Goal: Task Accomplishment & Management: Manage account settings

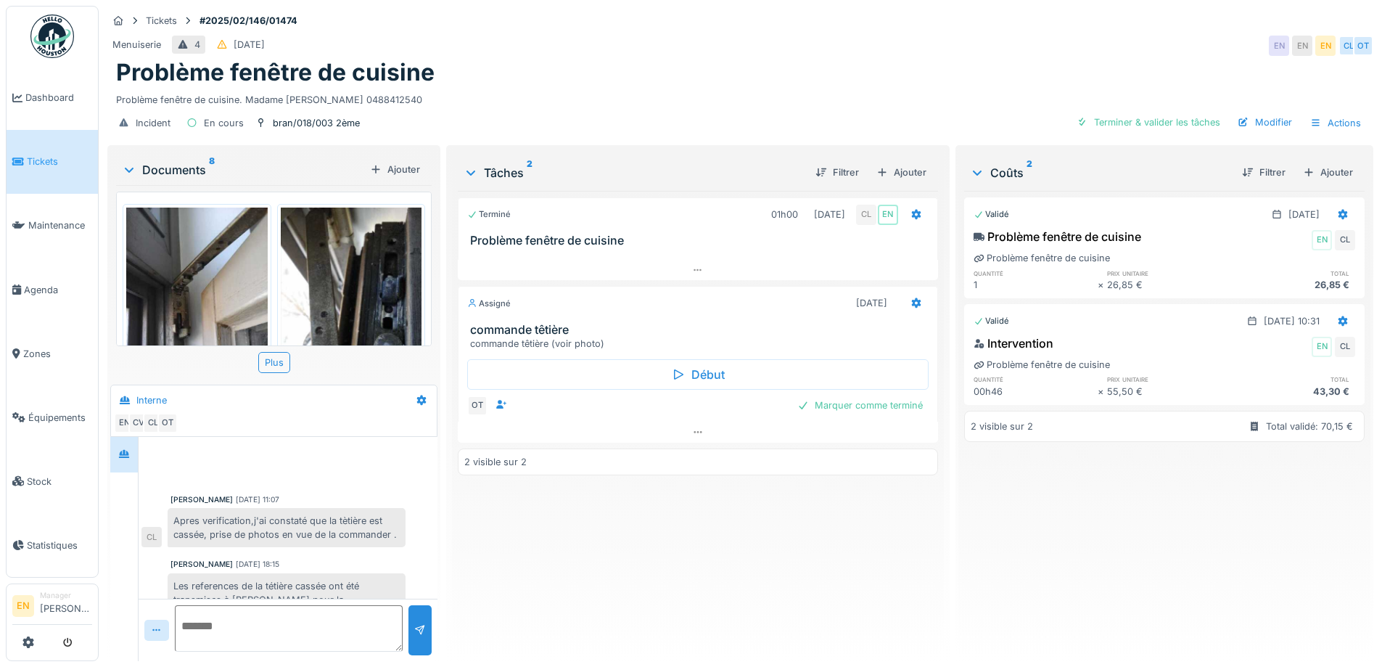
scroll to position [85, 0]
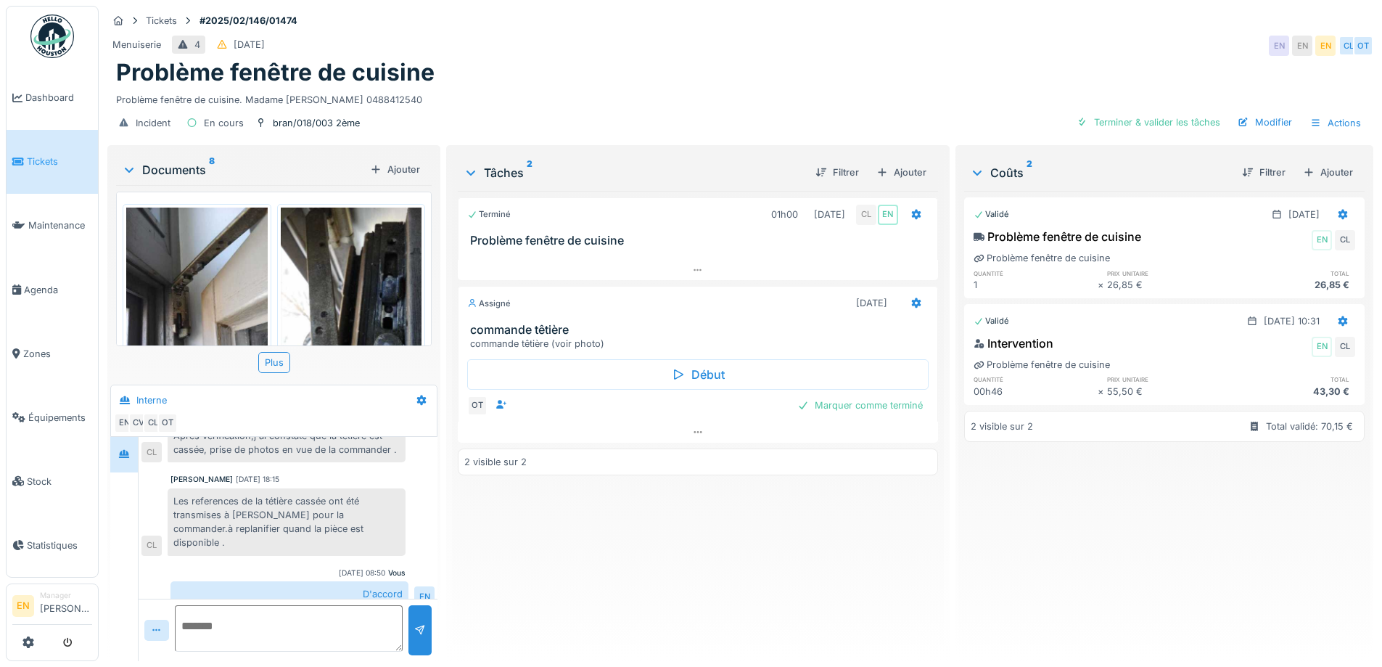
click at [539, 630] on div "Terminé 01h00 17/02/2025 CL EN Problème fenêtre de cuisine Assigné 29/08/2025 c…" at bounding box center [698, 420] width 480 height 459
click at [539, 582] on div "Terminé 01h00 17/02/2025 CL EN Problème fenêtre de cuisine Assigné 29/08/2025 c…" at bounding box center [698, 420] width 480 height 459
click at [680, 77] on div "Problème fenêtre de cuisine" at bounding box center [740, 73] width 1249 height 28
click at [509, 564] on div "Terminé 01h00 17/02/2025 CL EN Problème fenêtre de cuisine Assigné 29/08/2025 c…" at bounding box center [698, 420] width 480 height 459
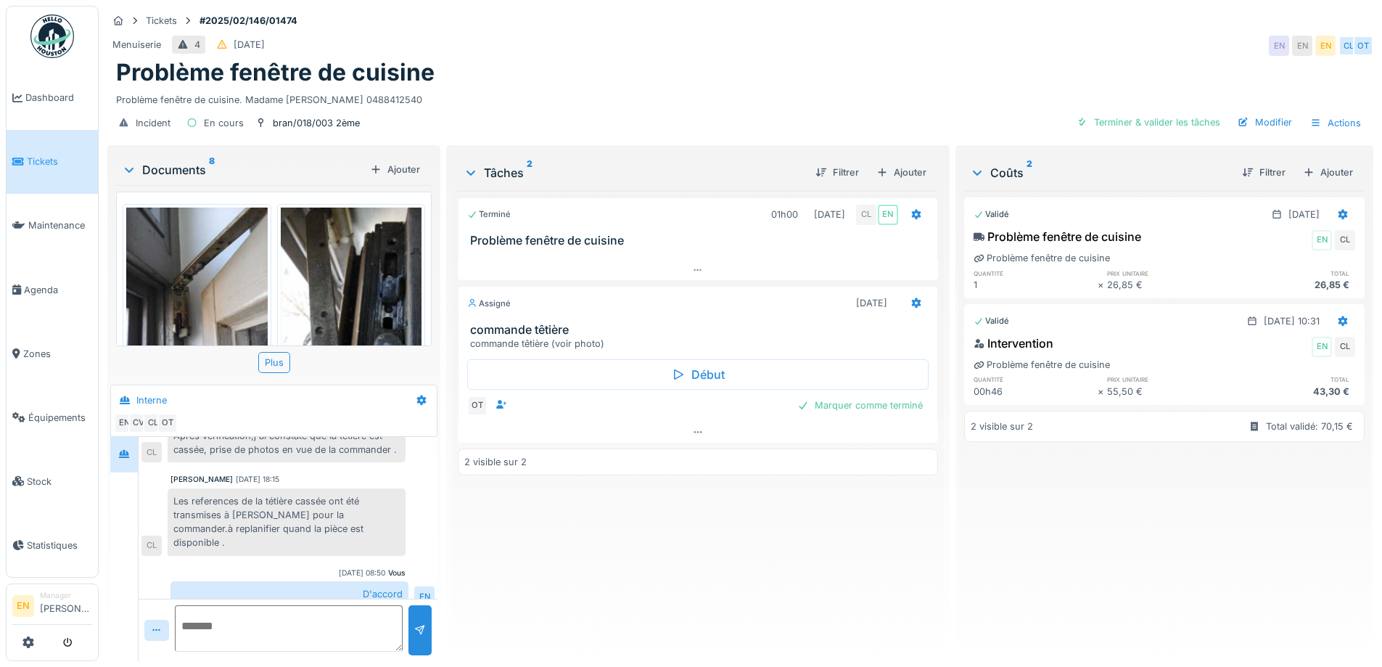
click at [506, 556] on div "Terminé 01h00 17/02/2025 CL EN Problème fenêtre de cuisine Assigné 29/08/2025 c…" at bounding box center [698, 420] width 480 height 459
click at [476, 544] on div "Terminé 01h00 17/02/2025 CL EN Problème fenêtre de cuisine Assigné 29/08/2025 c…" at bounding box center [698, 420] width 480 height 459
click at [477, 544] on div "Terminé 01h00 17/02/2025 CL EN Problème fenêtre de cuisine Assigné 29/08/2025 c…" at bounding box center [698, 420] width 480 height 459
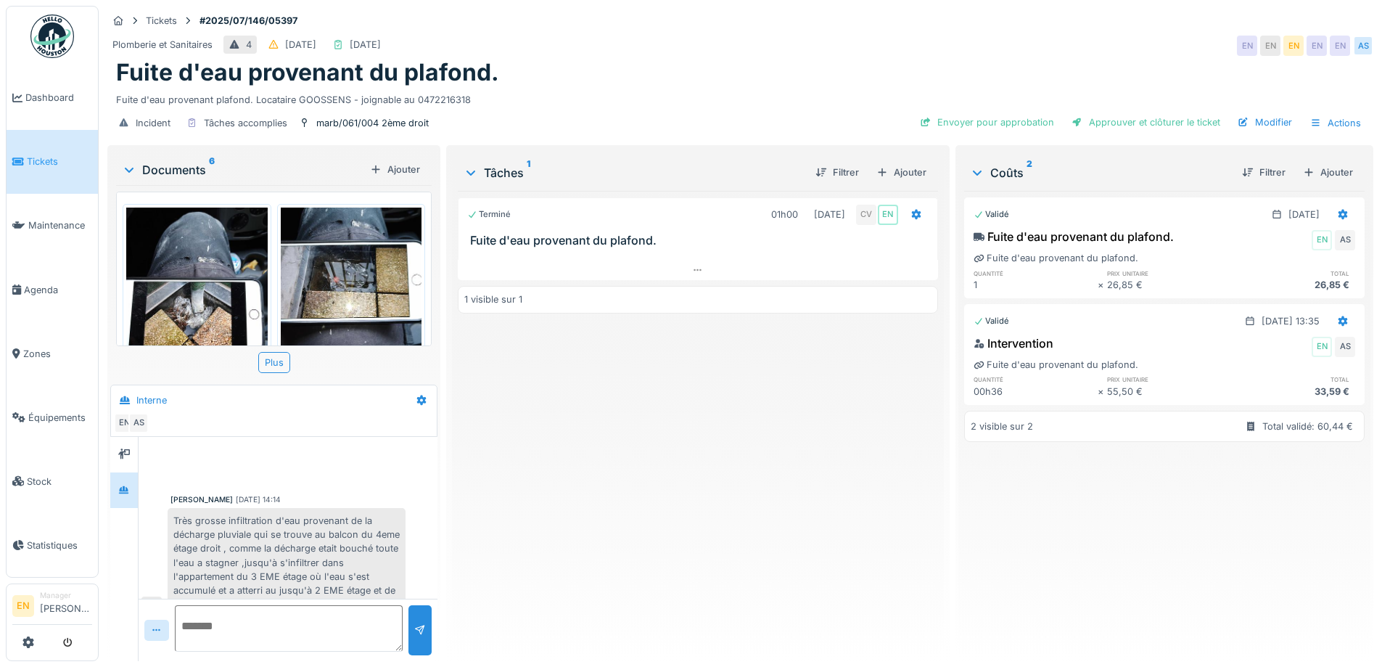
scroll to position [601, 0]
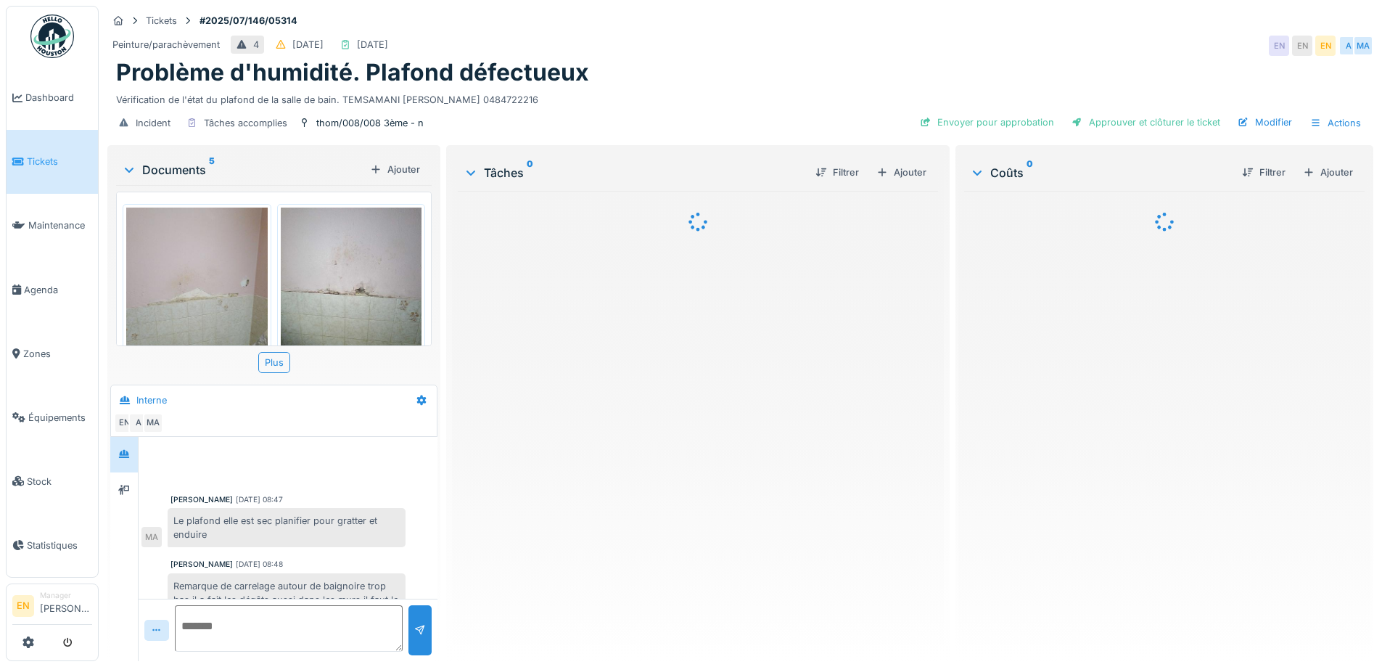
scroll to position [281, 0]
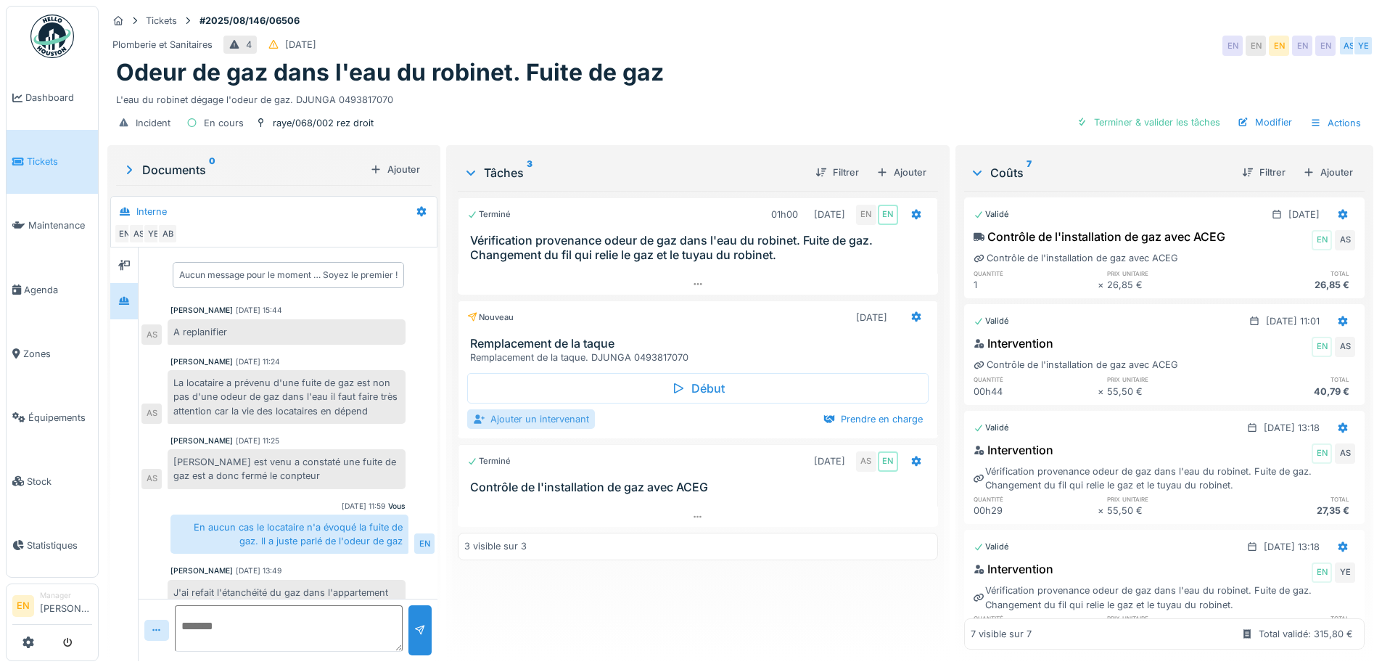
scroll to position [332, 0]
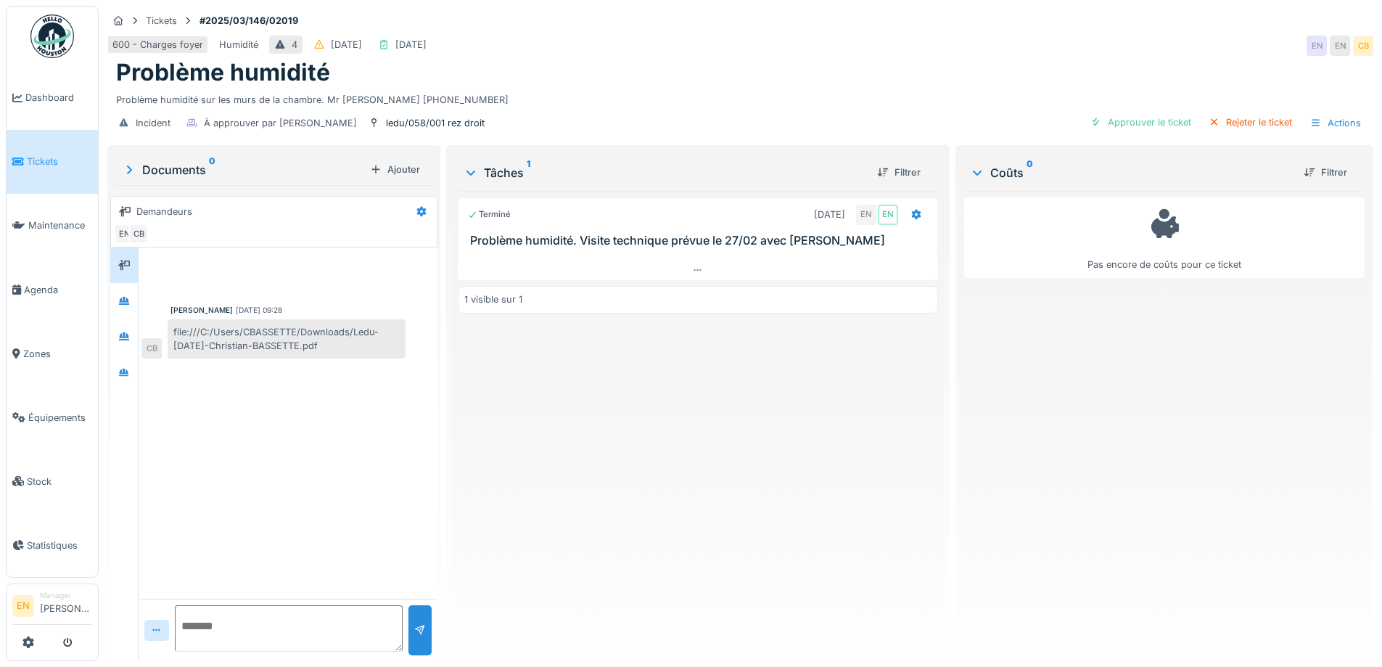
scroll to position [11, 0]
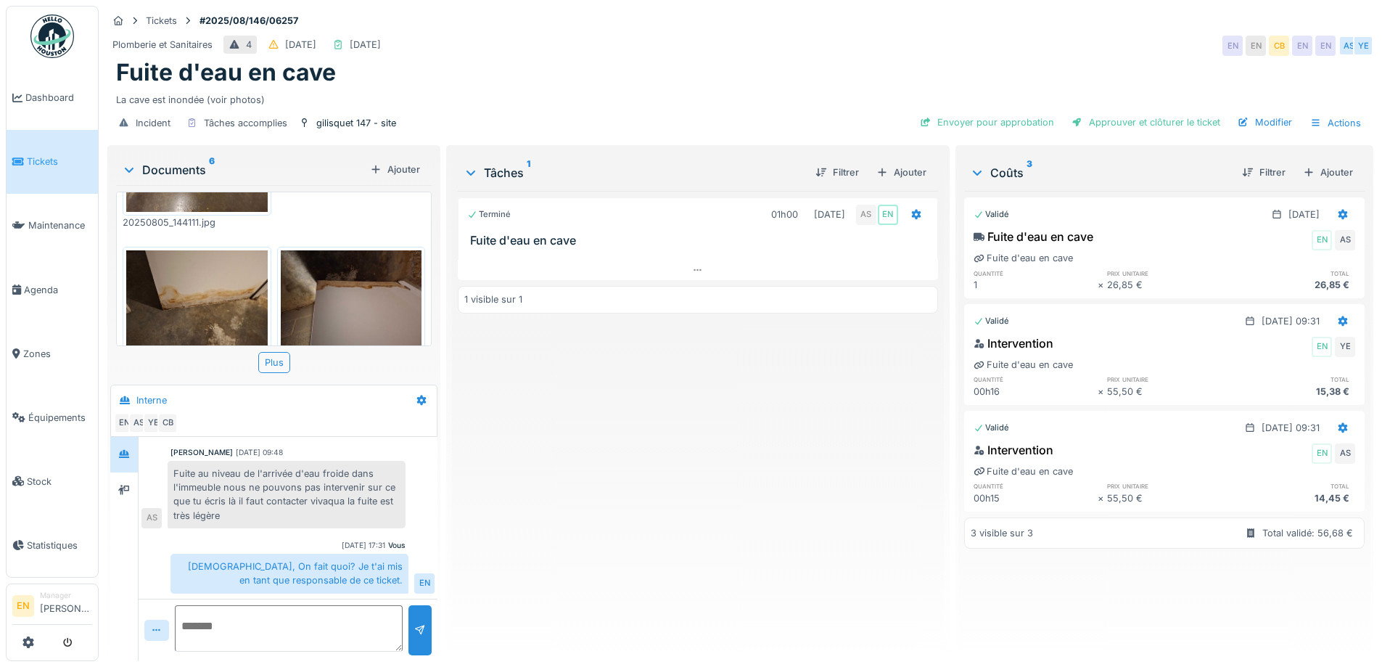
scroll to position [349, 0]
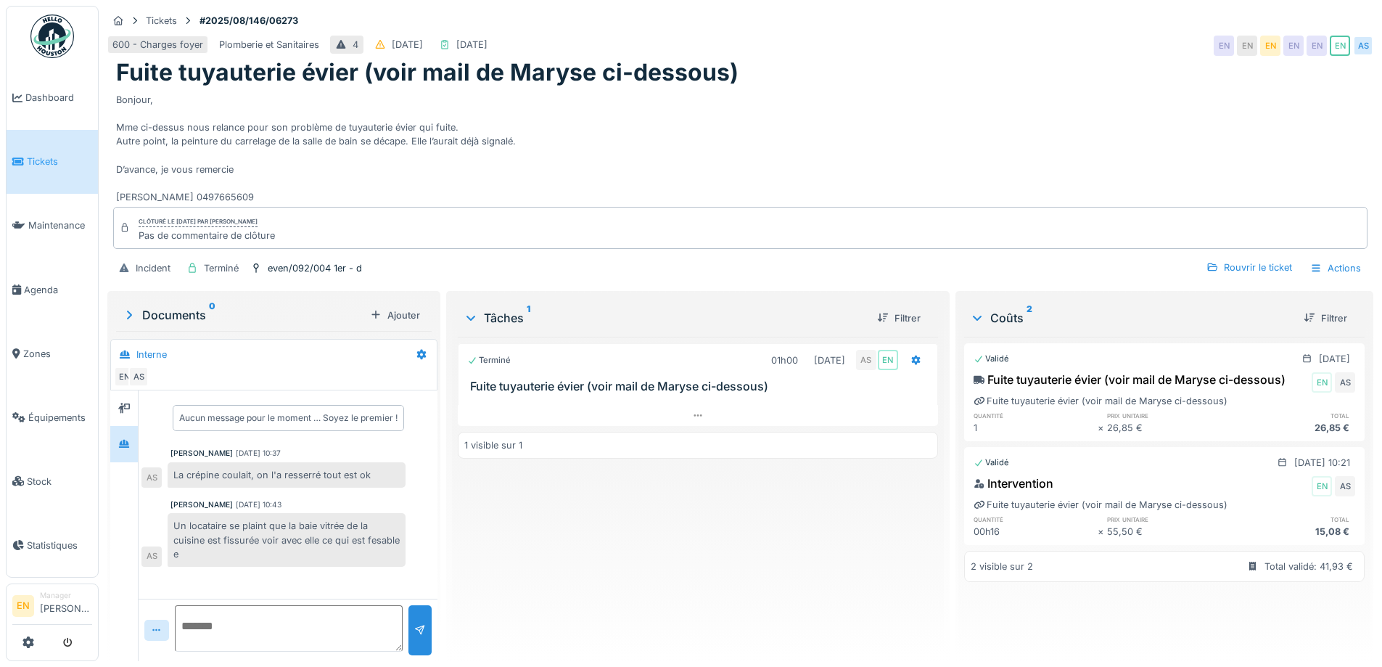
scroll to position [11, 0]
click at [578, 562] on div "Terminé 01h00 11/08/2025 AS EN Fuite tuyauterie évier (voir mail de Maryse ci-d…" at bounding box center [698, 493] width 480 height 313
click at [578, 138] on div "Bonjour, Mme ci-dessus nous relance pour son problème de tuyauterie évier qui f…" at bounding box center [740, 146] width 1249 height 118
click at [578, 137] on div "Bonjour, Mme ci-dessus nous relance pour son problème de tuyauterie évier qui f…" at bounding box center [740, 146] width 1249 height 118
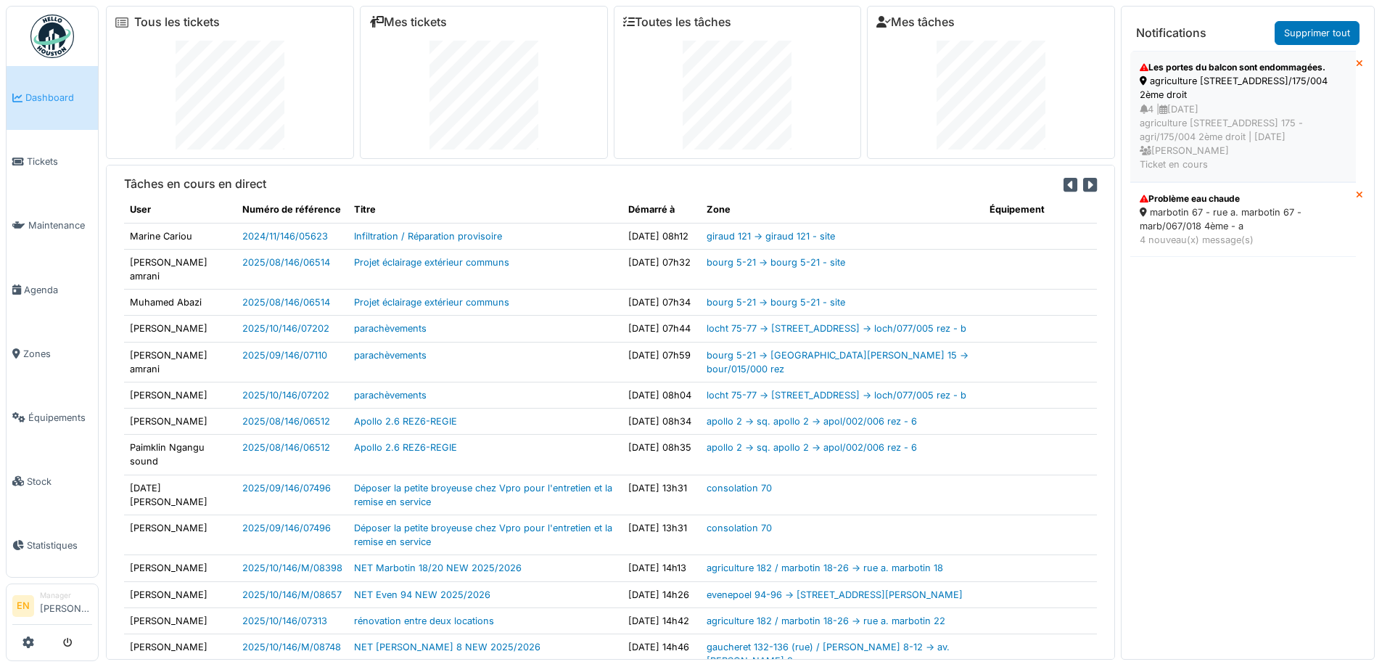
click at [1213, 108] on div "4 | [DATE] agriculture 171-175 - rue de l'agriculture 175 - agri/175/004 2ème d…" at bounding box center [1243, 137] width 207 height 70
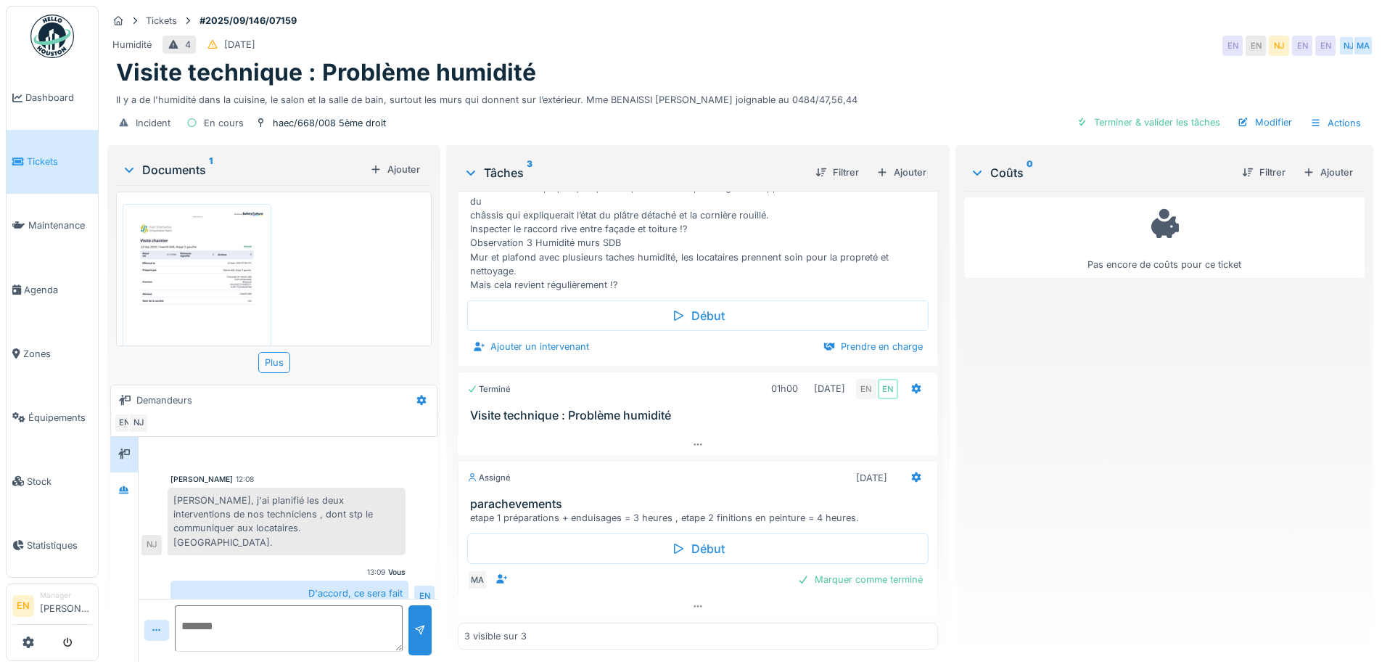
scroll to position [11, 0]
click at [692, 602] on icon at bounding box center [698, 606] width 12 height 9
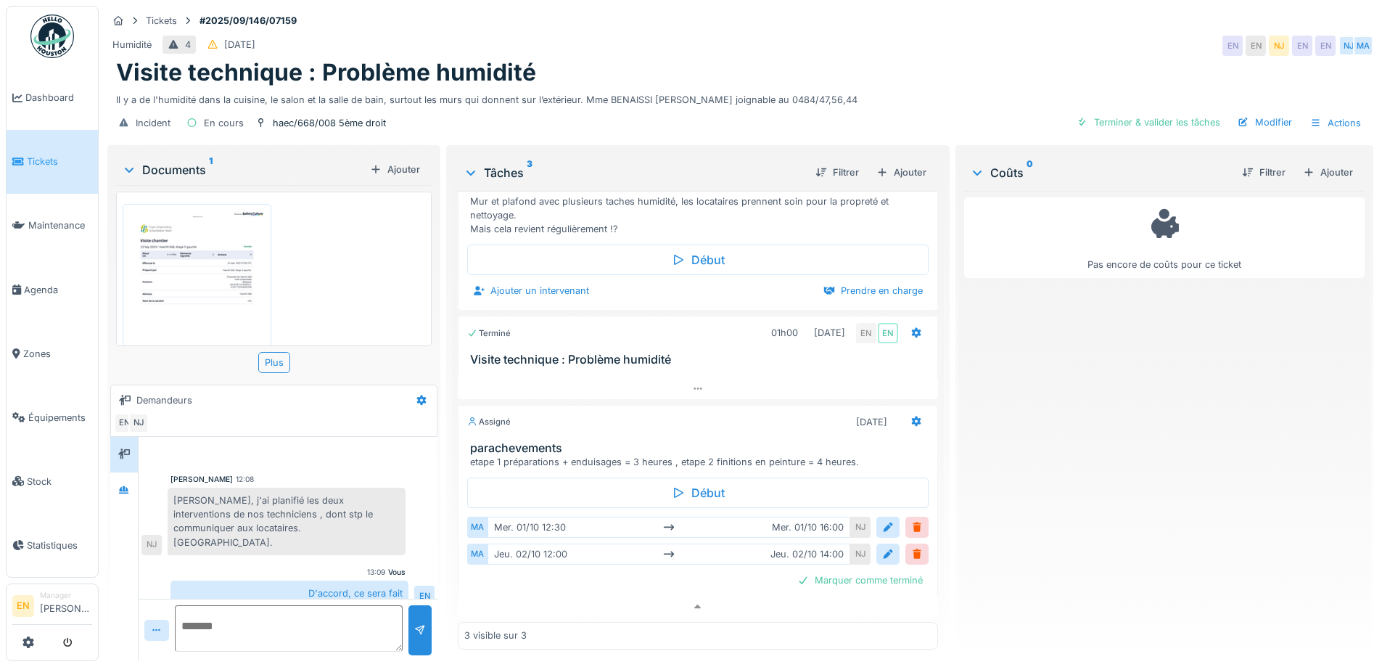
scroll to position [250, 0]
click at [1076, 443] on div "Pas encore de coûts pour ce ticket" at bounding box center [1164, 420] width 401 height 459
drag, startPoint x: 1009, startPoint y: 401, endPoint x: 1060, endPoint y: 107, distance: 299.0
click at [1009, 396] on div "Pas encore de coûts pour ce ticket" at bounding box center [1164, 420] width 401 height 459
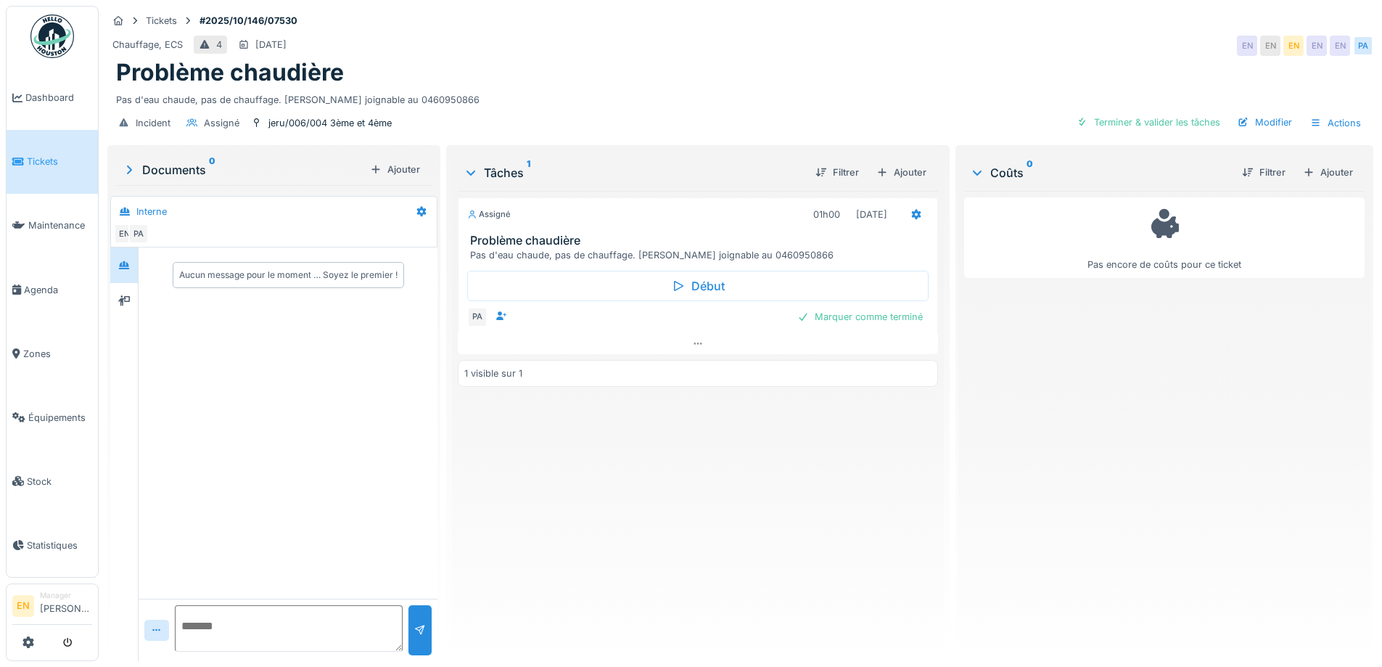
click at [825, 62] on div "Problème chaudière" at bounding box center [740, 73] width 1249 height 28
click at [824, 60] on div "Problème chaudière" at bounding box center [740, 73] width 1249 height 28
click at [933, 574] on div "Tâches 1 Filtrer Ajouter Assigné 01h00 03/10/2025 Problème chaudière Pas d'eau …" at bounding box center [697, 401] width 491 height 507
click at [686, 546] on div "Assigné 01h00 03/10/2025 Problème chaudière Pas d'eau chaude, pas de chauffage.…" at bounding box center [698, 420] width 480 height 459
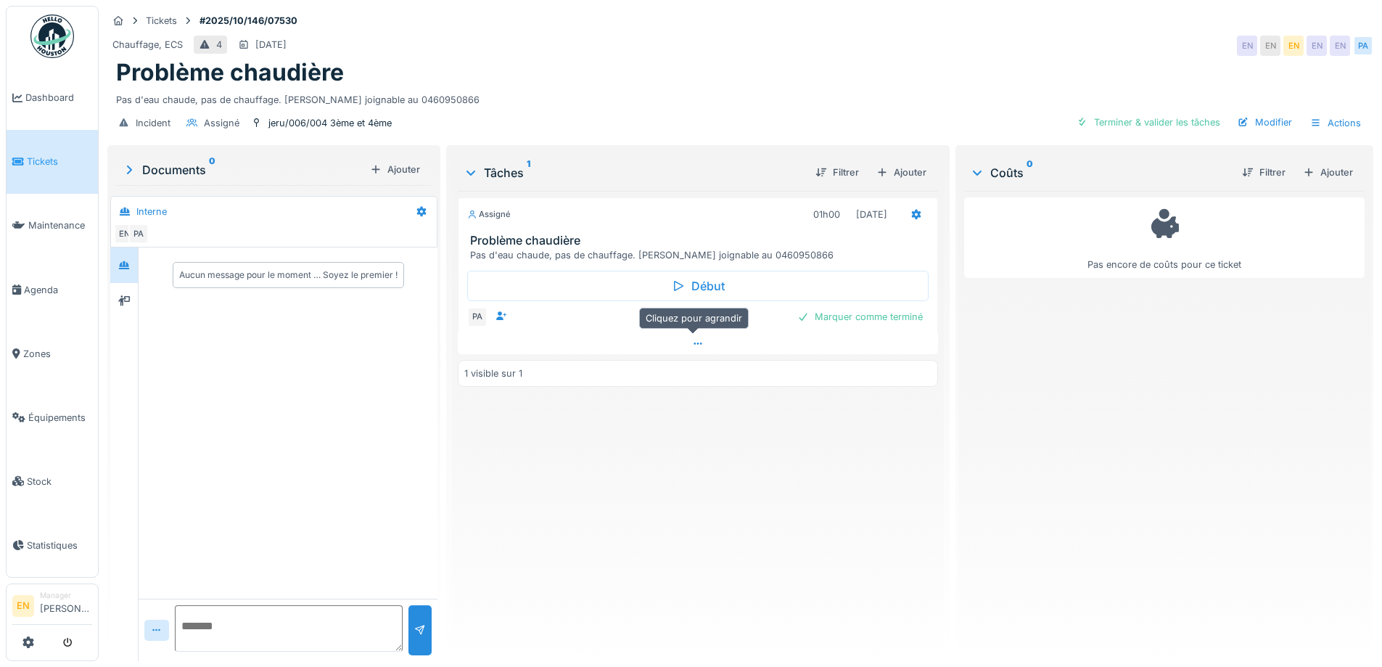
click at [693, 345] on icon at bounding box center [698, 343] width 12 height 9
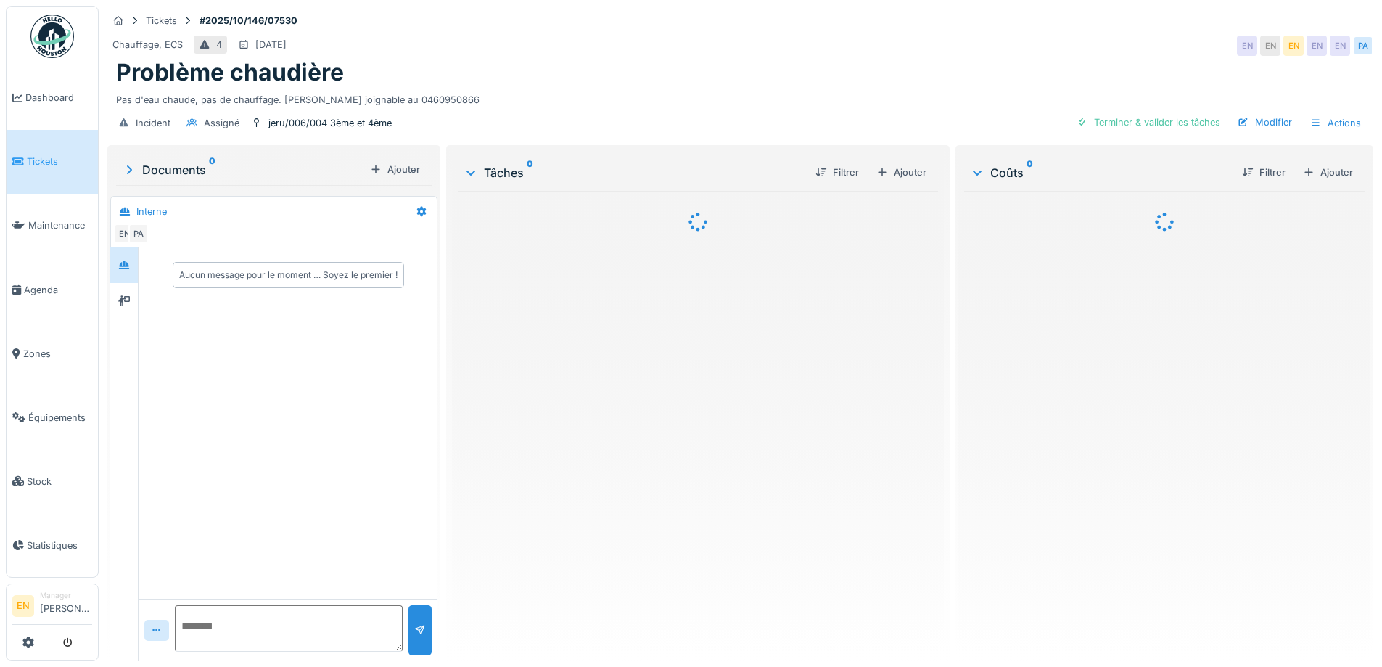
scroll to position [11, 0]
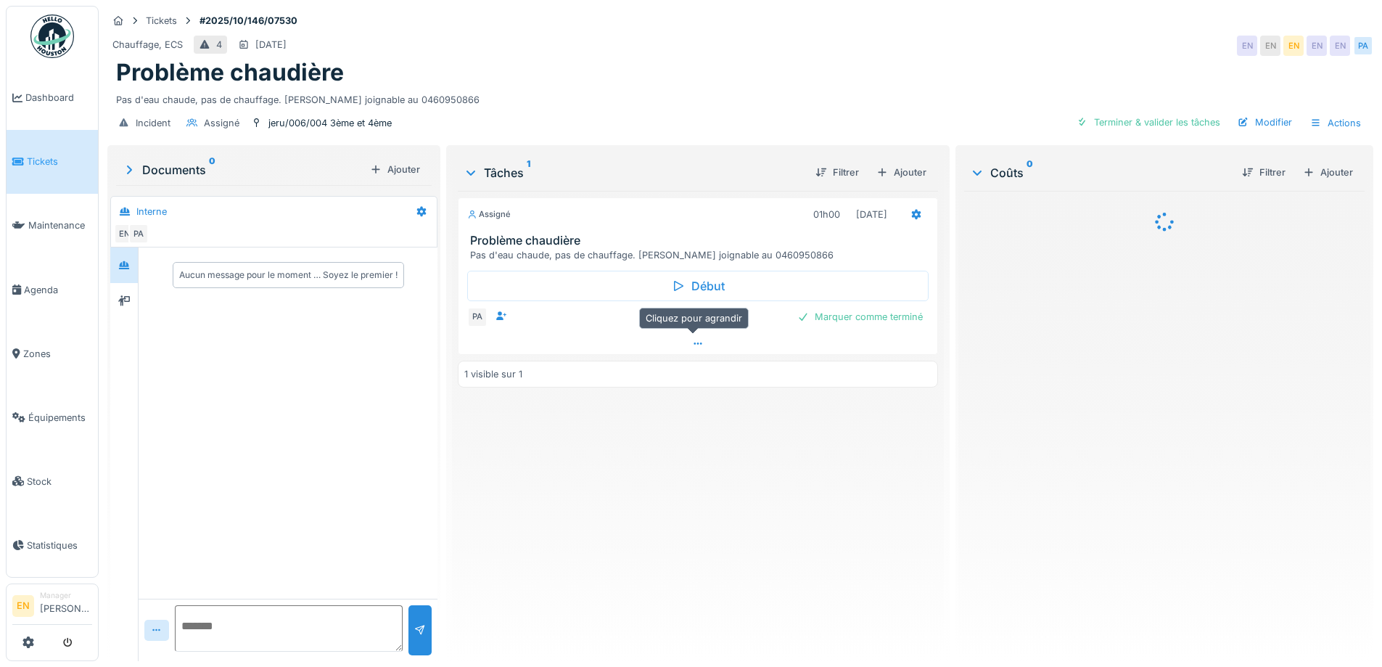
click at [704, 333] on div at bounding box center [698, 343] width 478 height 21
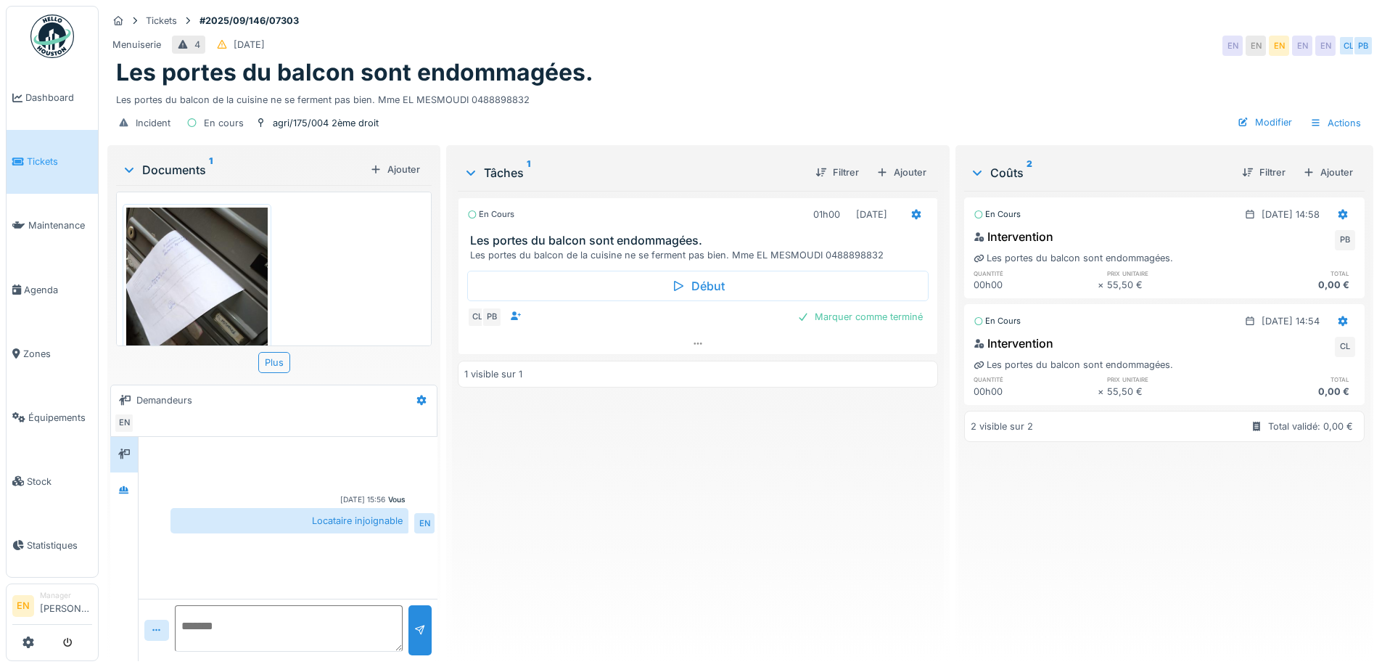
click at [62, 31] on img at bounding box center [52, 37] width 44 height 44
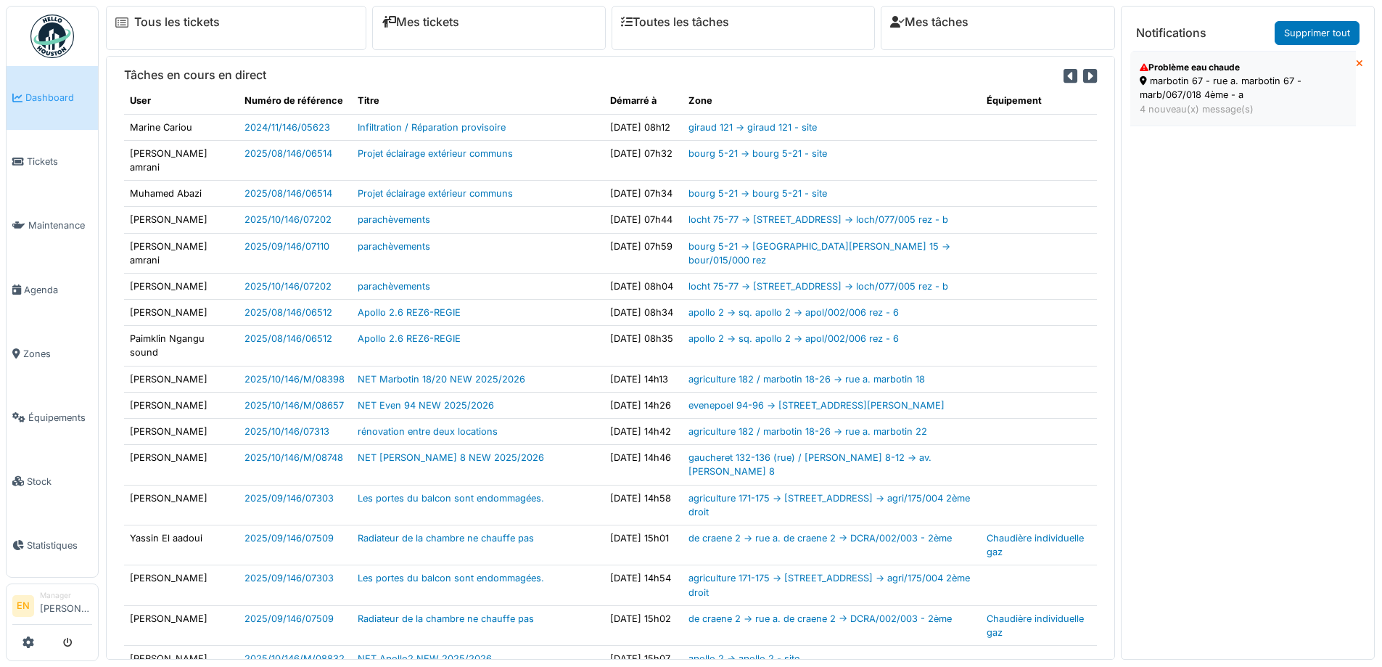
click at [1207, 83] on div "marbotin 67 - rue a. marbotin 67 - marb/067/018 4ème - a" at bounding box center [1243, 88] width 207 height 28
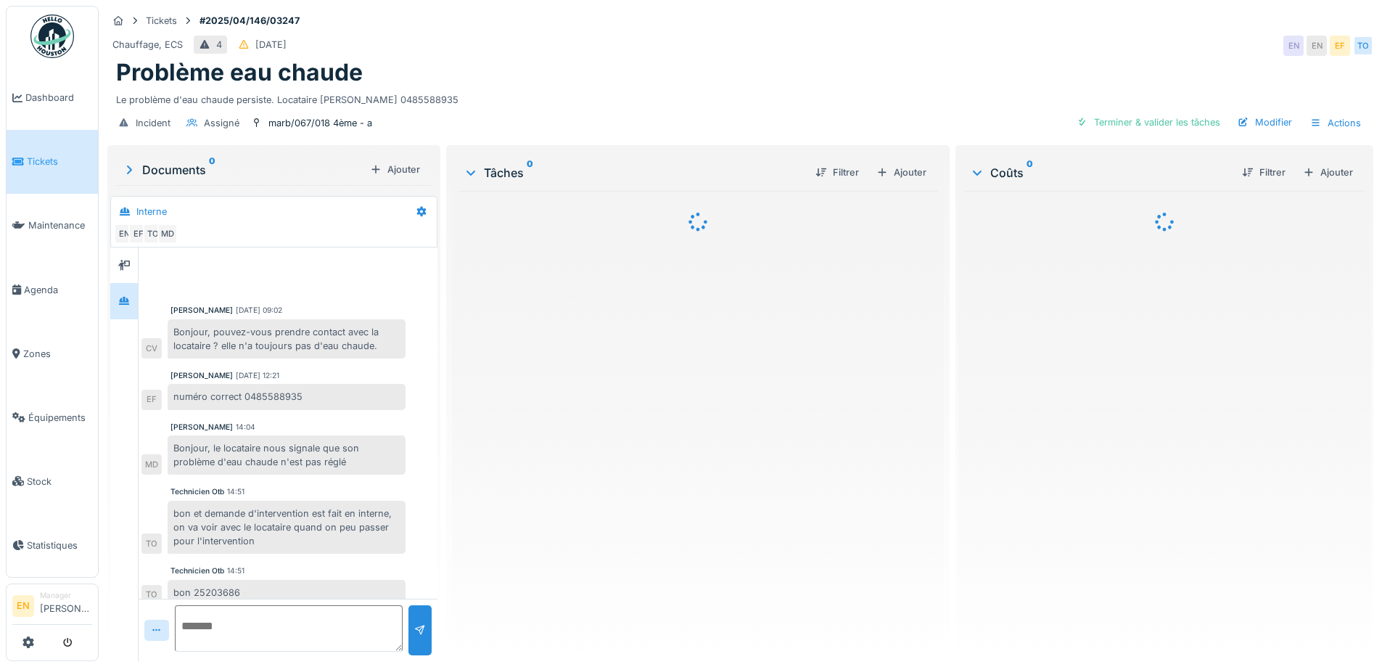
scroll to position [129, 0]
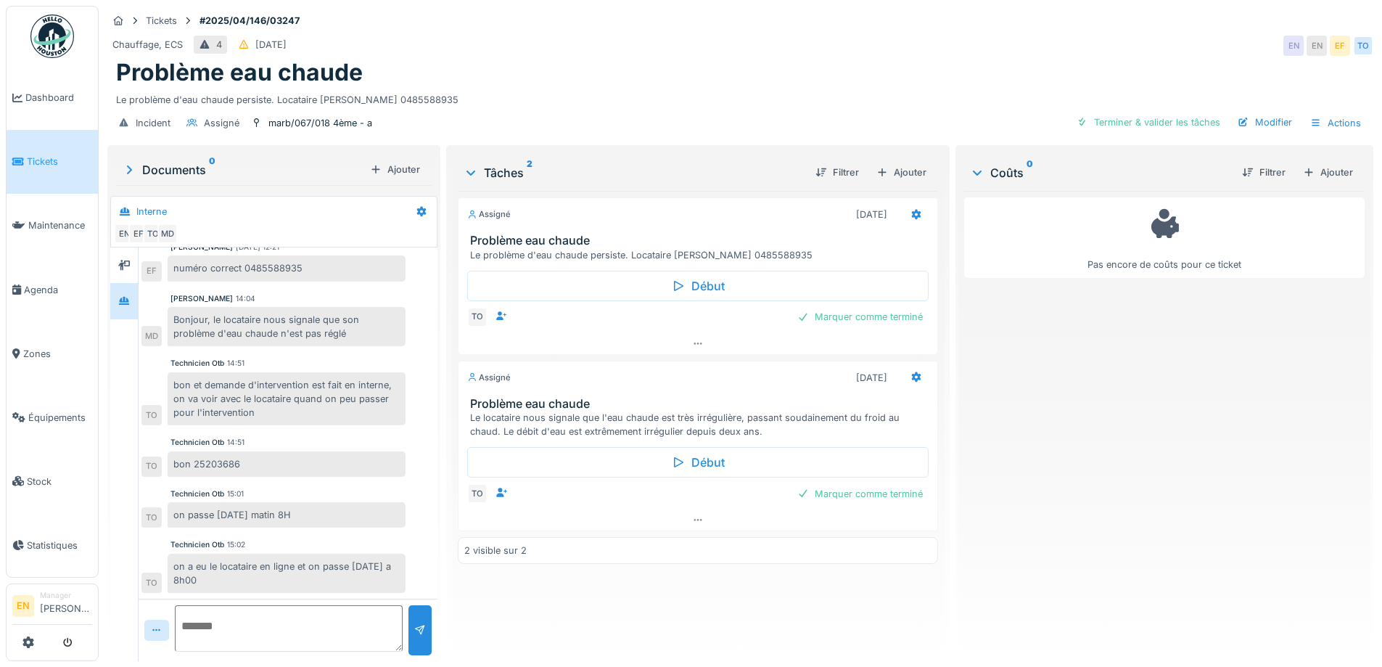
click at [256, 612] on textarea at bounding box center [289, 628] width 228 height 46
click at [49, 38] on img at bounding box center [52, 37] width 44 height 44
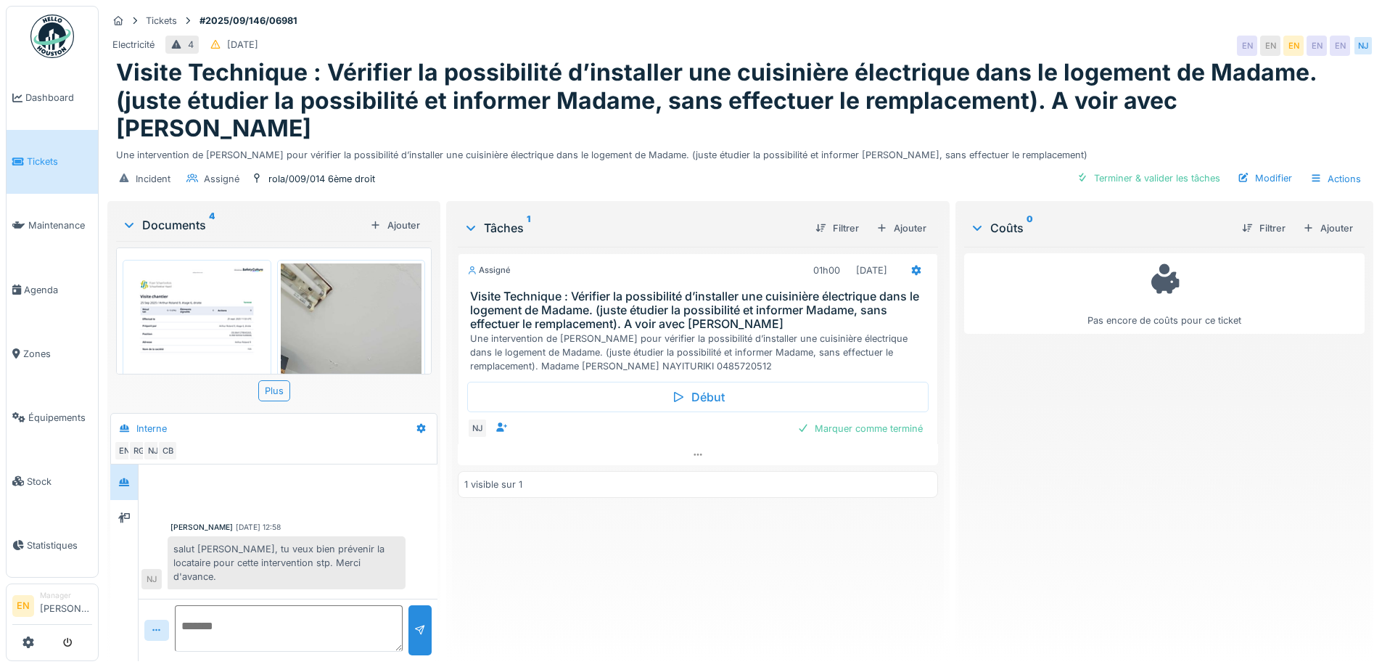
scroll to position [323, 0]
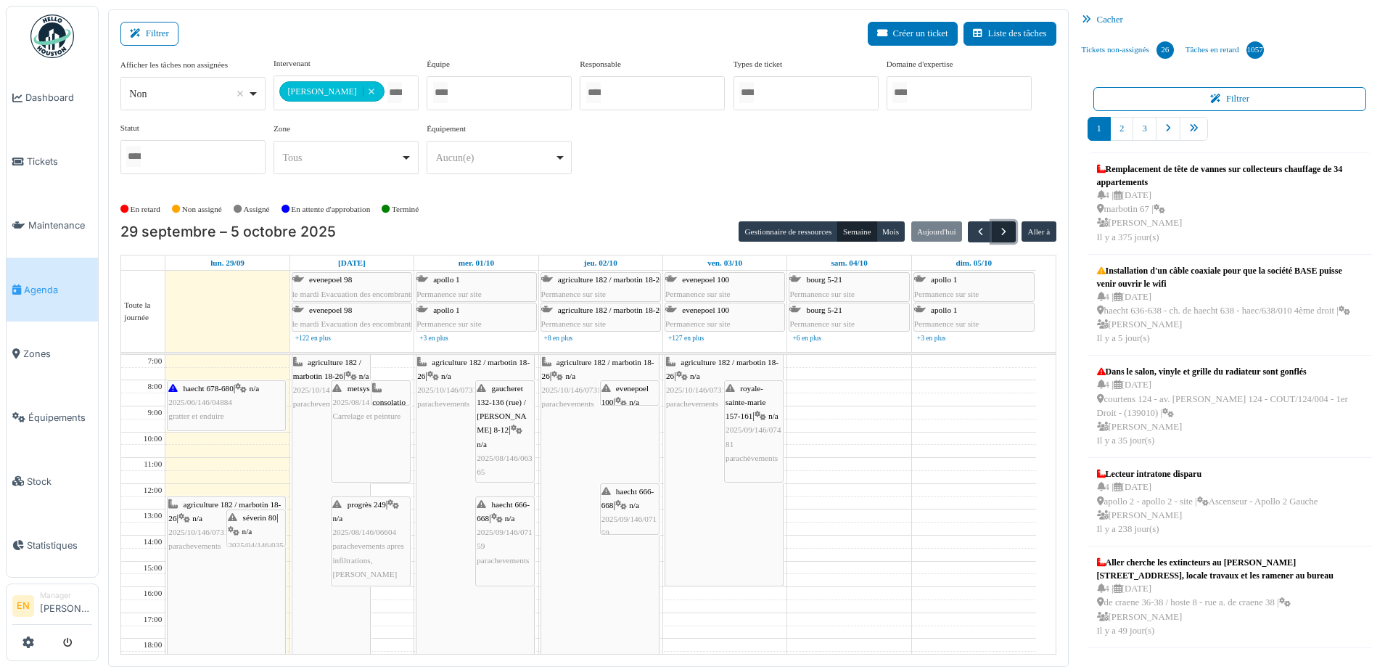
click at [998, 234] on span "button" at bounding box center [1004, 232] width 12 height 12
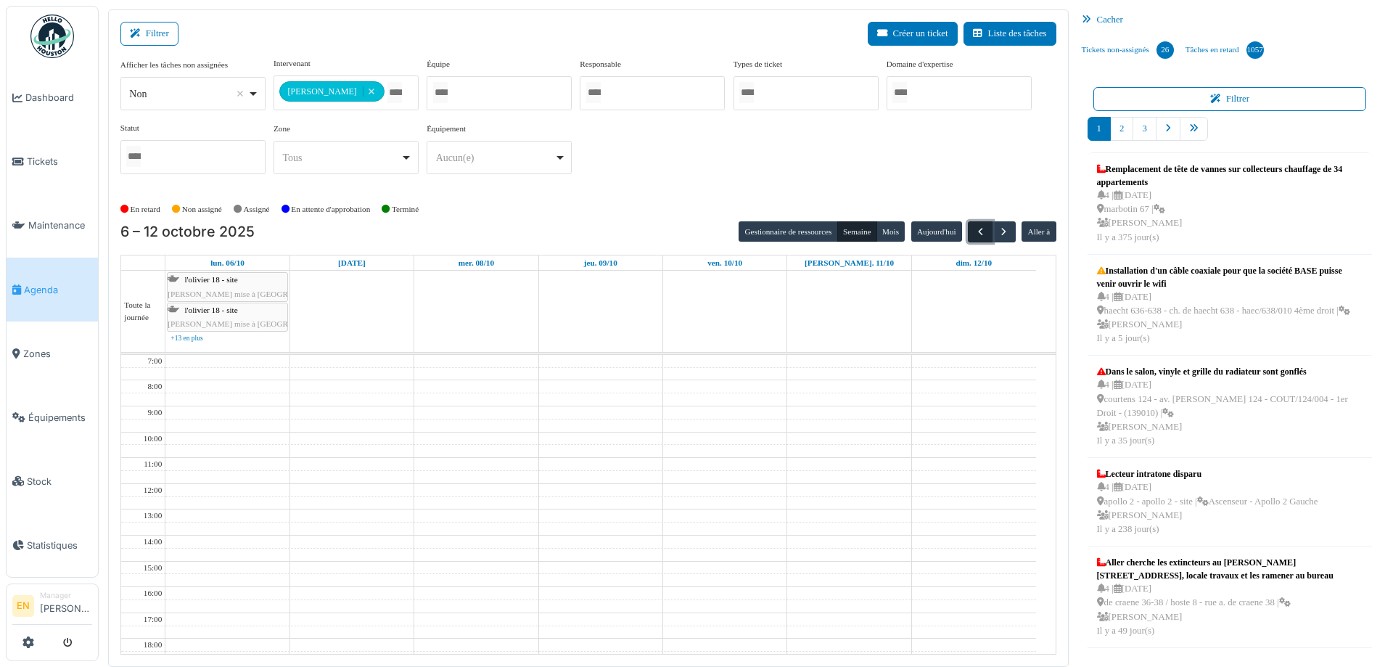
click at [975, 234] on span "button" at bounding box center [981, 232] width 12 height 12
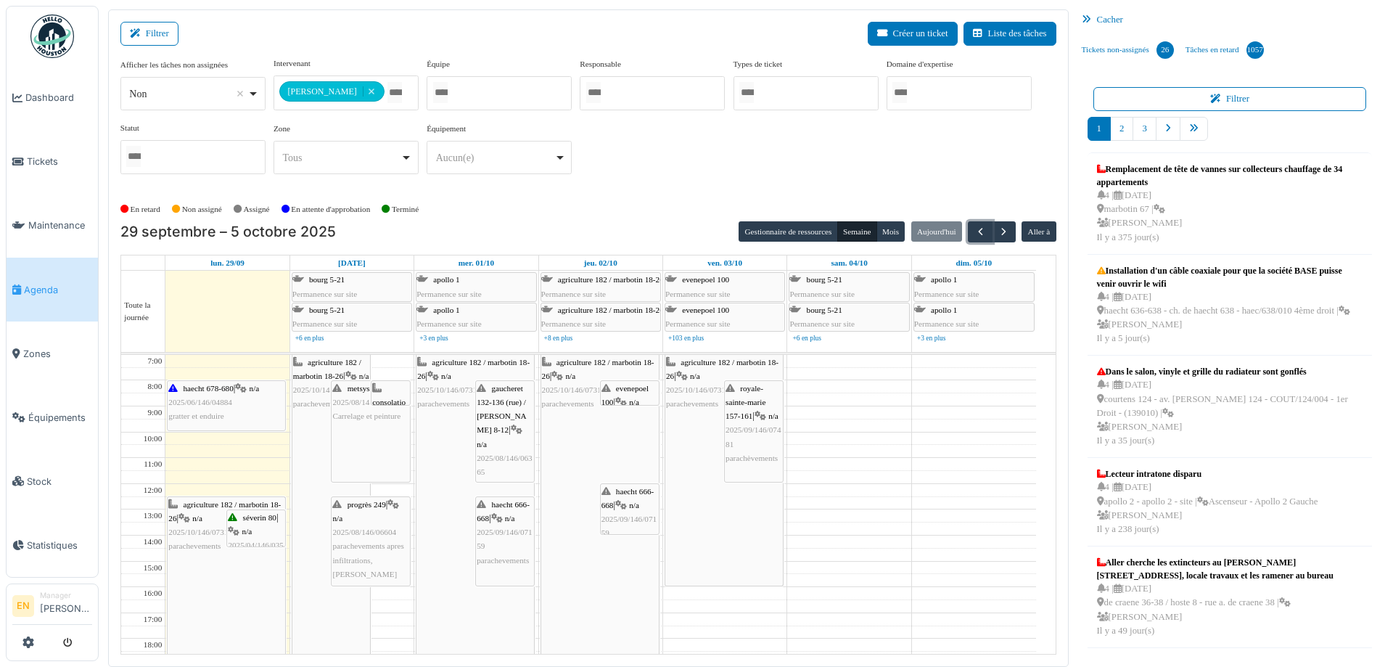
click at [308, 448] on div "agriculture 182 / marbotin 18-26 | n/a 2025/10/146/07313 parachevements" at bounding box center [331, 574] width 78 height 438
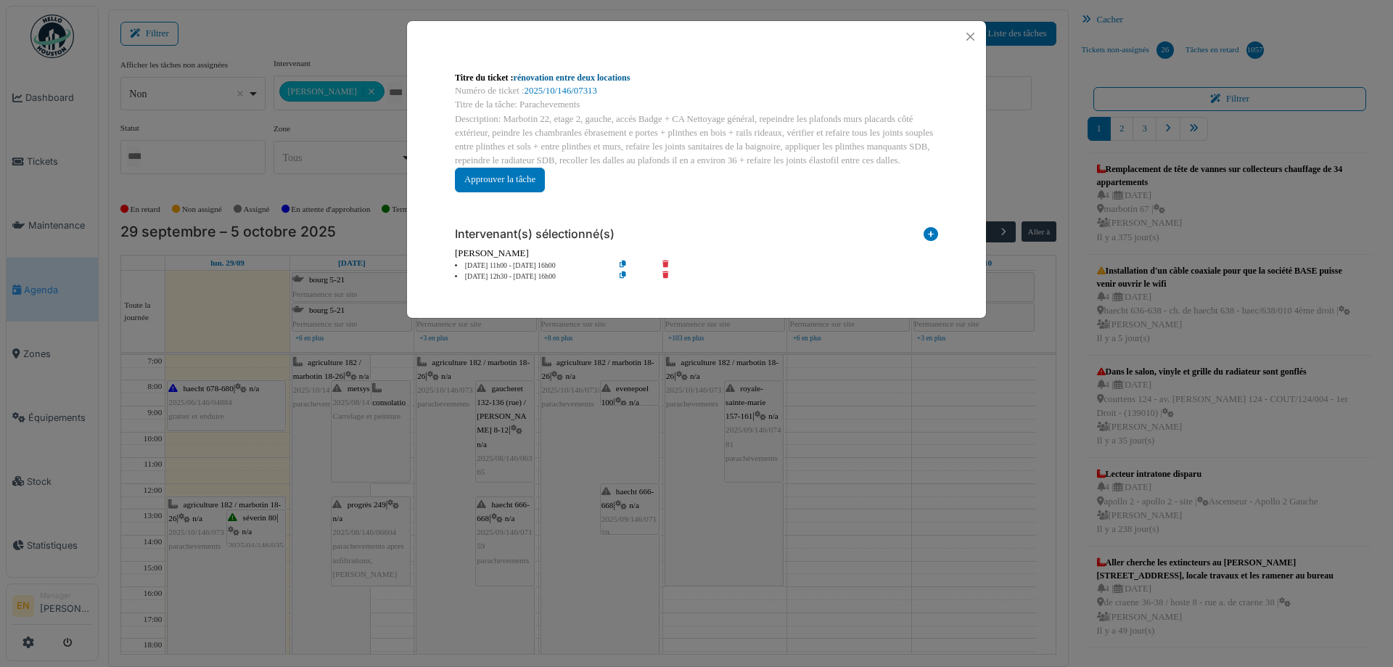
click at [580, 75] on link "rénovation entre deux locations" at bounding box center [572, 78] width 117 height 10
click at [971, 33] on button "Close" at bounding box center [971, 37] width 20 height 20
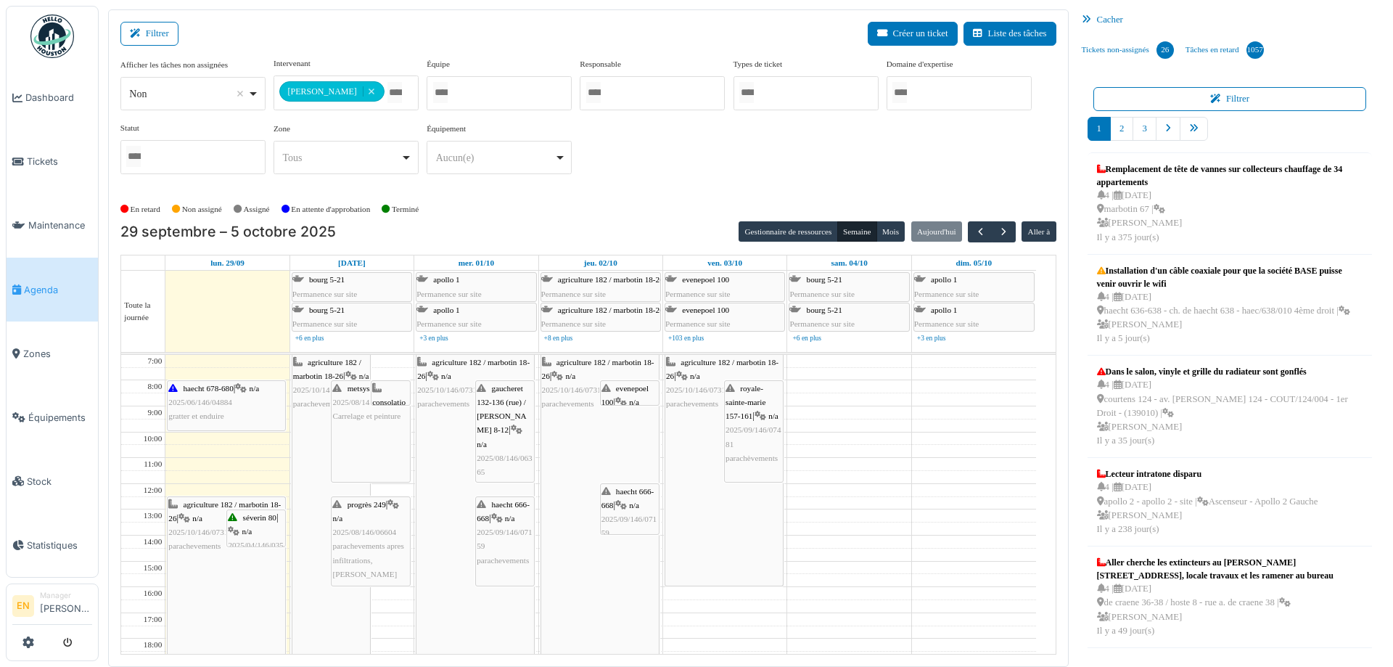
click at [852, 192] on div "**********" at bounding box center [588, 127] width 936 height 140
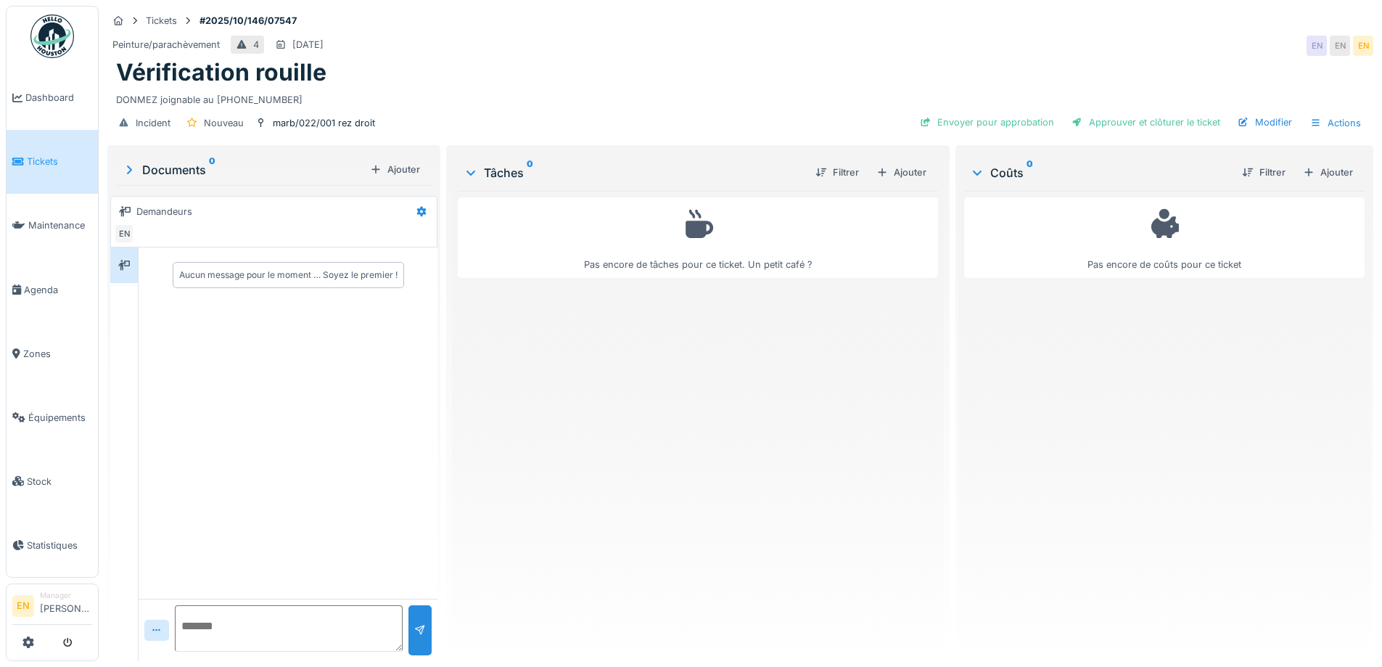
click at [689, 76] on div "Vérification rouille" at bounding box center [740, 73] width 1249 height 28
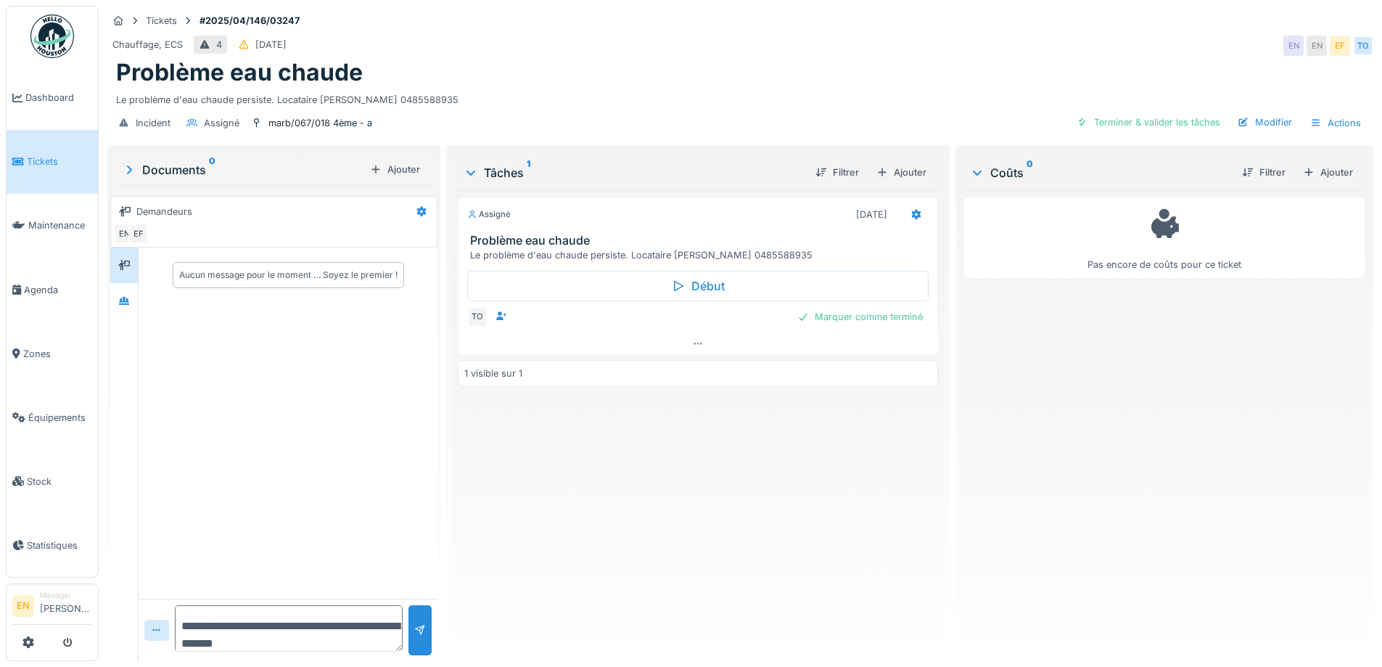
click at [787, 49] on div "Chauffage, ECS 4 [DATE] EN EN EF TO" at bounding box center [740, 46] width 1266 height 26
click at [794, 43] on div "Chauffage, ECS 4 [DATE] EN EN EF TO" at bounding box center [740, 46] width 1266 height 26
click at [719, 38] on div "Chauffage, ECS 4 16/04/2025 EN EN EF TO" at bounding box center [740, 46] width 1266 height 26
drag, startPoint x: 311, startPoint y: 642, endPoint x: 160, endPoint y: 619, distance: 152.7
click at [160, 619] on div "**********" at bounding box center [288, 630] width 299 height 62
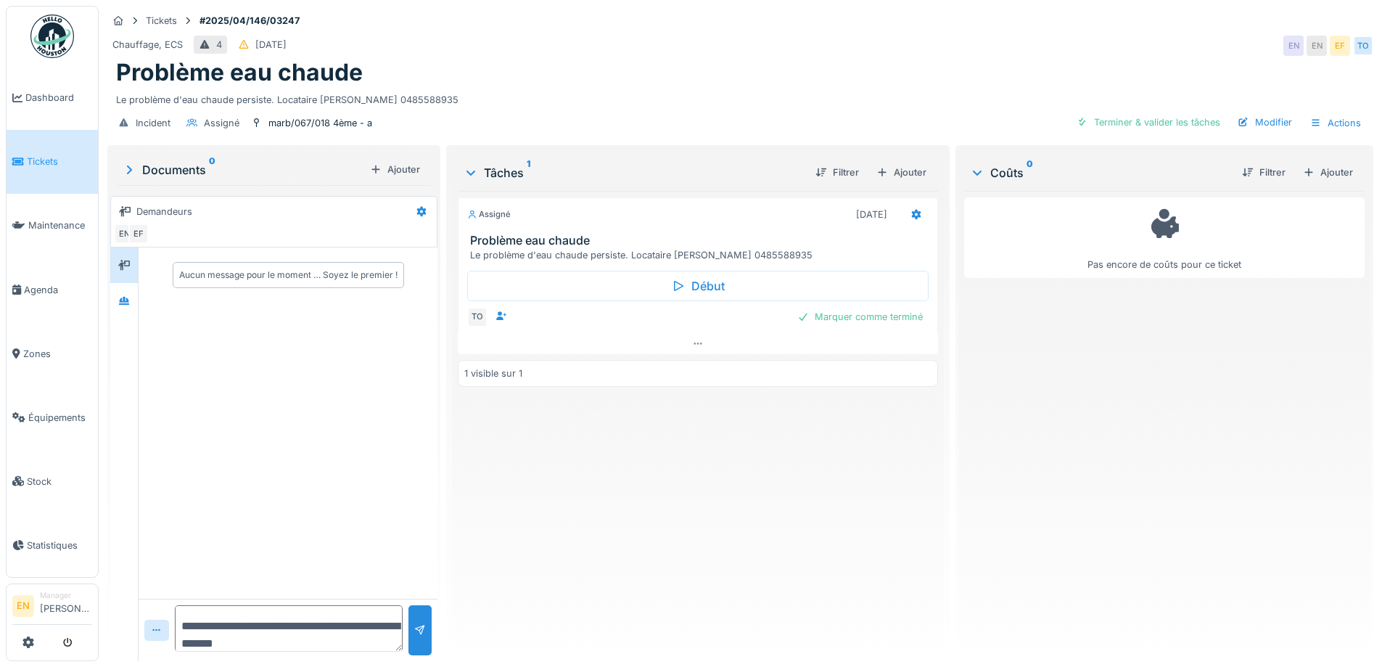
drag, startPoint x: 869, startPoint y: 477, endPoint x: 822, endPoint y: 465, distance: 47.9
click at [868, 477] on div "Assigné 11/04/2025 Problème eau chaude Le problème d'eau chaude persiste. Locat…" at bounding box center [698, 420] width 480 height 459
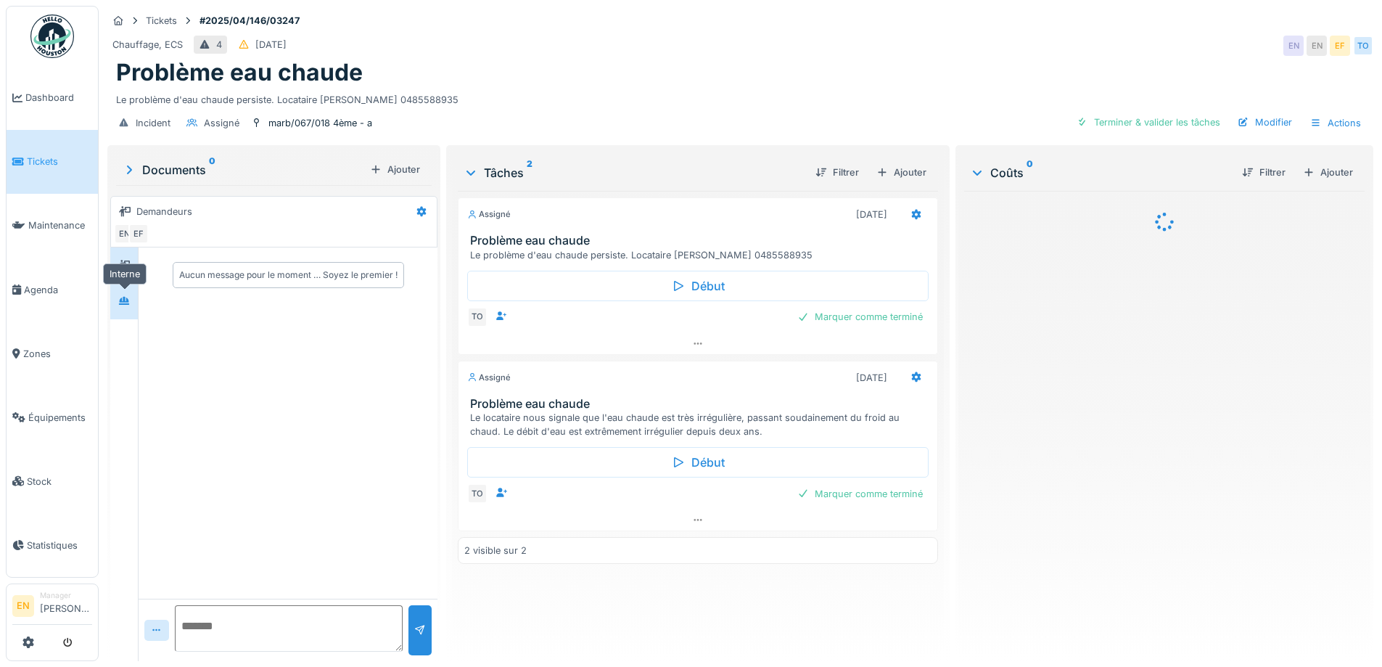
click at [131, 298] on div at bounding box center [124, 301] width 22 height 18
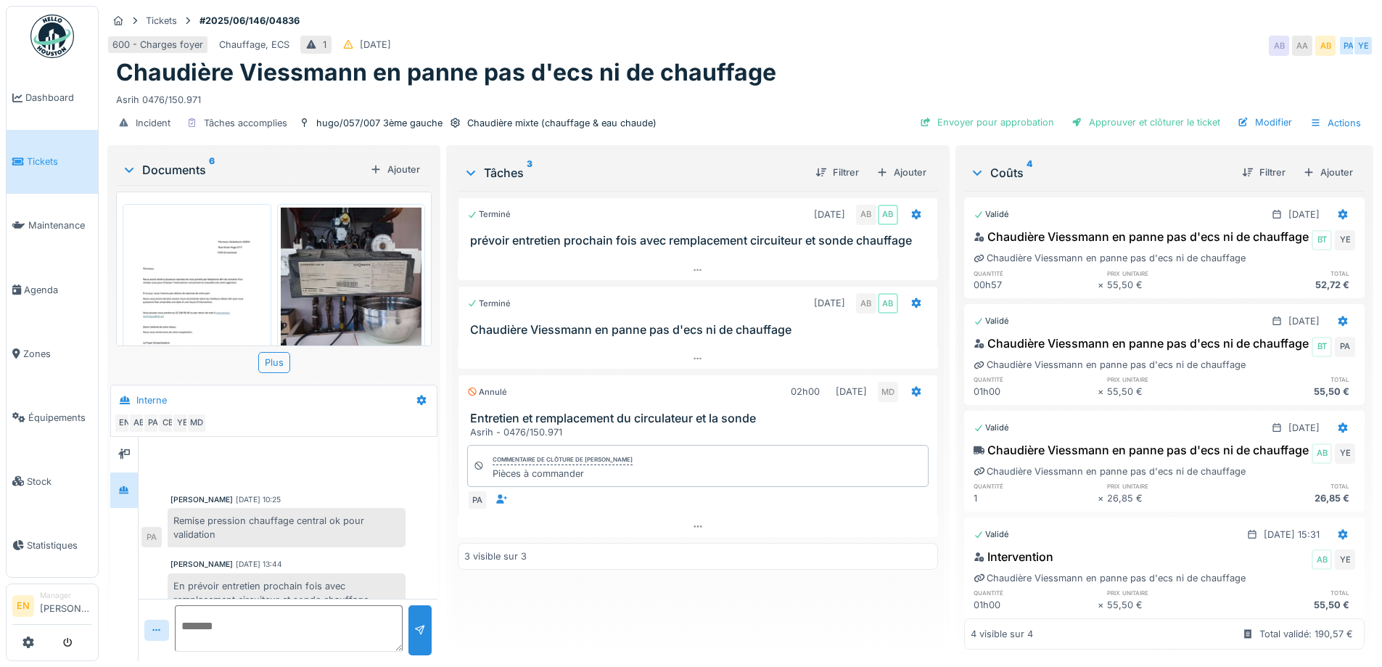
scroll to position [483, 0]
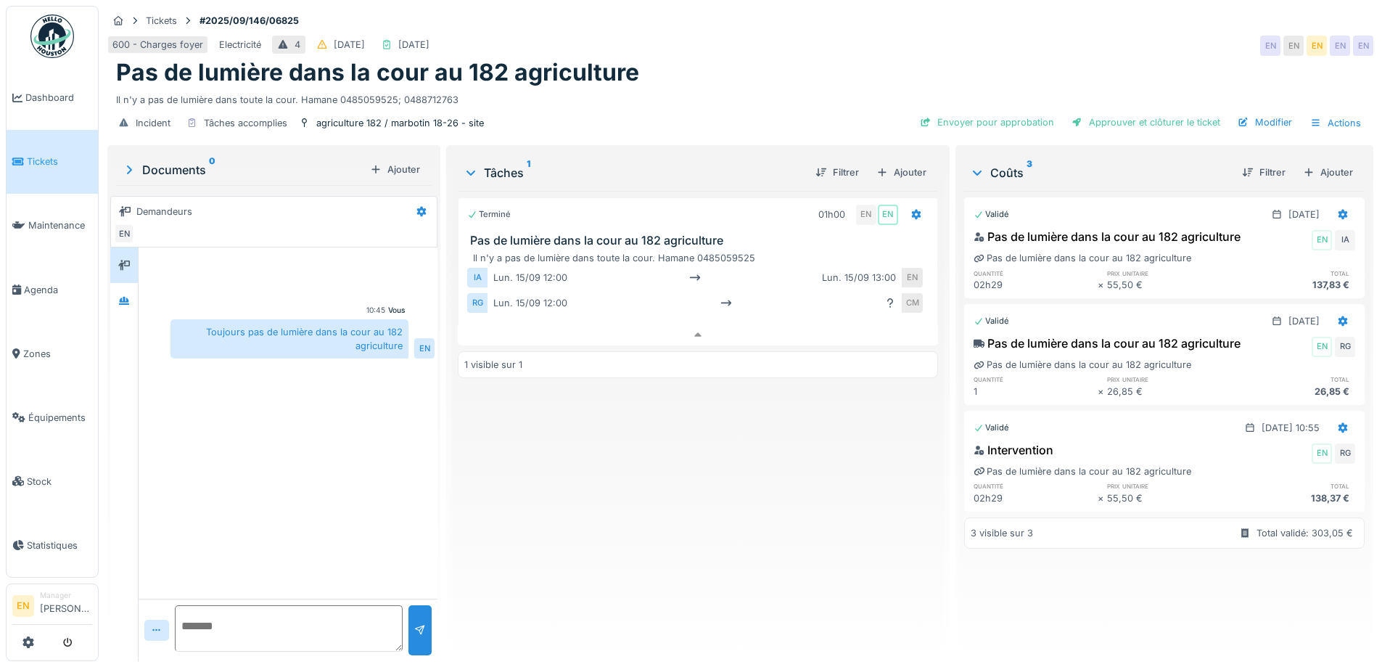
scroll to position [11, 0]
click at [688, 509] on div "Terminé 01h00 EN EN Pas de lumière dans la cour au 182 agriculture Il n'y a pas…" at bounding box center [698, 420] width 480 height 459
click at [678, 501] on div "Terminé 01h00 EN EN Pas de lumière dans la cour au 182 agriculture Il n'y a pas…" at bounding box center [698, 420] width 480 height 459
click at [392, 453] on div "Vous 10:45 Toujours pas de lumière dans la cour au 182 agriculture EN" at bounding box center [288, 422] width 299 height 351
click at [598, 522] on div "Terminé 01h00 EN EN Pas de lumière dans la cour au 182 agriculture Il n'y a pas…" at bounding box center [698, 420] width 480 height 459
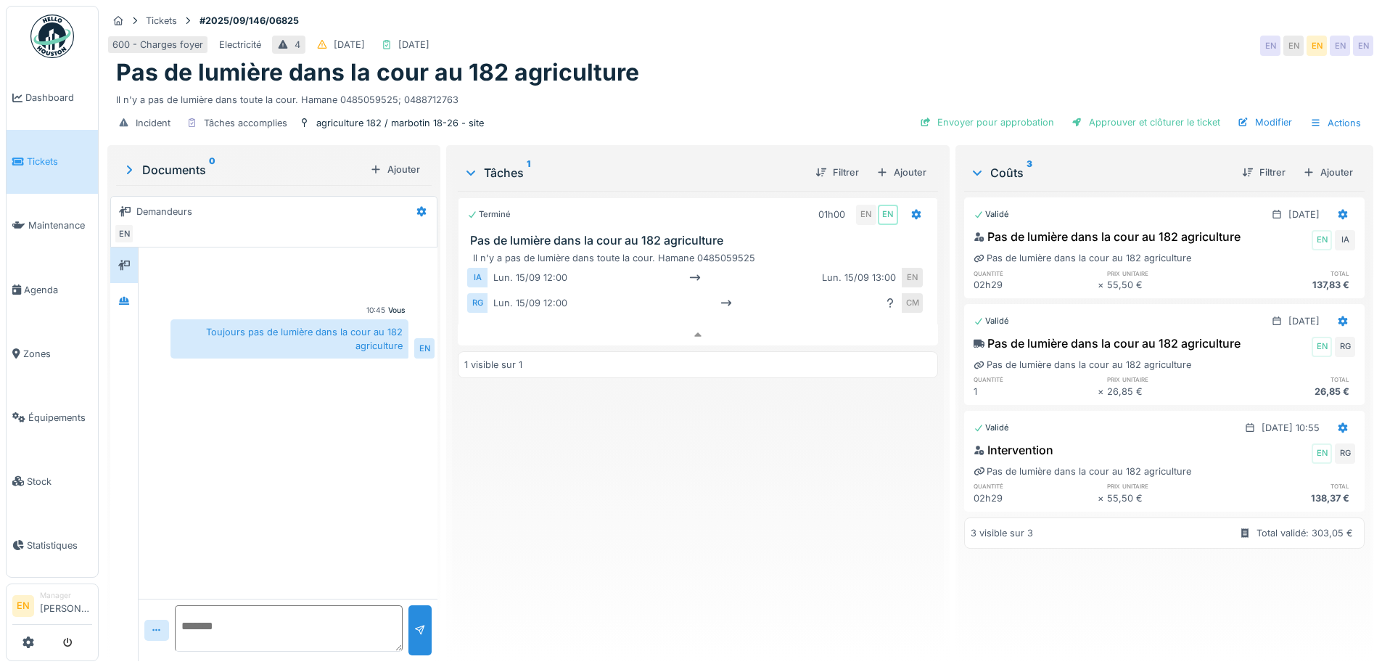
click at [612, 504] on div "Terminé 01h00 EN EN Pas de lumière dans la cour au 182 agriculture Il n'y a pas…" at bounding box center [698, 420] width 480 height 459
click at [557, 475] on div "Terminé 01h00 EN EN Pas de lumière dans la cour au 182 agriculture Il n'y a pas…" at bounding box center [698, 420] width 480 height 459
click at [558, 472] on div "Terminé 01h00 EN EN Pas de lumière dans la cour au 182 agriculture Il n'y a pas…" at bounding box center [698, 420] width 480 height 459
click at [558, 469] on div "Terminé 01h00 EN EN Pas de lumière dans la cour au 182 agriculture Il n'y a pas…" at bounding box center [698, 420] width 480 height 459
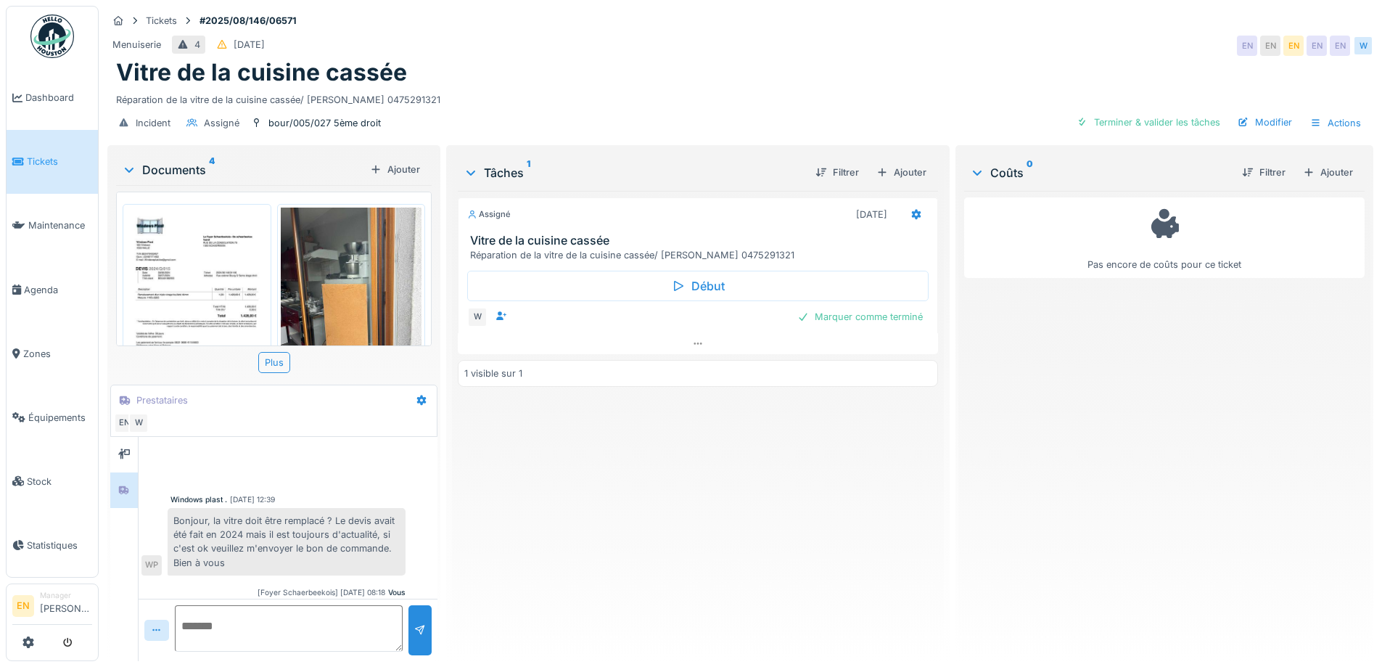
scroll to position [373, 0]
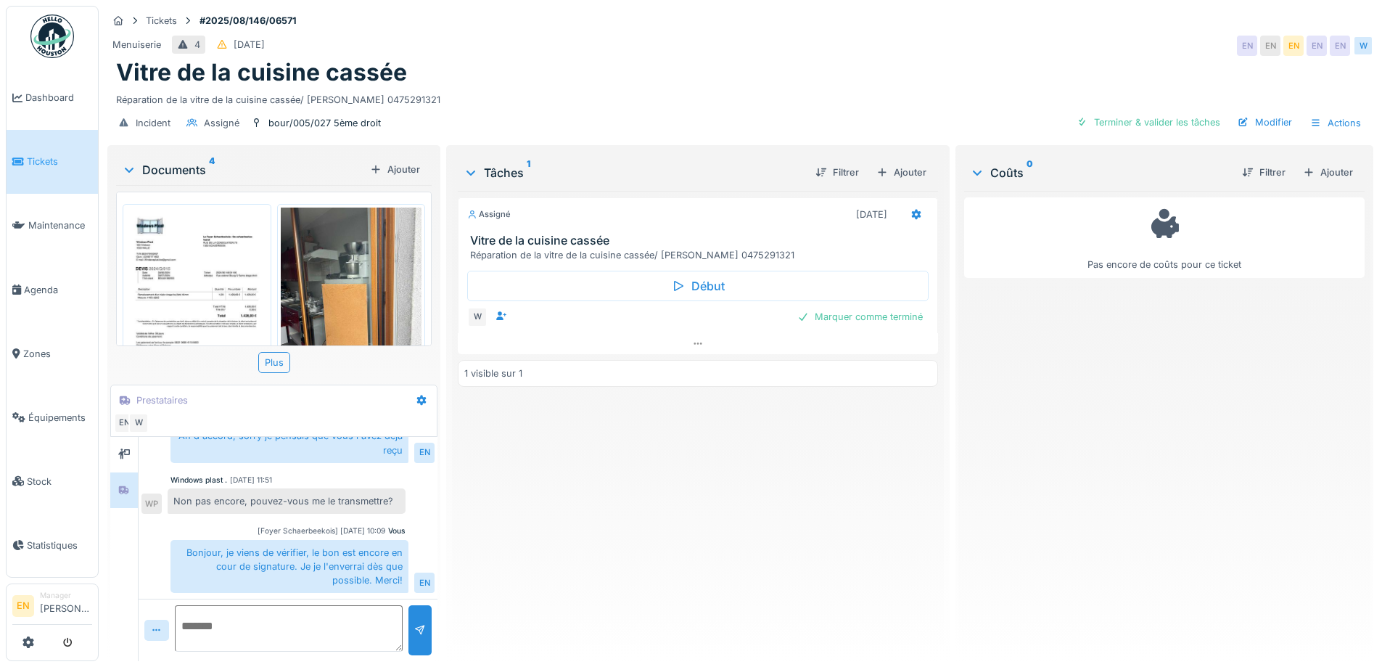
click at [598, 474] on div "Assigné [DATE] Vitre de la cuisine cassée Réparation de la vitre de la cuisine …" at bounding box center [698, 420] width 480 height 459
click at [181, 267] on img at bounding box center [196, 308] width 141 height 200
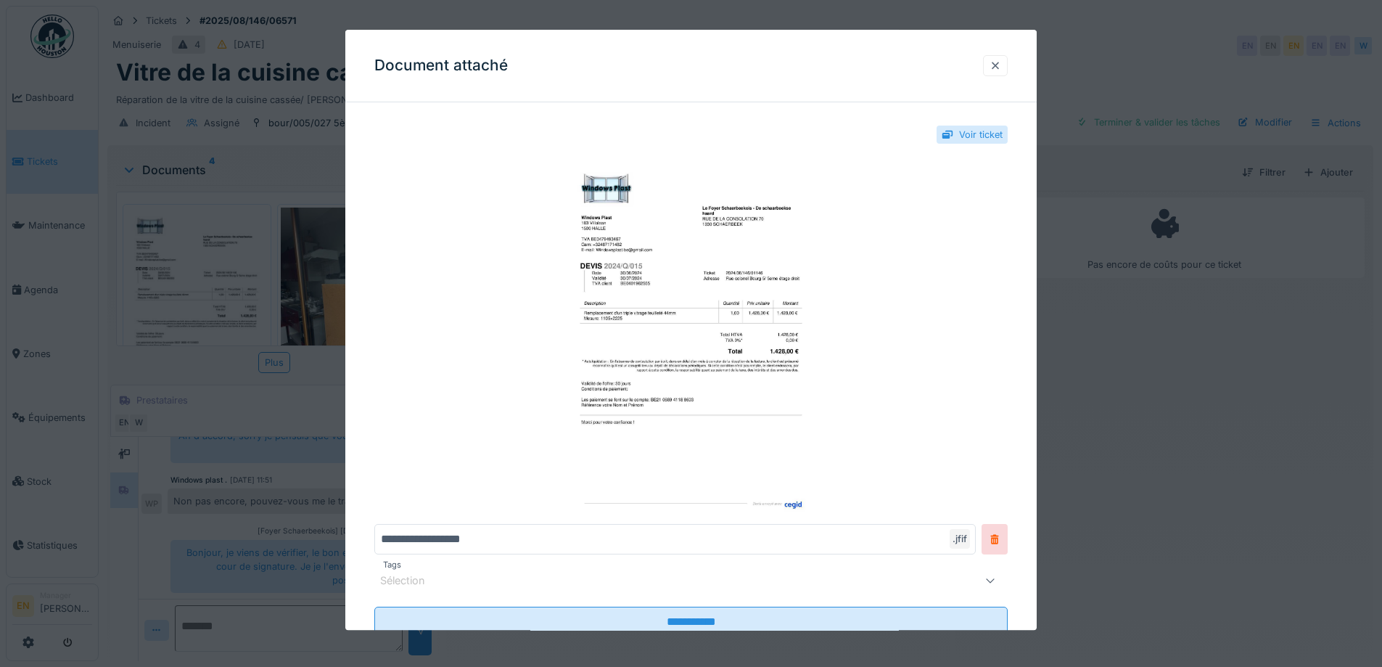
click at [1001, 71] on div at bounding box center [996, 66] width 12 height 14
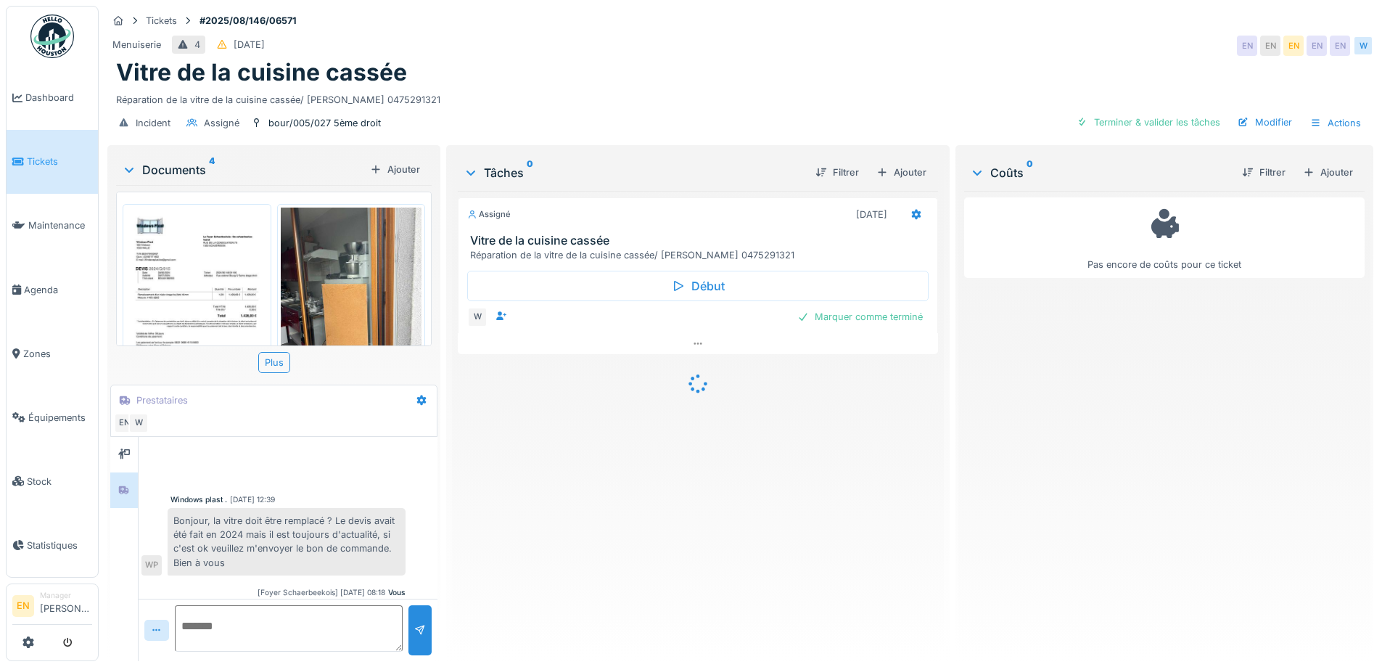
scroll to position [374, 0]
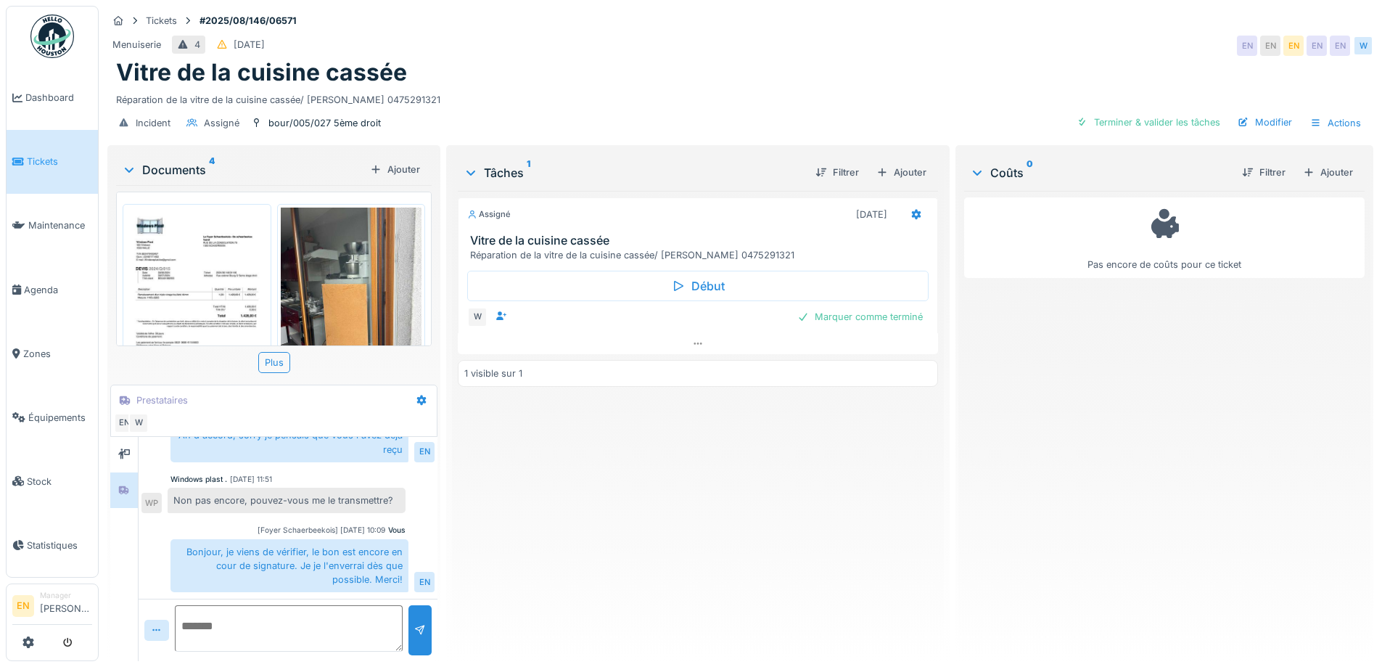
click at [189, 284] on img at bounding box center [196, 308] width 141 height 200
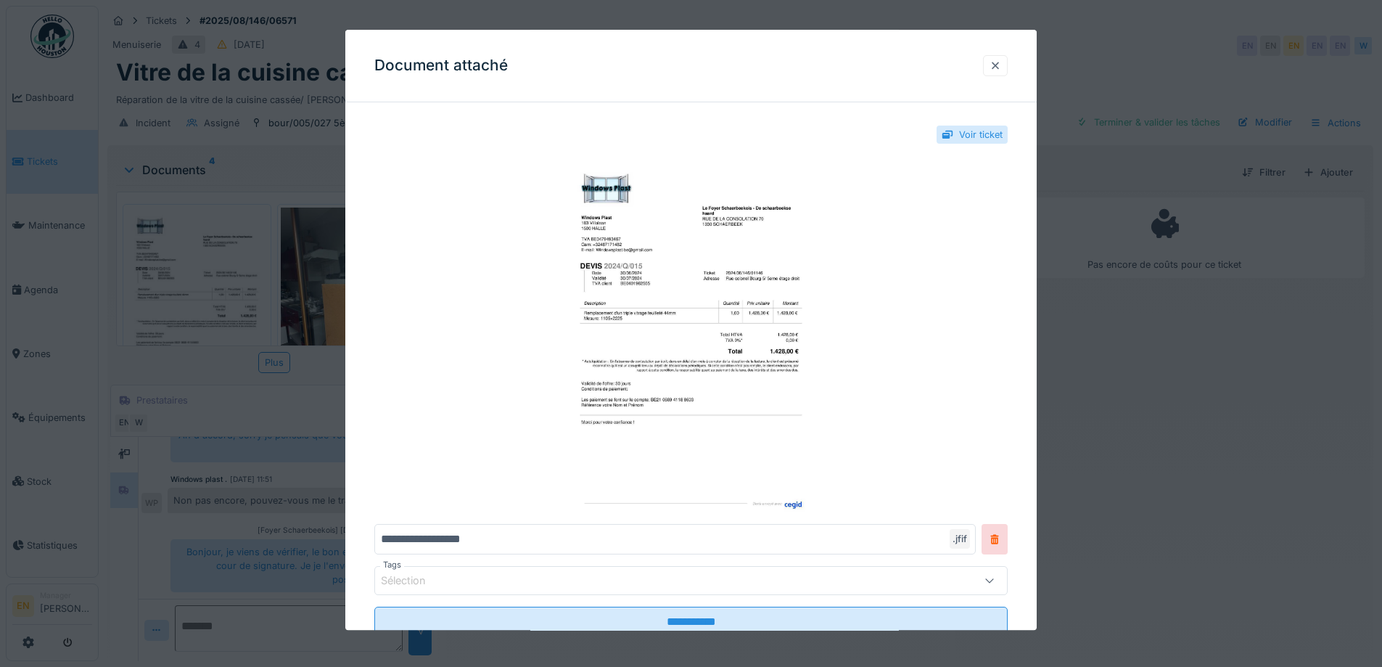
click at [1001, 70] on div at bounding box center [996, 66] width 12 height 14
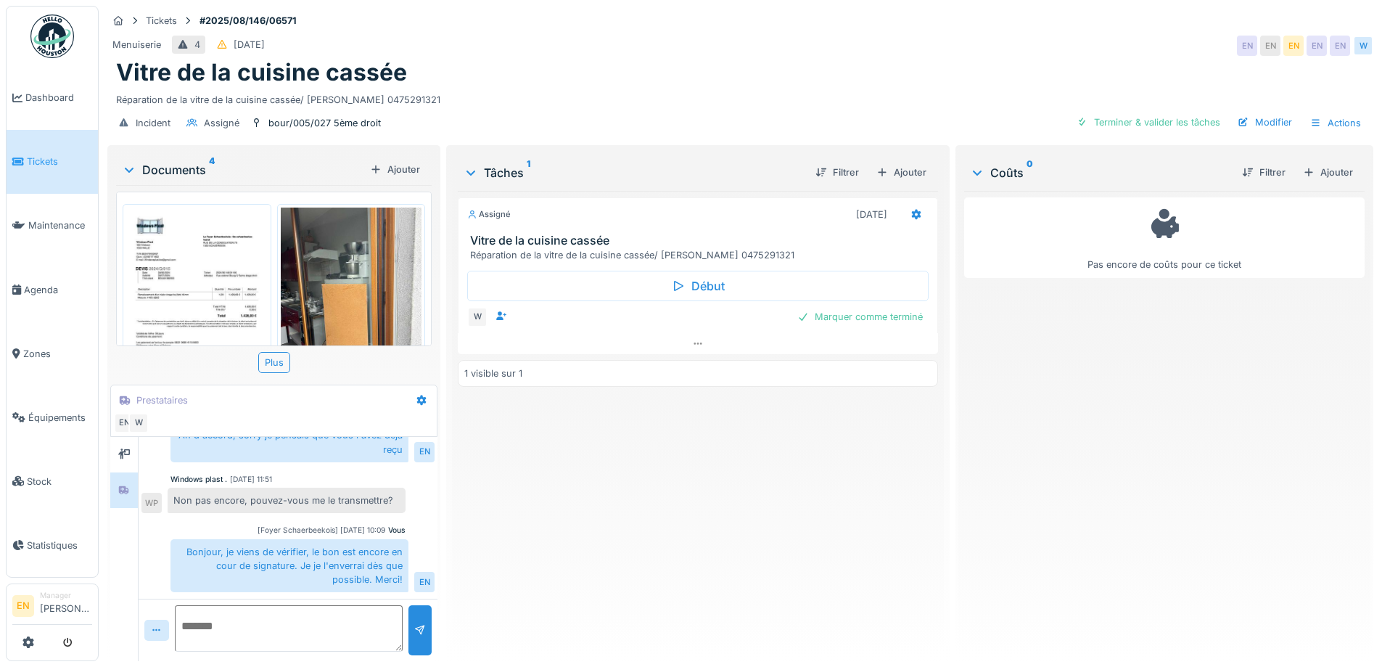
click at [248, 552] on div "Bonjour, je viens de vérifier, le bon est encore en cour de signature. Je je l'…" at bounding box center [290, 566] width 238 height 54
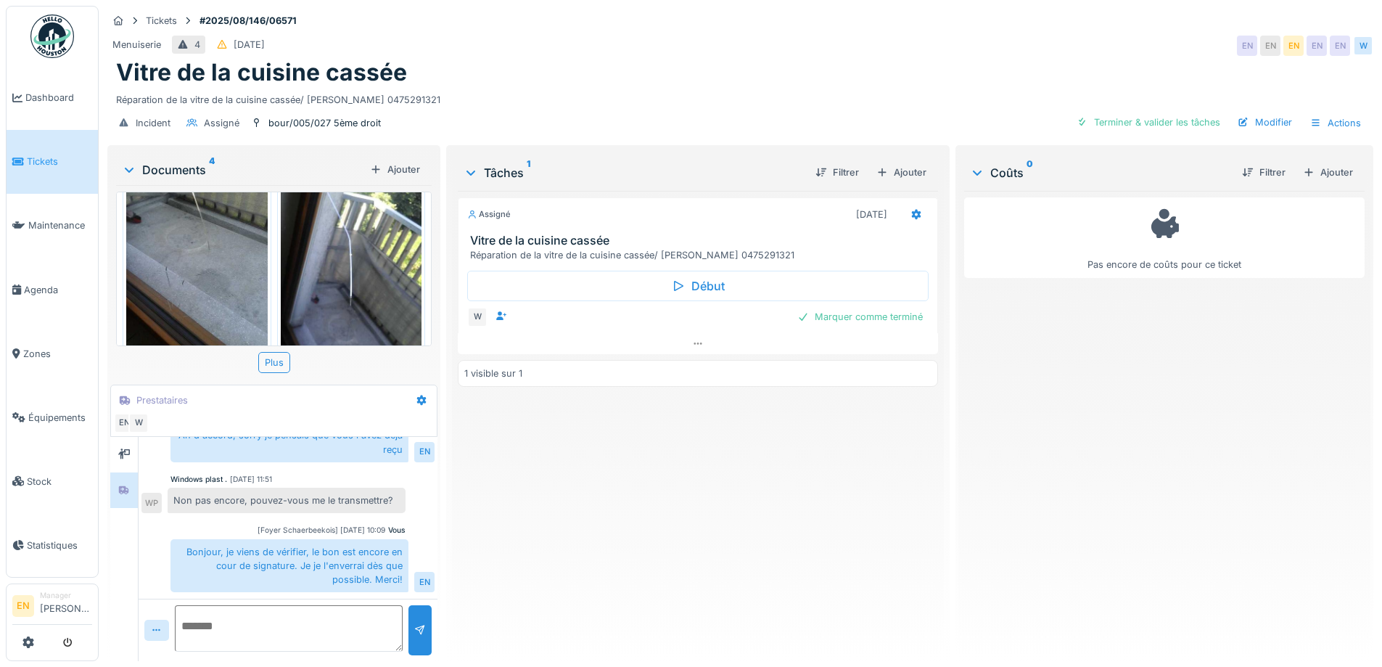
scroll to position [296, 0]
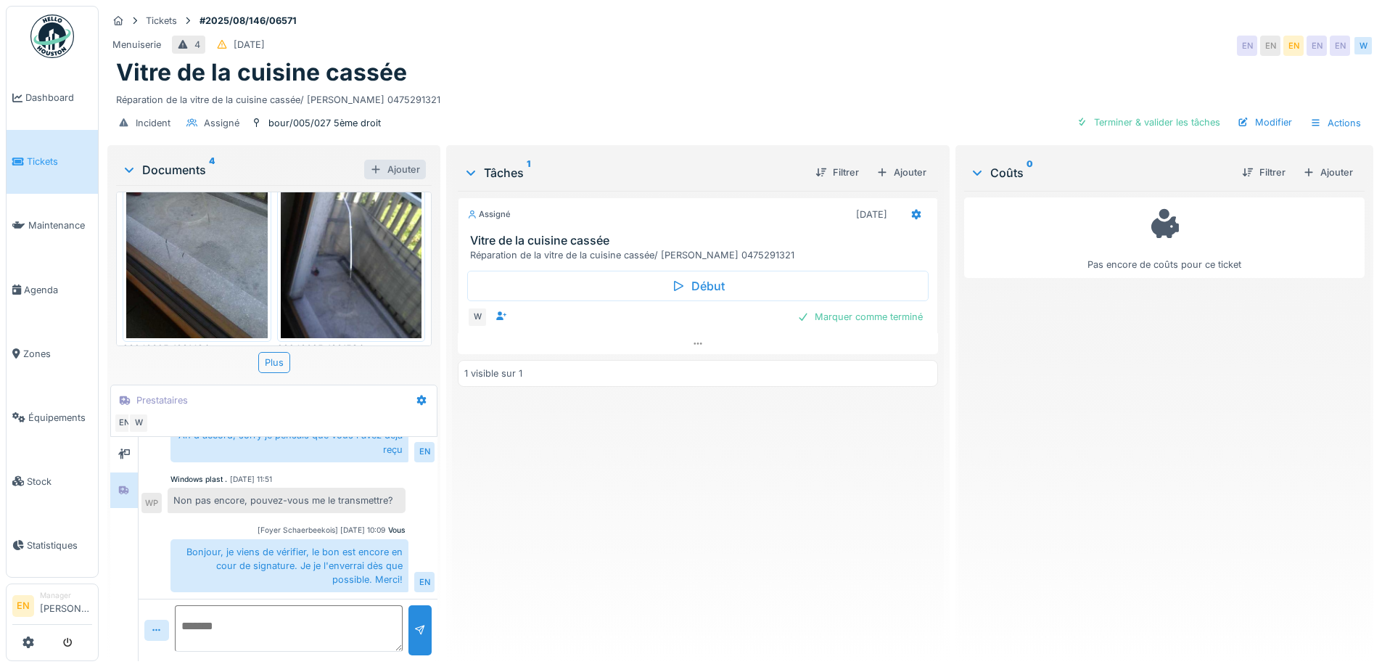
click at [382, 168] on div "Ajouter" at bounding box center [395, 170] width 62 height 20
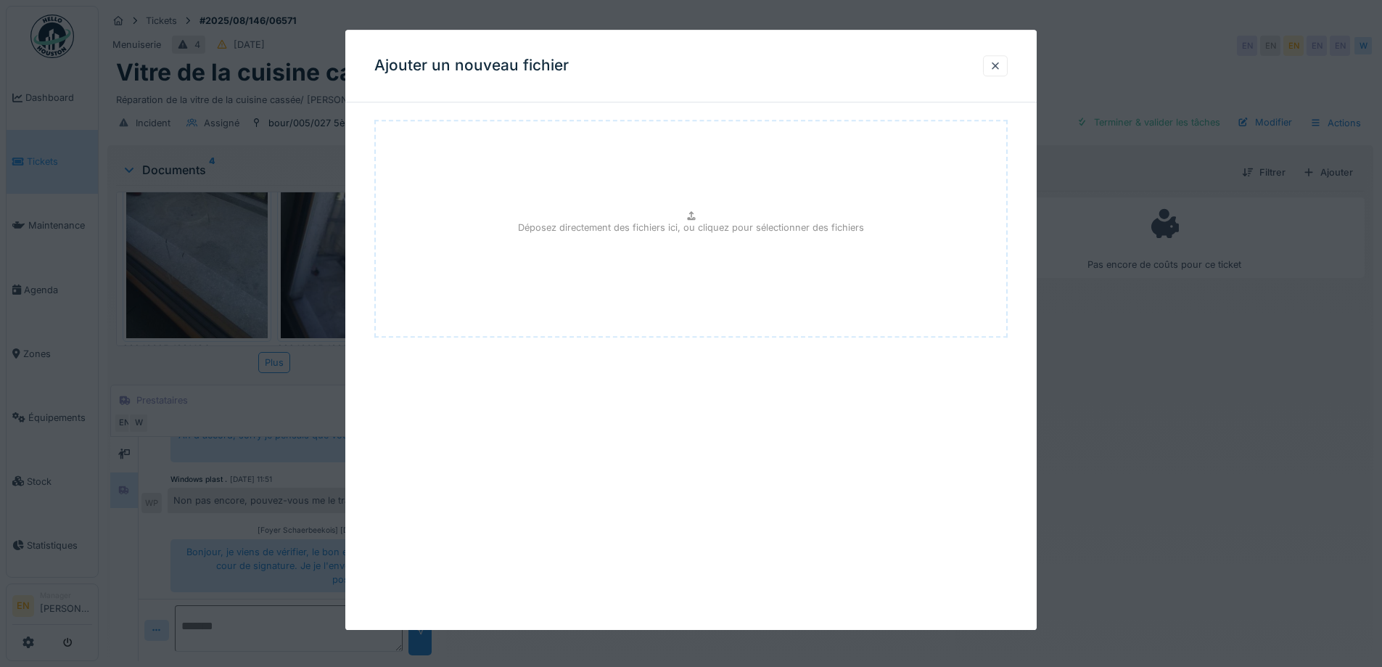
click at [692, 227] on p "Déposez directement des fichiers ici, ou cliquez pour sélectionner des fichiers" at bounding box center [691, 228] width 346 height 14
type input "**********"
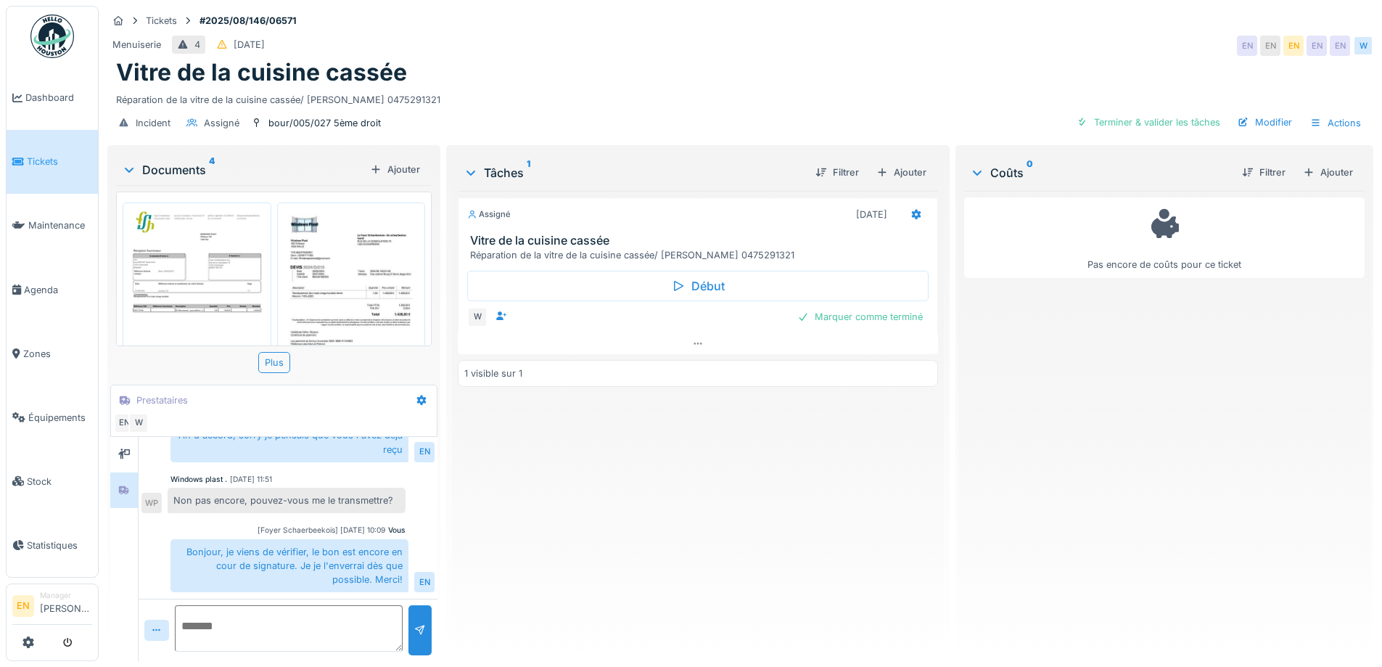
scroll to position [0, 0]
click at [242, 282] on img at bounding box center [196, 308] width 141 height 200
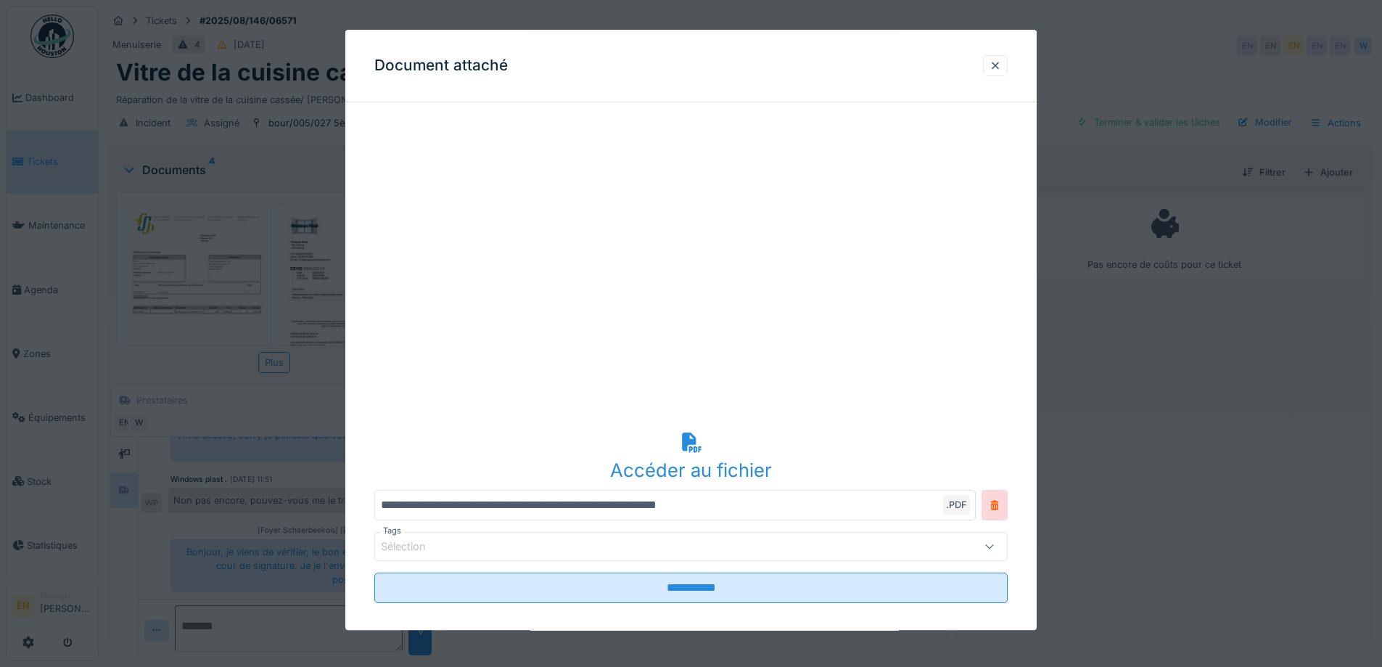
scroll to position [107, 0]
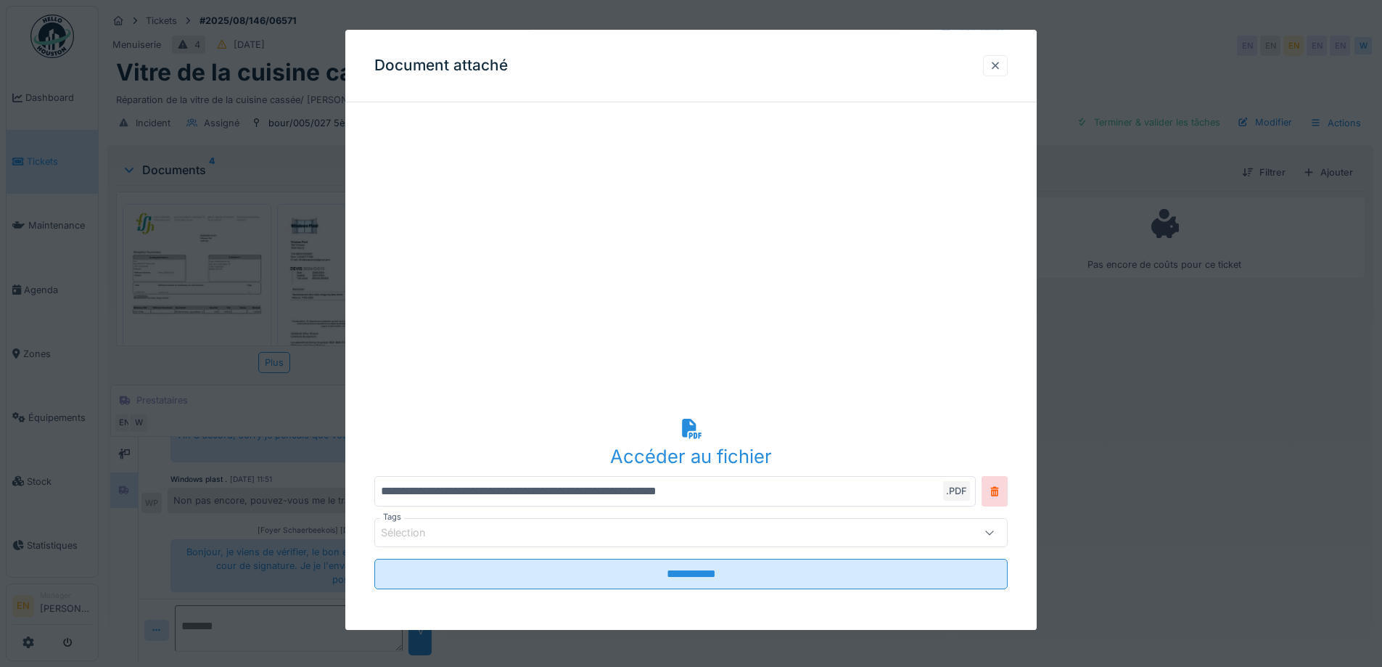
click at [997, 73] on div at bounding box center [996, 66] width 12 height 14
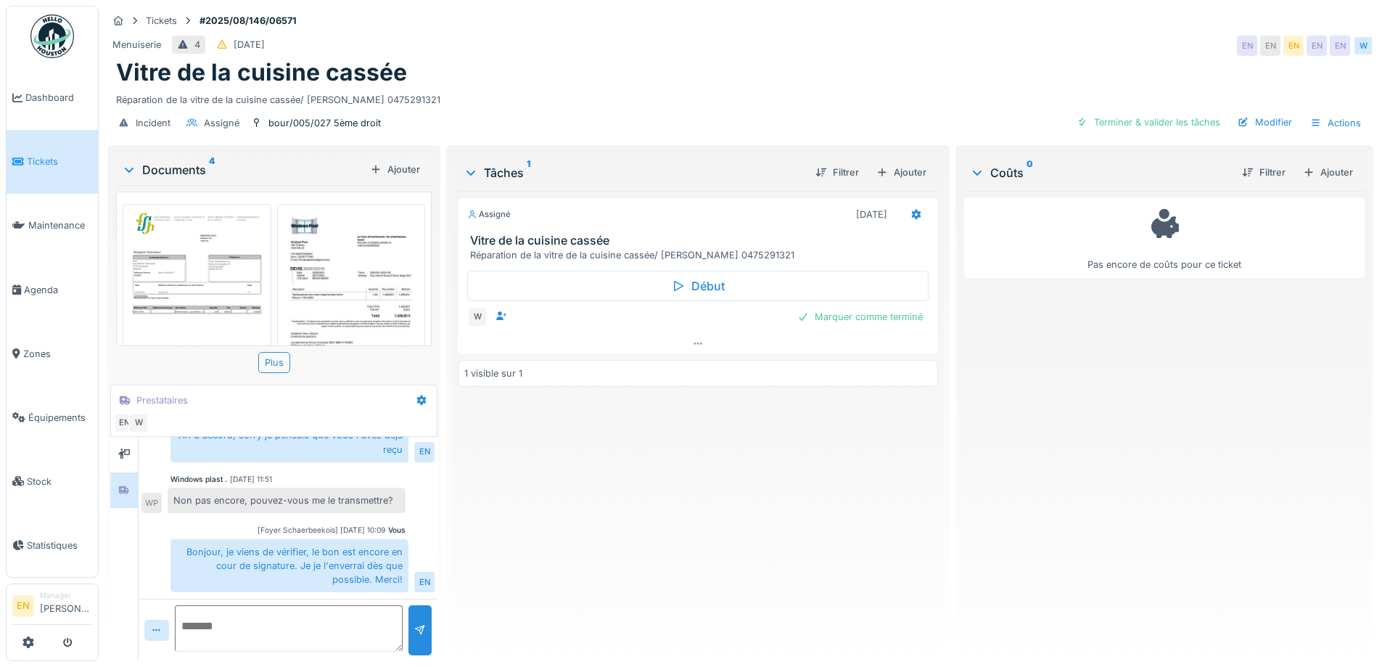
scroll to position [11, 0]
click at [305, 628] on textarea at bounding box center [289, 628] width 228 height 46
click at [318, 623] on textarea at bounding box center [289, 628] width 228 height 46
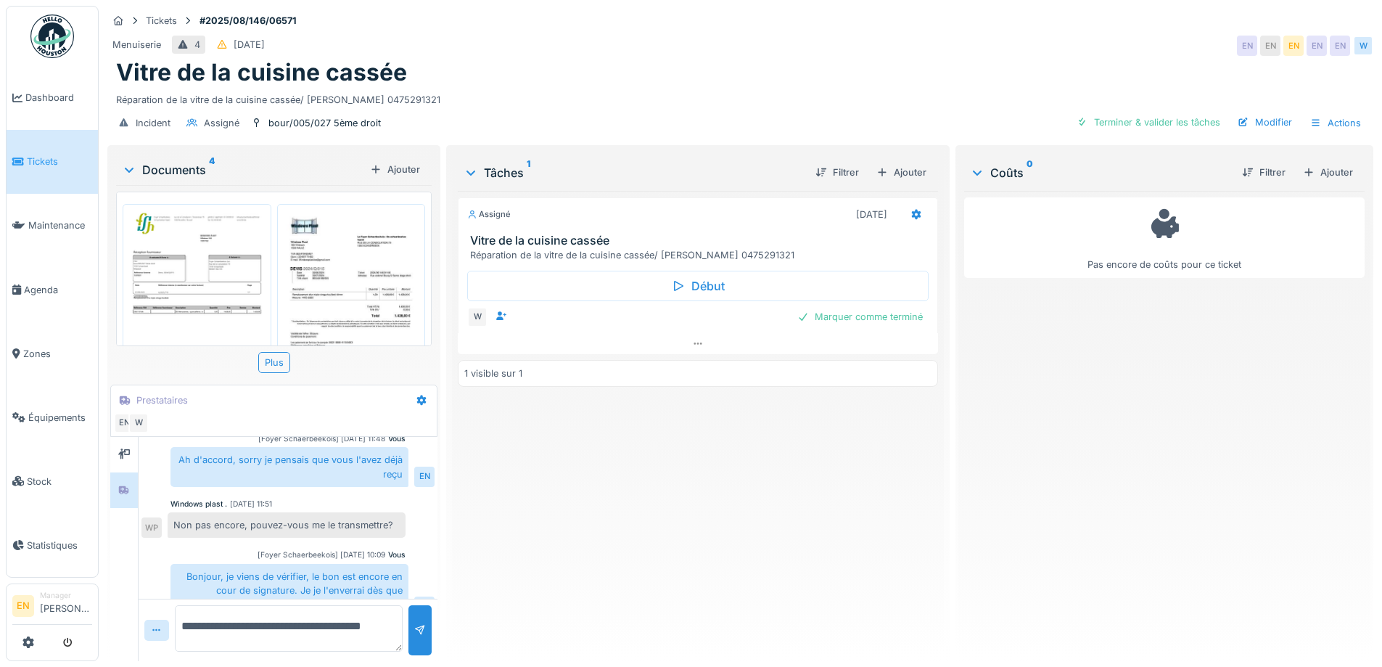
scroll to position [374, 0]
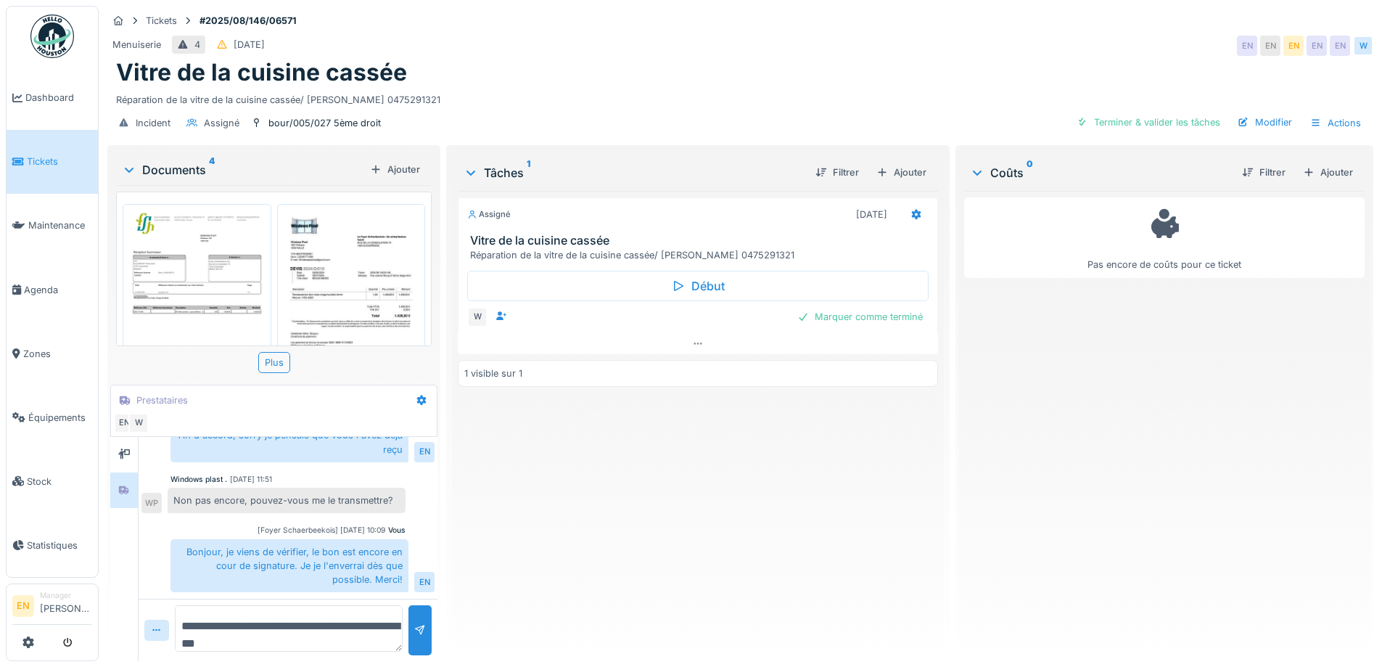
type textarea "**********"
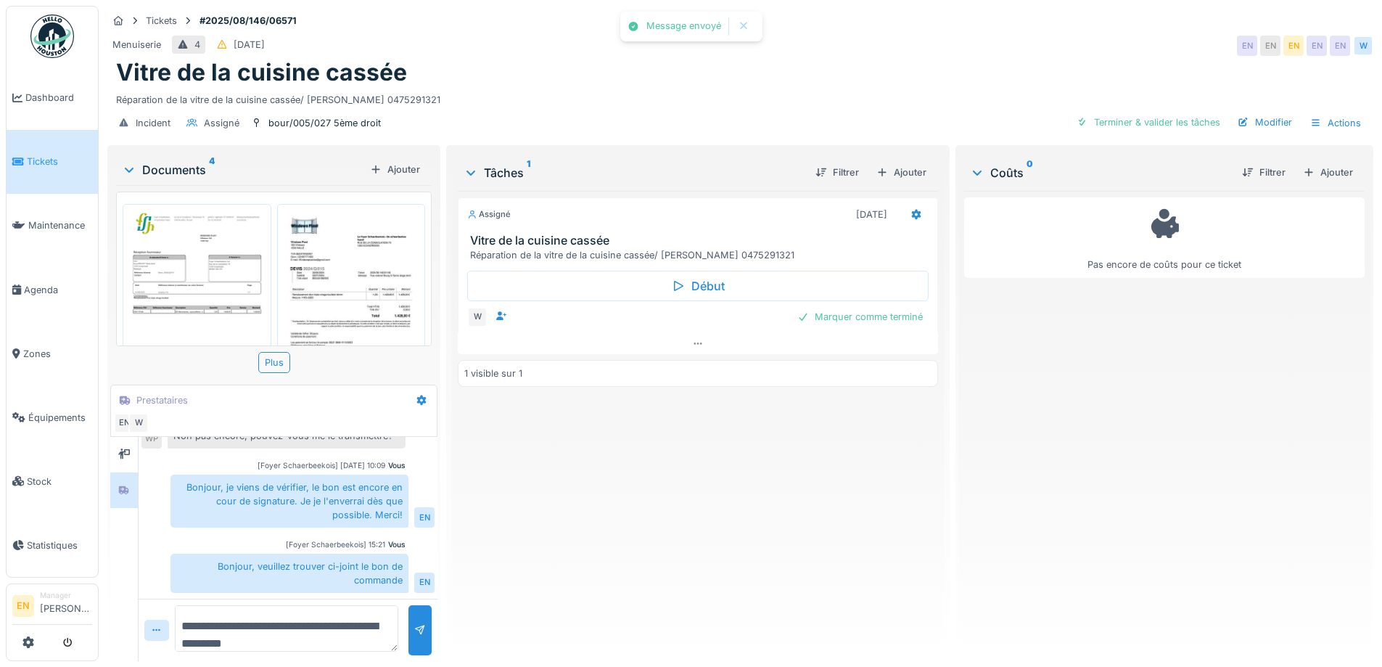
click at [577, 495] on div "Assigné 21/08/2025 Vitre de la cuisine cassée Réparation de la vitre de la cuis…" at bounding box center [698, 420] width 480 height 459
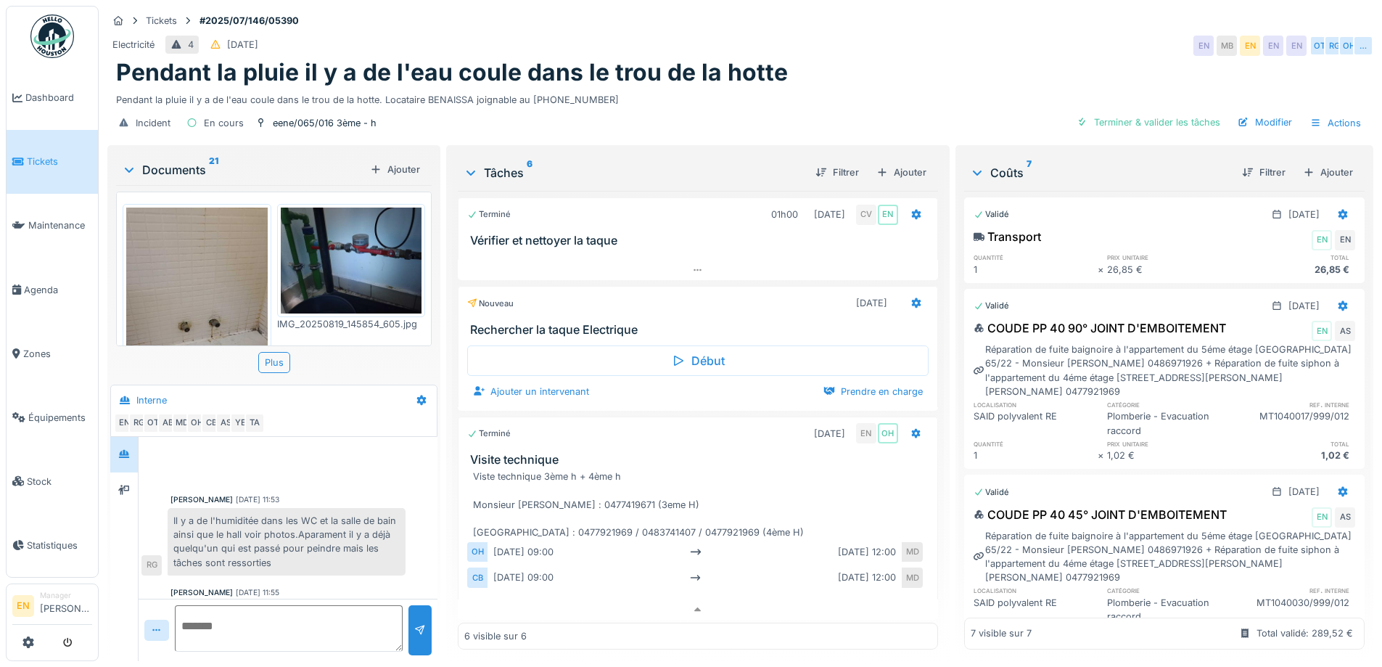
scroll to position [428, 0]
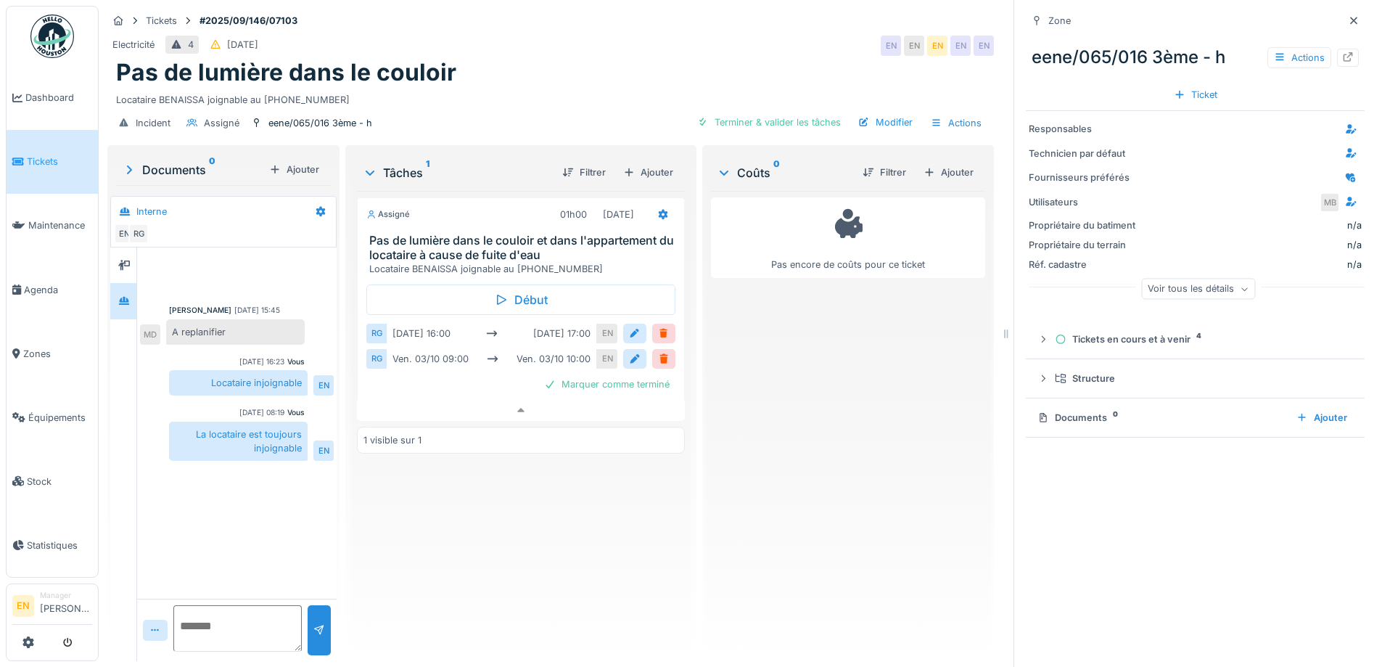
scroll to position [11, 0]
click at [1348, 16] on icon at bounding box center [1354, 20] width 12 height 9
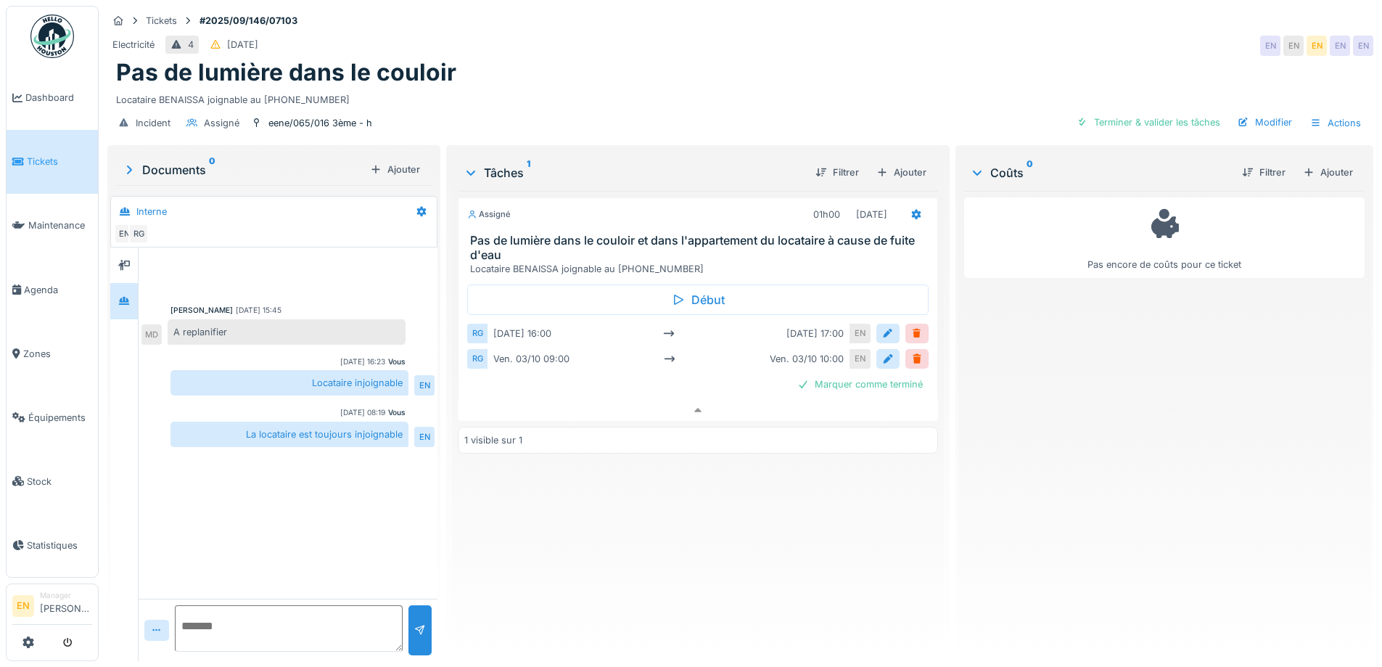
click at [689, 510] on div "Assigné 01h00 [DATE] Pas de lumière dans le couloir et dans l'appartement du lo…" at bounding box center [698, 420] width 480 height 459
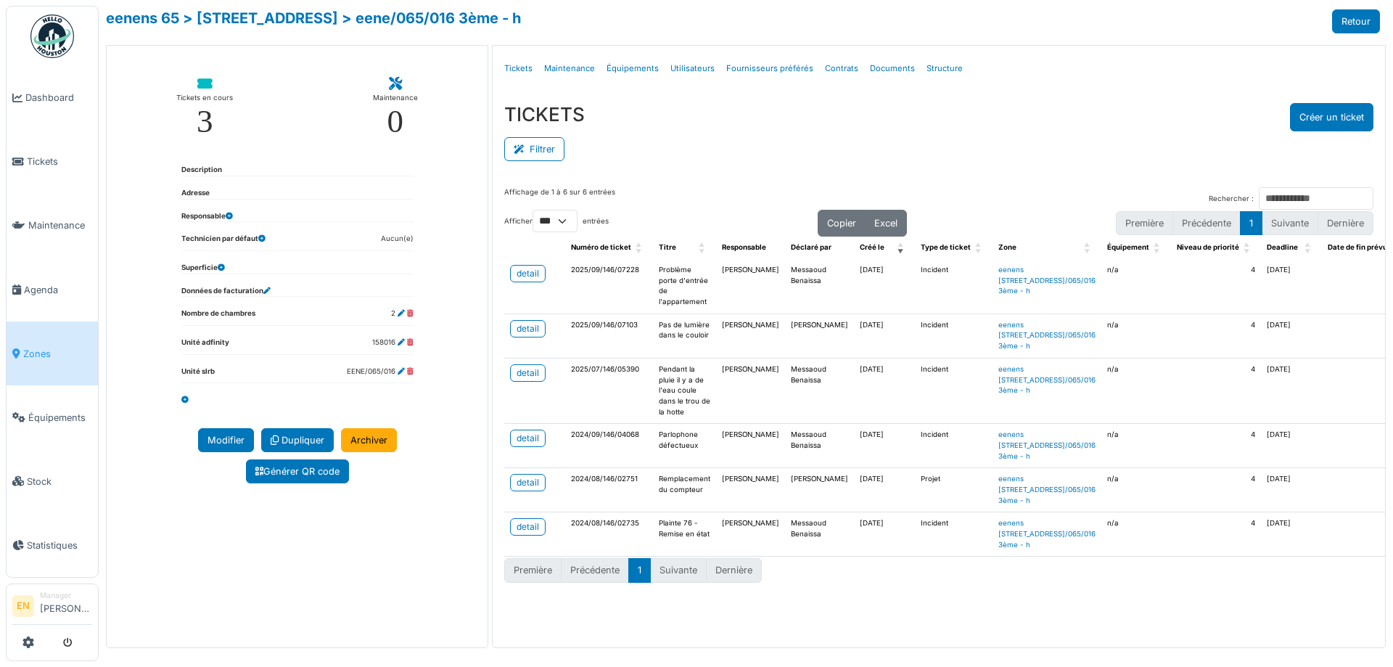
select select "***"
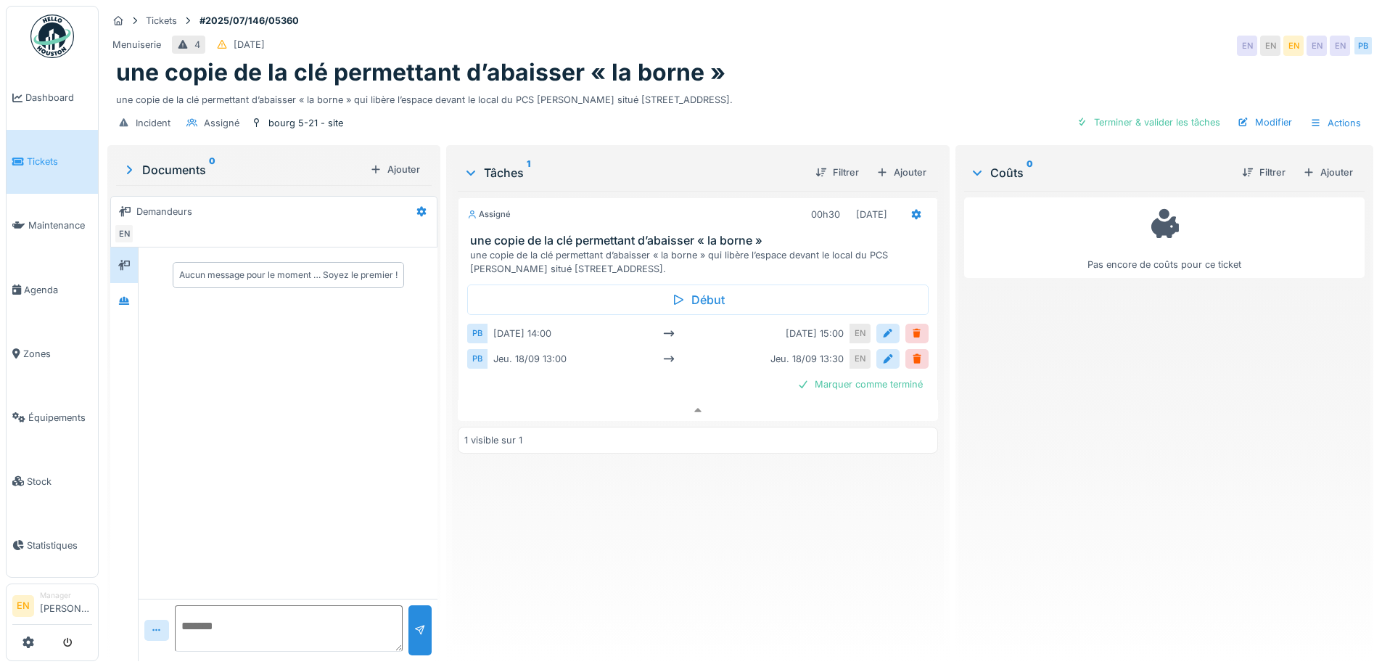
scroll to position [11, 0]
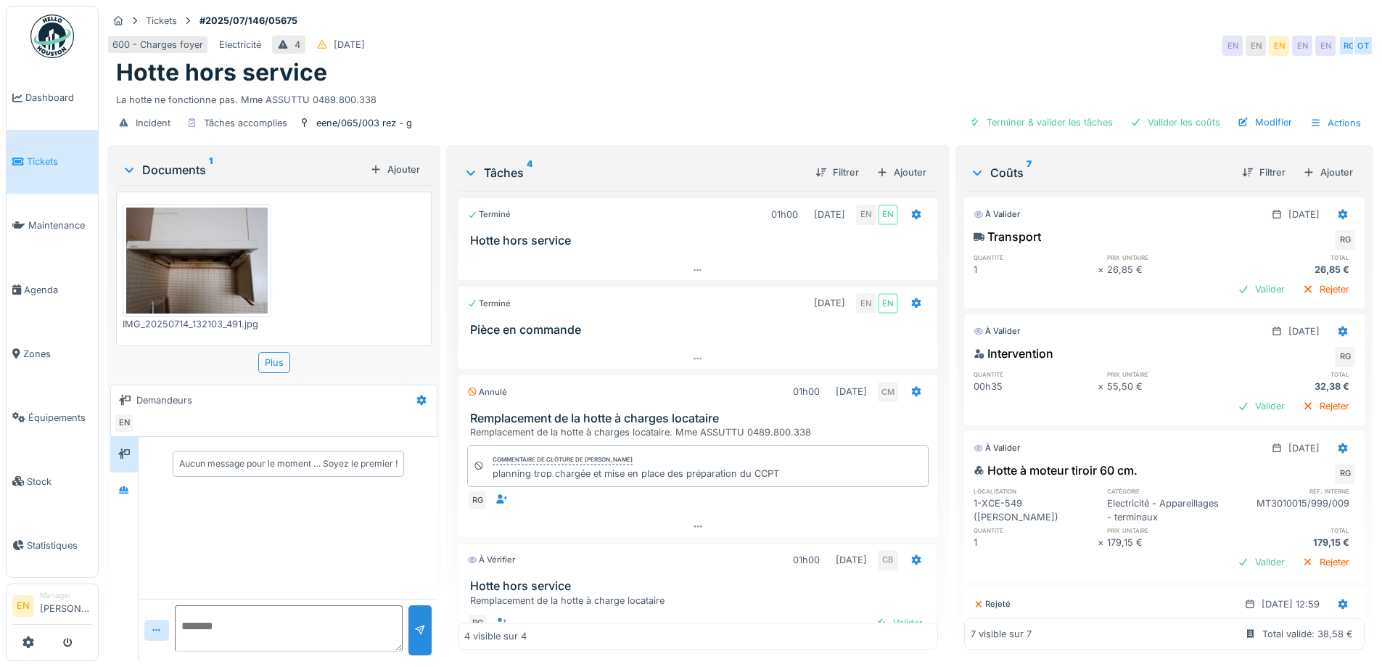
scroll to position [43, 0]
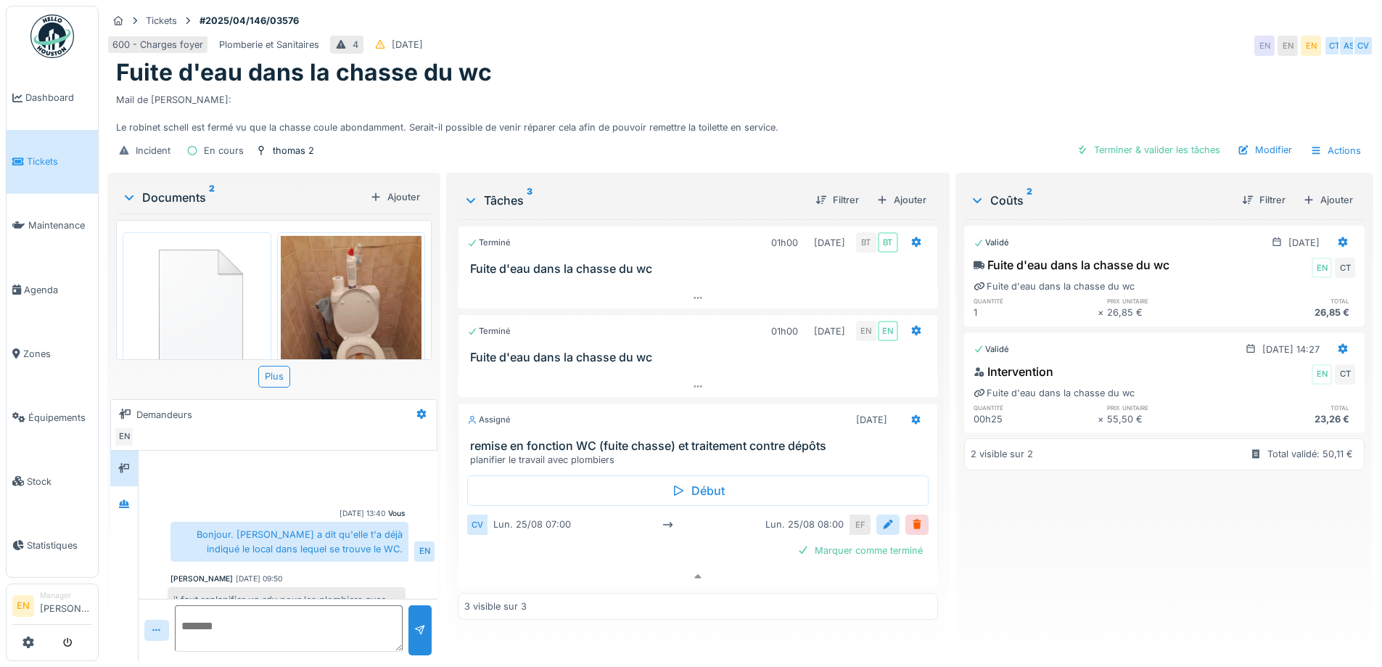
scroll to position [99, 0]
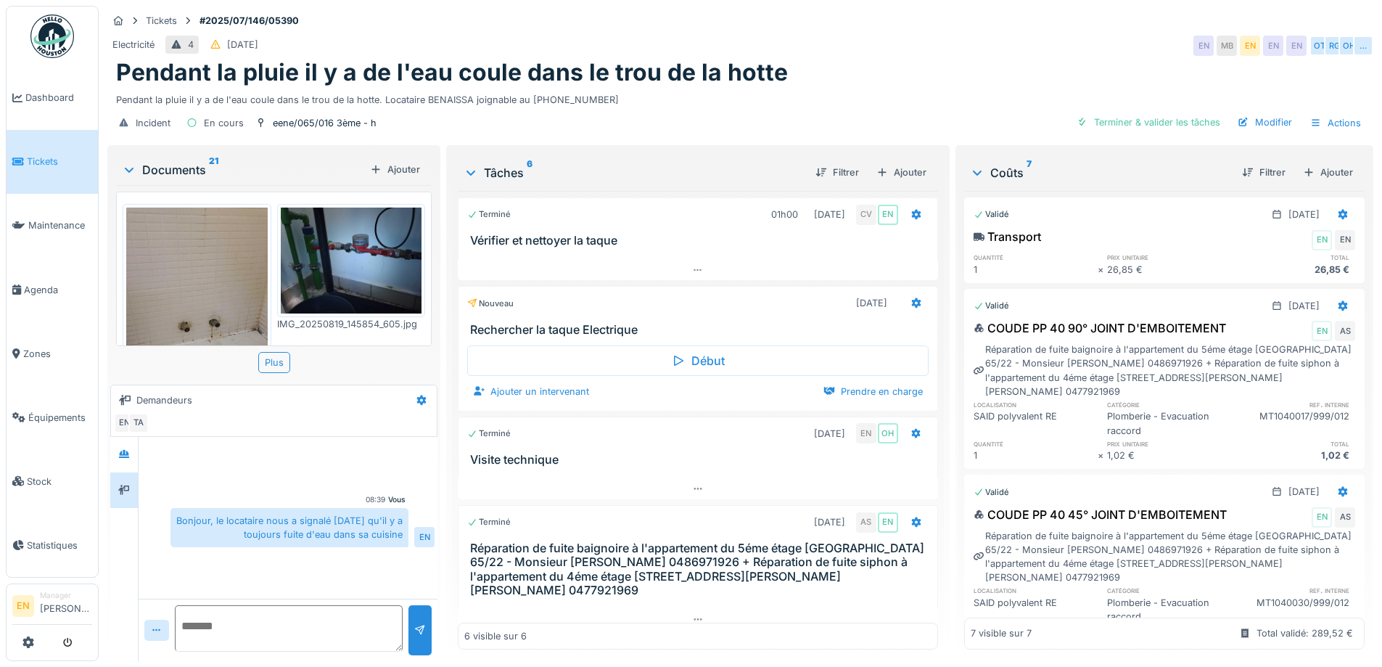
scroll to position [276, 0]
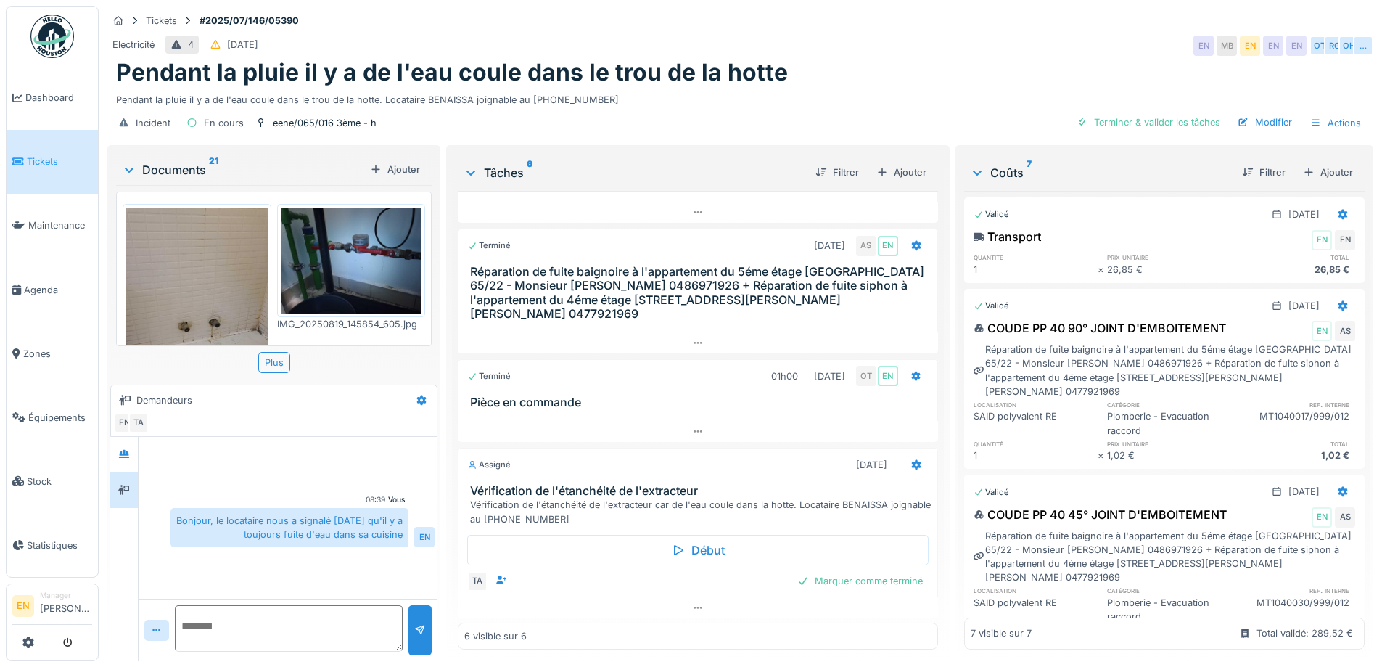
click at [836, 77] on div "Pendant la pluie il y a de l'eau coule dans le trou de la hotte" at bounding box center [740, 73] width 1249 height 28
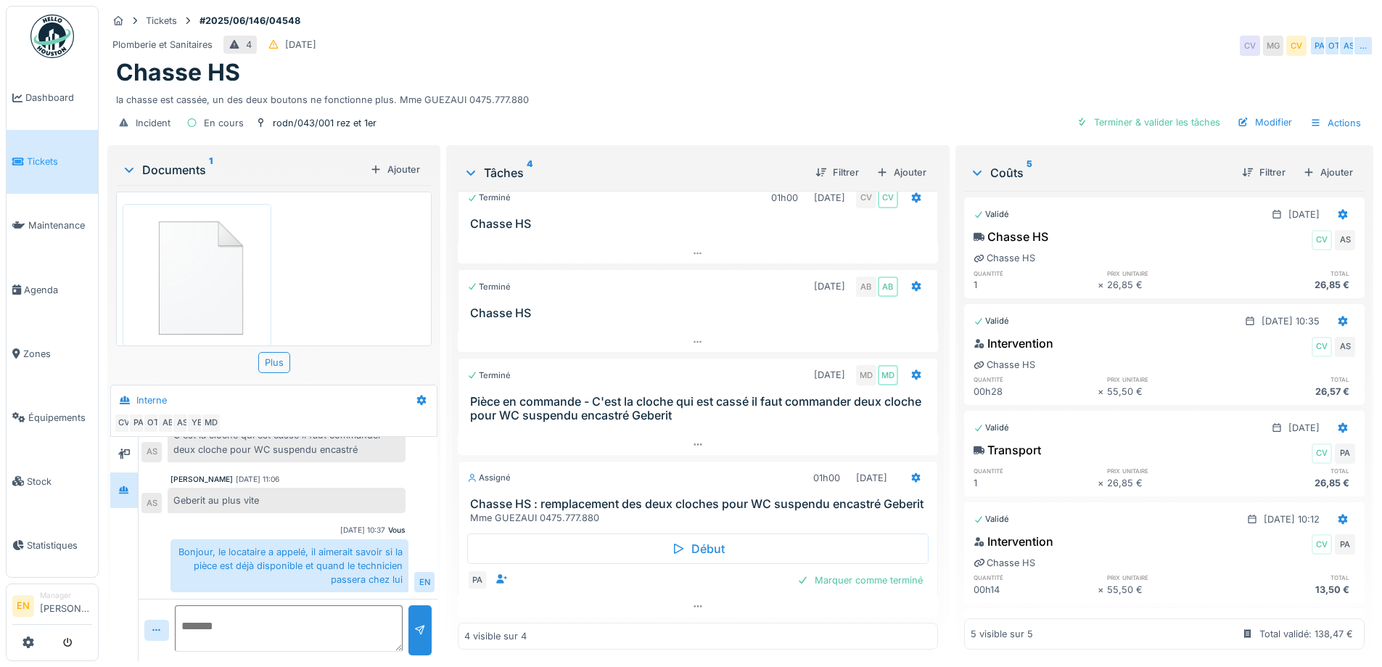
scroll to position [11, 0]
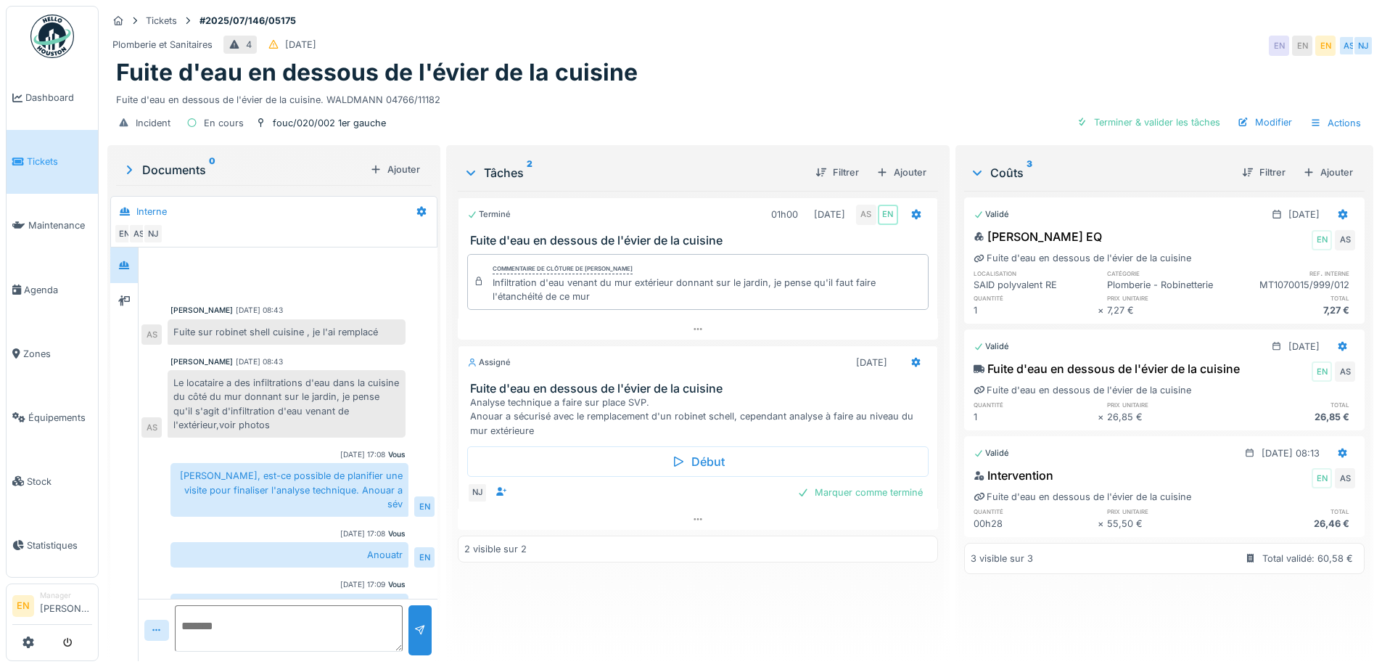
scroll to position [68, 0]
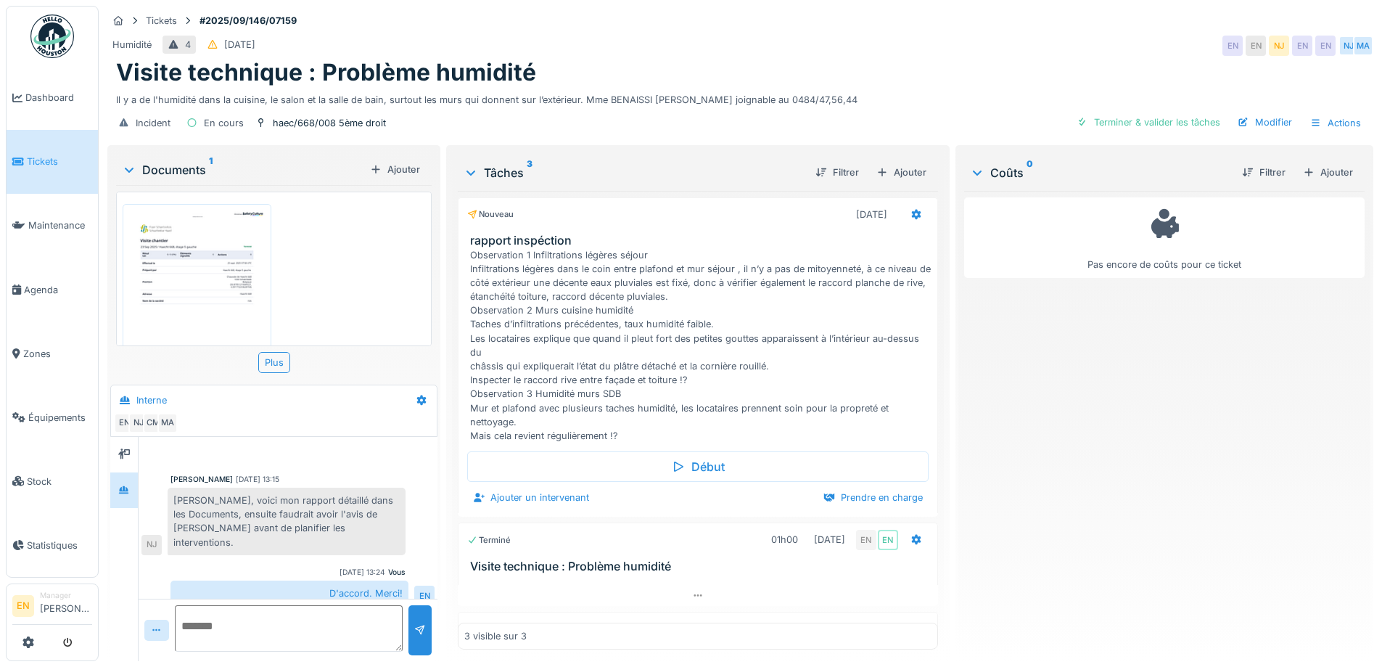
scroll to position [194, 0]
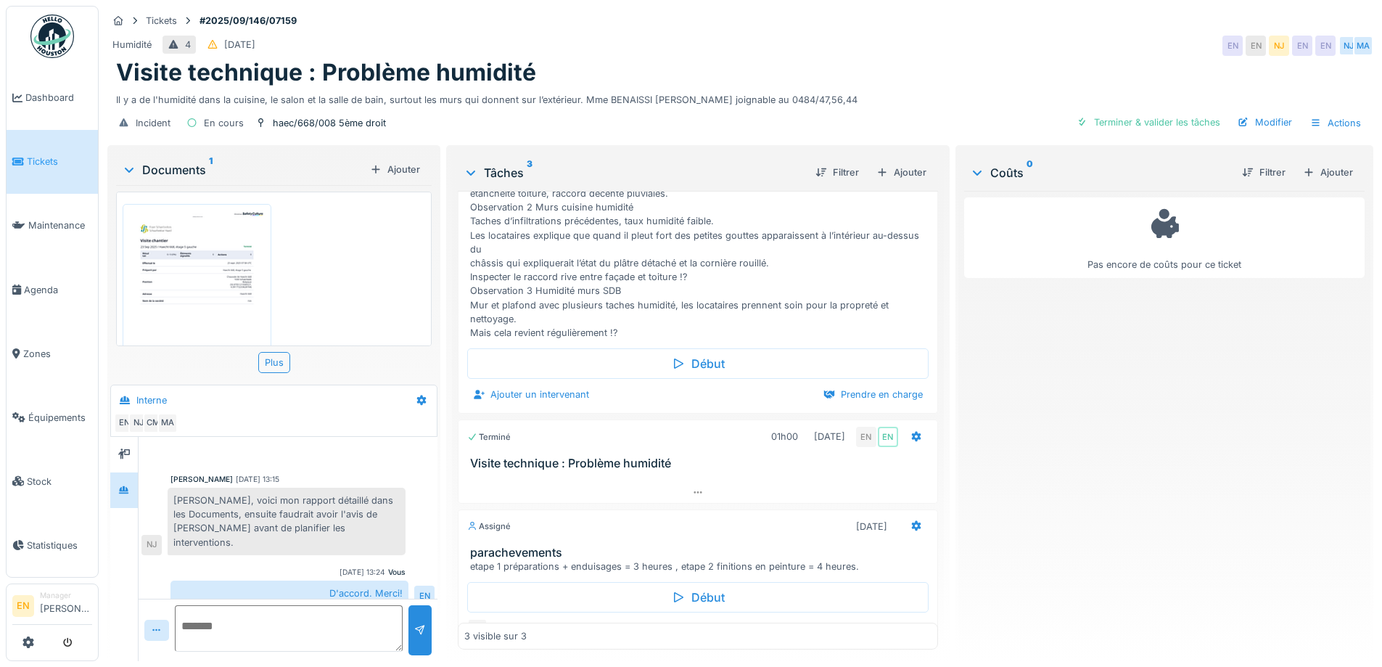
scroll to position [194, 0]
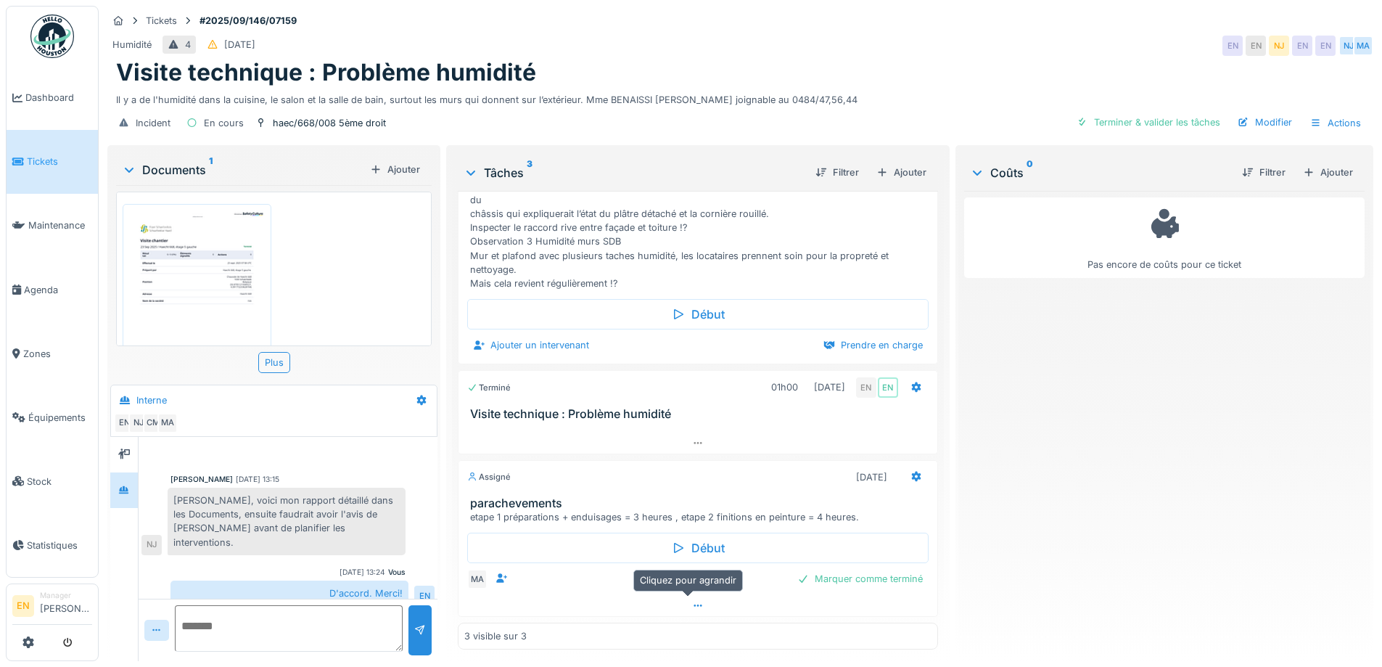
click at [692, 608] on icon at bounding box center [698, 605] width 12 height 9
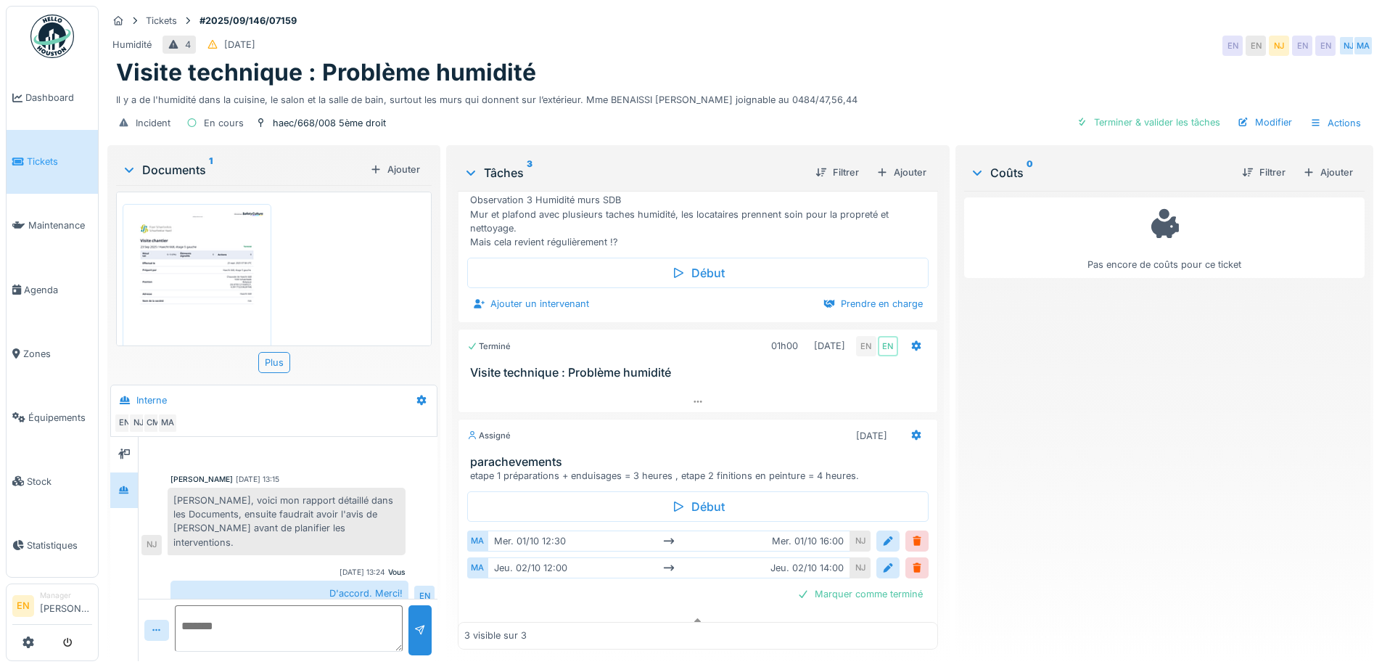
click at [331, 614] on textarea at bounding box center [289, 628] width 228 height 46
type textarea "**********"
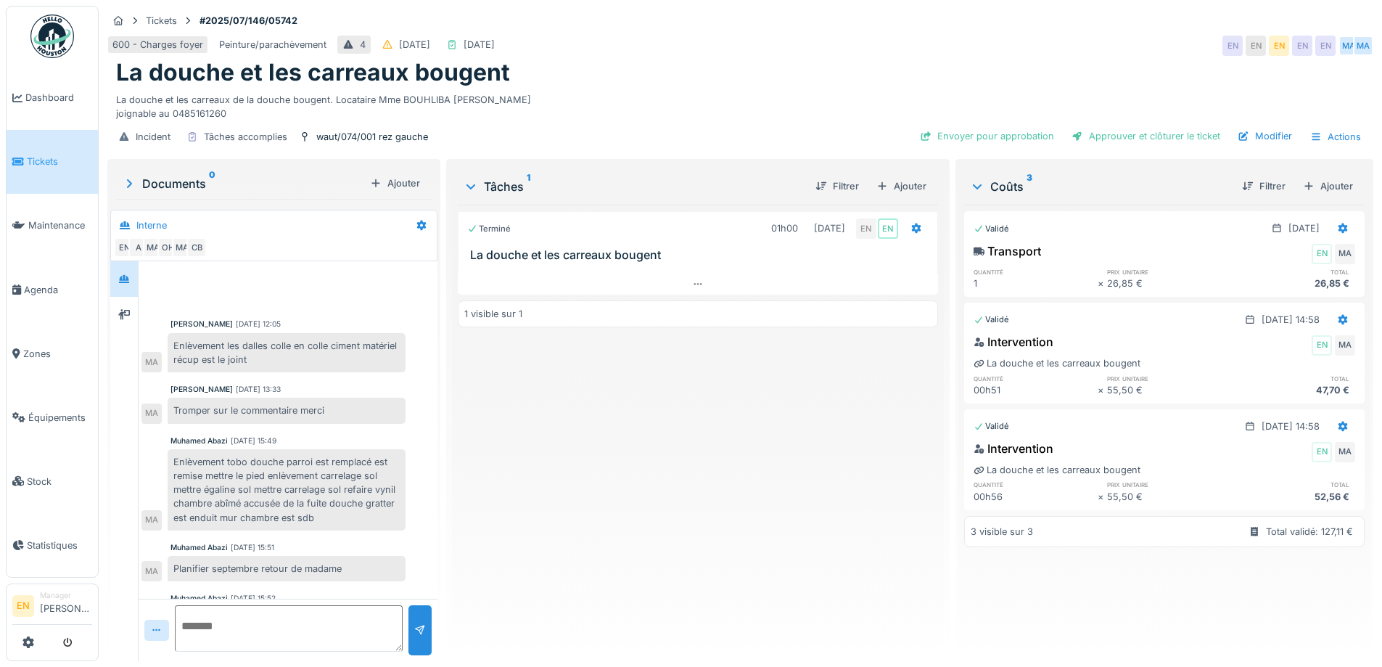
scroll to position [106, 0]
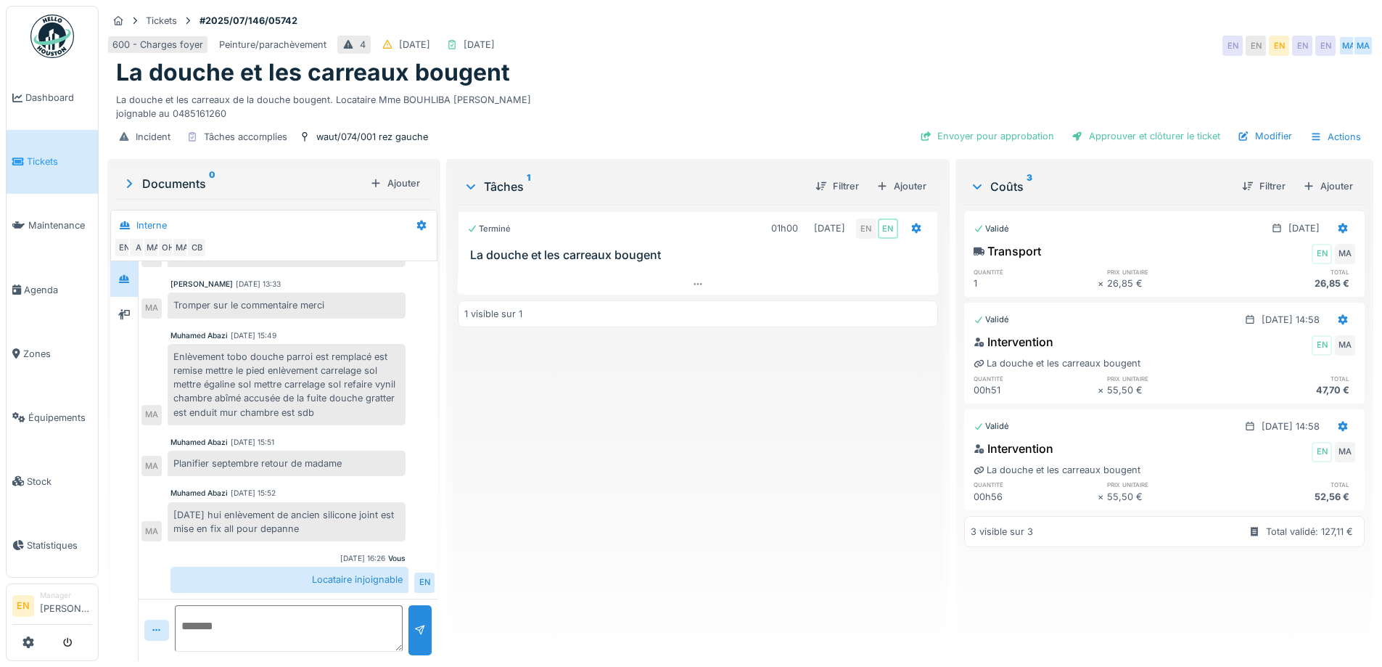
click at [685, 420] on div "Terminé 01h00 [DATE] EN EN [GEOGRAPHIC_DATA] et les carreaux bougent 1 visible …" at bounding box center [698, 427] width 480 height 445
click at [703, 385] on div "Terminé 01h00 22/07/2025 EN EN La douche et les carreaux bougent 1 visible sur 1" at bounding box center [698, 427] width 480 height 445
click at [556, 510] on div "Terminé 01h00 22/07/2025 EN EN La douche et les carreaux bougent 1 visible sur 1" at bounding box center [698, 427] width 480 height 445
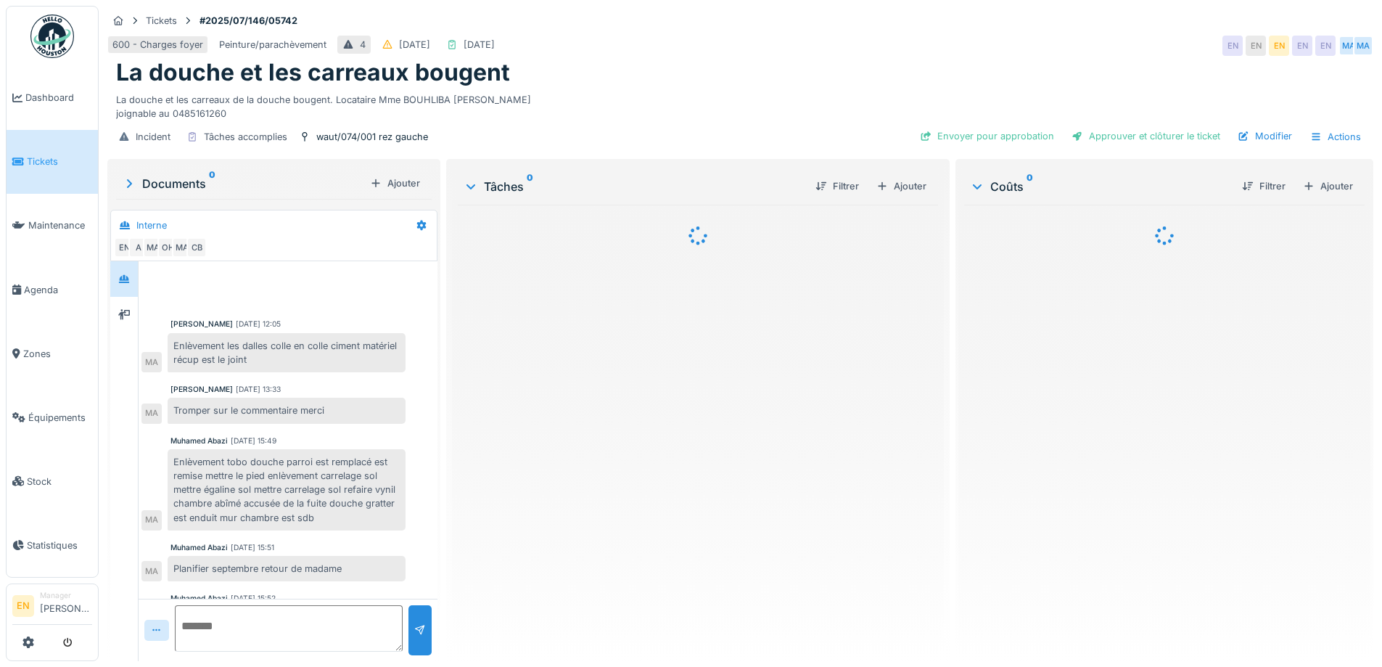
scroll to position [106, 0]
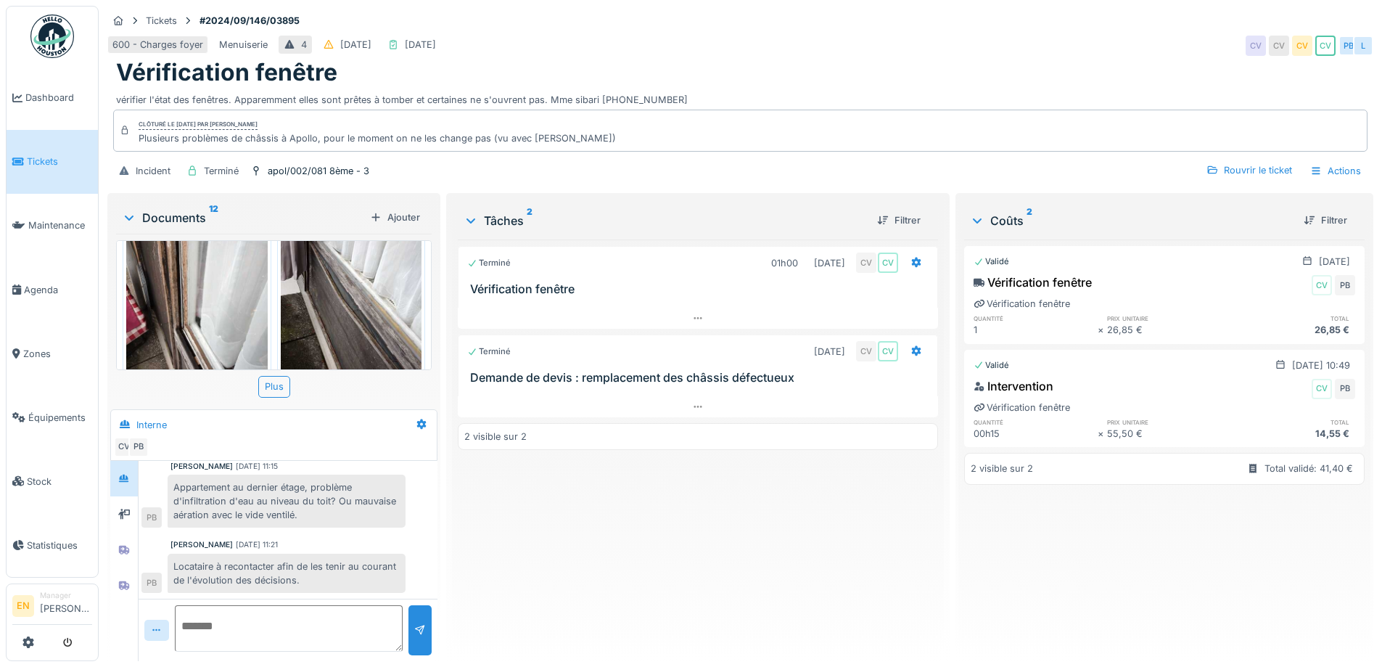
scroll to position [435, 0]
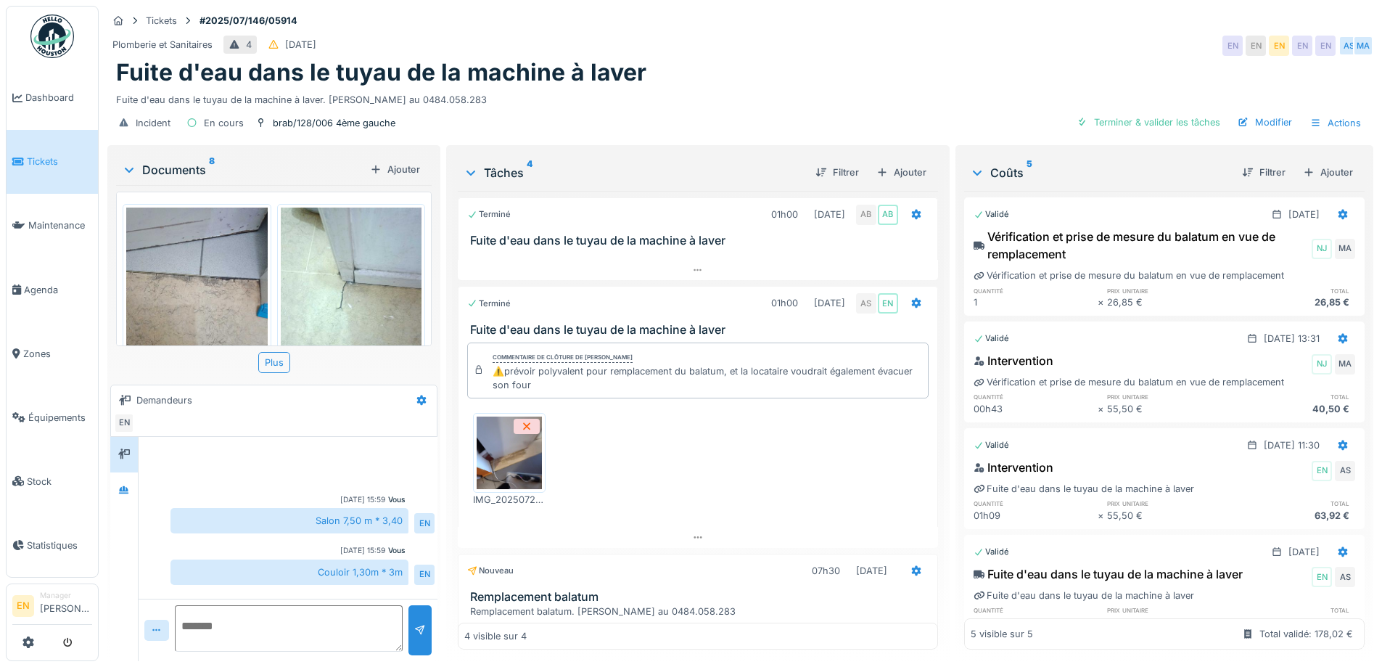
scroll to position [136, 0]
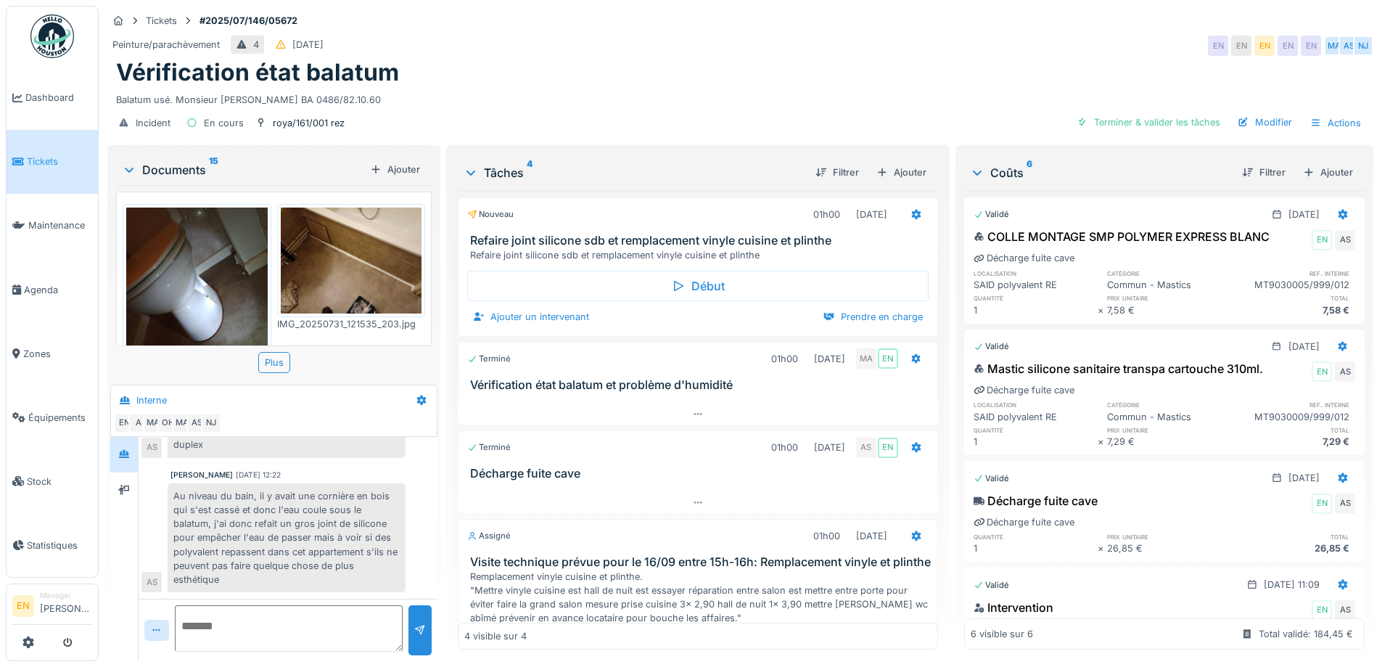
scroll to position [11, 0]
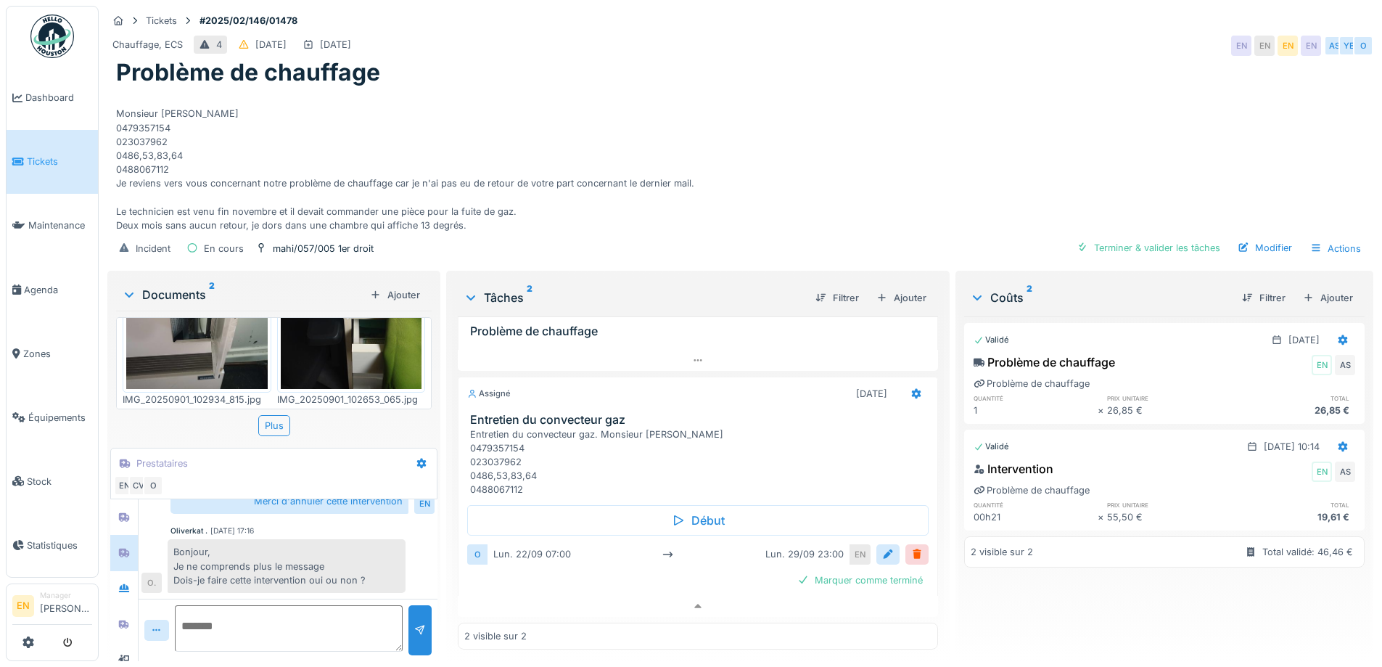
scroll to position [133, 0]
click at [328, 572] on div "Bonjour, Je ne comprends plus le message Dois-je faire cette intervention oui o…" at bounding box center [287, 566] width 238 height 54
click at [292, 605] on textarea at bounding box center [289, 628] width 228 height 46
type textarea "******"
drag, startPoint x: 275, startPoint y: 618, endPoint x: 176, endPoint y: 614, distance: 99.5
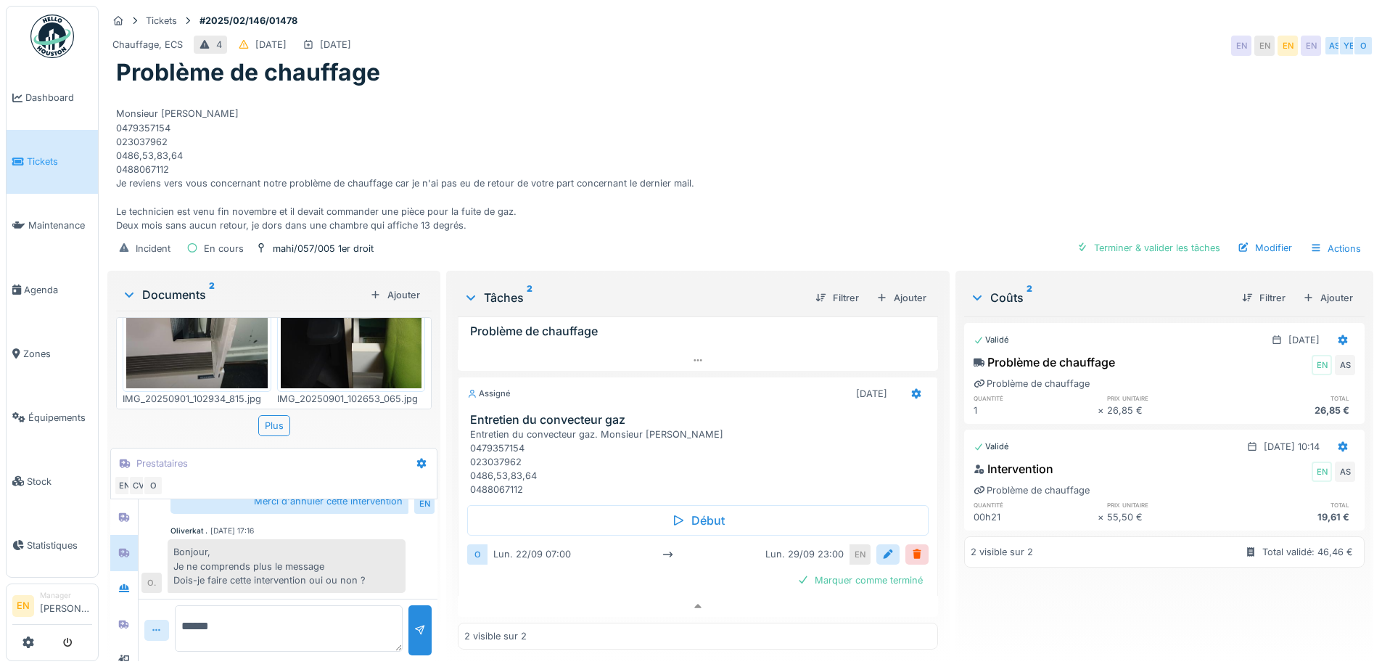
click at [176, 614] on div "******" at bounding box center [288, 630] width 299 height 62
click at [262, 614] on textarea "******" at bounding box center [289, 628] width 228 height 46
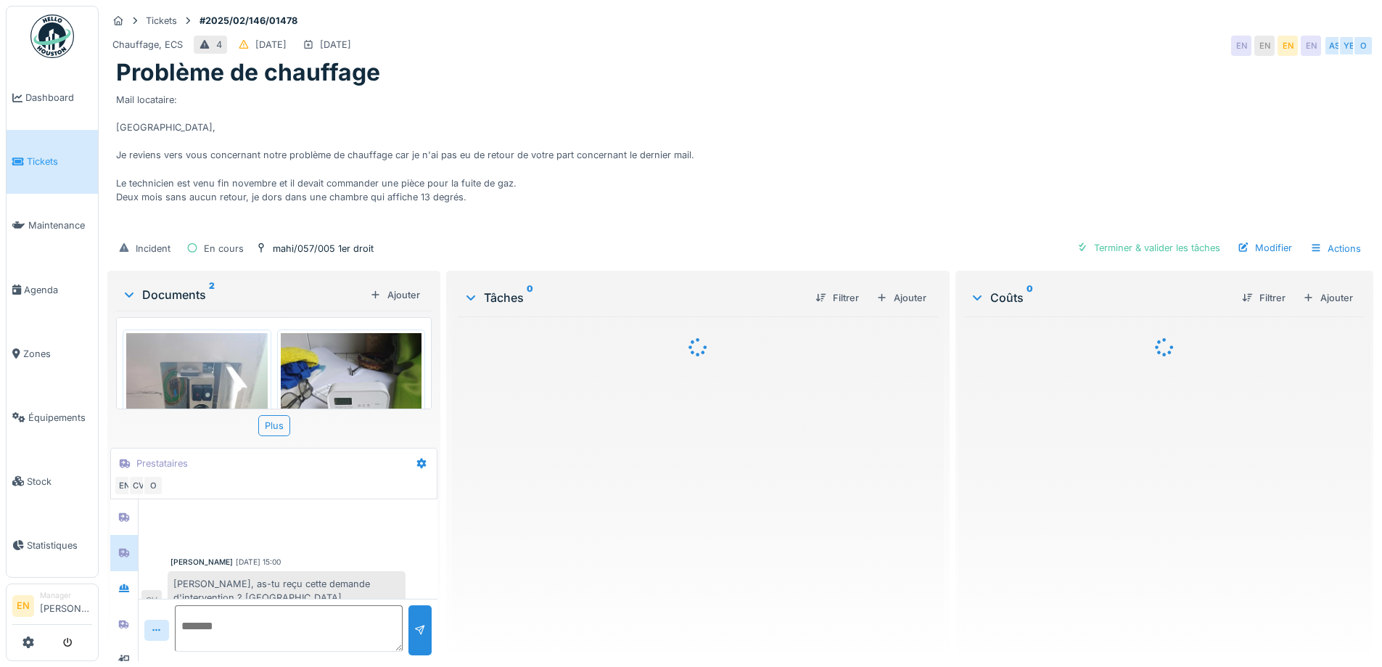
scroll to position [200, 0]
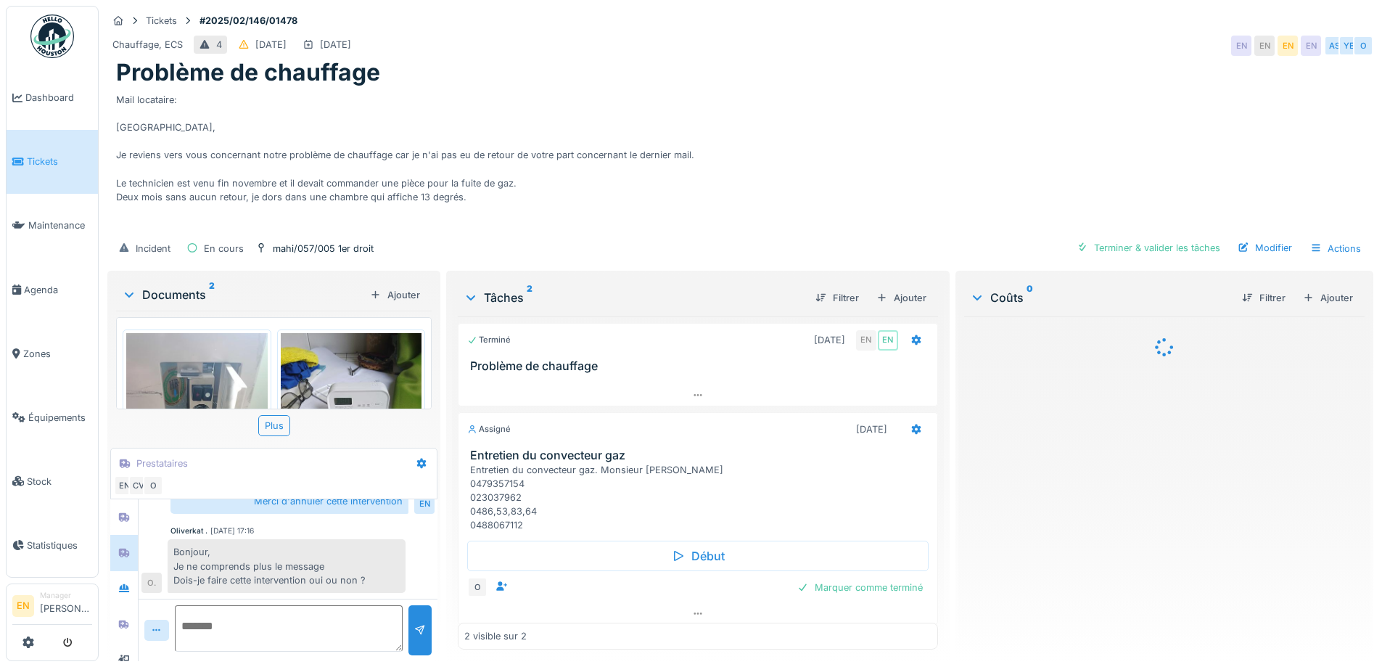
click at [307, 633] on textarea at bounding box center [289, 628] width 228 height 46
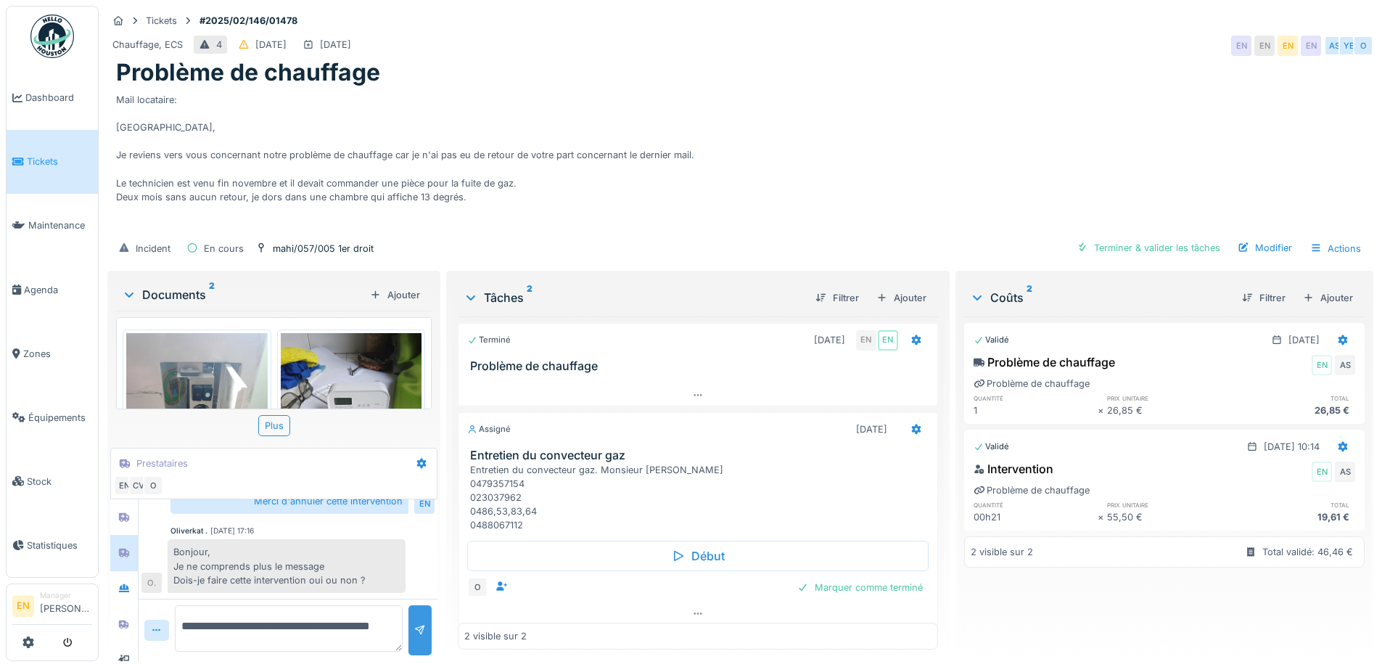
type textarea "**********"
click at [414, 625] on div at bounding box center [420, 630] width 12 height 14
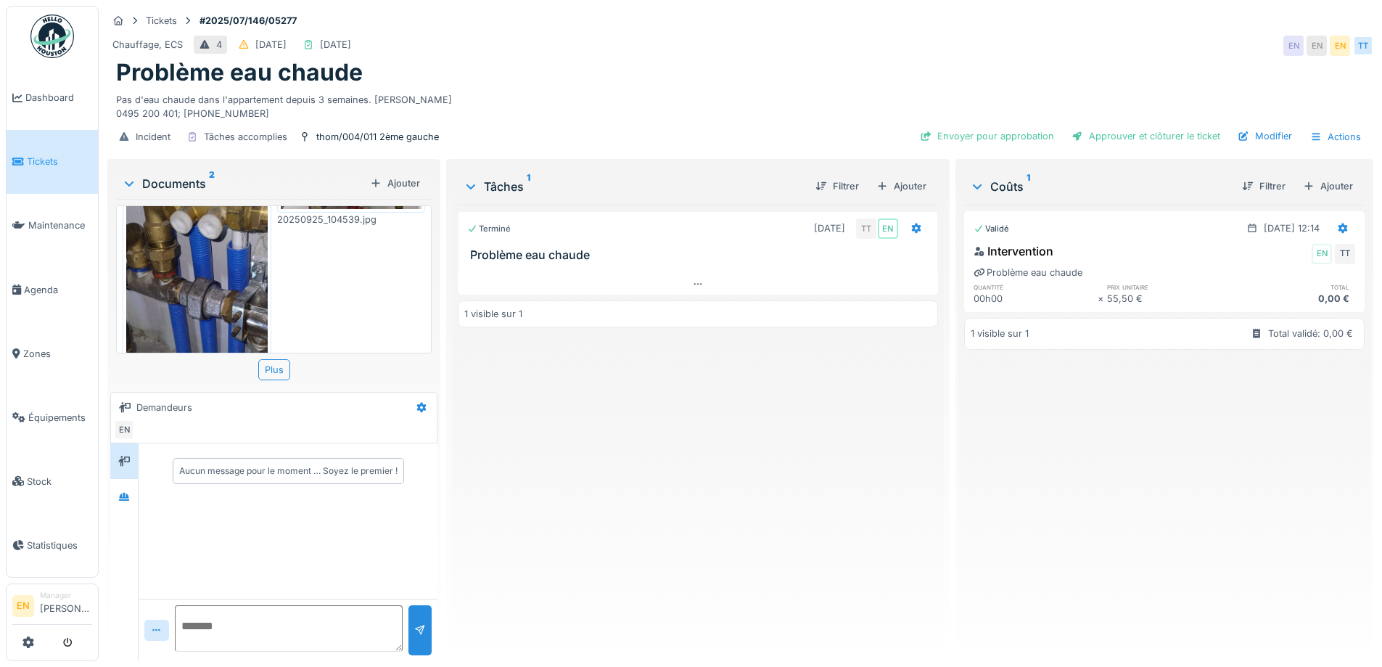
scroll to position [189, 0]
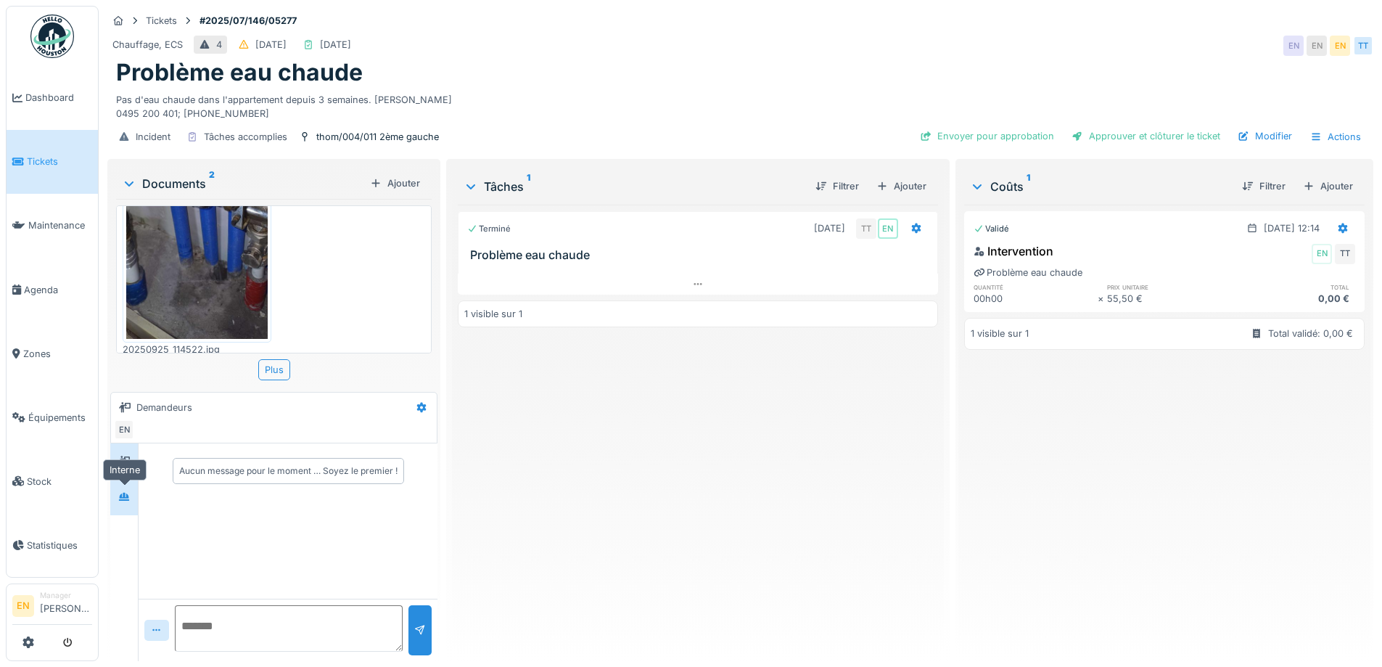
click at [125, 485] on div at bounding box center [124, 497] width 22 height 24
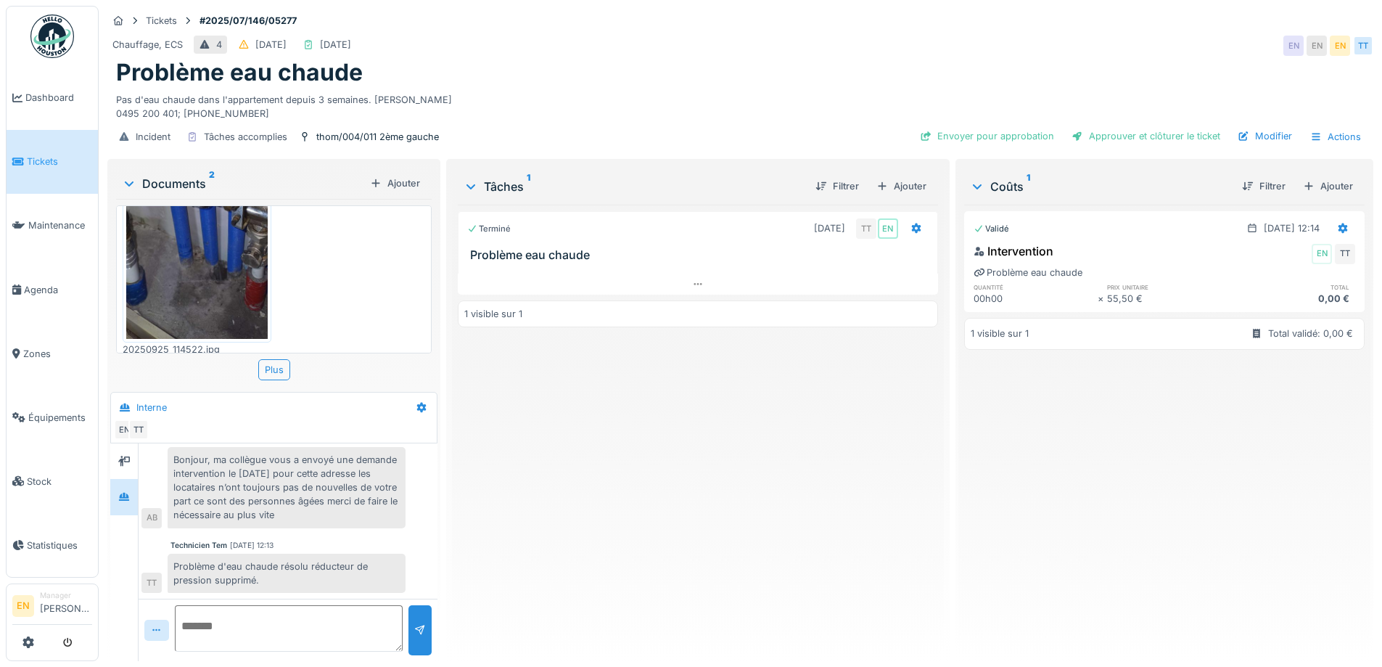
click at [517, 527] on div "Terminé [DATE] TT EN Problème eau chaude 1 visible sur 1" at bounding box center [698, 427] width 480 height 445
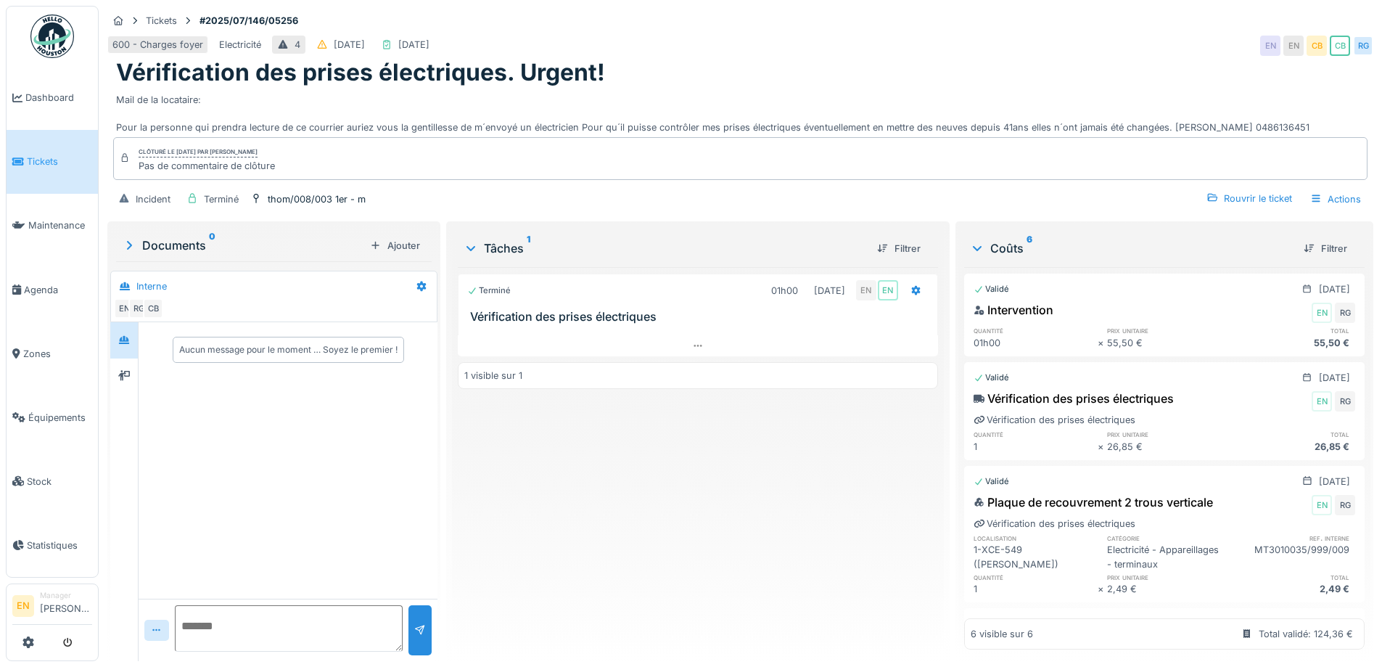
scroll to position [11, 0]
click at [123, 335] on div at bounding box center [124, 340] width 12 height 14
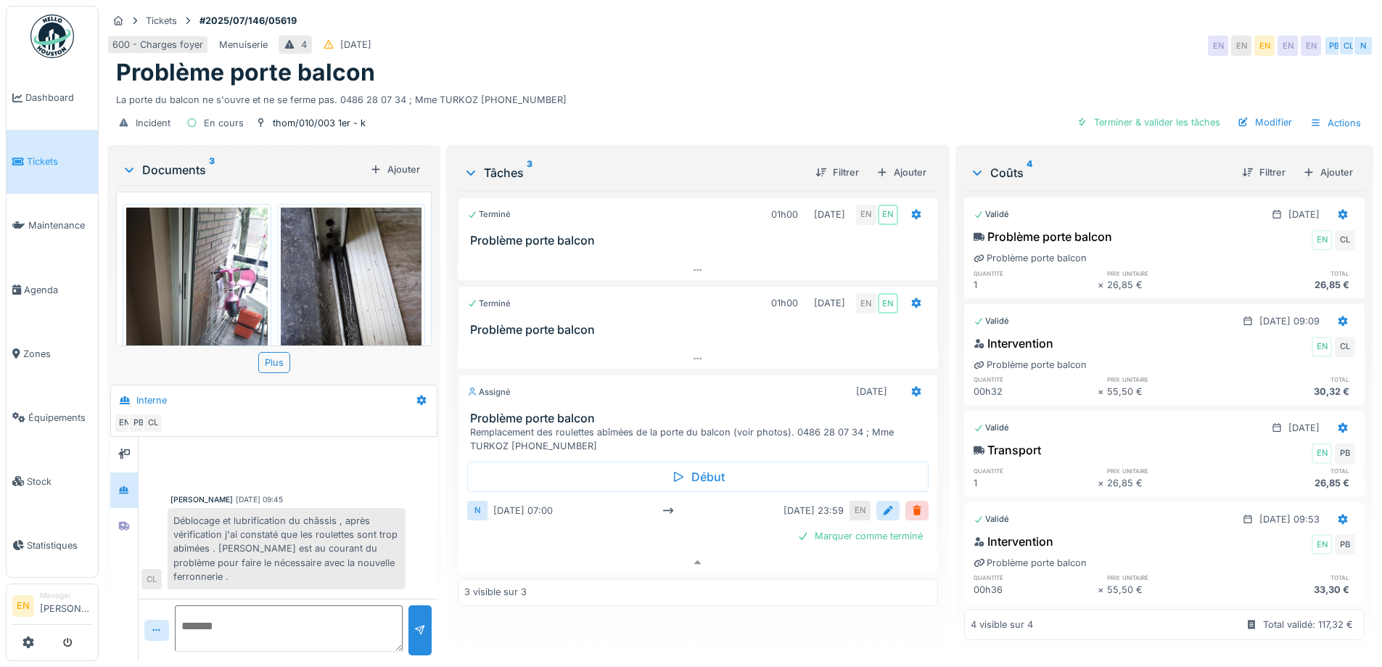
scroll to position [62, 0]
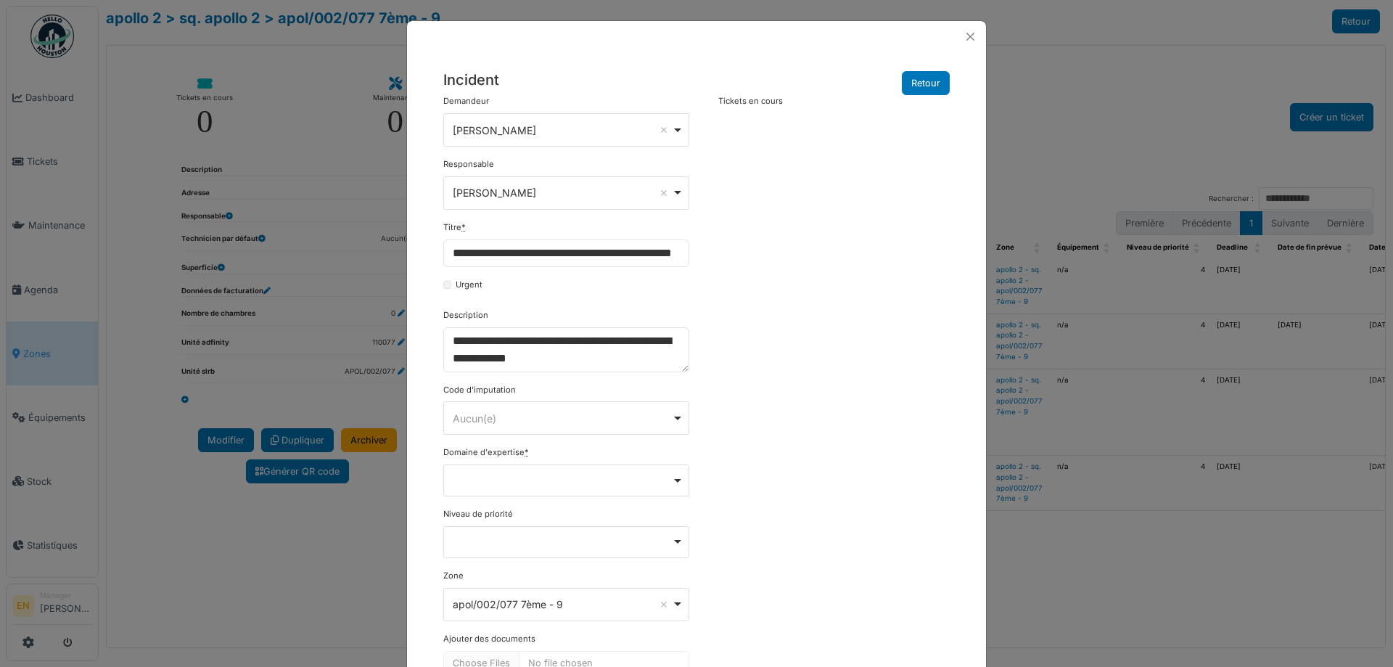
select select "***"
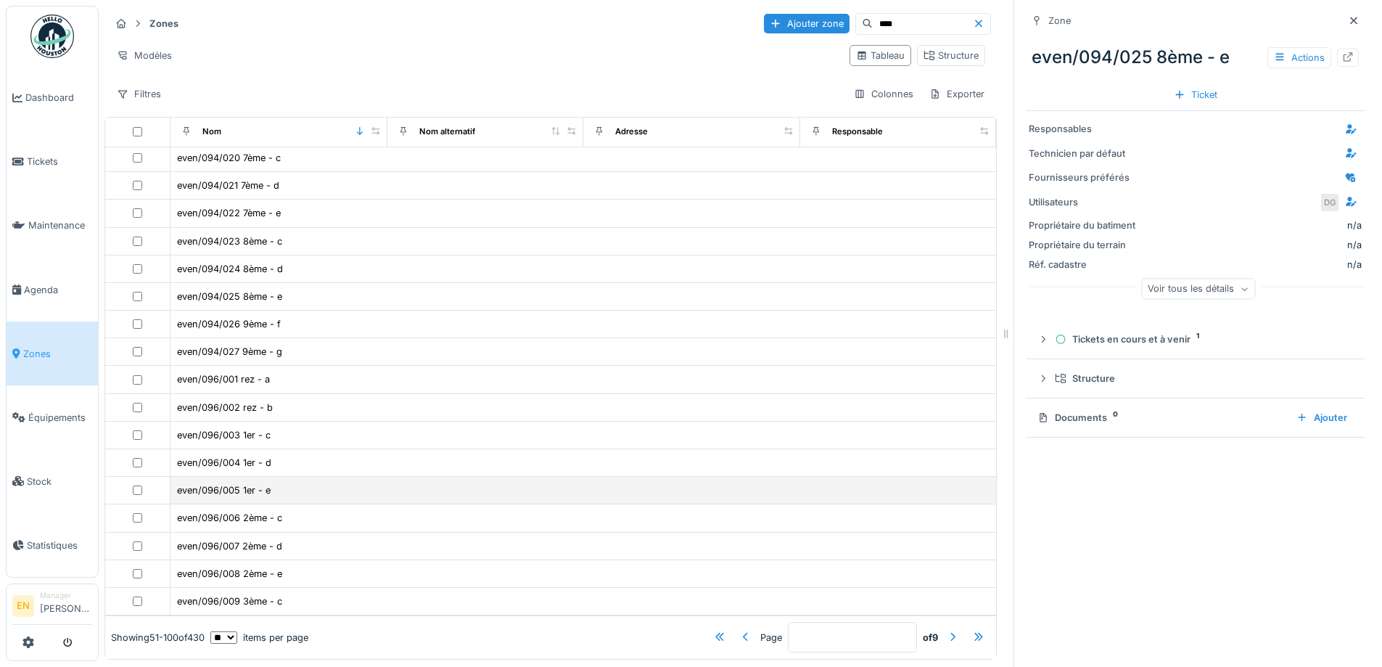
scroll to position [11, 0]
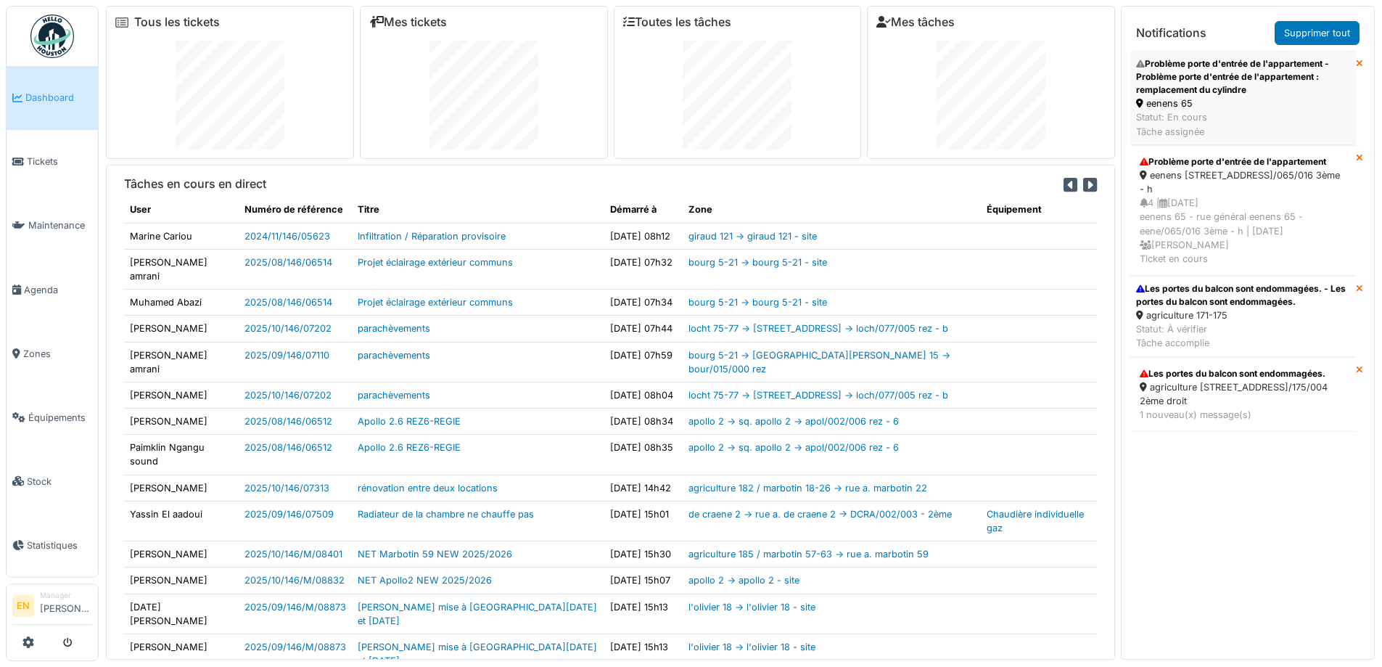
click at [1187, 117] on div "Statut: En cours Tâche assignée" at bounding box center [1243, 124] width 214 height 28
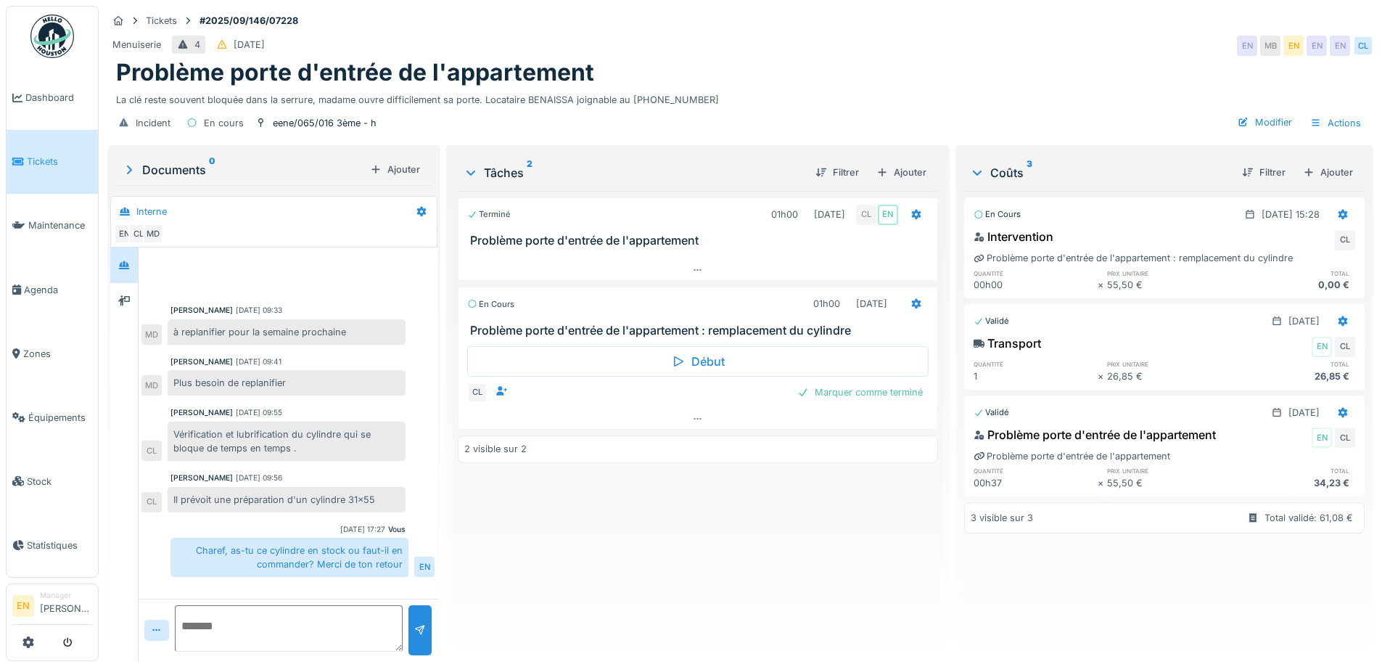
click at [734, 529] on div "Terminé 01h00 19/09/2025 CL EN Problème porte d'entrée de l'appartement En cour…" at bounding box center [698, 420] width 480 height 459
click at [699, 553] on div "Terminé 01h00 19/09/2025 CL EN Problème porte d'entrée de l'appartement En cour…" at bounding box center [698, 420] width 480 height 459
click at [686, 421] on div at bounding box center [698, 419] width 478 height 21
click at [56, 39] on img at bounding box center [52, 37] width 44 height 44
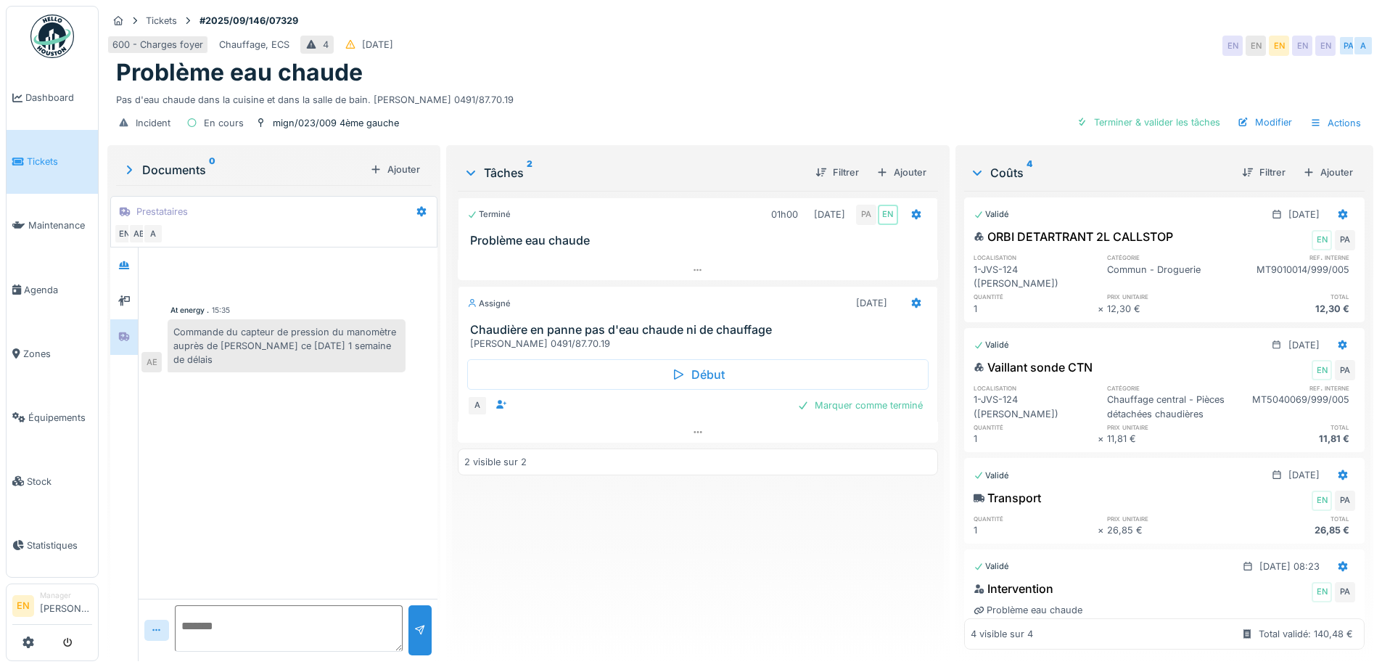
click at [600, 534] on div "Terminé 01h00 [DATE] PA EN Problème eau chaude Assigné [DATE] Chaudière en pann…" at bounding box center [698, 420] width 480 height 459
click at [737, 519] on div "Terminé 01h00 [DATE] PA EN Problème eau chaude Assigné [DATE] Chaudière en pann…" at bounding box center [698, 420] width 480 height 459
click at [692, 435] on icon at bounding box center [698, 431] width 12 height 9
click at [784, 565] on div "Terminé 01h00 [DATE] PA EN Problème eau chaude Assigné [DATE] Chaudière en pann…" at bounding box center [698, 420] width 480 height 459
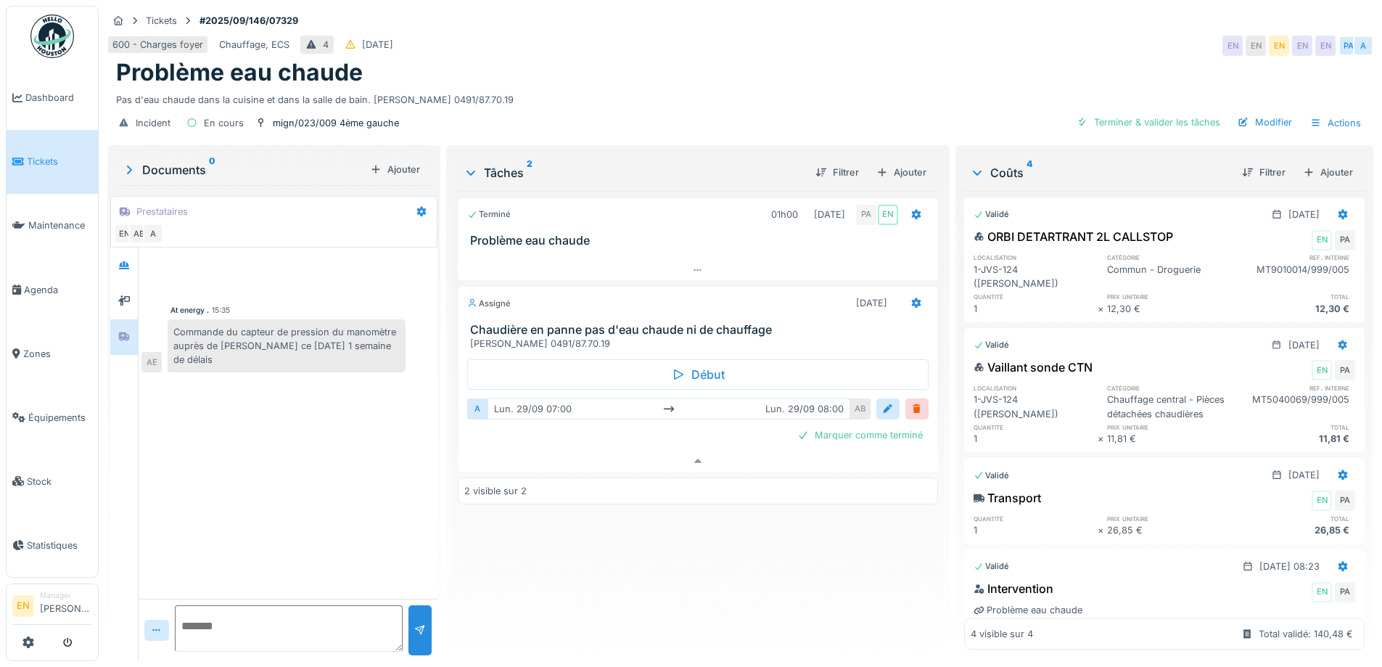
click at [52, 39] on img at bounding box center [52, 37] width 44 height 44
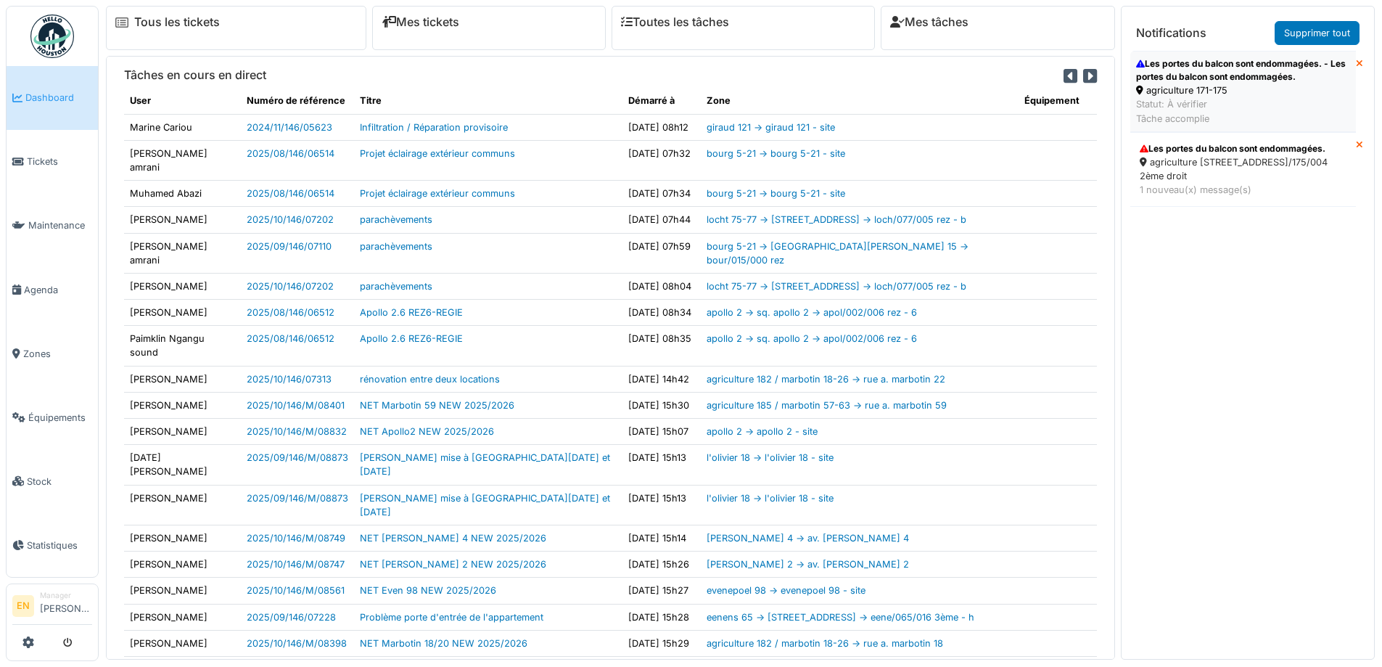
click at [1186, 73] on div "Les portes du balcon sont endommagées. - Les portes du balcon sont endommagées." at bounding box center [1243, 70] width 214 height 26
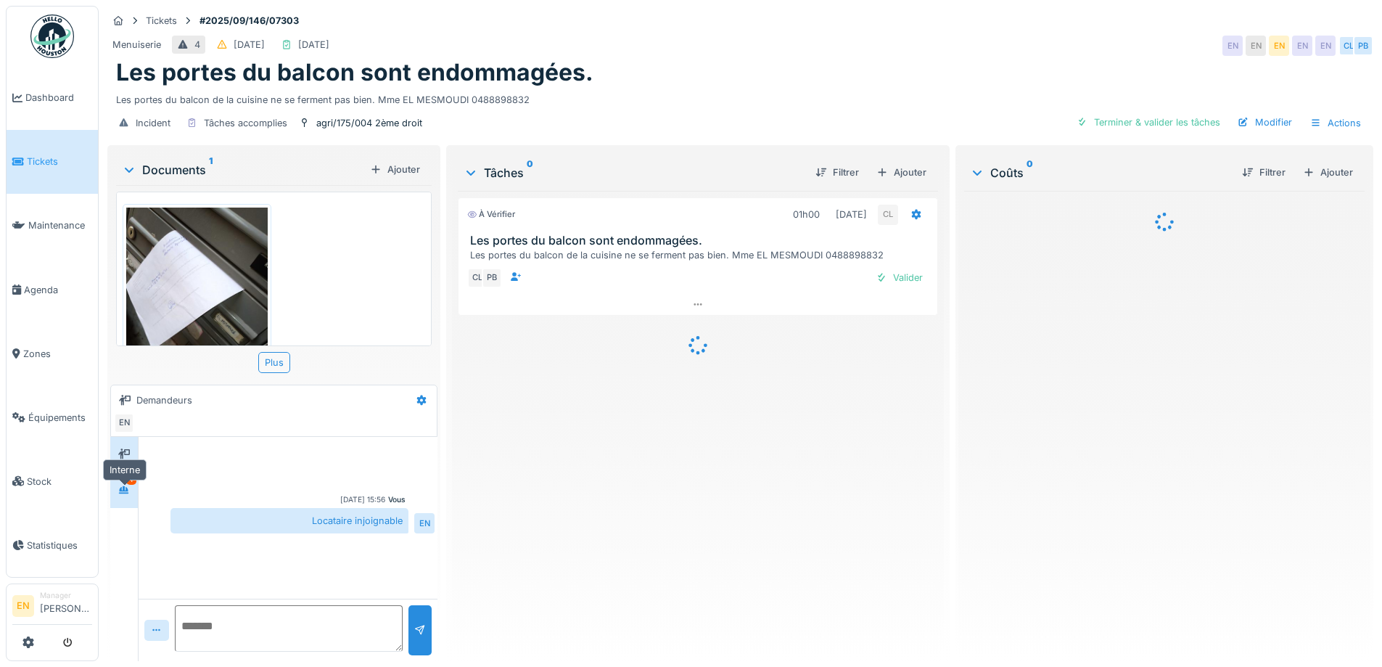
click at [120, 495] on icon at bounding box center [124, 489] width 12 height 9
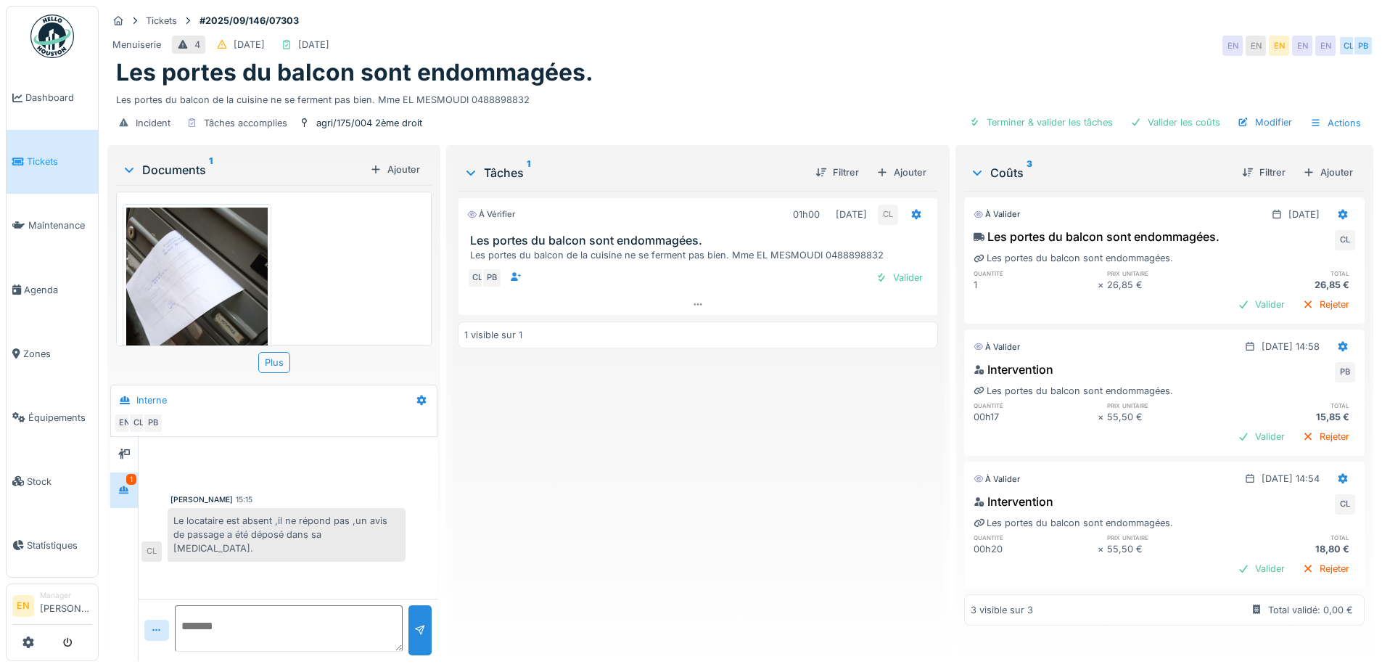
click at [531, 504] on div "À vérifier 01h00 29/09/2025 CL Les portes du balcon sont endommagées. Les porte…" at bounding box center [698, 420] width 480 height 459
click at [600, 520] on div "À vérifier 01h00 29/09/2025 CL Les portes du balcon sont endommagées. Les porte…" at bounding box center [698, 420] width 480 height 459
click at [53, 43] on img at bounding box center [52, 37] width 44 height 44
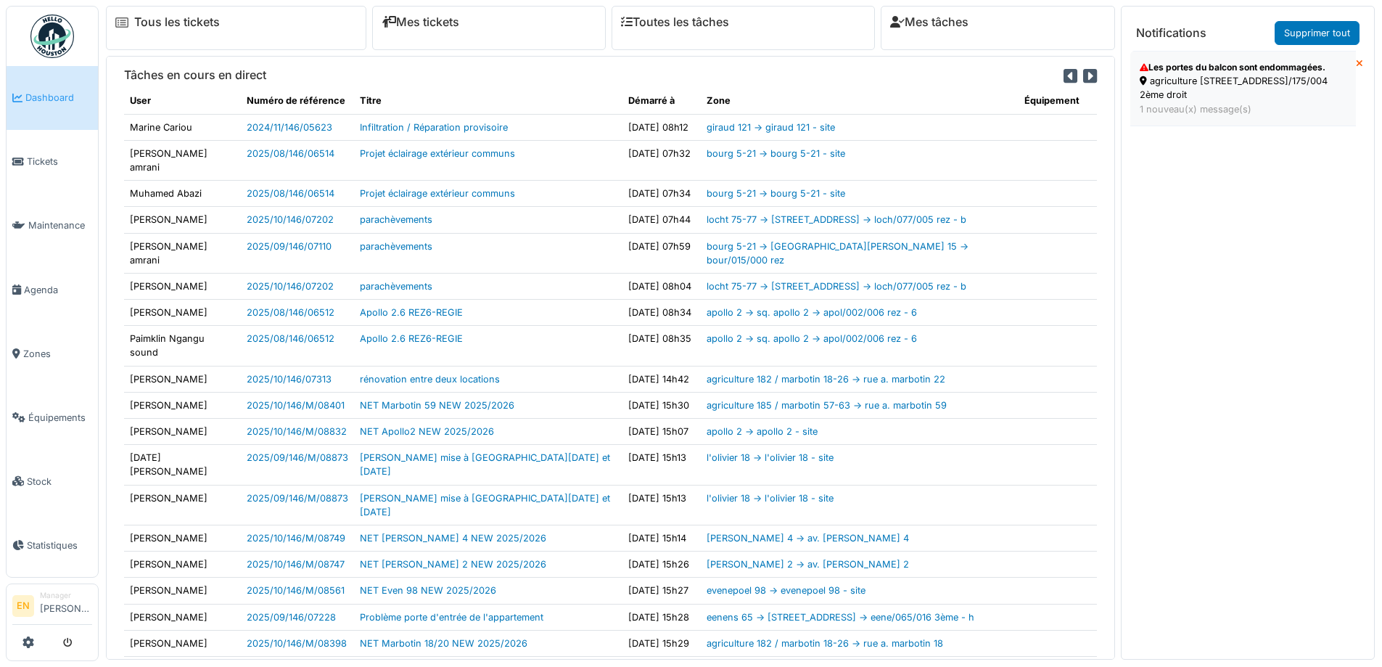
click at [1202, 97] on div "agriculture [STREET_ADDRESS]/175/004 2ème droit" at bounding box center [1243, 88] width 207 height 28
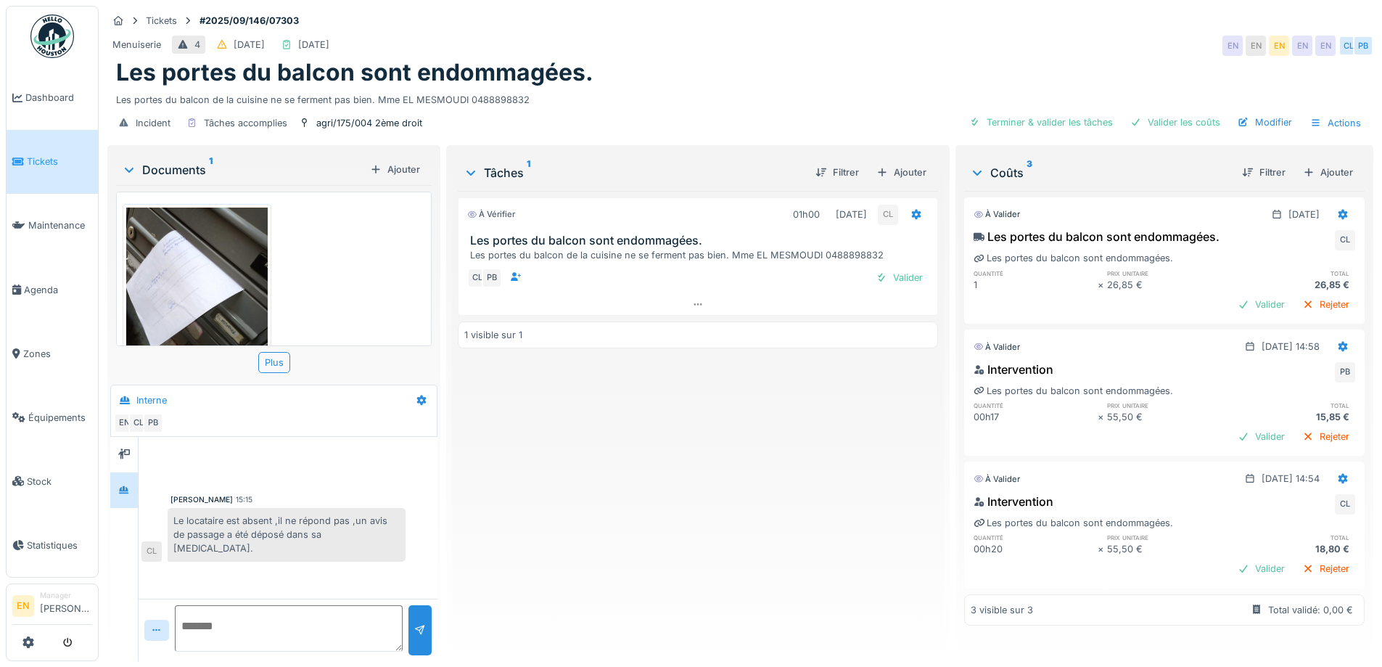
drag, startPoint x: 616, startPoint y: 489, endPoint x: 665, endPoint y: 364, distance: 133.9
click at [618, 490] on div "À vérifier 01h00 [DATE] CL Les portes du balcon sont endommagées. Les portes du…" at bounding box center [698, 420] width 480 height 459
click at [823, 98] on div "Les portes du balcon de la cuisine ne se ferment pas bien. Mme EL MESMOUDI 0488…" at bounding box center [740, 97] width 1249 height 20
click at [636, 92] on div "Les portes du balcon de la cuisine ne se ferment pas bien. Mme EL MESMOUDI 0488…" at bounding box center [740, 97] width 1249 height 20
click at [522, 501] on div "À vérifier 01h00 [DATE] CL Les portes du balcon sont endommagées. Les portes du…" at bounding box center [698, 420] width 480 height 459
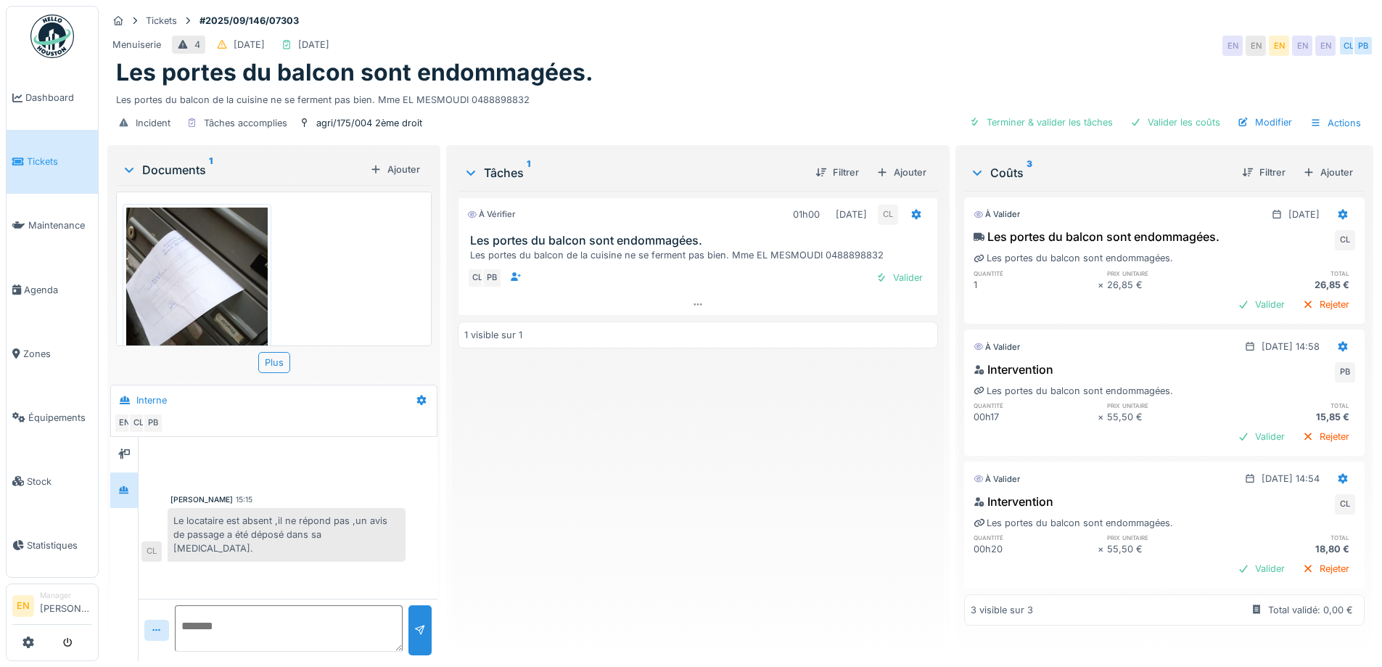
click at [537, 619] on div "À vérifier 01h00 [DATE] CL Les portes du balcon sont endommagées. Les portes du…" at bounding box center [698, 420] width 480 height 459
drag, startPoint x: 531, startPoint y: 641, endPoint x: 555, endPoint y: 612, distance: 37.6
click at [532, 641] on div "À vérifier 01h00 [DATE] CL Les portes du balcon sont endommagées. Les portes du…" at bounding box center [698, 420] width 480 height 459
click at [546, 490] on div "À vérifier 01h00 [DATE] CL Les portes du balcon sont endommagées. Les portes du…" at bounding box center [698, 420] width 480 height 459
click at [620, 467] on div "À vérifier 01h00 [DATE] CL Les portes du balcon sont endommagées. Les portes du…" at bounding box center [698, 420] width 480 height 459
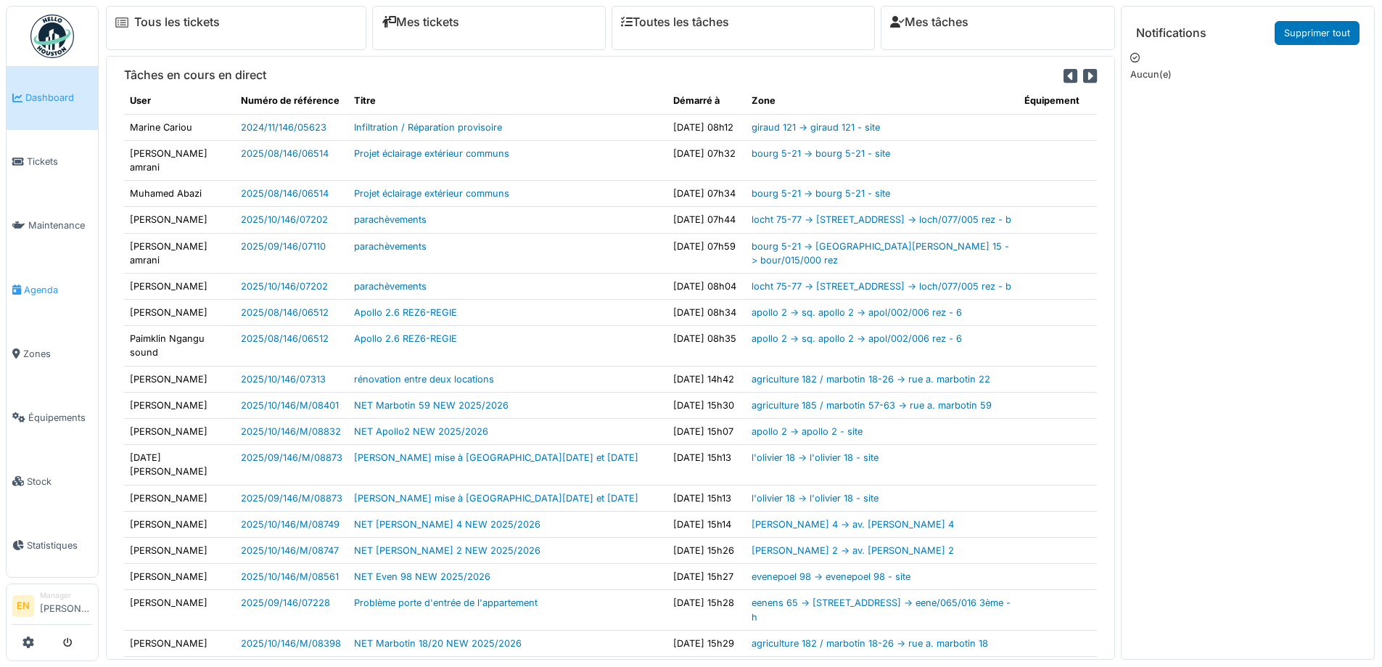
click at [50, 283] on span "Agenda" at bounding box center [58, 290] width 68 height 14
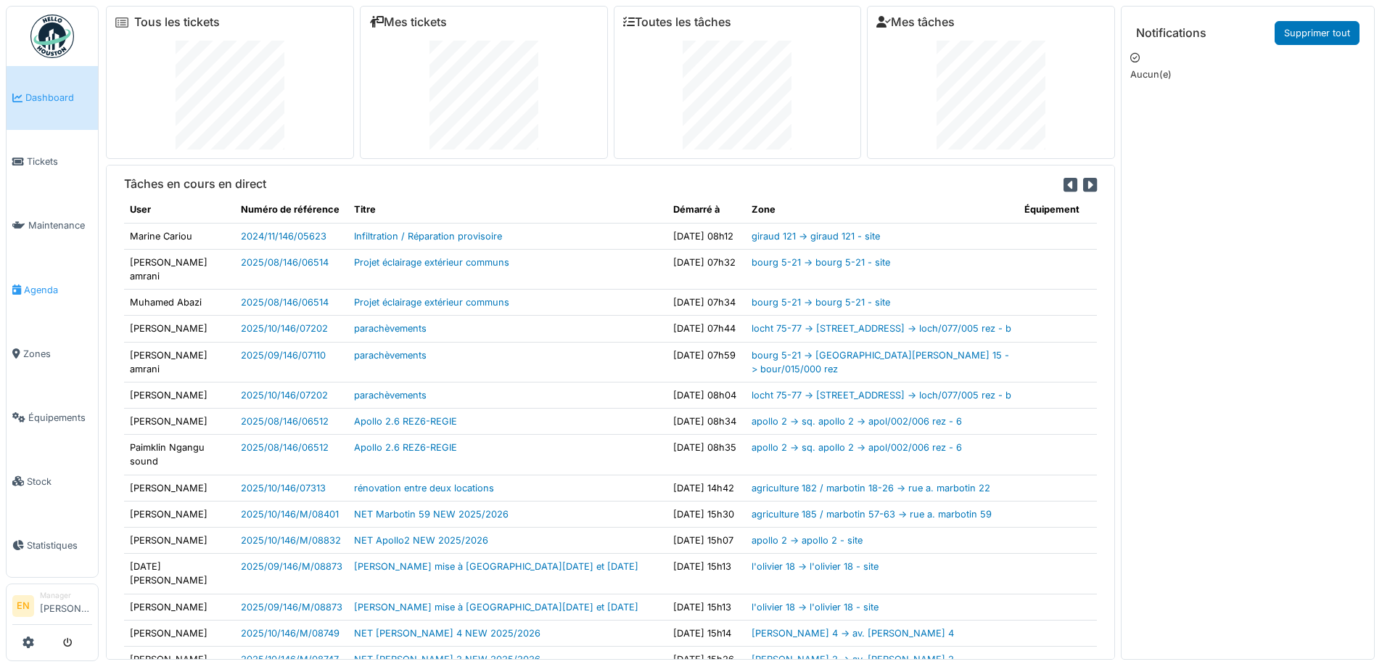
click at [38, 283] on span "Agenda" at bounding box center [58, 290] width 68 height 14
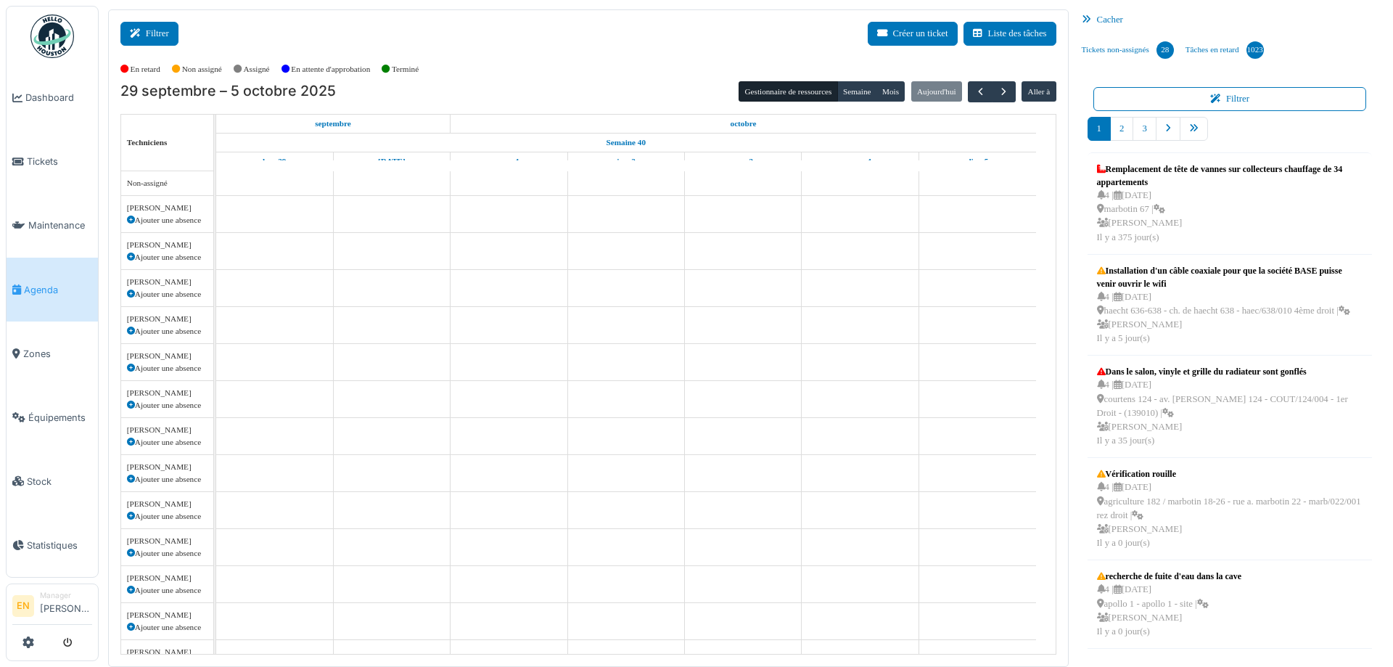
click at [155, 38] on button "Filtrer" at bounding box center [149, 34] width 58 height 24
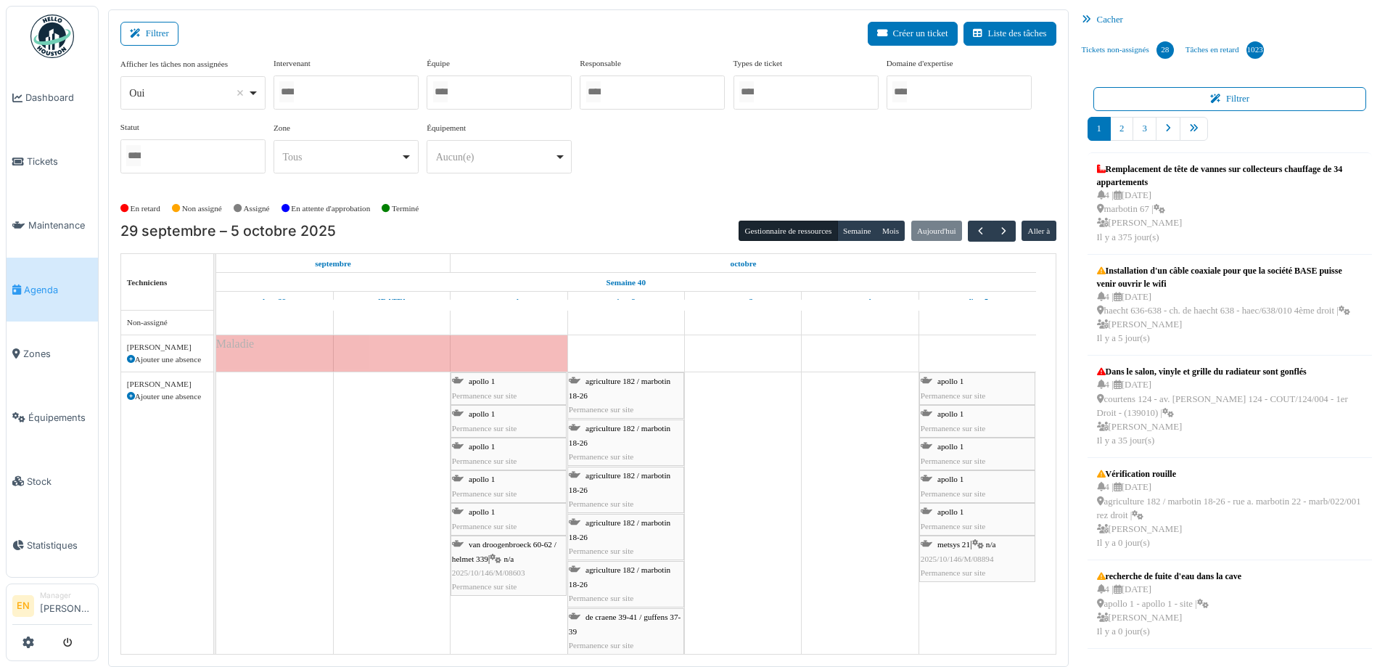
click at [263, 96] on div "*** Oui Remove item" at bounding box center [192, 92] width 145 height 33
select select "**"
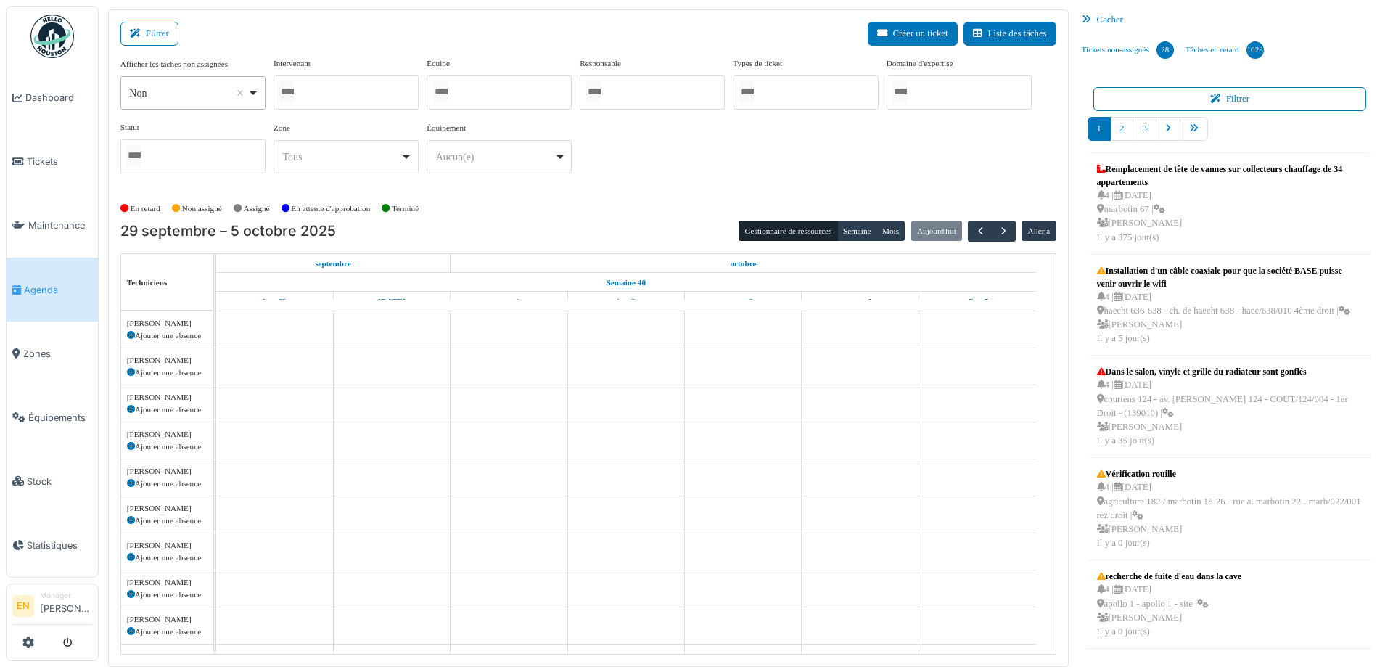
click at [349, 90] on div at bounding box center [346, 92] width 145 height 34
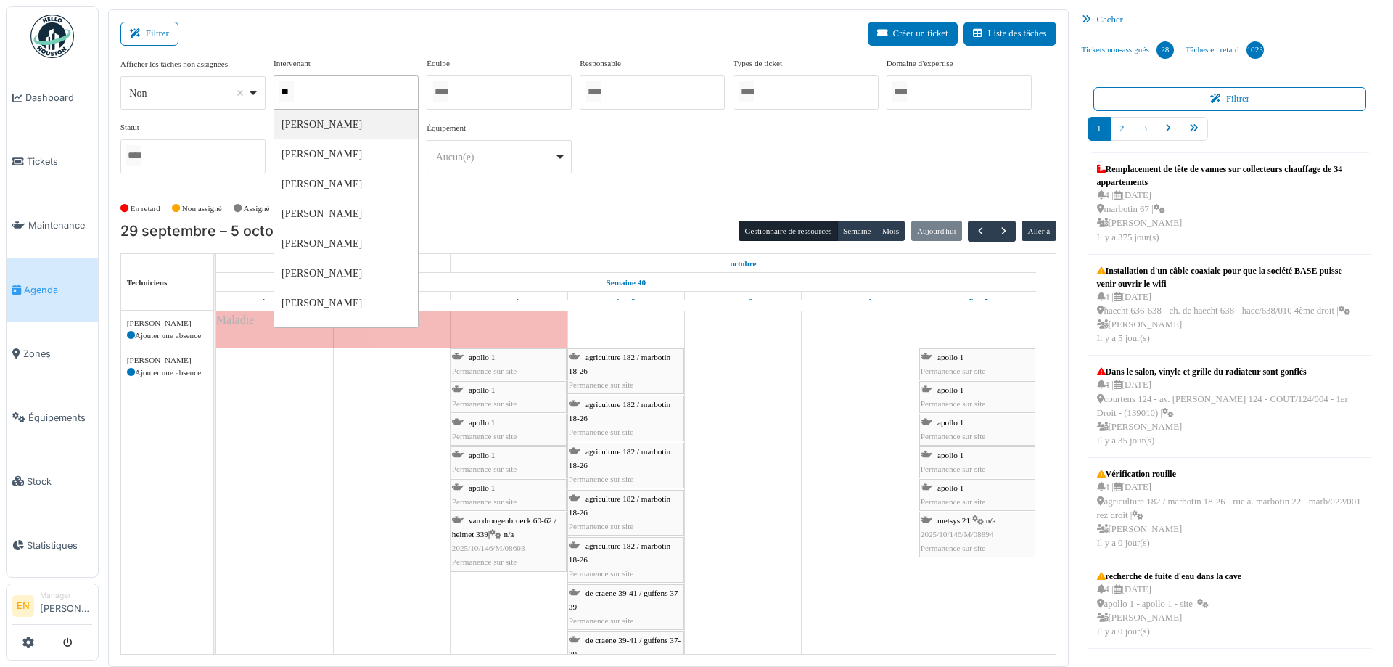
type input "***"
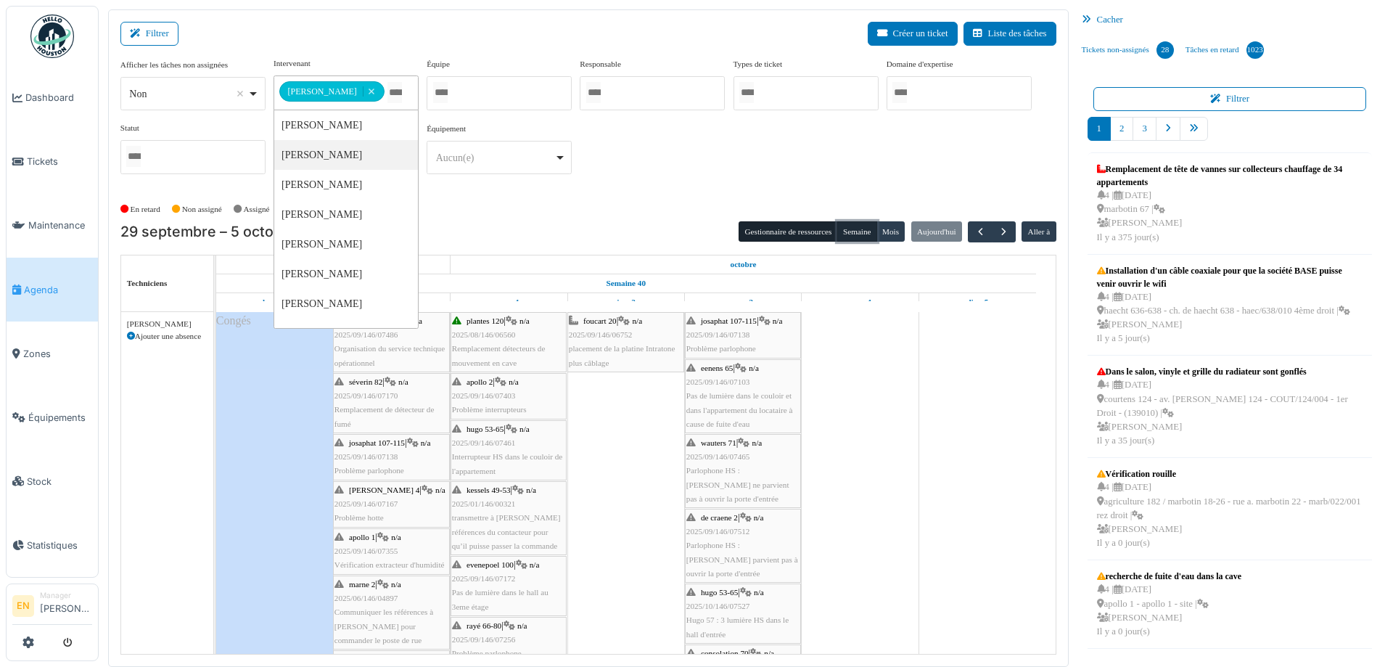
click at [857, 232] on button "Semaine" at bounding box center [857, 231] width 40 height 20
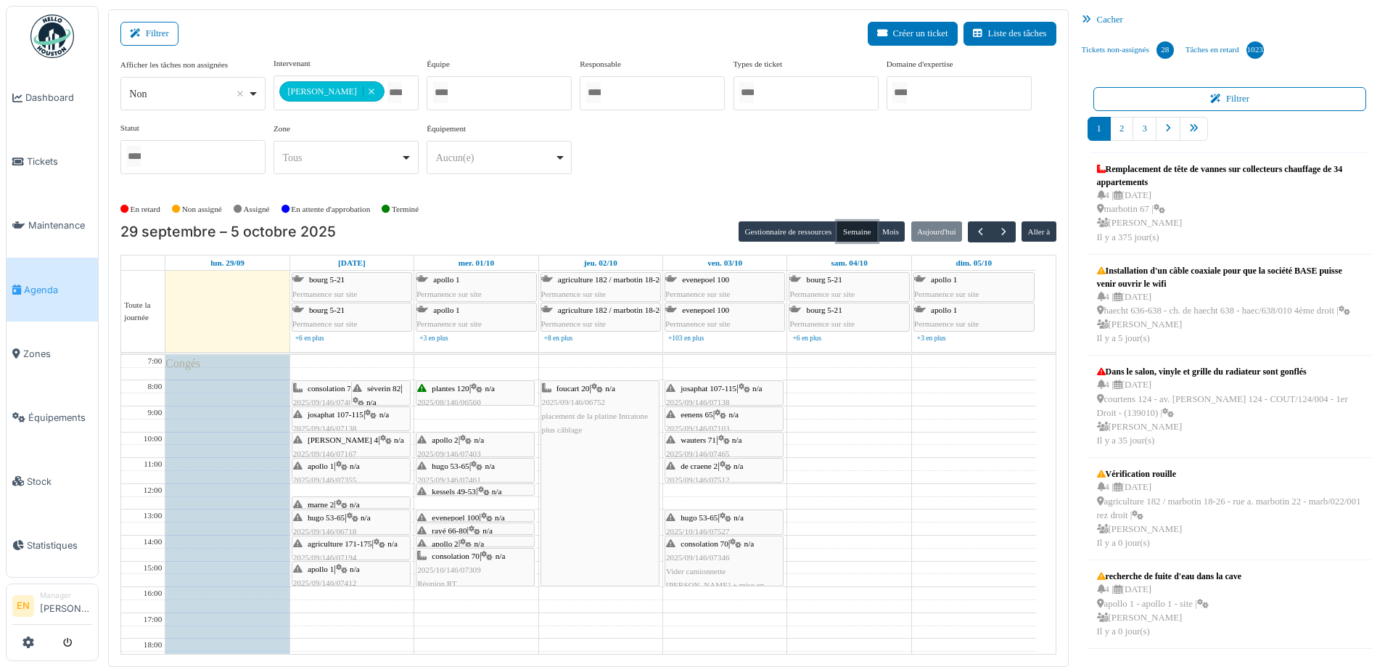
click at [320, 391] on span "consolation 70" at bounding box center [332, 388] width 48 height 9
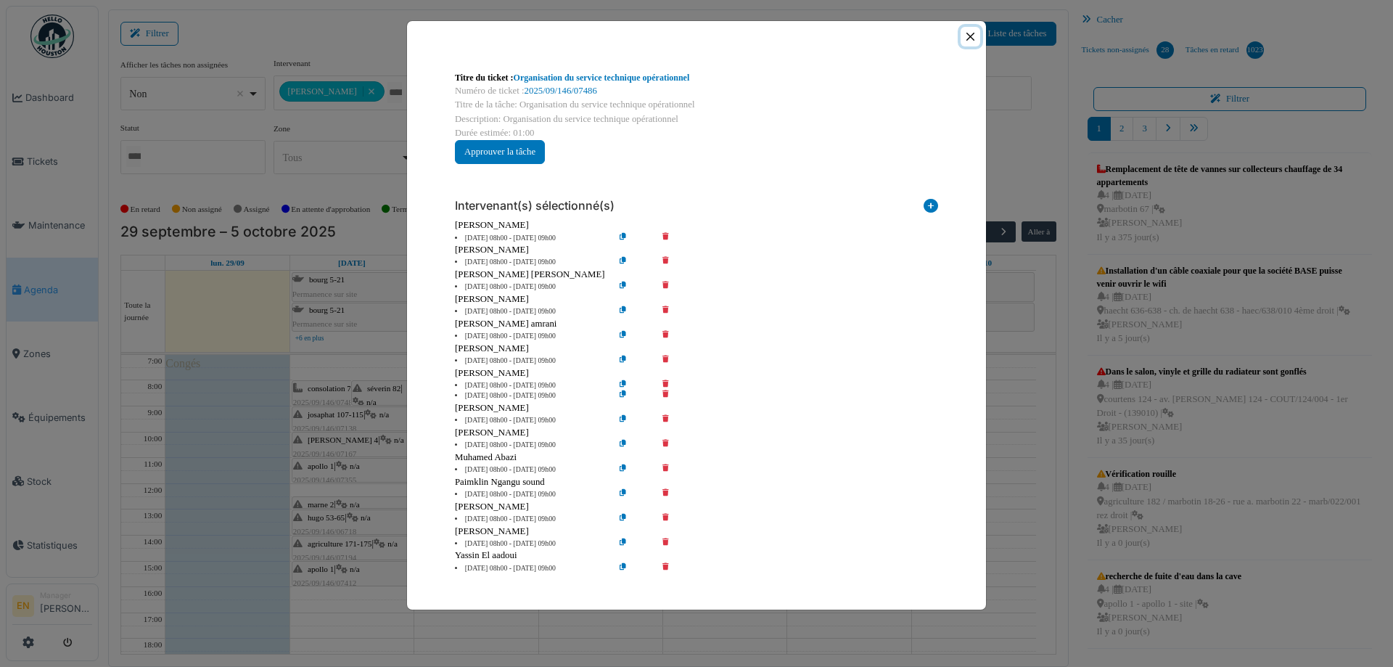
click at [970, 38] on button "Close" at bounding box center [971, 37] width 20 height 20
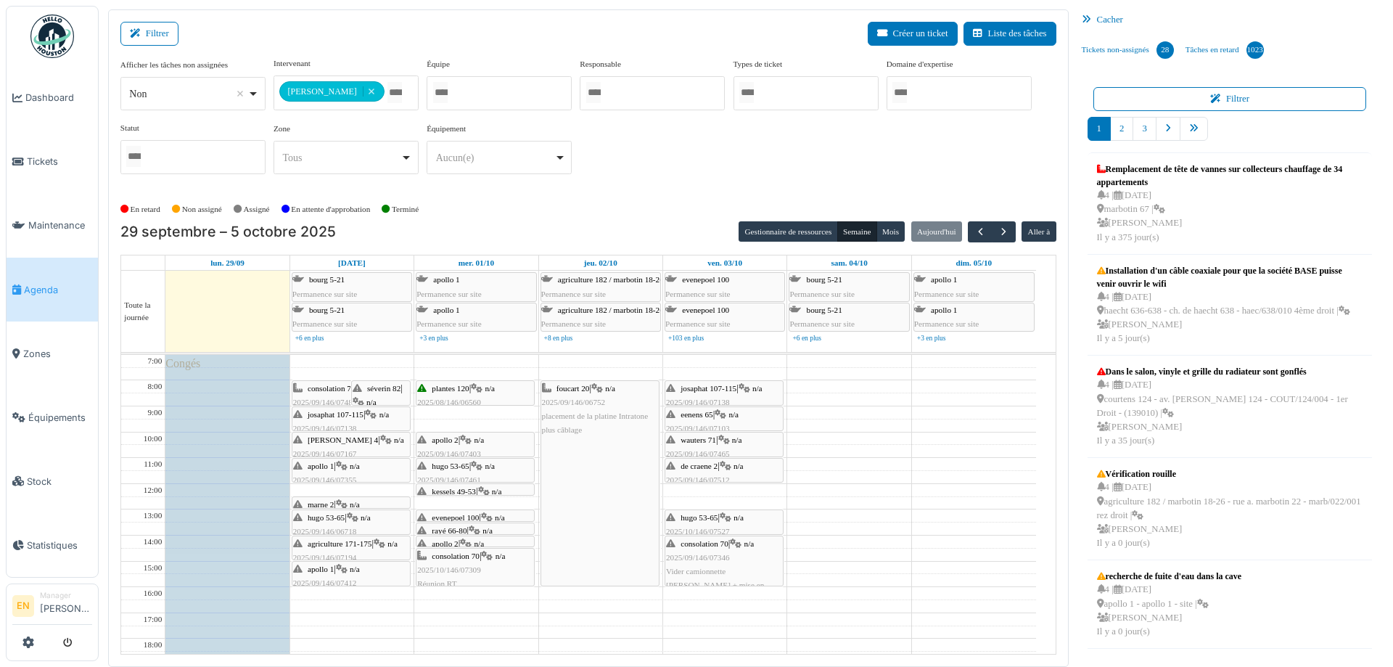
click at [374, 392] on div "séverin 82 | n/a 2025/09/146/07170 Remplacement de détecteur de fumé" at bounding box center [381, 430] width 57 height 97
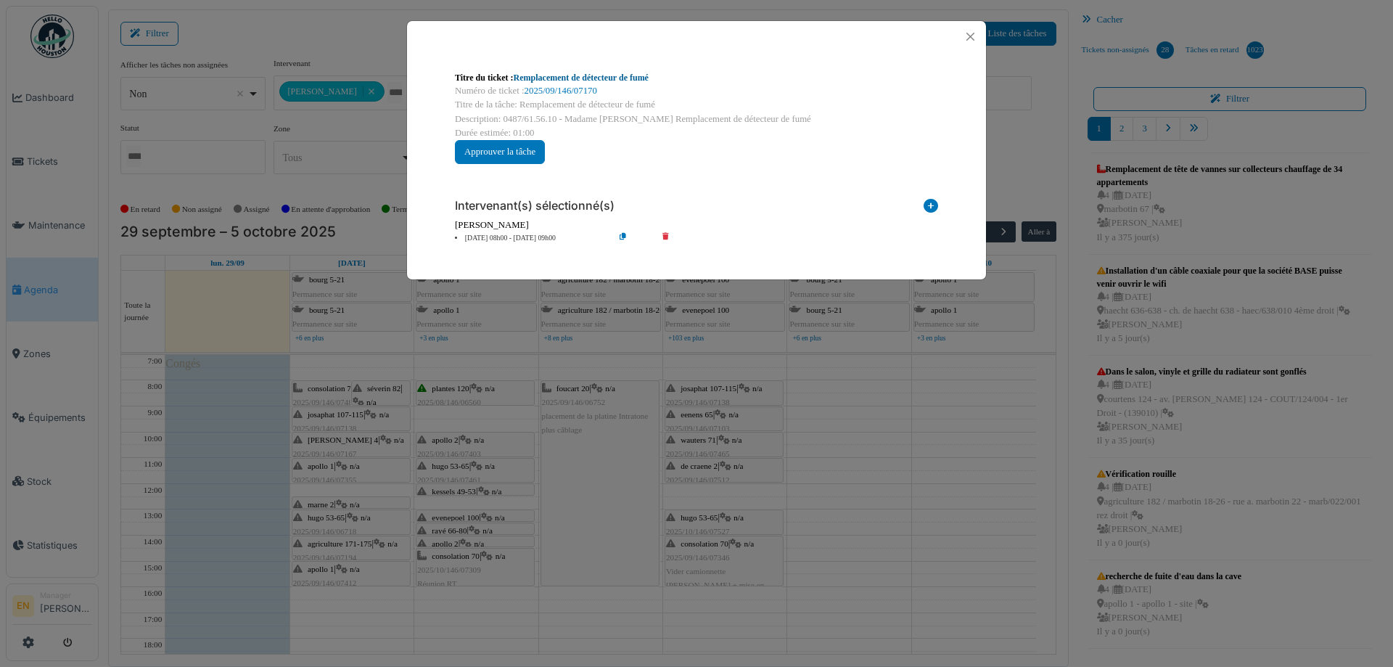
click at [635, 76] on link "Remplacement de détecteur de fumé" at bounding box center [581, 78] width 135 height 10
click at [623, 231] on div "[PERSON_NAME]" at bounding box center [696, 225] width 483 height 14
click at [624, 233] on icon at bounding box center [634, 238] width 41 height 11
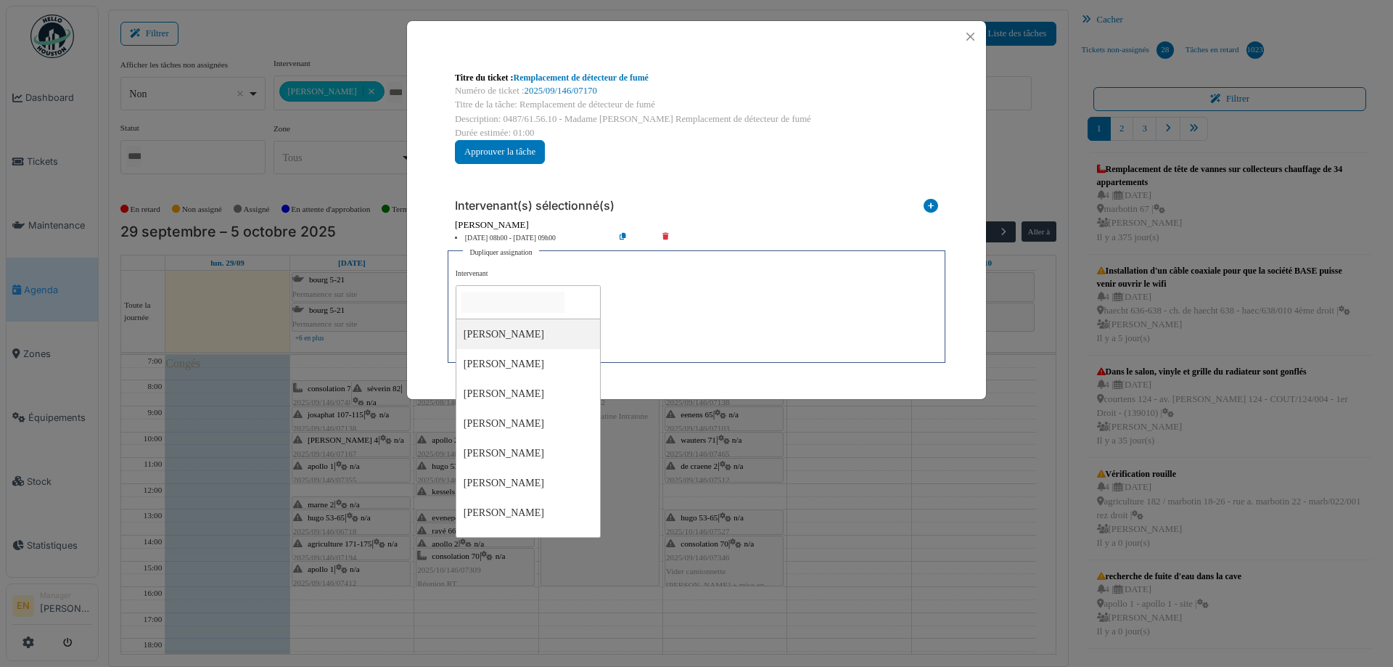
click at [554, 295] on input "null" at bounding box center [513, 302] width 103 height 21
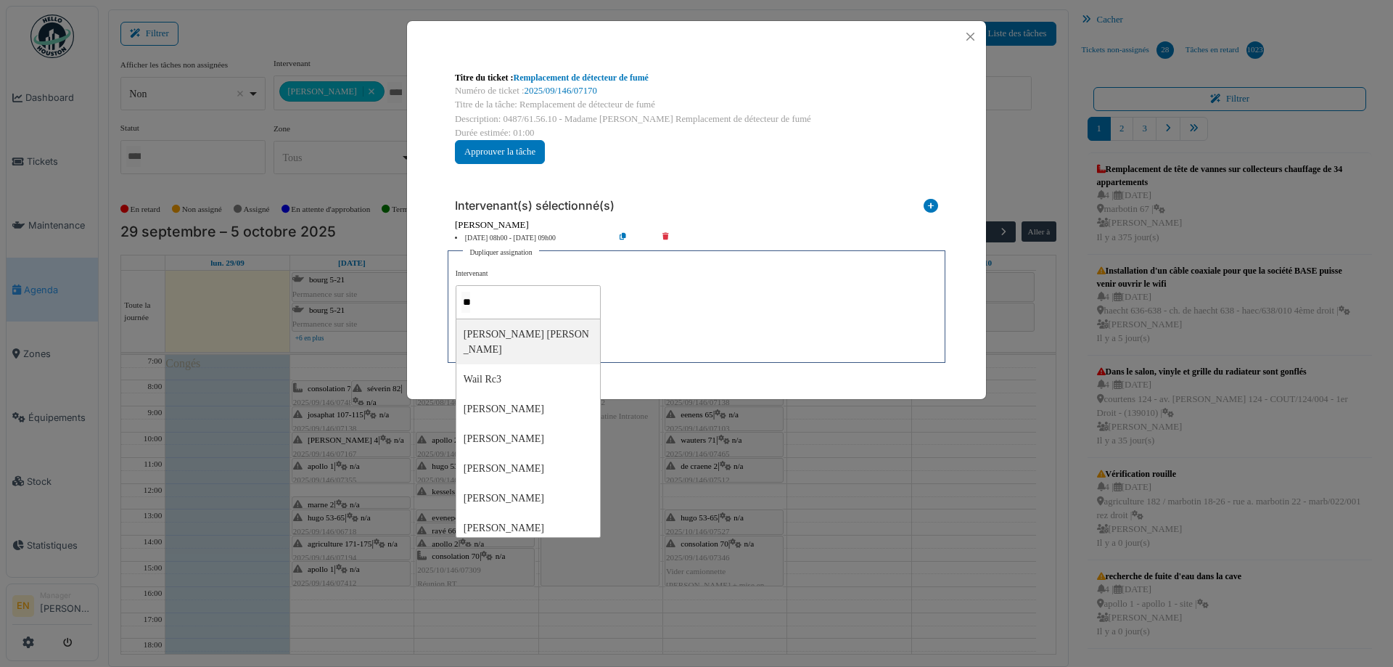
type input "***"
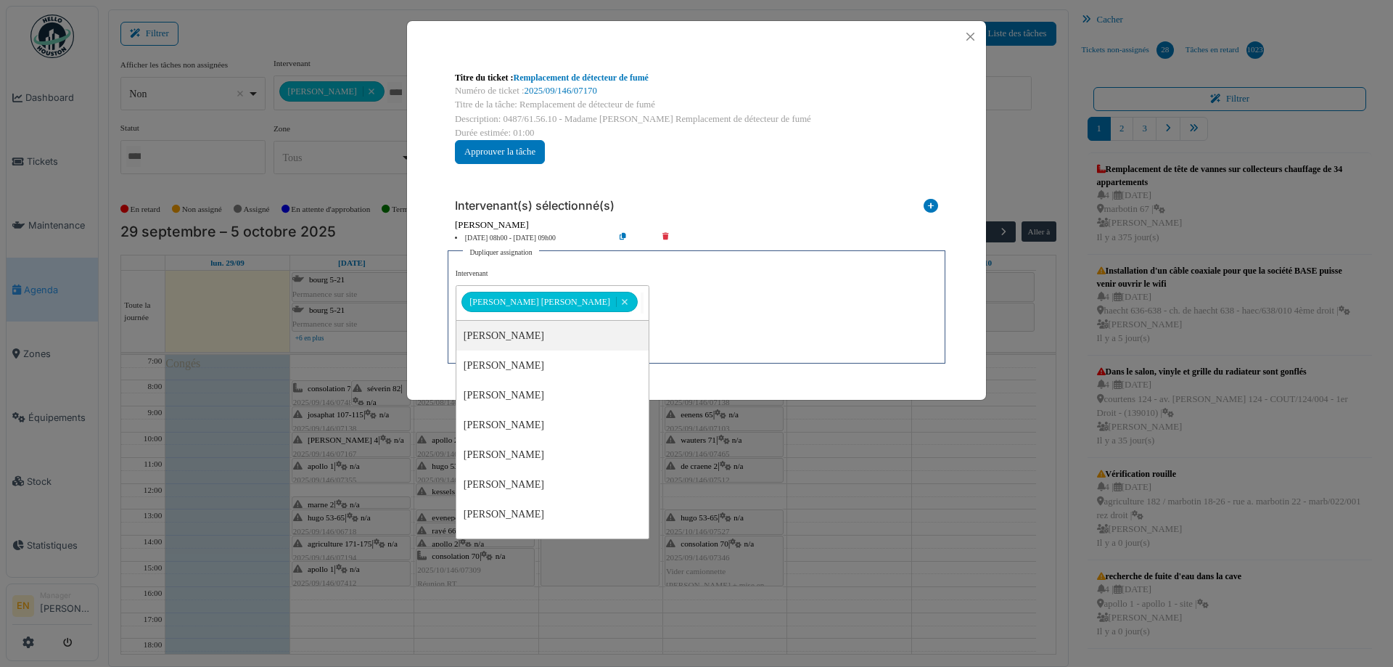
click at [682, 314] on div "**********" at bounding box center [697, 311] width 482 height 87
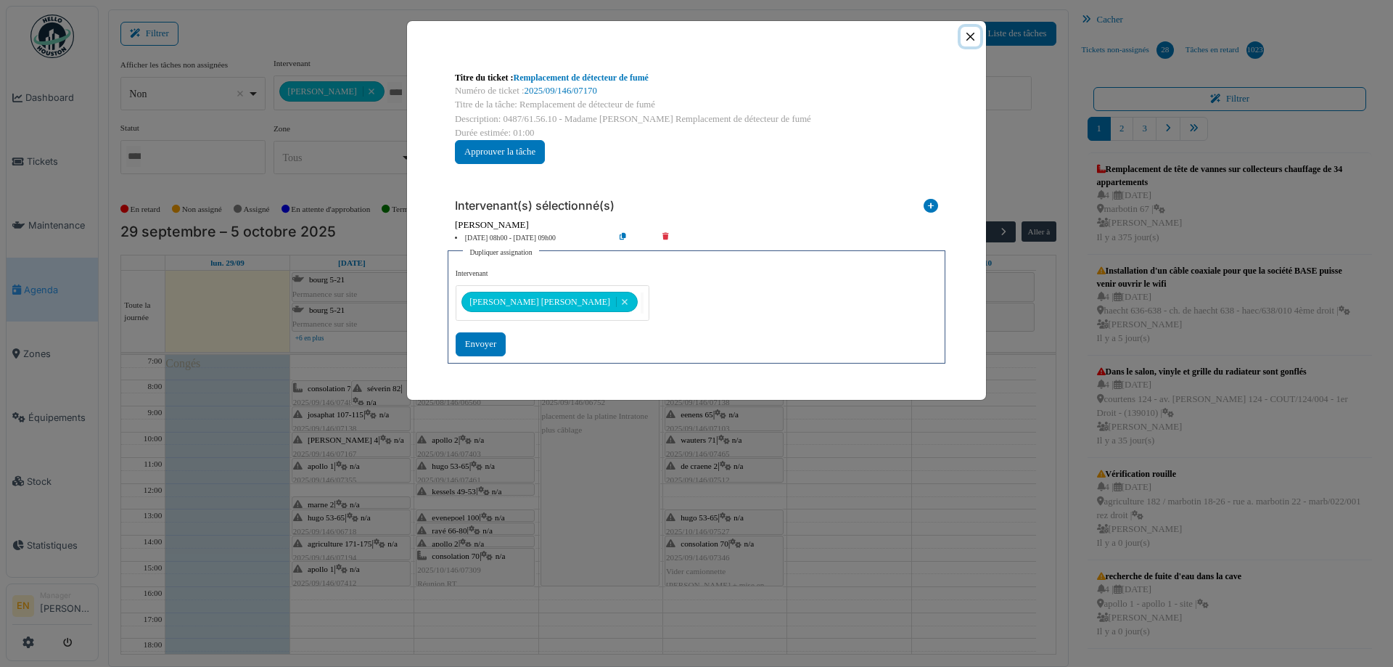
click at [972, 33] on button "Close" at bounding box center [971, 37] width 20 height 20
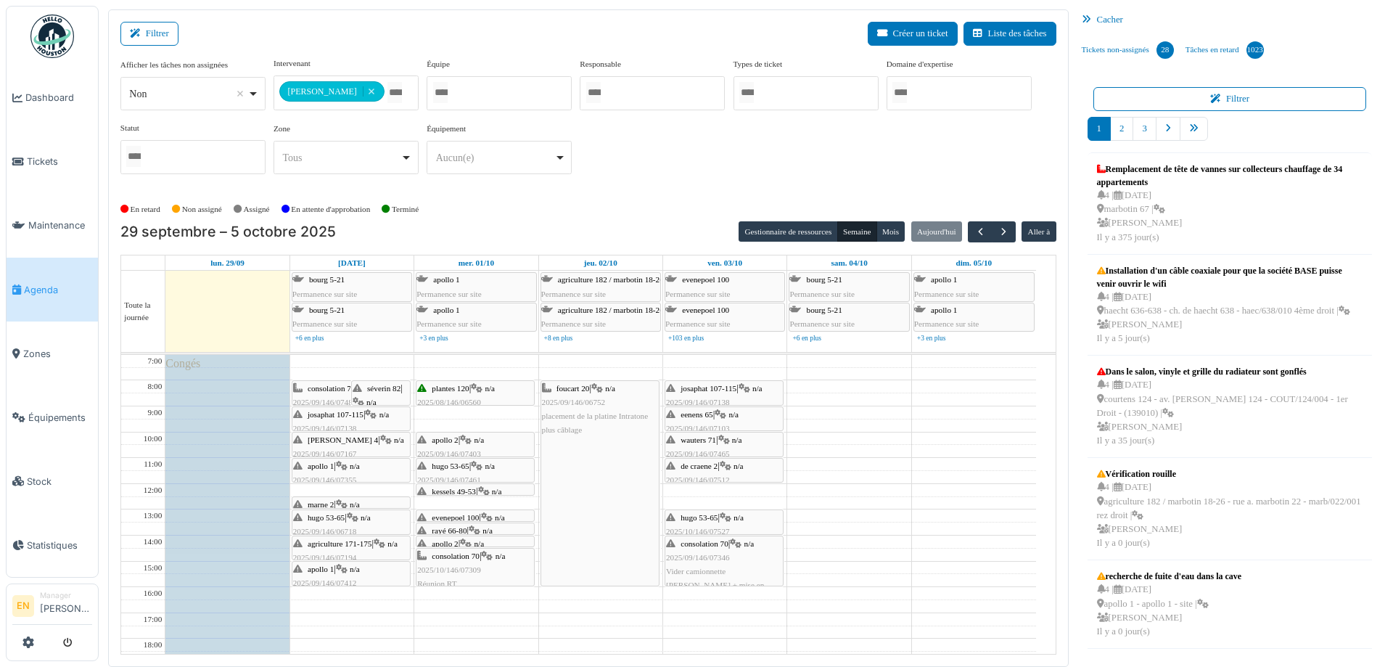
click at [331, 418] on div "[PERSON_NAME] 107-115 | n/a 2025/09/146/07138 Problème parlophone" at bounding box center [351, 429] width 116 height 42
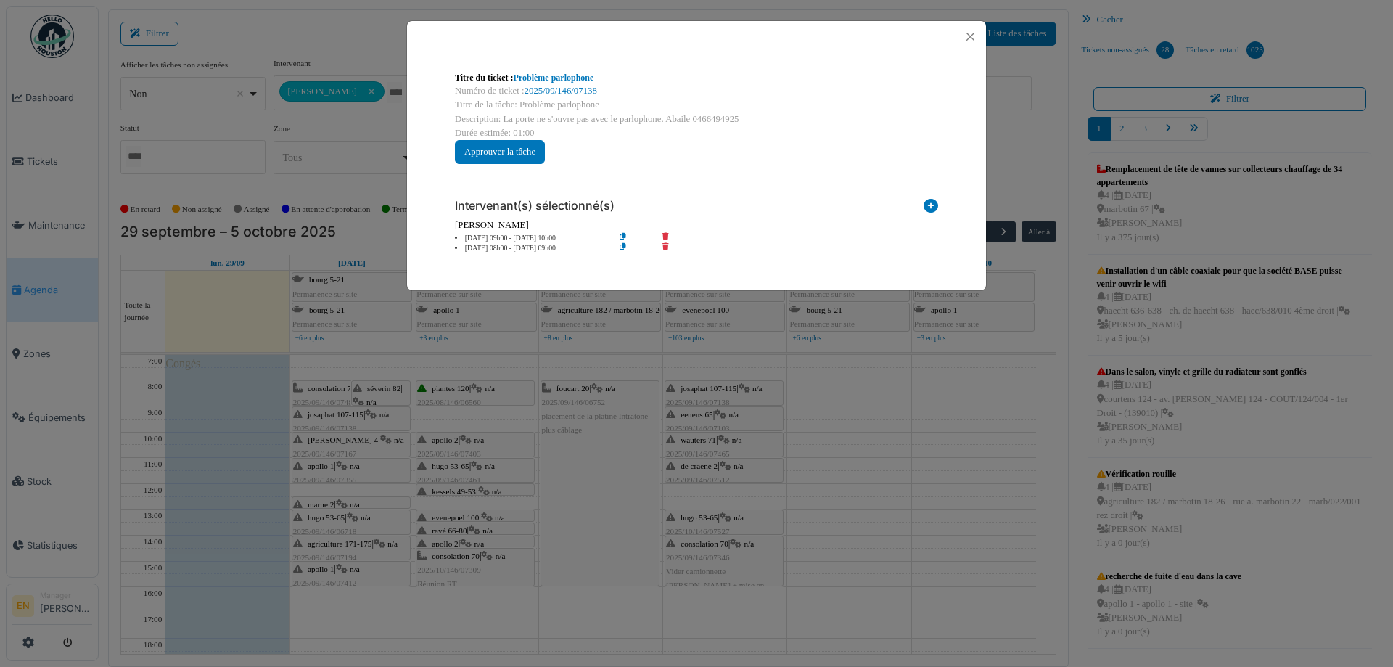
click at [623, 235] on icon at bounding box center [634, 238] width 41 height 11
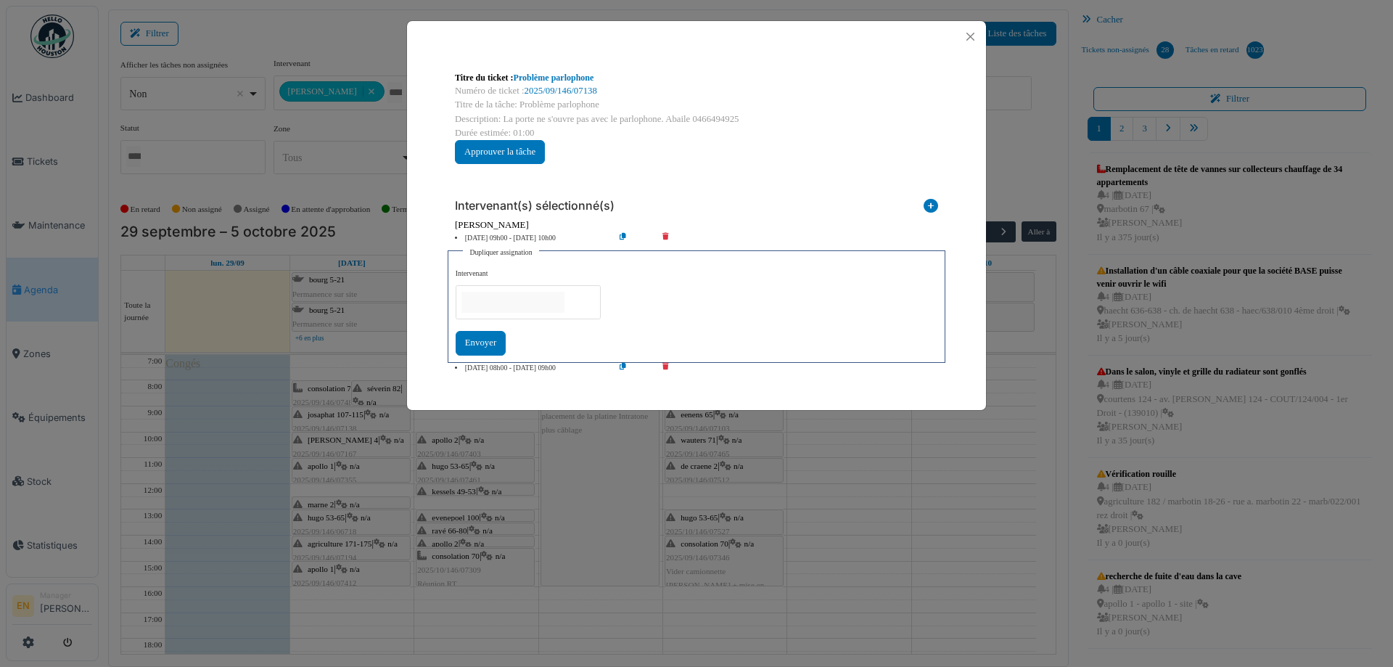
click at [527, 305] on input "null" at bounding box center [513, 302] width 103 height 21
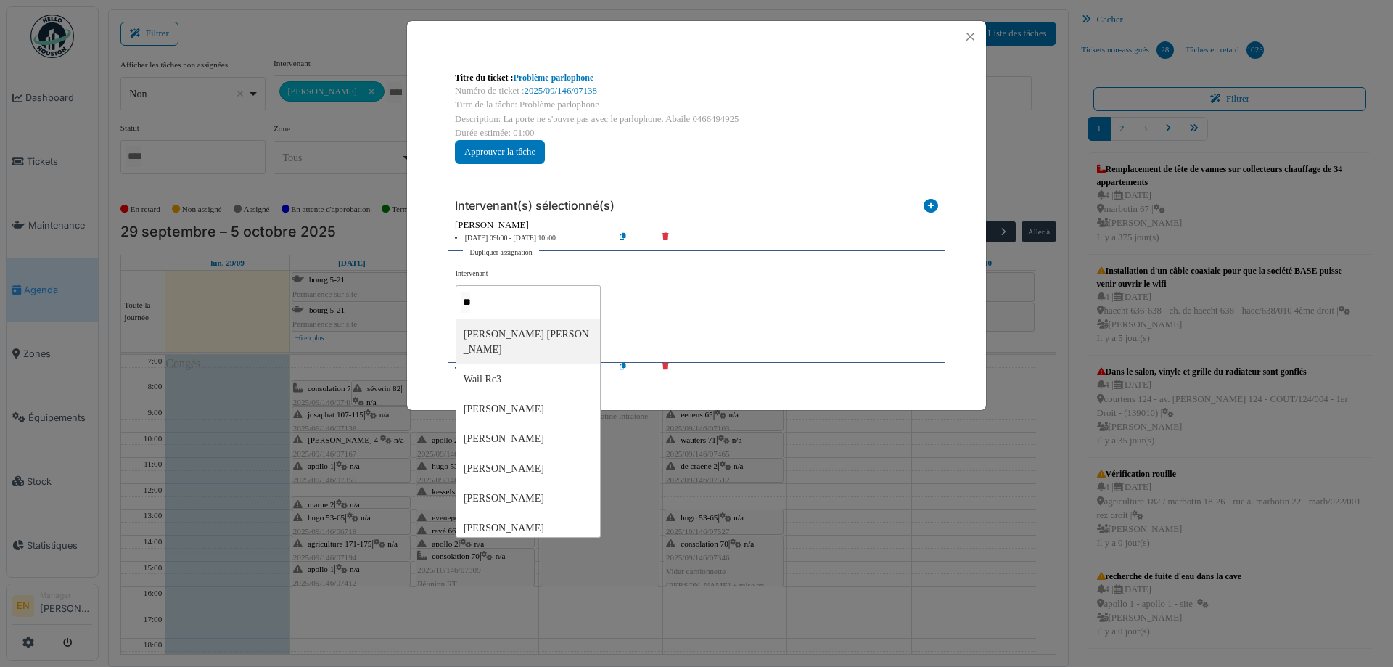
type input "***"
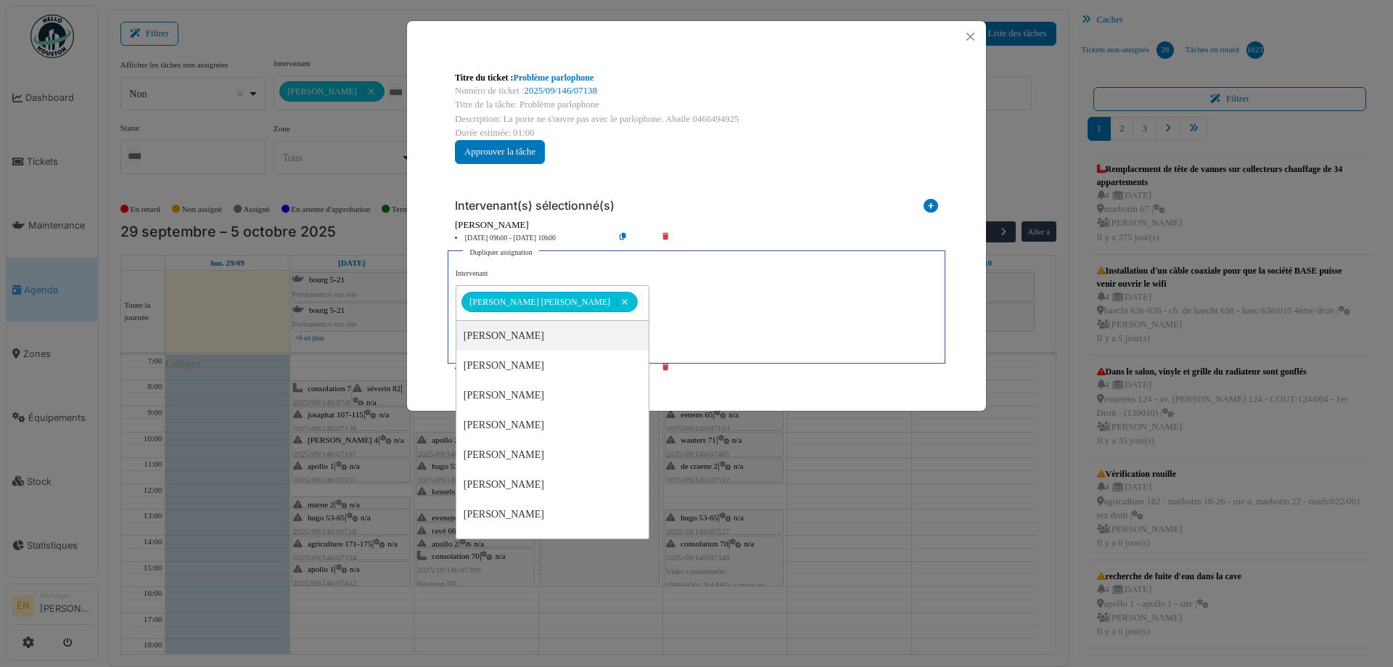
click at [722, 339] on div "**********" at bounding box center [697, 311] width 482 height 87
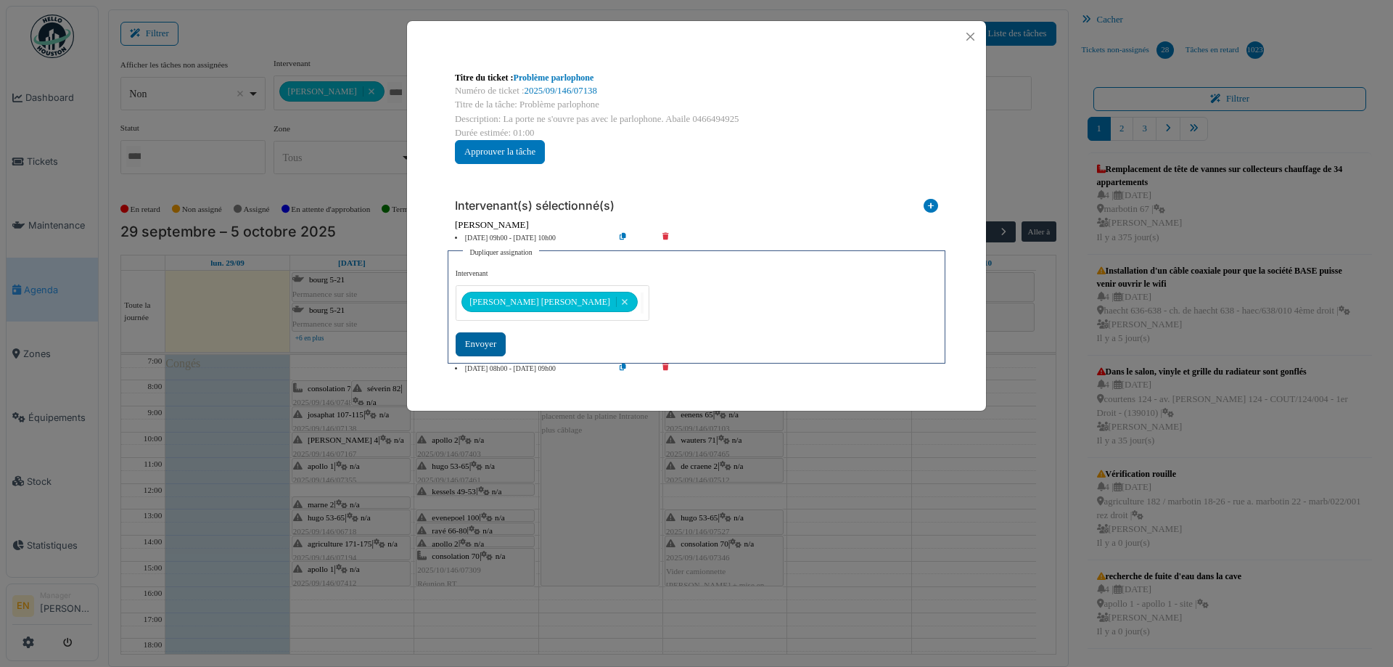
click at [480, 340] on div "Envoyer" at bounding box center [481, 344] width 50 height 24
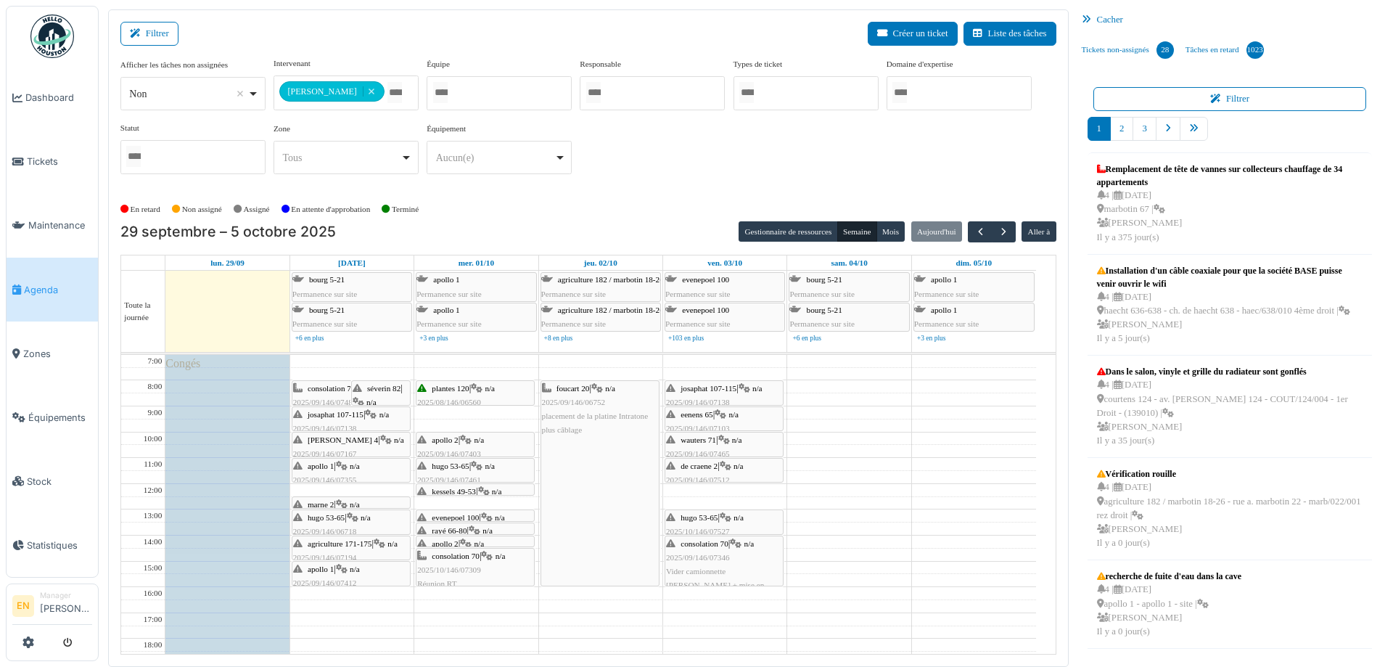
click at [329, 444] on div "[PERSON_NAME] 4 | n/a 2025/09/146/07167 Problème [PERSON_NAME]" at bounding box center [351, 454] width 116 height 42
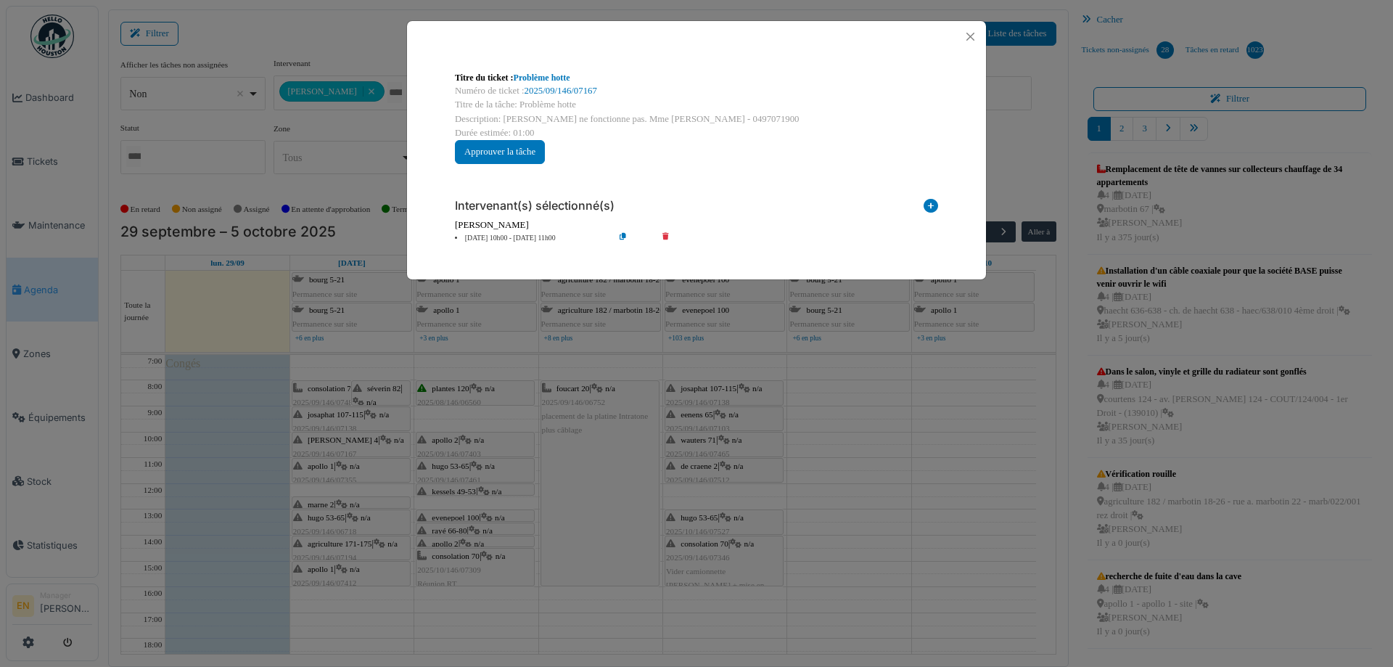
click at [619, 236] on icon at bounding box center [634, 238] width 41 height 11
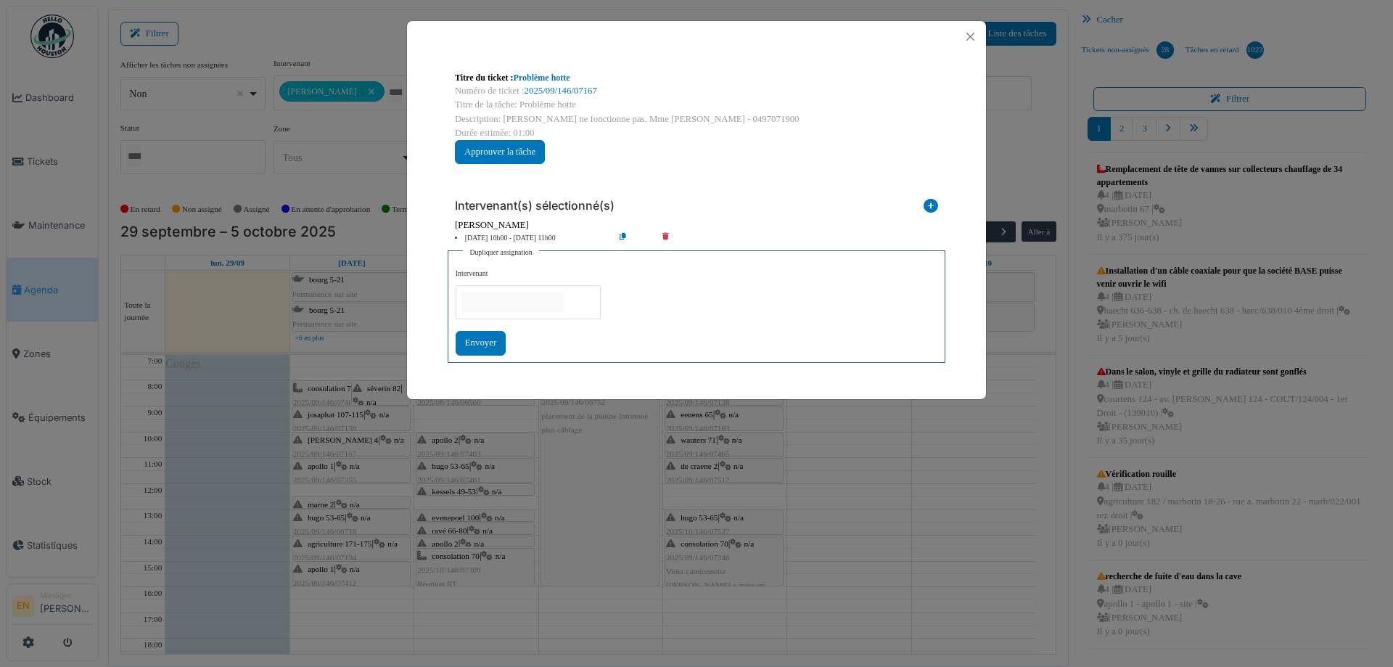
click at [510, 307] on input "null" at bounding box center [513, 302] width 103 height 21
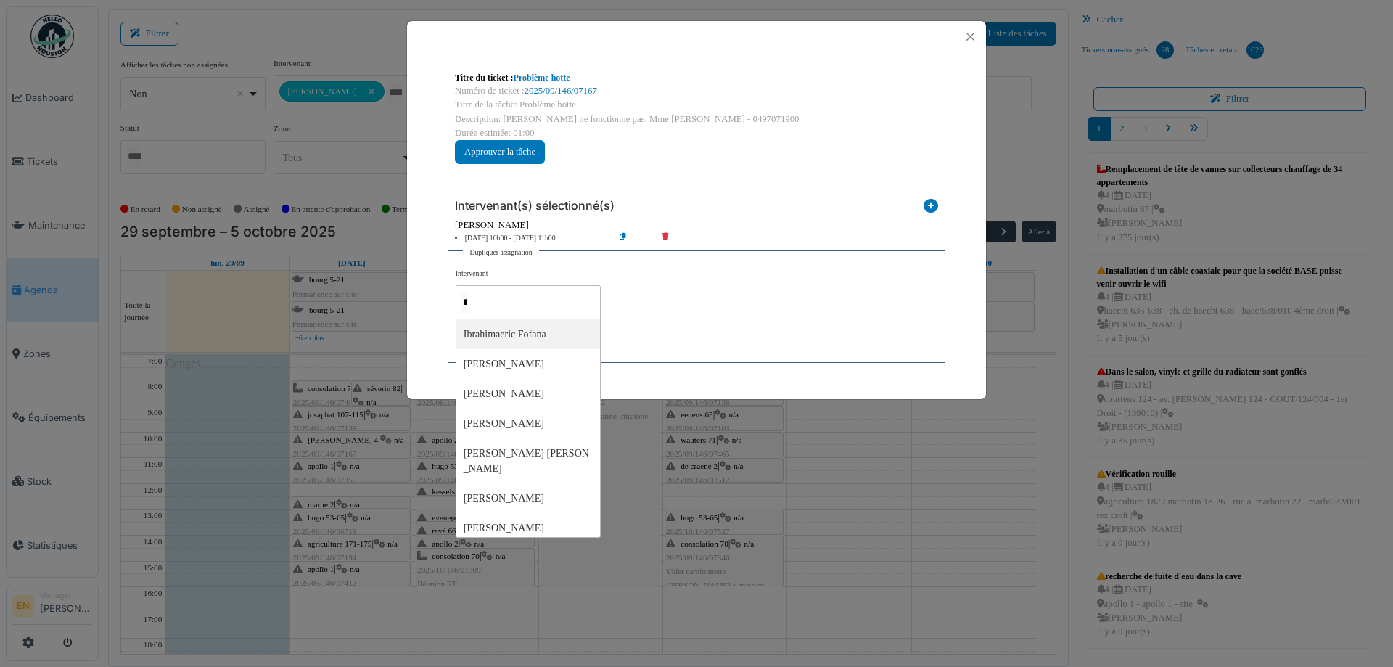
type input "**"
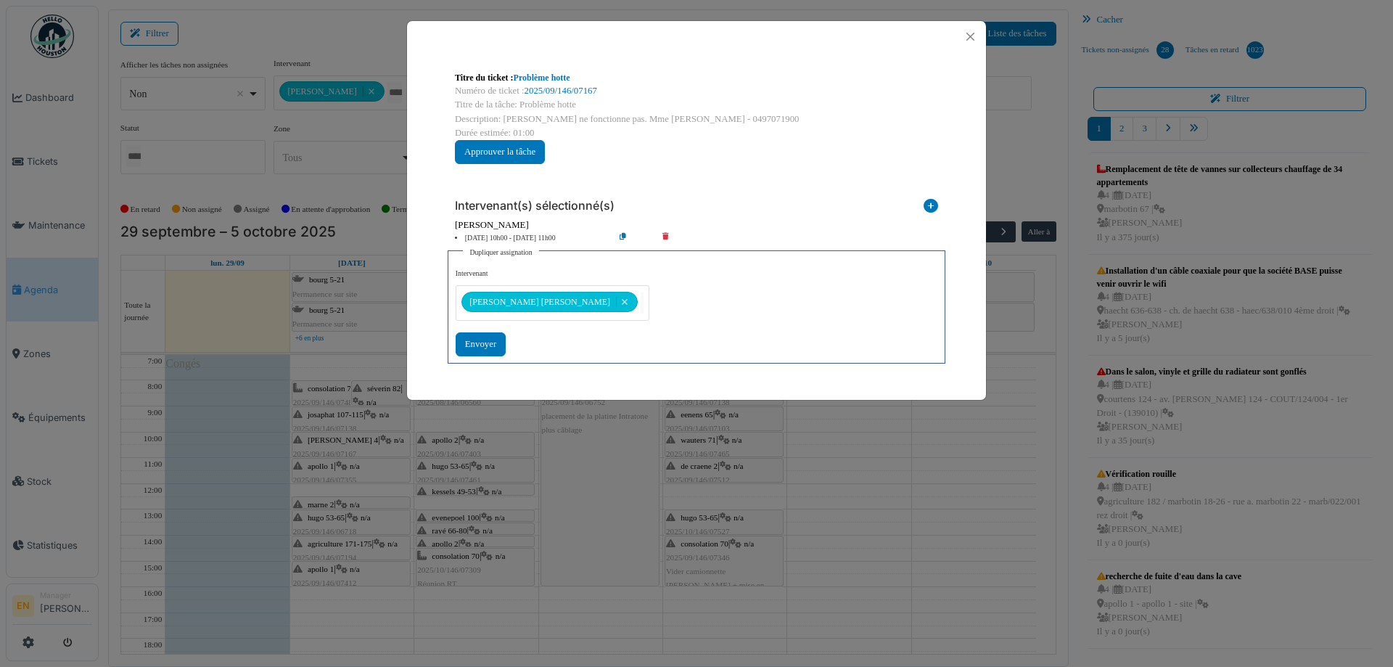
click at [678, 330] on div "**********" at bounding box center [697, 311] width 482 height 87
click at [485, 347] on div "Envoyer" at bounding box center [481, 344] width 50 height 24
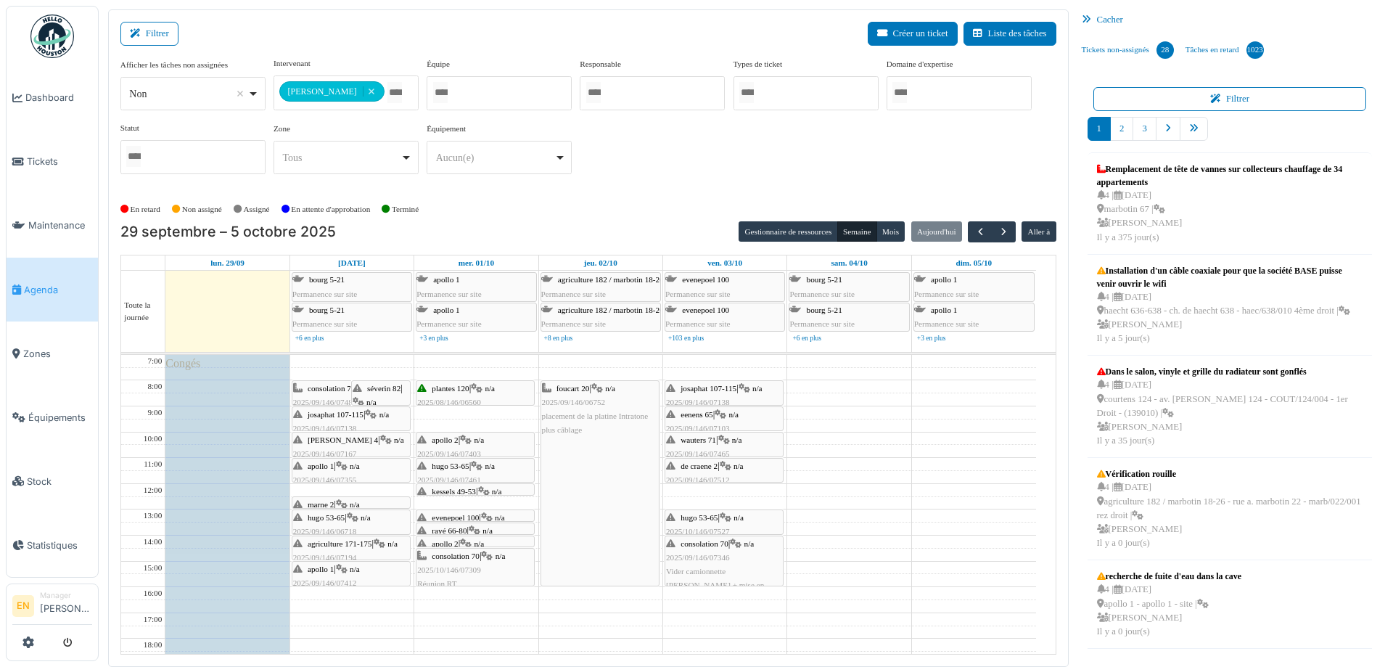
click at [326, 414] on span "josaphat 107-115" at bounding box center [336, 414] width 56 height 9
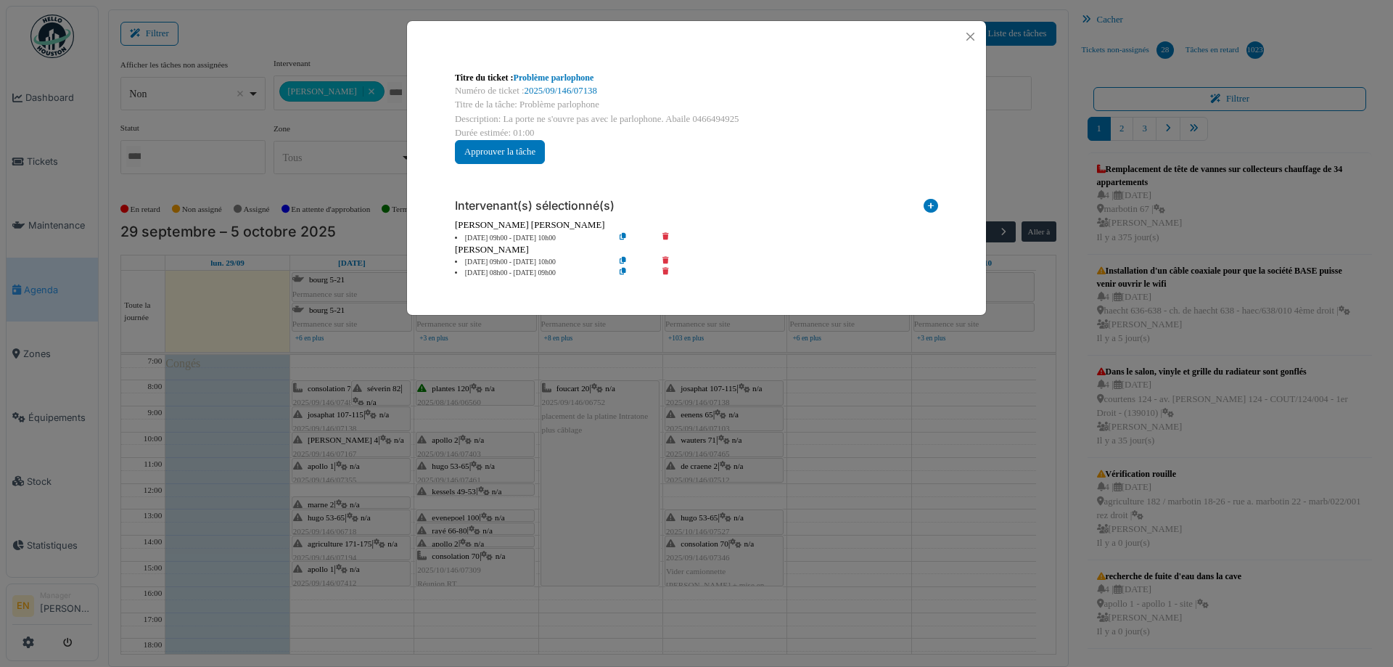
click at [625, 271] on icon at bounding box center [634, 273] width 41 height 11
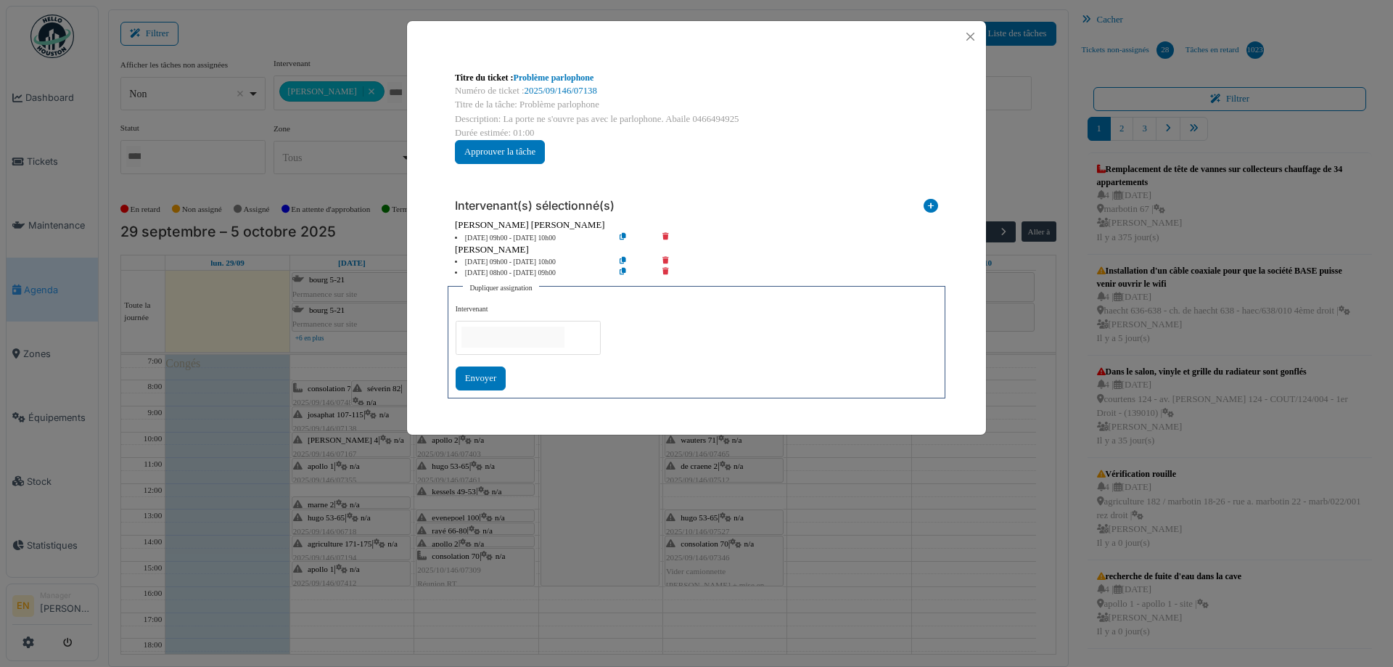
click at [538, 332] on input "null" at bounding box center [513, 337] width 103 height 21
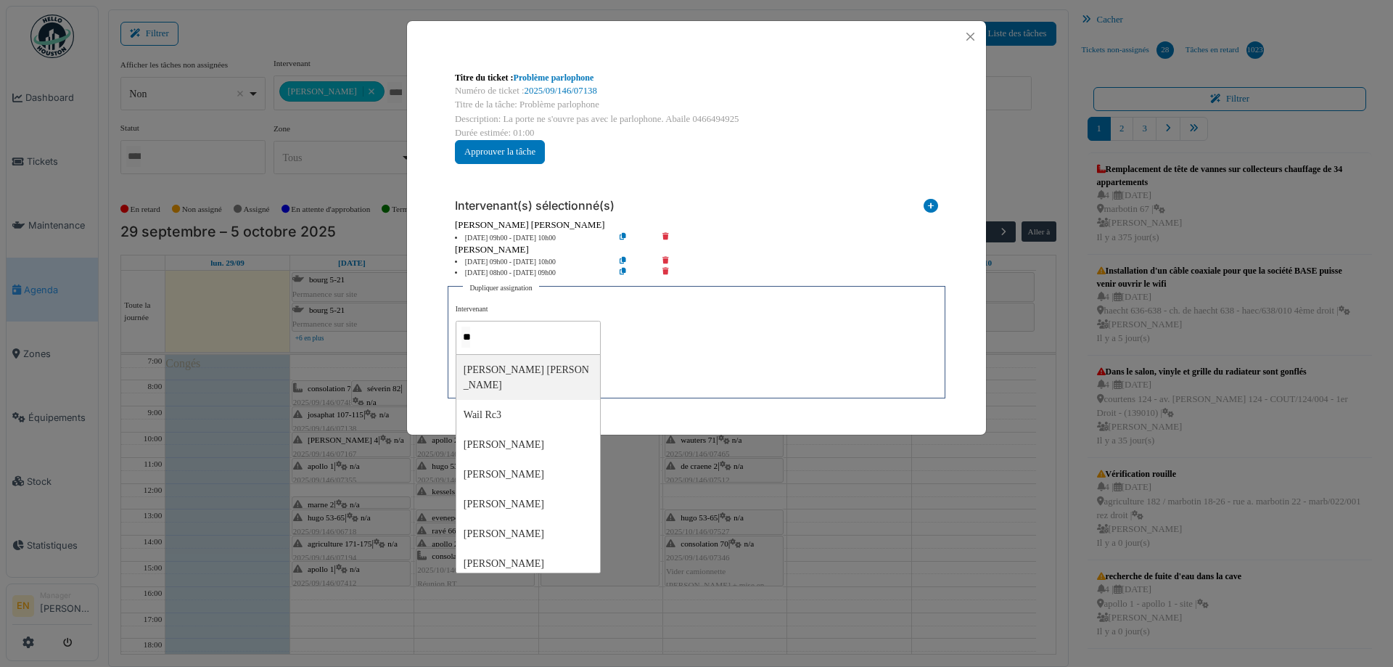
type input "***"
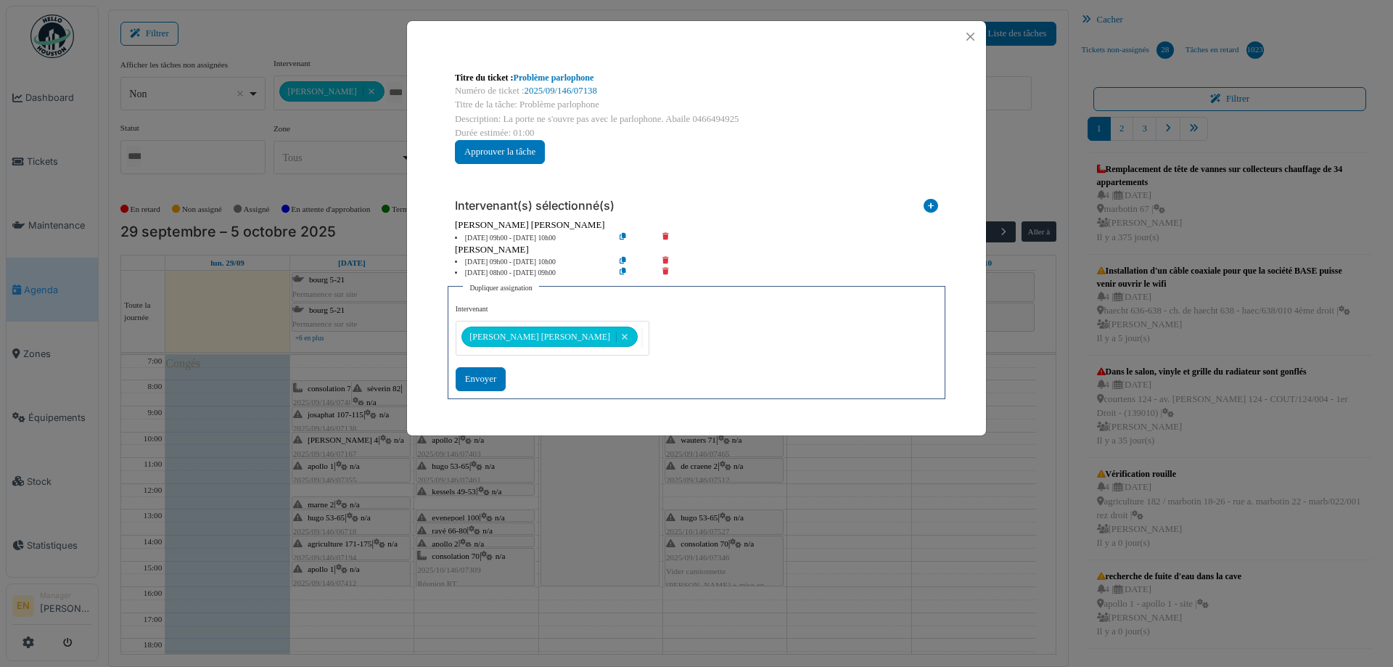
click at [712, 382] on div "**********" at bounding box center [697, 347] width 482 height 87
click at [492, 375] on div "Envoyer" at bounding box center [481, 379] width 50 height 24
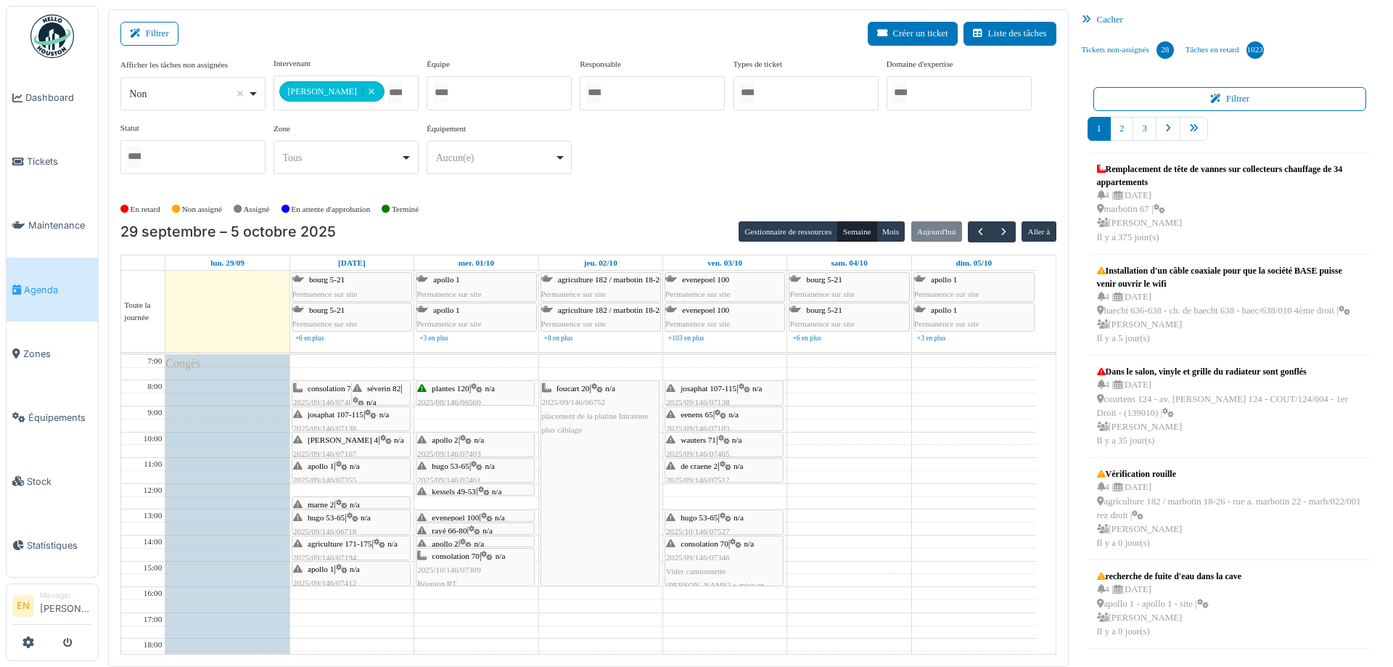
click at [380, 439] on icon at bounding box center [386, 439] width 12 height 9
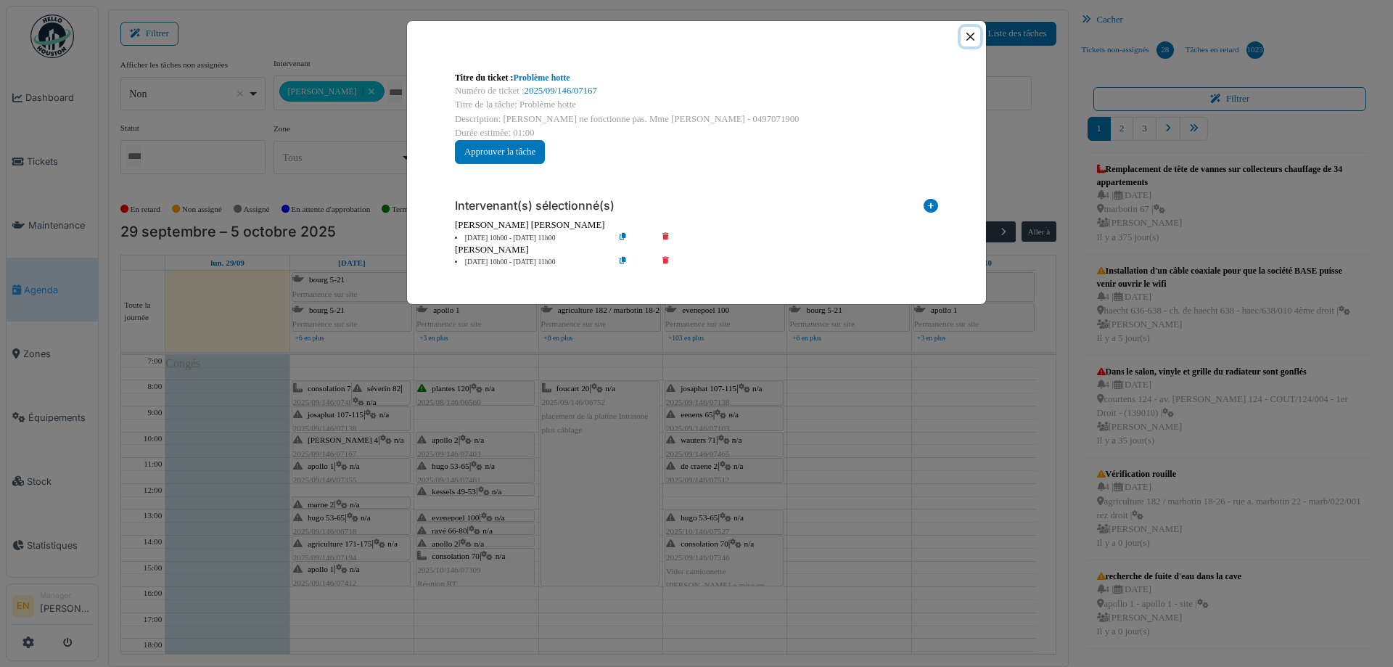
click at [974, 39] on button "Close" at bounding box center [971, 37] width 20 height 20
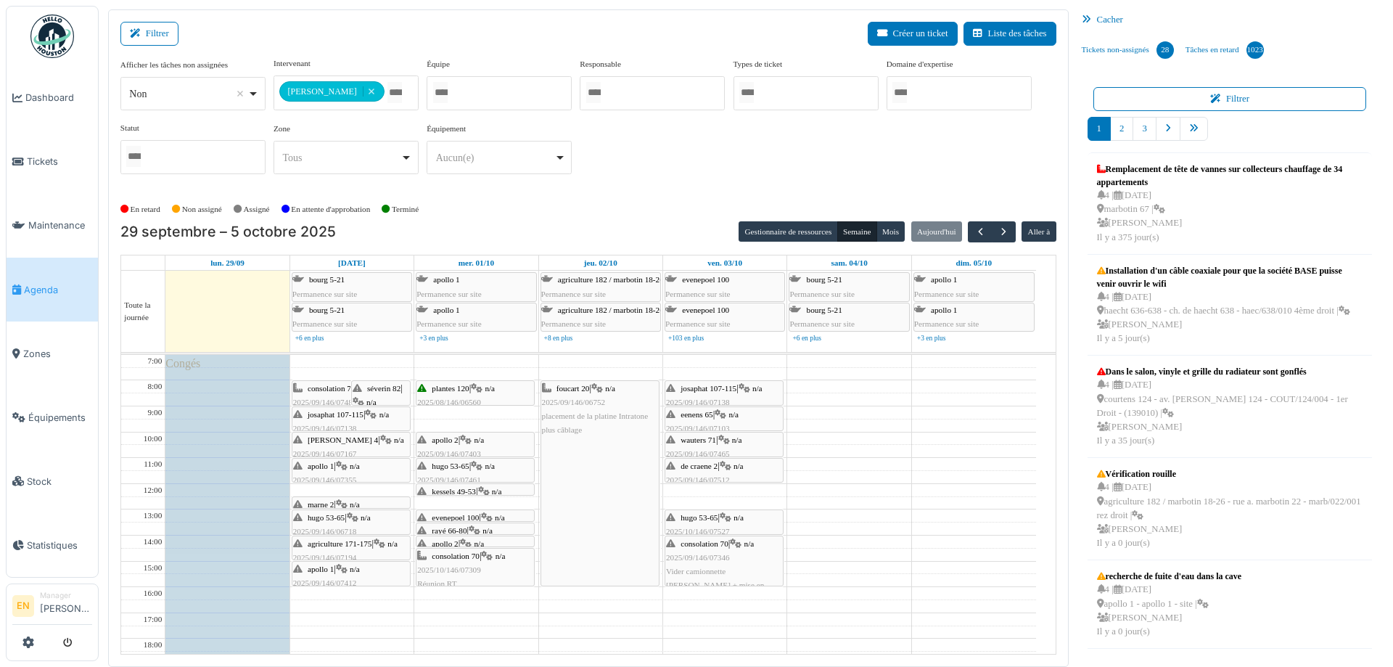
click at [341, 468] on icon at bounding box center [342, 466] width 12 height 9
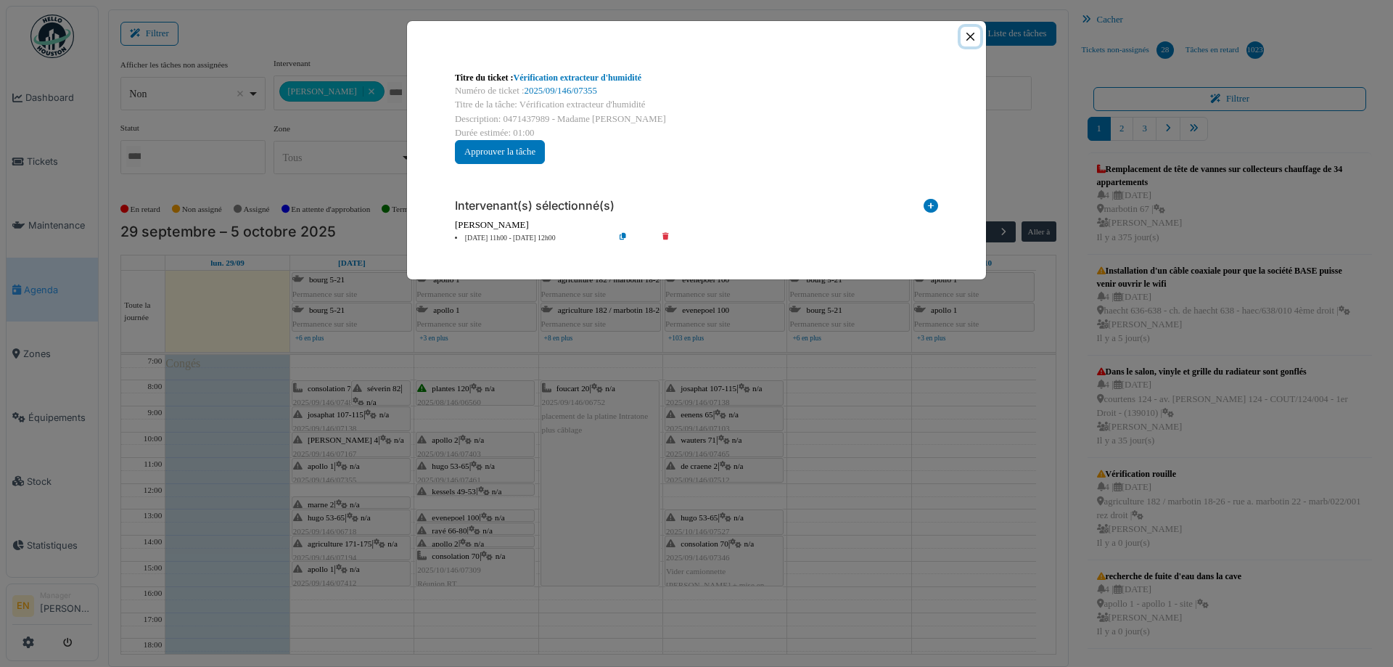
click at [972, 37] on button "Close" at bounding box center [971, 37] width 20 height 20
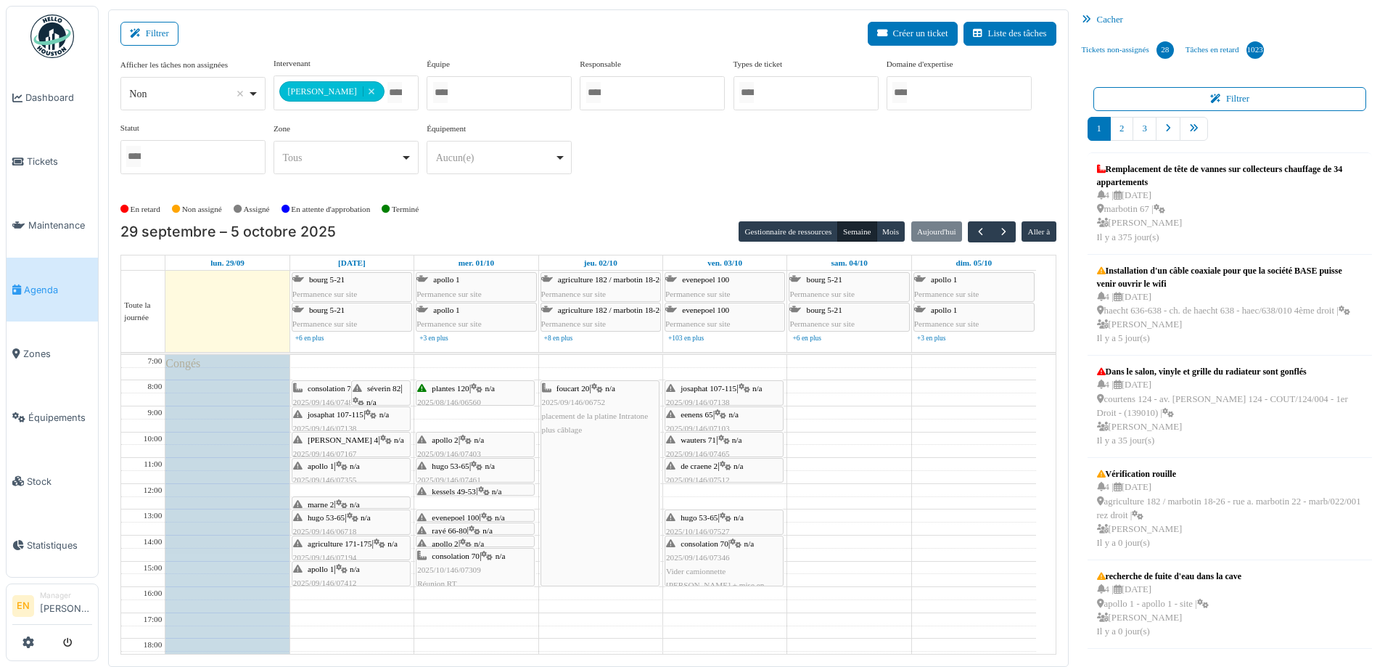
click at [394, 441] on span "n/a" at bounding box center [399, 439] width 10 height 9
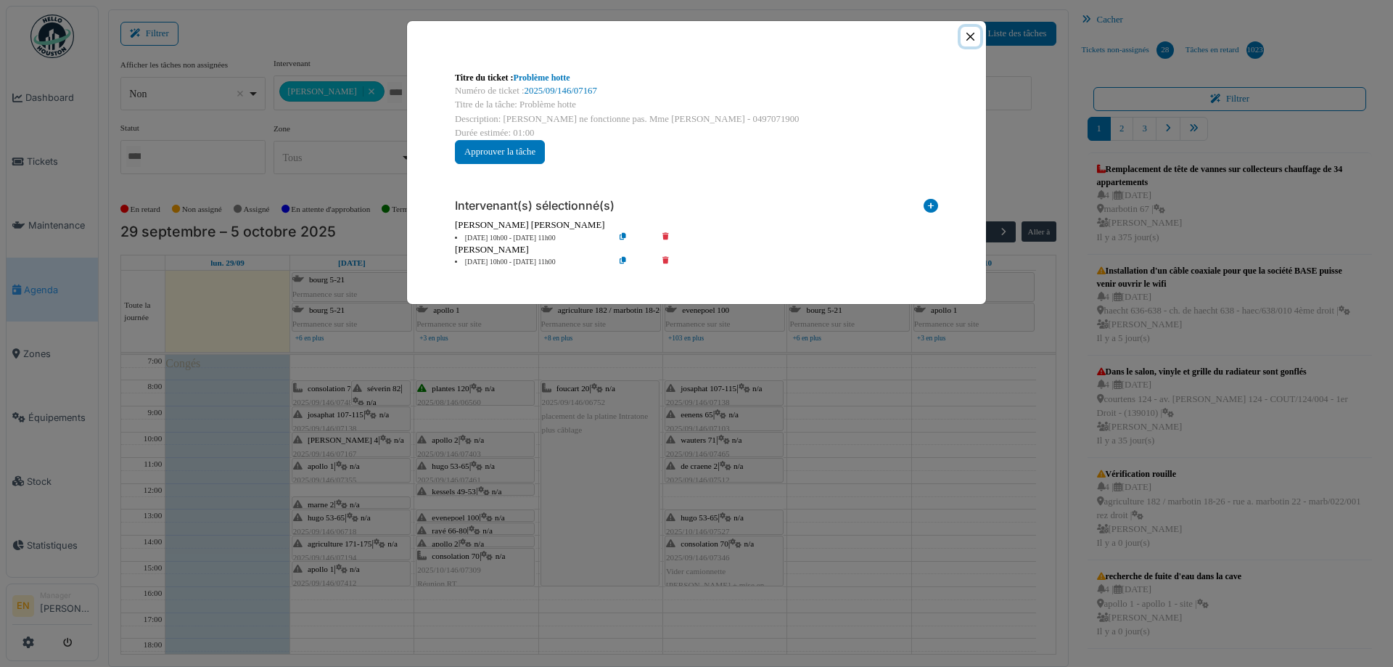
click at [968, 39] on button "Close" at bounding box center [971, 37] width 20 height 20
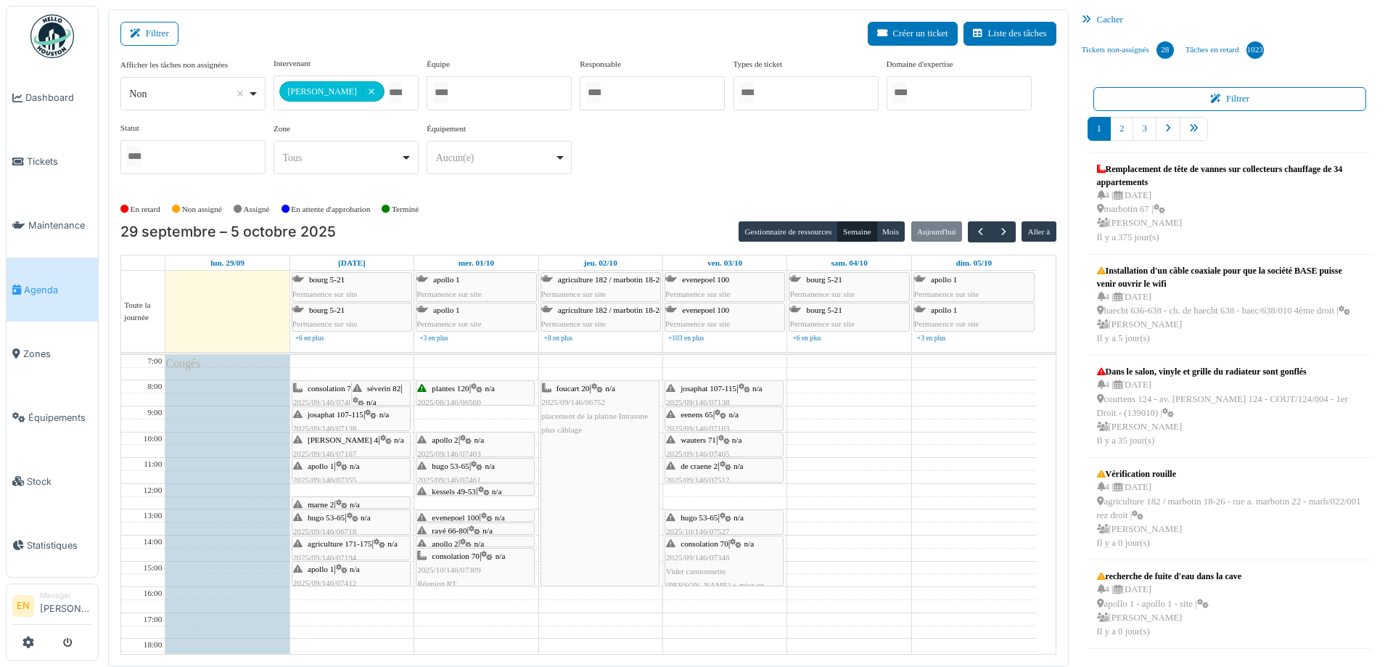
click at [340, 503] on icon at bounding box center [342, 504] width 12 height 9
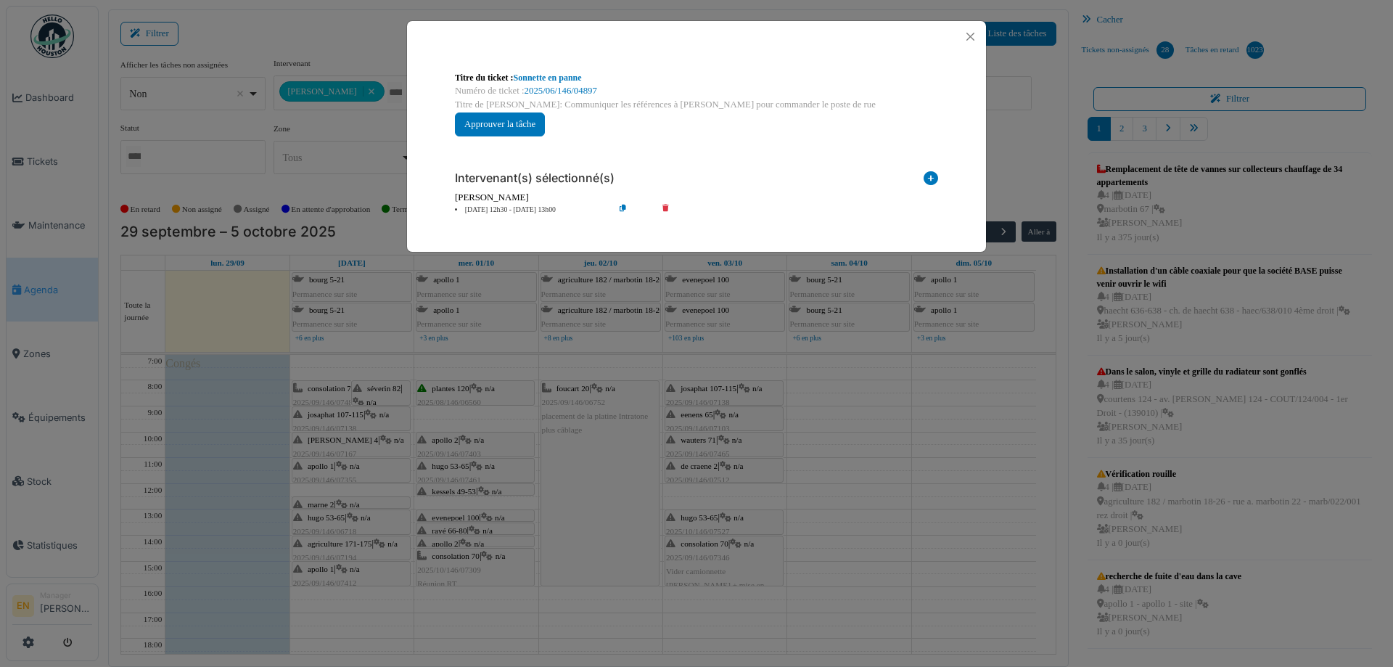
click at [621, 208] on icon at bounding box center [634, 210] width 41 height 11
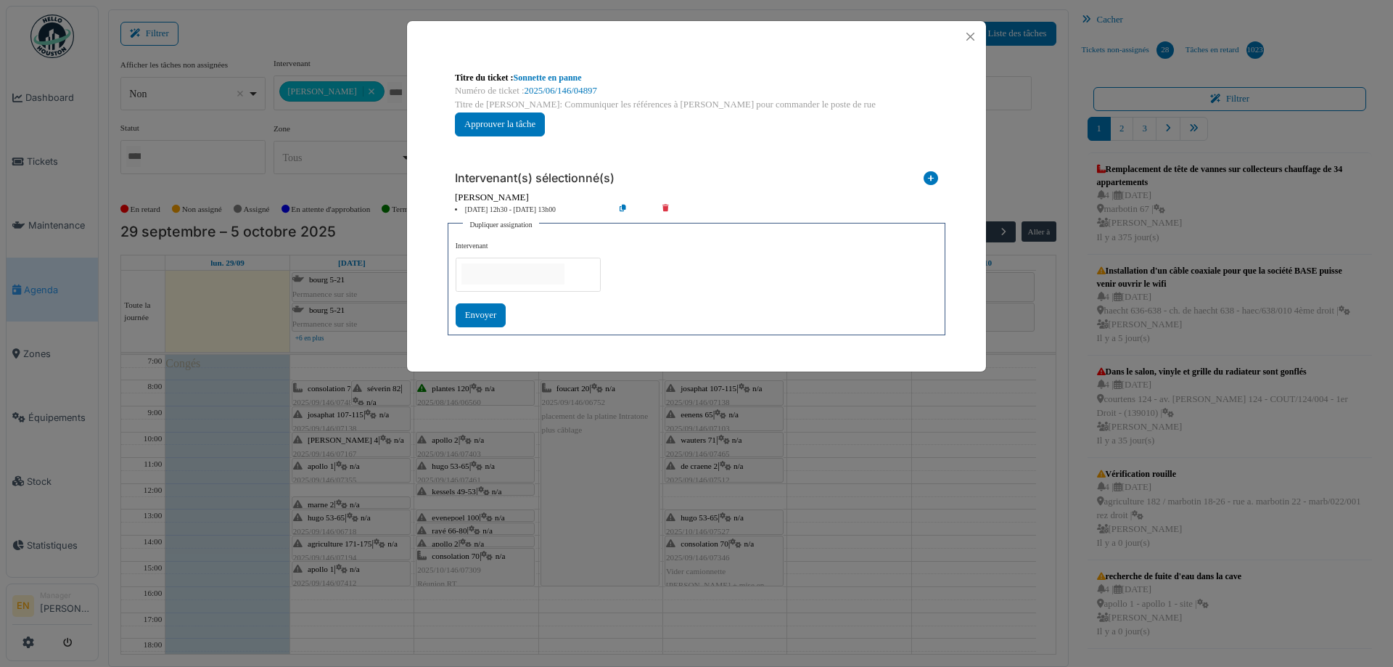
click at [538, 280] on input "null" at bounding box center [513, 273] width 103 height 21
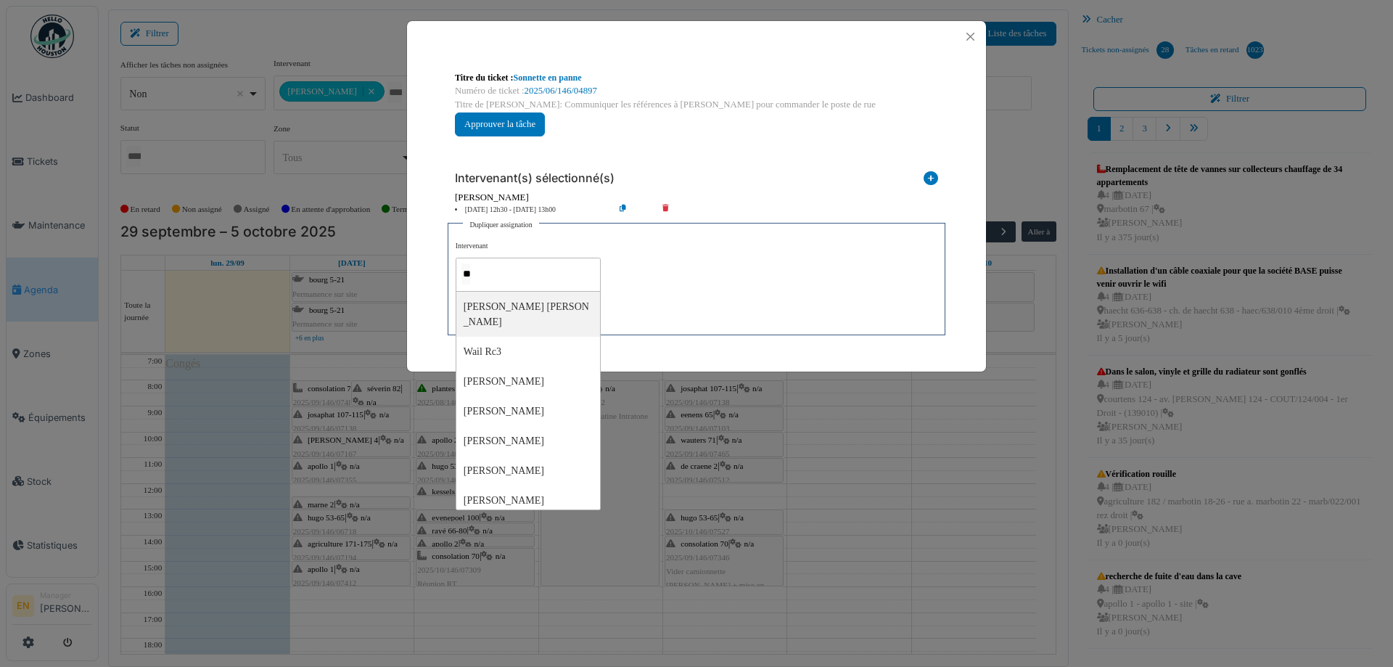
type input "***"
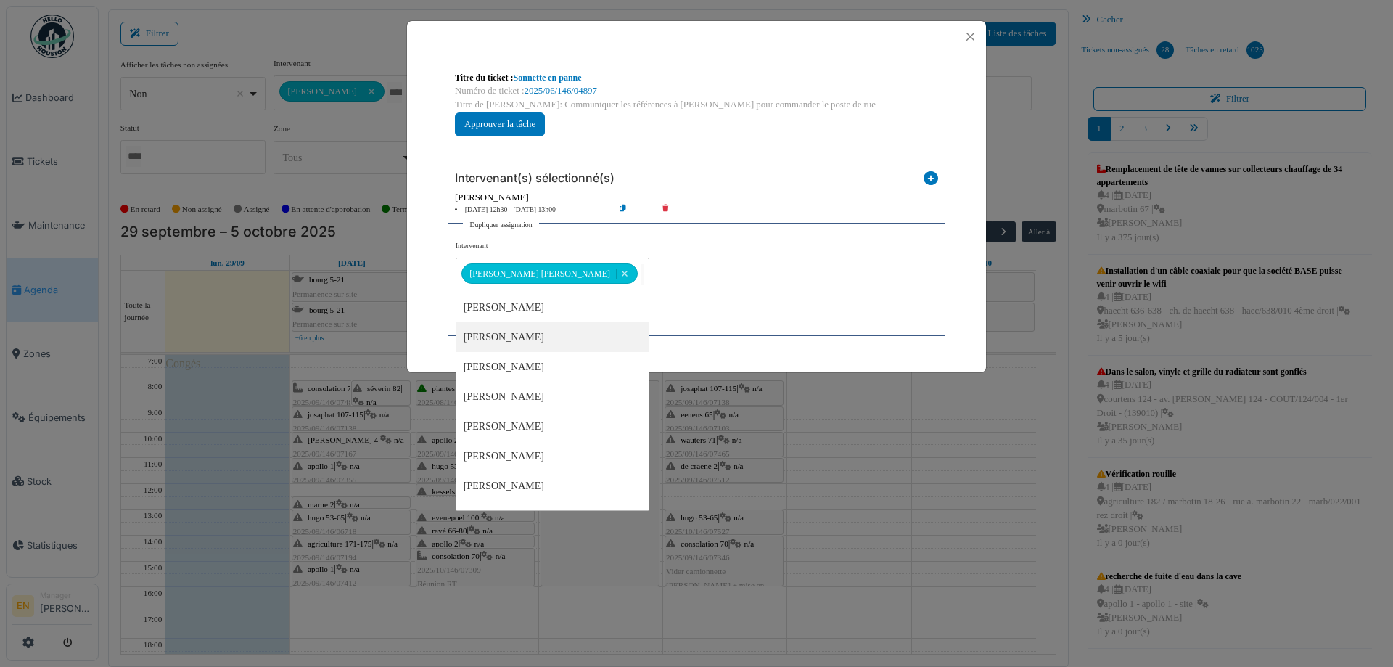
click at [660, 314] on div "**********" at bounding box center [697, 284] width 482 height 87
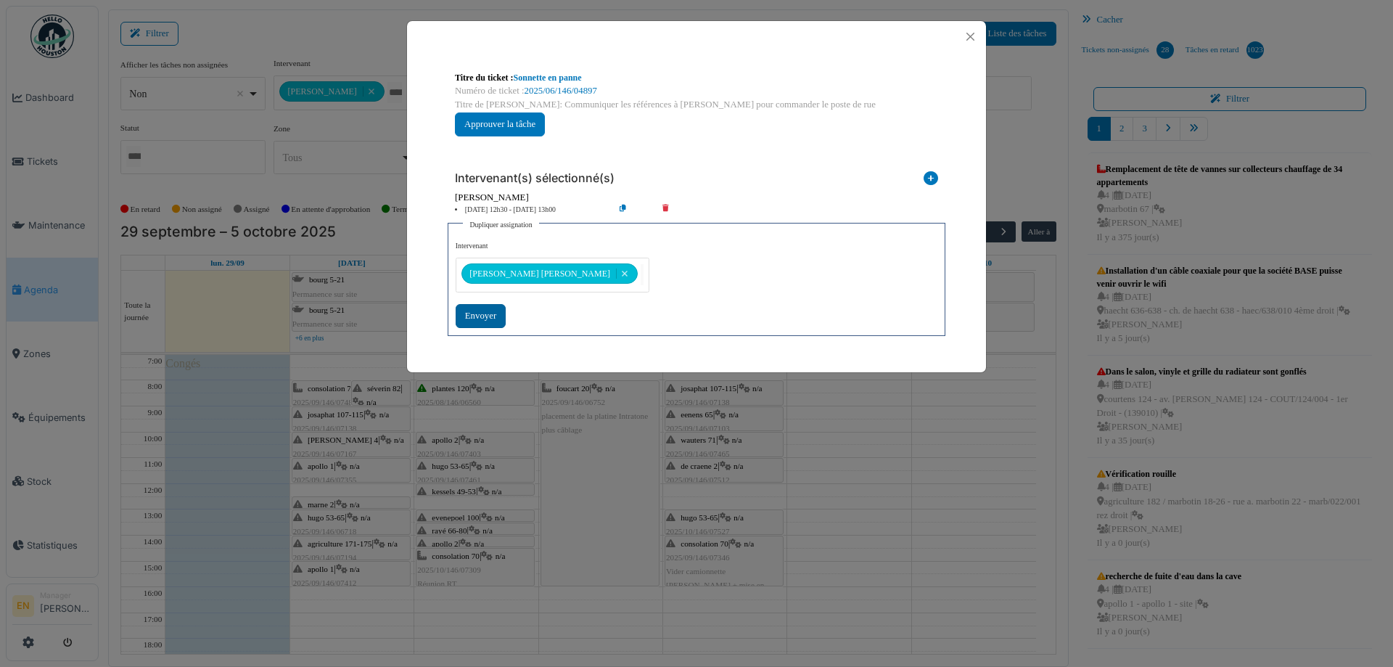
click at [478, 313] on div "Envoyer" at bounding box center [481, 316] width 50 height 24
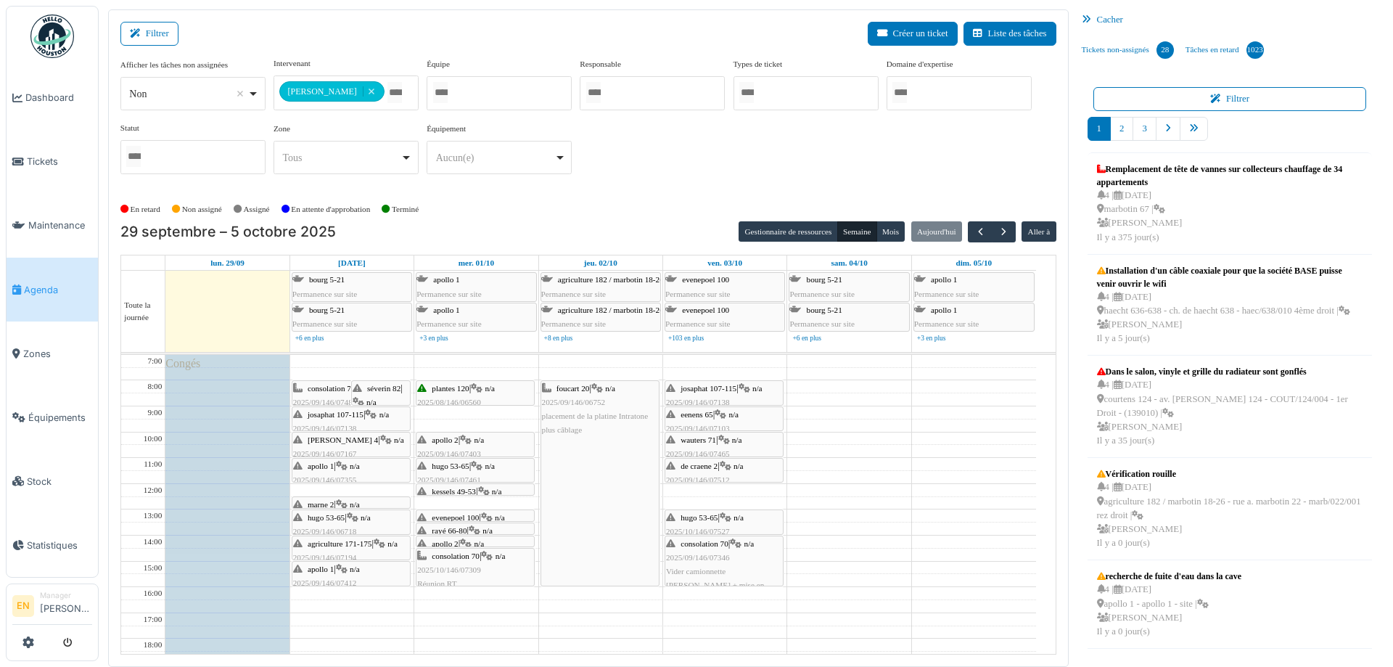
click at [339, 517] on span "hugo 53-65" at bounding box center [326, 517] width 37 height 9
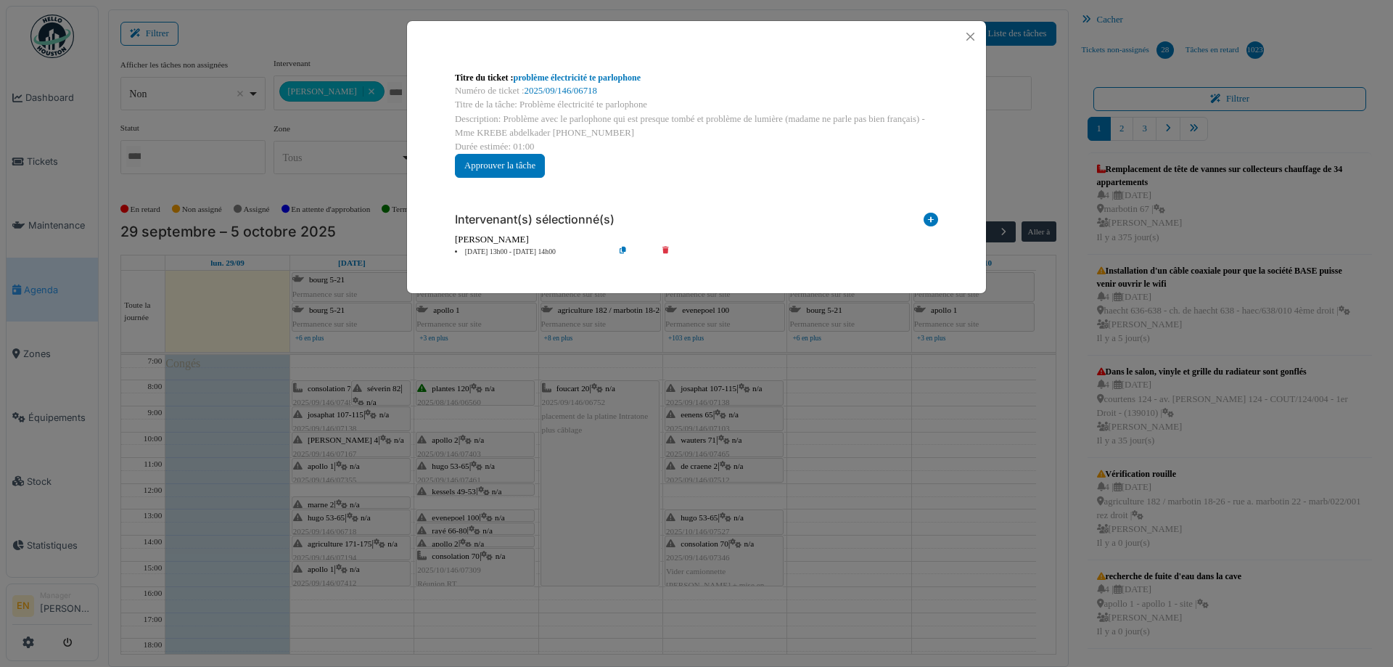
click at [620, 250] on icon at bounding box center [634, 252] width 41 height 11
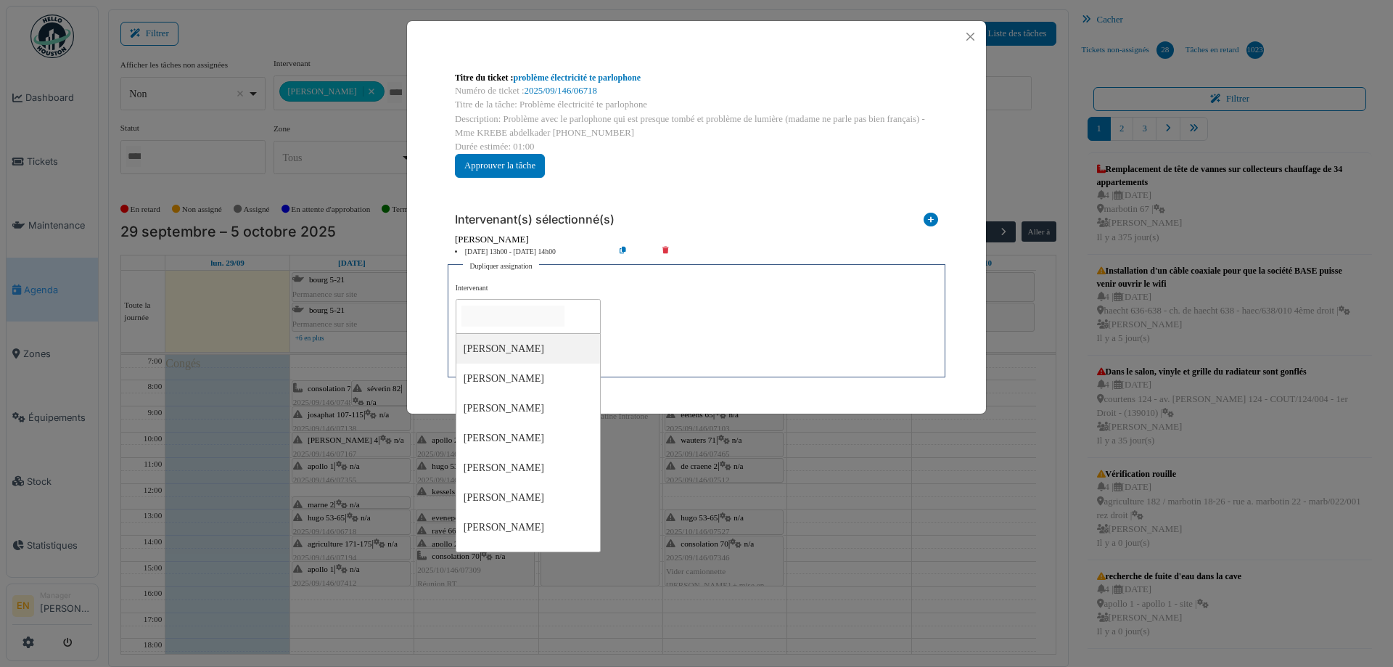
click at [522, 317] on input "null" at bounding box center [513, 315] width 103 height 21
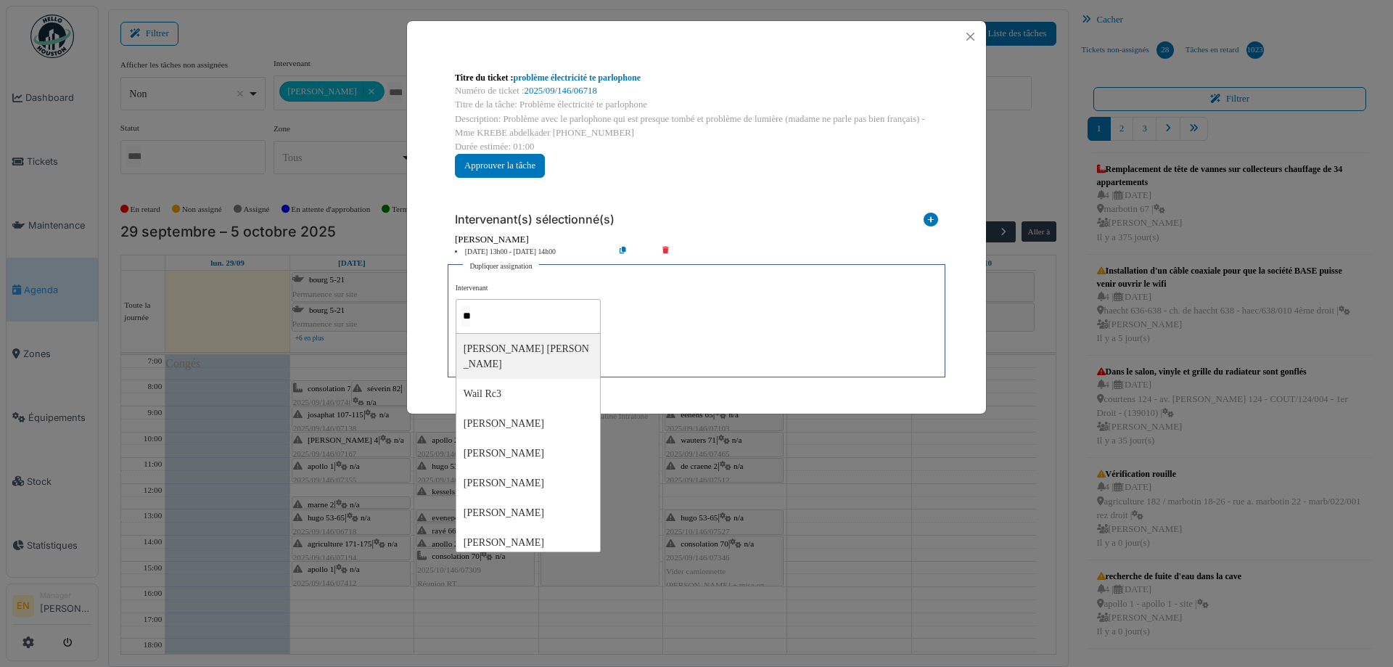
type input "***"
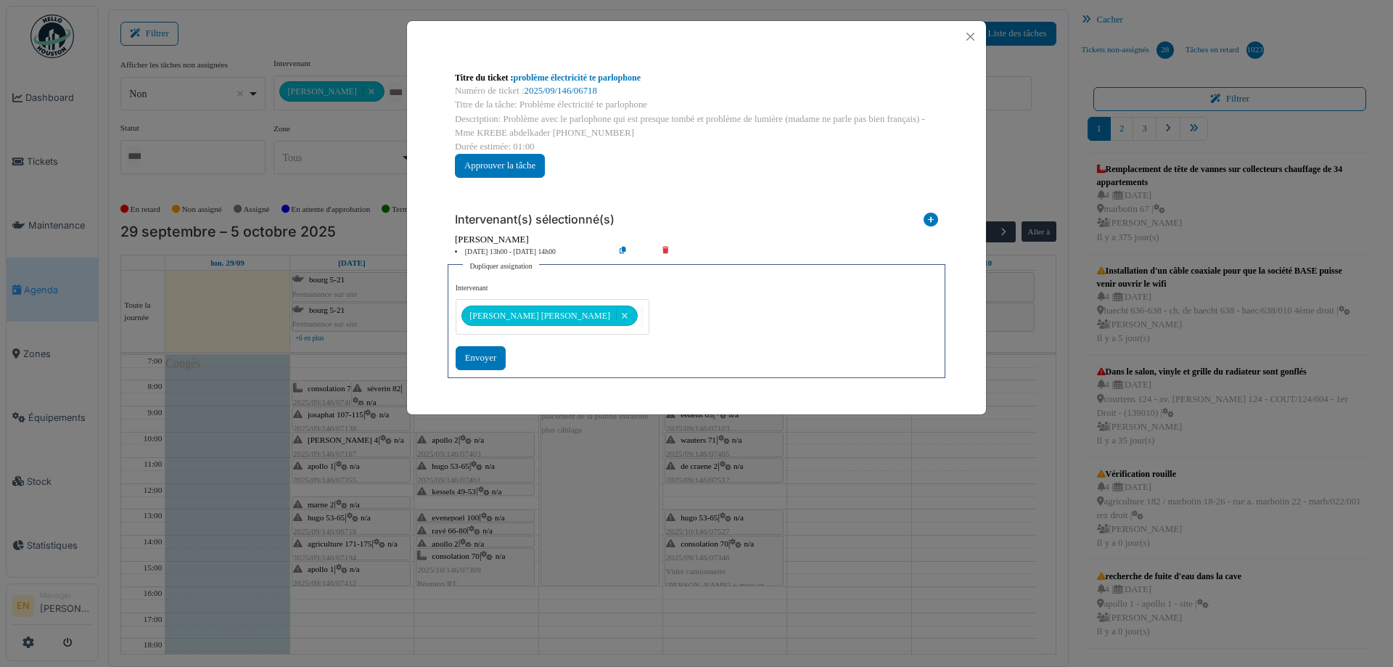
click at [668, 348] on div "**********" at bounding box center [697, 326] width 482 height 87
click at [477, 356] on div "Envoyer" at bounding box center [481, 358] width 50 height 24
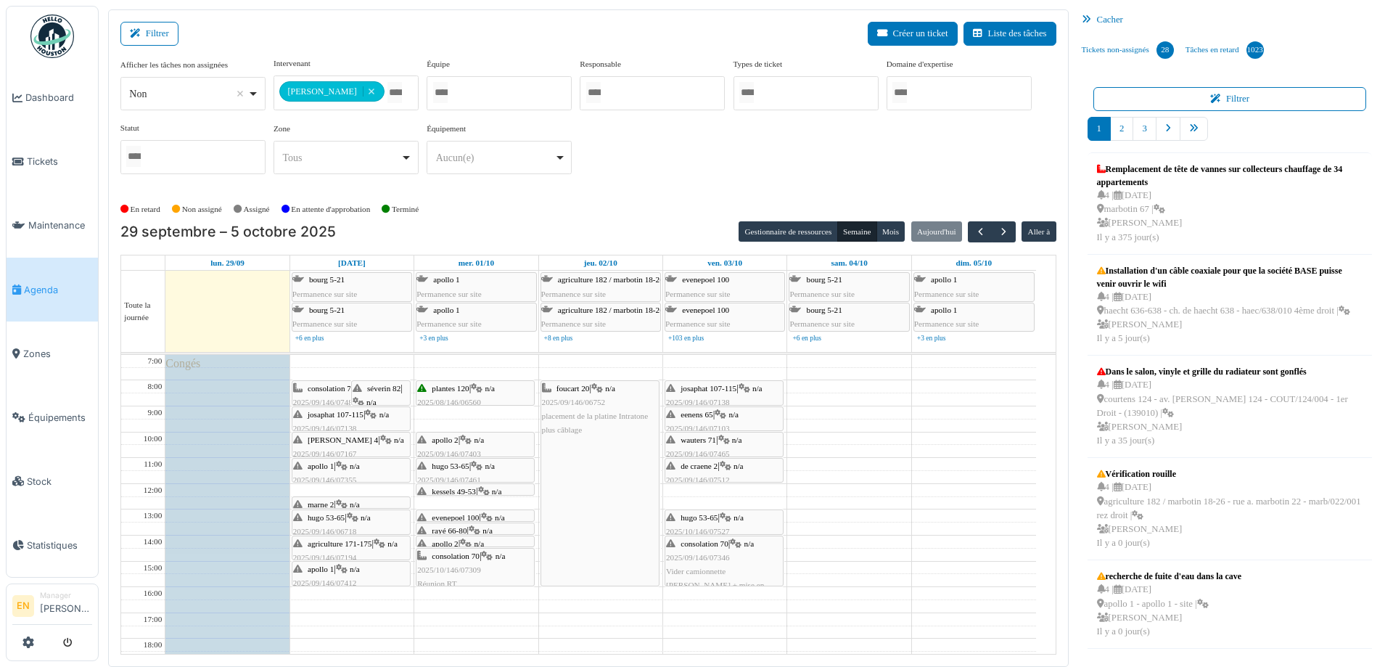
click at [348, 515] on div "hugo 53-65 | n/a 2025/09/146/06718 problème électricité te parlophone" at bounding box center [351, 532] width 116 height 42
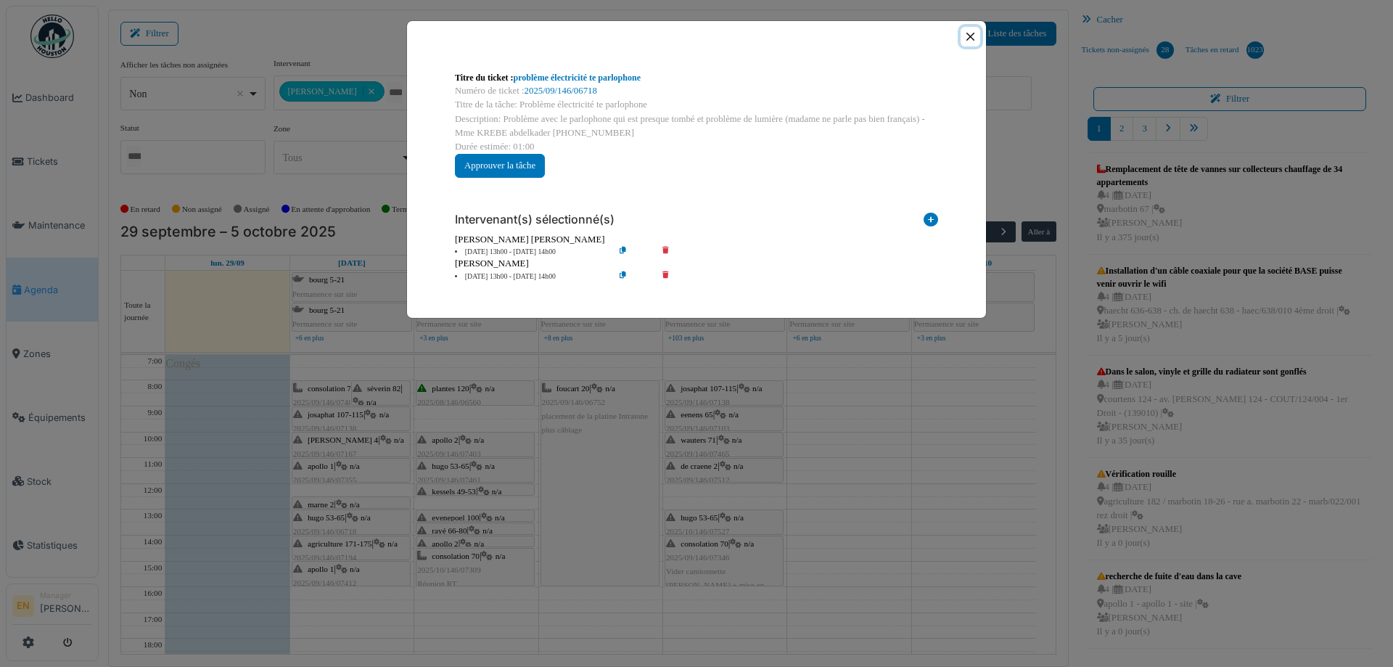
click at [972, 36] on button "Close" at bounding box center [971, 37] width 20 height 20
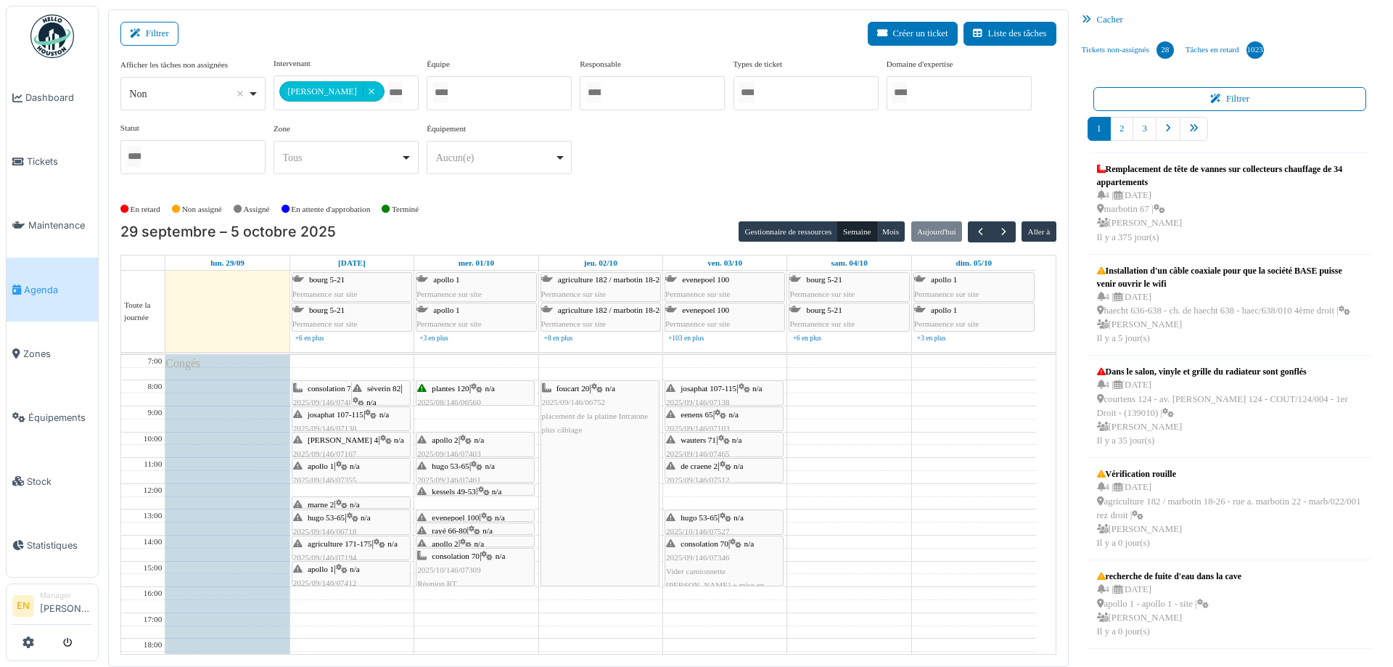
click at [348, 530] on div "consolation 70 | n/a 2025/09/146/07486 Organisation du service technique opérat…" at bounding box center [351, 574] width 123 height 438
click at [325, 536] on div "hugo 53-65 | n/a 2025/09/146/06718 problème électricité te parlophone" at bounding box center [351, 545] width 116 height 42
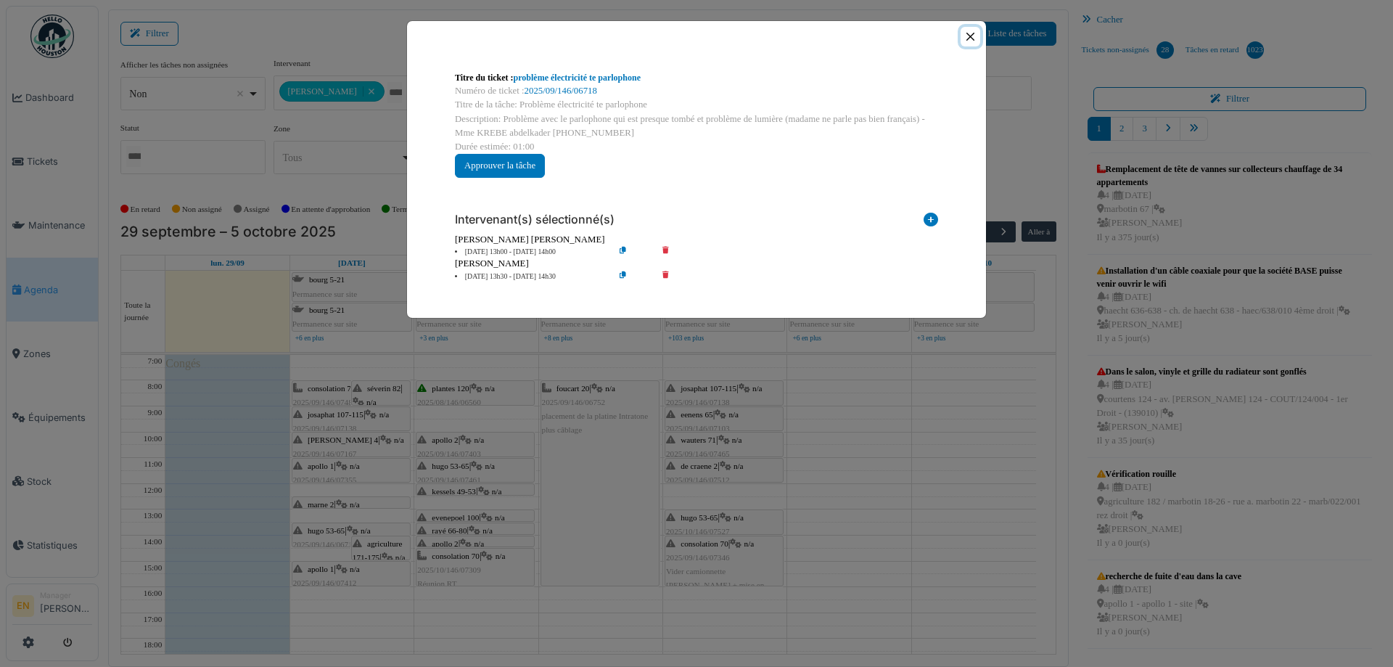
click at [972, 36] on button "Close" at bounding box center [971, 37] width 20 height 20
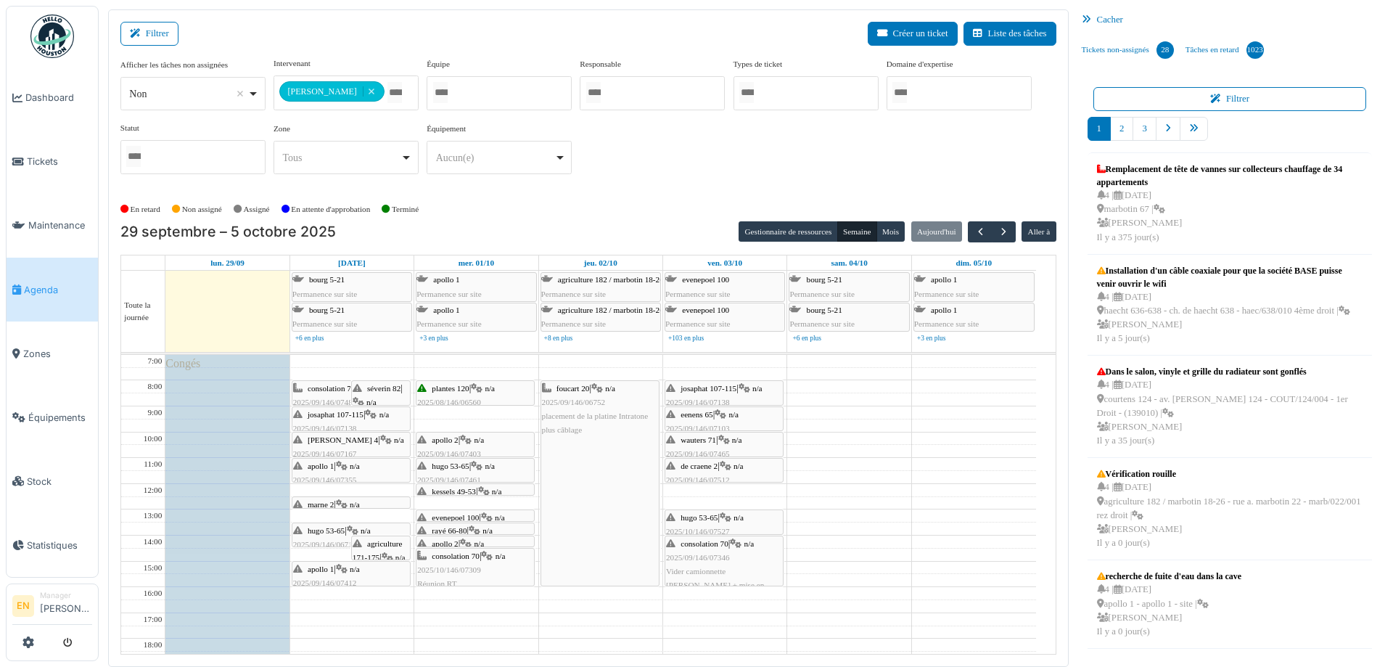
click at [386, 546] on span "agriculture 171-175" at bounding box center [378, 550] width 50 height 22
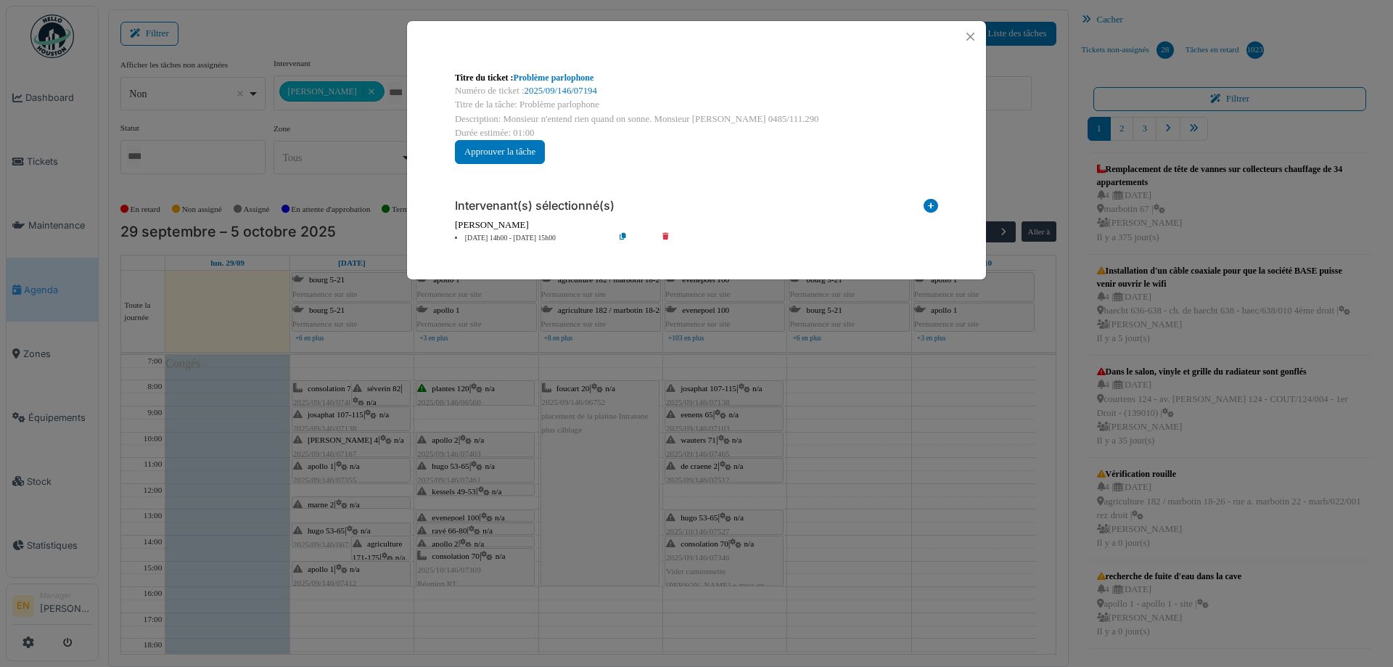
click at [621, 234] on icon at bounding box center [634, 238] width 41 height 11
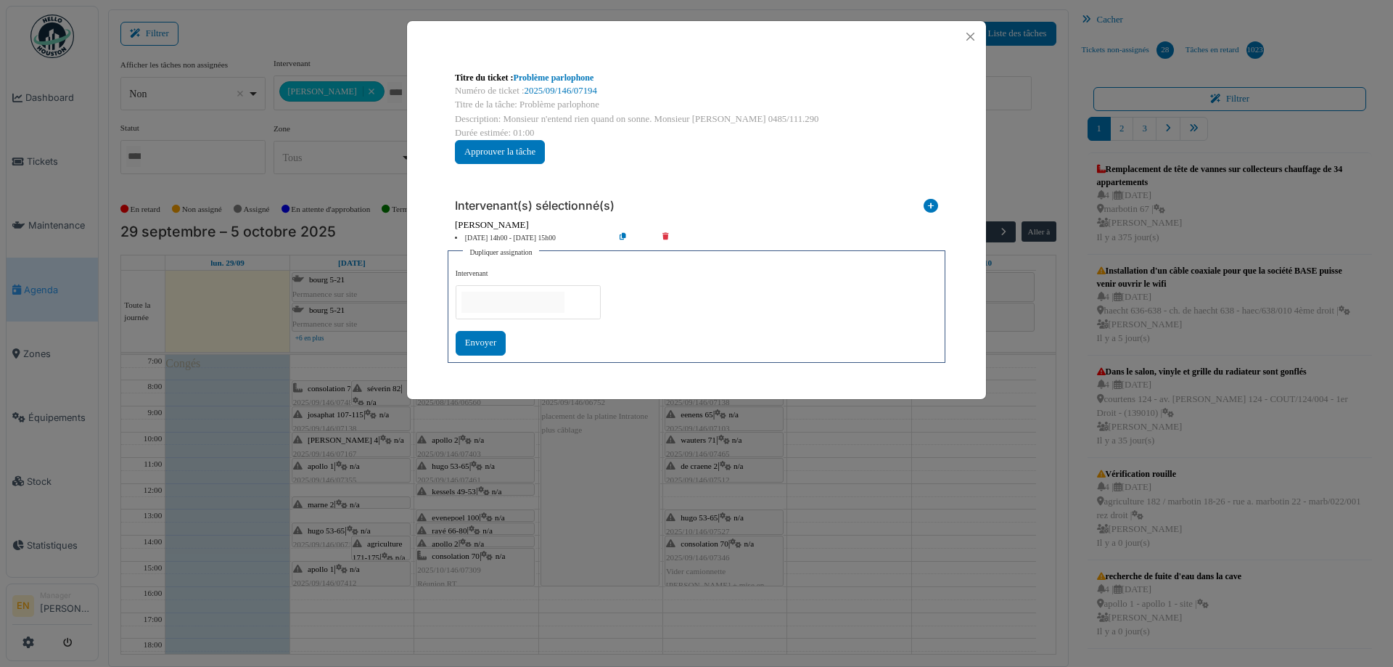
click at [489, 308] on input "null" at bounding box center [513, 302] width 103 height 21
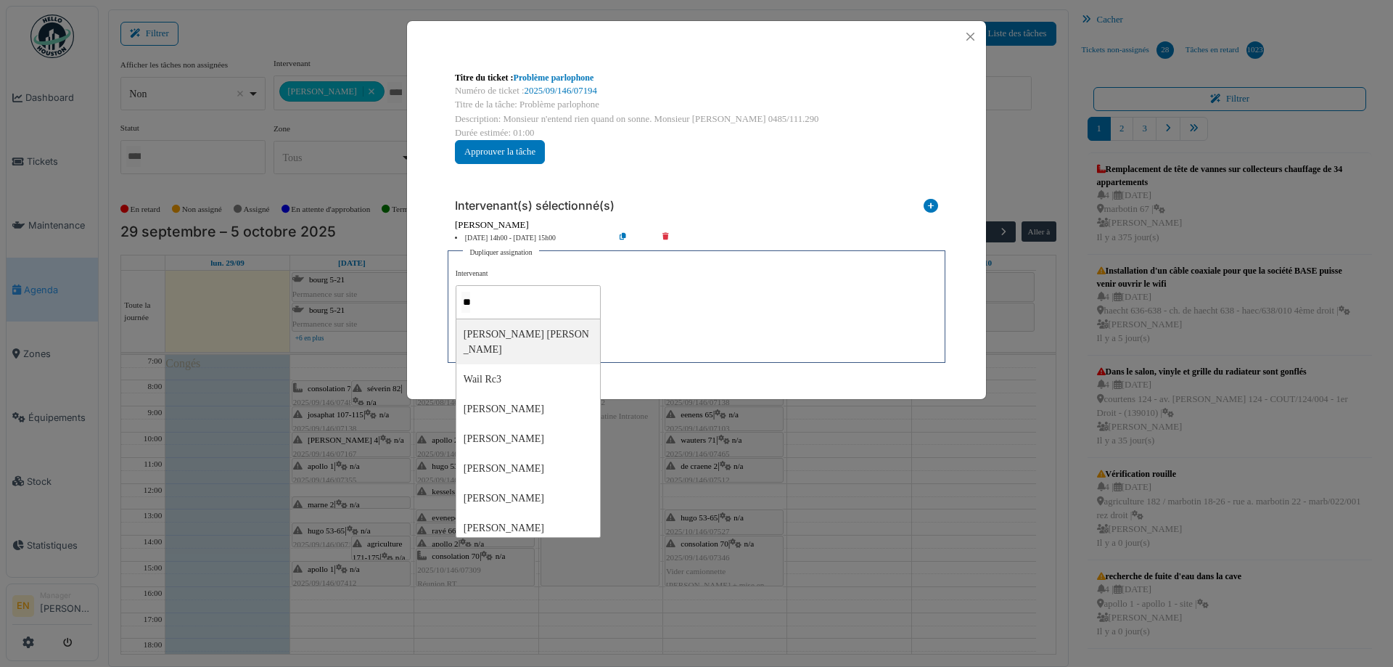
type input "***"
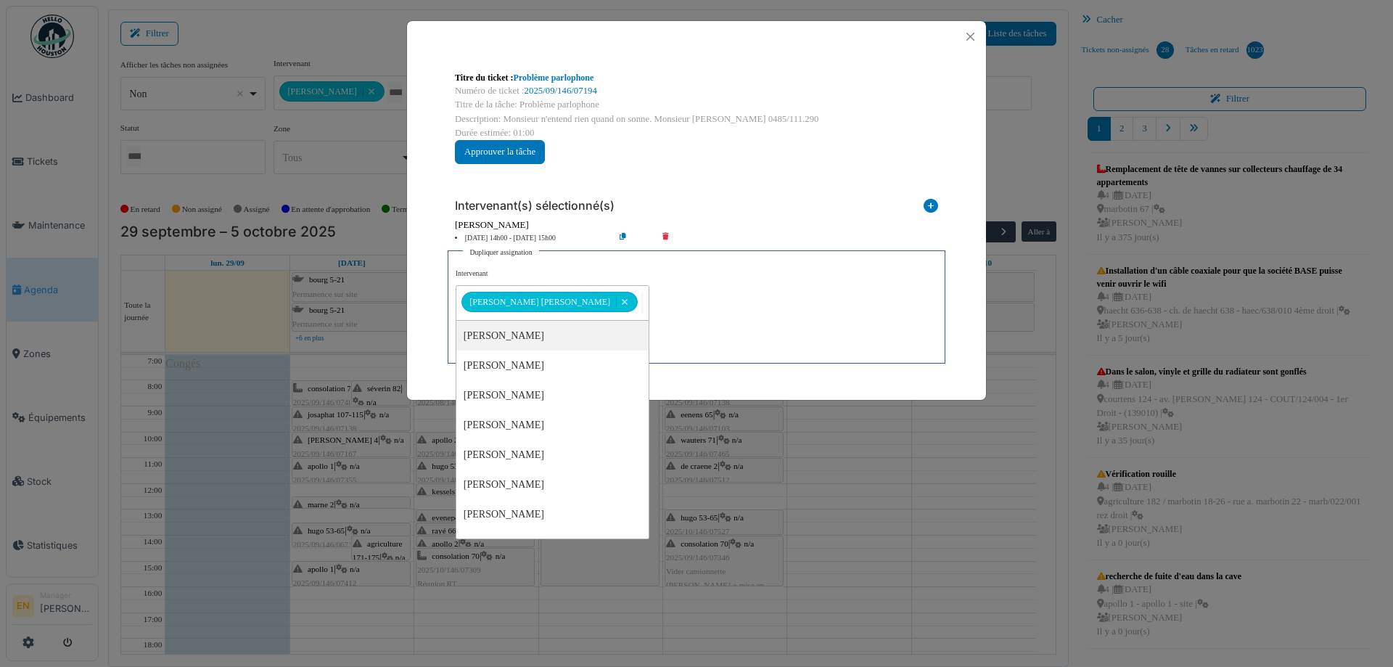
click at [664, 319] on div "**********" at bounding box center [697, 311] width 482 height 87
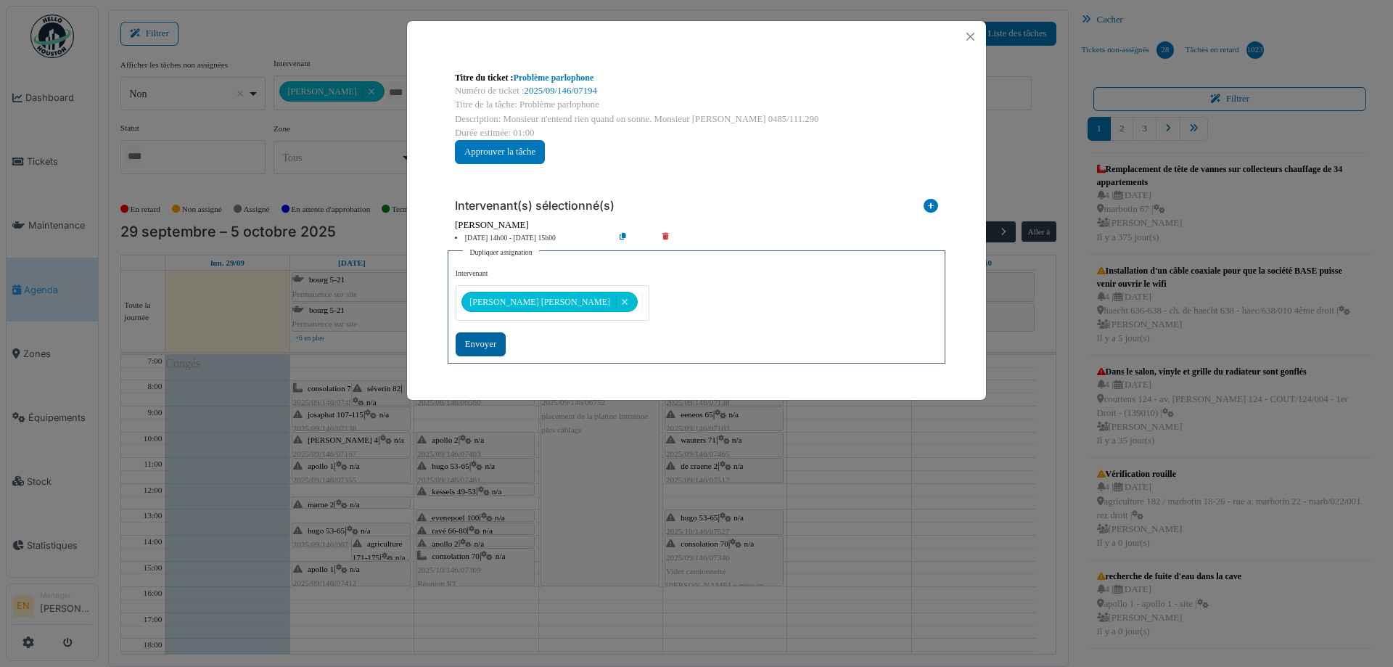
click at [471, 350] on div "Envoyer" at bounding box center [481, 344] width 50 height 24
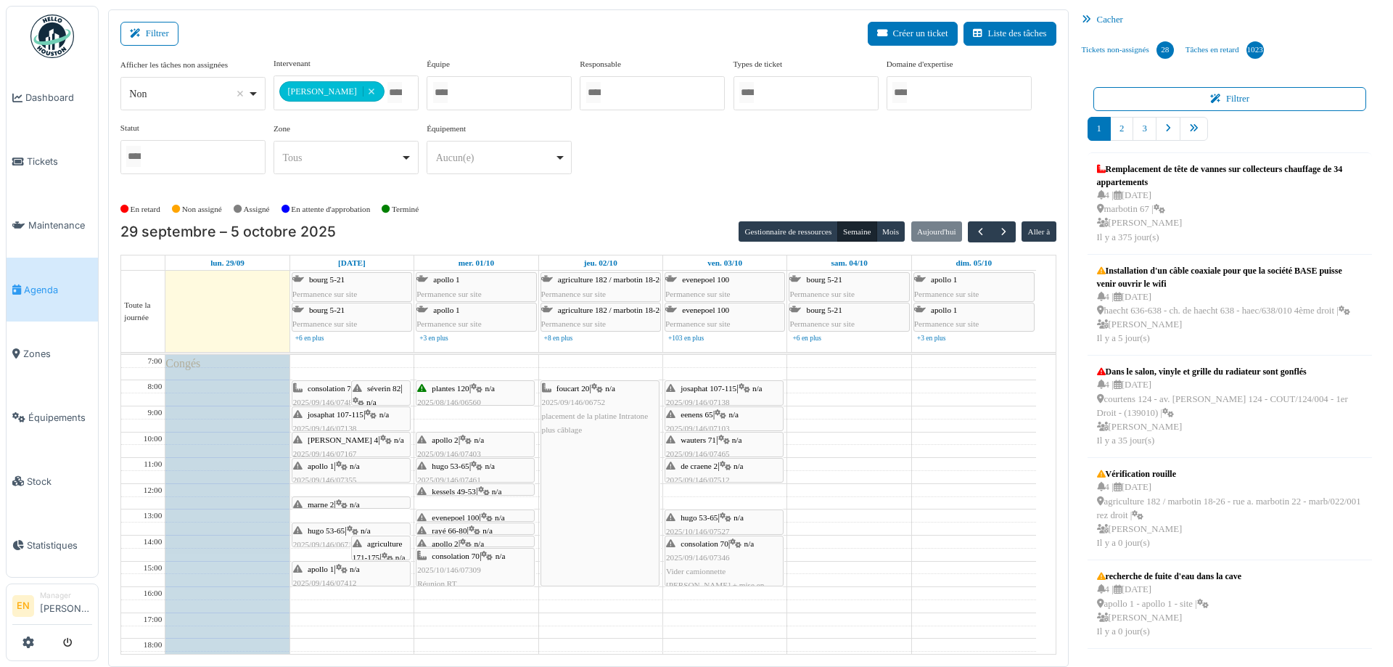
click at [346, 570] on icon at bounding box center [342, 569] width 12 height 9
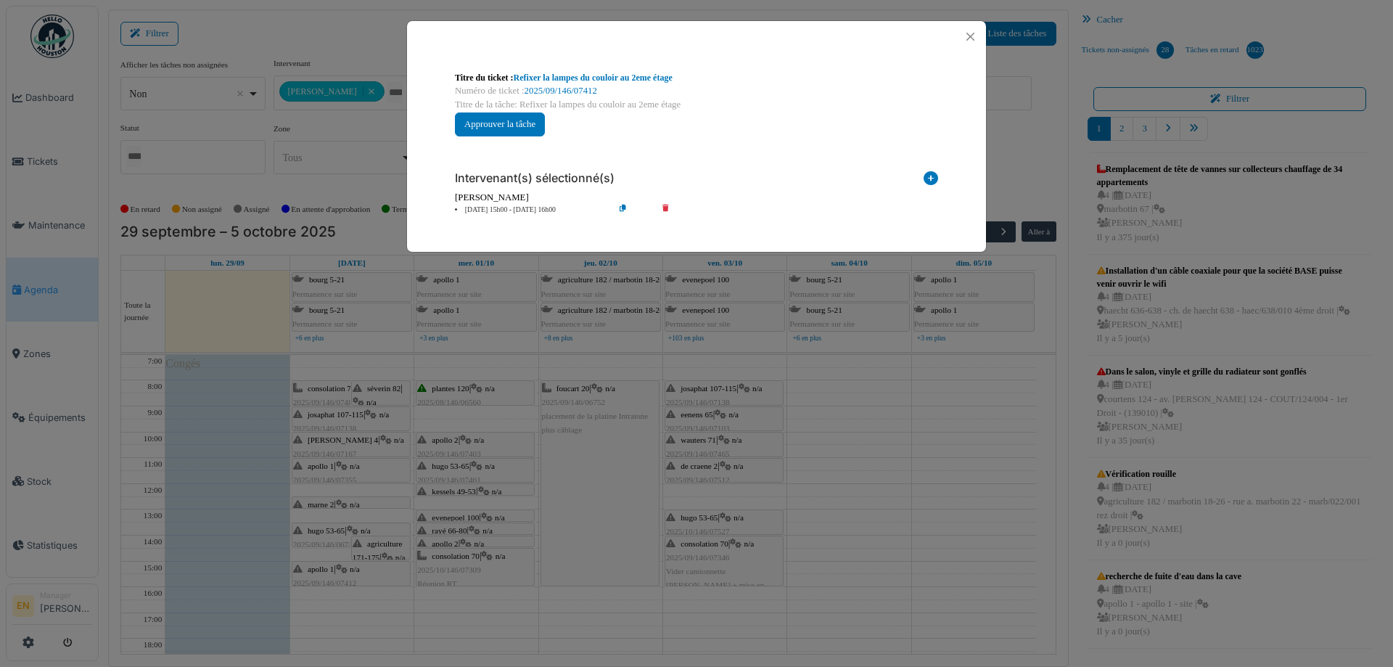
click at [625, 208] on icon at bounding box center [634, 210] width 41 height 11
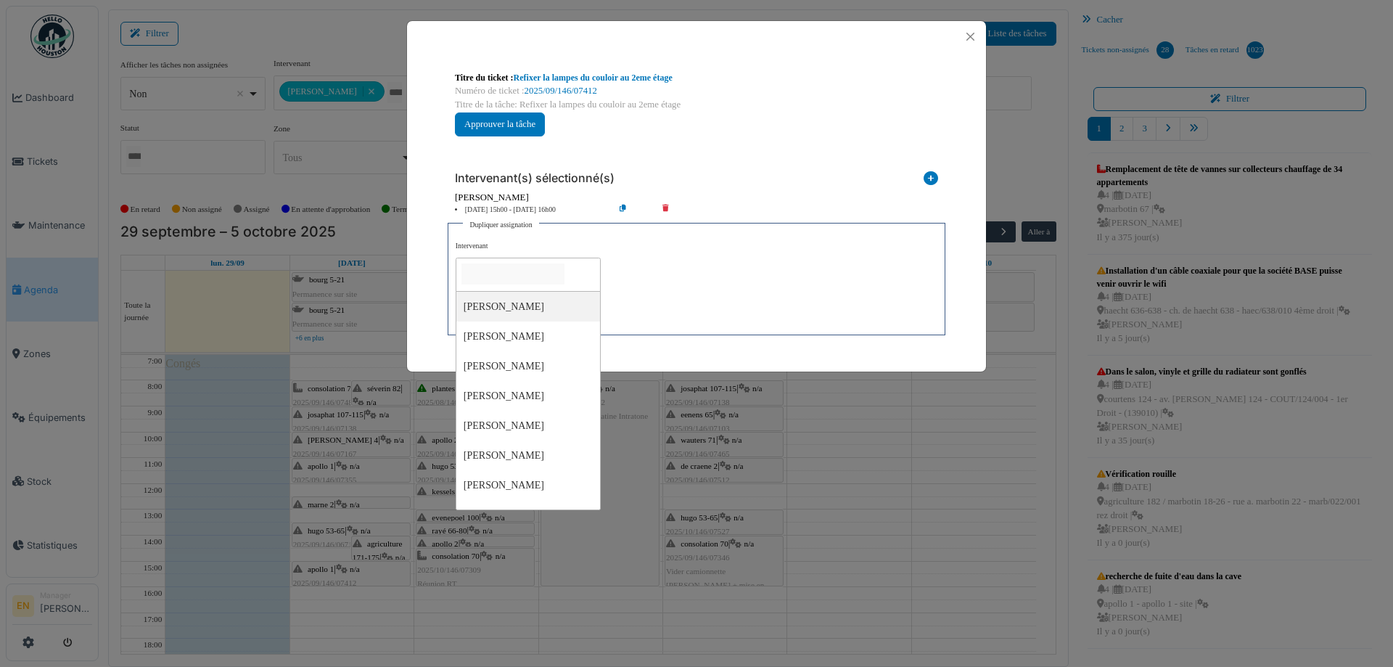
click at [498, 274] on input "null" at bounding box center [513, 273] width 103 height 21
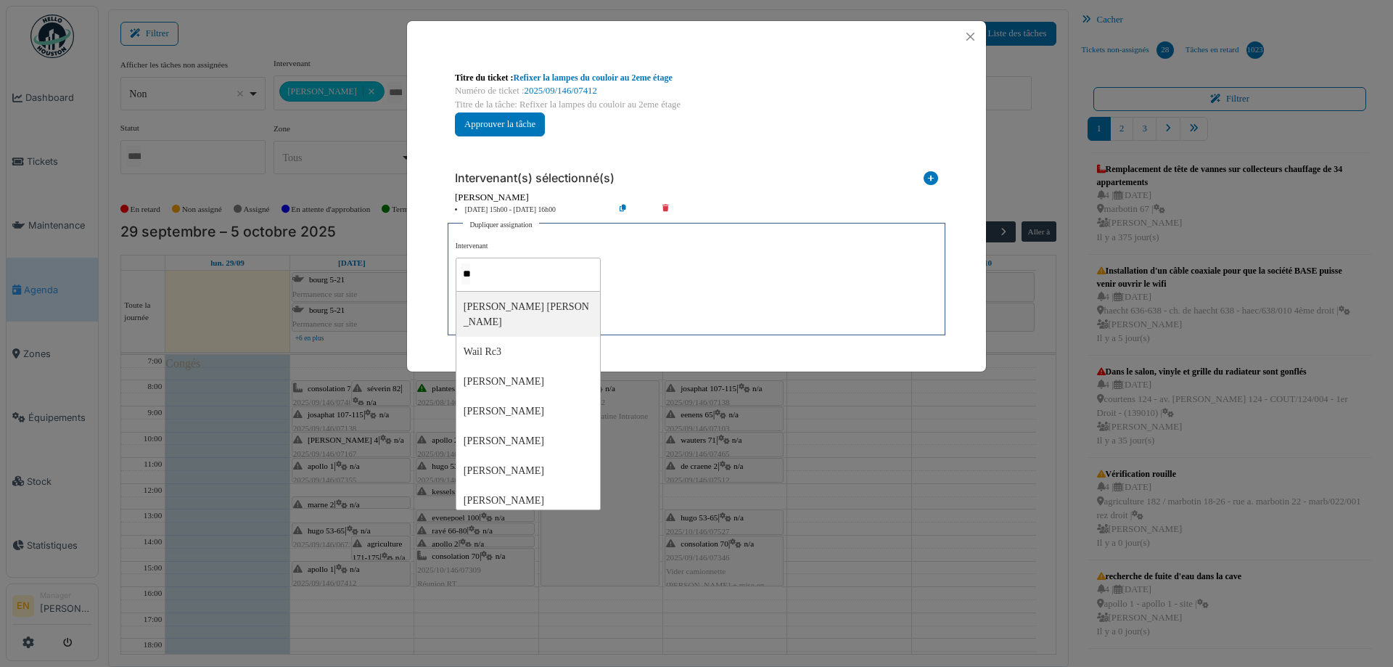
type input "***"
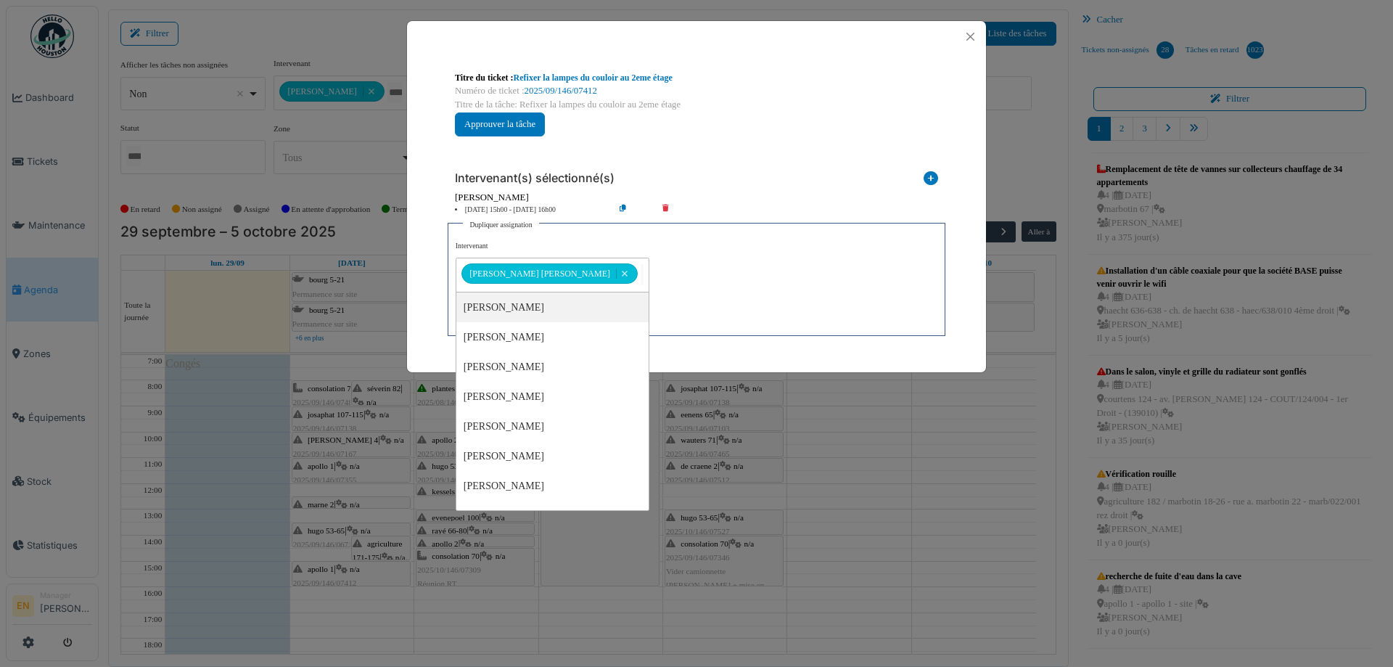
click at [689, 268] on div "**********" at bounding box center [697, 284] width 482 height 87
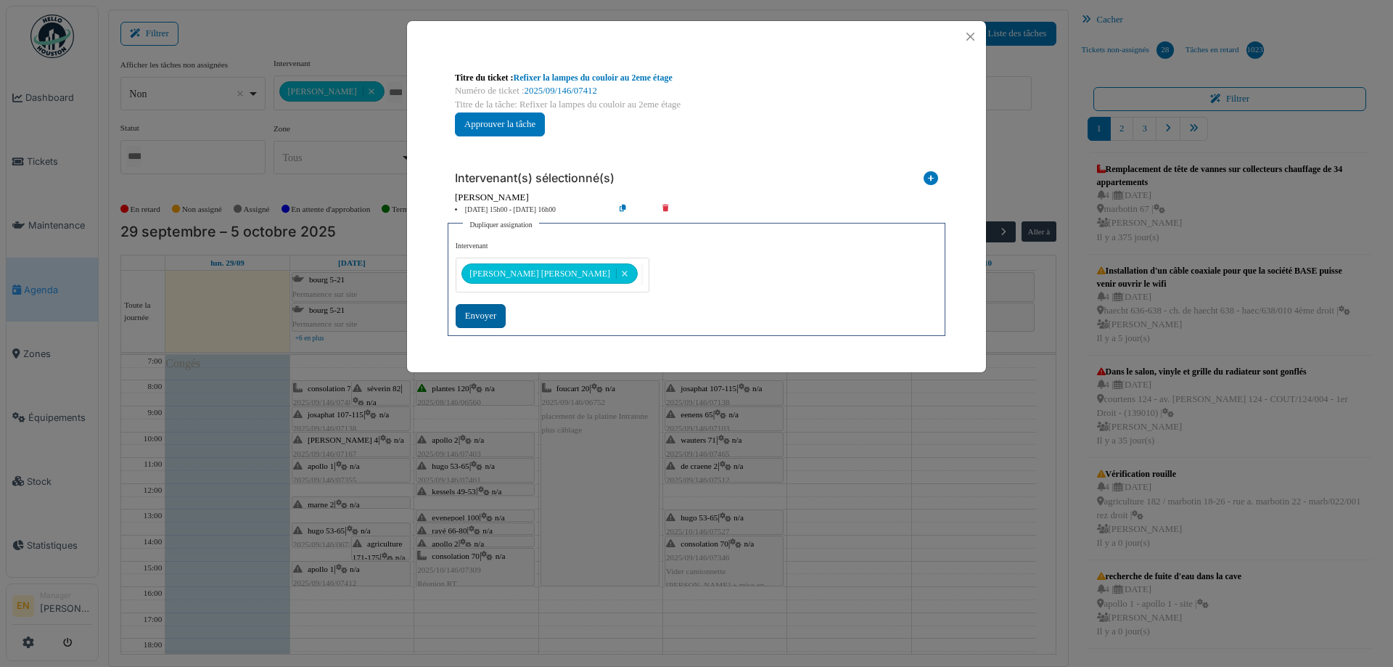
click at [504, 310] on div "Envoyer" at bounding box center [481, 316] width 50 height 24
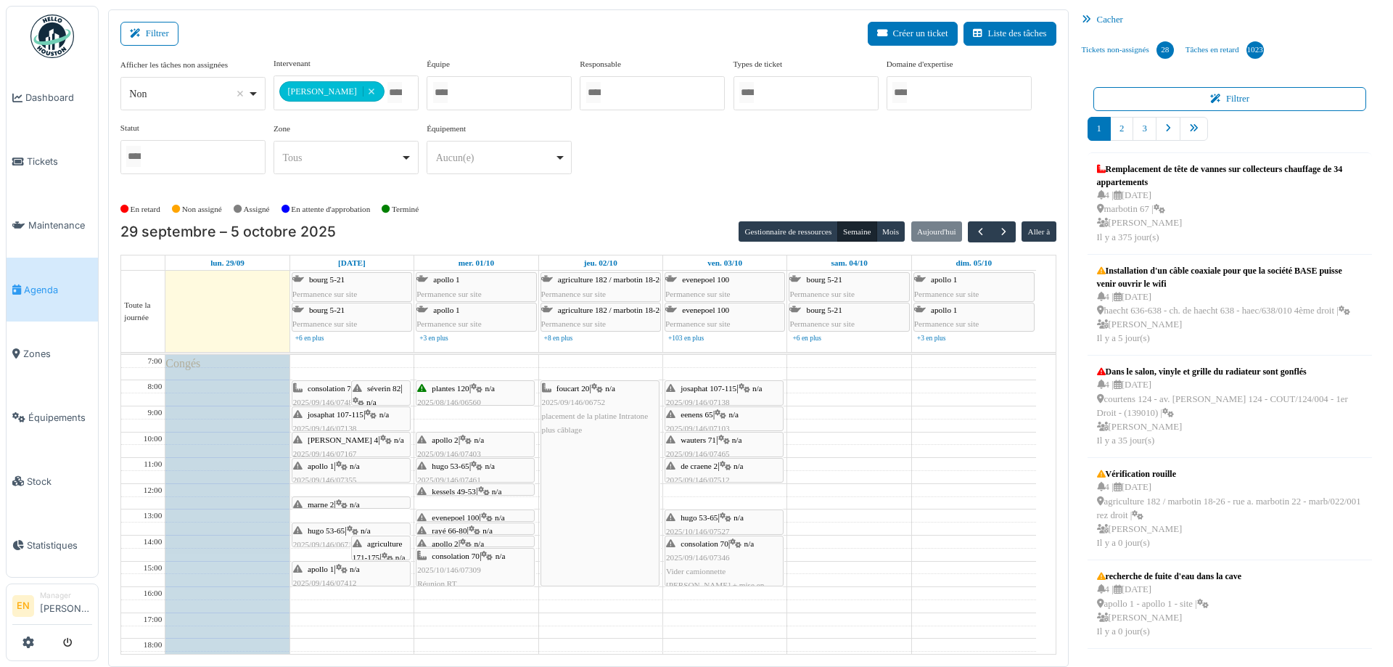
click at [618, 187] on div "**********" at bounding box center [588, 127] width 936 height 140
click at [324, 573] on div "apollo 1 | n/a 2025/09/146/07412 Refixer la lampes du couloir au 2eme étage" at bounding box center [351, 590] width 116 height 56
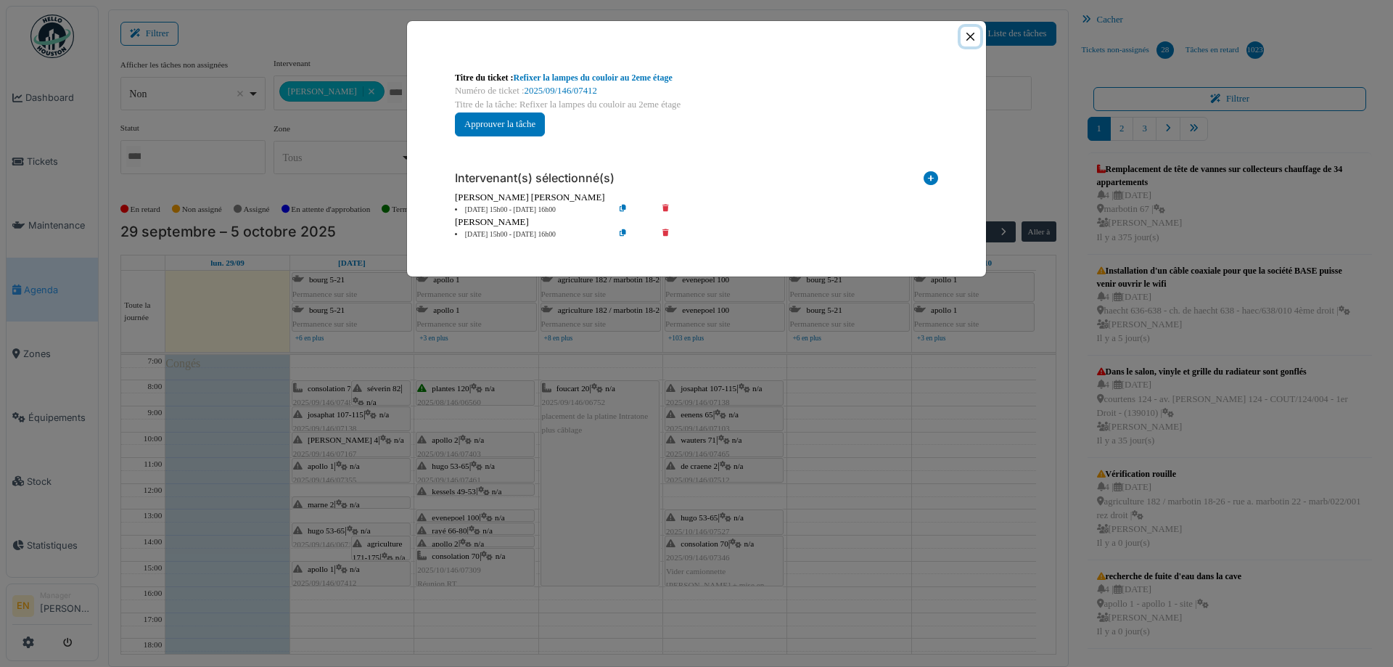
click at [970, 39] on button "Close" at bounding box center [971, 37] width 20 height 20
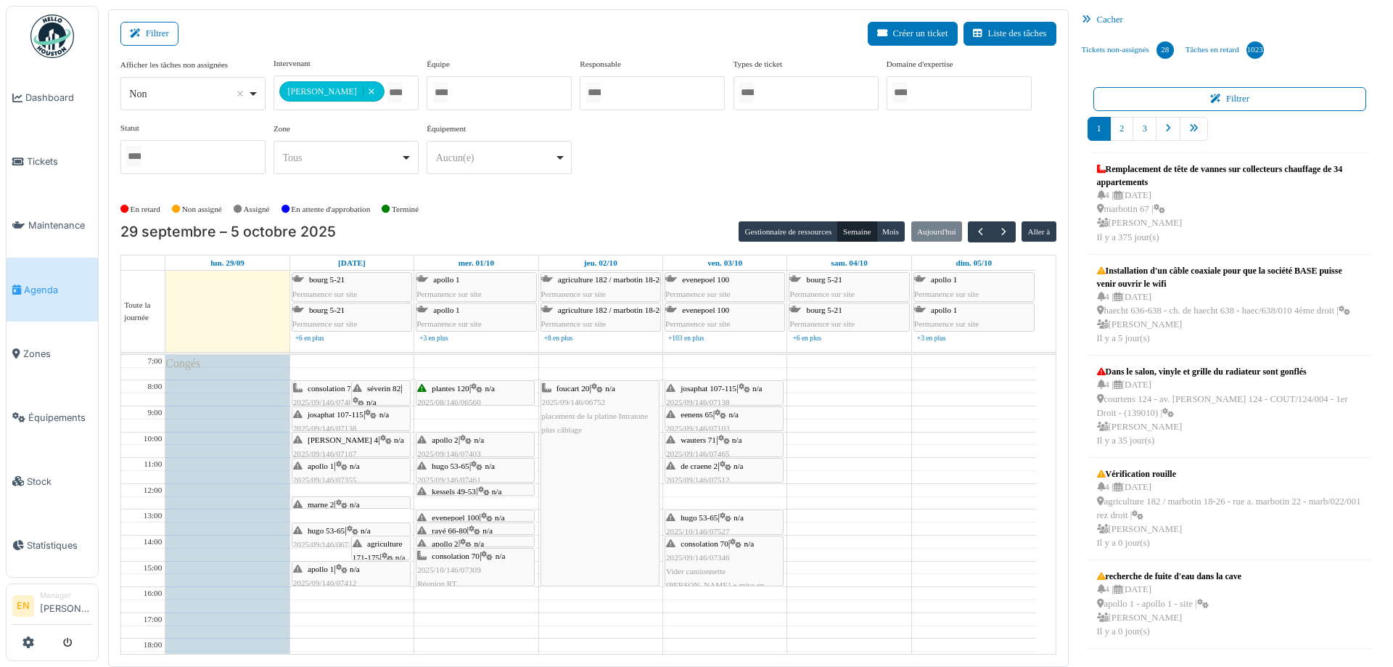
click at [488, 389] on div "plantes 120 | n/a 2025/08/146/06560 Remplacement détecteurs de mouvement en cave" at bounding box center [475, 410] width 116 height 56
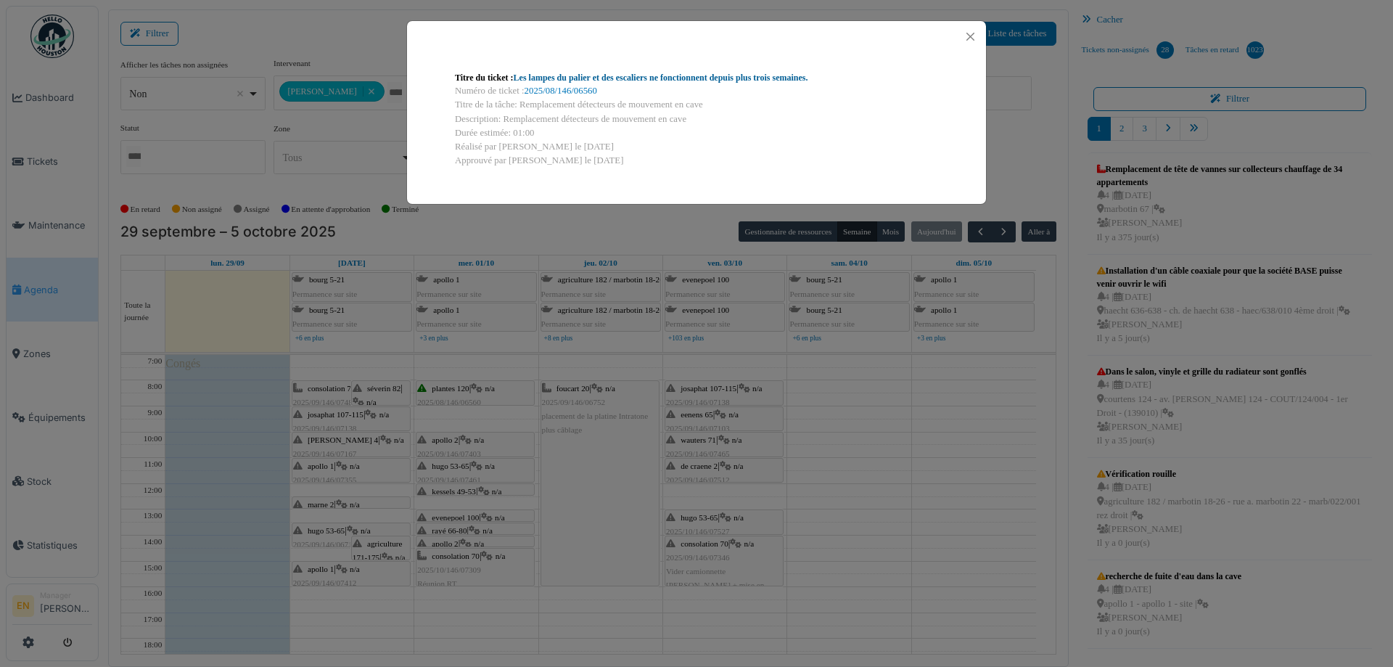
click at [688, 78] on link "Les lampes du palier et des escaliers ne fonctionnent depuis plus trois semaine…" at bounding box center [661, 78] width 295 height 10
click at [971, 30] on button "Close" at bounding box center [971, 37] width 20 height 20
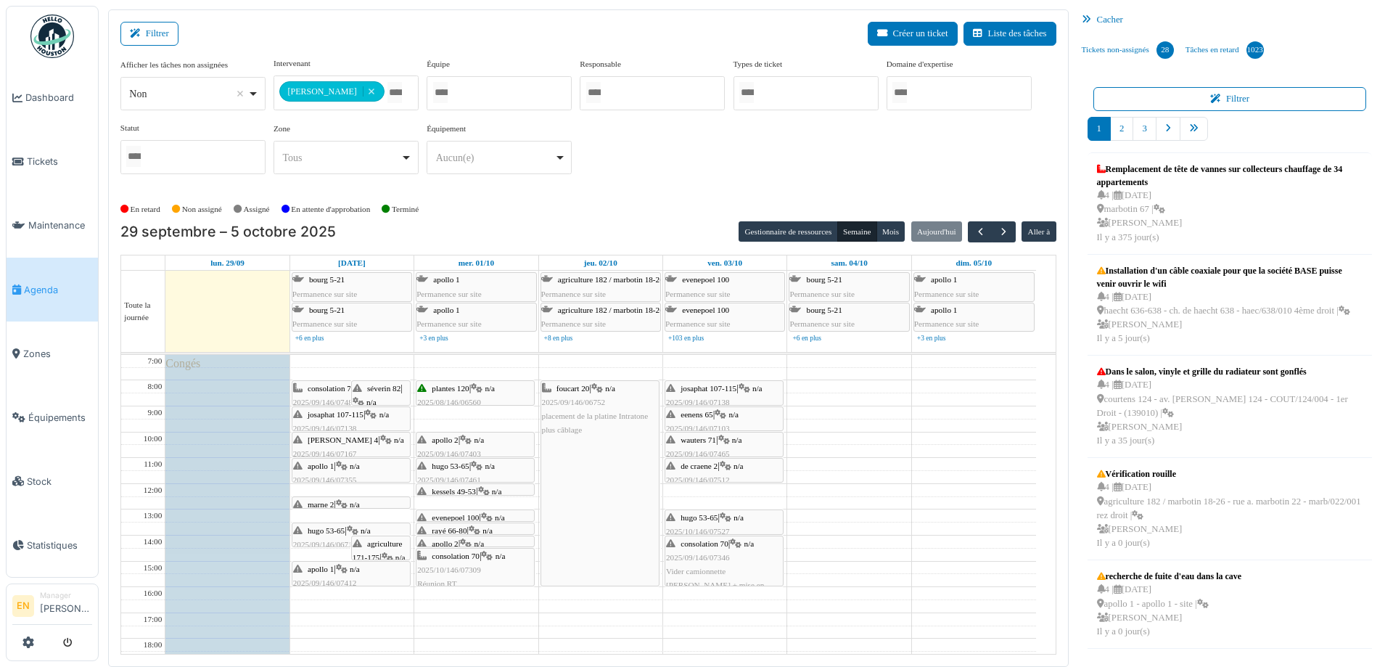
click at [685, 555] on span "2025/09/146/07346" at bounding box center [698, 557] width 64 height 9
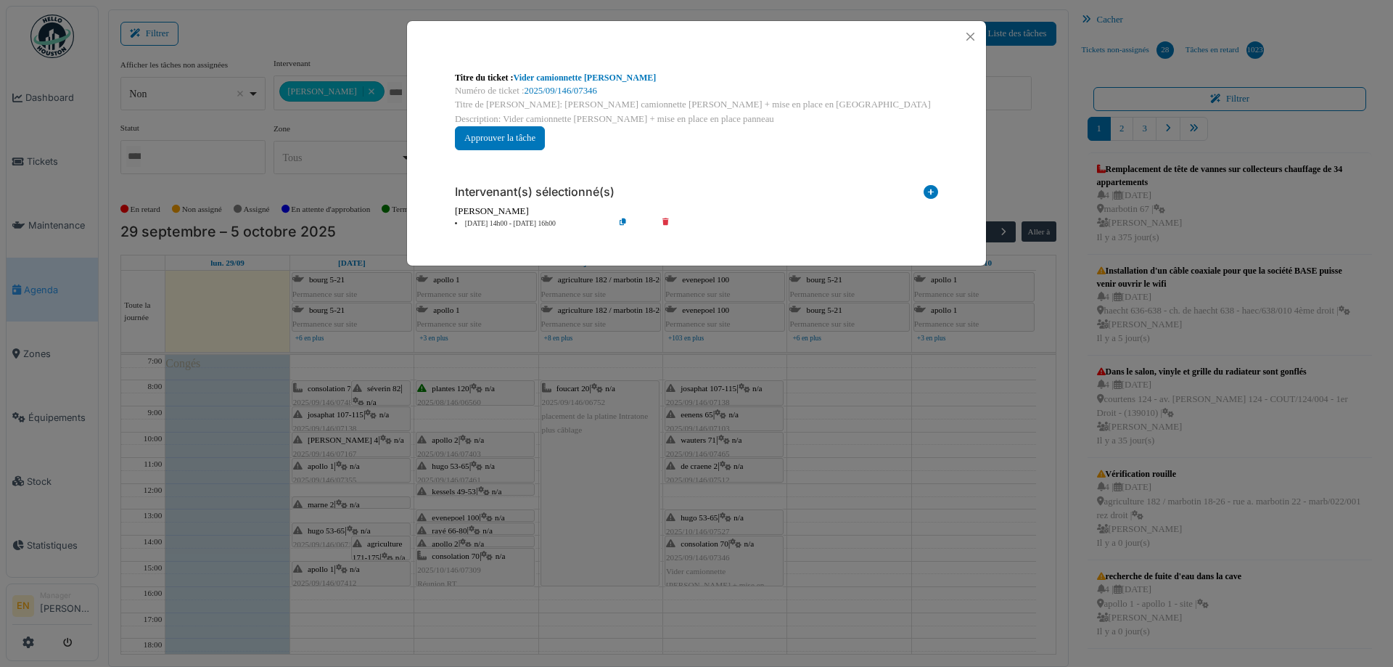
click at [621, 220] on icon at bounding box center [634, 223] width 41 height 11
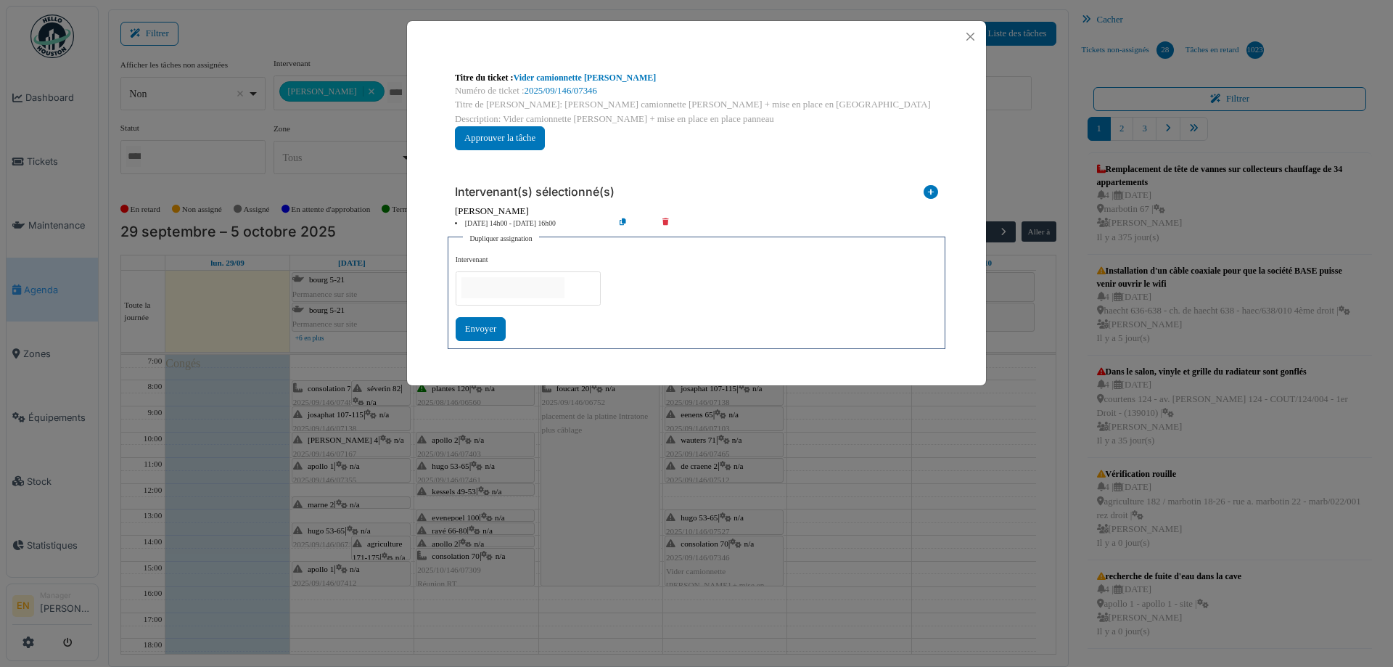
click at [551, 288] on input "null" at bounding box center [513, 287] width 103 height 21
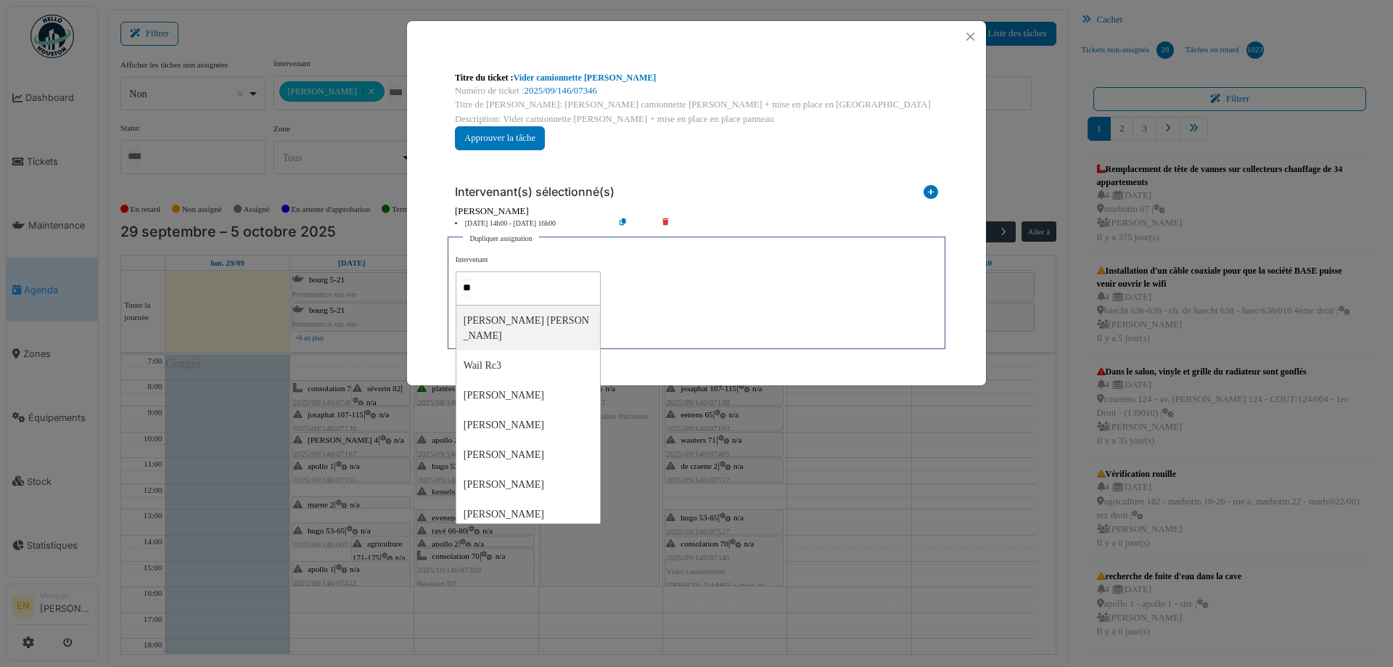
type input "***"
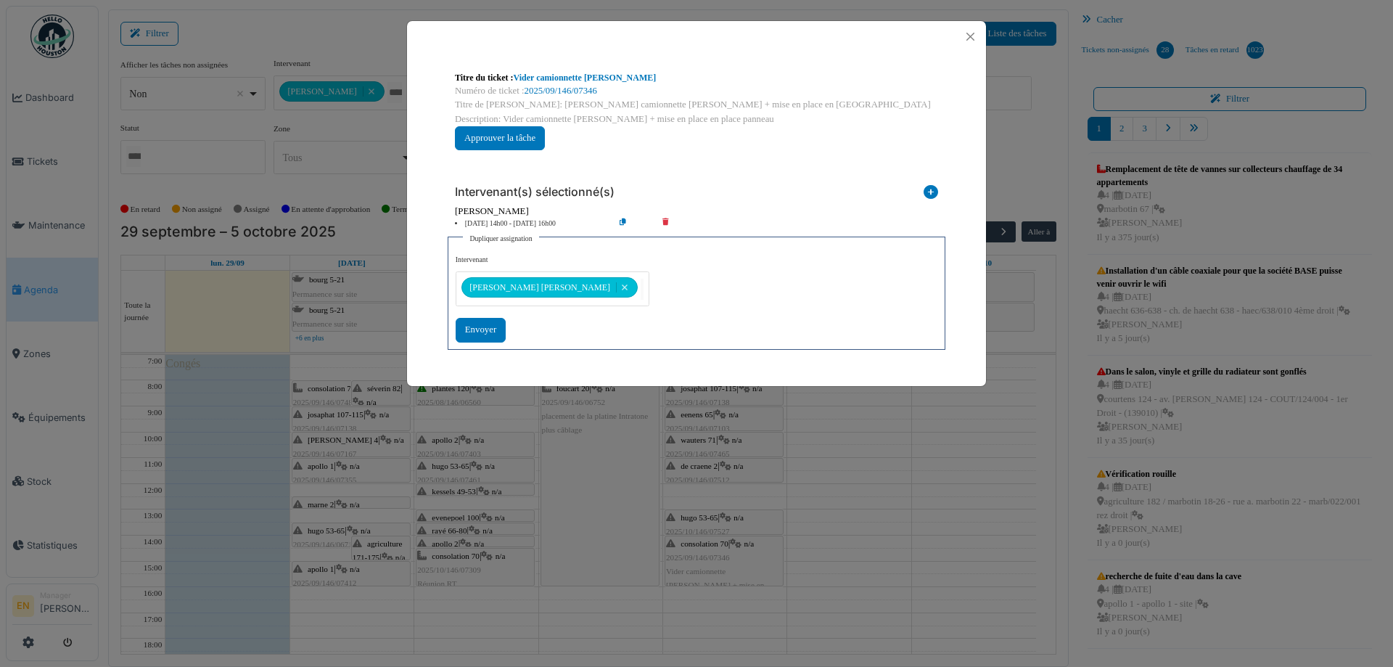
click at [665, 295] on div "**********" at bounding box center [697, 298] width 482 height 87
click at [488, 330] on div "Envoyer" at bounding box center [481, 330] width 50 height 24
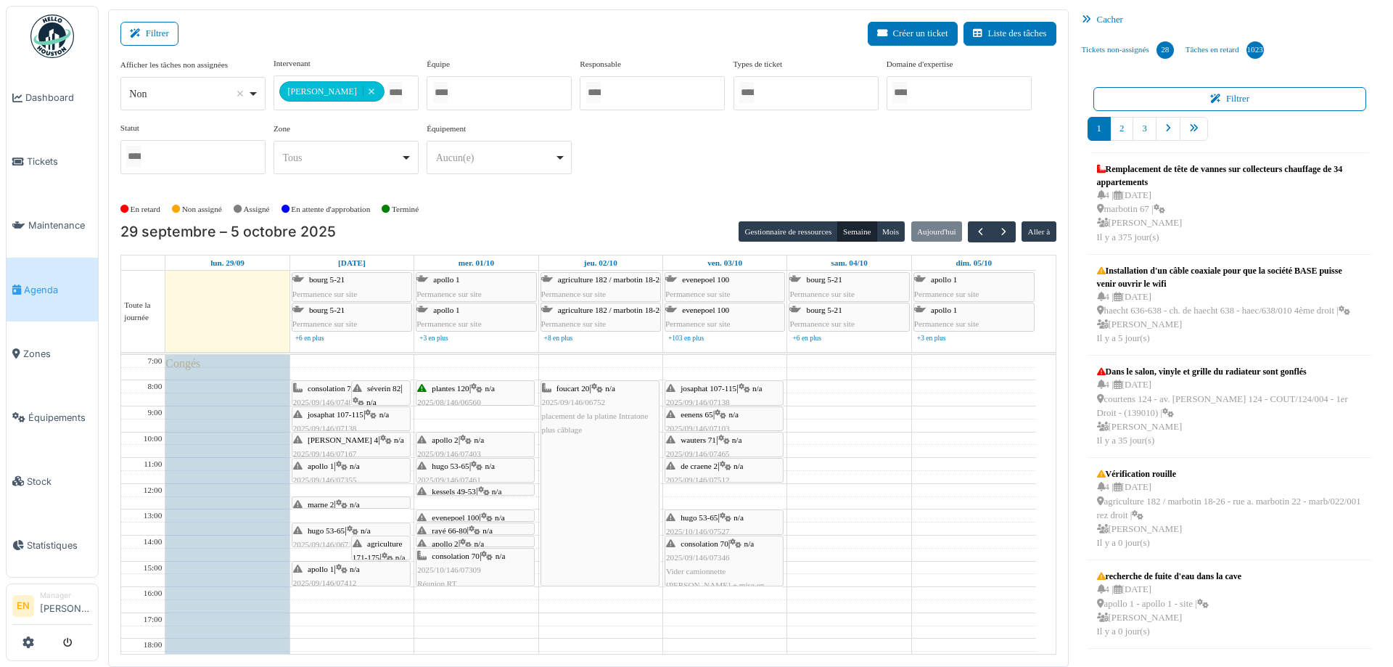
click at [692, 516] on span "hugo 53-65" at bounding box center [699, 517] width 37 height 9
click at [998, 229] on span "button" at bounding box center [1004, 232] width 12 height 12
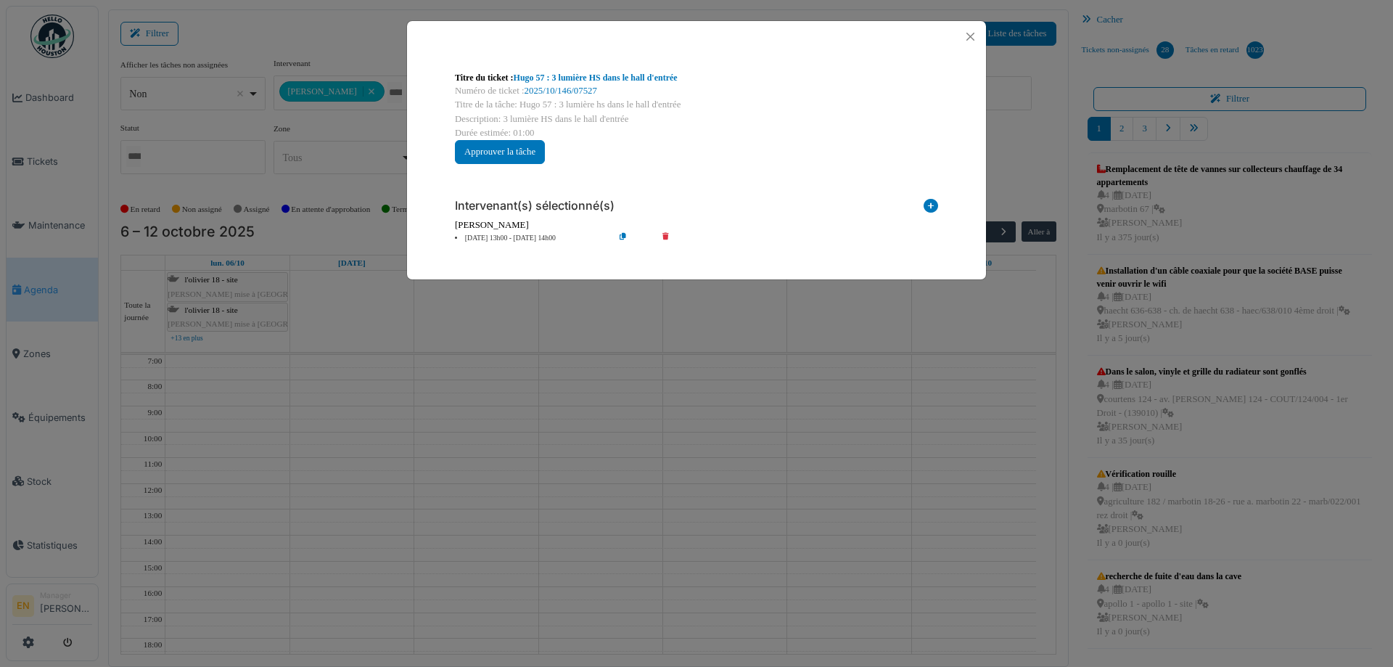
click at [973, 235] on div "Titre du ticket : Hugo 57 : 3 lumière HS dans le hall d'entrée Numéro de ticket…" at bounding box center [696, 157] width 579 height 210
click at [965, 37] on button "Close" at bounding box center [971, 37] width 20 height 20
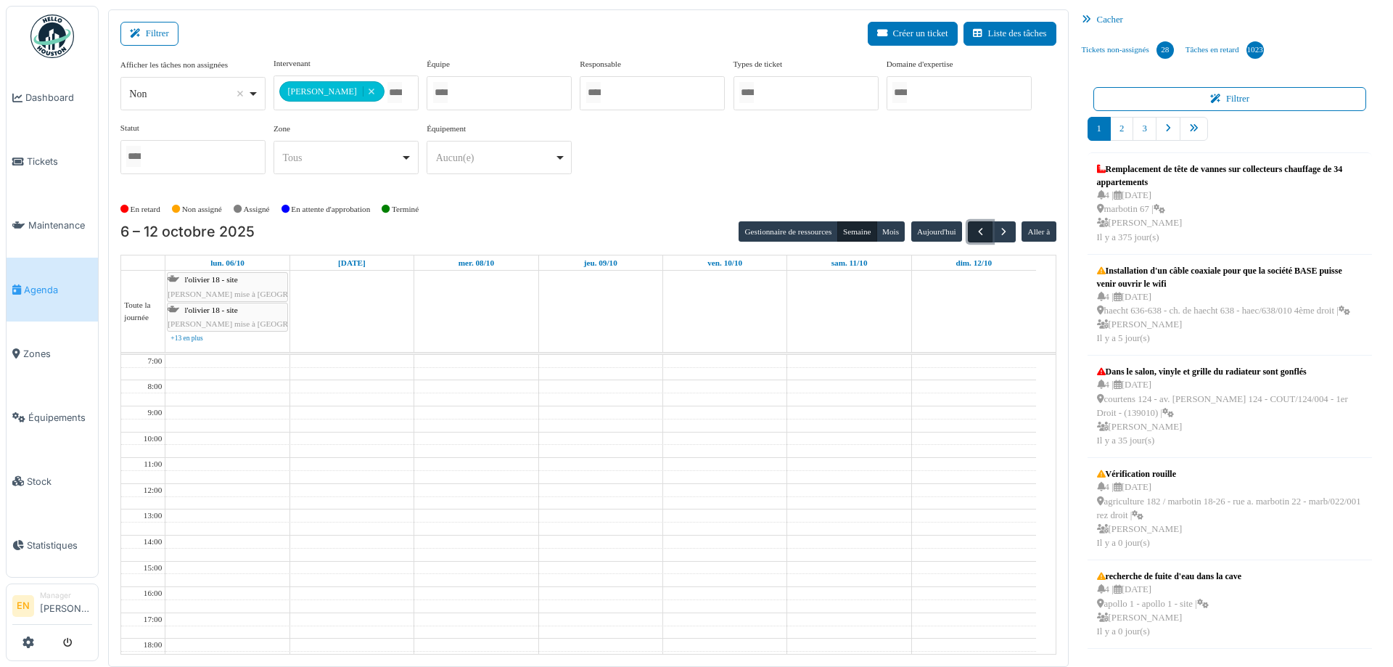
click at [975, 232] on span "button" at bounding box center [981, 232] width 12 height 12
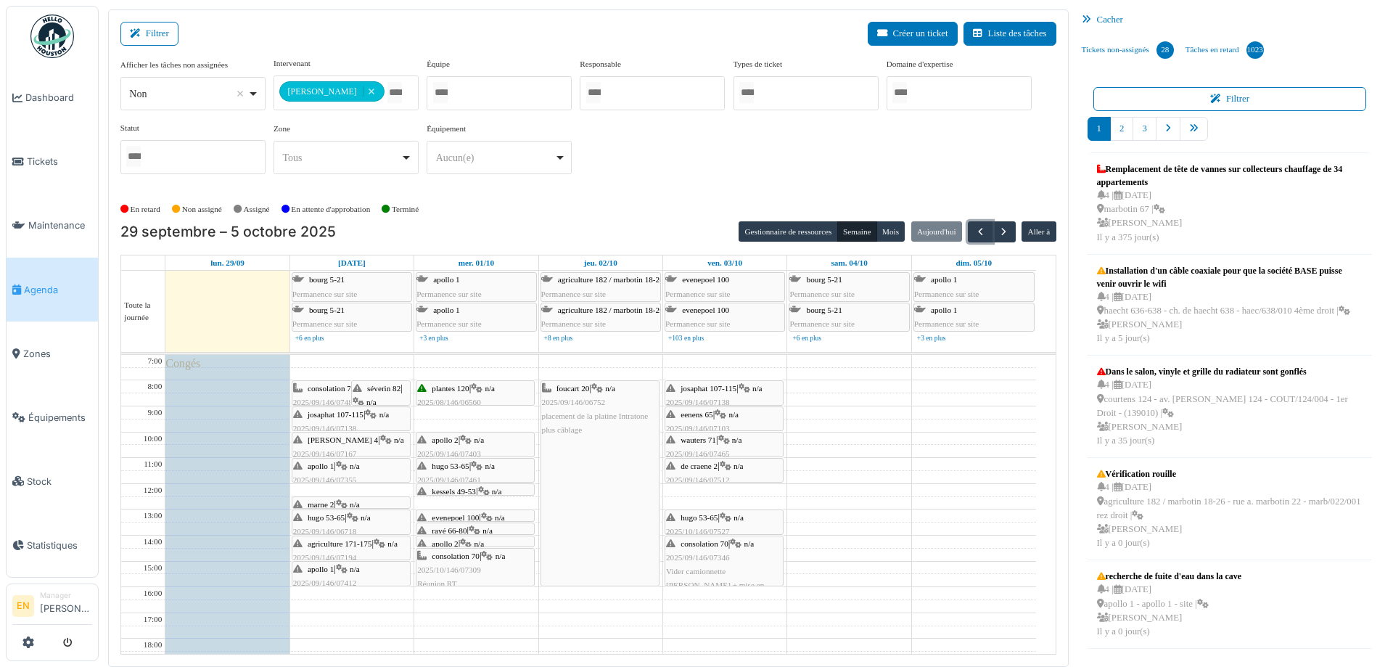
click at [691, 557] on span "2025/09/146/07346" at bounding box center [698, 557] width 64 height 9
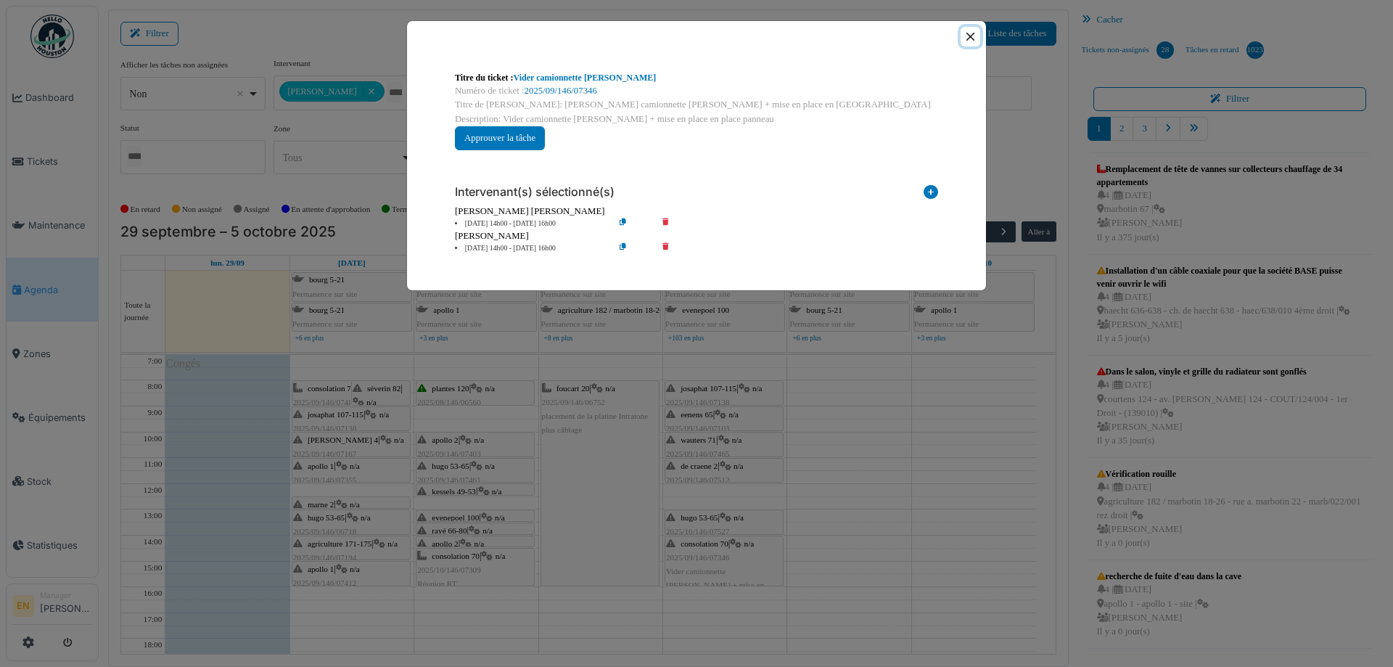
drag, startPoint x: 972, startPoint y: 37, endPoint x: 956, endPoint y: 54, distance: 23.6
click at [972, 38] on button "Close" at bounding box center [971, 37] width 20 height 20
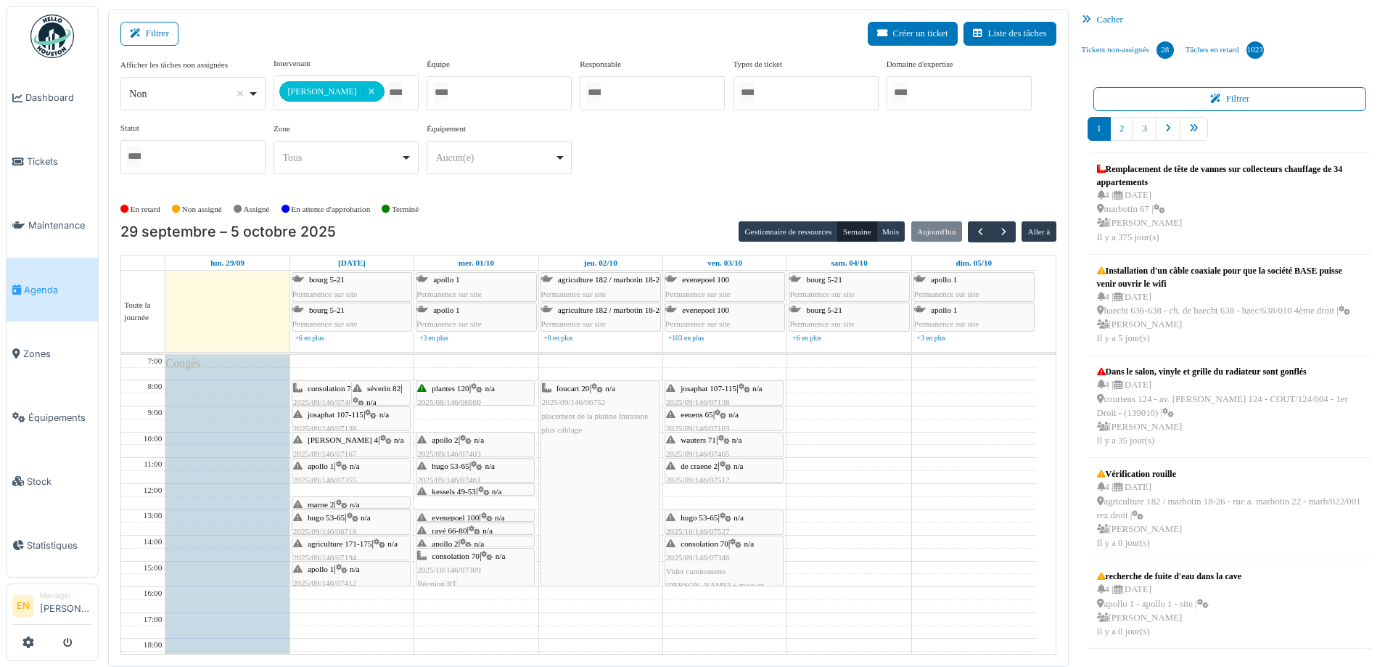
click at [713, 523] on div "hugo 53-65 | n/a 2025/10/146/07527 Hugo 57 : 3 lumière HS dans le hall d'entrée" at bounding box center [724, 539] width 116 height 56
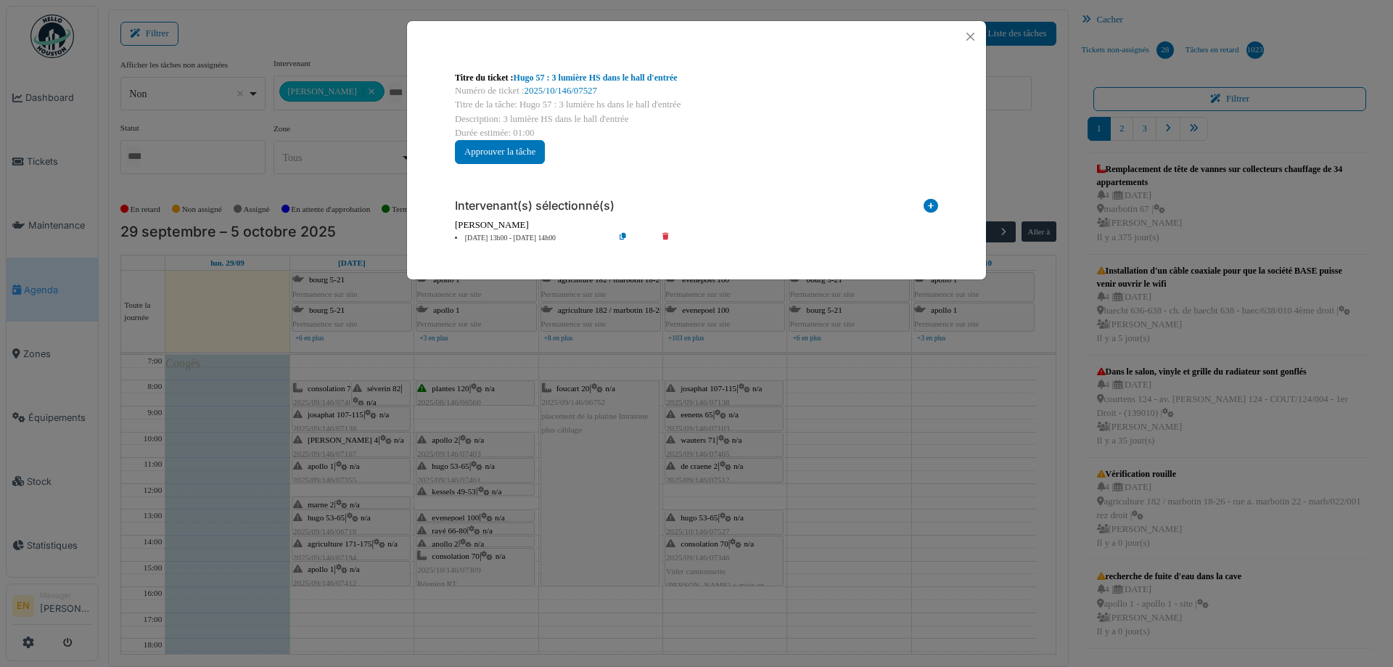
click at [623, 240] on icon at bounding box center [634, 238] width 41 height 11
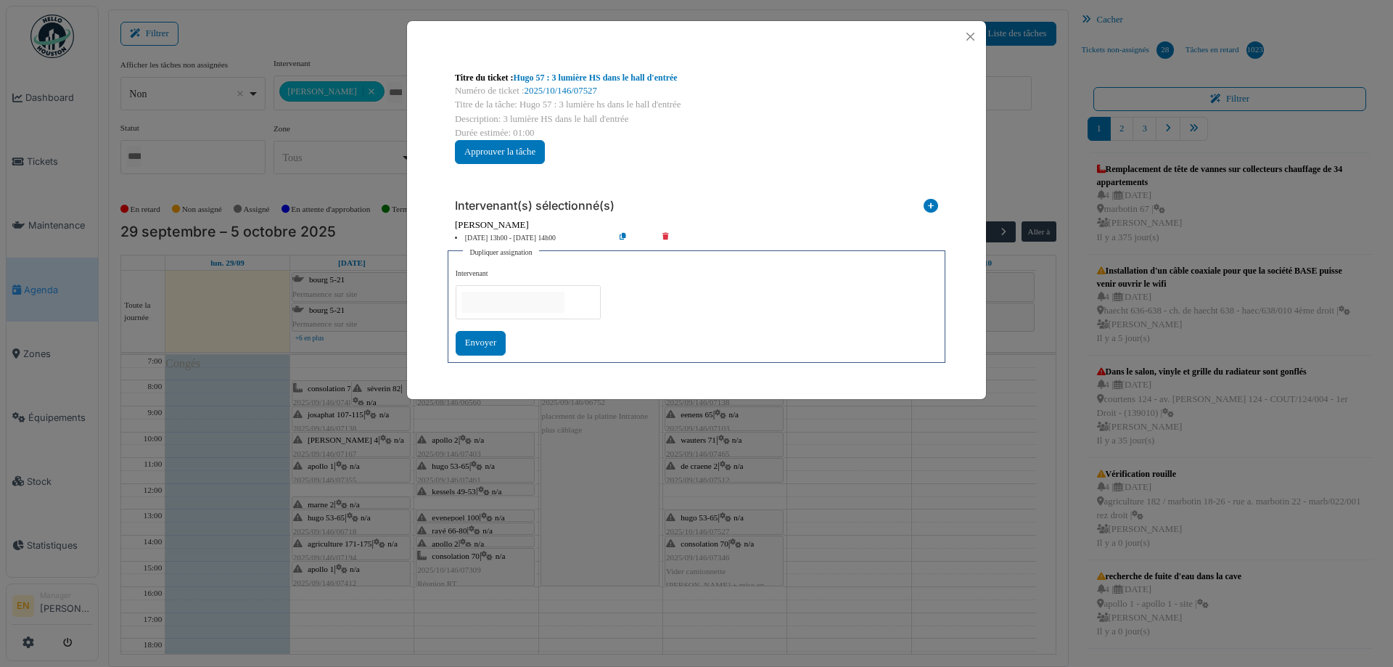
click at [565, 303] on input "null" at bounding box center [513, 302] width 103 height 21
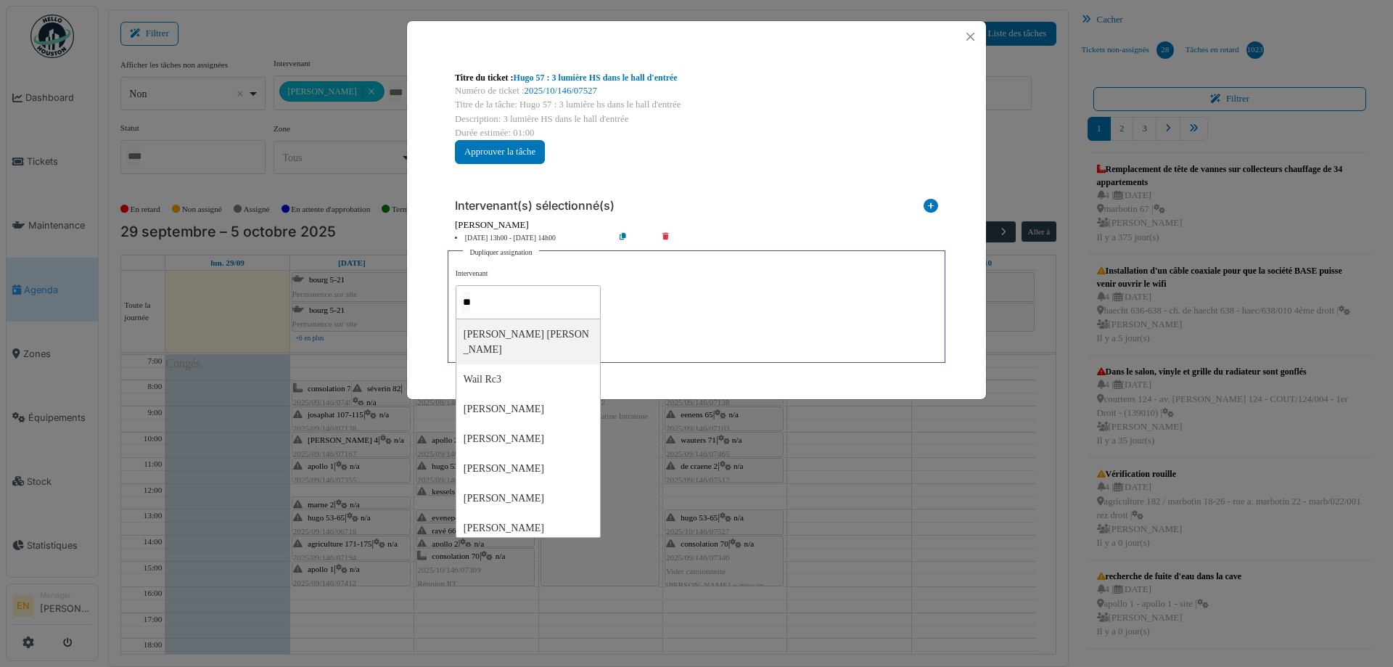
type input "***"
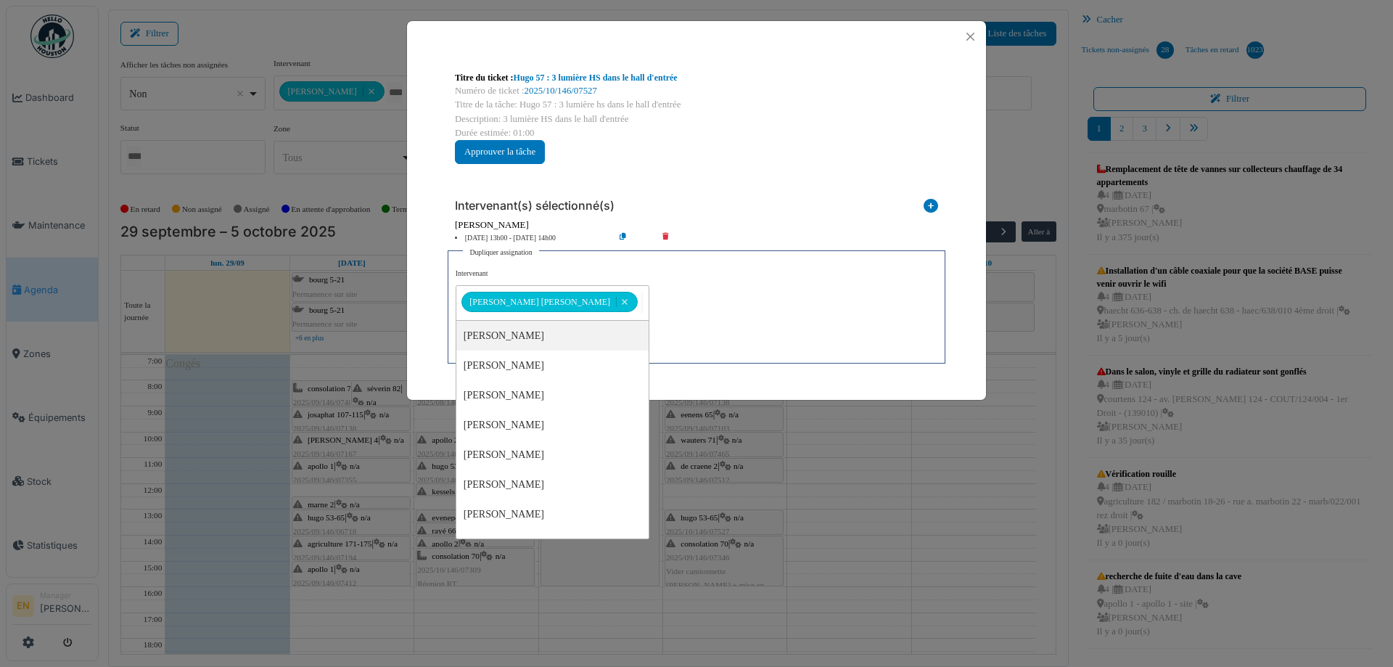
click at [709, 321] on div "**********" at bounding box center [697, 311] width 482 height 87
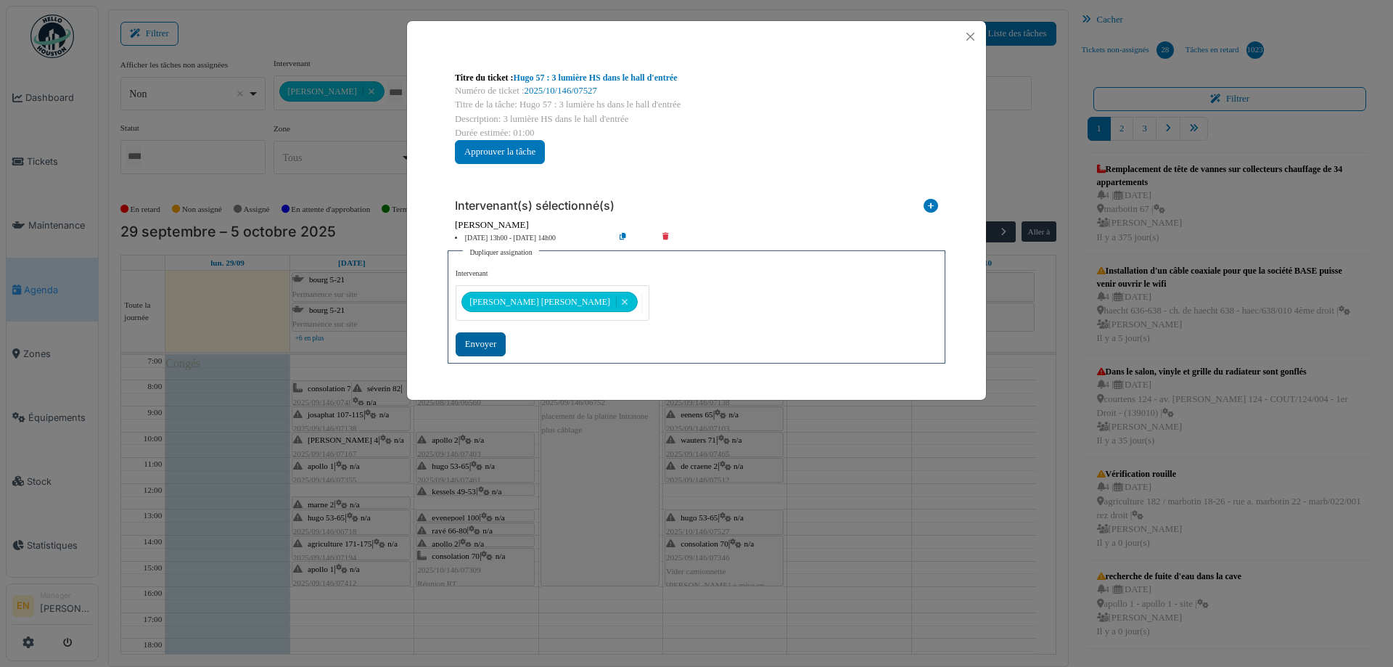
click at [487, 343] on div "Envoyer" at bounding box center [481, 344] width 50 height 24
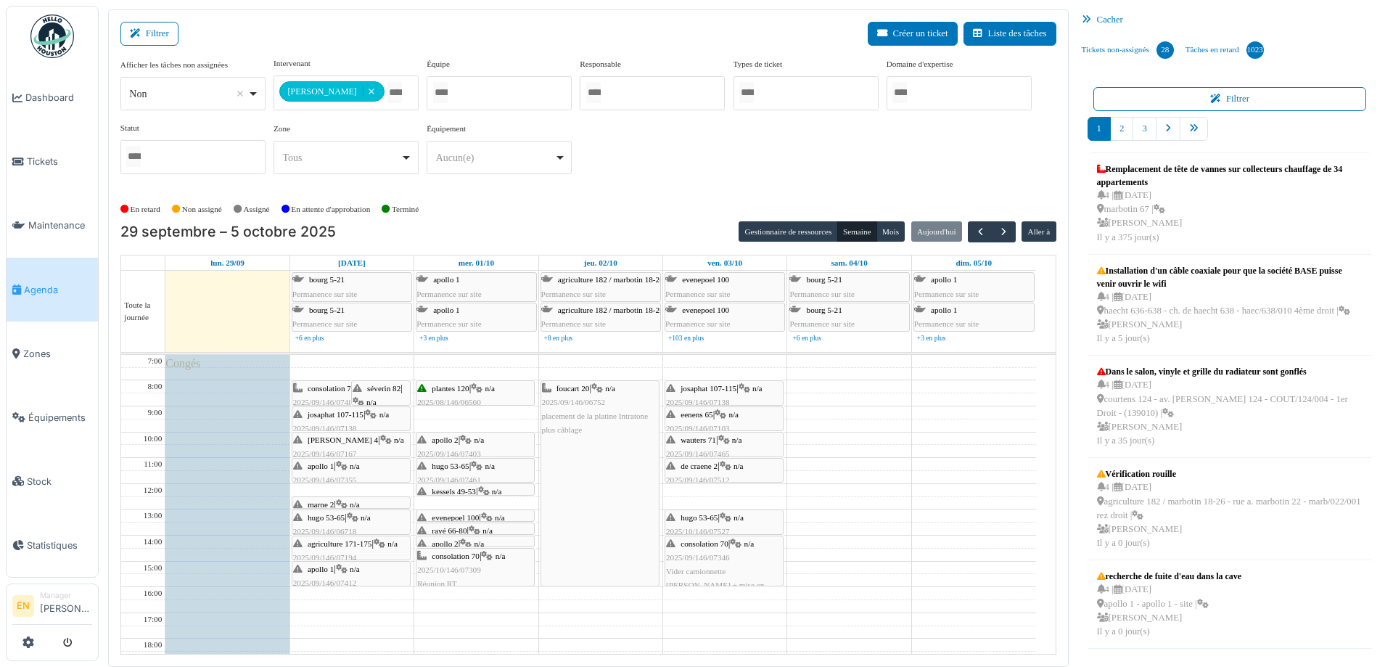
click at [714, 475] on span "2025/09/146/07512" at bounding box center [698, 479] width 64 height 9
click at [697, 469] on span "de craene 2" at bounding box center [699, 466] width 37 height 9
click at [710, 467] on span "de craene 2" at bounding box center [699, 466] width 37 height 9
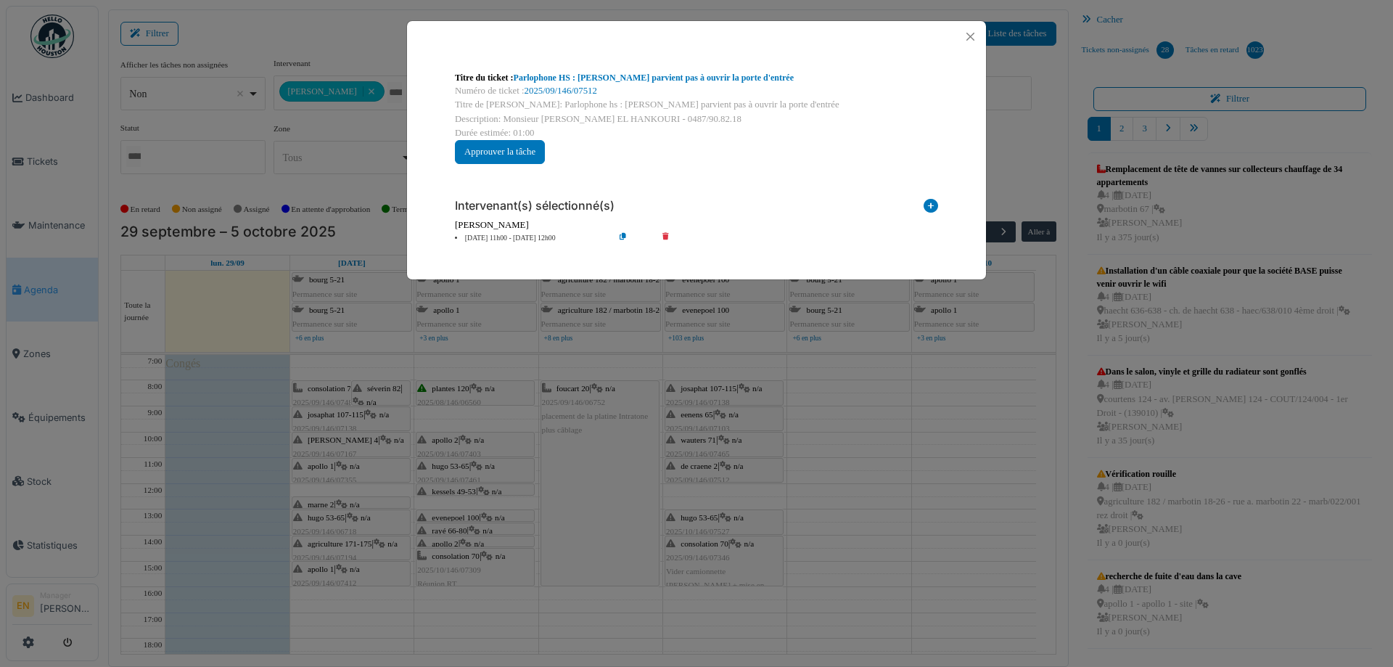
click at [625, 235] on icon at bounding box center [634, 238] width 41 height 11
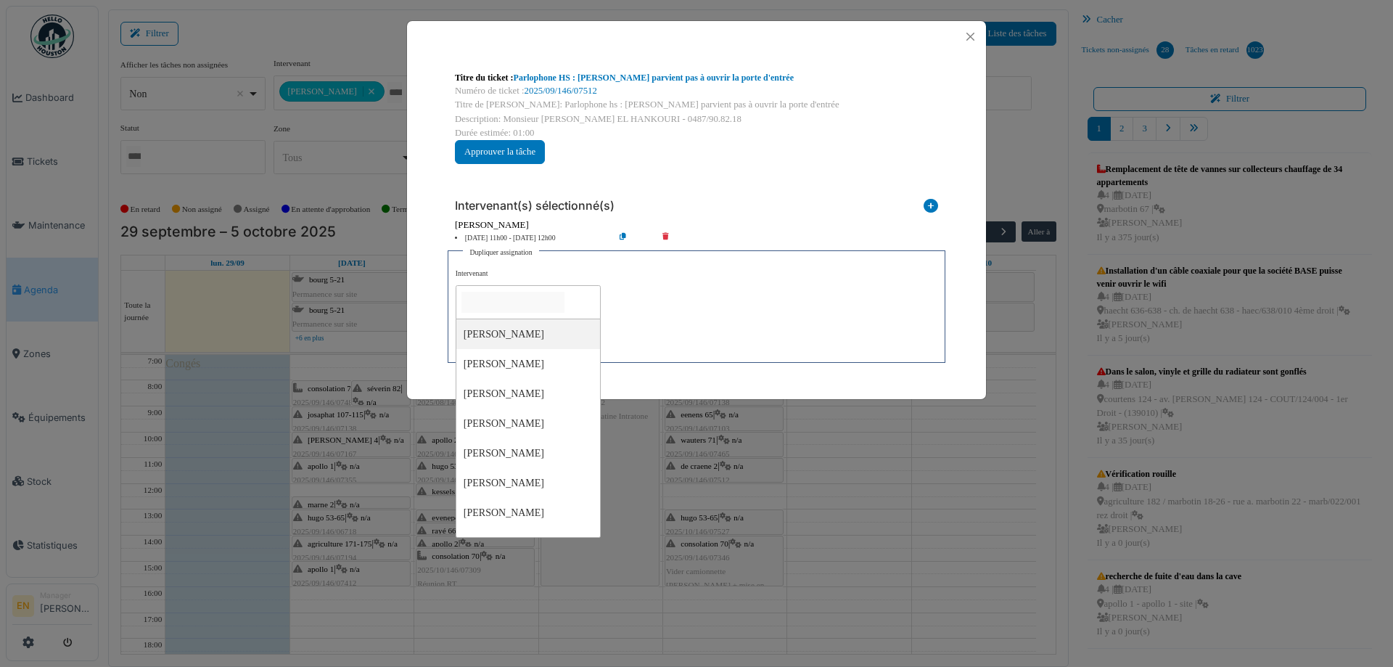
click at [542, 305] on input "null" at bounding box center [513, 302] width 103 height 21
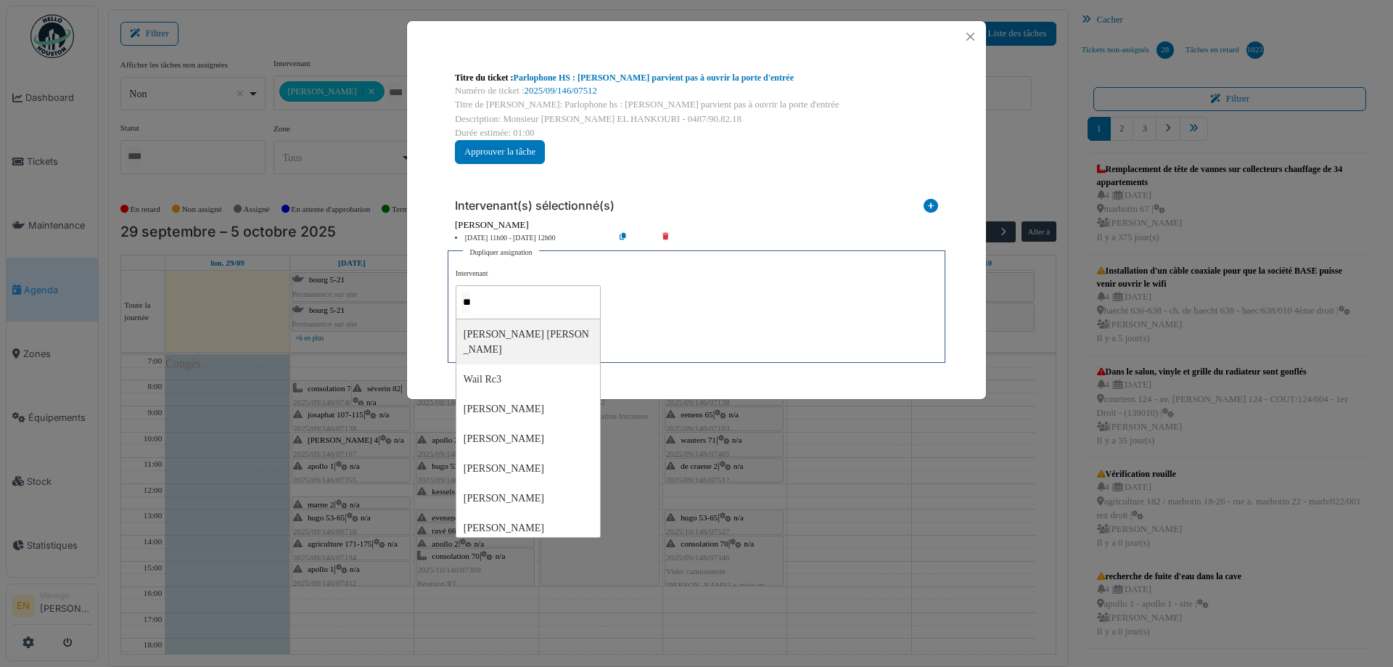
type input "***"
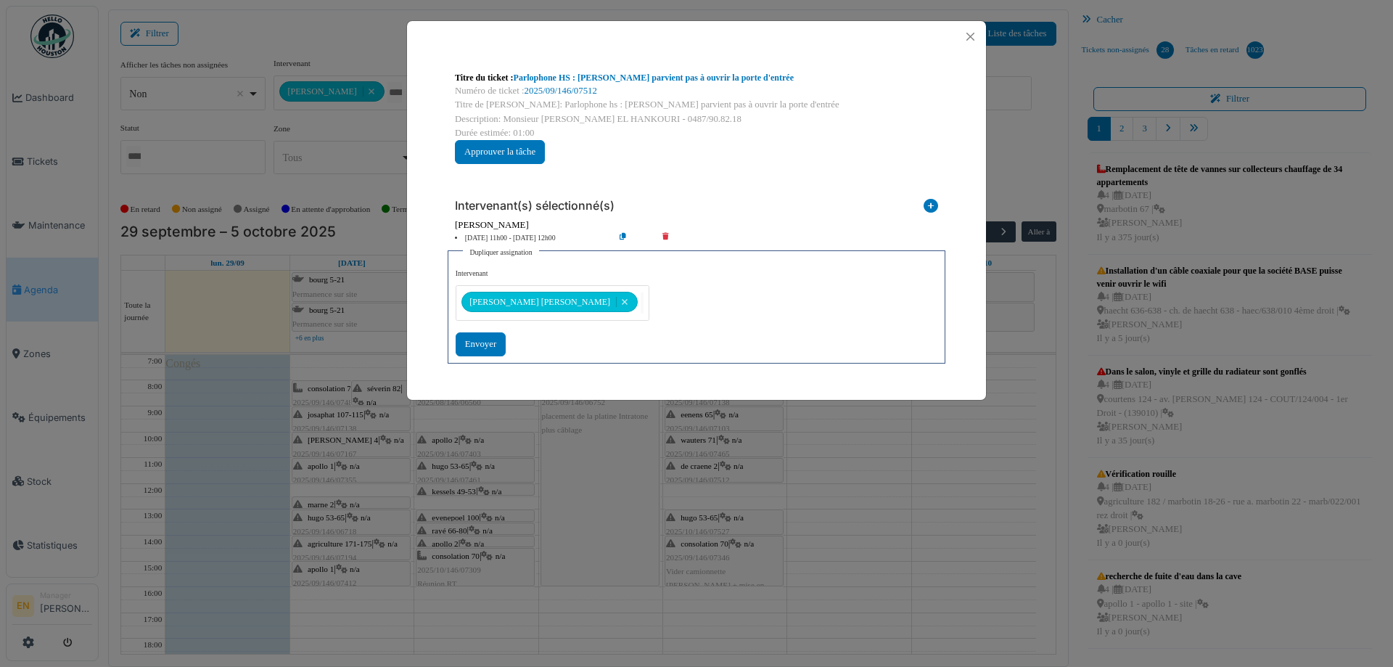
click at [687, 330] on div "**********" at bounding box center [697, 311] width 482 height 87
click at [485, 347] on div "Envoyer" at bounding box center [481, 344] width 50 height 24
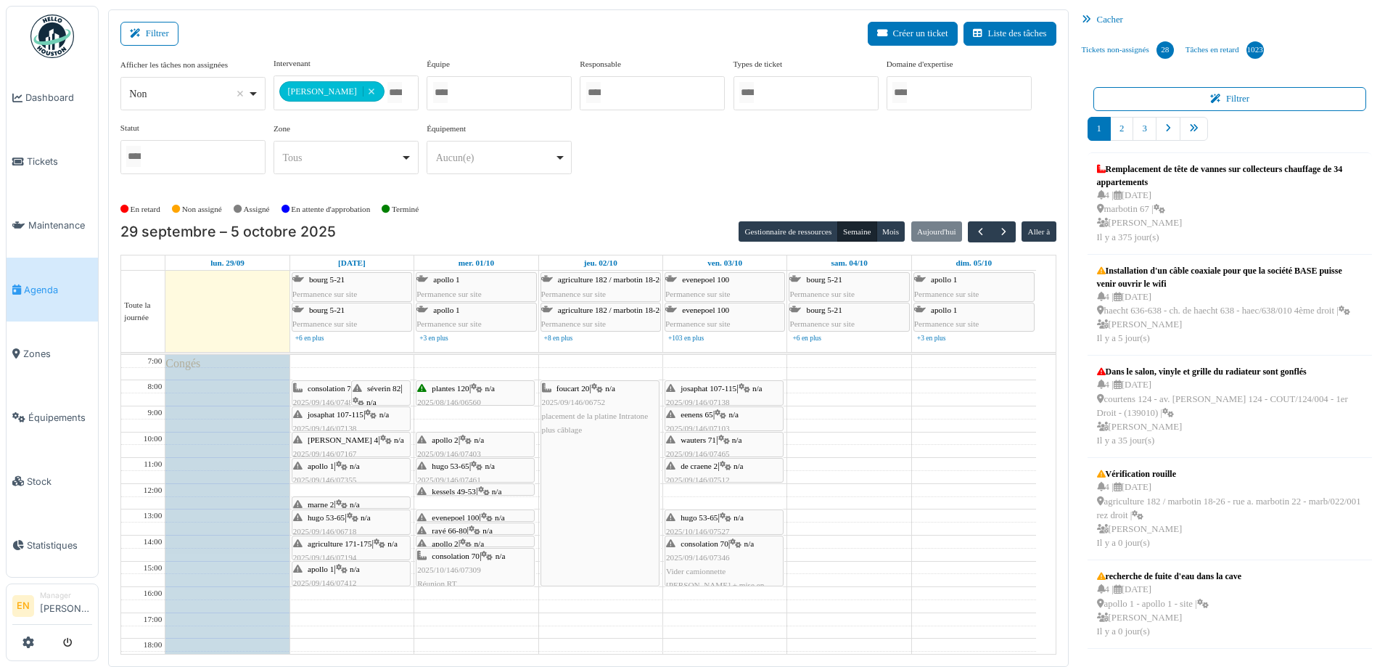
click at [702, 439] on span "wauters 71" at bounding box center [699, 439] width 36 height 9
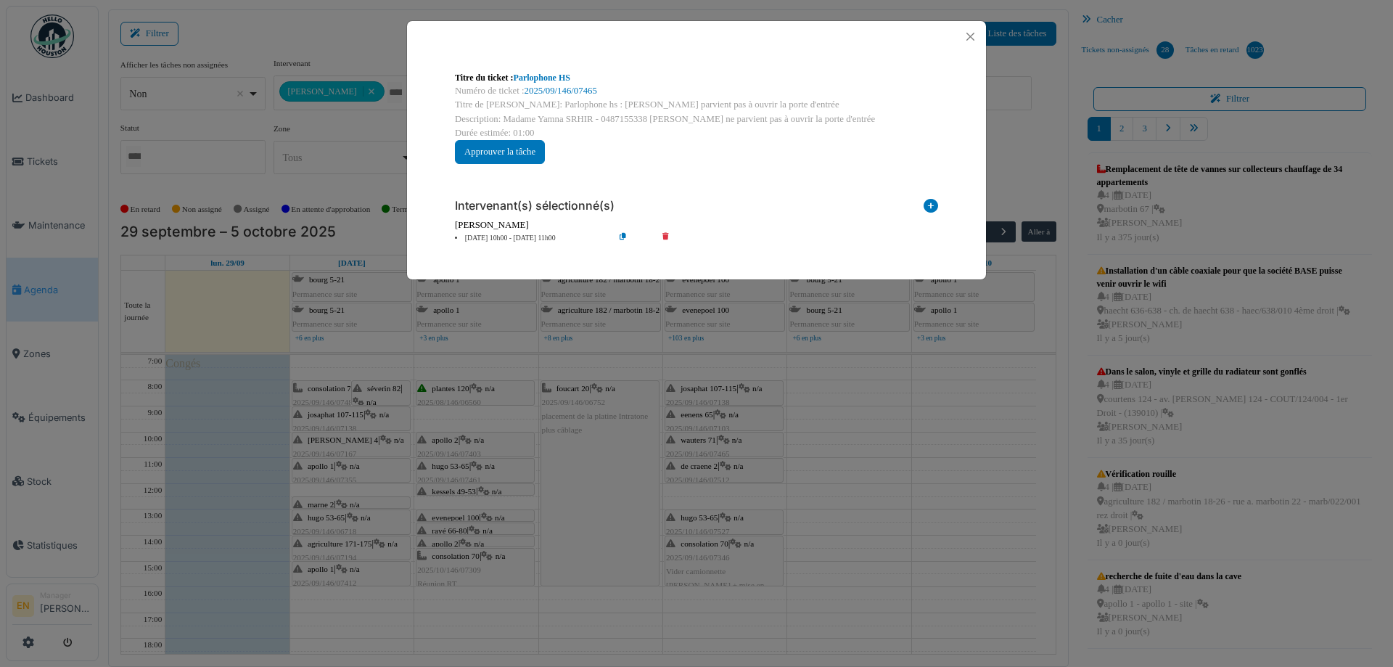
click at [621, 234] on icon at bounding box center [634, 238] width 41 height 11
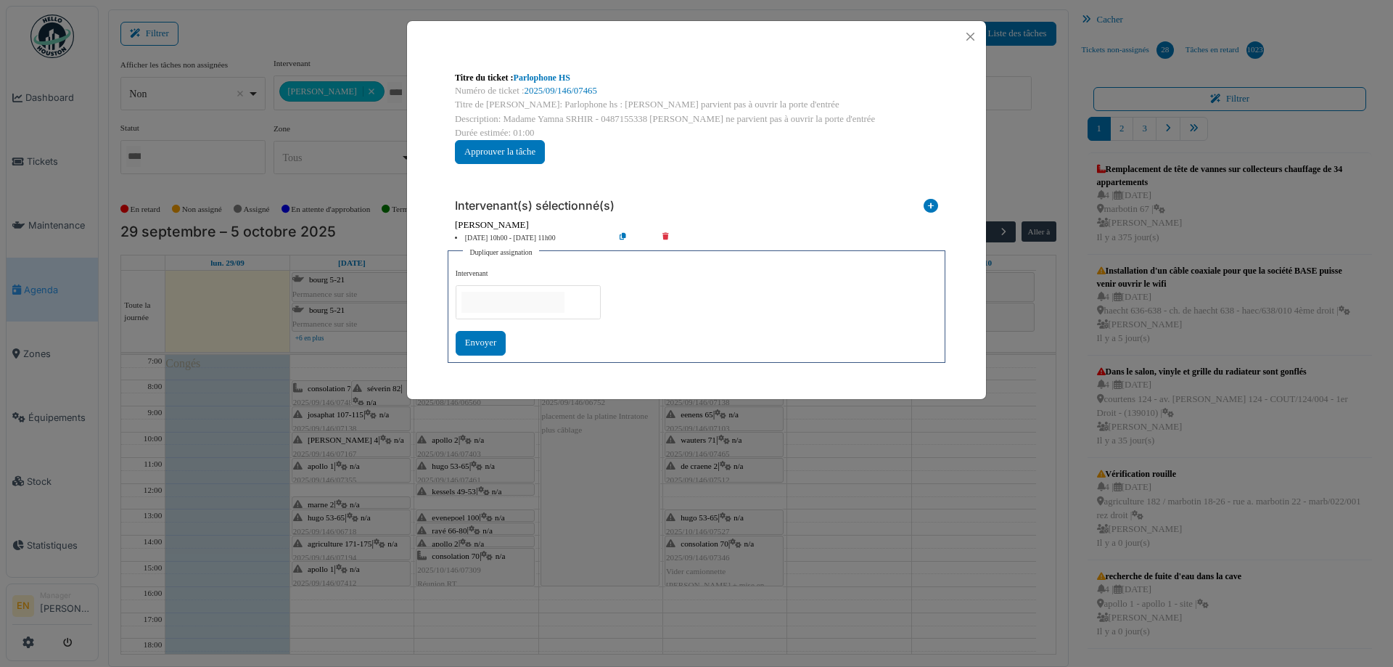
click at [500, 298] on input "null" at bounding box center [513, 302] width 103 height 21
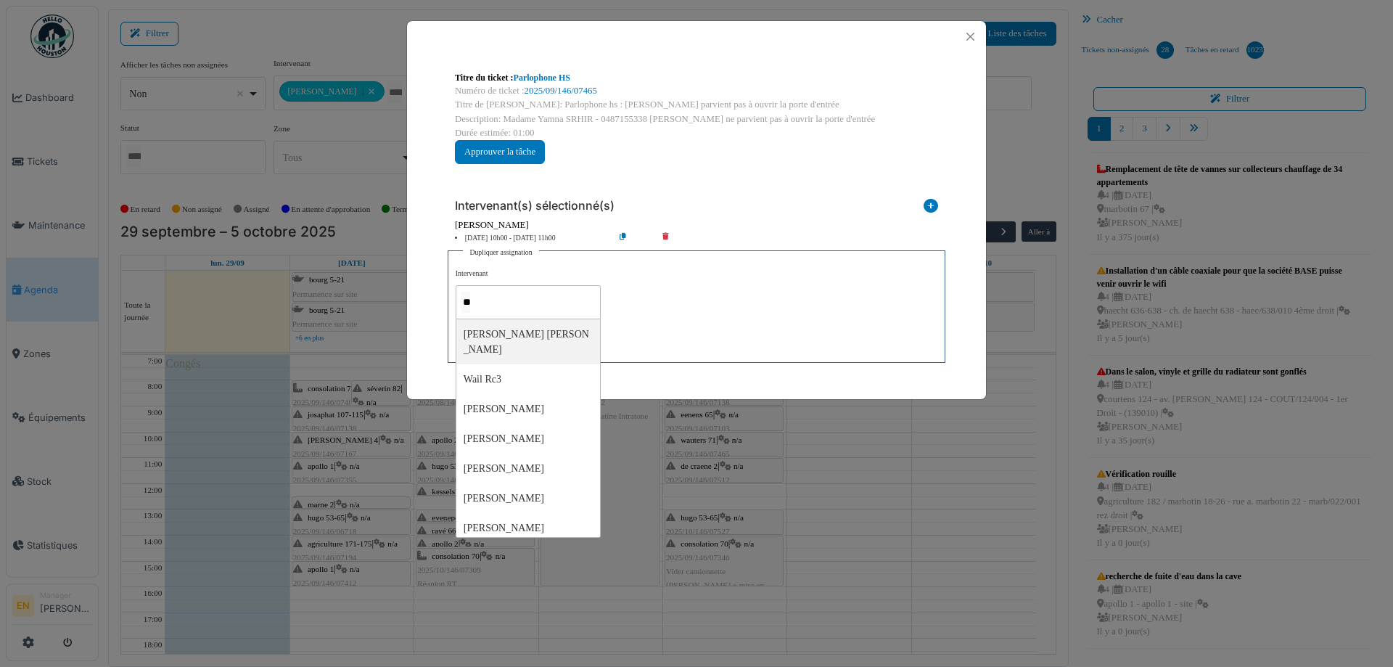
type input "***"
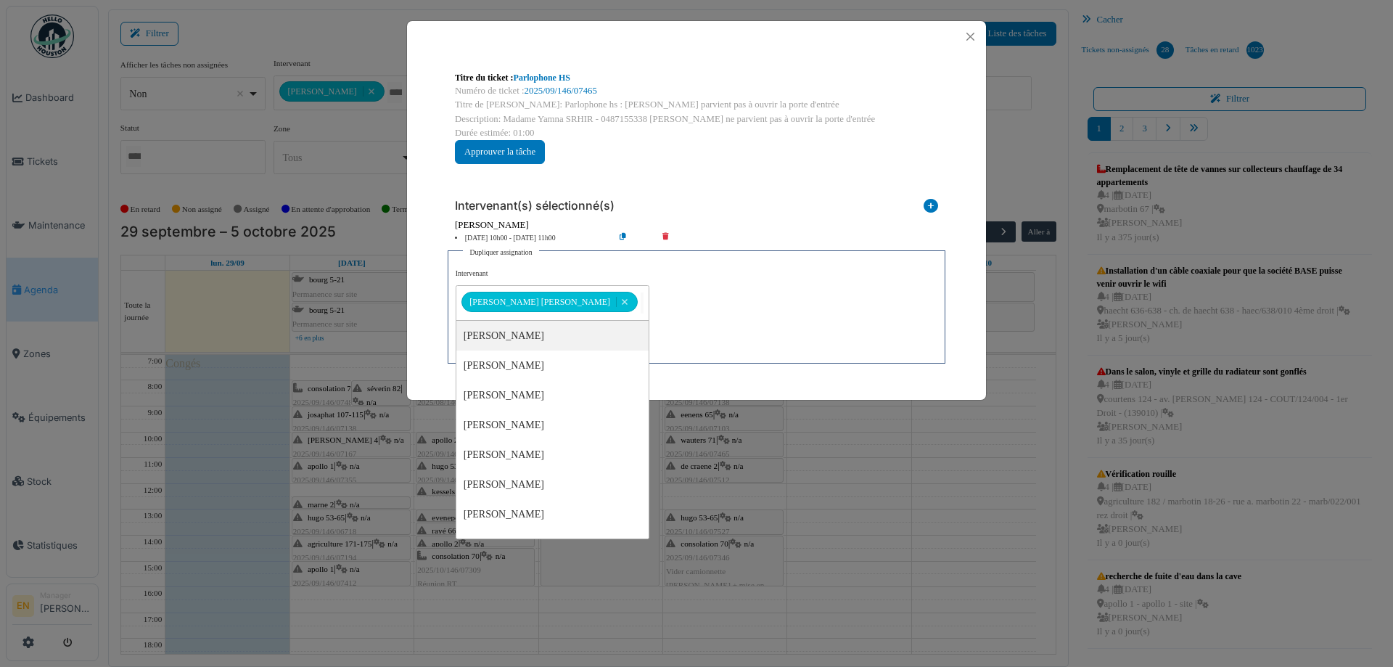
click at [688, 321] on div "**********" at bounding box center [697, 311] width 482 height 87
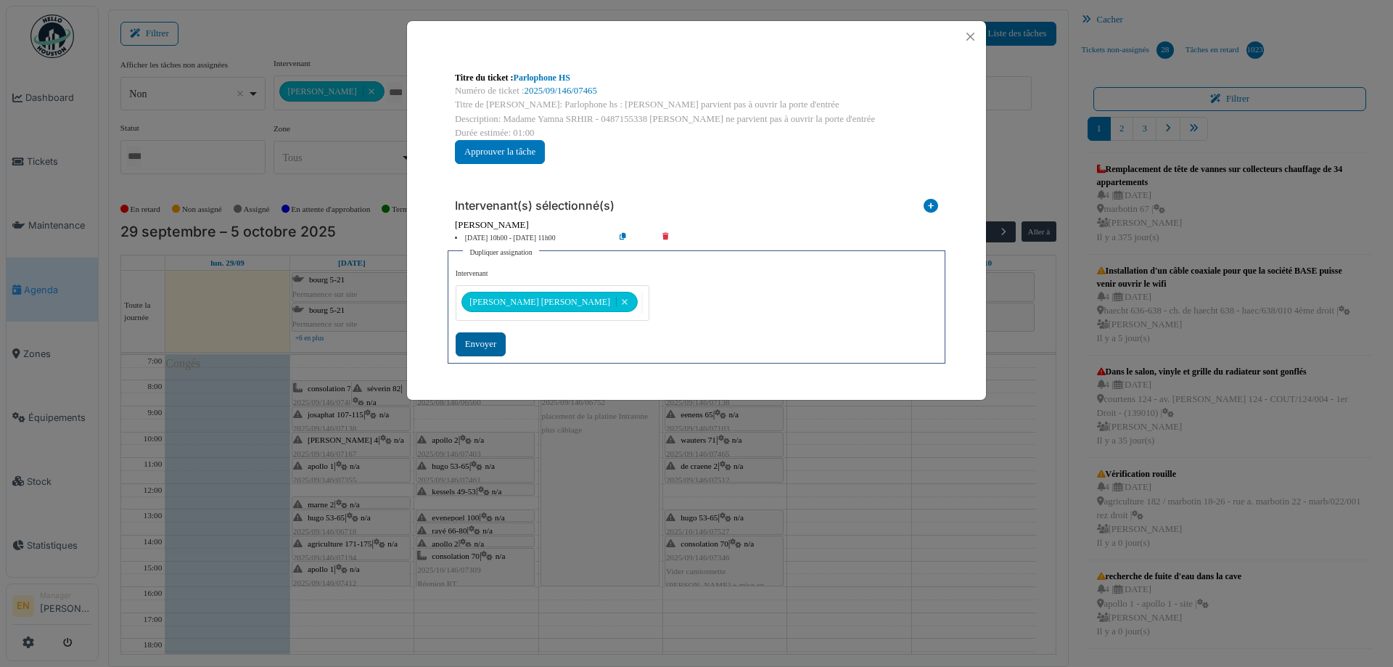
click at [495, 345] on div "Envoyer" at bounding box center [481, 344] width 50 height 24
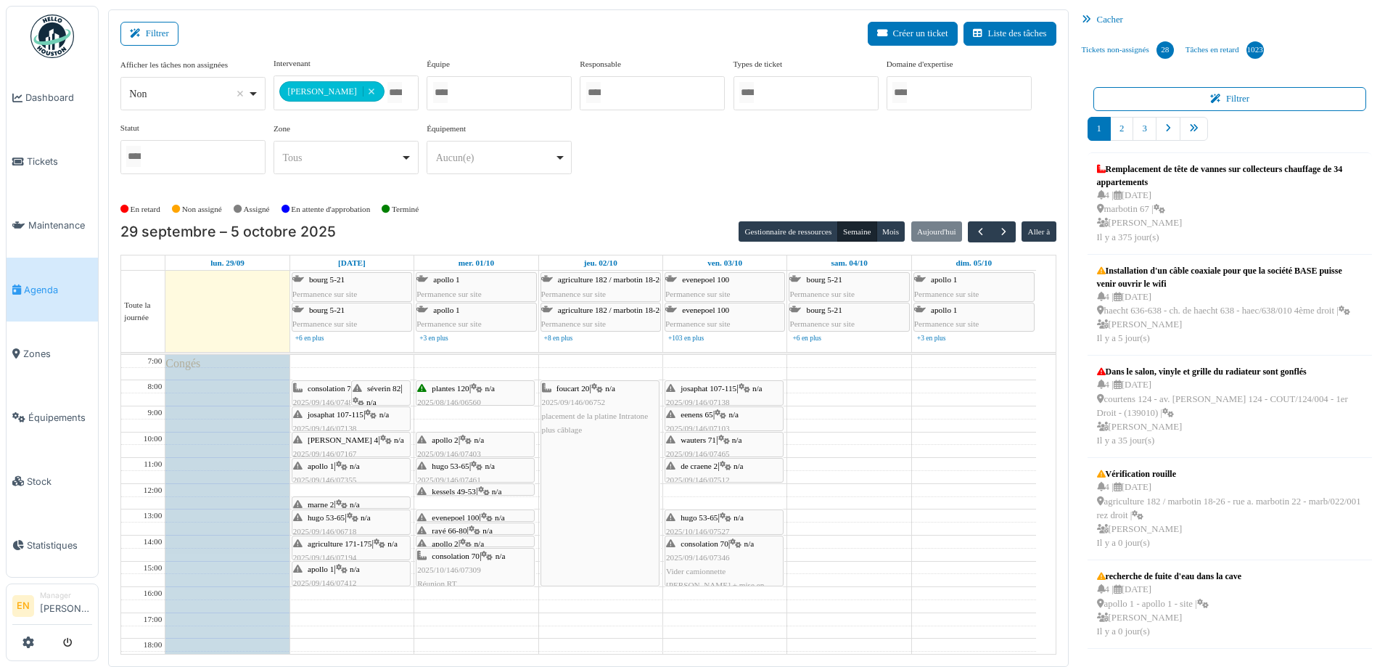
click at [712, 417] on span "eenens 65" at bounding box center [697, 414] width 32 height 9
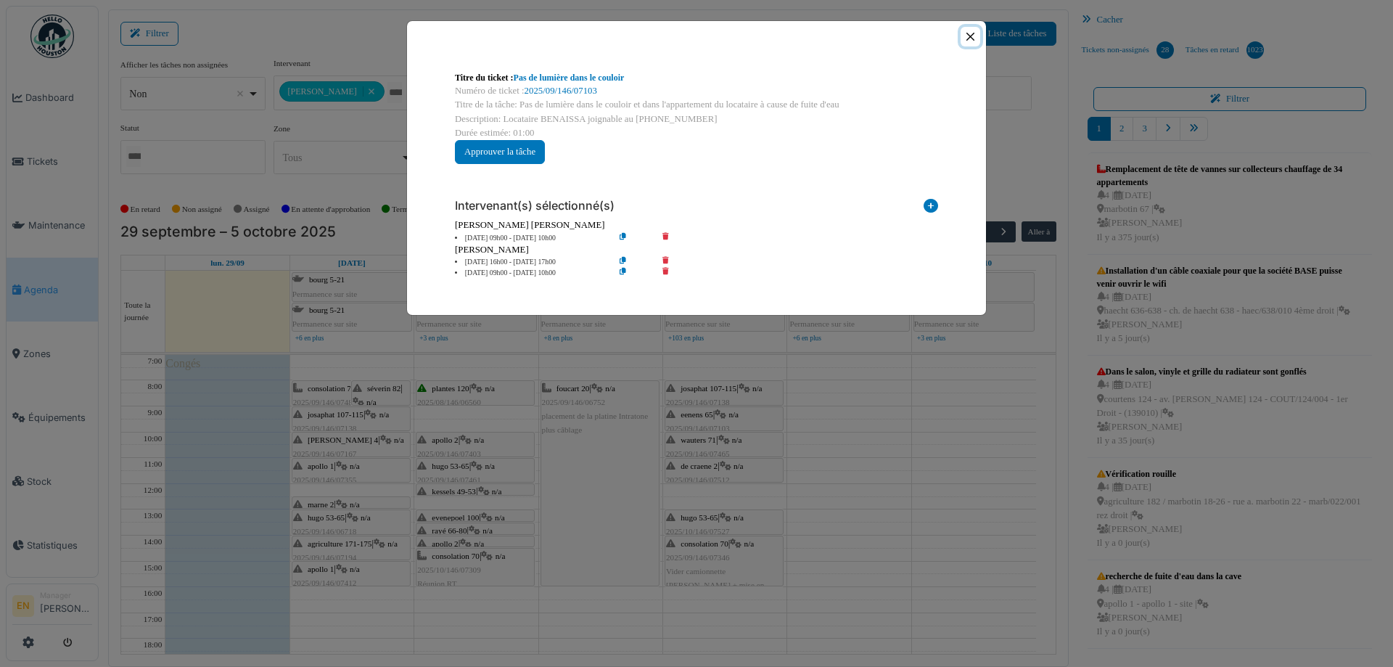
click at [974, 38] on button "Close" at bounding box center [971, 37] width 20 height 20
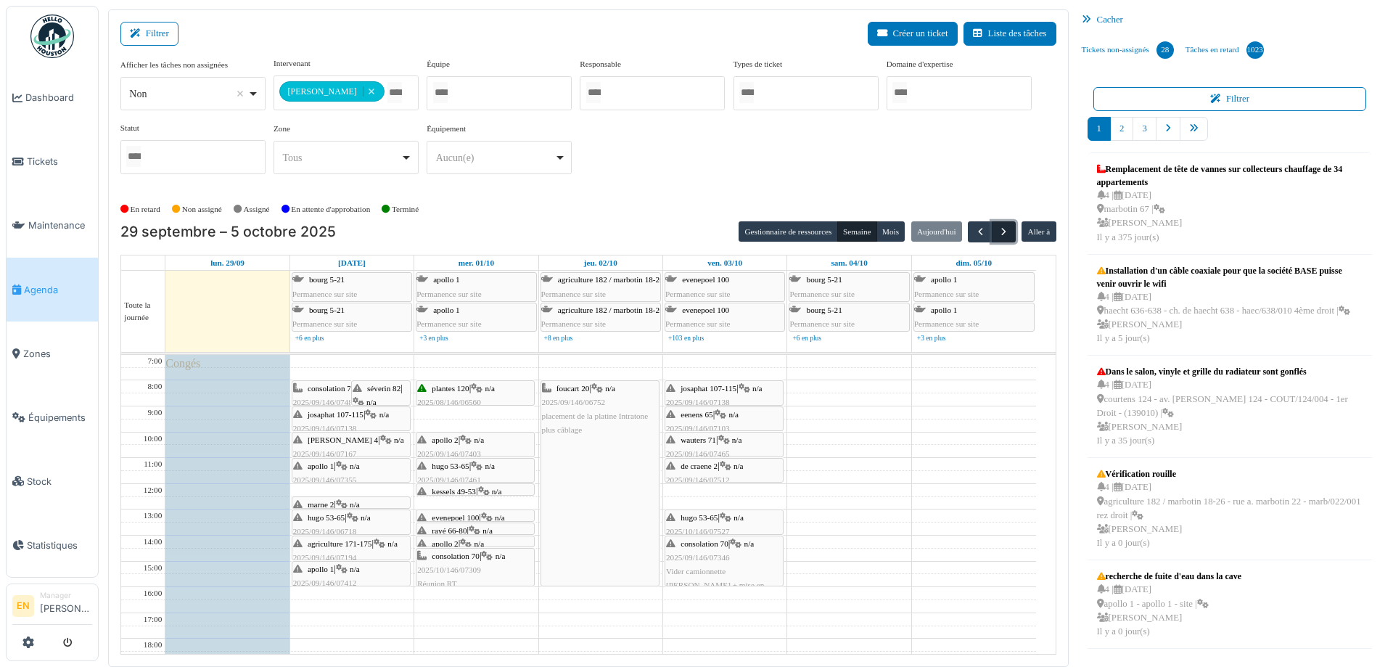
click at [998, 231] on span "button" at bounding box center [1004, 232] width 12 height 12
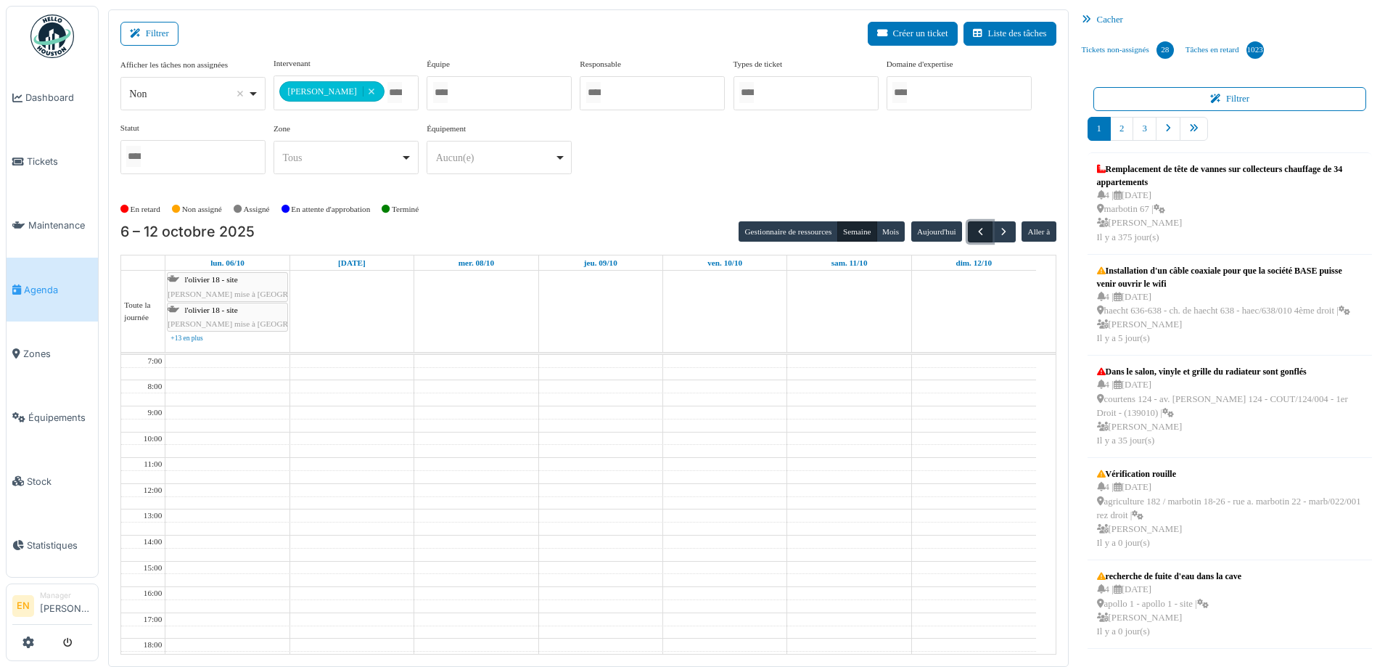
click at [975, 231] on span "button" at bounding box center [981, 232] width 12 height 12
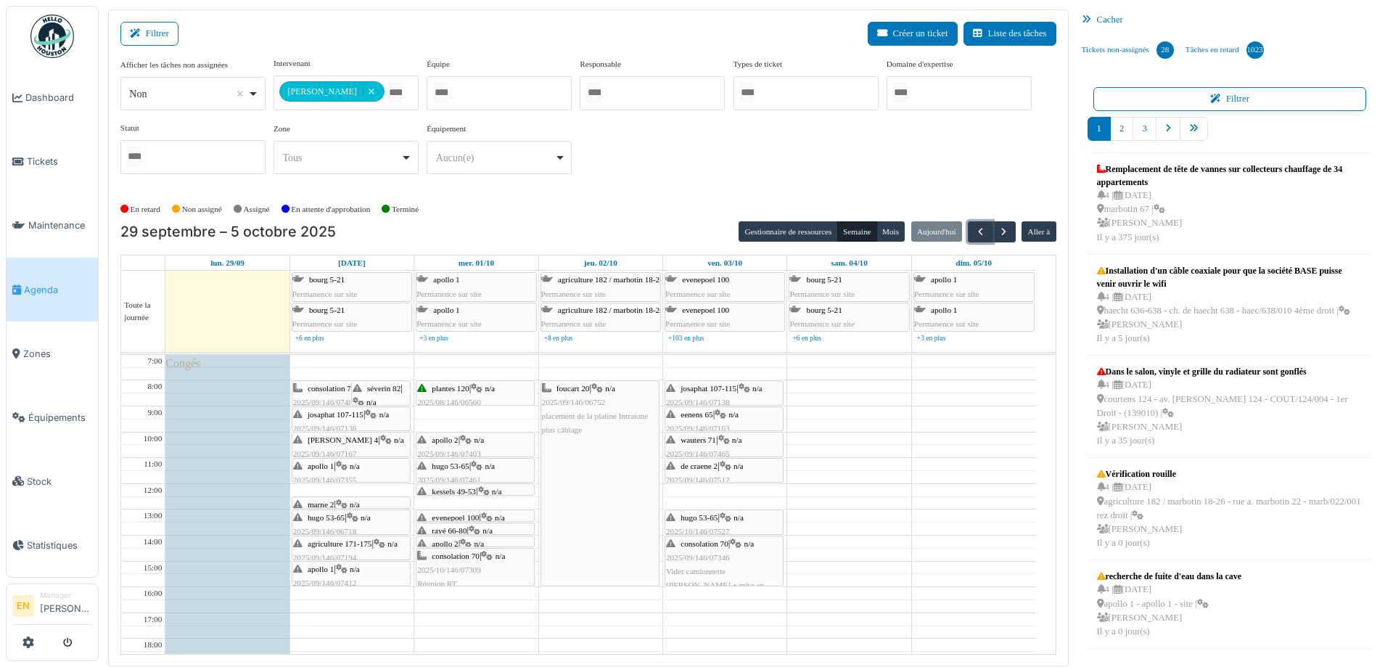
click at [697, 553] on span "2025/09/146/07346" at bounding box center [698, 557] width 64 height 9
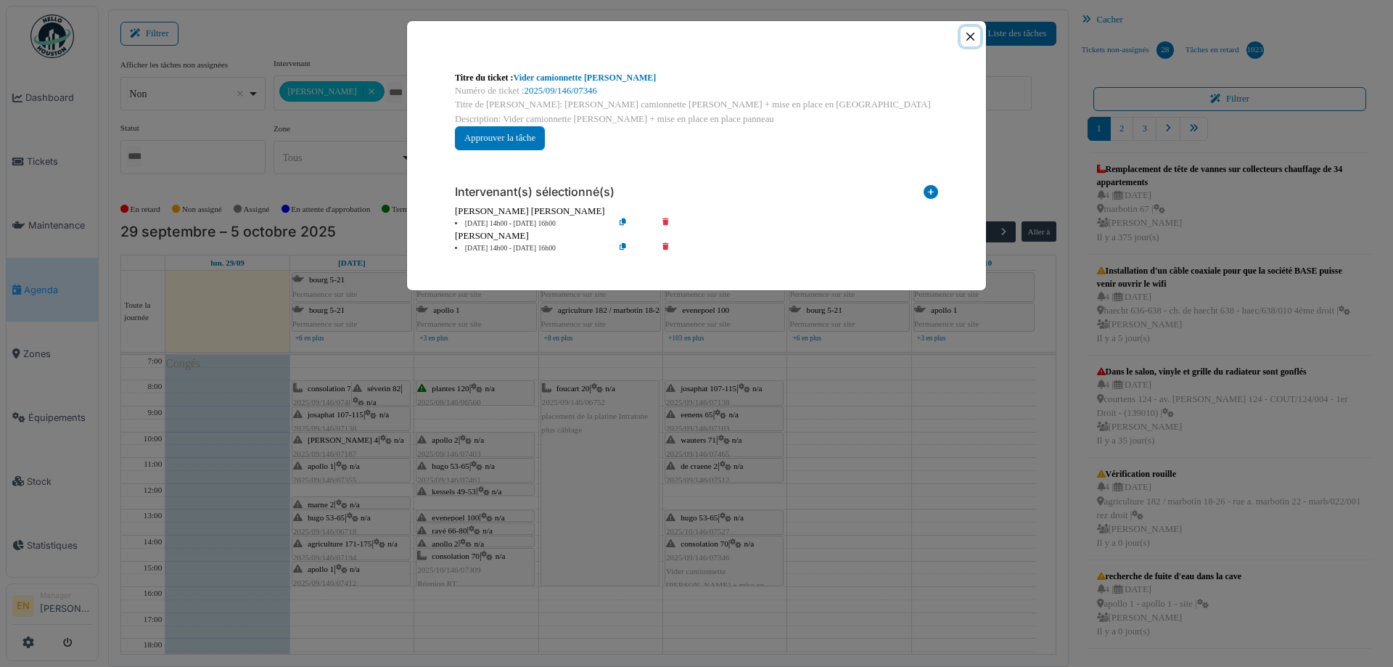
click at [970, 35] on button "Close" at bounding box center [971, 37] width 20 height 20
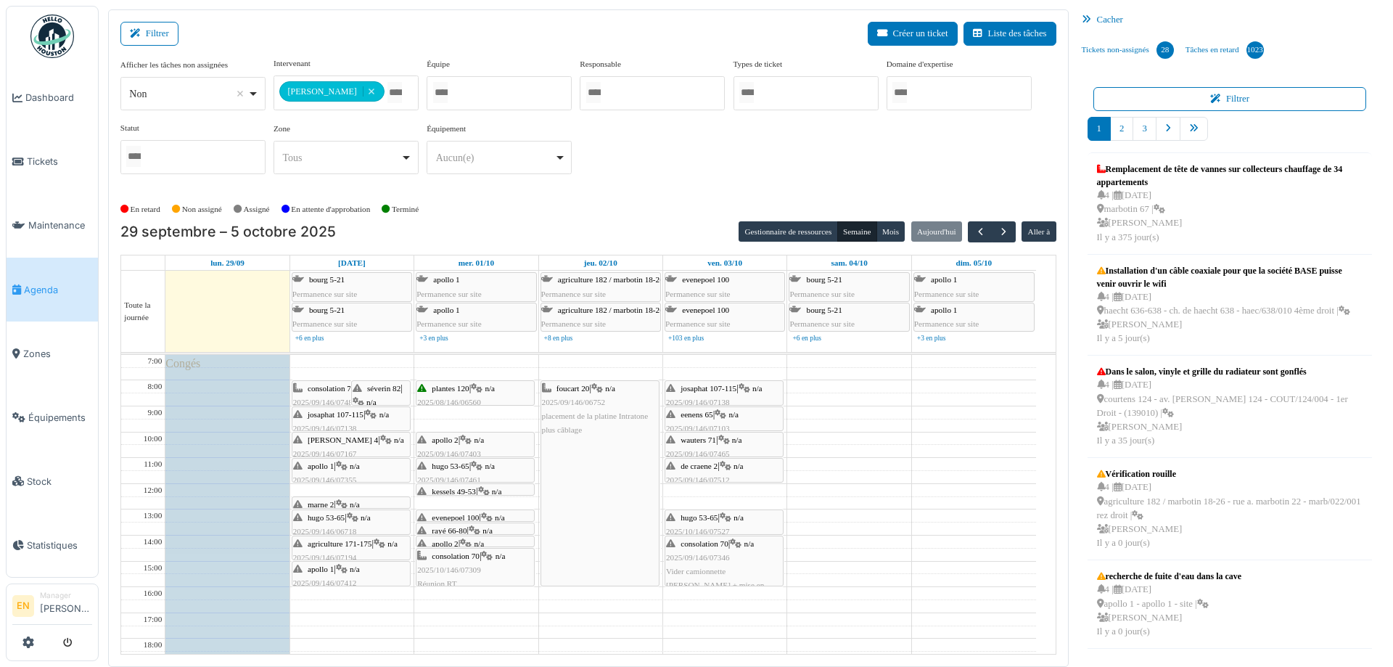
click at [710, 515] on span "hugo 53-65" at bounding box center [699, 517] width 37 height 9
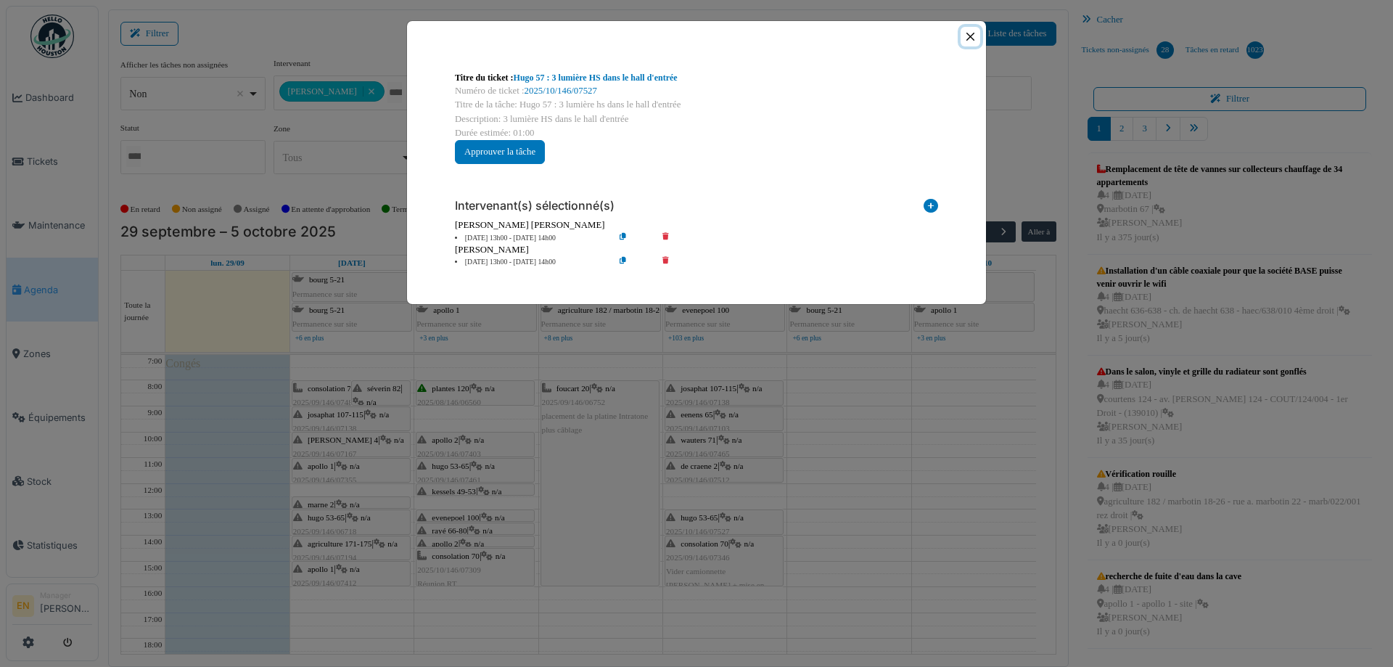
click at [975, 34] on button "Close" at bounding box center [971, 37] width 20 height 20
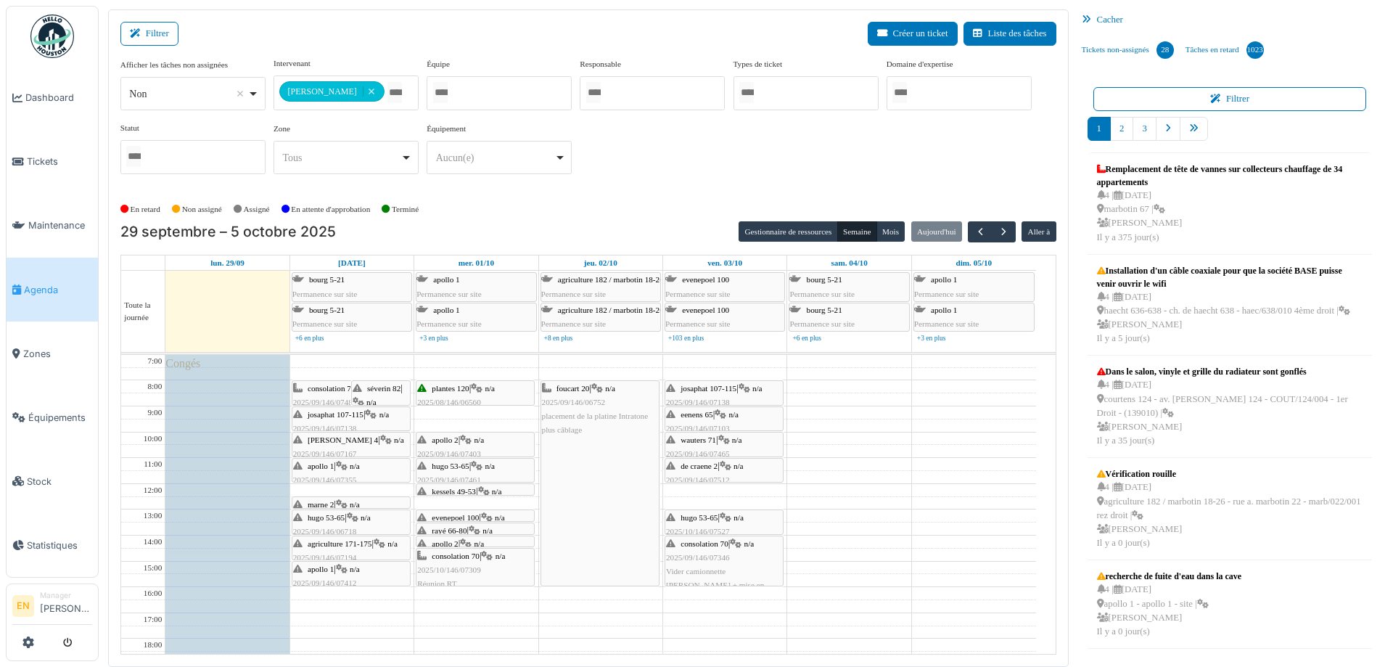
click at [723, 475] on span "2025/09/146/07512" at bounding box center [698, 479] width 64 height 9
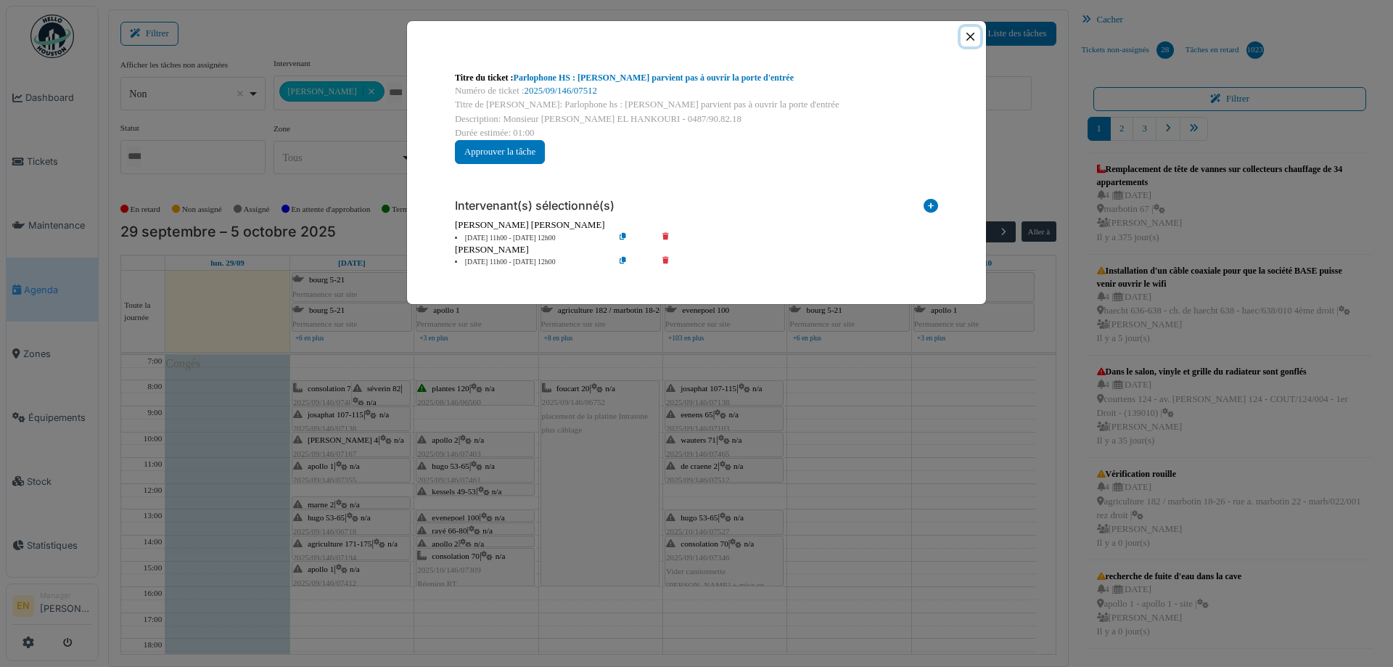
click at [967, 33] on button "Close" at bounding box center [971, 37] width 20 height 20
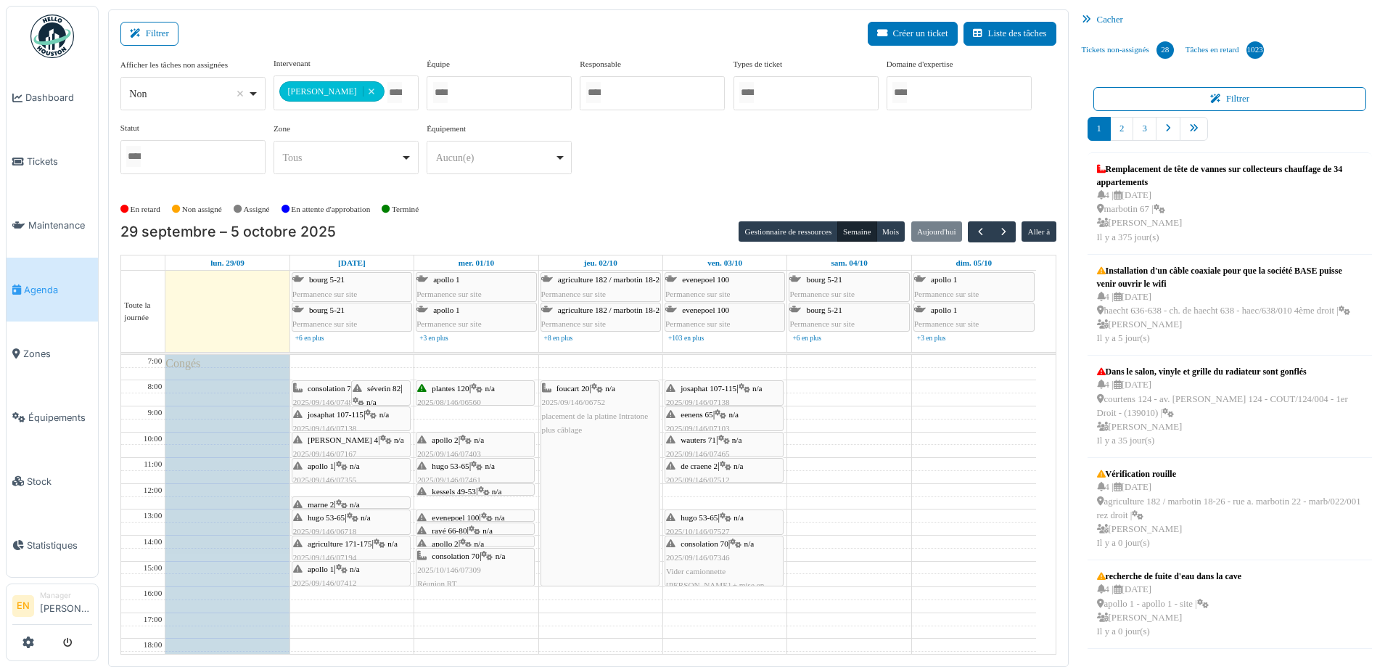
click at [692, 446] on div "wauters 71 | n/a 2025/09/146/07465 Parlophone HS : Madame ne parvient pas à ouv…" at bounding box center [724, 468] width 116 height 70
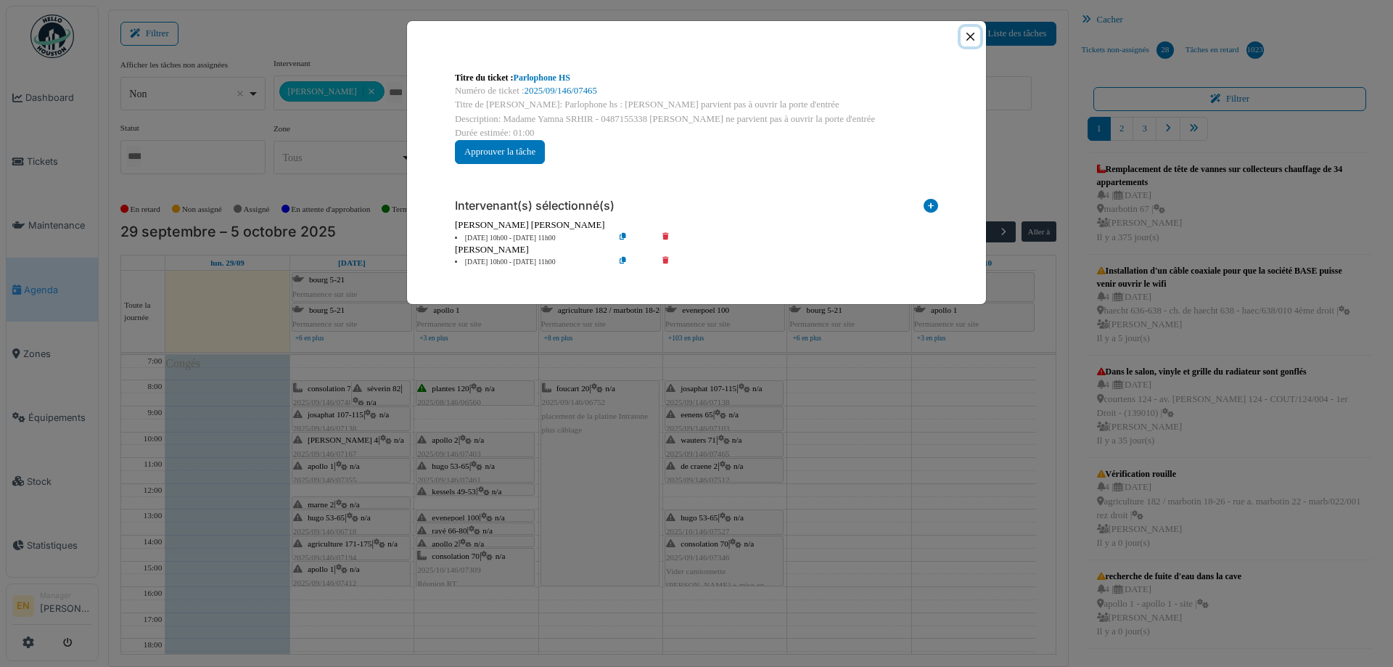
click at [973, 37] on button "Close" at bounding box center [971, 37] width 20 height 20
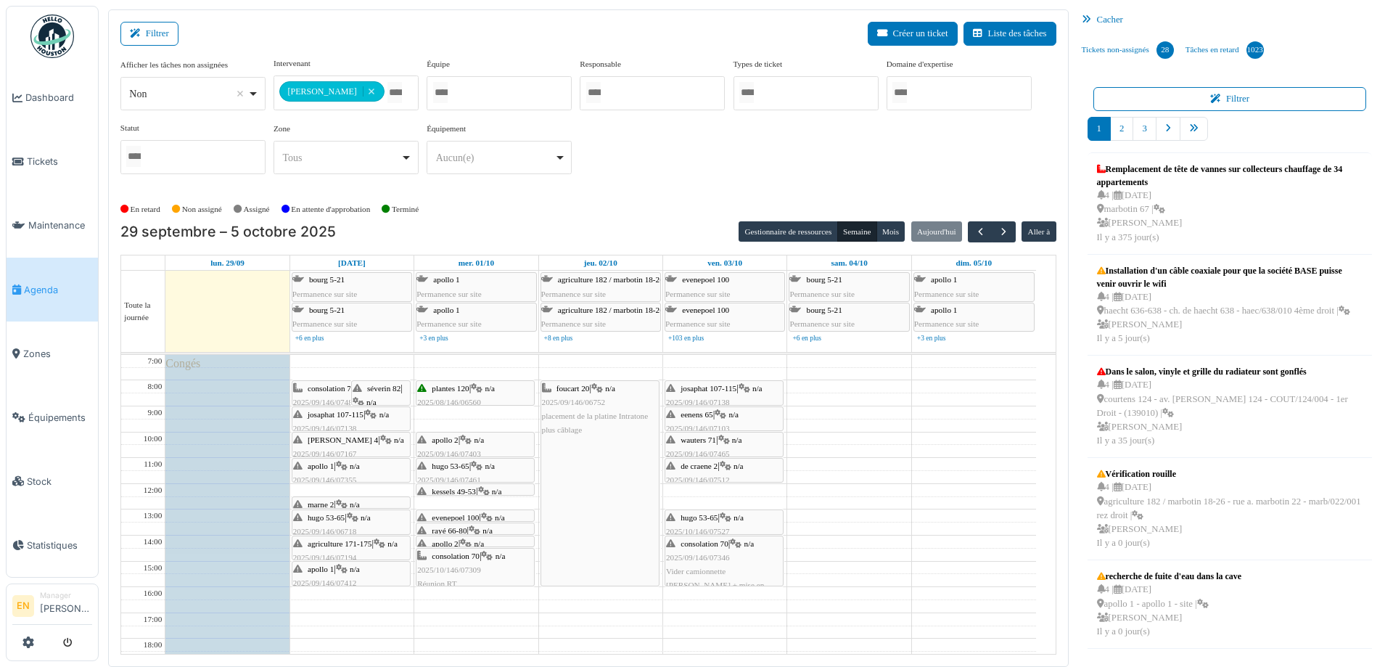
click at [737, 435] on span "n/a" at bounding box center [737, 439] width 10 height 9
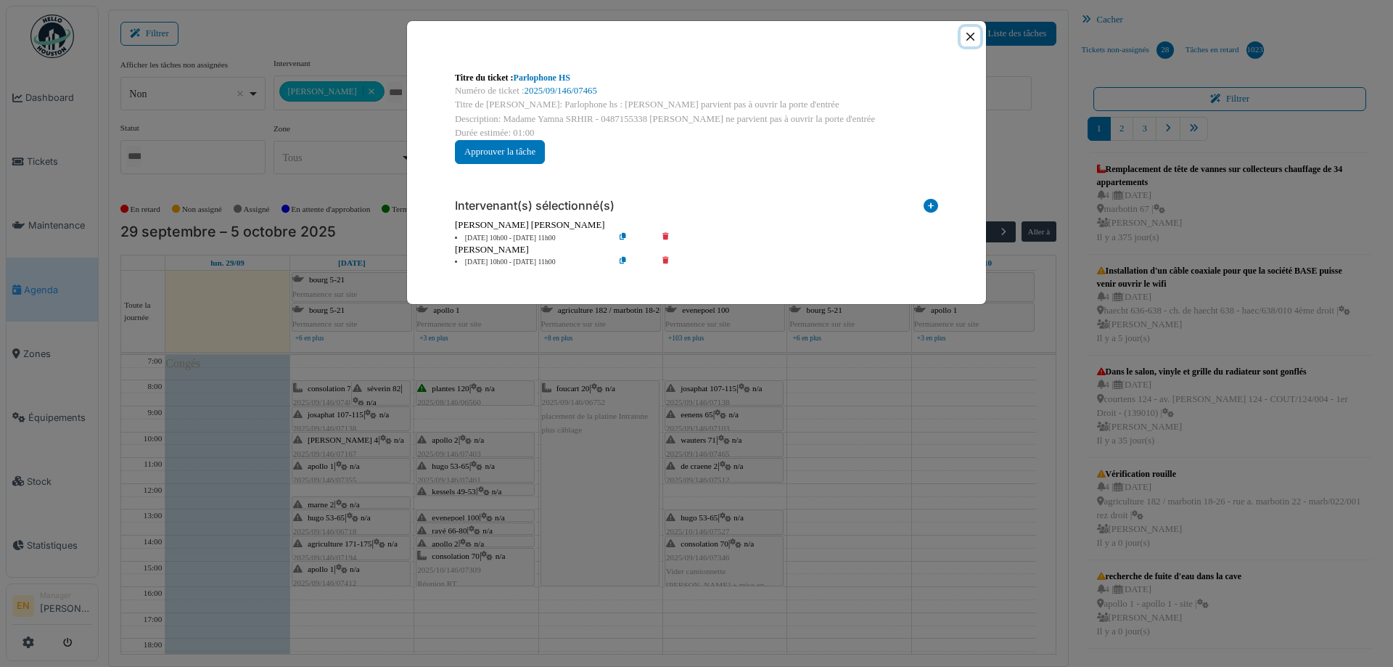
click at [969, 35] on button "Close" at bounding box center [971, 37] width 20 height 20
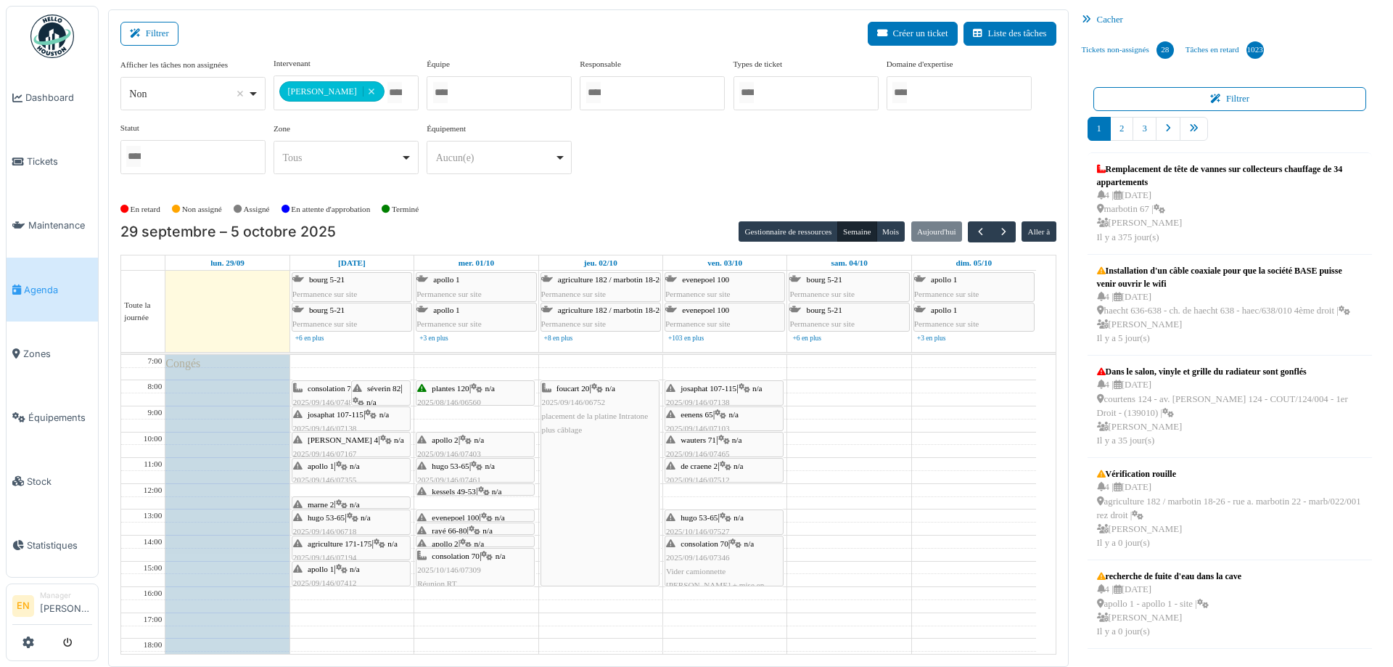
click at [722, 419] on div "eenens 65 | n/a 2025/09/146/07103 Pas de lumière dans le couloir et dans l'appa…" at bounding box center [724, 443] width 116 height 70
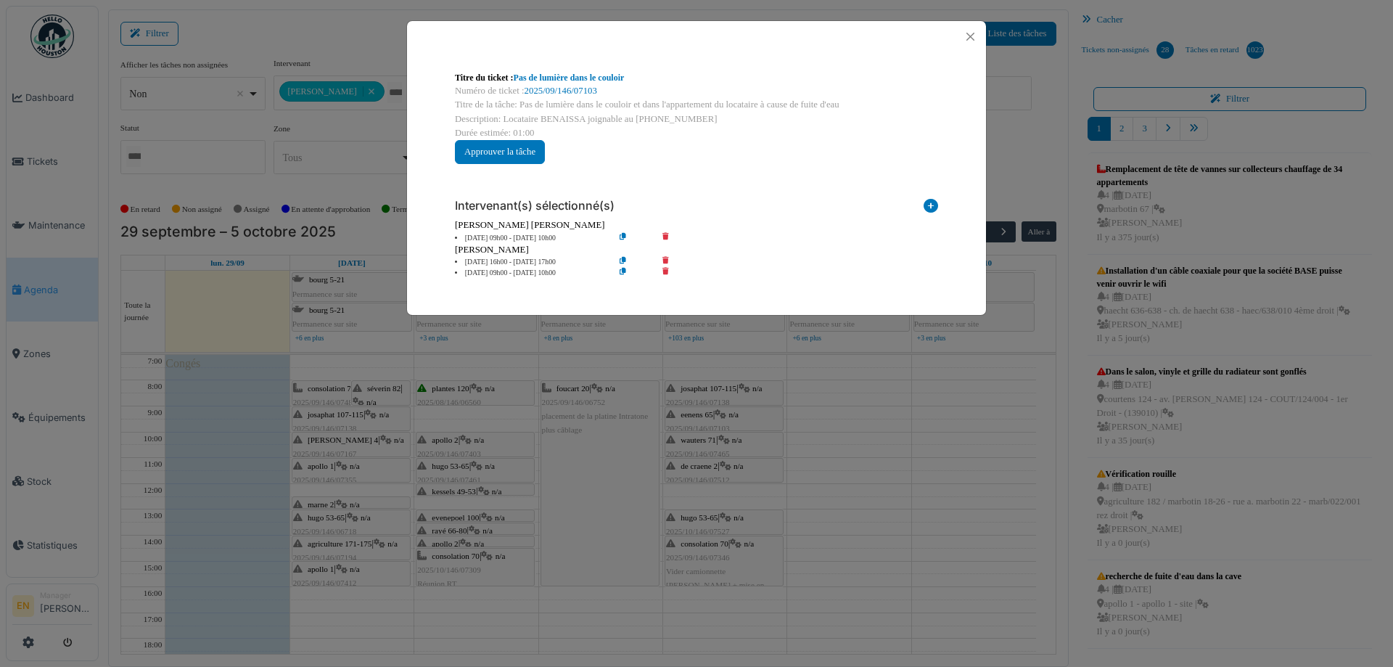
click at [620, 260] on icon at bounding box center [634, 262] width 41 height 11
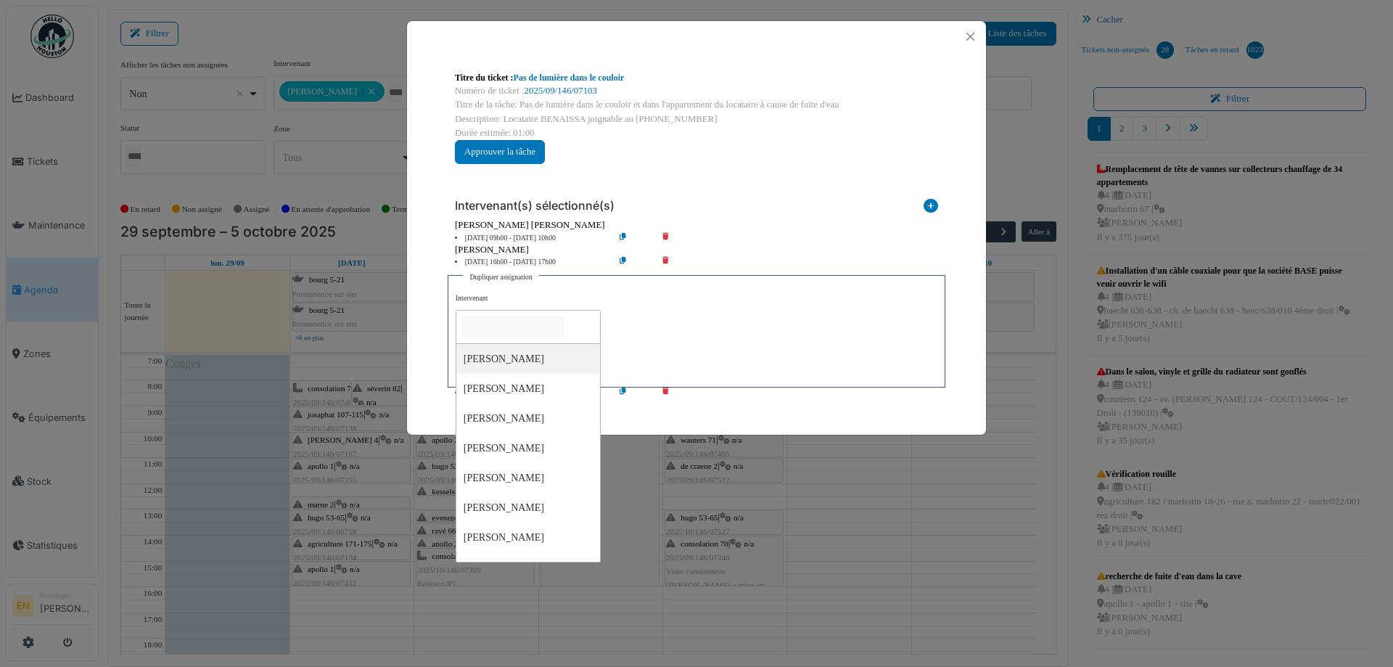
click at [520, 319] on input "null" at bounding box center [513, 326] width 103 height 21
type input "***"
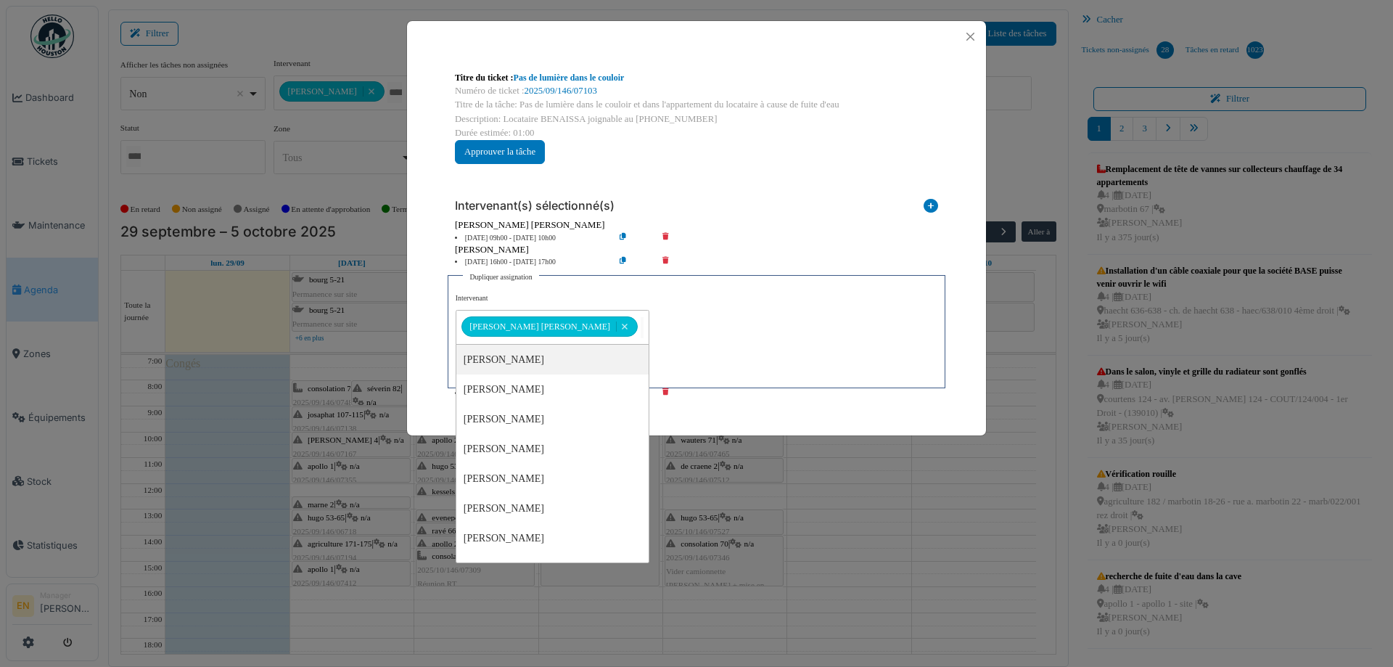
click at [693, 348] on div "**********" at bounding box center [697, 336] width 482 height 87
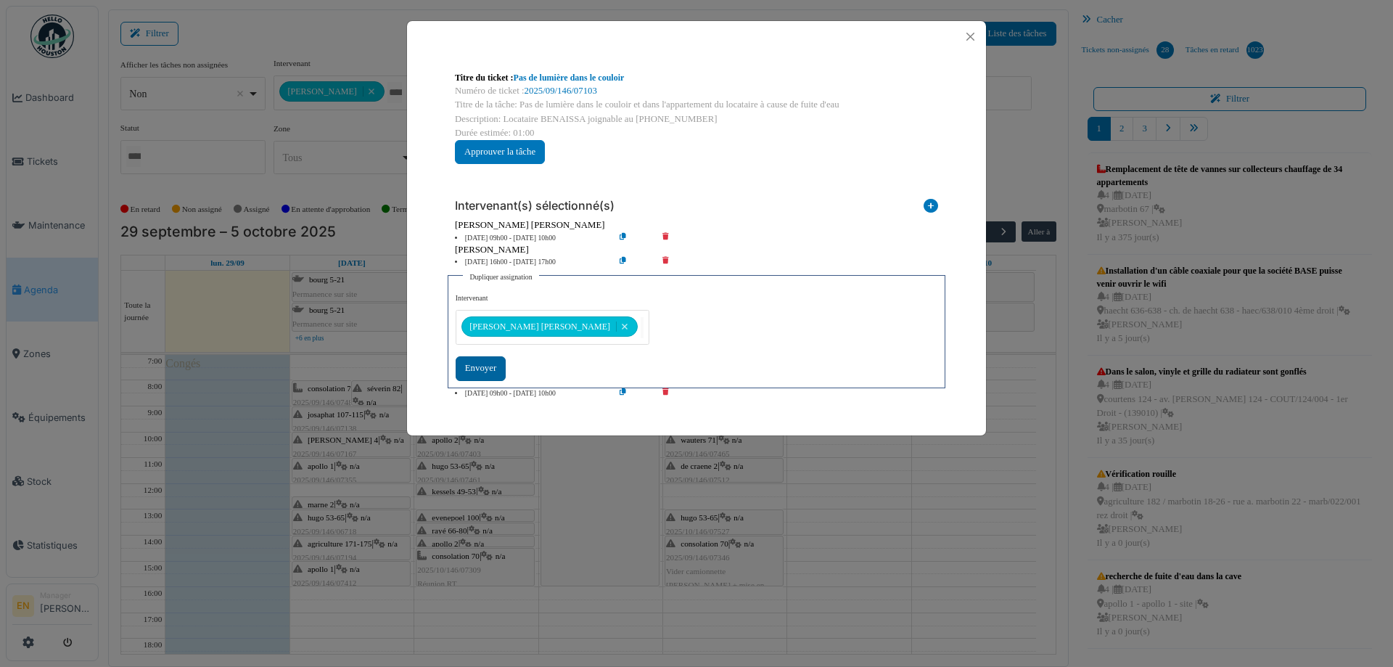
click at [490, 360] on div "Envoyer" at bounding box center [481, 368] width 50 height 24
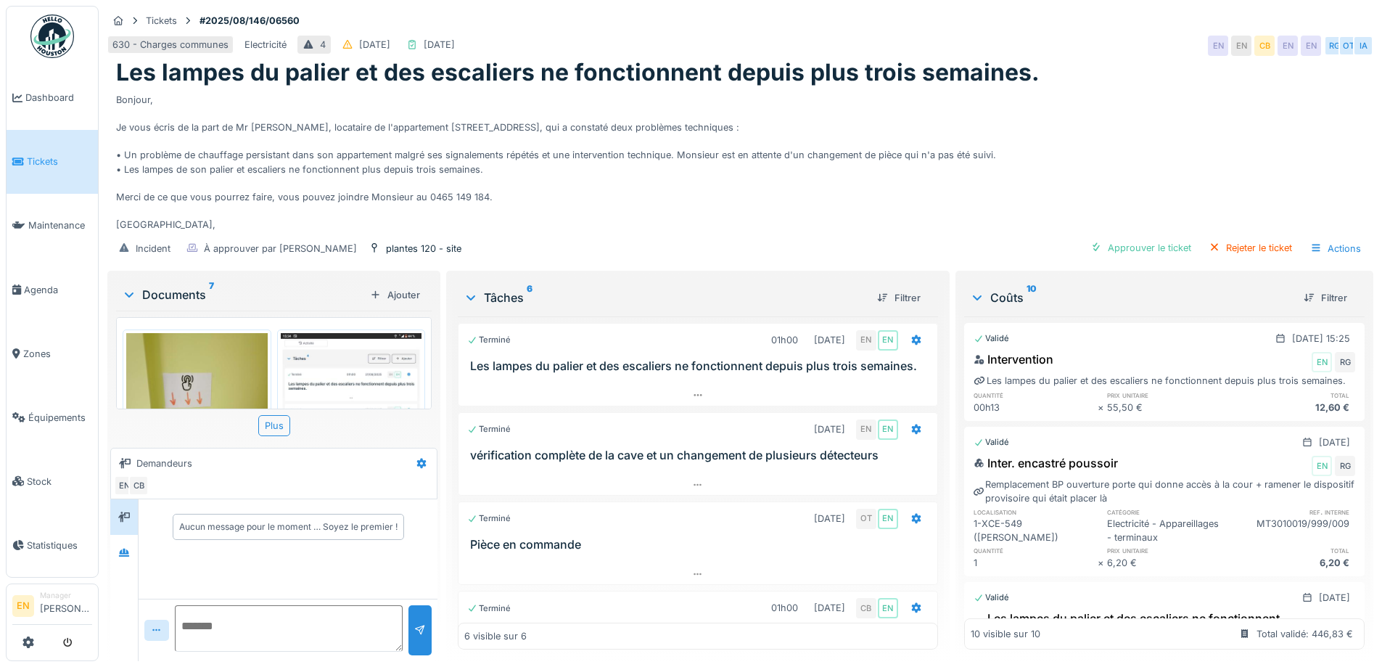
scroll to position [11, 0]
click at [113, 541] on div at bounding box center [124, 553] width 28 height 36
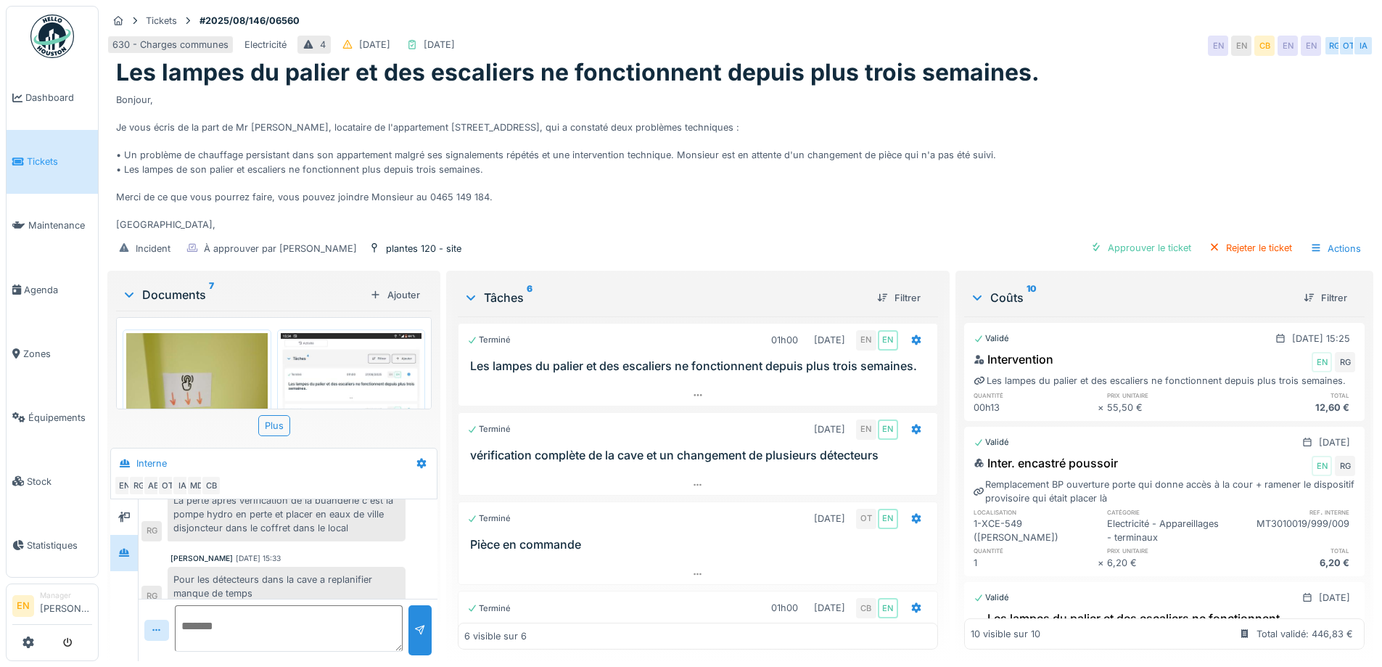
click at [348, 567] on div "Pour les détecteurs dans la cave a replanifier manque de temps" at bounding box center [287, 586] width 238 height 39
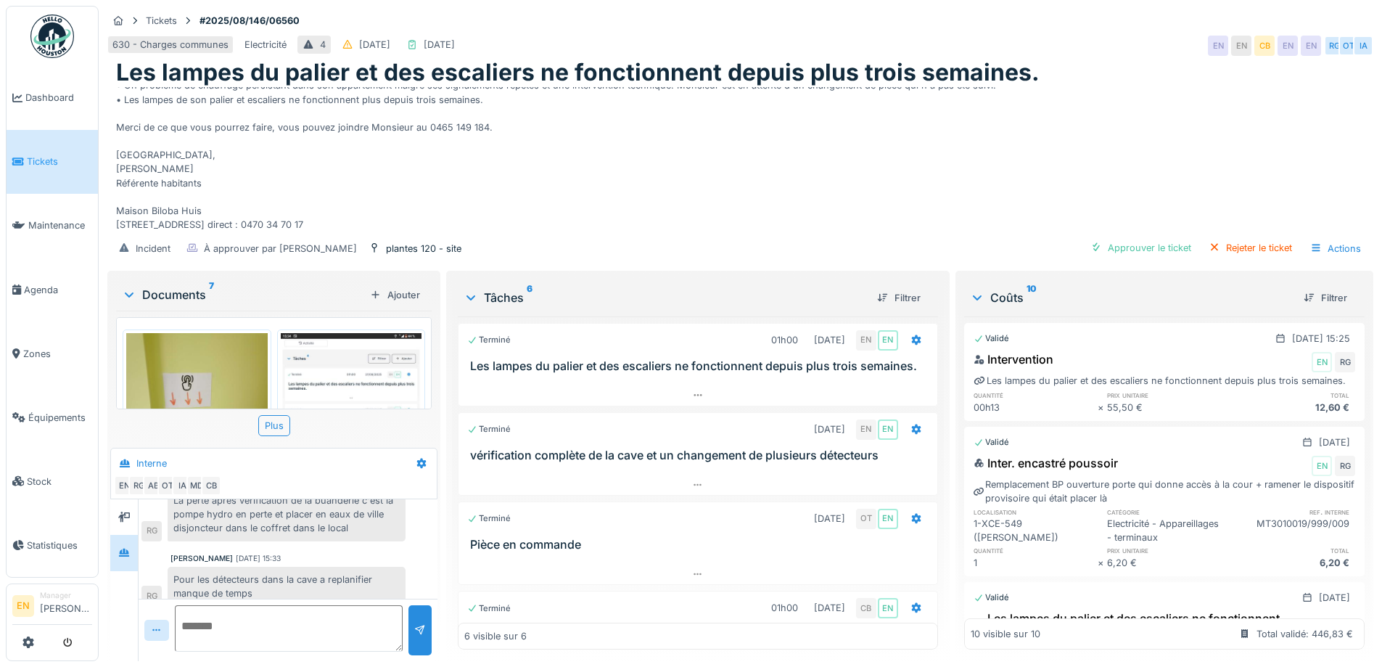
scroll to position [324, 0]
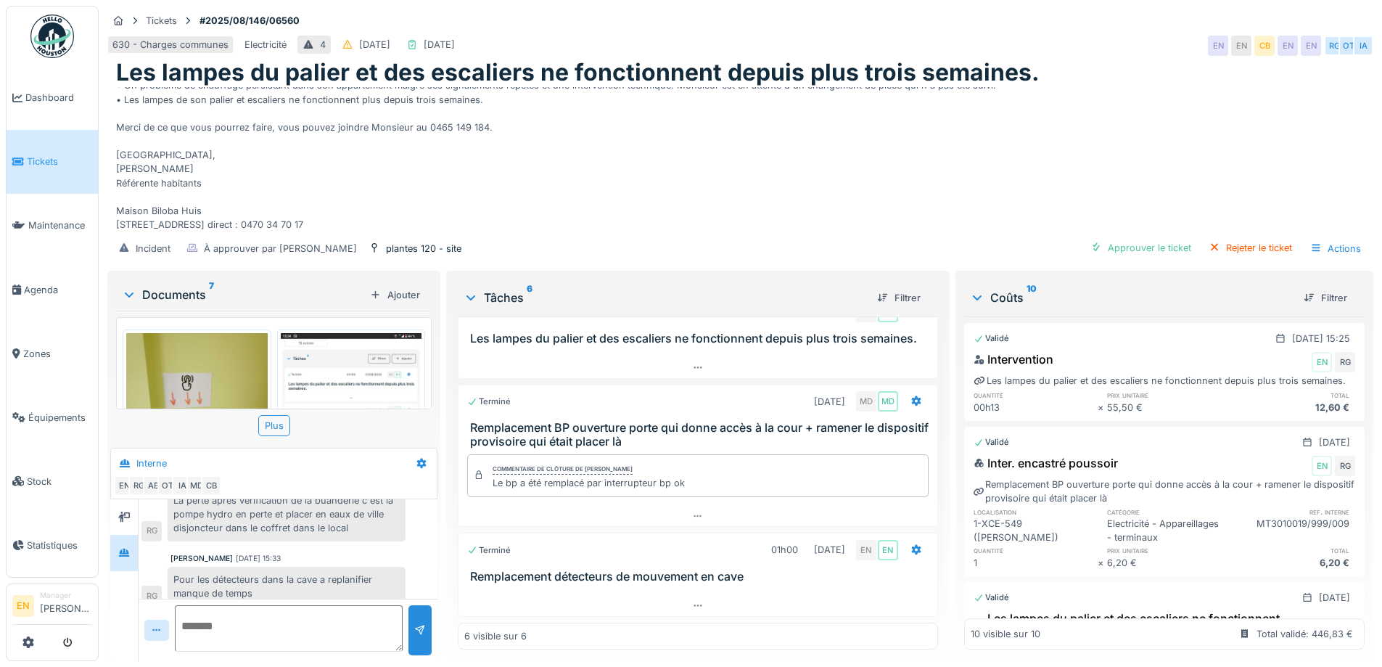
click at [659, 204] on div "Bonjour, Je vous écris de la part de Mr [PERSON_NAME], locataire de l'apparteme…" at bounding box center [740, 159] width 1249 height 145
click at [632, 190] on div "Bonjour, Je vous écris de la part de Mr [PERSON_NAME], locataire de l'apparteme…" at bounding box center [740, 159] width 1249 height 145
click at [925, 145] on div "Bonjour, Je vous écris de la part de Mr [PERSON_NAME], locataire de l'apparteme…" at bounding box center [740, 159] width 1249 height 145
drag, startPoint x: 676, startPoint y: 126, endPoint x: 668, endPoint y: 131, distance: 9.5
click at [670, 129] on div "Bonjour, Je vous écris de la part de Mr [PERSON_NAME], locataire de l'apparteme…" at bounding box center [740, 159] width 1249 height 145
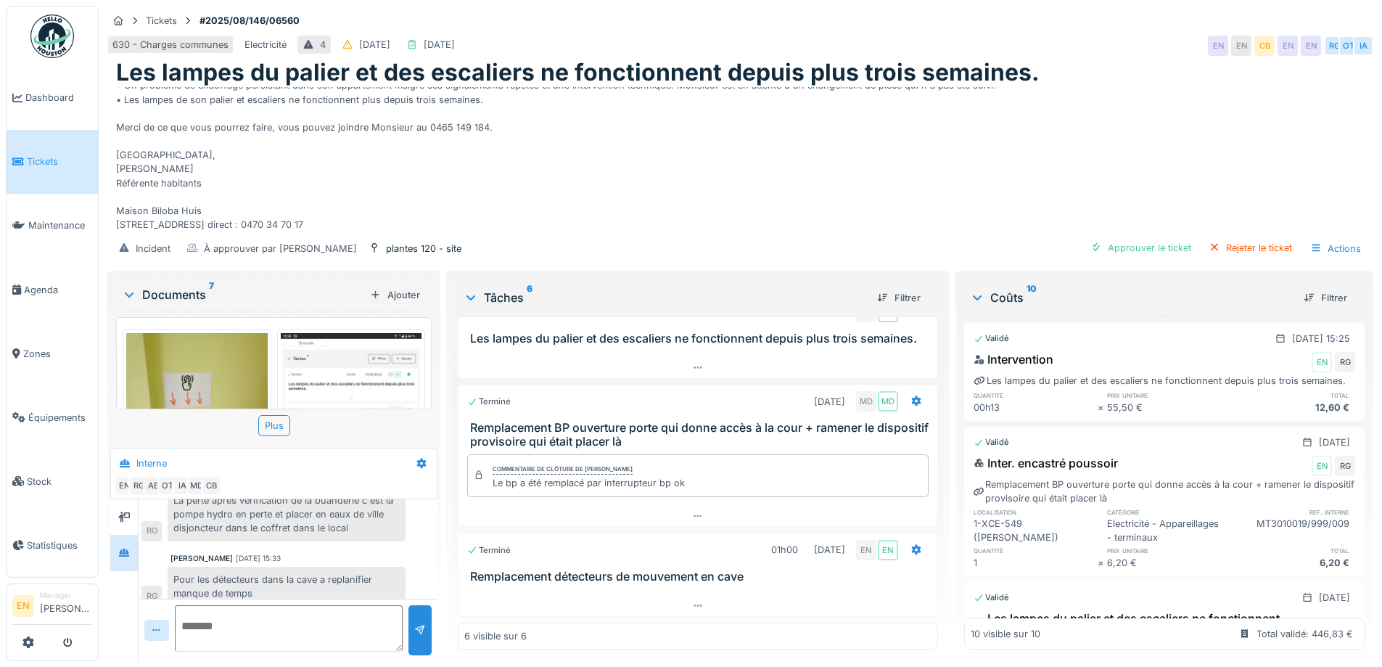
click at [587, 149] on div "Bonjour, Je vous écris de la part de Mr [PERSON_NAME], locataire de l'apparteme…" at bounding box center [740, 159] width 1249 height 145
click at [678, 192] on div "Bonjour, Je vous écris de la part de Mr [PERSON_NAME], locataire de l'apparteme…" at bounding box center [740, 159] width 1249 height 145
click at [713, 185] on div "Bonjour, Je vous écris de la part de Mr [PERSON_NAME], locataire de l'apparteme…" at bounding box center [740, 159] width 1249 height 145
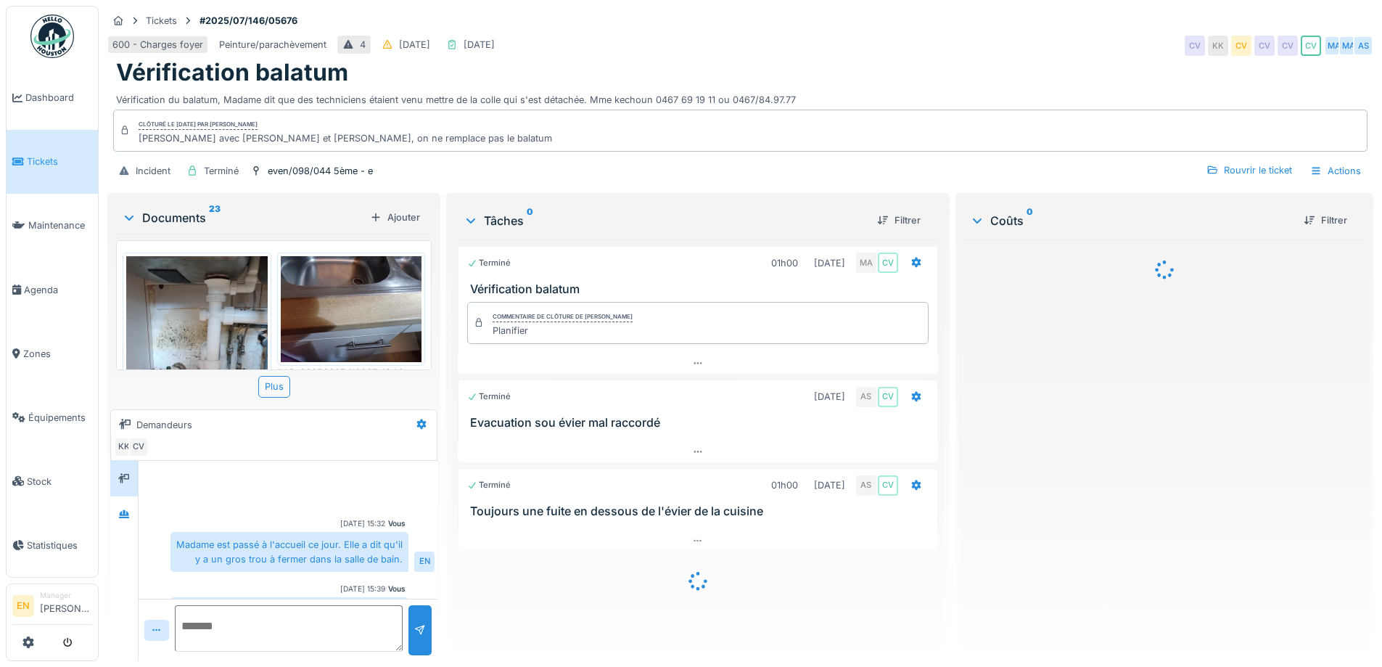
scroll to position [45, 0]
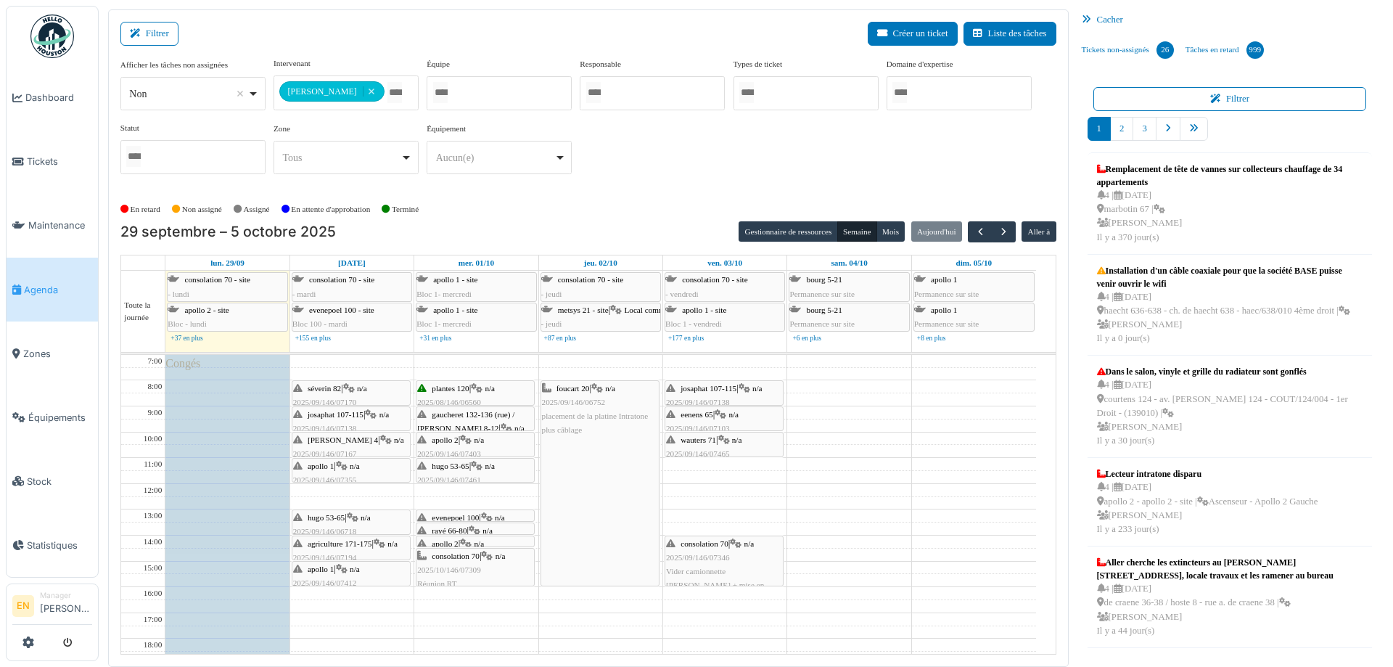
click at [473, 417] on span "gaucheret 132-136 (rue) / [PERSON_NAME] 8-12" at bounding box center [465, 421] width 97 height 22
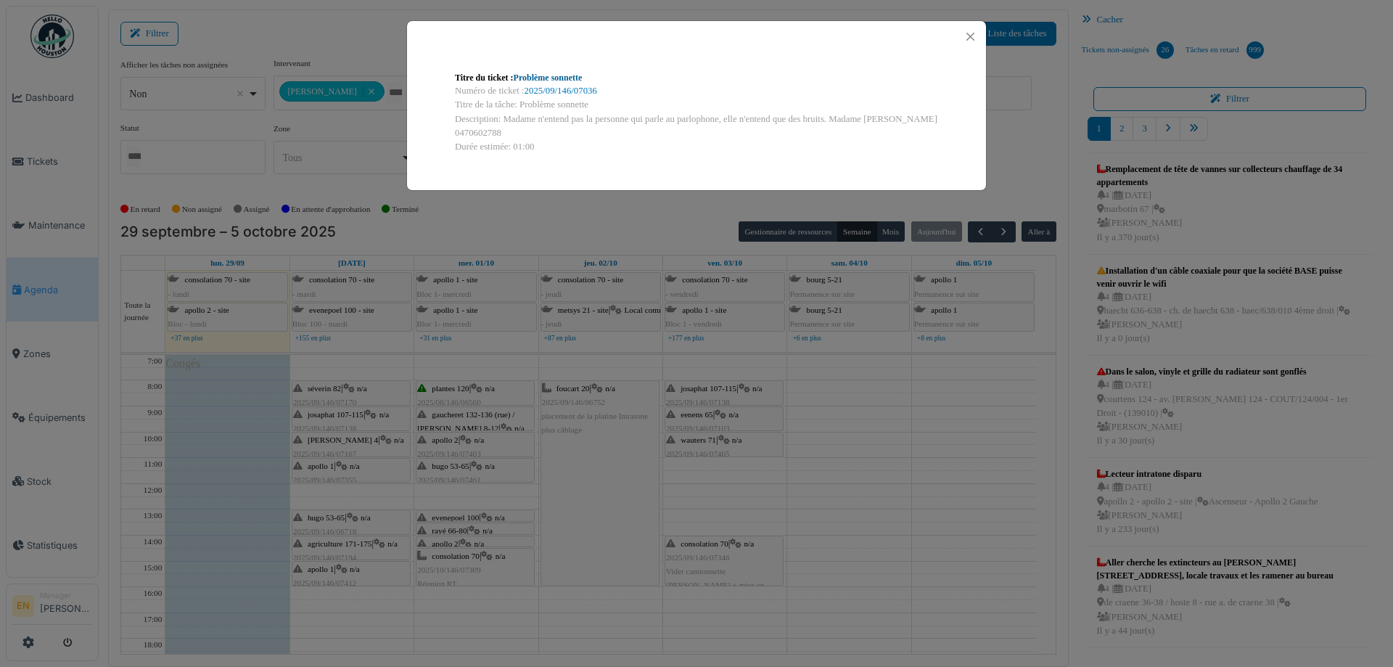
click at [570, 75] on link "Problème sonnette" at bounding box center [548, 78] width 69 height 10
click at [967, 33] on button "Close" at bounding box center [971, 37] width 20 height 20
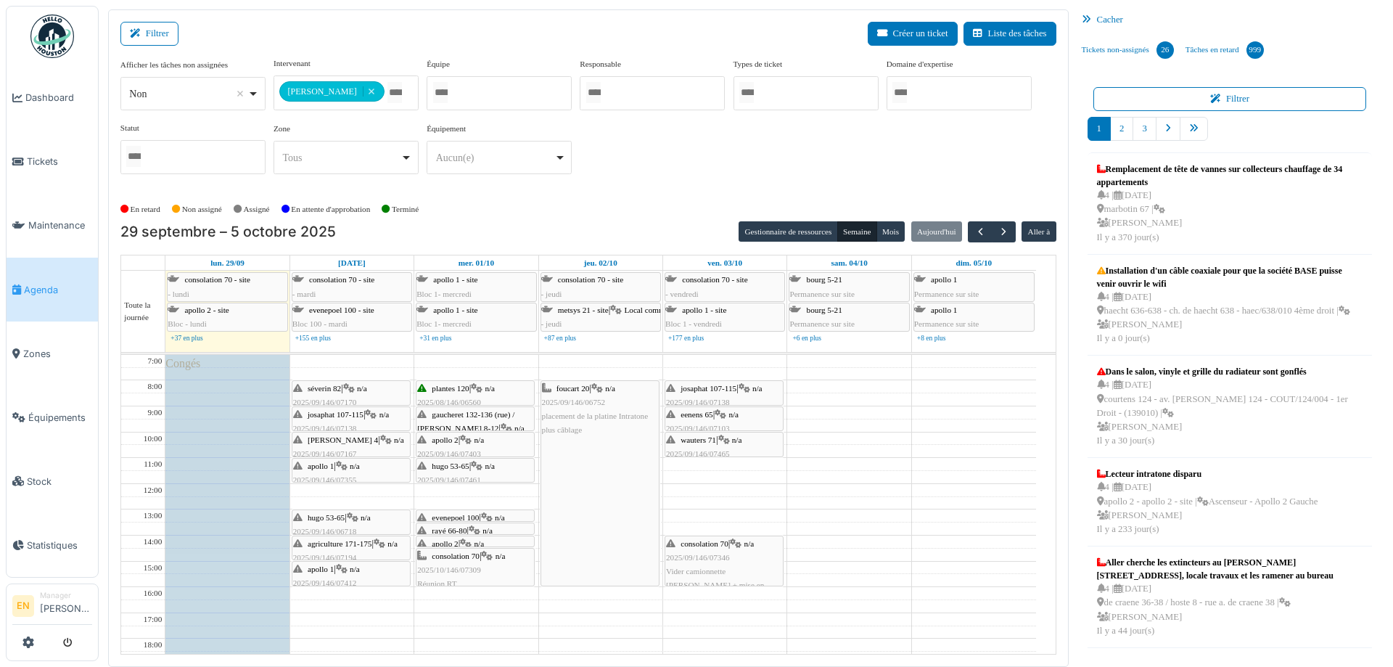
click at [465, 438] on icon at bounding box center [466, 439] width 12 height 9
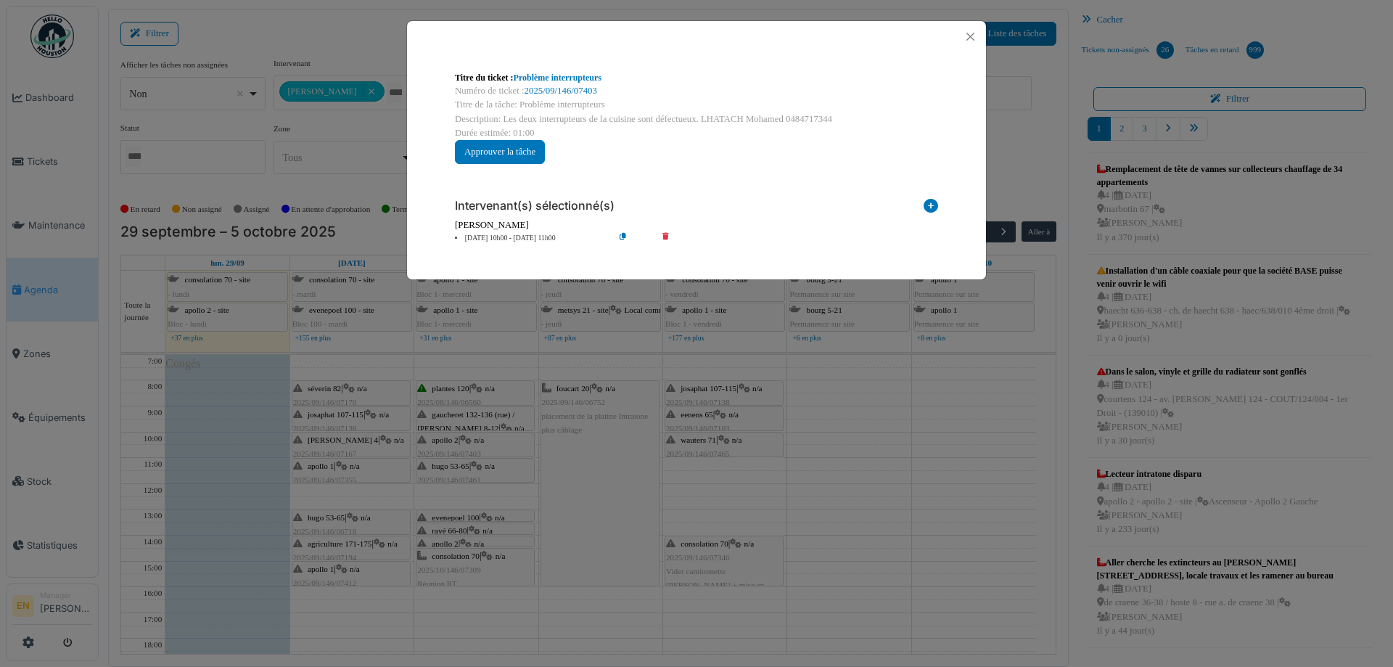
click at [625, 235] on icon at bounding box center [634, 238] width 41 height 11
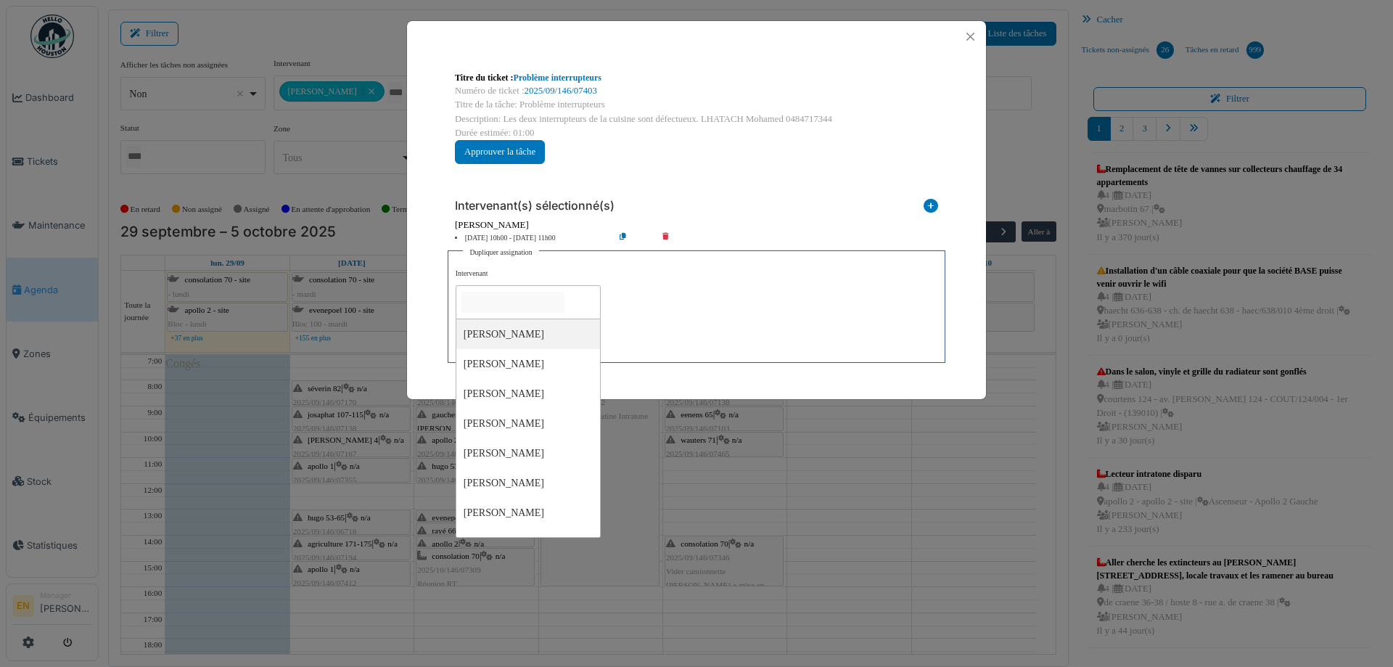
click at [544, 305] on input "null" at bounding box center [513, 302] width 103 height 21
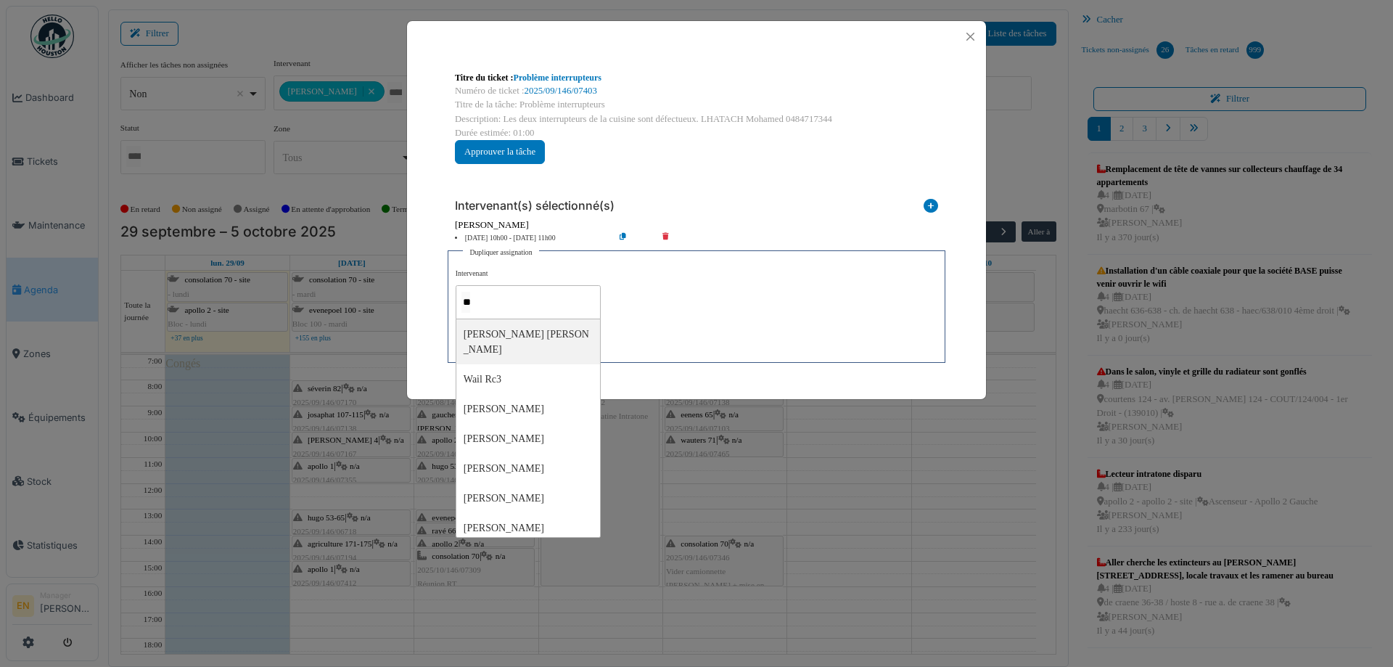
type input "***"
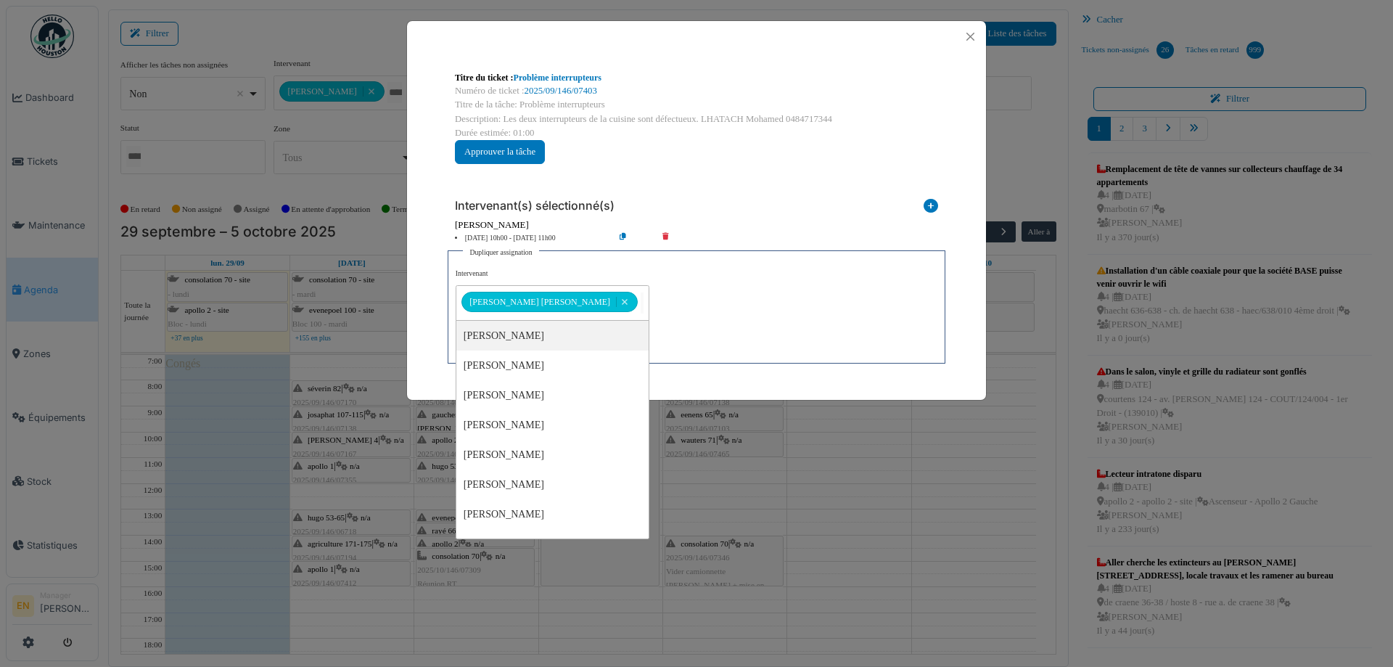
click at [658, 313] on div "**********" at bounding box center [697, 311] width 482 height 87
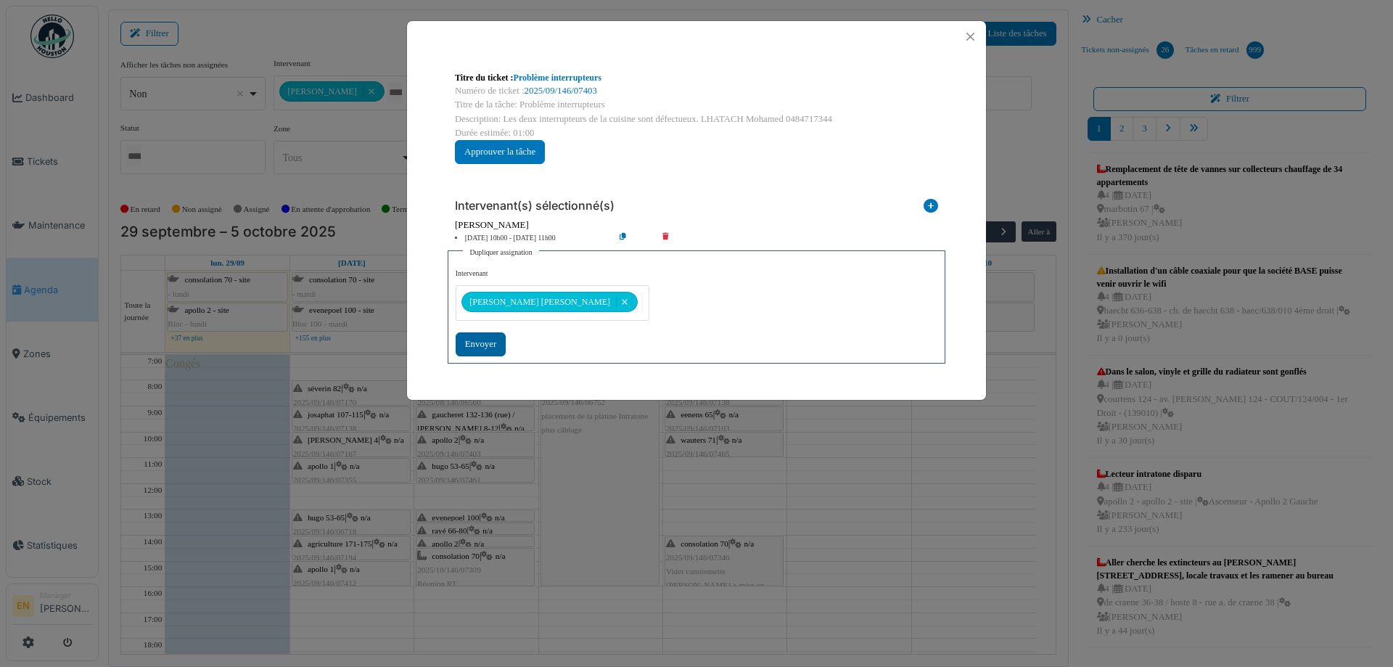
click at [485, 343] on div "Envoyer" at bounding box center [481, 344] width 50 height 24
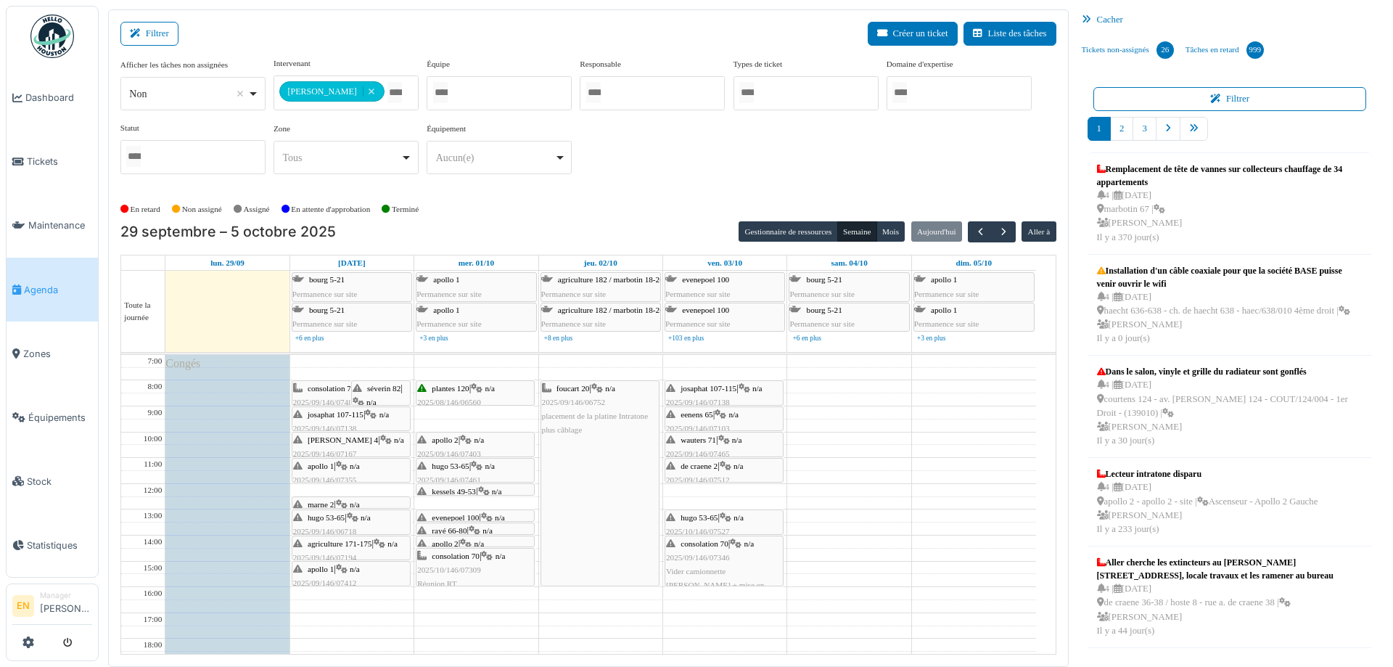
click at [472, 438] on icon at bounding box center [466, 439] width 12 height 9
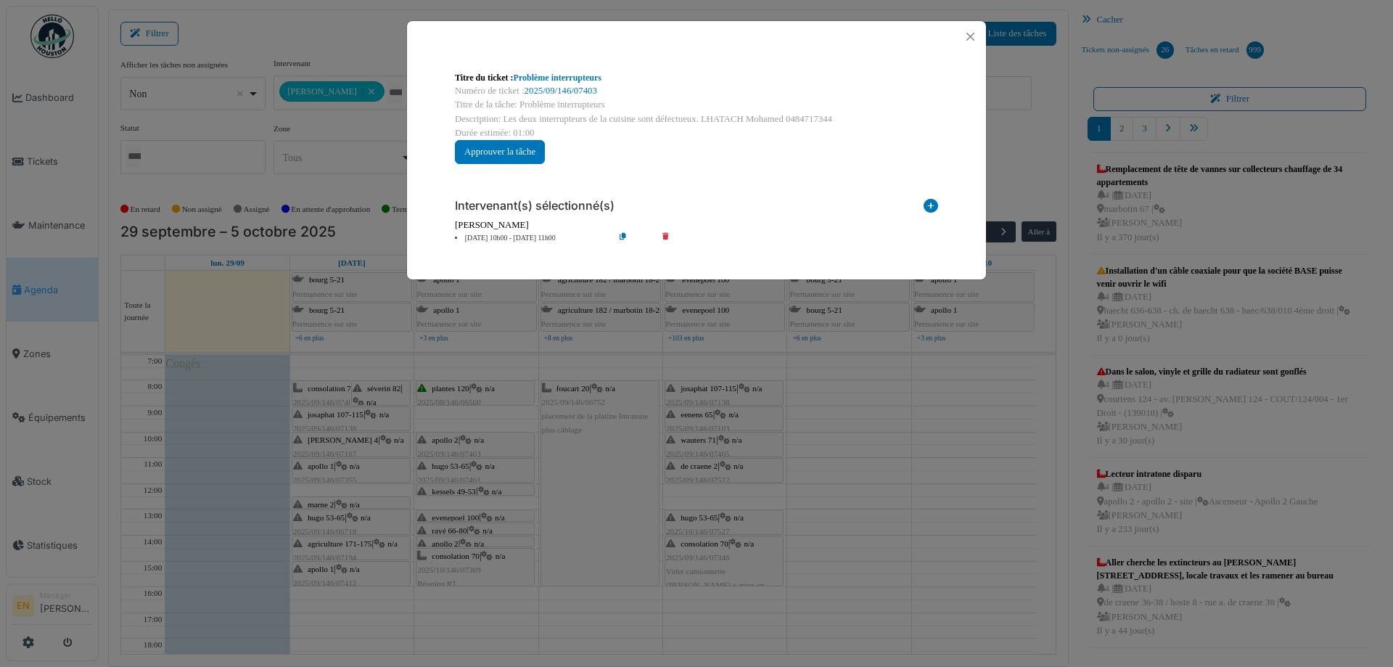
click at [625, 239] on icon at bounding box center [634, 238] width 41 height 11
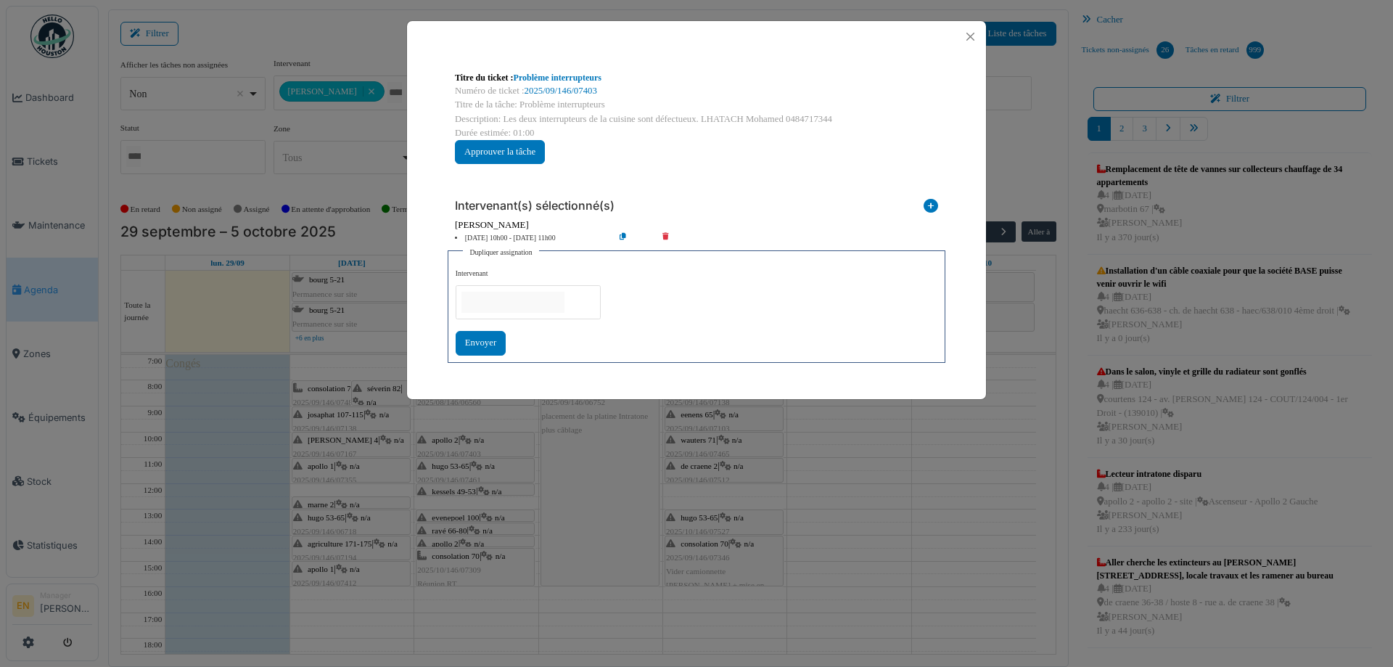
click at [554, 295] on input "null" at bounding box center [513, 302] width 103 height 21
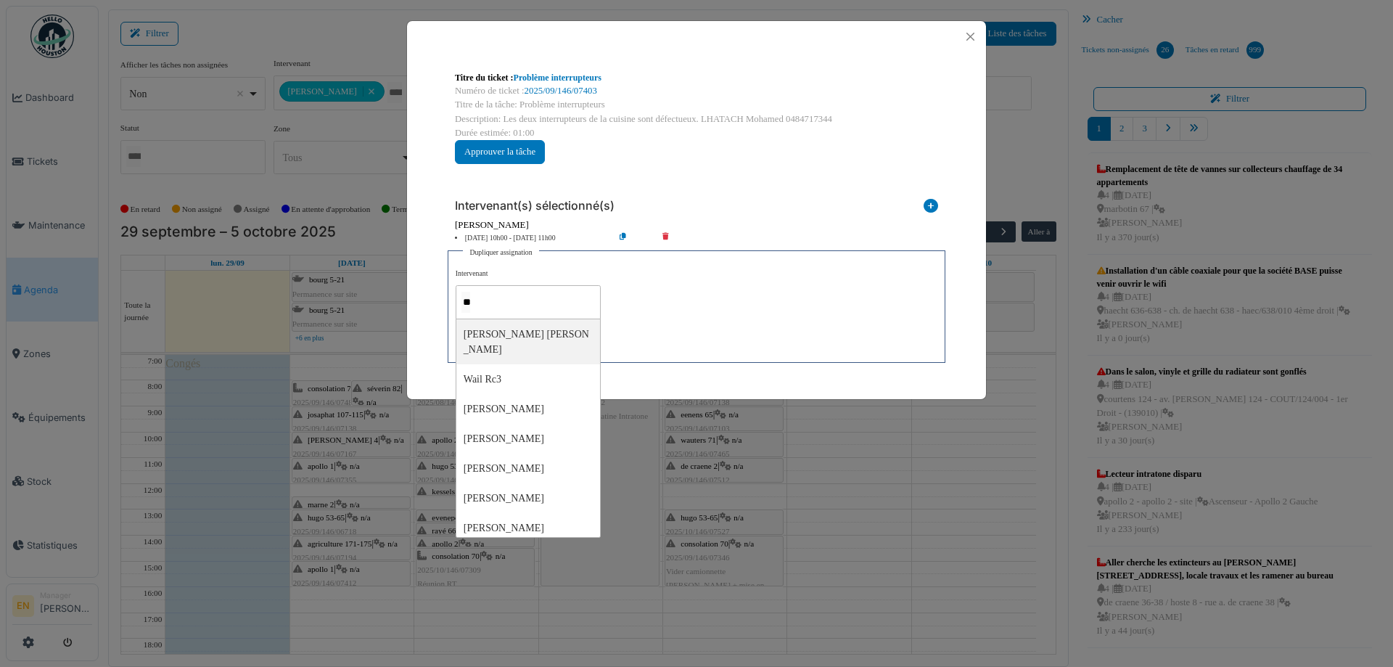
type input "***"
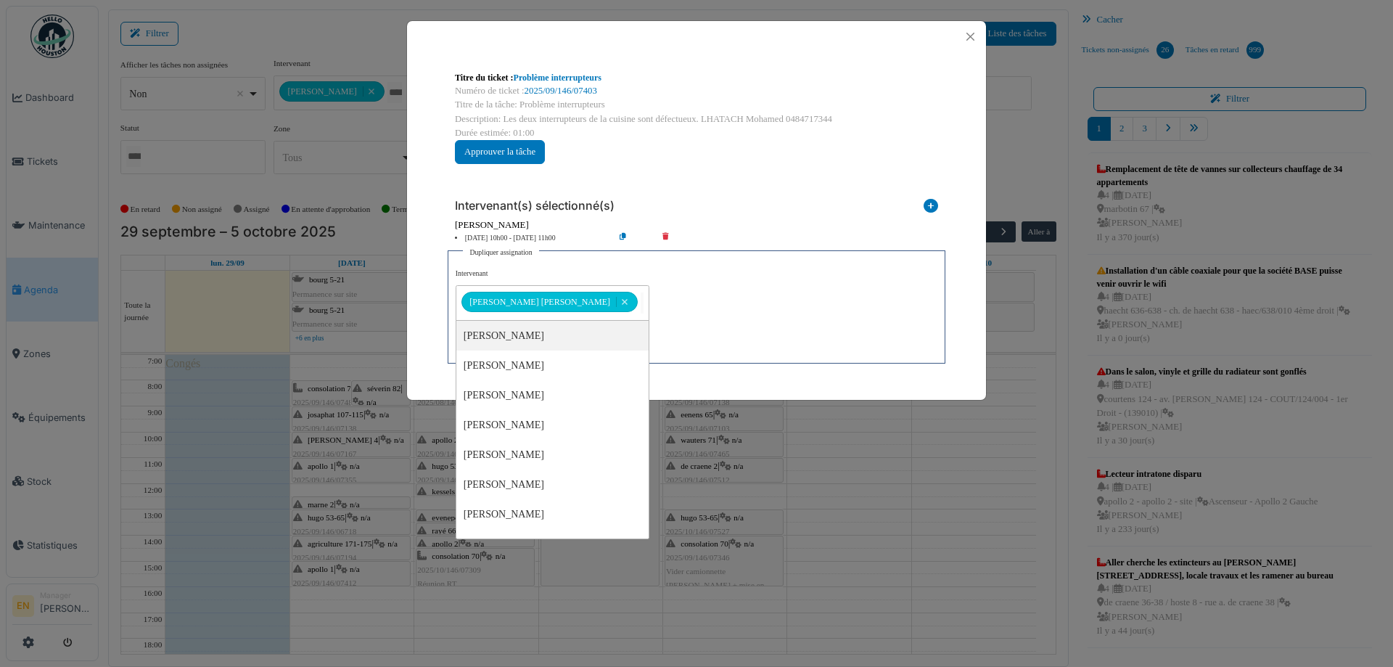
click at [723, 298] on div "**********" at bounding box center [697, 311] width 482 height 87
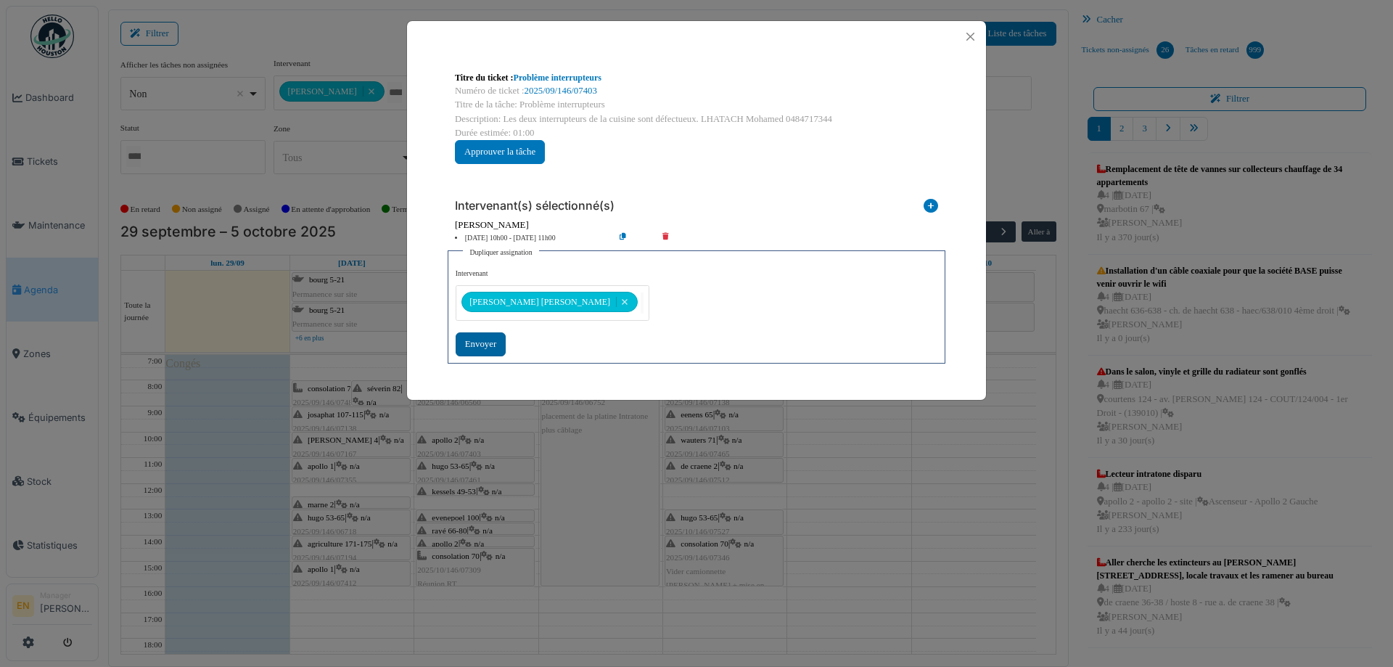
click at [479, 341] on div "Envoyer" at bounding box center [481, 344] width 50 height 24
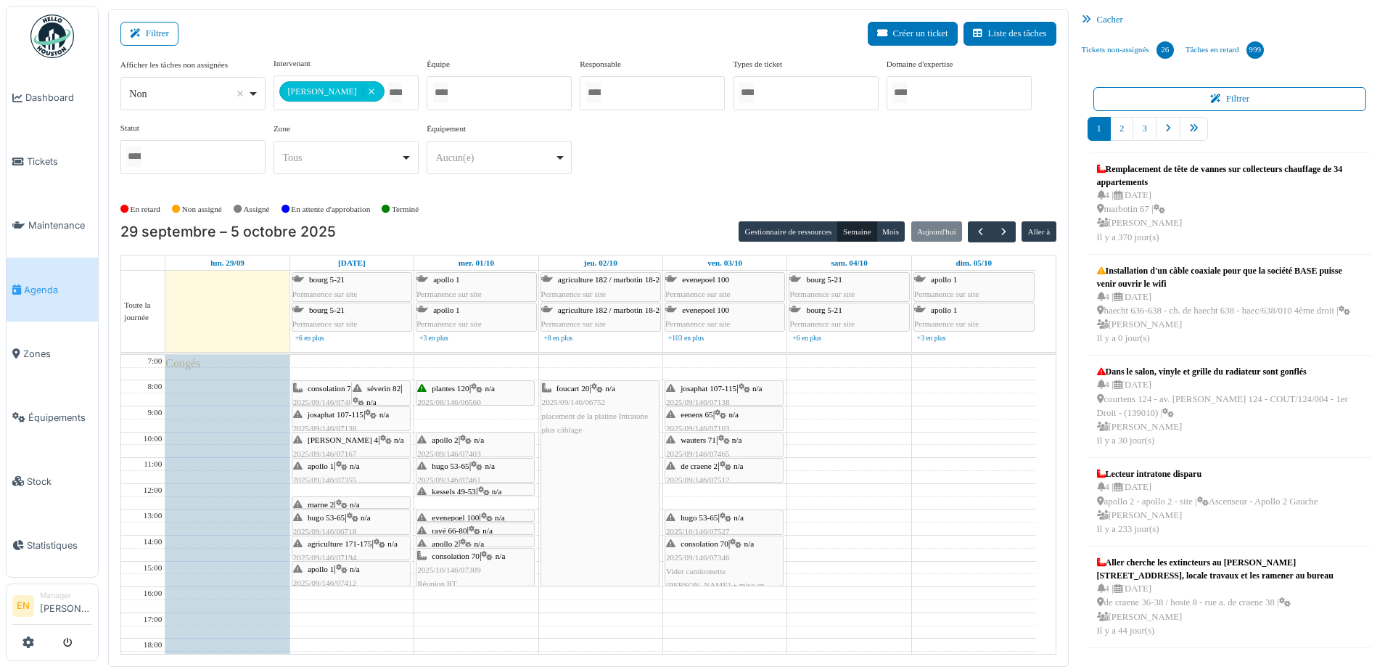
click at [469, 469] on div "hugo 53-65 | n/a 2025/09/146/07461 Interrupteur HS dans le couloir de l'apparte…" at bounding box center [475, 487] width 116 height 56
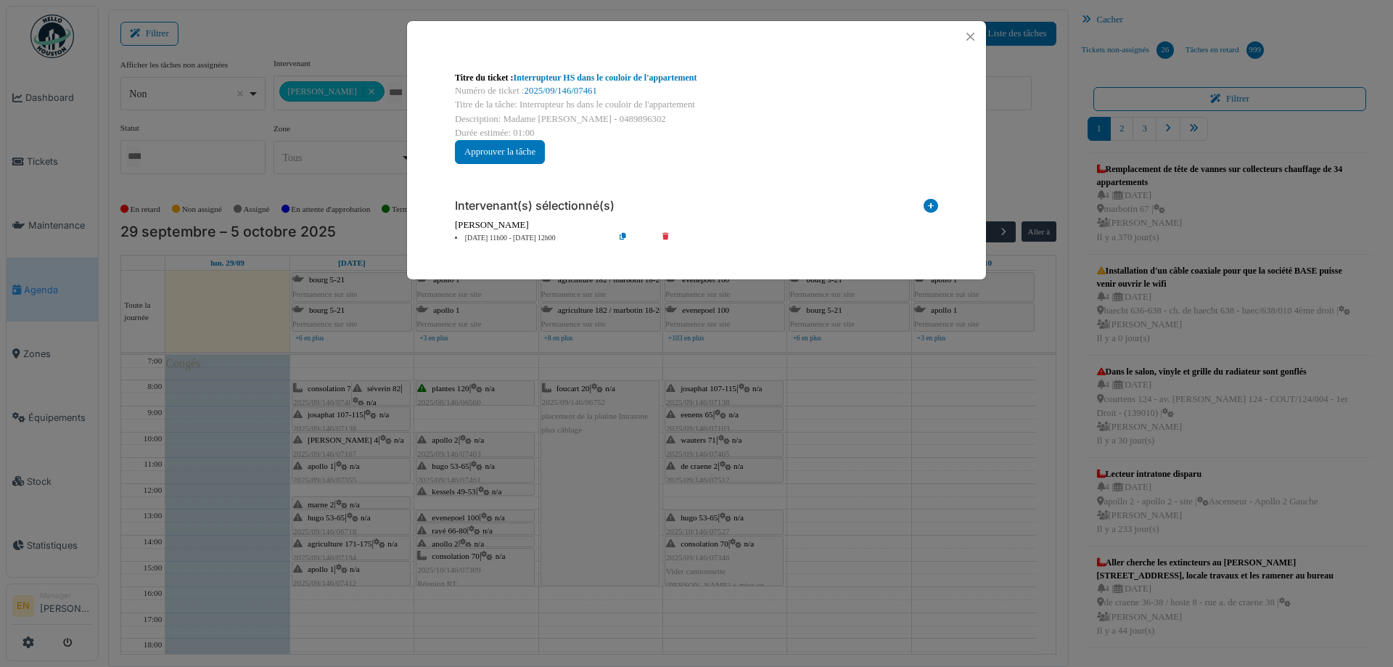
click at [623, 235] on icon at bounding box center [634, 238] width 41 height 11
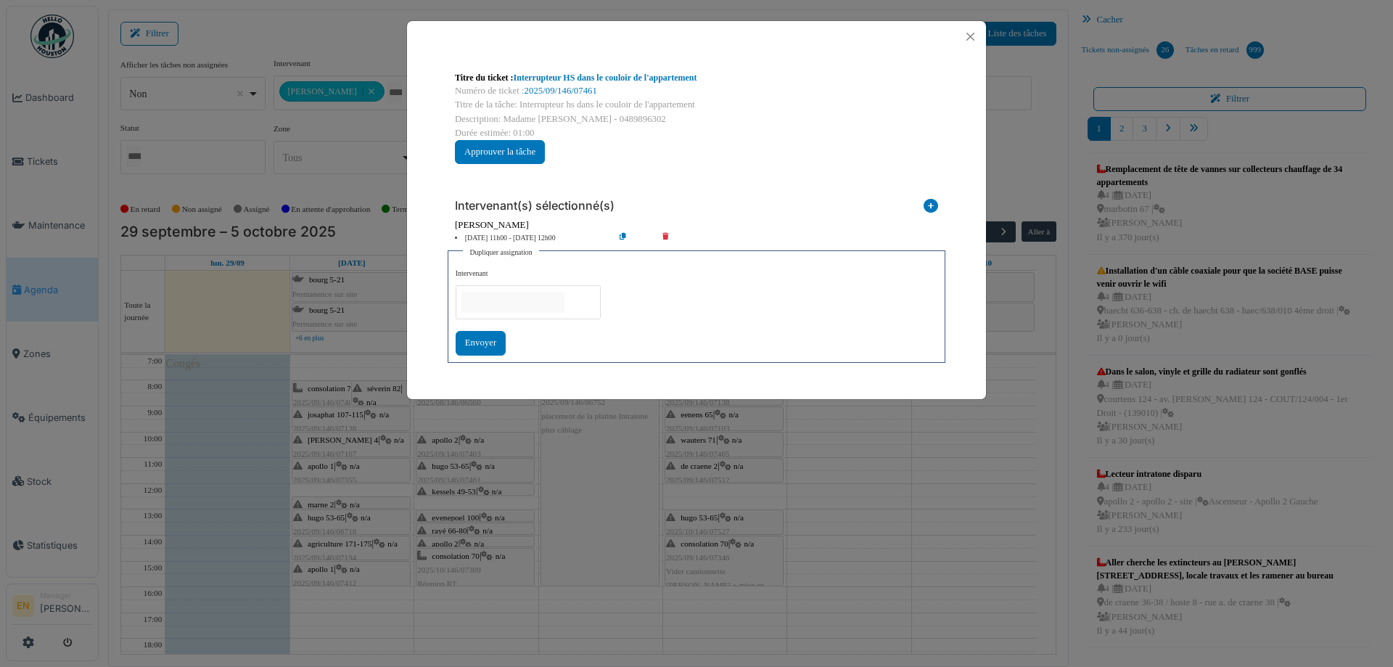
click at [514, 295] on input "null" at bounding box center [513, 302] width 103 height 21
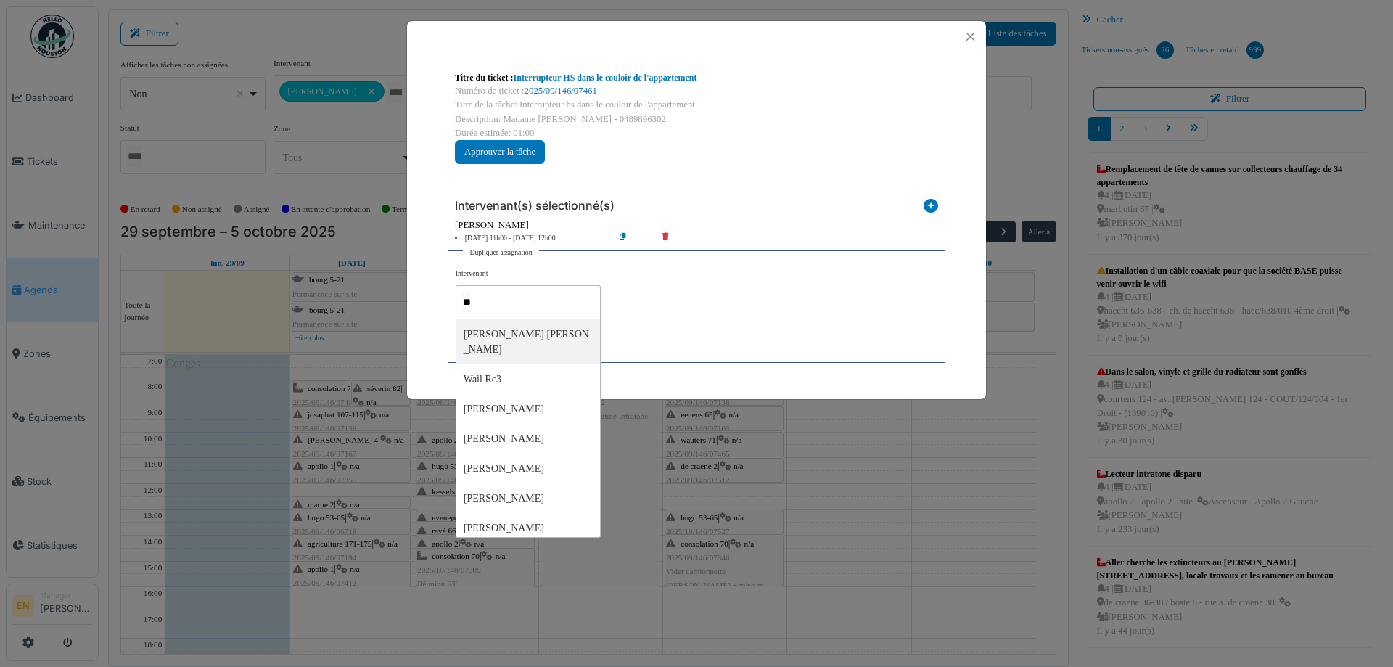
type input "***"
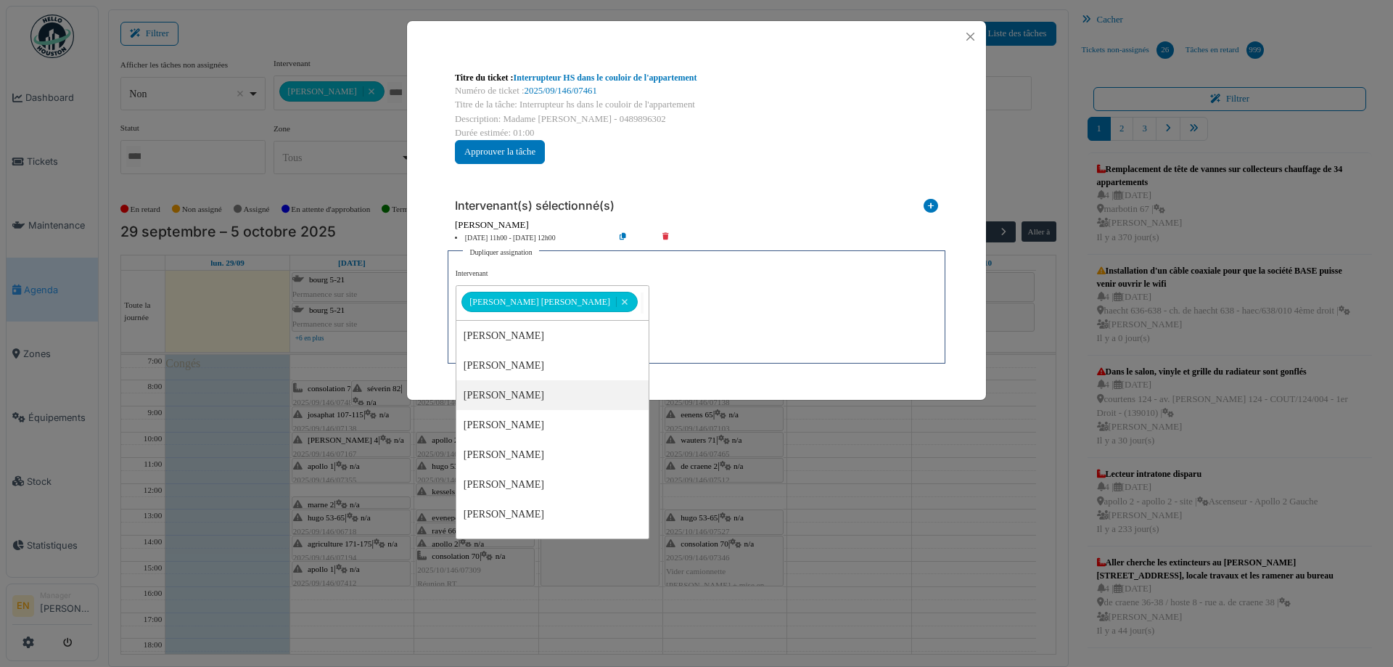
click at [668, 327] on div "**********" at bounding box center [697, 311] width 482 height 87
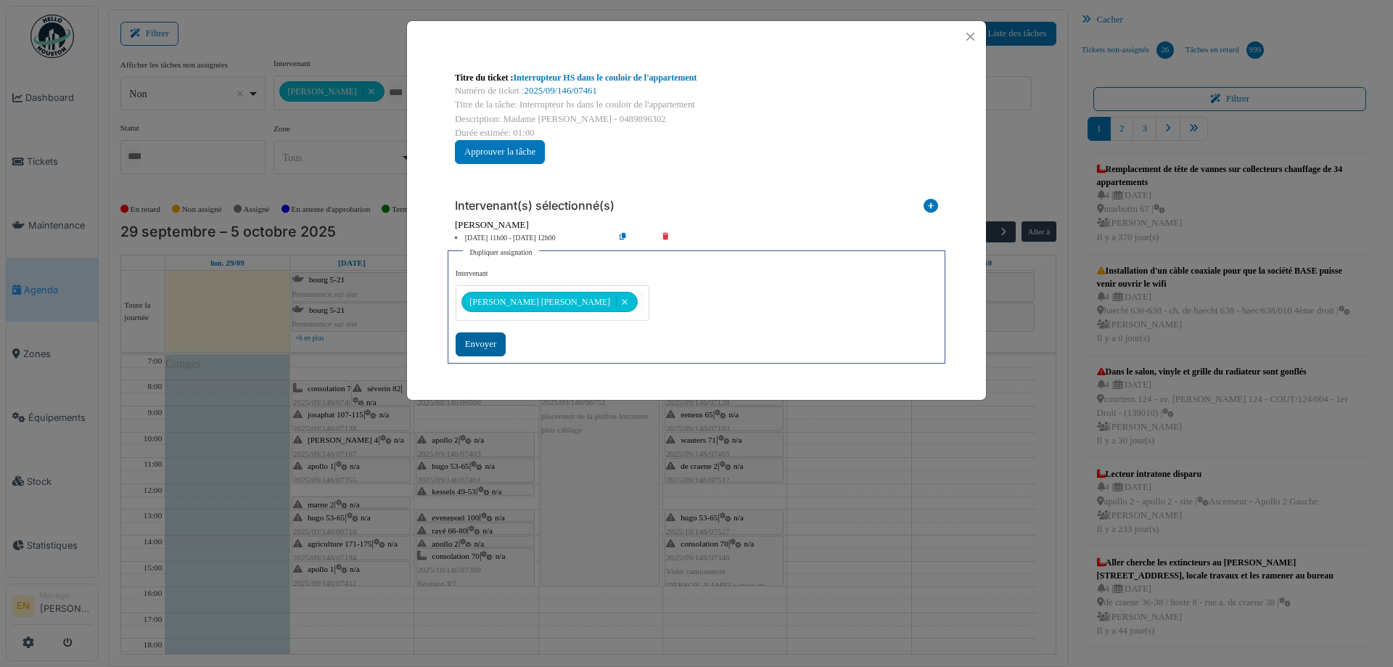
click at [482, 341] on div "Envoyer" at bounding box center [481, 344] width 50 height 24
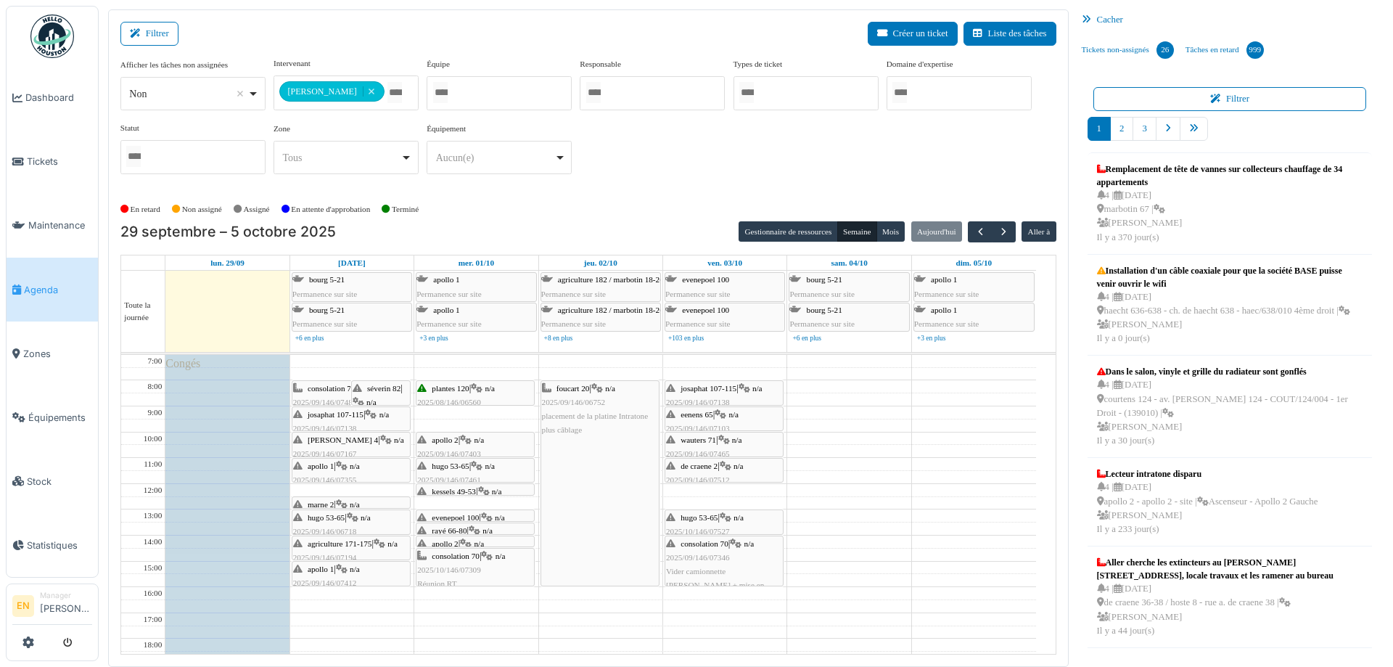
click at [465, 492] on div at bounding box center [476, 495] width 118 height 6
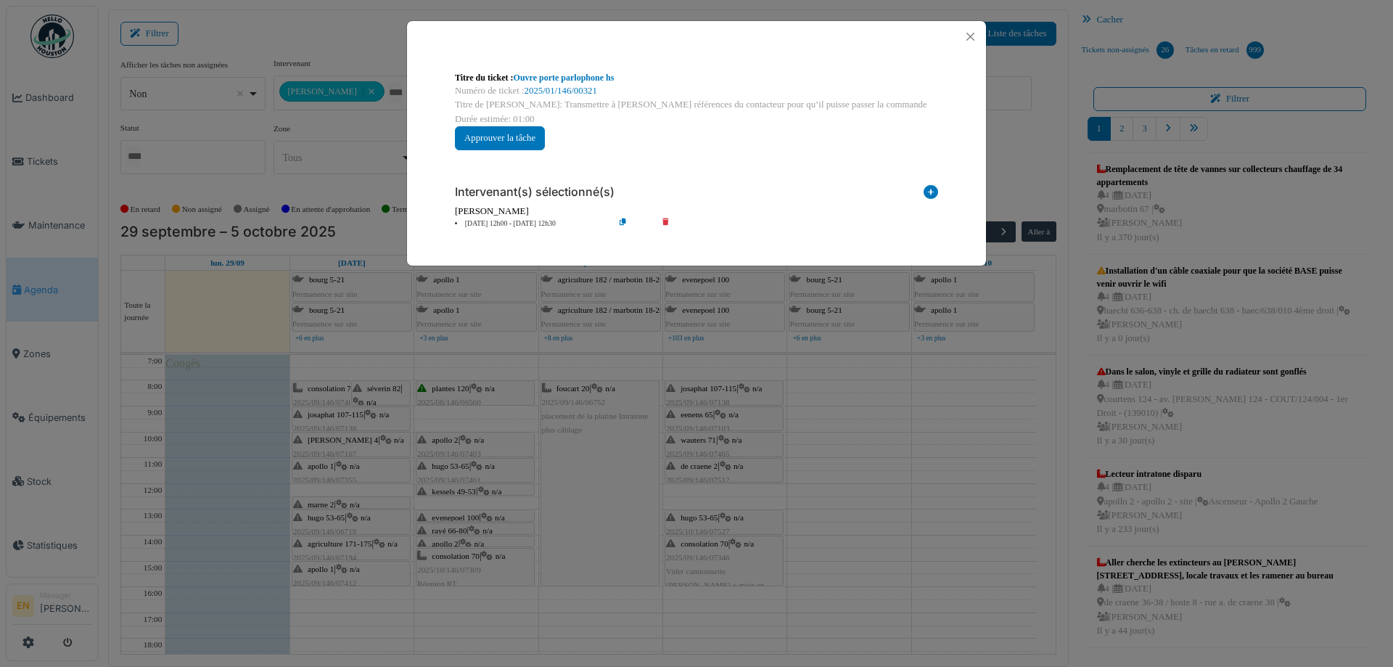
click at [480, 488] on div "Titre du ticket : Ouvre porte parlophone hs Numéro de ticket : 2025/01/146/0032…" at bounding box center [696, 333] width 1393 height 667
click at [588, 73] on link "Ouvre porte parlophone hs" at bounding box center [564, 78] width 101 height 10
click at [623, 220] on icon at bounding box center [634, 223] width 41 height 11
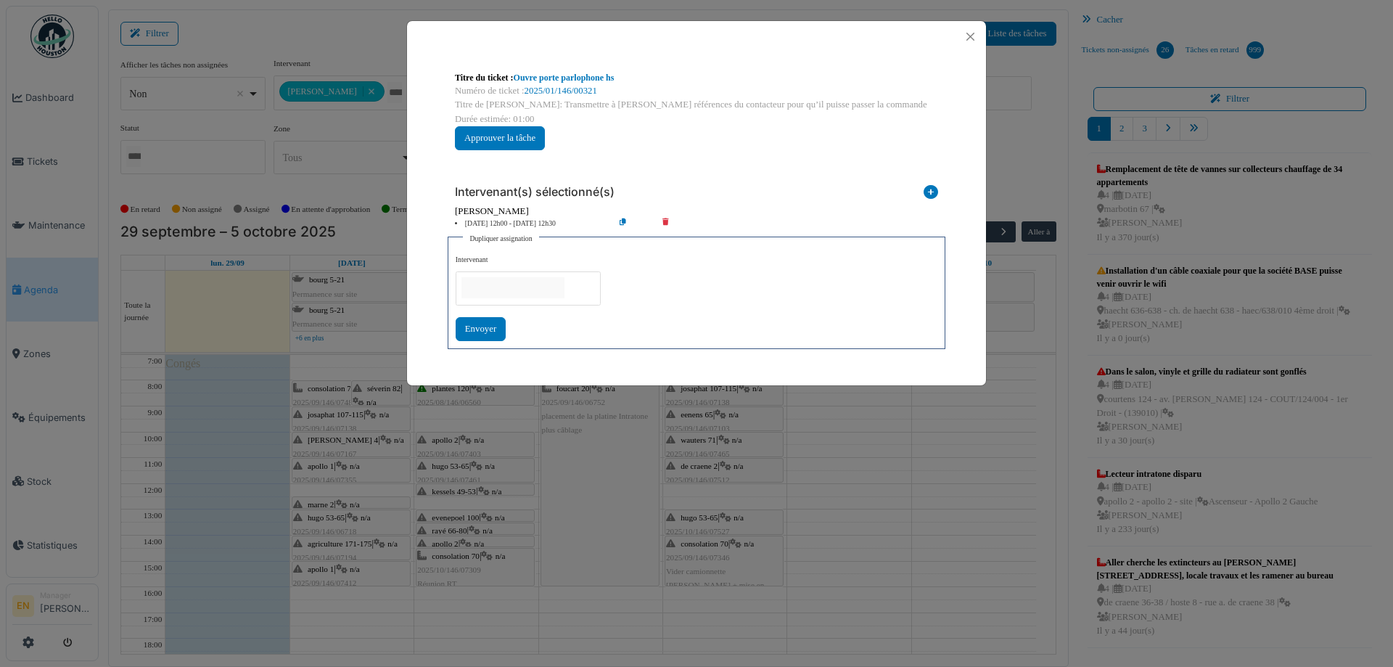
click at [549, 292] on input "null" at bounding box center [513, 287] width 103 height 21
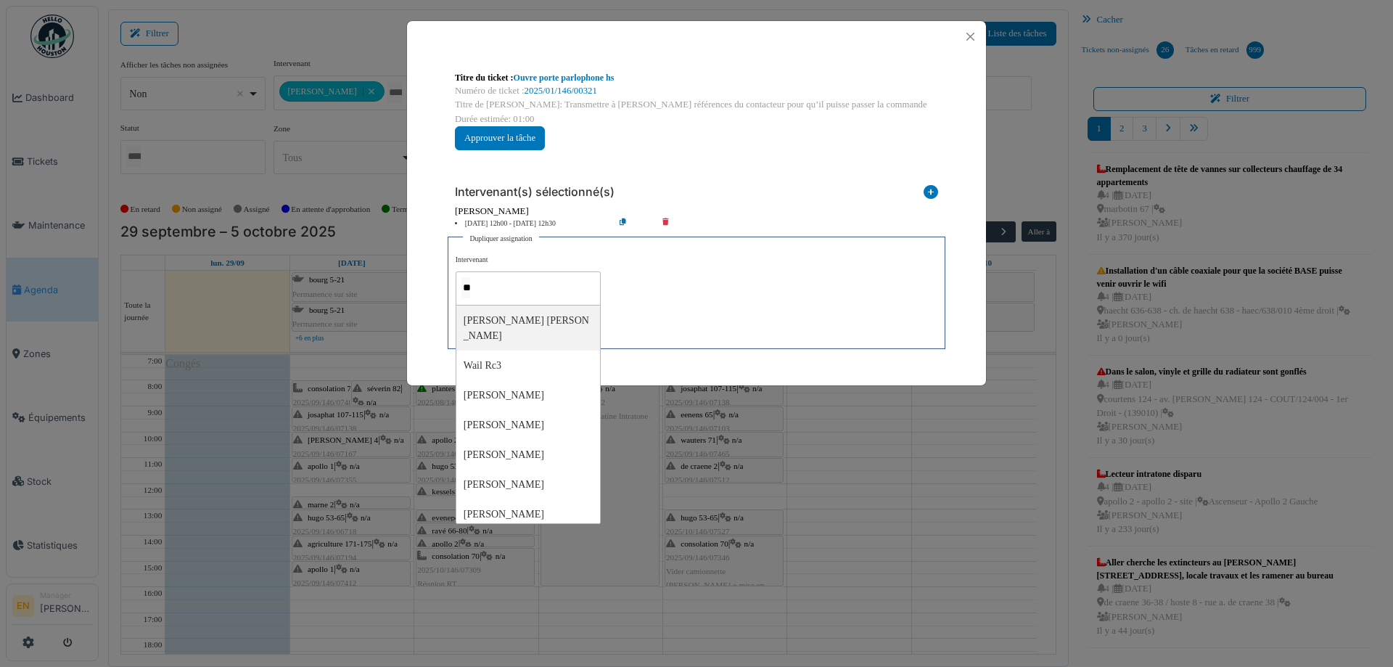
type input "***"
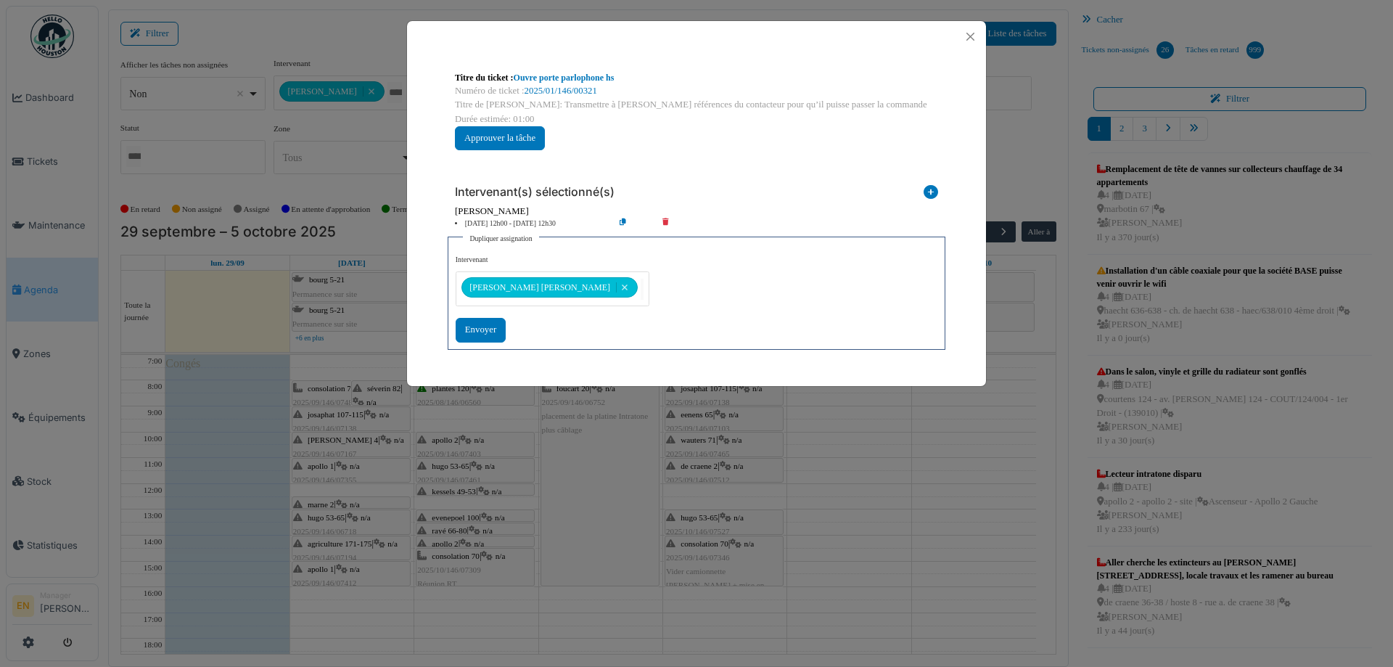
click at [708, 316] on div "**********" at bounding box center [697, 298] width 482 height 87
click at [488, 332] on div "Envoyer" at bounding box center [481, 330] width 50 height 24
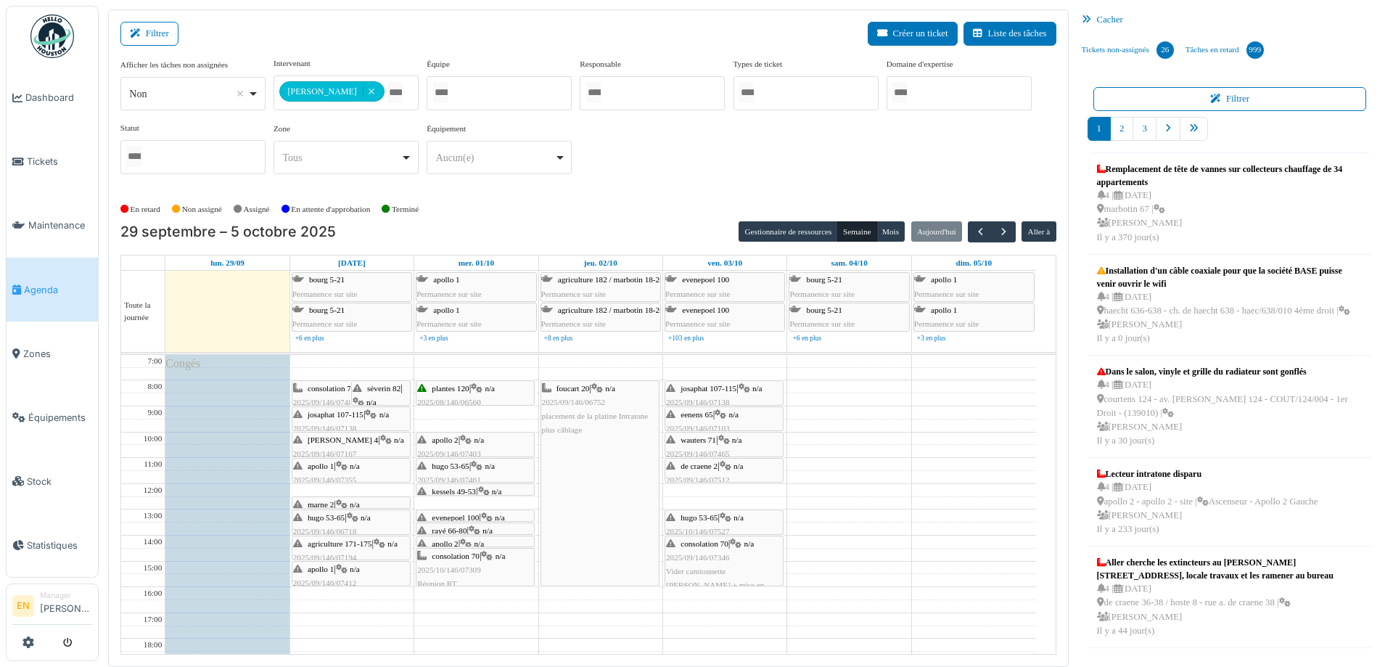
click at [469, 541] on icon at bounding box center [466, 543] width 12 height 9
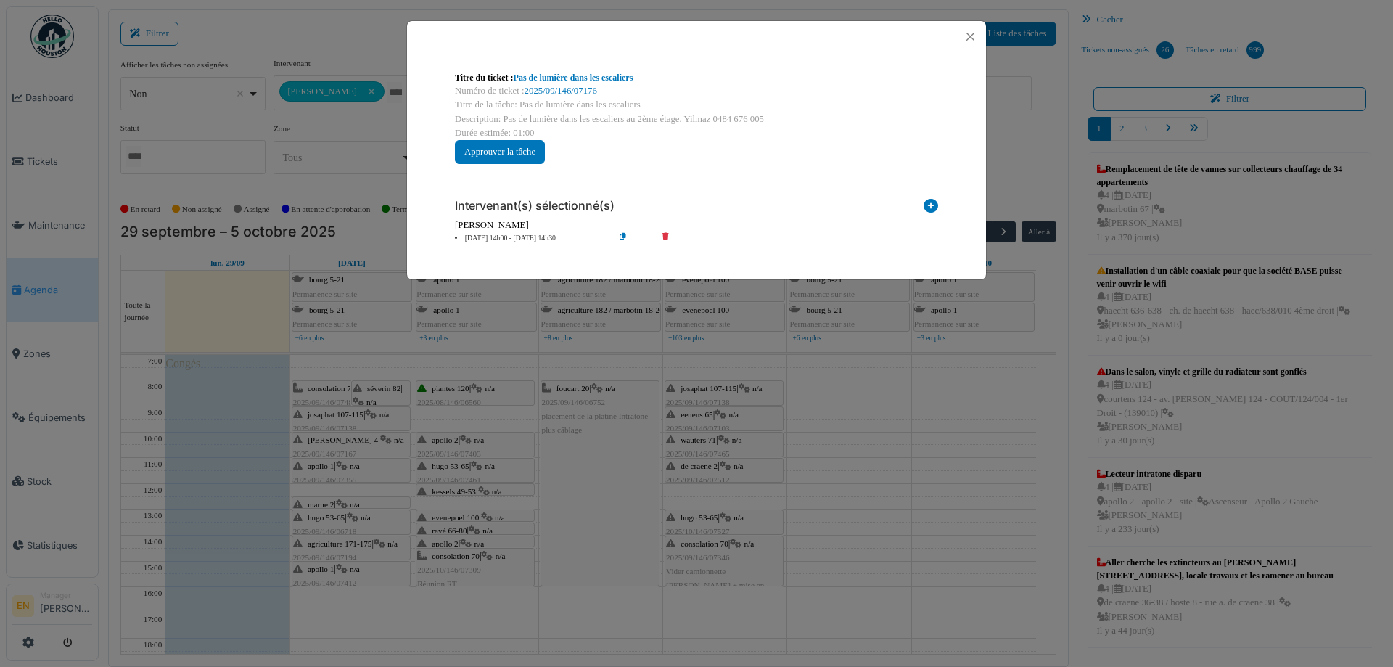
click at [619, 236] on icon at bounding box center [634, 238] width 41 height 11
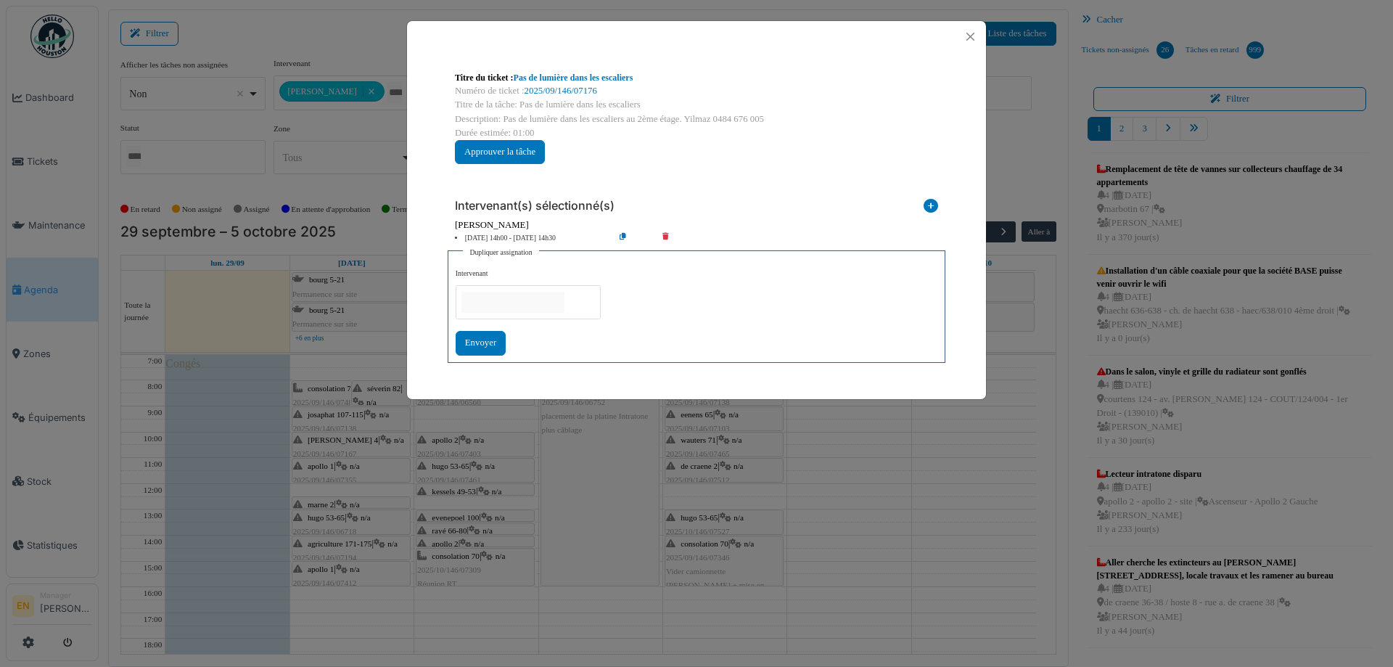
click at [540, 294] on input "null" at bounding box center [513, 302] width 103 height 21
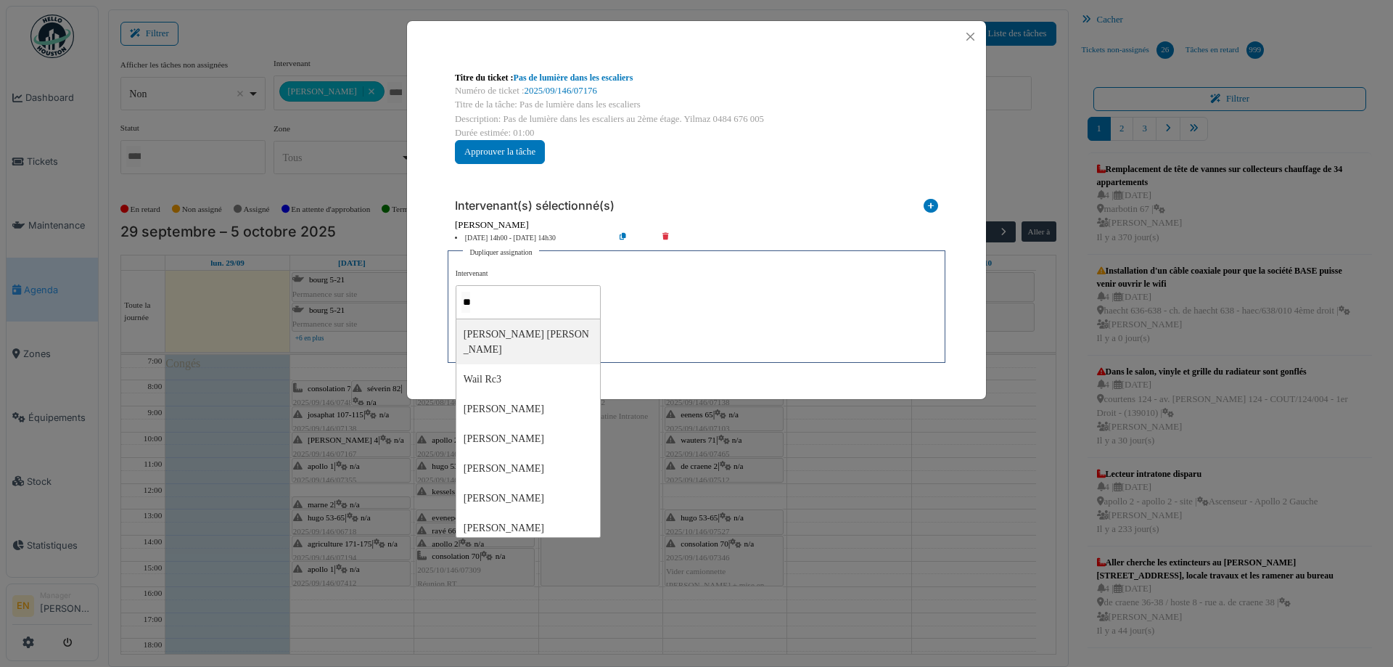
type input "***"
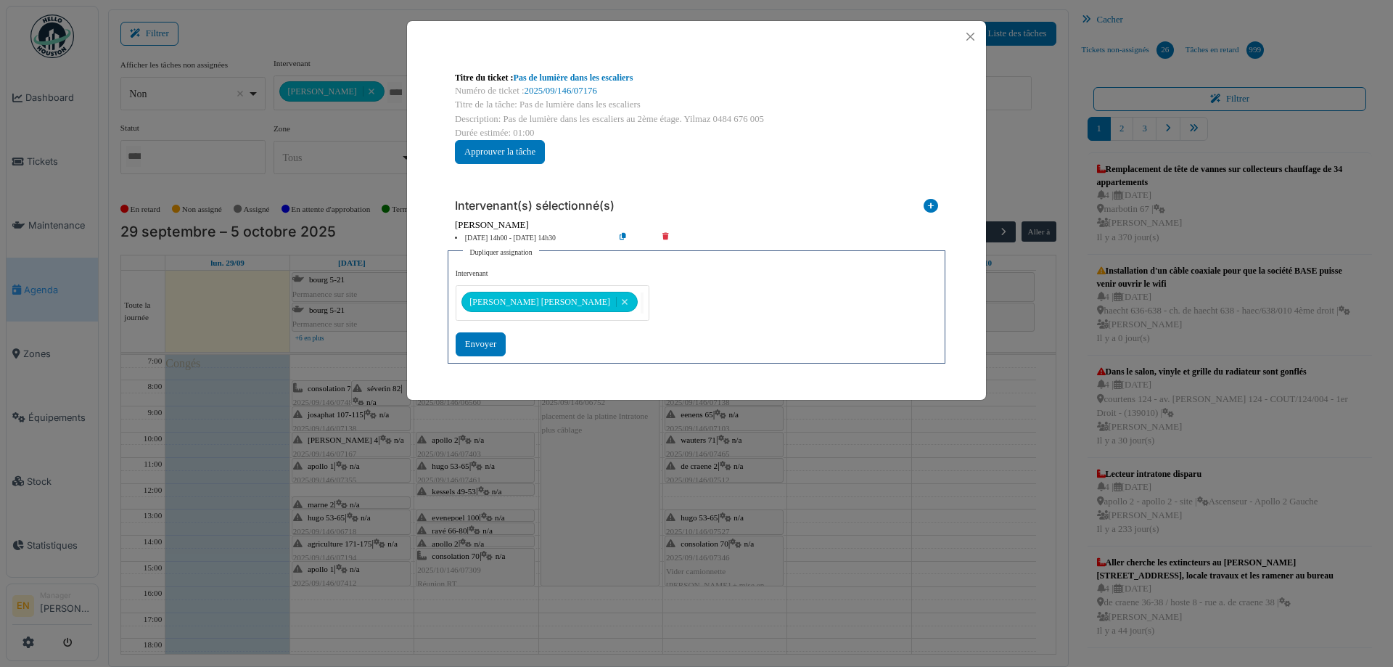
click at [726, 316] on div "**********" at bounding box center [697, 311] width 482 height 87
click at [491, 343] on div "Envoyer" at bounding box center [481, 344] width 50 height 24
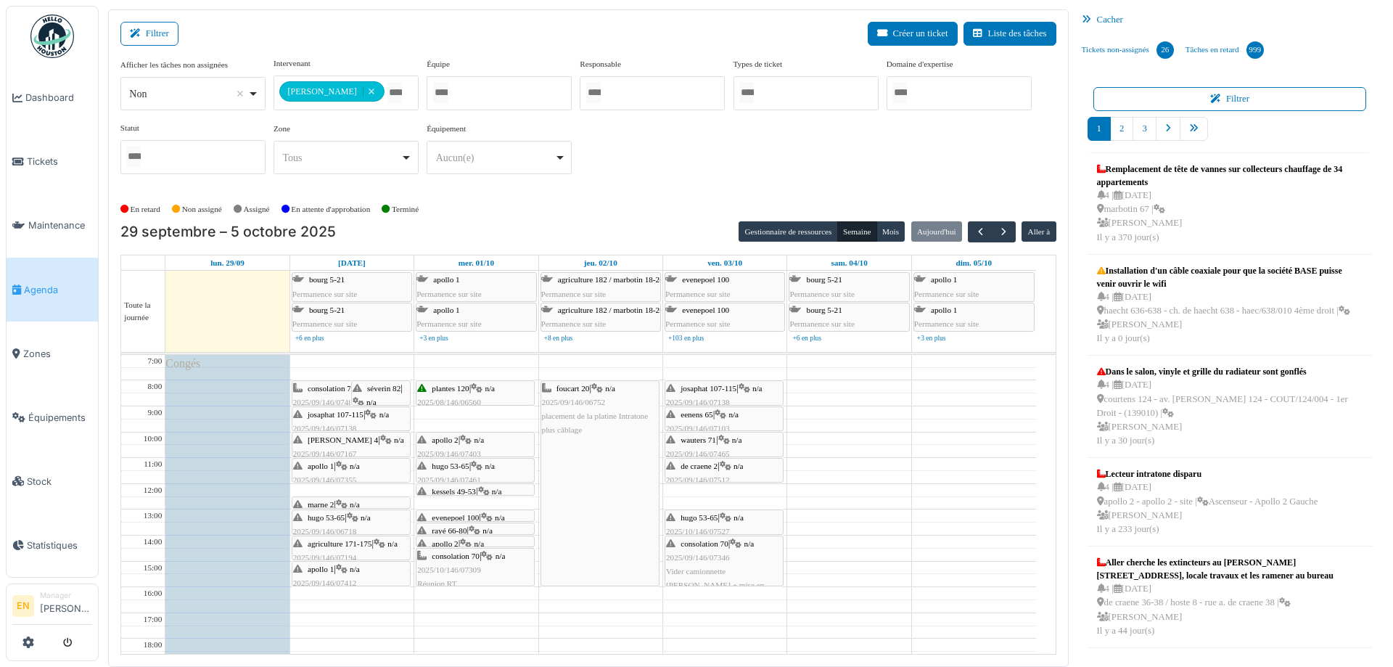
click at [458, 562] on div "consolation 70 | n/a 2025/10/146/07309 Réunion RT" at bounding box center [475, 570] width 116 height 42
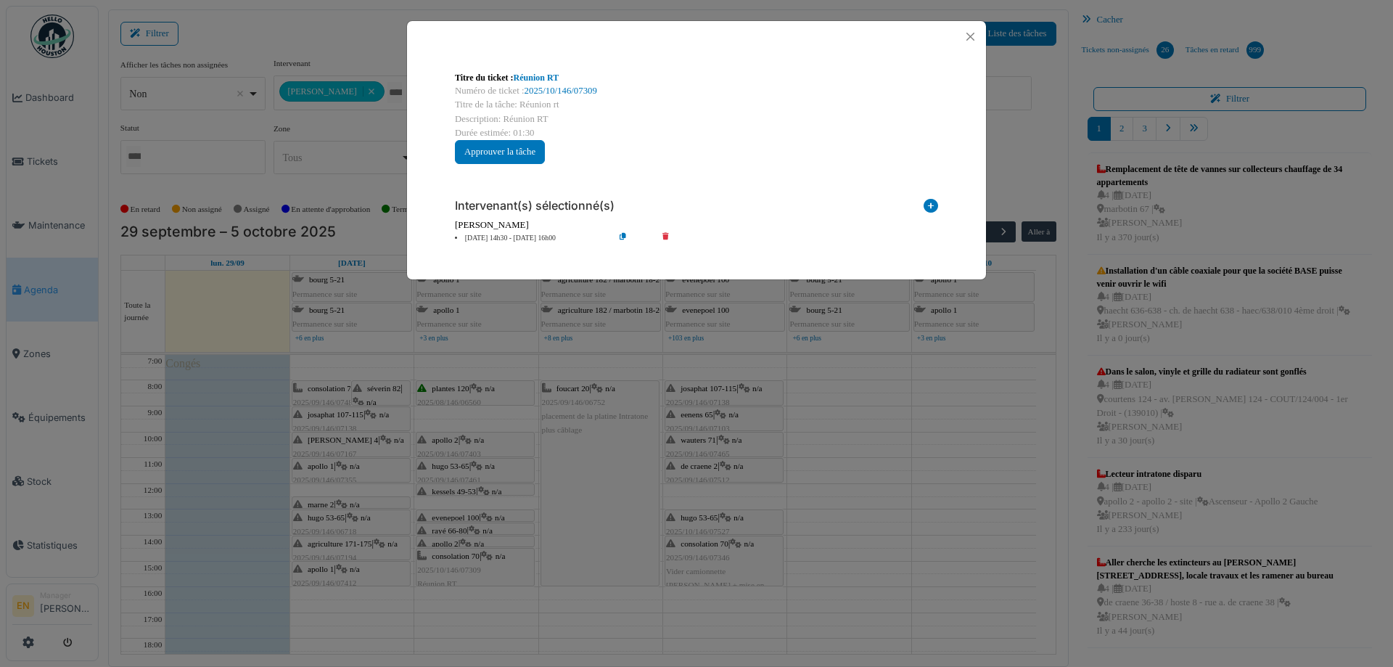
click at [619, 236] on icon at bounding box center [634, 238] width 41 height 11
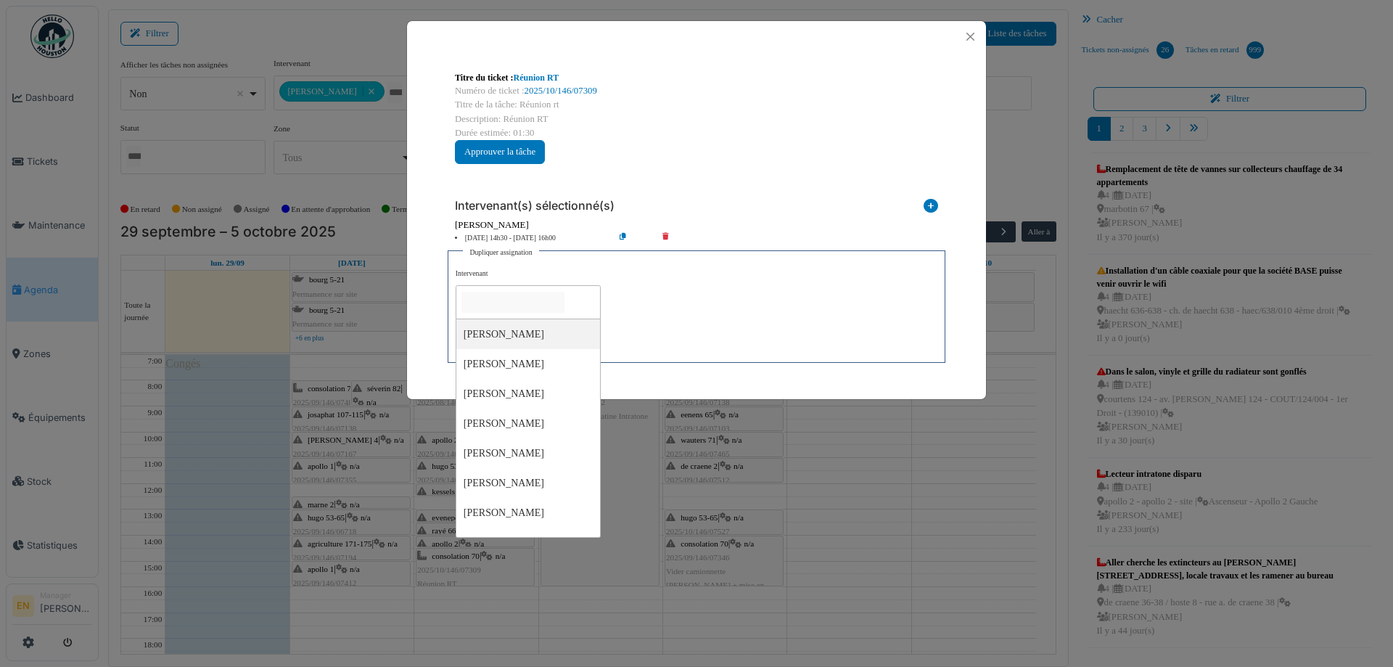
click at [527, 300] on input "null" at bounding box center [513, 302] width 103 height 21
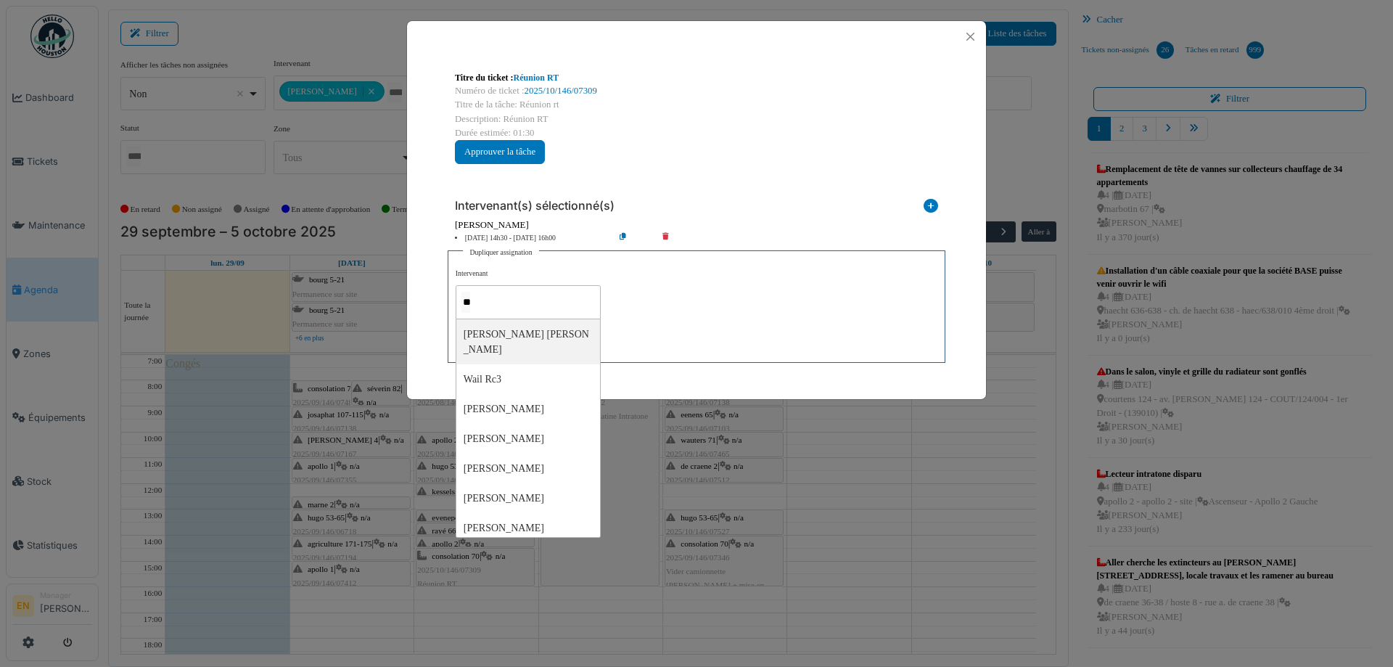
type input "***"
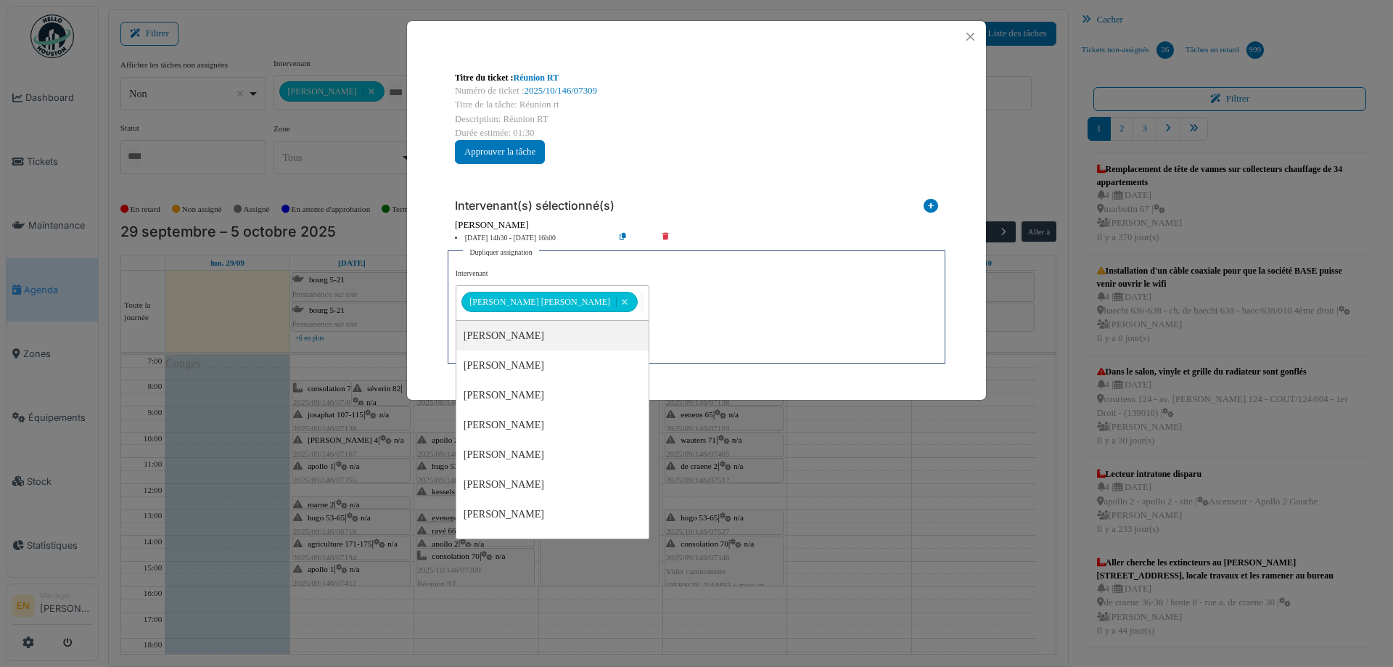
click at [676, 319] on div "**********" at bounding box center [697, 311] width 482 height 87
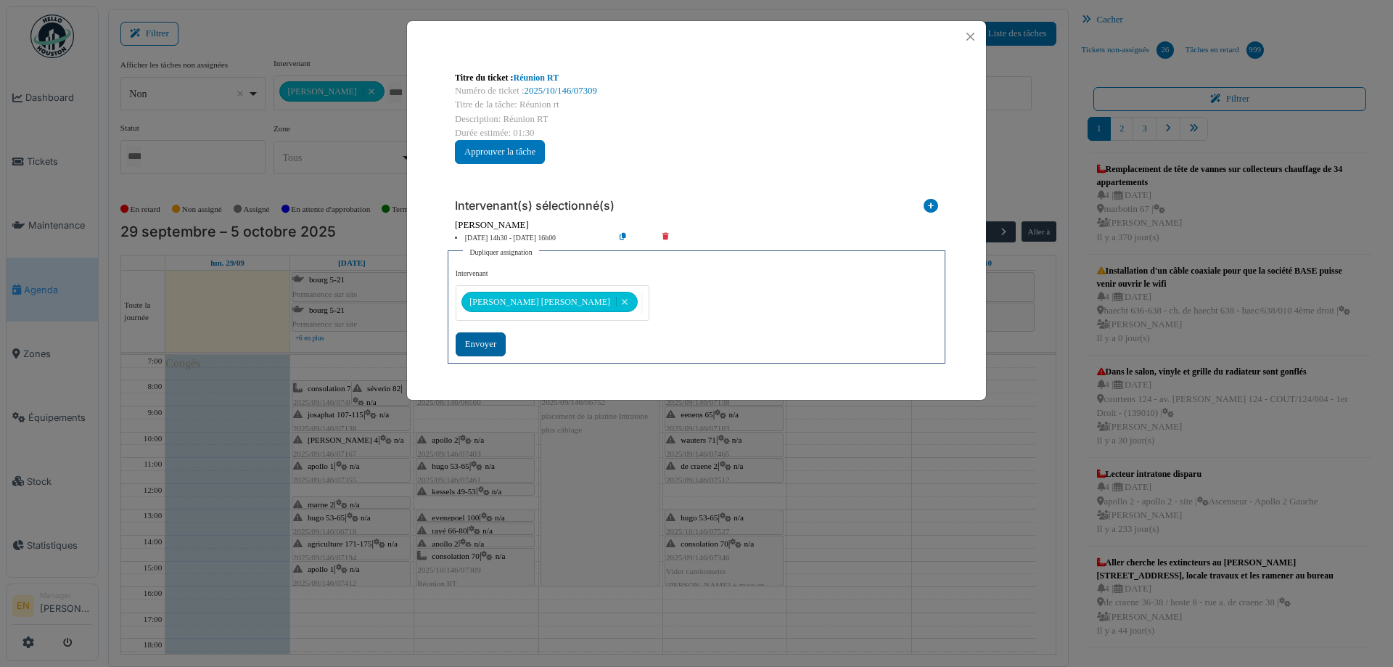
click at [492, 348] on div "Envoyer" at bounding box center [481, 344] width 50 height 24
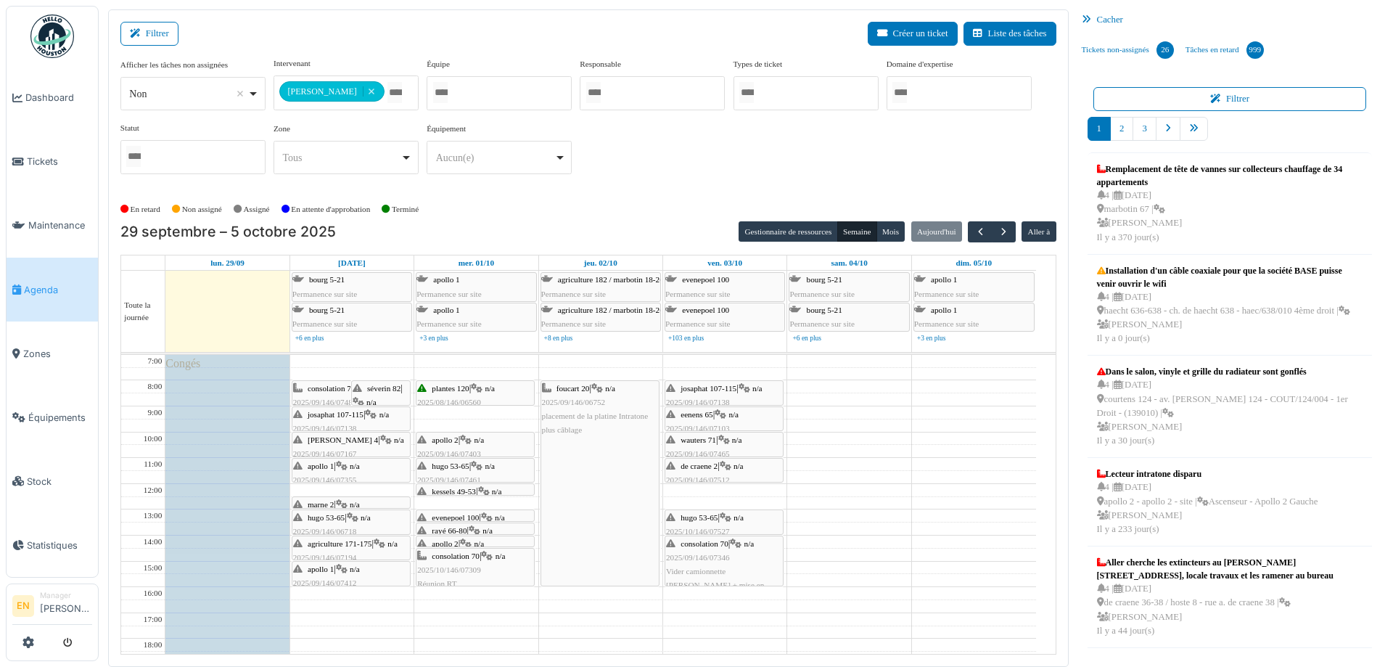
click at [449, 467] on span "hugo 53-65" at bounding box center [450, 466] width 37 height 9
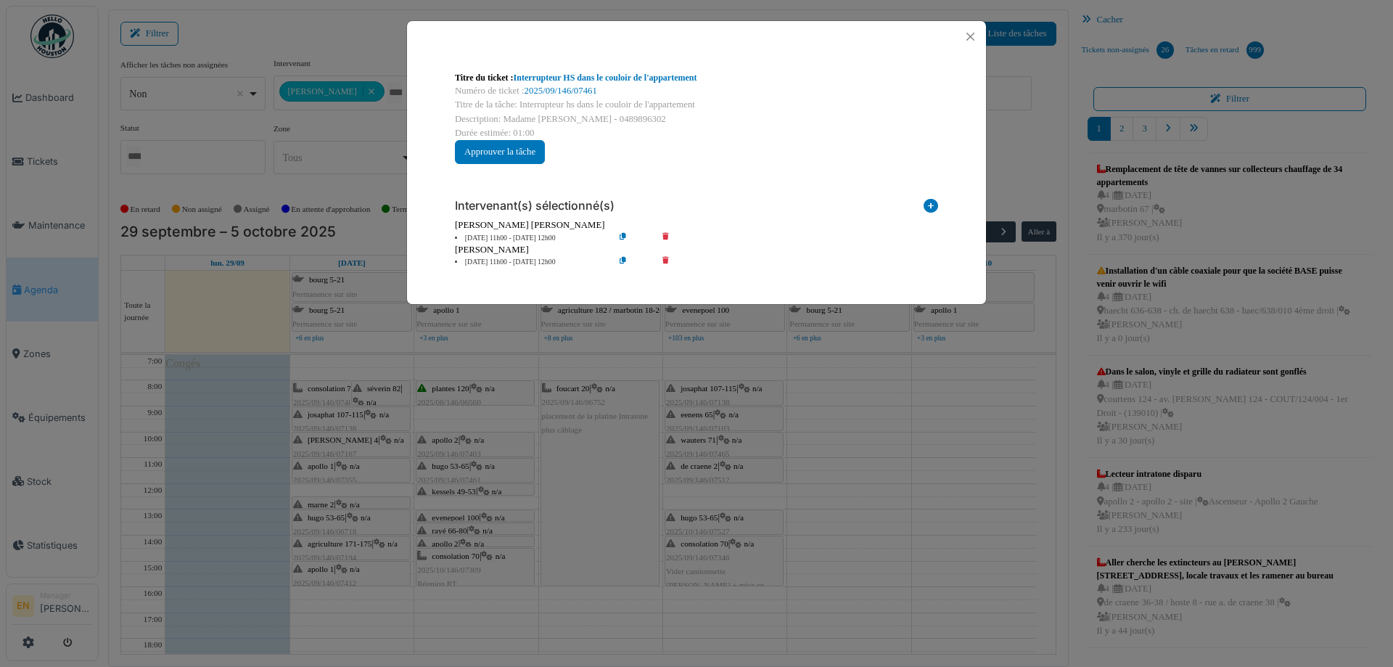
click at [465, 440] on div "Titre du ticket : Interrupteur HS dans le couloir de l'appartement Numéro de ti…" at bounding box center [696, 333] width 1393 height 667
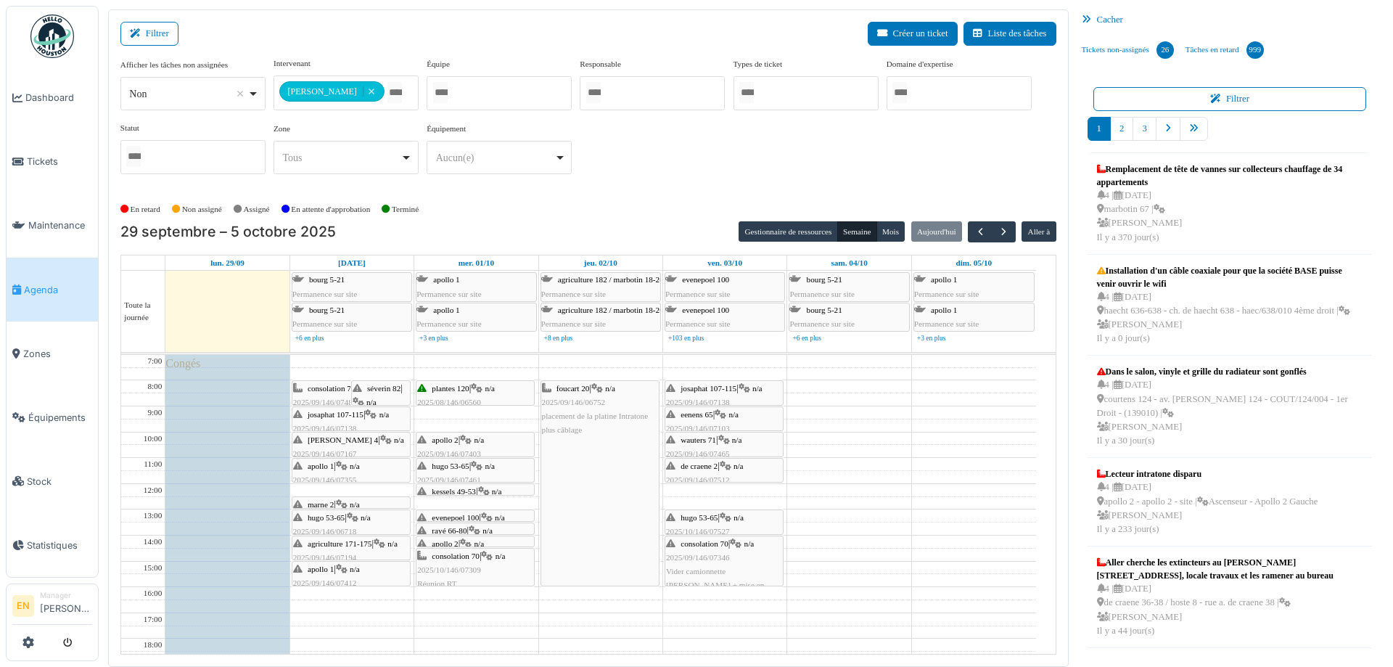
click at [465, 440] on icon at bounding box center [466, 439] width 12 height 9
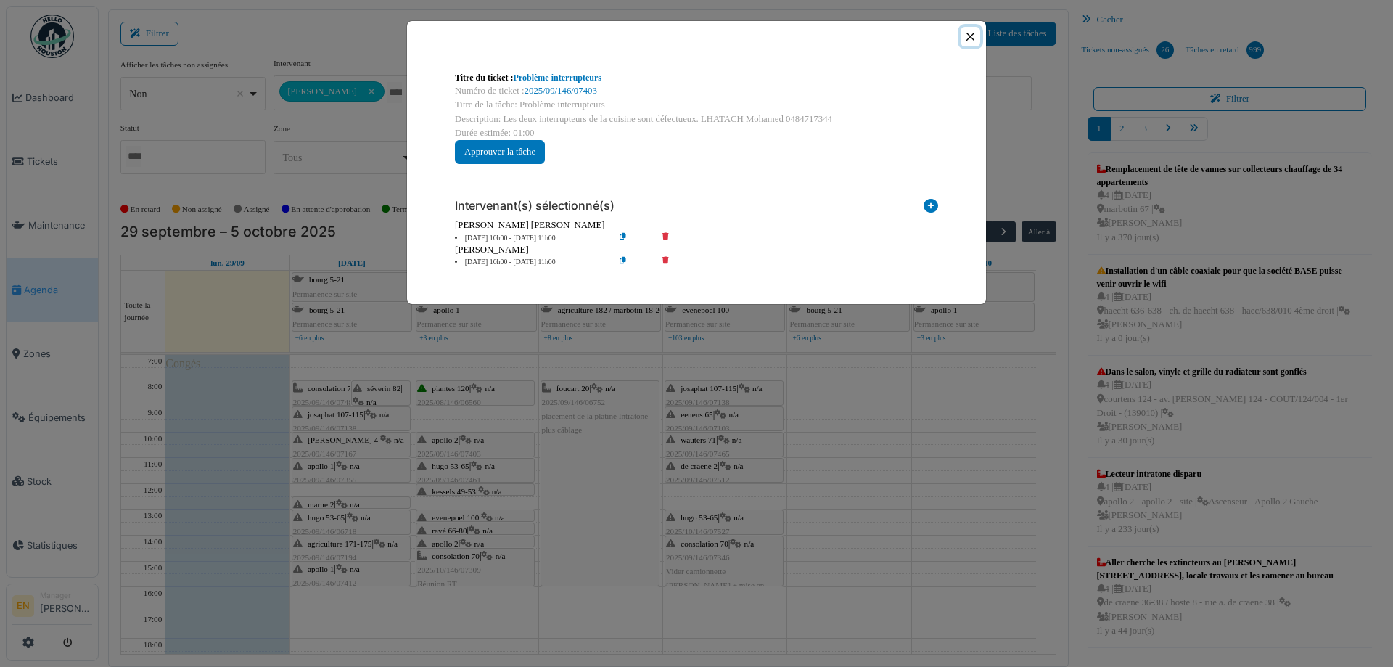
click at [969, 36] on button "Close" at bounding box center [971, 37] width 20 height 20
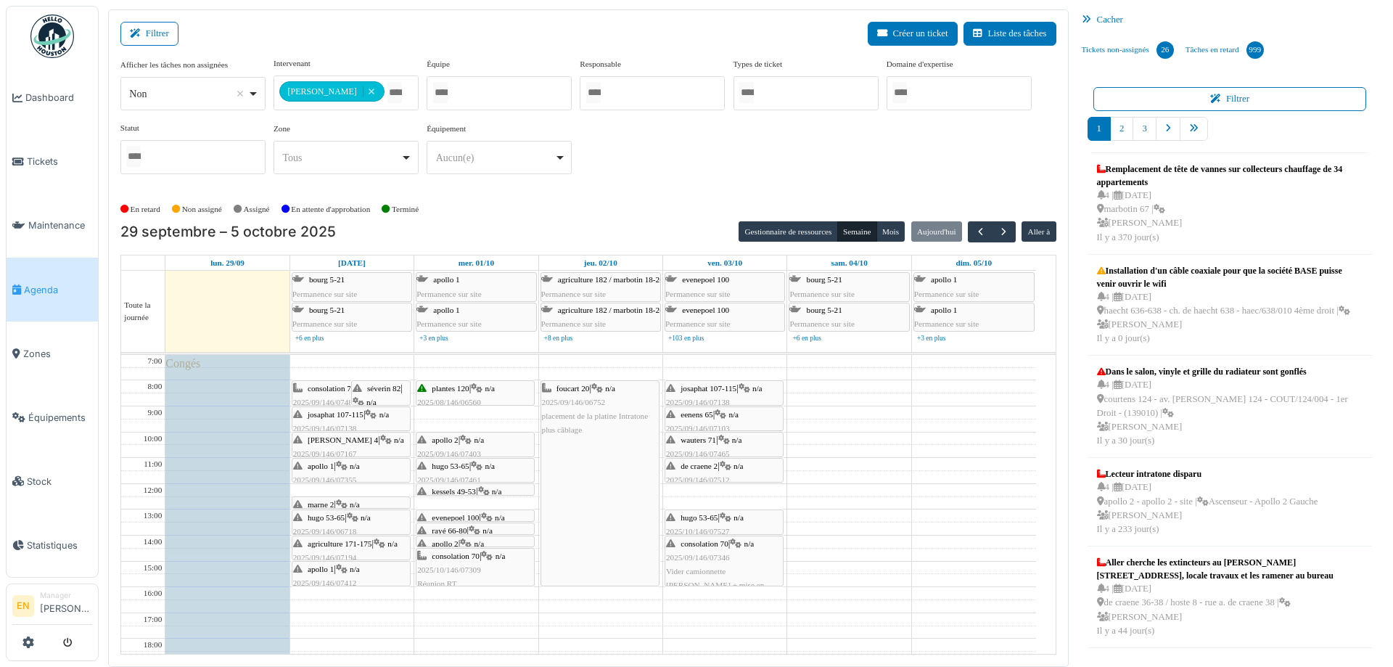
click at [602, 422] on div "foucart 20 | n/a 2025/09/146/06752 placement de la platine Intratone plus câbla…" at bounding box center [600, 410] width 116 height 56
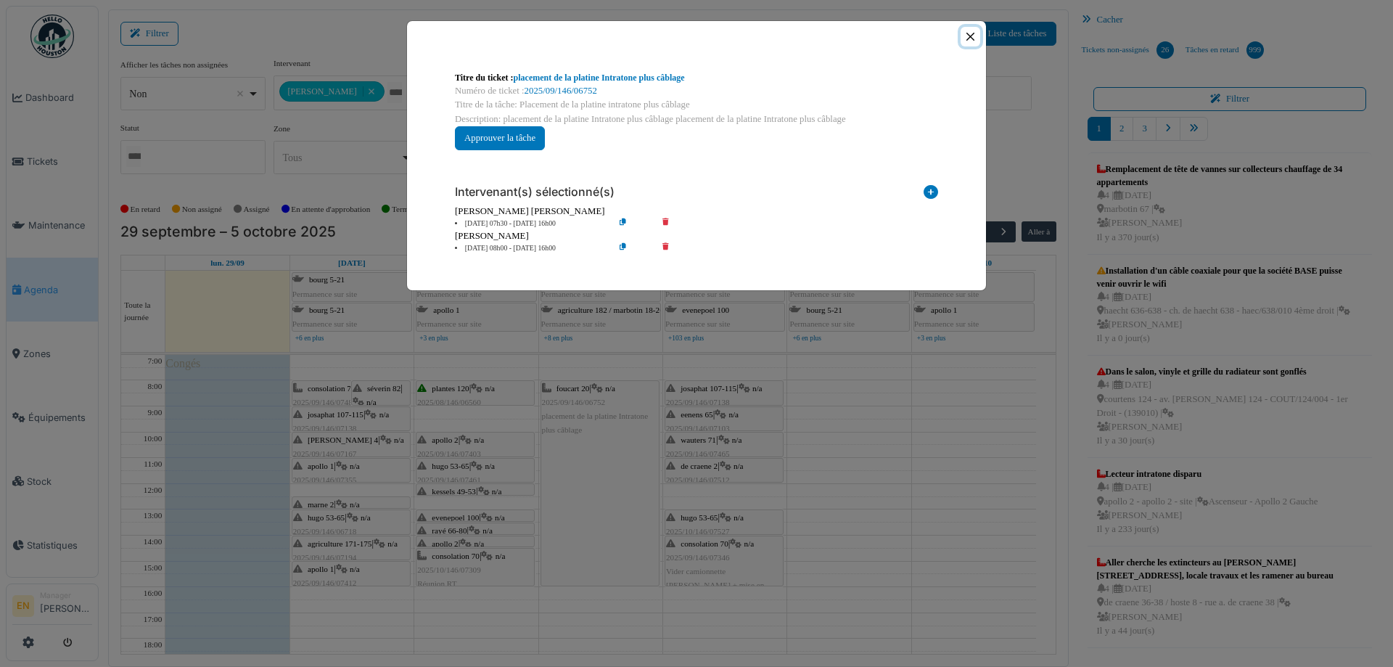
click at [969, 37] on button "Close" at bounding box center [971, 37] width 20 height 20
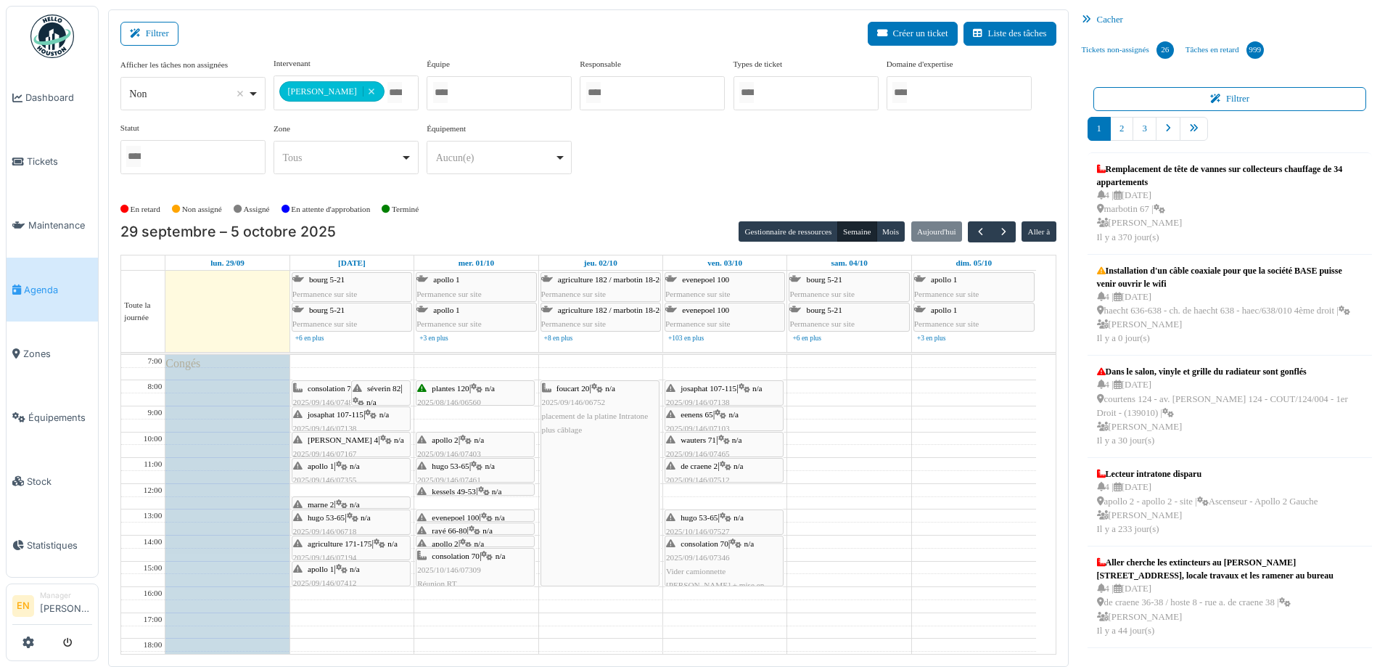
click at [727, 386] on span "josaphat 107-115" at bounding box center [709, 388] width 56 height 9
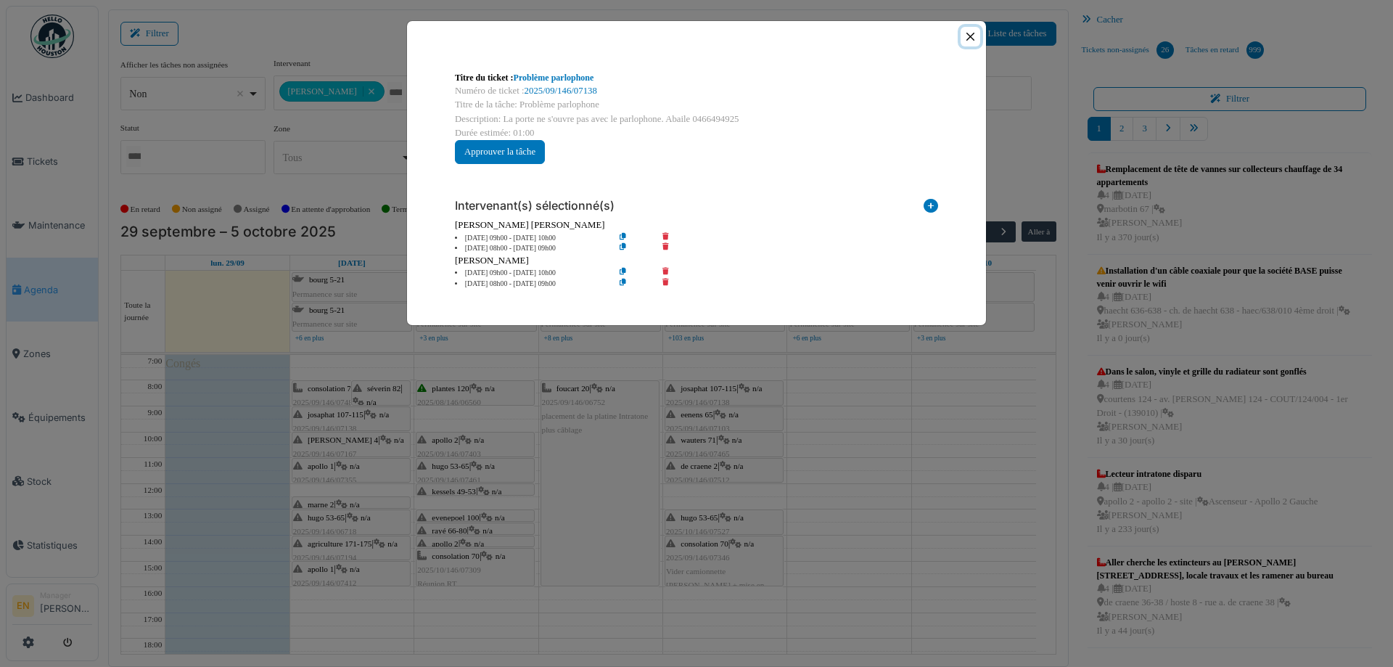
drag, startPoint x: 971, startPoint y: 33, endPoint x: 968, endPoint y: 40, distance: 7.8
click at [971, 36] on button "Close" at bounding box center [971, 37] width 20 height 20
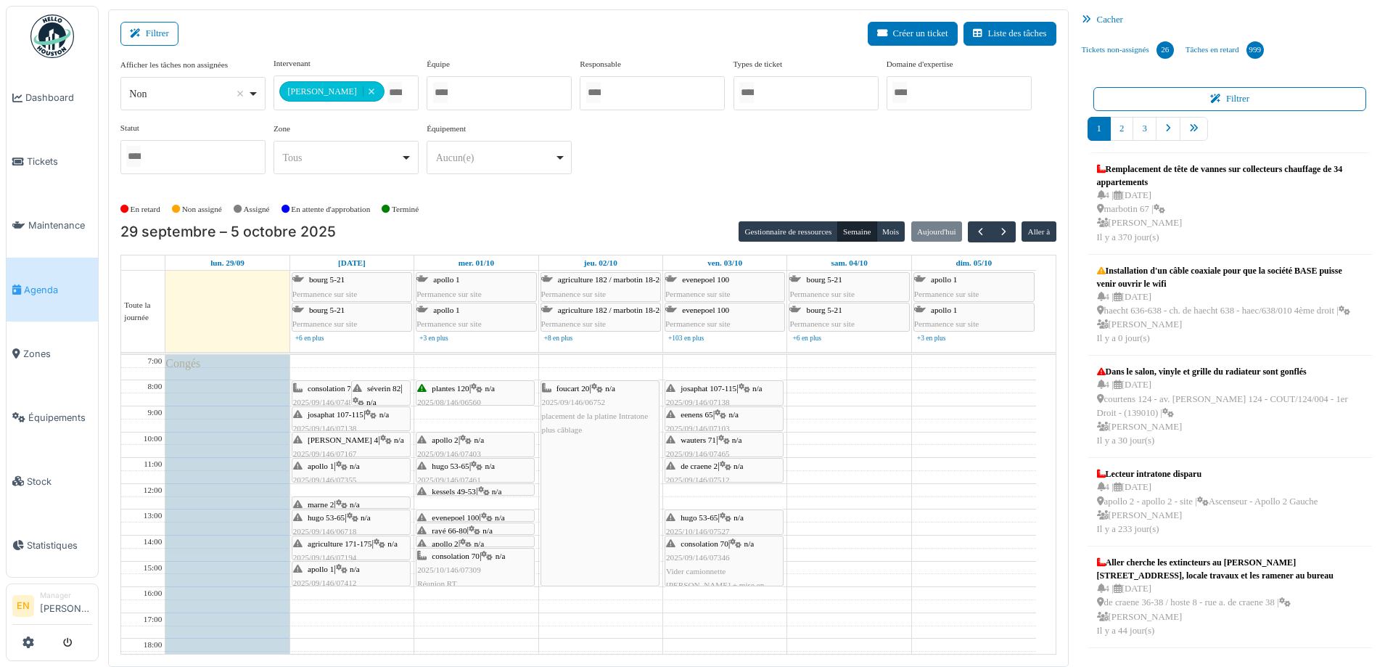
click at [725, 429] on div at bounding box center [724, 430] width 118 height 6
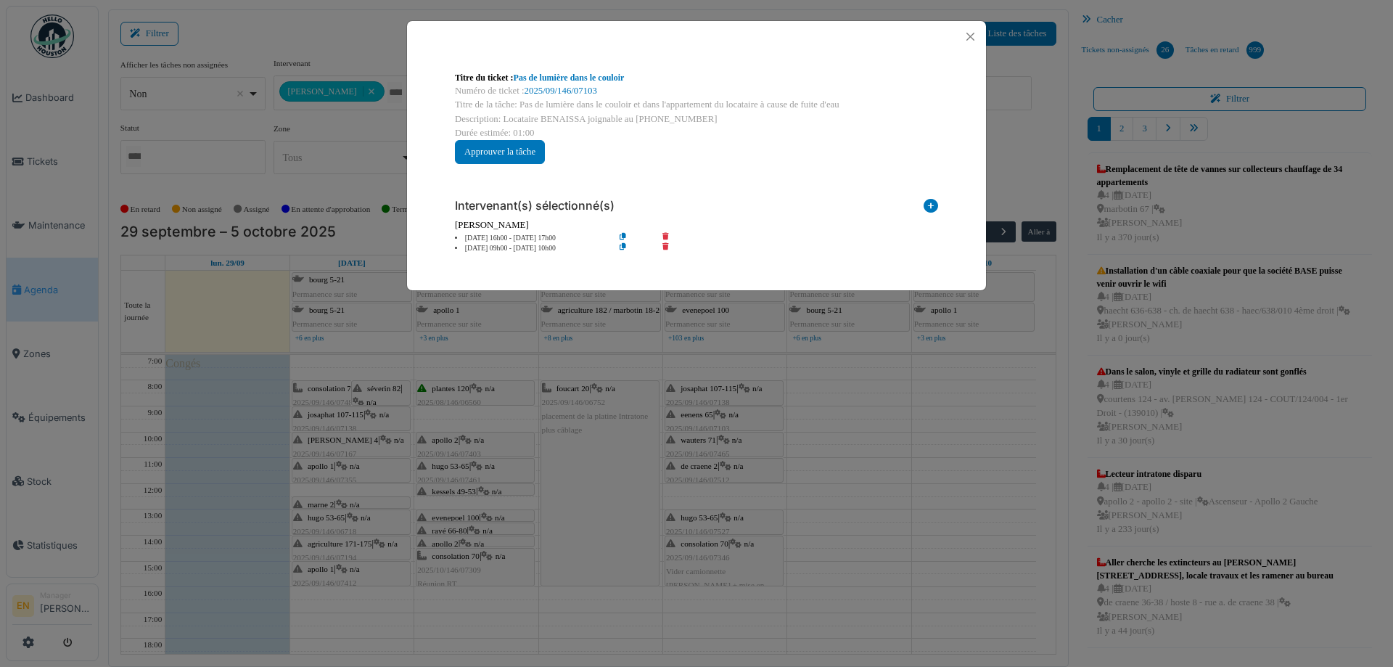
click at [623, 237] on icon at bounding box center [634, 238] width 41 height 11
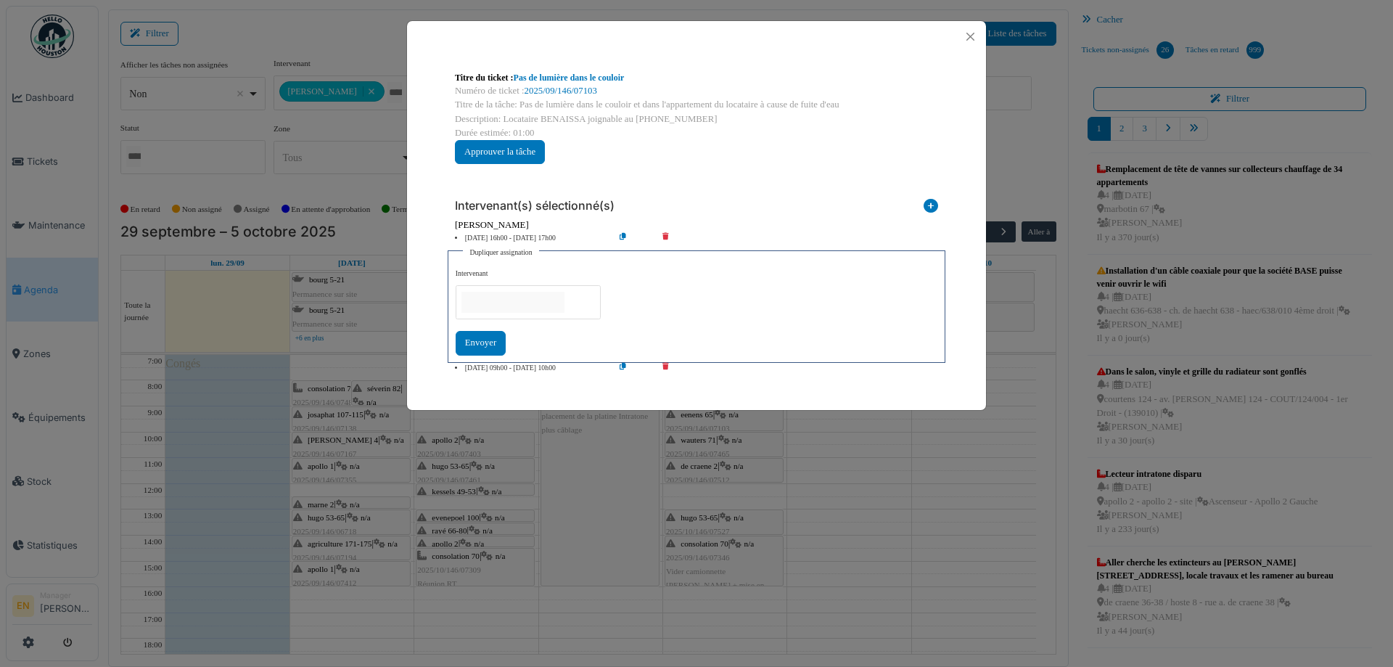
click at [544, 298] on input "null" at bounding box center [513, 302] width 103 height 21
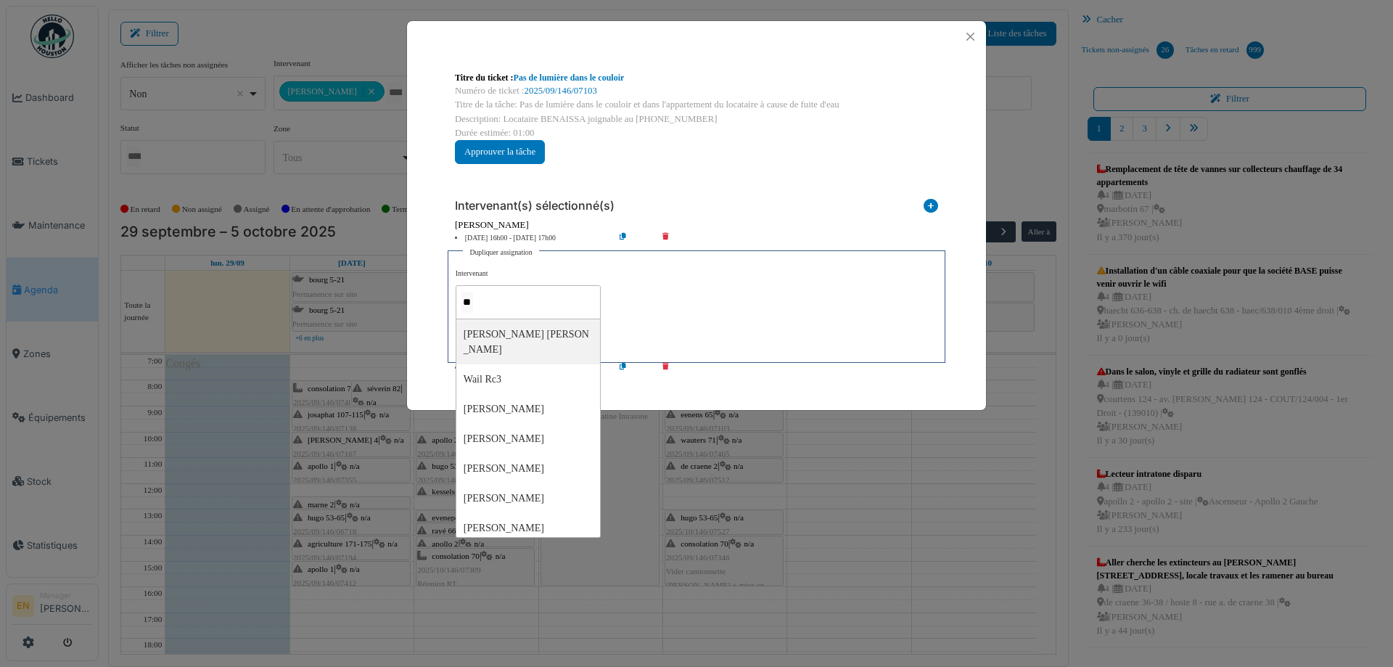
type input "***"
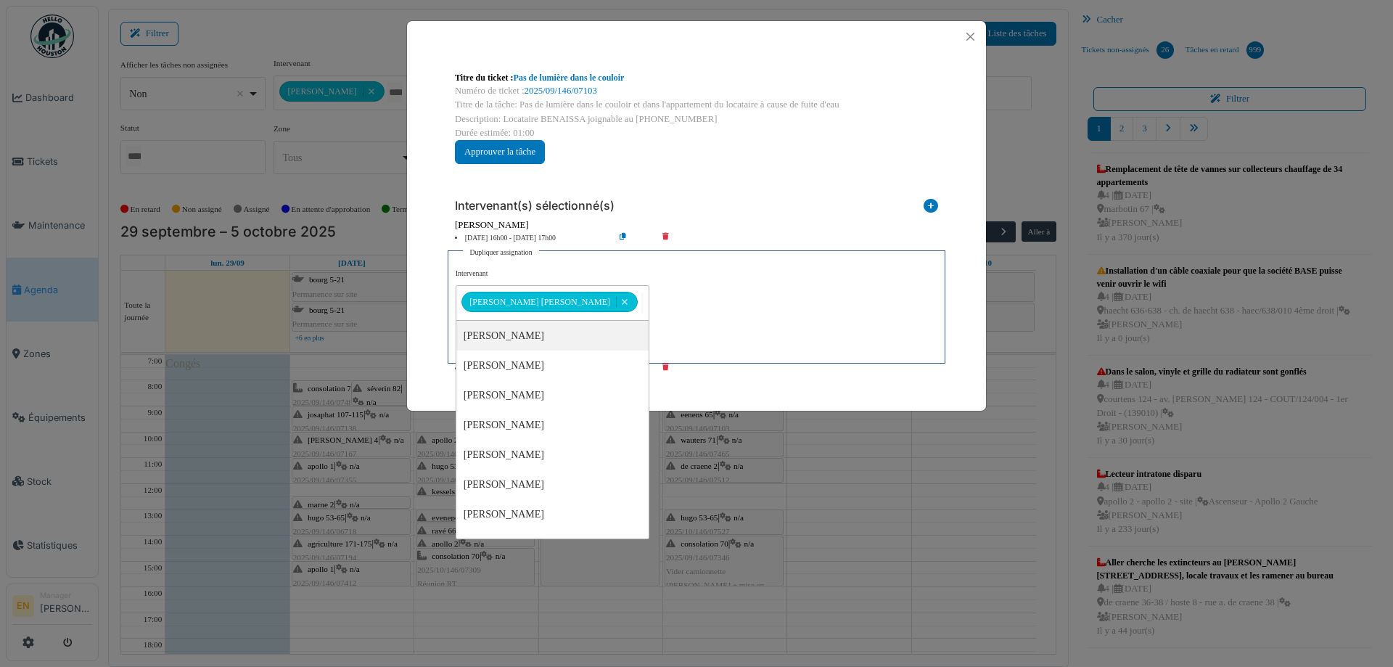
click at [687, 329] on div "**********" at bounding box center [697, 311] width 482 height 87
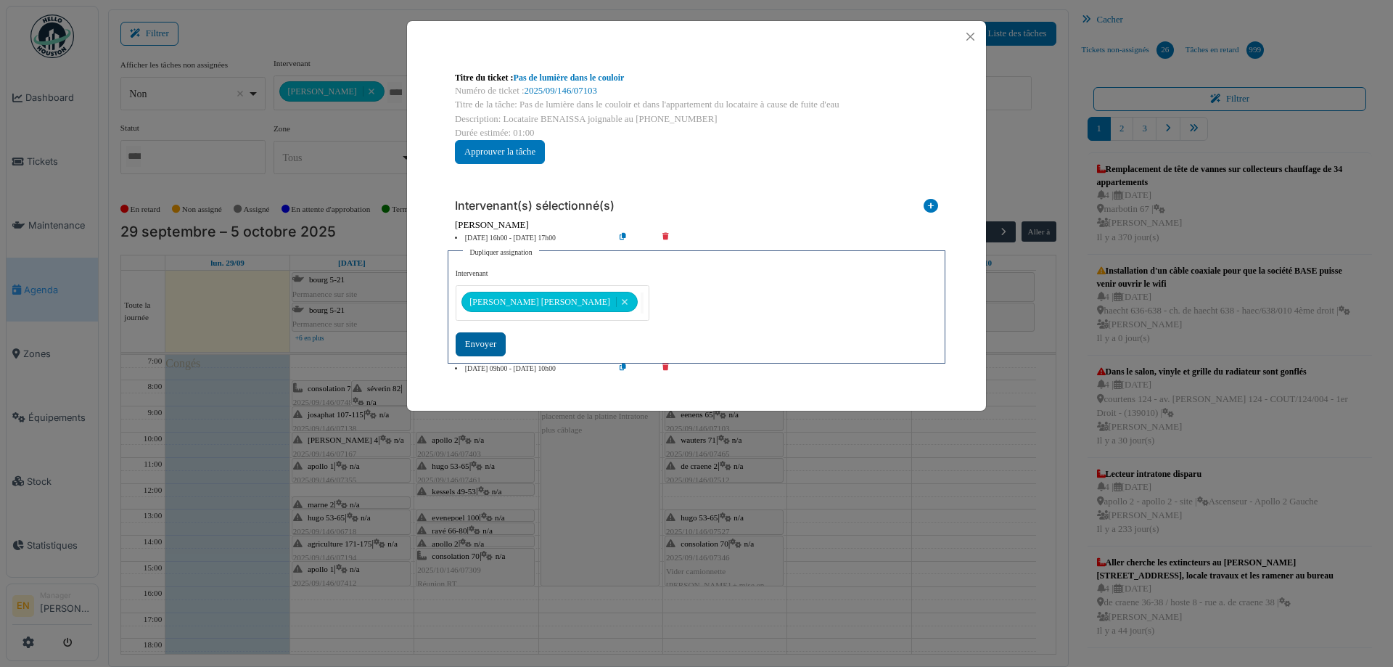
click at [489, 342] on div "Envoyer" at bounding box center [481, 344] width 50 height 24
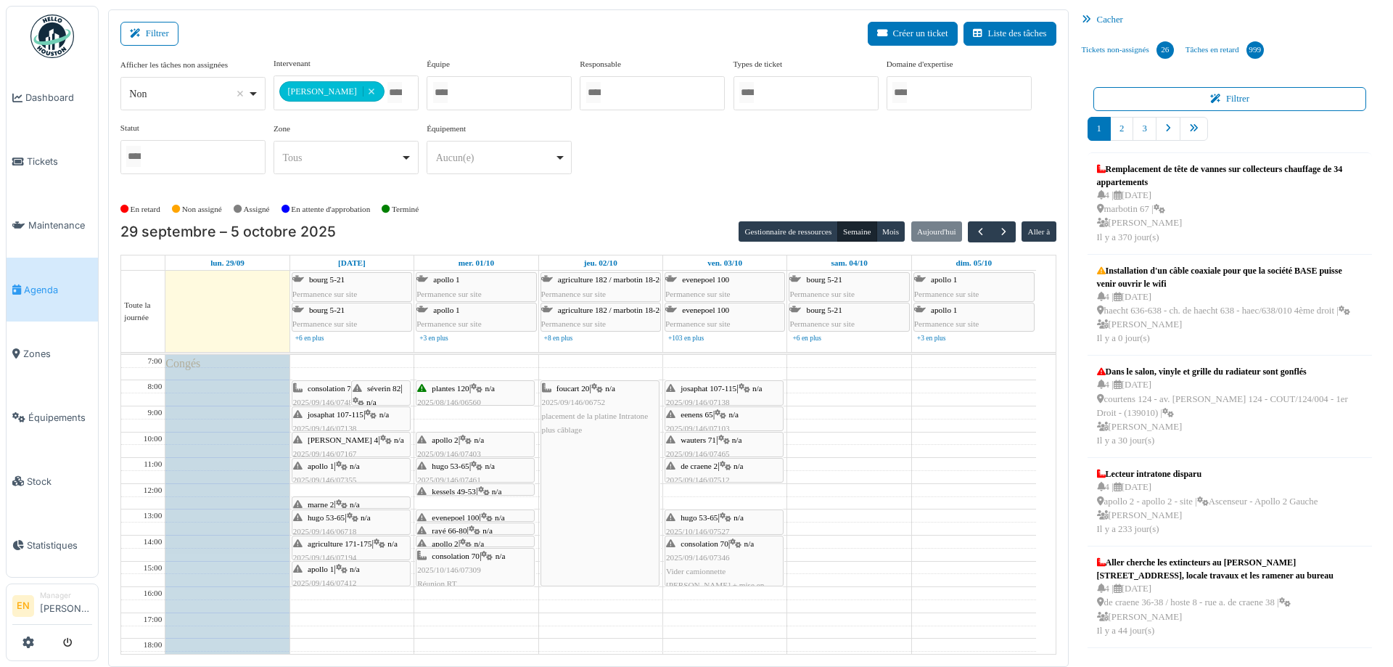
click at [696, 402] on div at bounding box center [724, 405] width 118 height 6
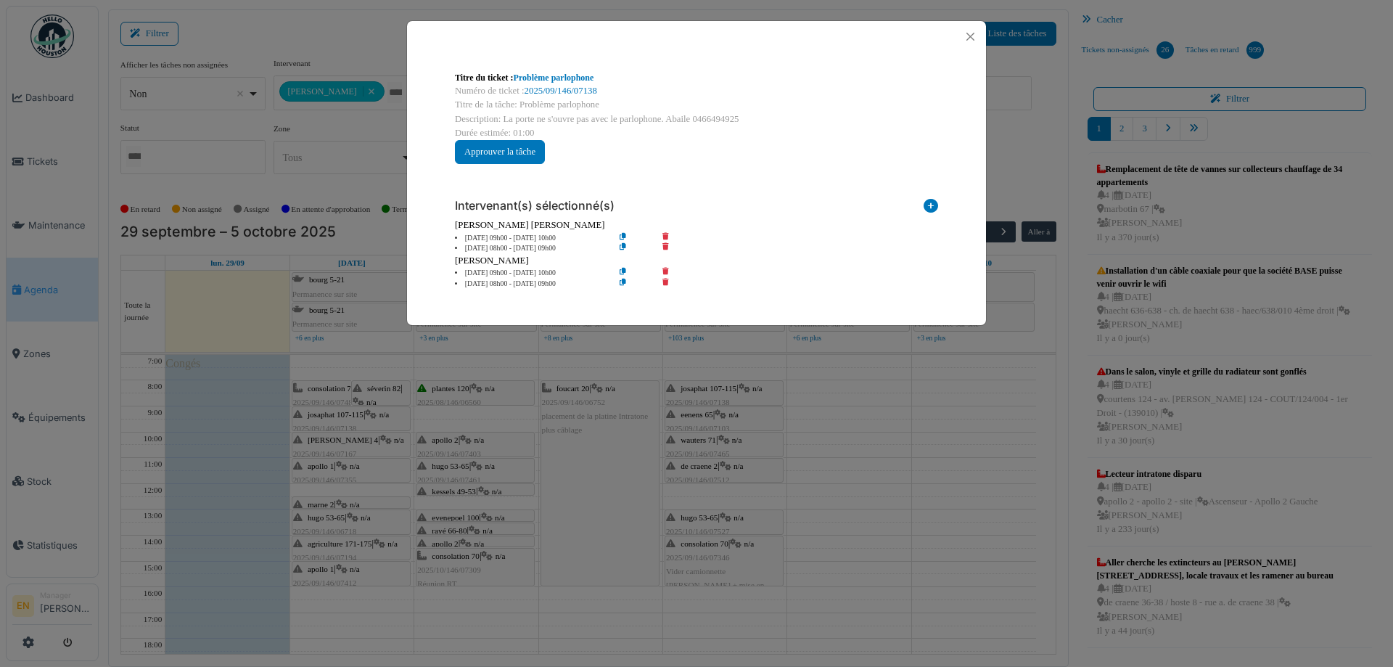
click at [700, 395] on div "Titre du ticket : Problème parlophone Numéro de ticket : 2025/09/146/07138 Titr…" at bounding box center [696, 333] width 1393 height 667
click at [972, 34] on button "Close" at bounding box center [971, 37] width 20 height 20
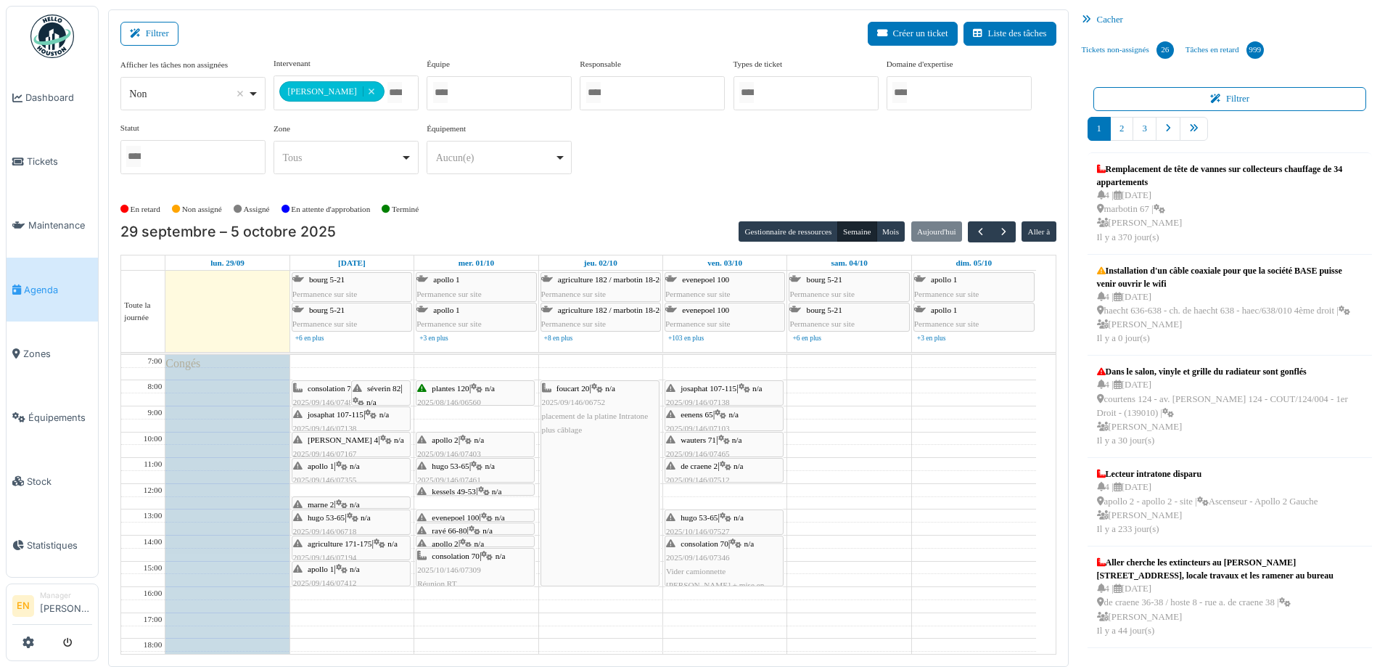
click at [730, 419] on div "eenens 65 | n/a 2025/09/146/07103 Pas de lumière dans le couloir et dans l'appa…" at bounding box center [724, 443] width 116 height 70
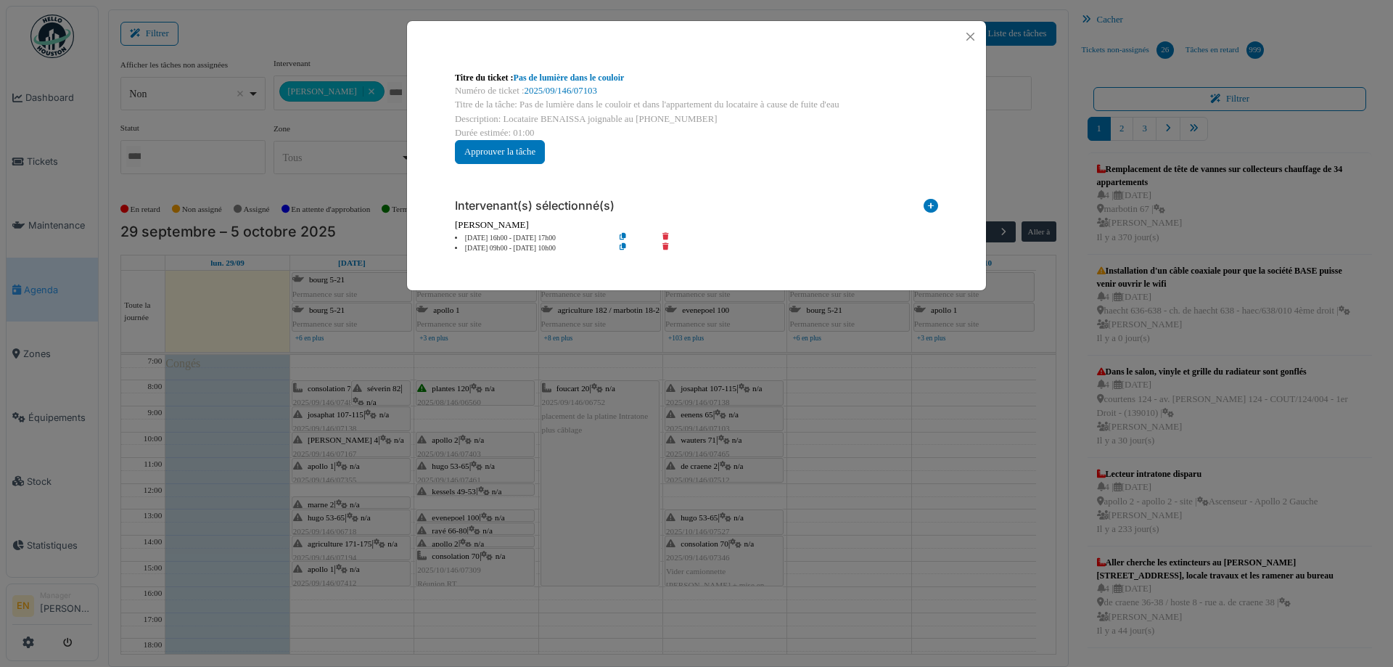
click at [624, 247] on icon at bounding box center [634, 248] width 41 height 11
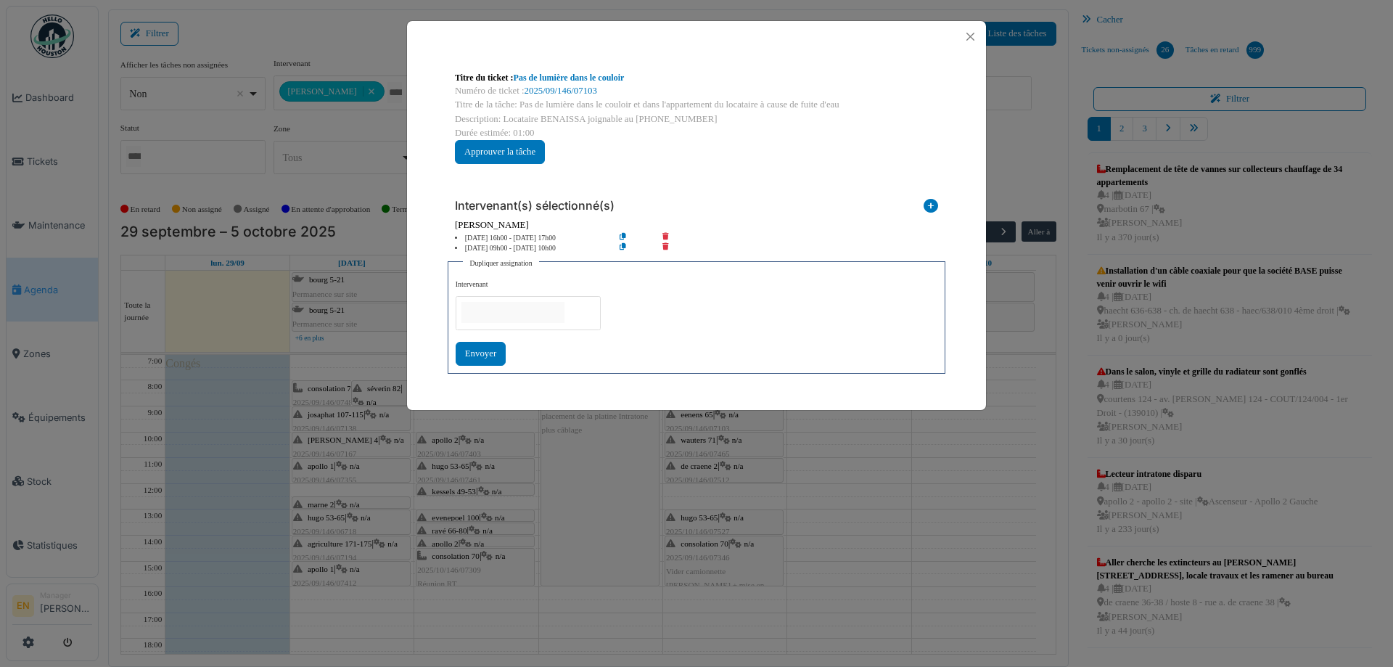
click at [545, 313] on input "null" at bounding box center [513, 312] width 103 height 21
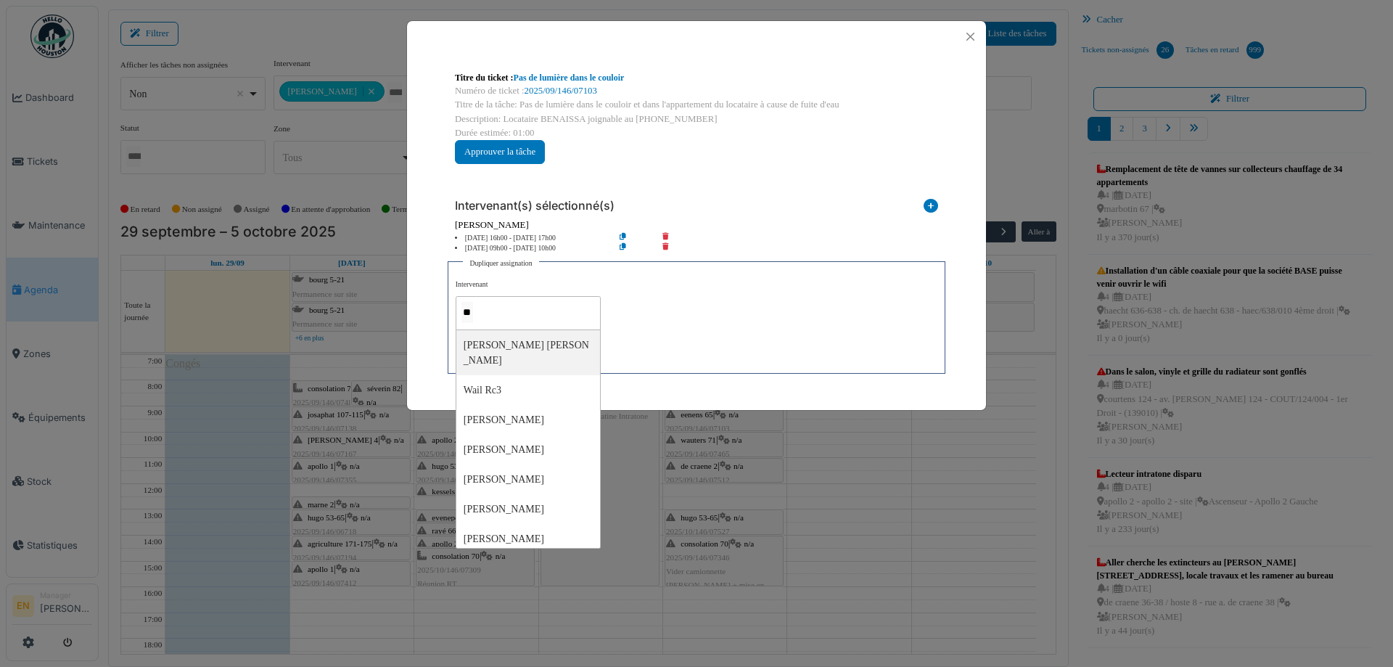
type input "***"
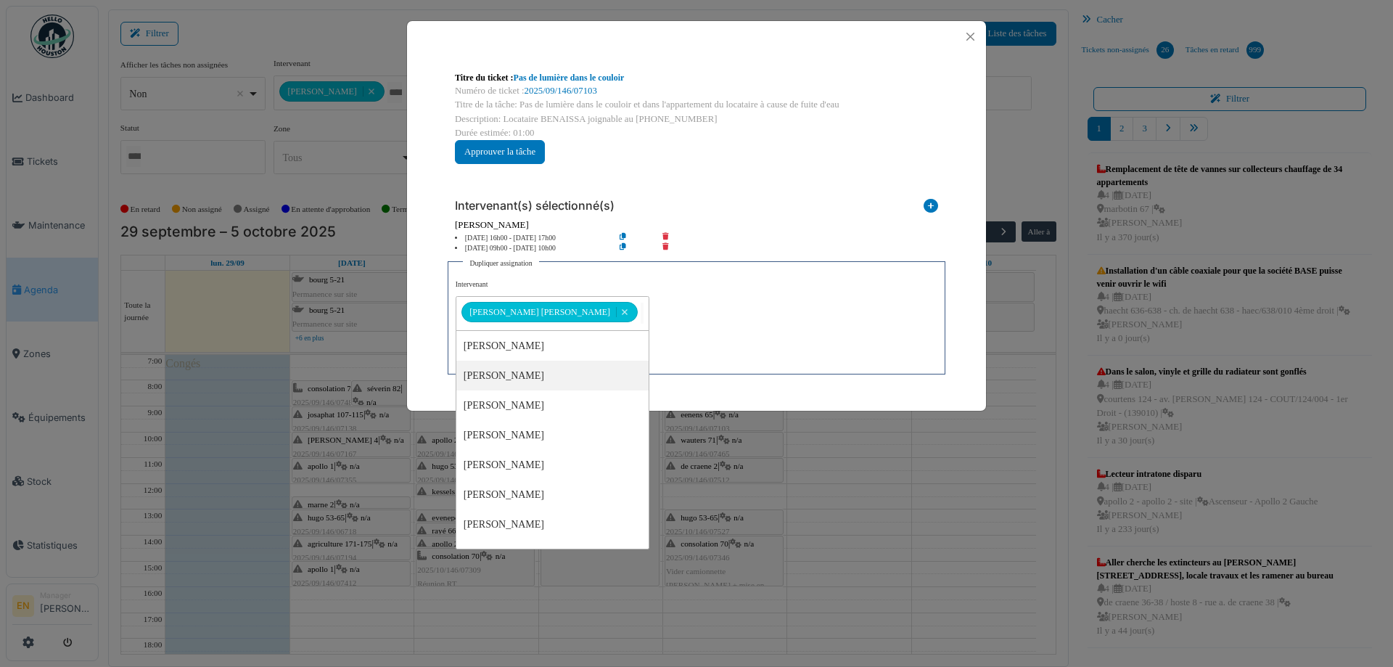
click at [691, 343] on div "**********" at bounding box center [697, 322] width 482 height 87
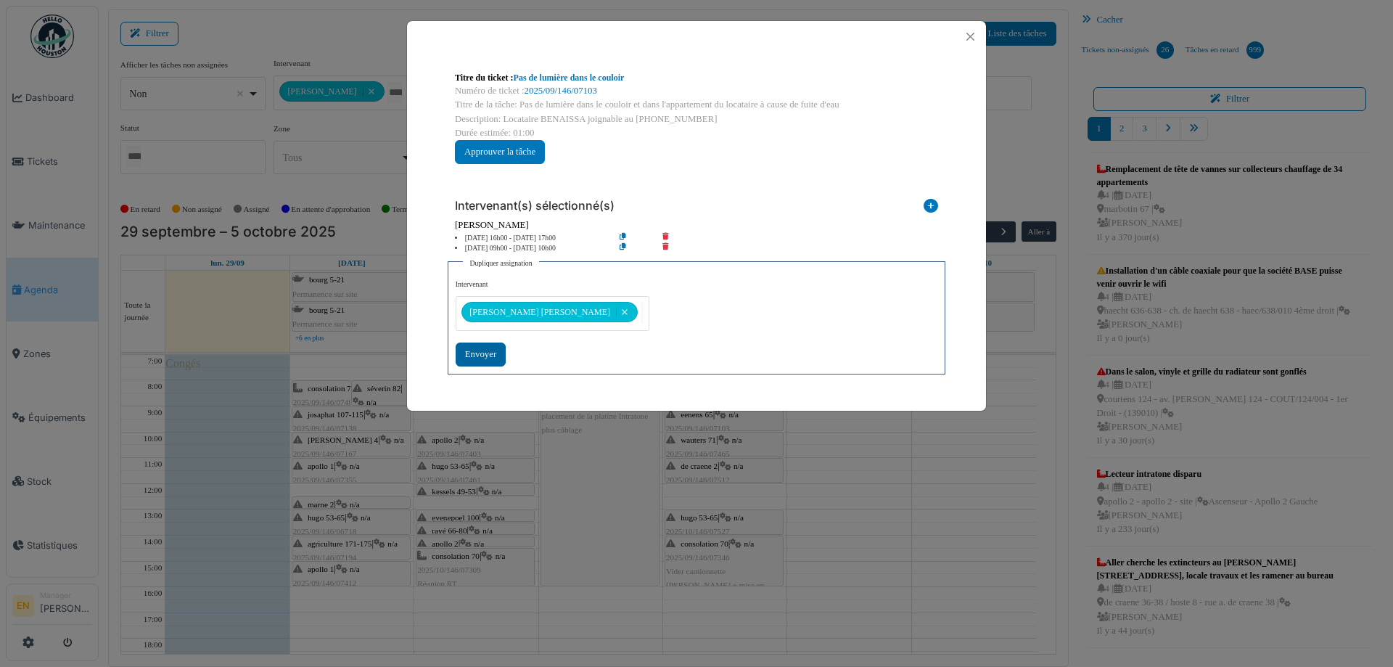
click at [493, 354] on div "Envoyer" at bounding box center [481, 355] width 50 height 24
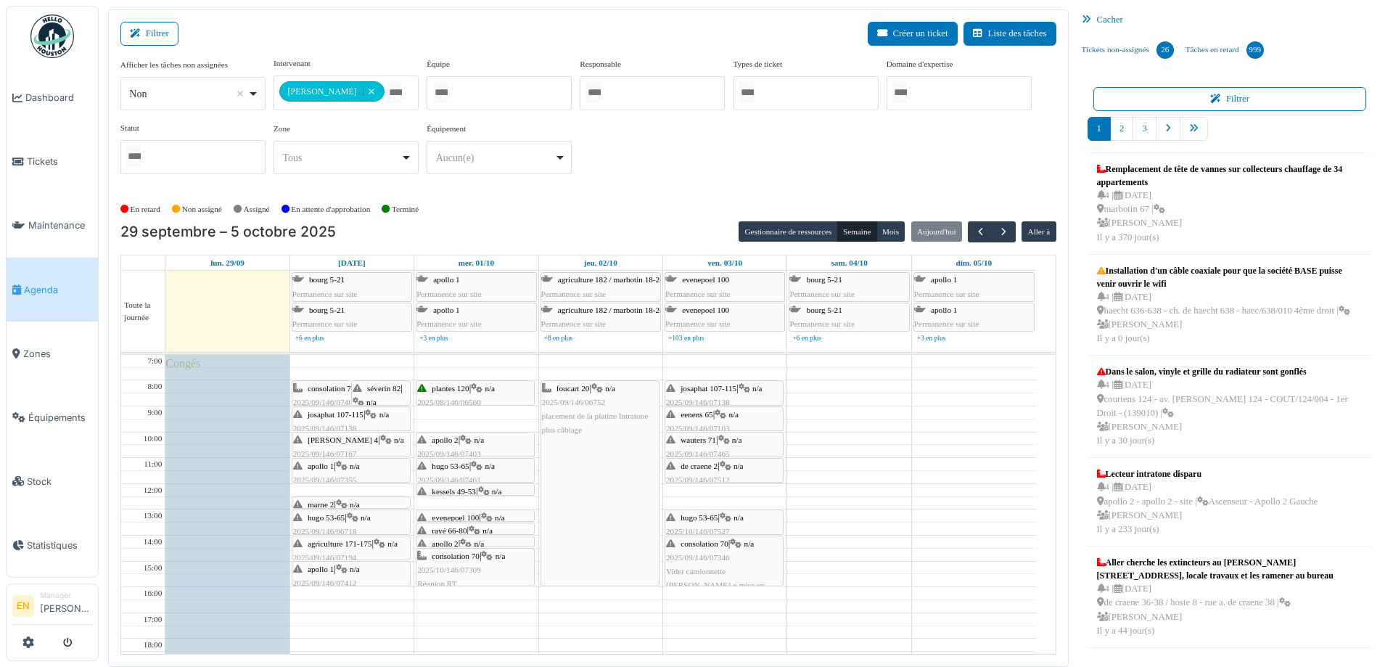
click at [690, 415] on span "eenens 65" at bounding box center [697, 414] width 32 height 9
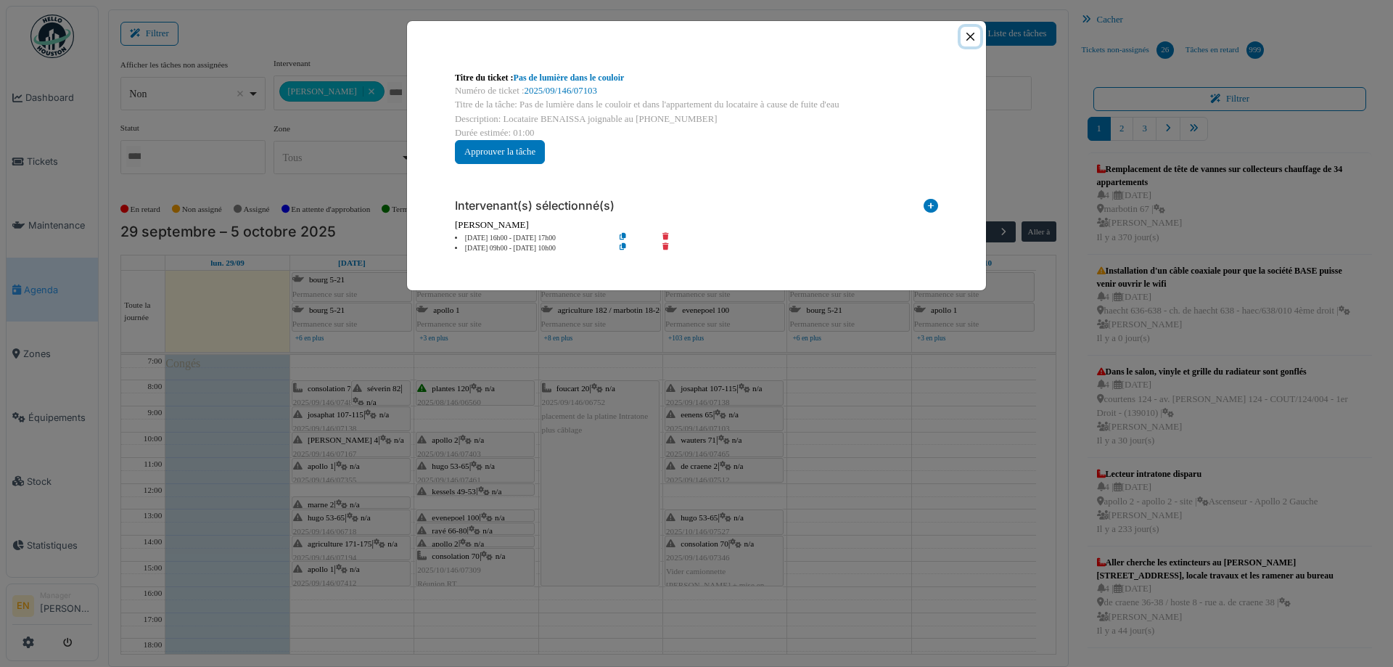
click at [971, 36] on button "Close" at bounding box center [971, 37] width 20 height 20
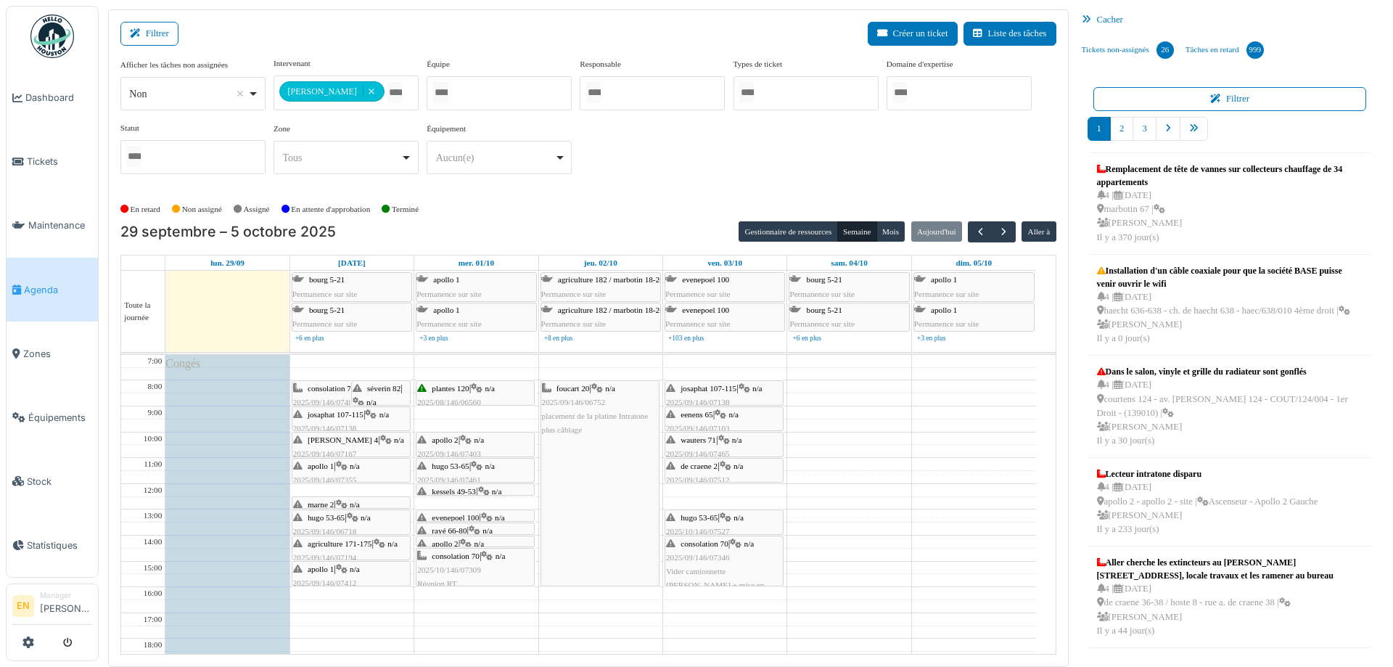
click at [725, 412] on icon at bounding box center [721, 414] width 12 height 9
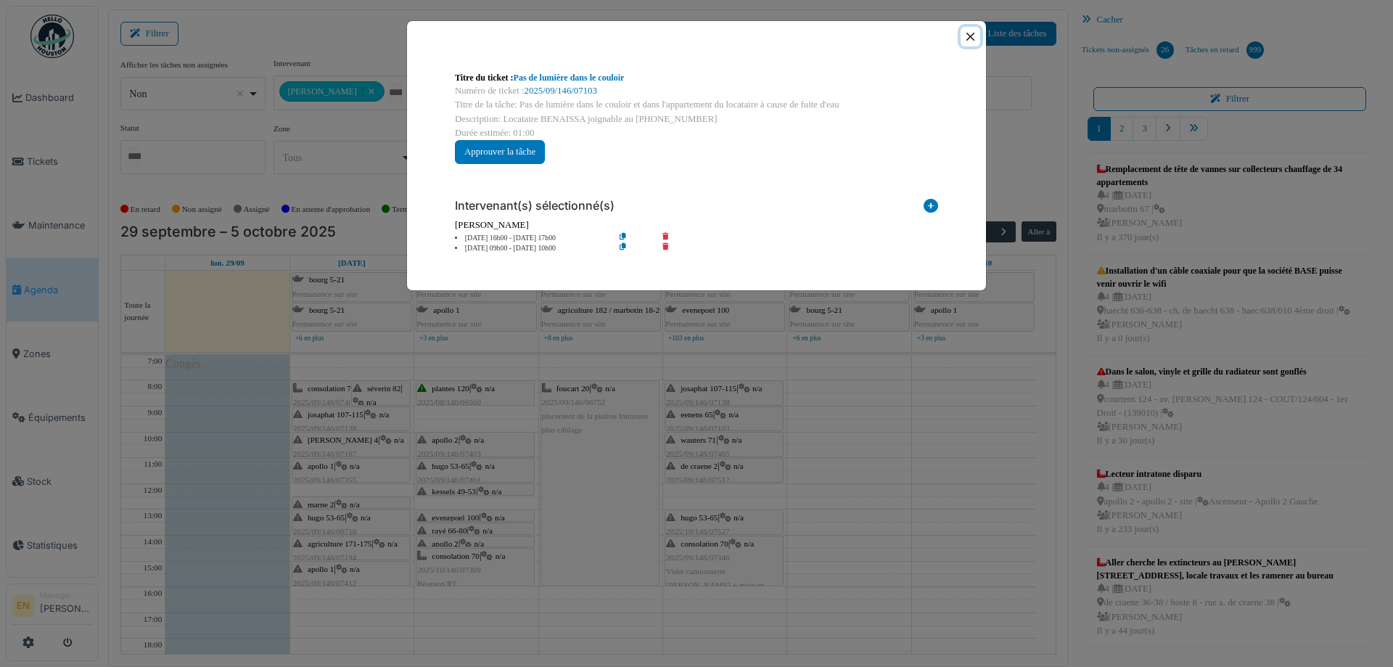
click at [967, 36] on button "Close" at bounding box center [971, 37] width 20 height 20
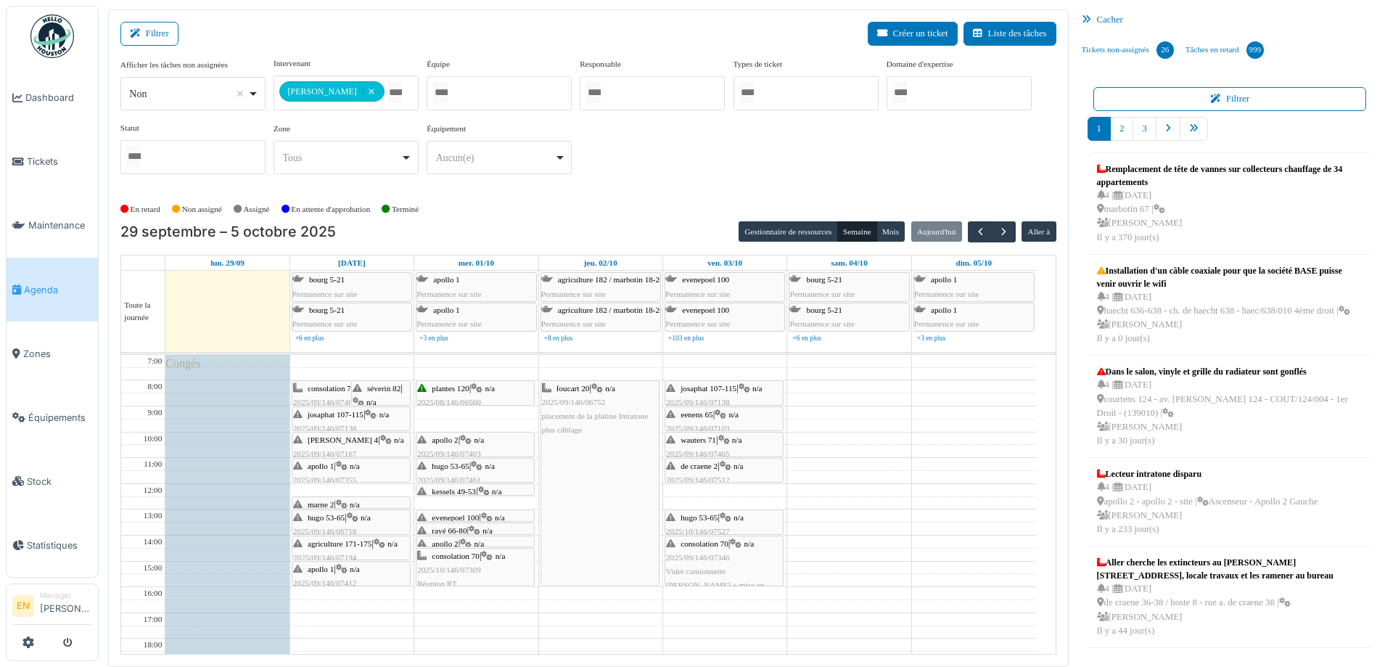
click at [705, 437] on span "wauters 71" at bounding box center [699, 439] width 36 height 9
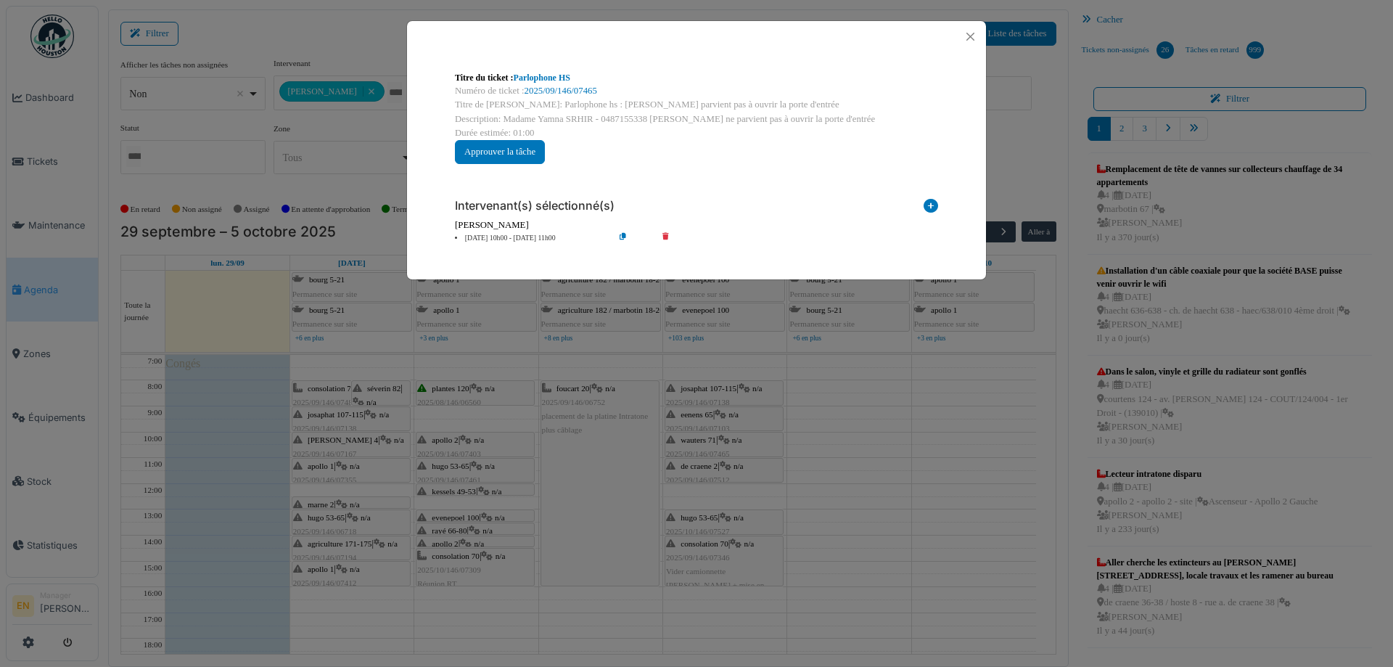
click at [624, 233] on icon at bounding box center [634, 238] width 41 height 11
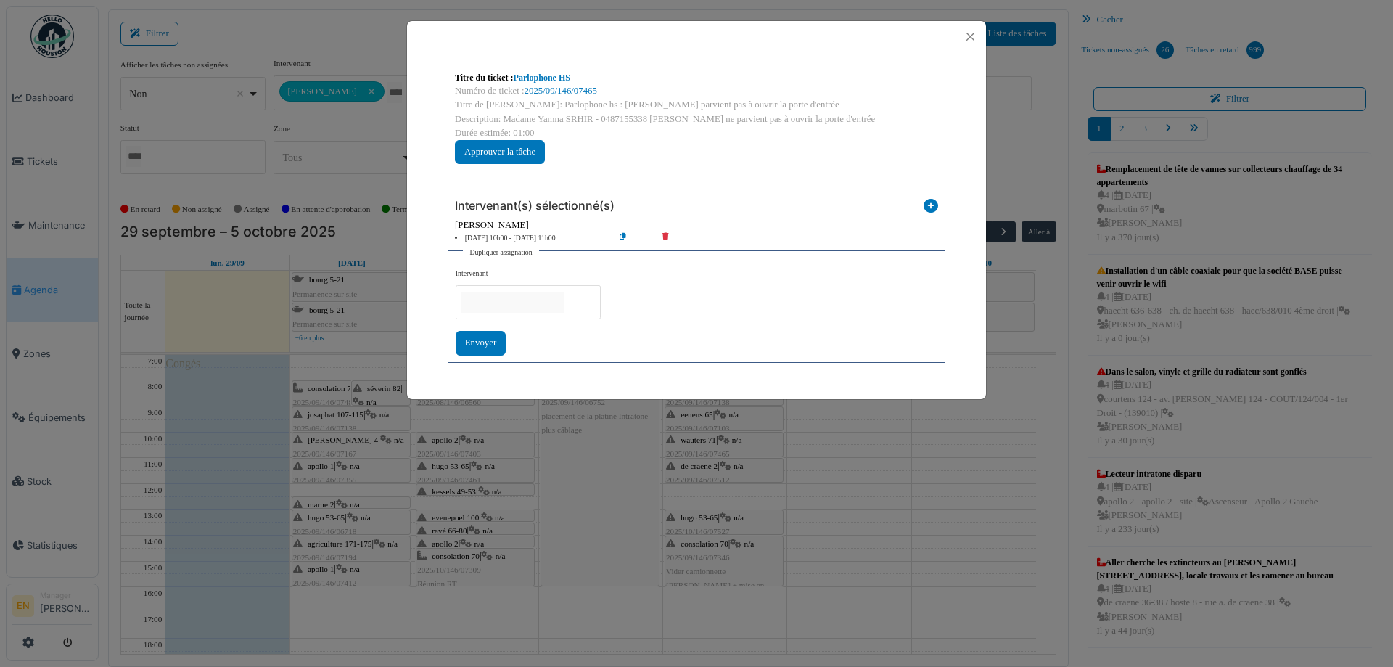
click at [550, 298] on input "null" at bounding box center [513, 302] width 103 height 21
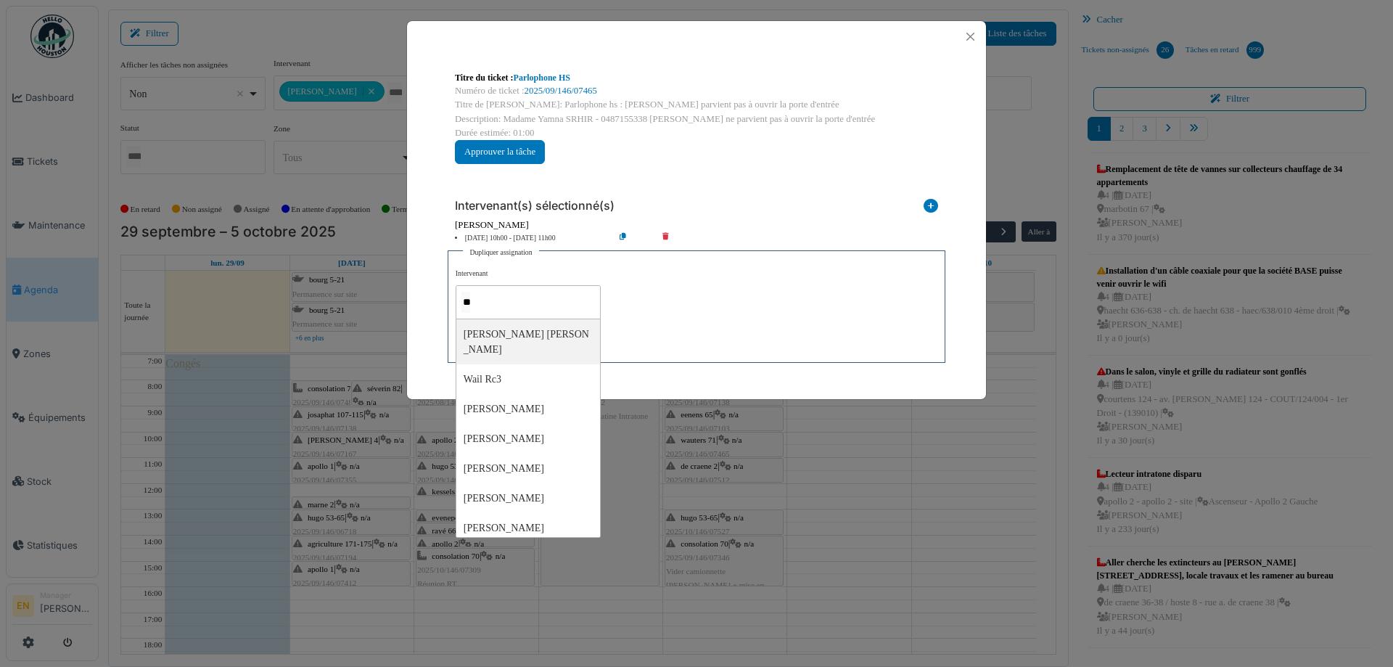
type input "***"
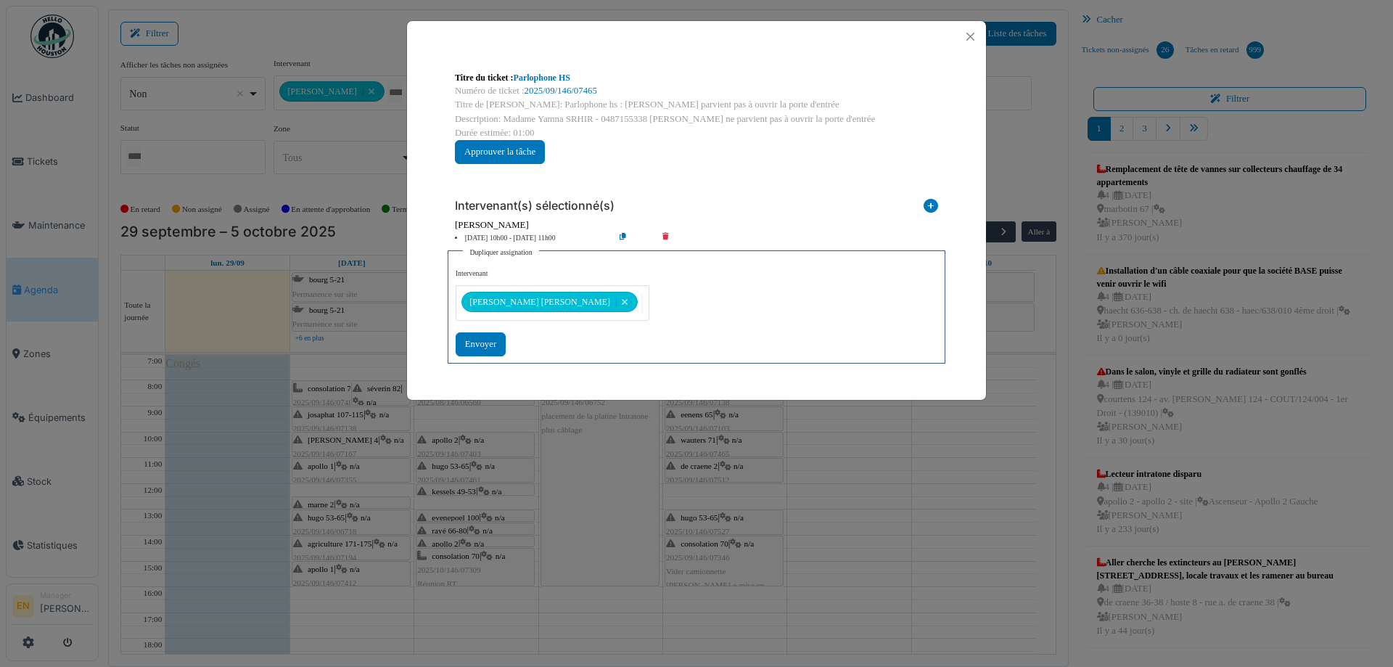
click at [675, 299] on div "**********" at bounding box center [697, 311] width 482 height 87
click at [475, 343] on div "Envoyer" at bounding box center [481, 344] width 50 height 24
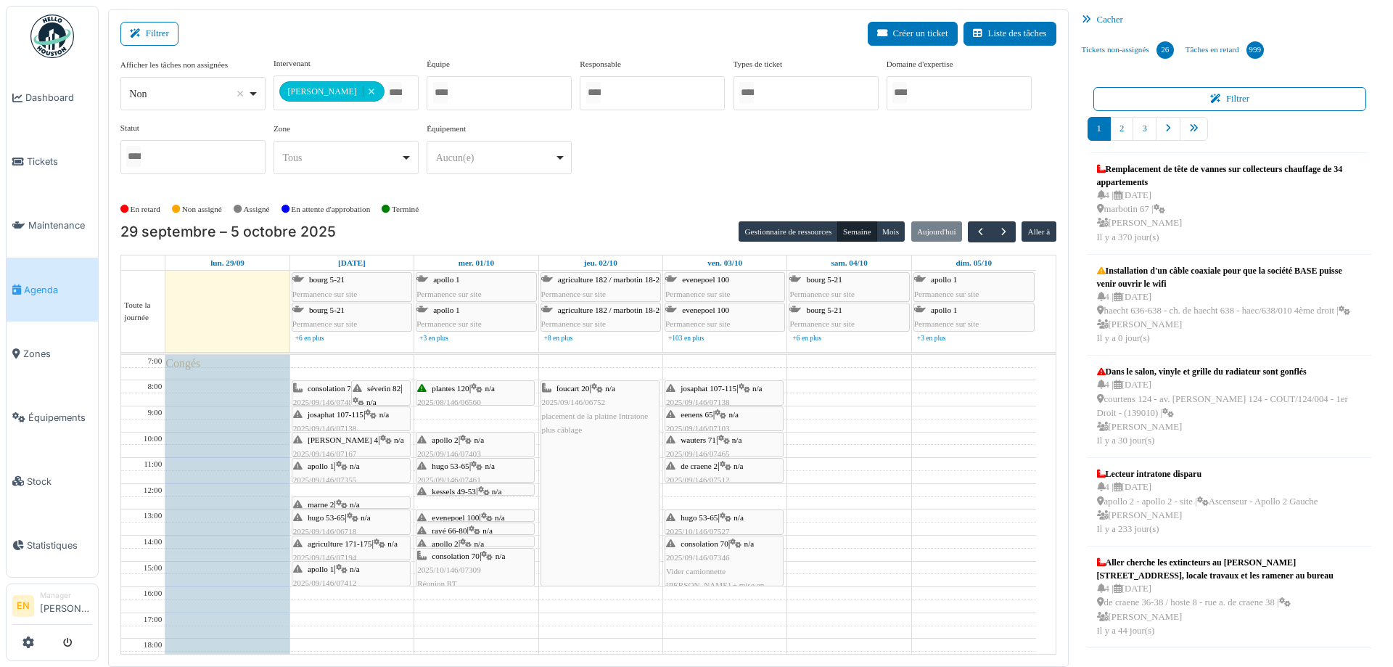
click at [715, 472] on div "de craene 2 | n/a 2025/09/146/07512 Parlophone HS : madame ne parvient pas à ou…" at bounding box center [724, 494] width 116 height 70
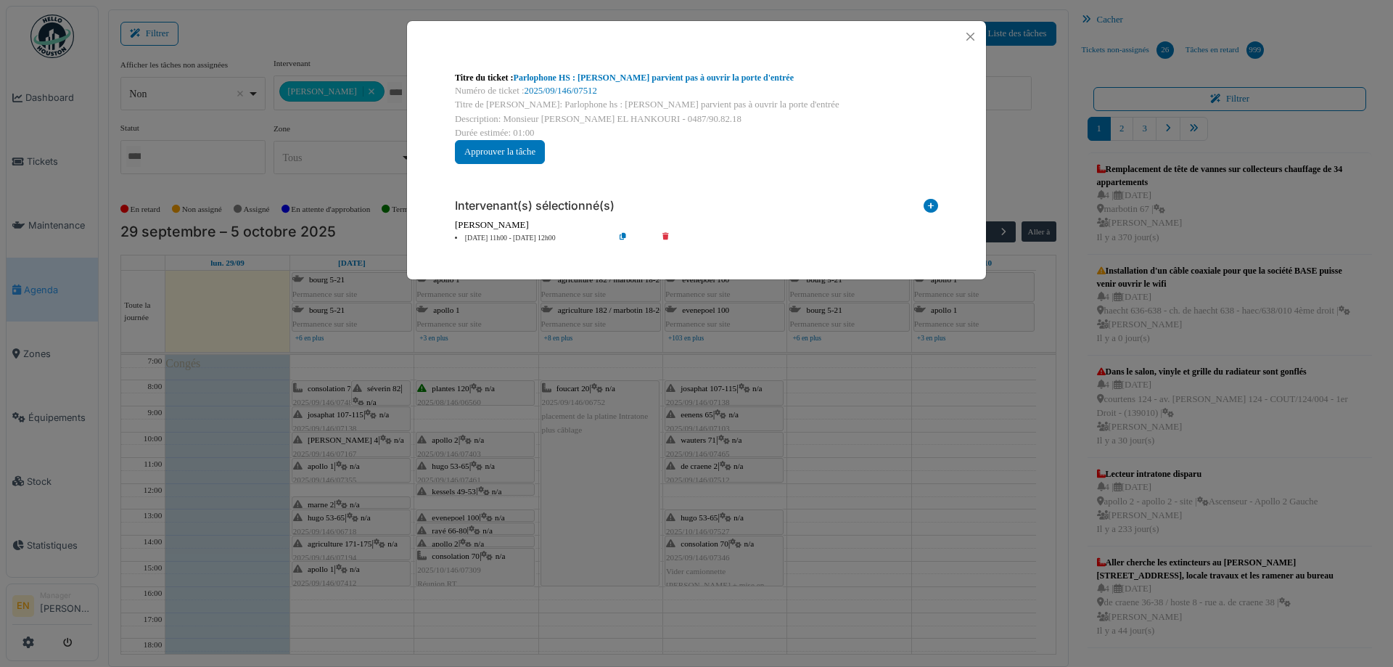
click at [619, 234] on icon at bounding box center [634, 238] width 41 height 11
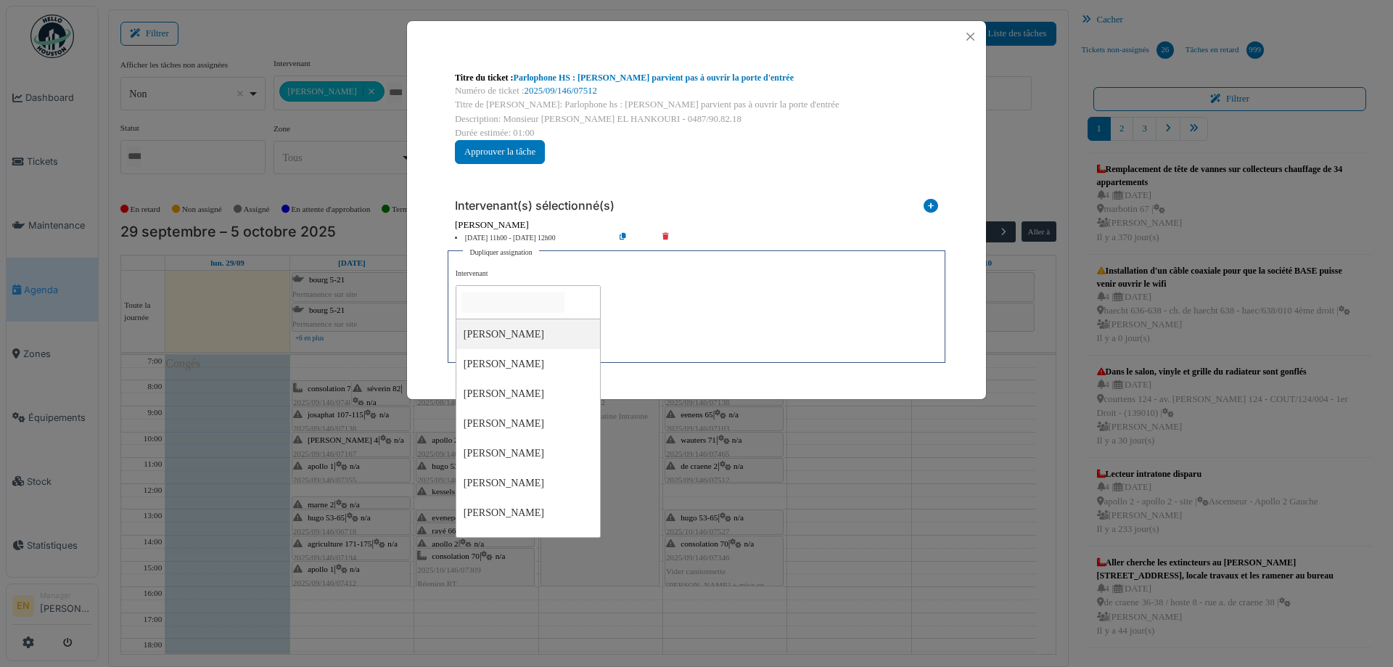
click at [551, 298] on input "null" at bounding box center [513, 302] width 103 height 21
click at [546, 312] on input "null" at bounding box center [513, 302] width 103 height 21
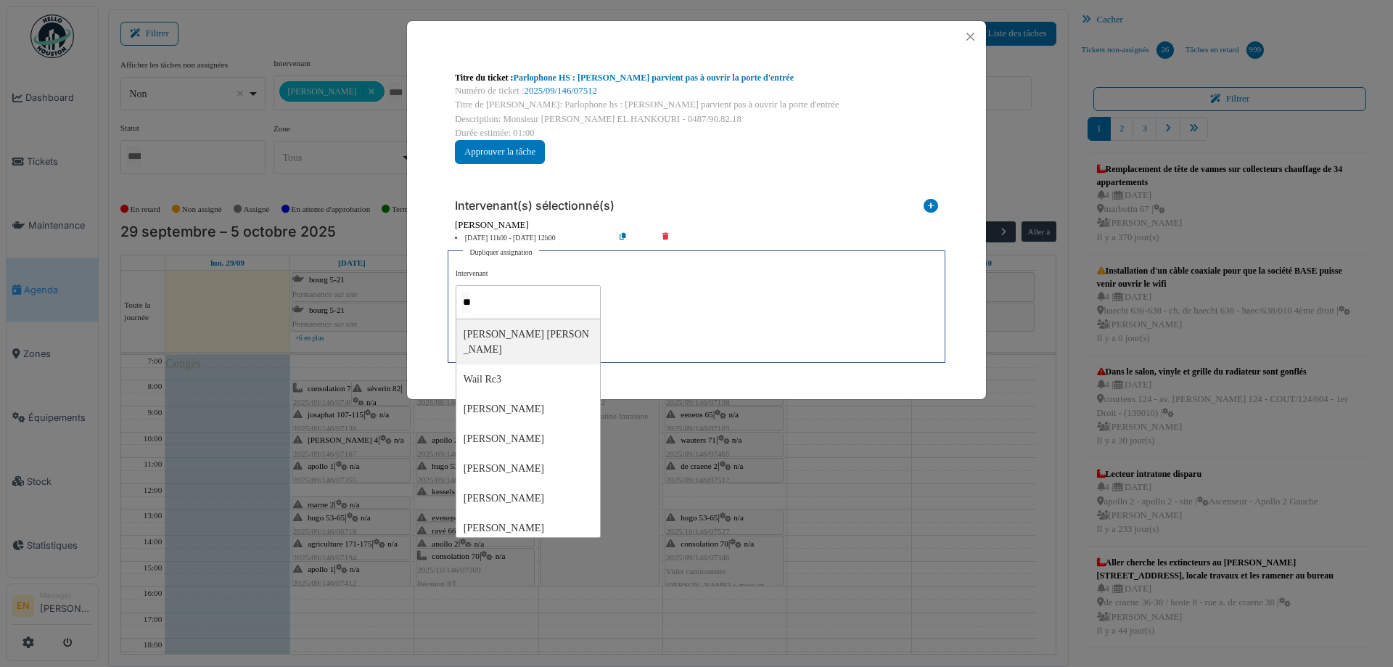
type input "***"
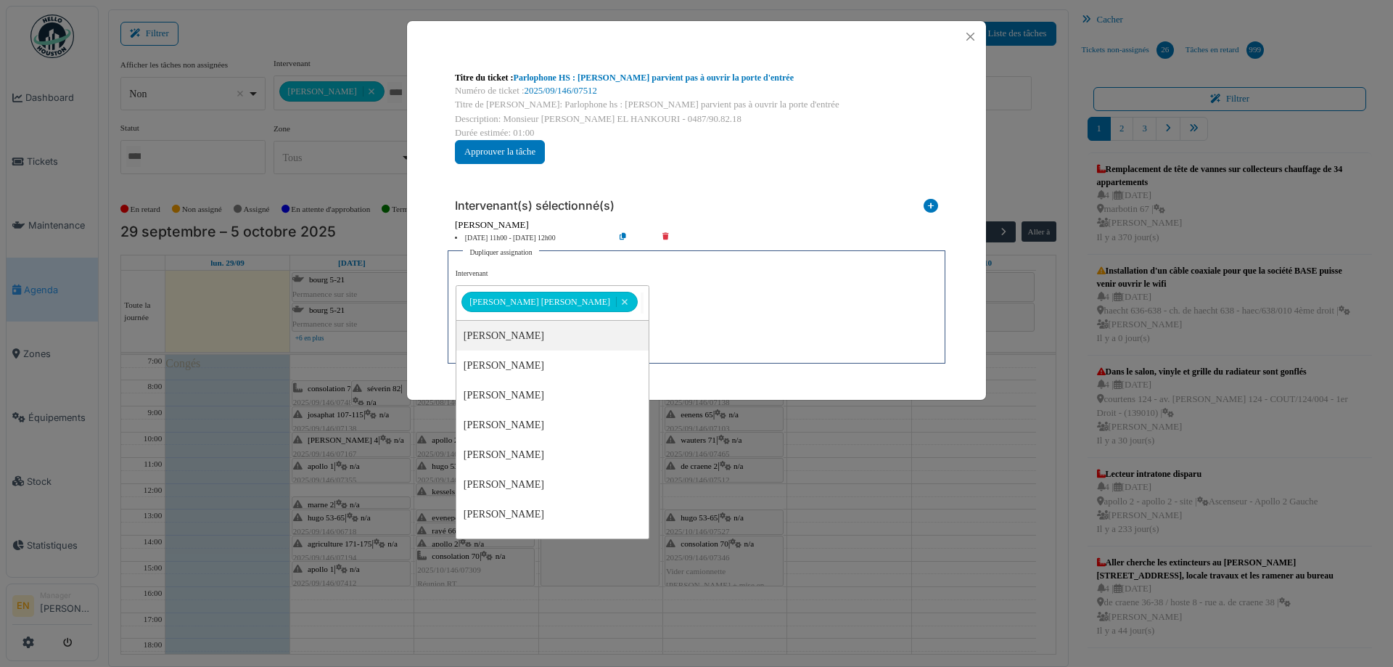
click at [675, 311] on div "**********" at bounding box center [697, 311] width 482 height 87
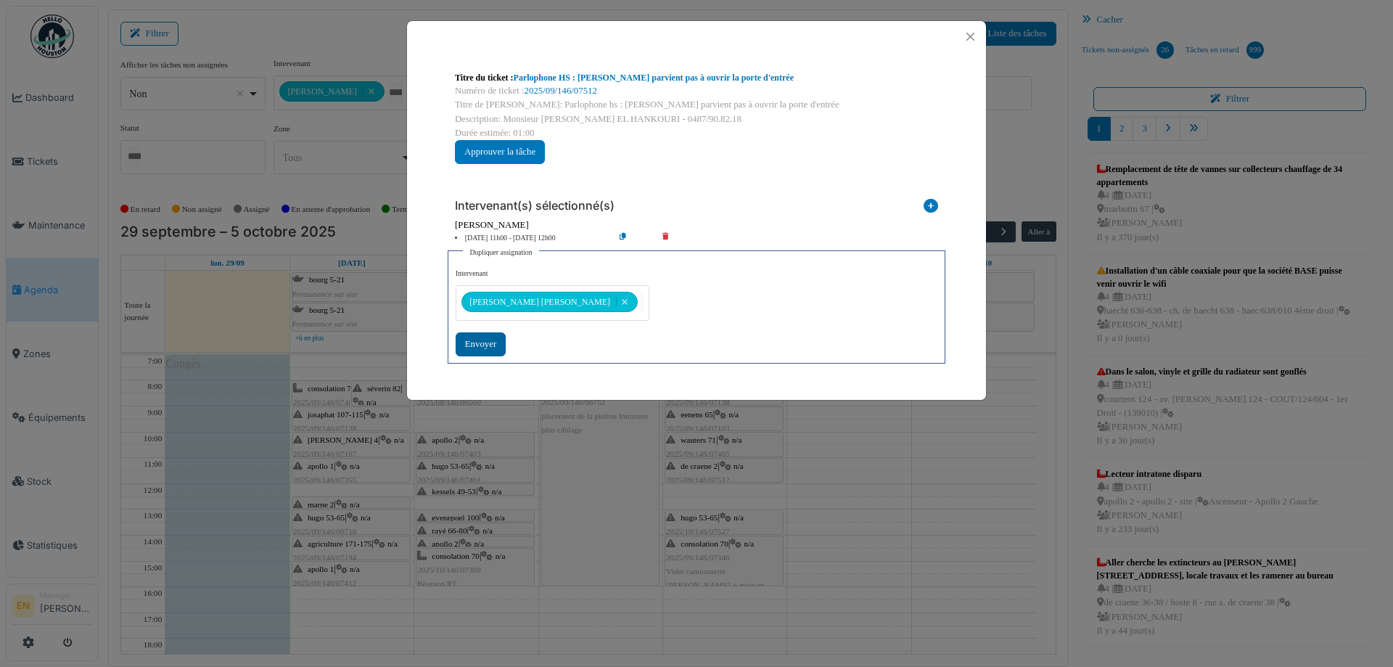
click at [476, 346] on div "Envoyer" at bounding box center [481, 344] width 50 height 24
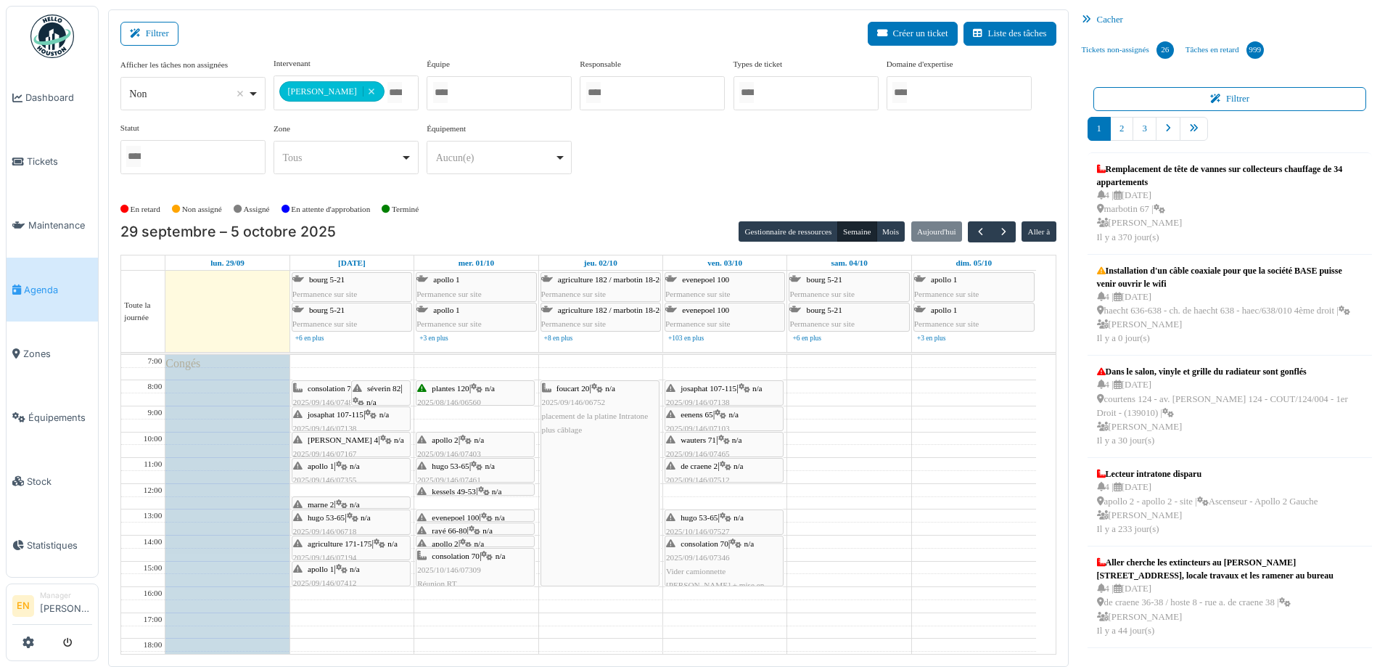
click at [700, 522] on div "hugo 53-65 | n/a 2025/10/146/07527 Hugo 57 : 3 lumière HS dans le hall d'entrée" at bounding box center [724, 539] width 116 height 56
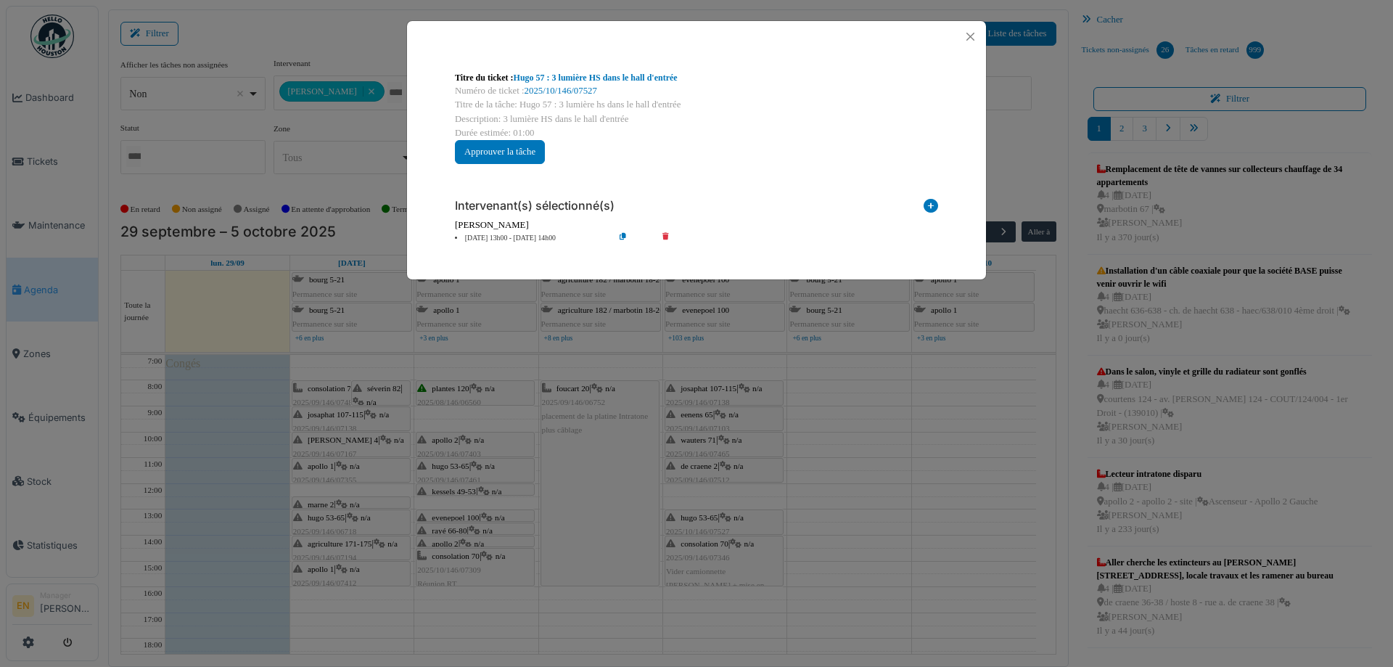
click at [622, 235] on icon at bounding box center [634, 238] width 41 height 11
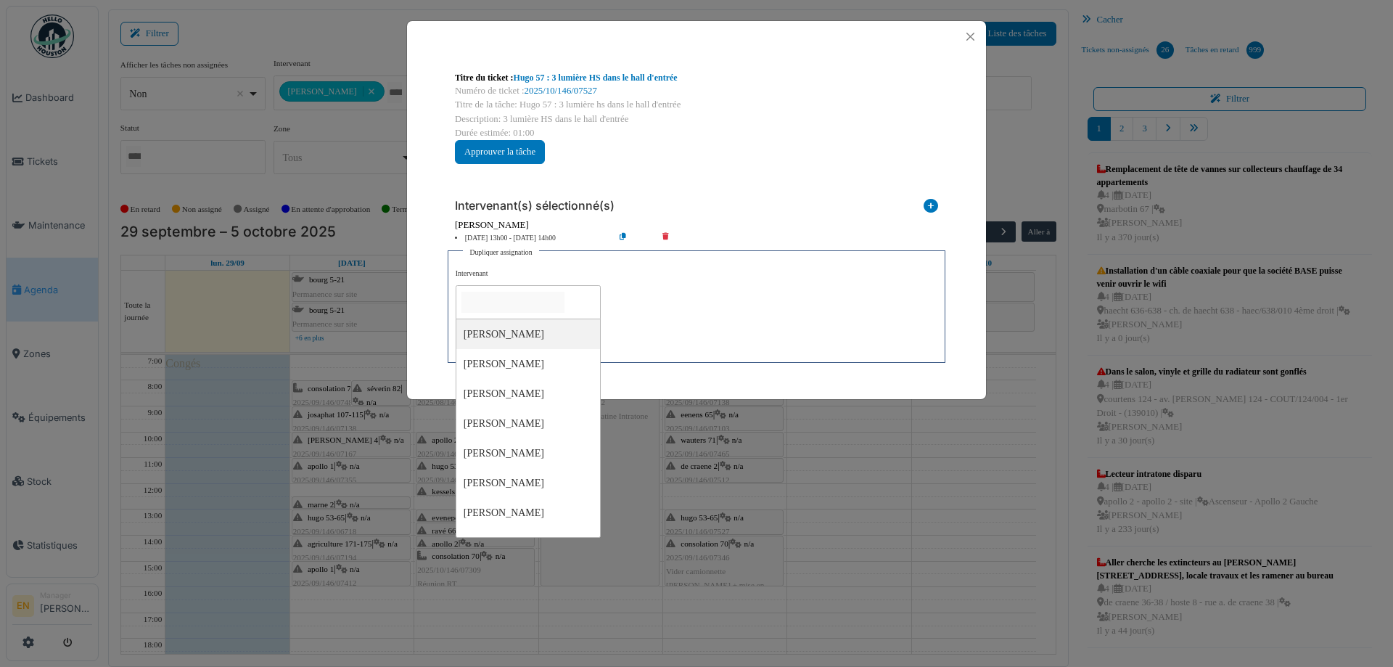
click at [525, 295] on input "null" at bounding box center [513, 302] width 103 height 21
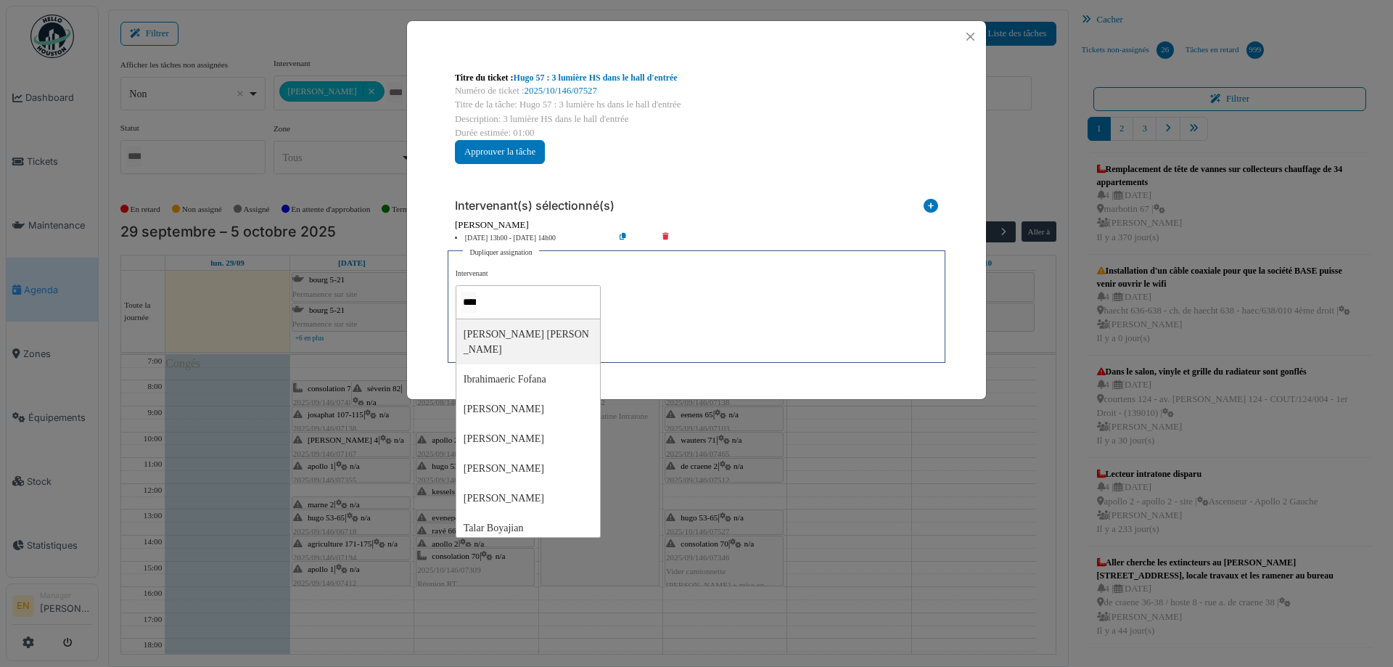
type input "*****"
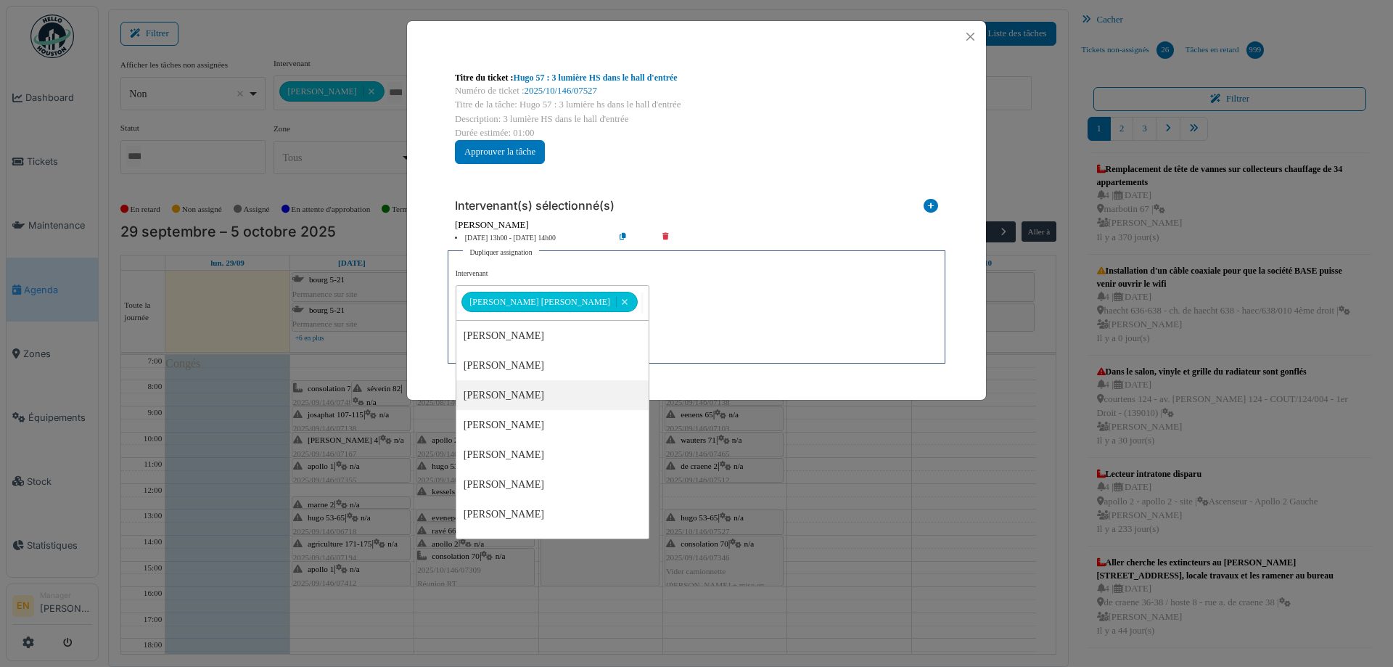
click at [692, 335] on div "**********" at bounding box center [697, 311] width 482 height 87
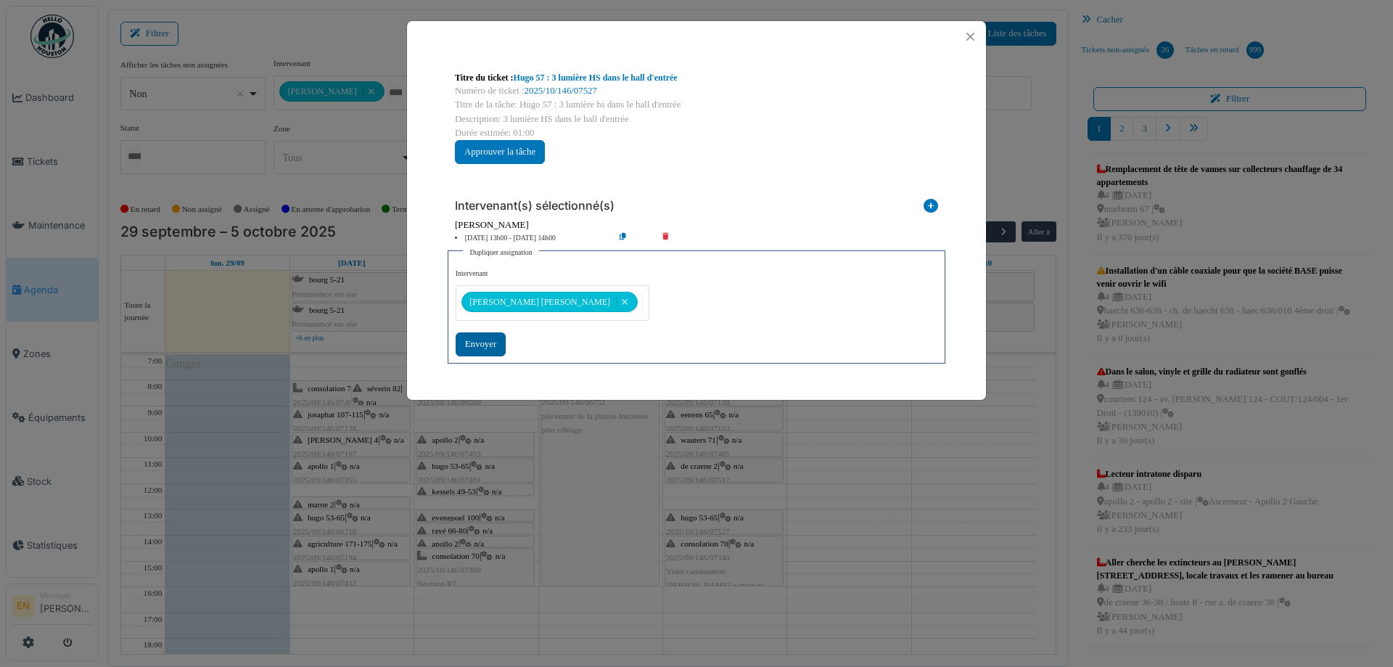
click at [463, 350] on div "Envoyer" at bounding box center [481, 344] width 50 height 24
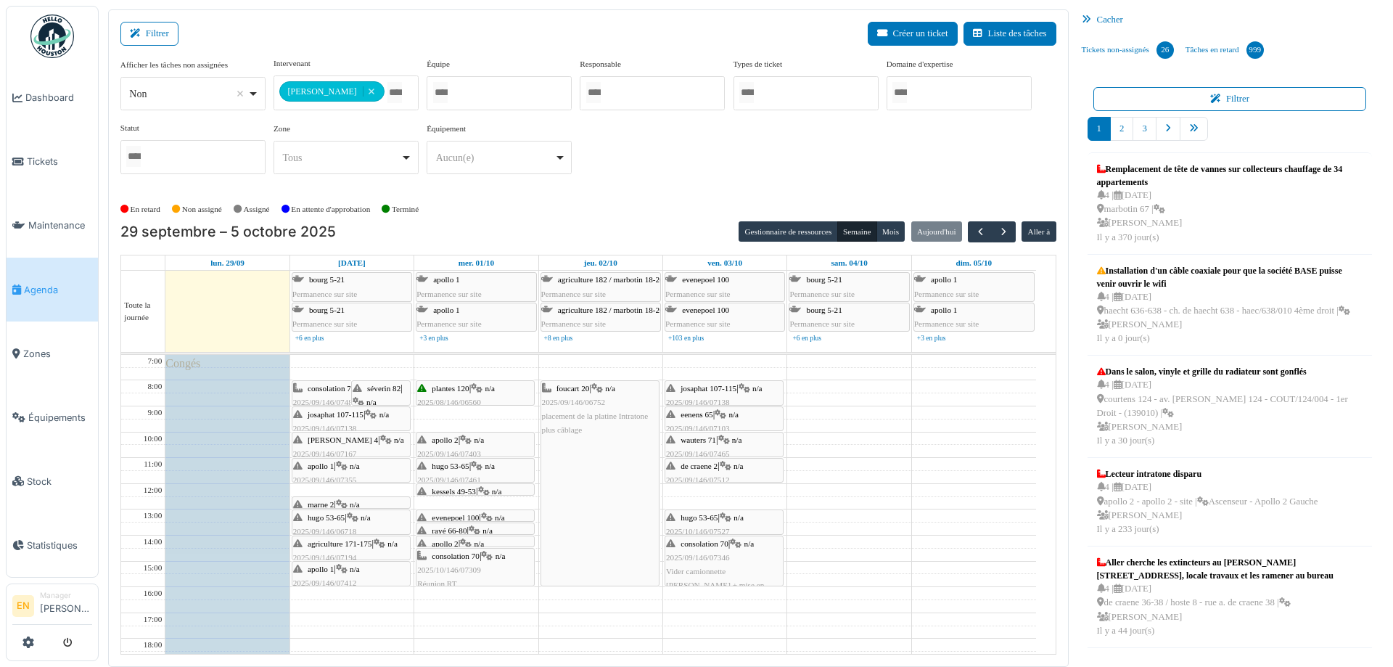
click at [712, 550] on div "consolation 70 | n/a 2025/09/146/07346 Vider camionnette Robert + mise en place…" at bounding box center [724, 572] width 116 height 70
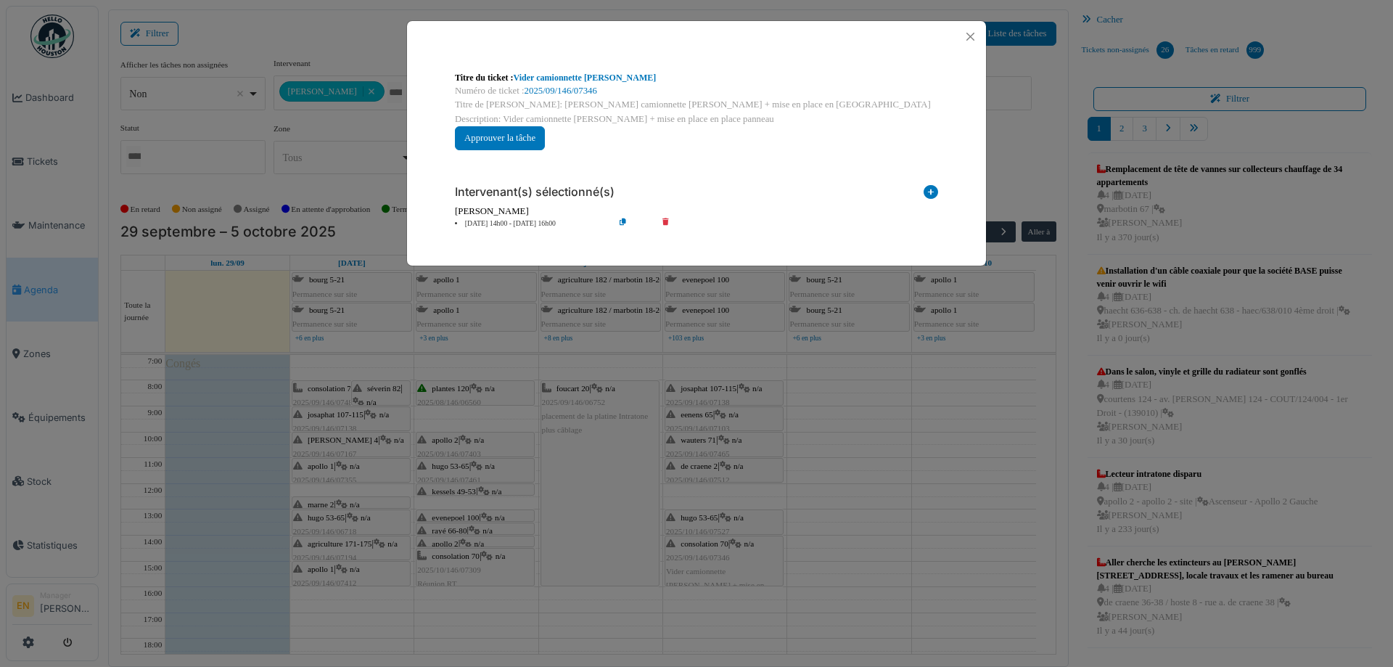
click at [624, 219] on icon at bounding box center [634, 223] width 41 height 11
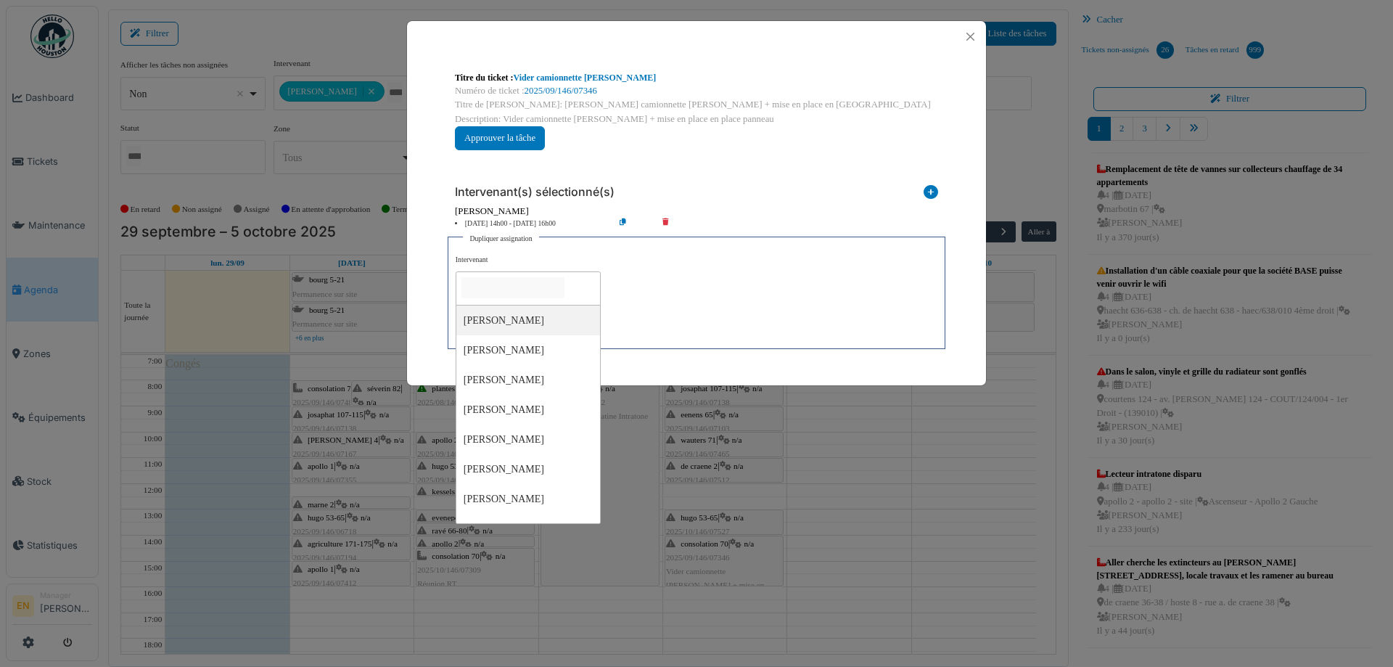
click at [565, 279] on input "null" at bounding box center [513, 287] width 103 height 21
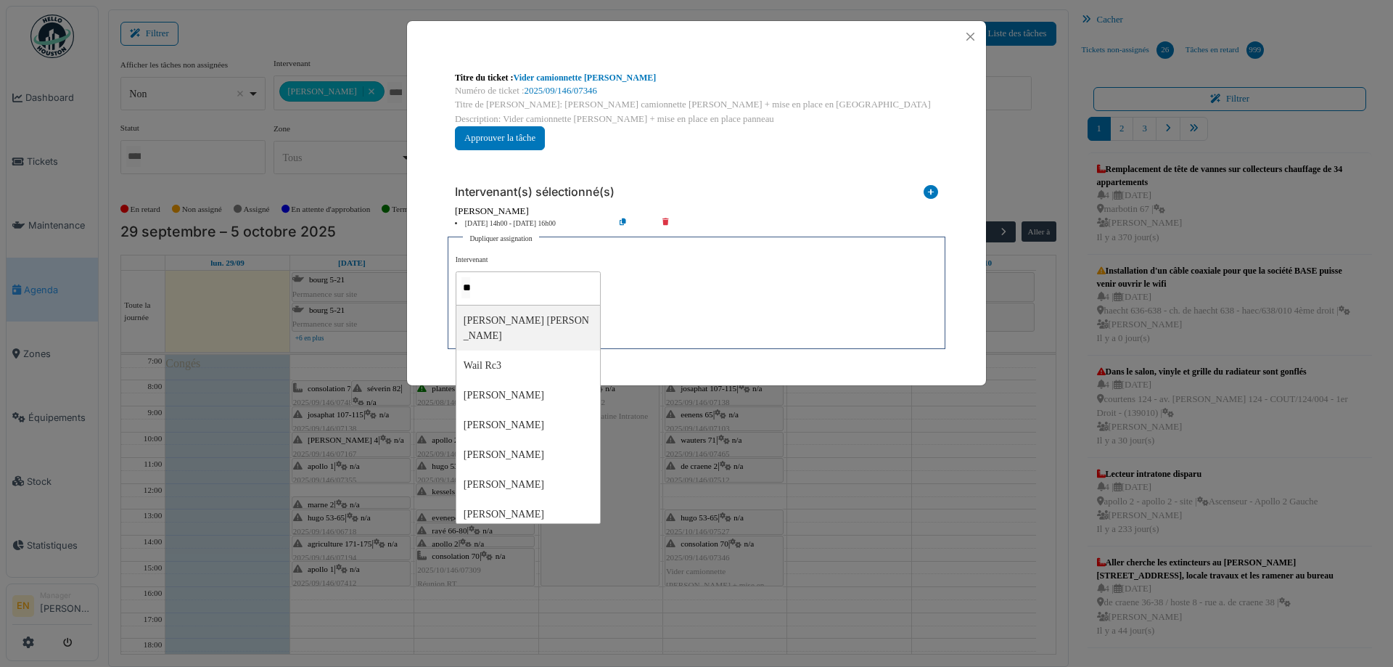
type input "***"
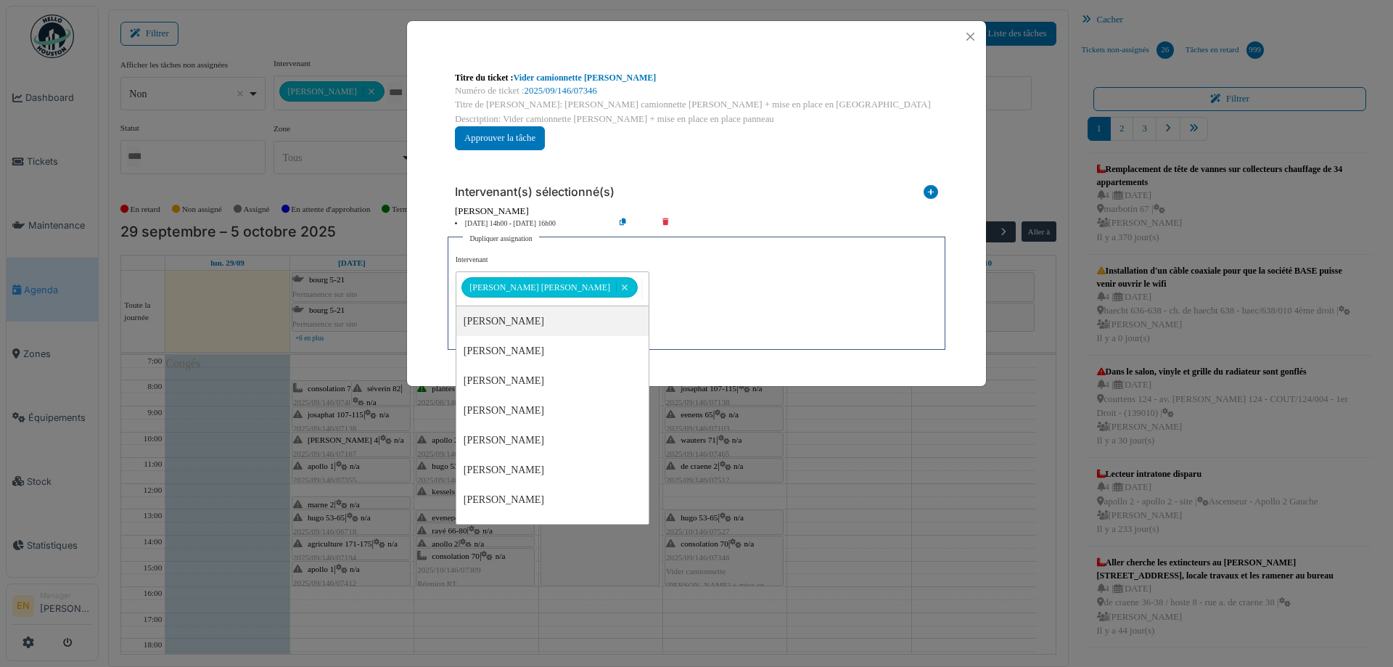
click at [726, 315] on div "**********" at bounding box center [697, 298] width 482 height 87
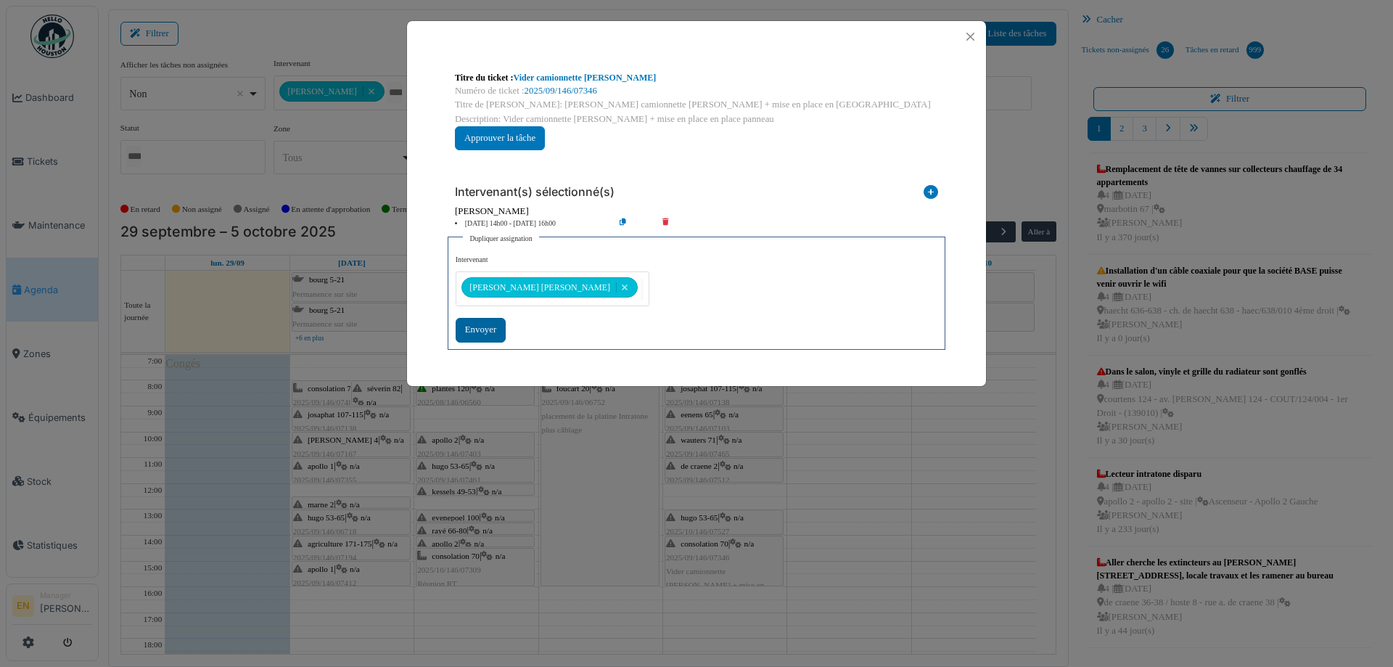
click at [483, 329] on div "Envoyer" at bounding box center [481, 330] width 50 height 24
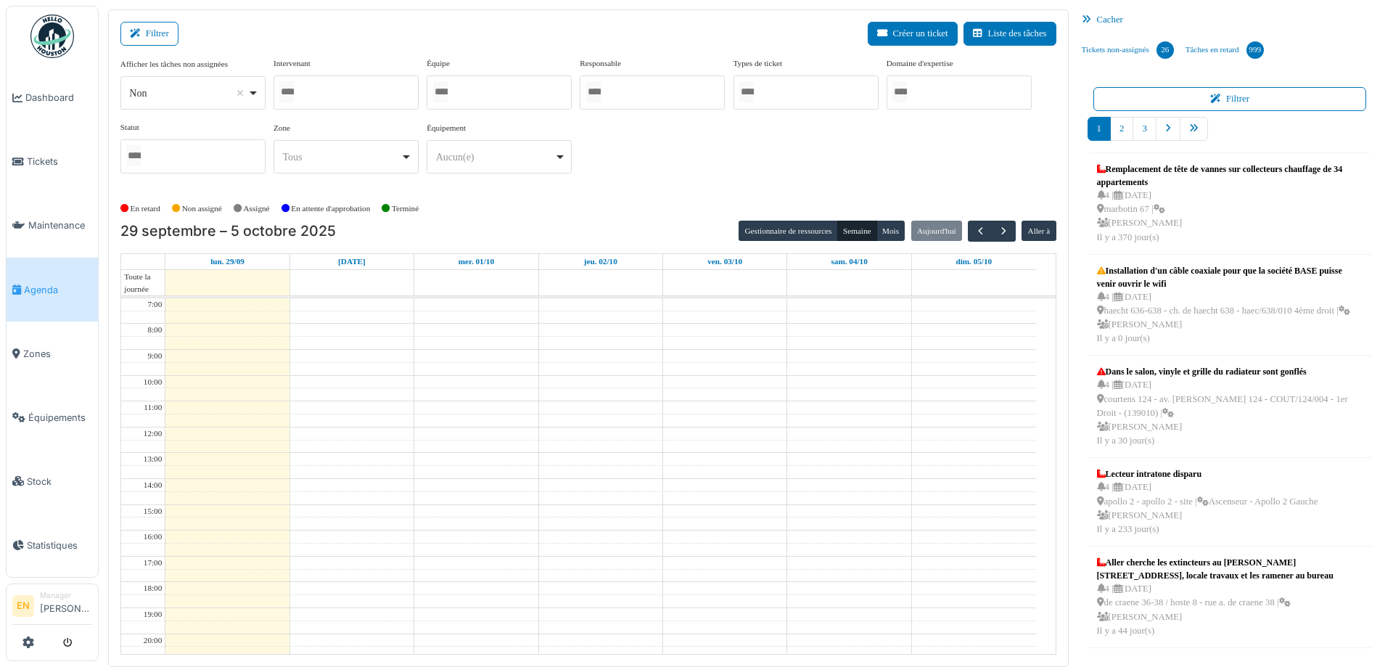
click at [331, 95] on div at bounding box center [346, 92] width 145 height 34
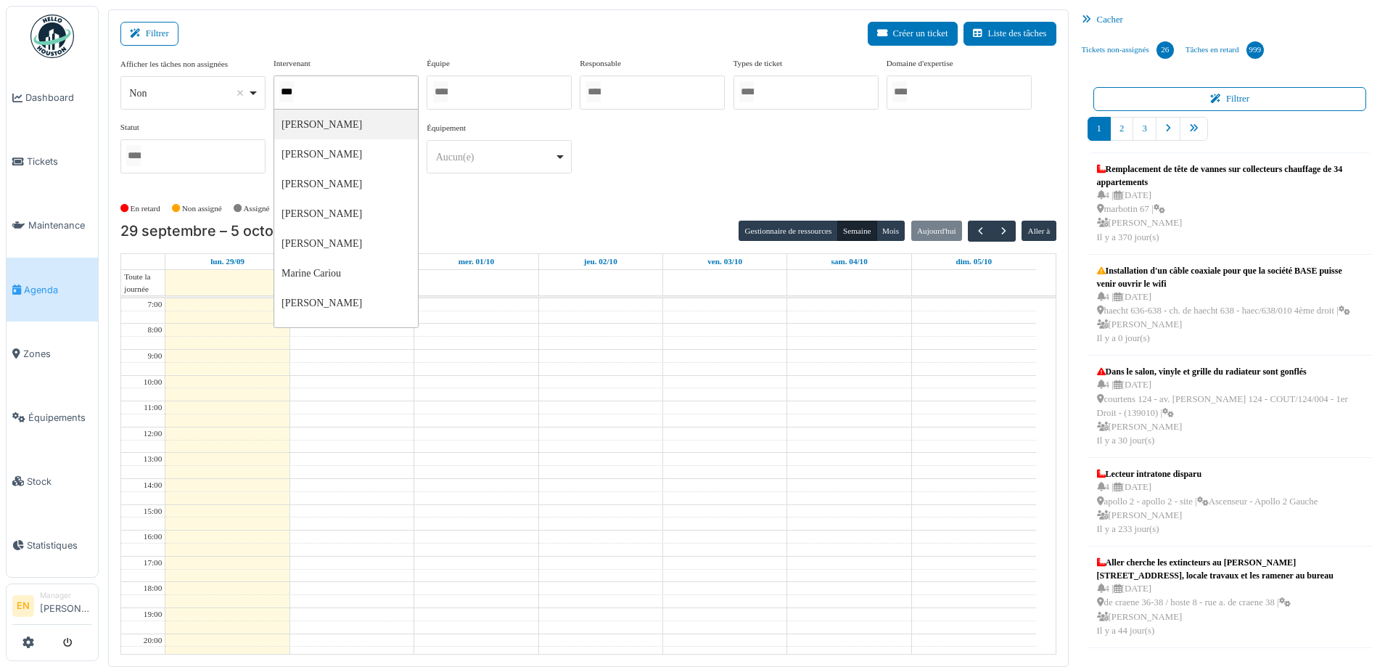
type input "****"
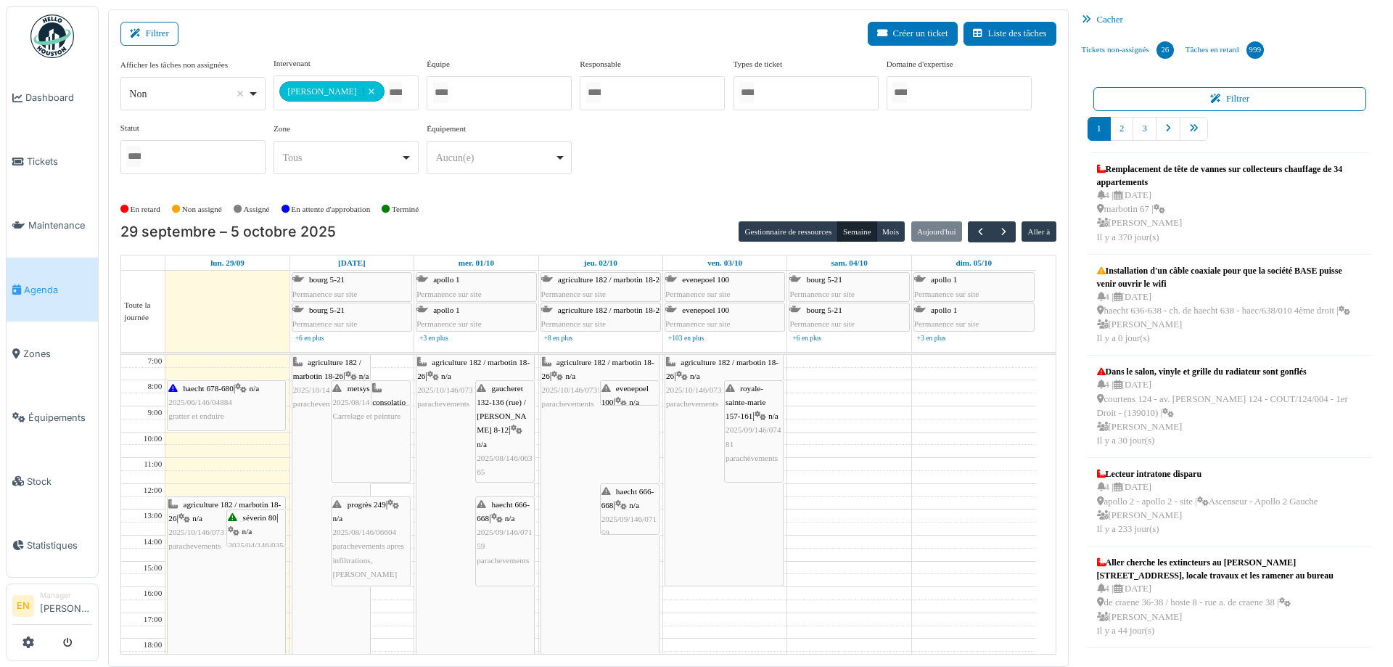
click at [845, 173] on div "**********" at bounding box center [588, 121] width 936 height 128
click at [647, 198] on div "En retard Non assigné Assigné En attente d'approbation Terminé" at bounding box center [588, 209] width 936 height 24
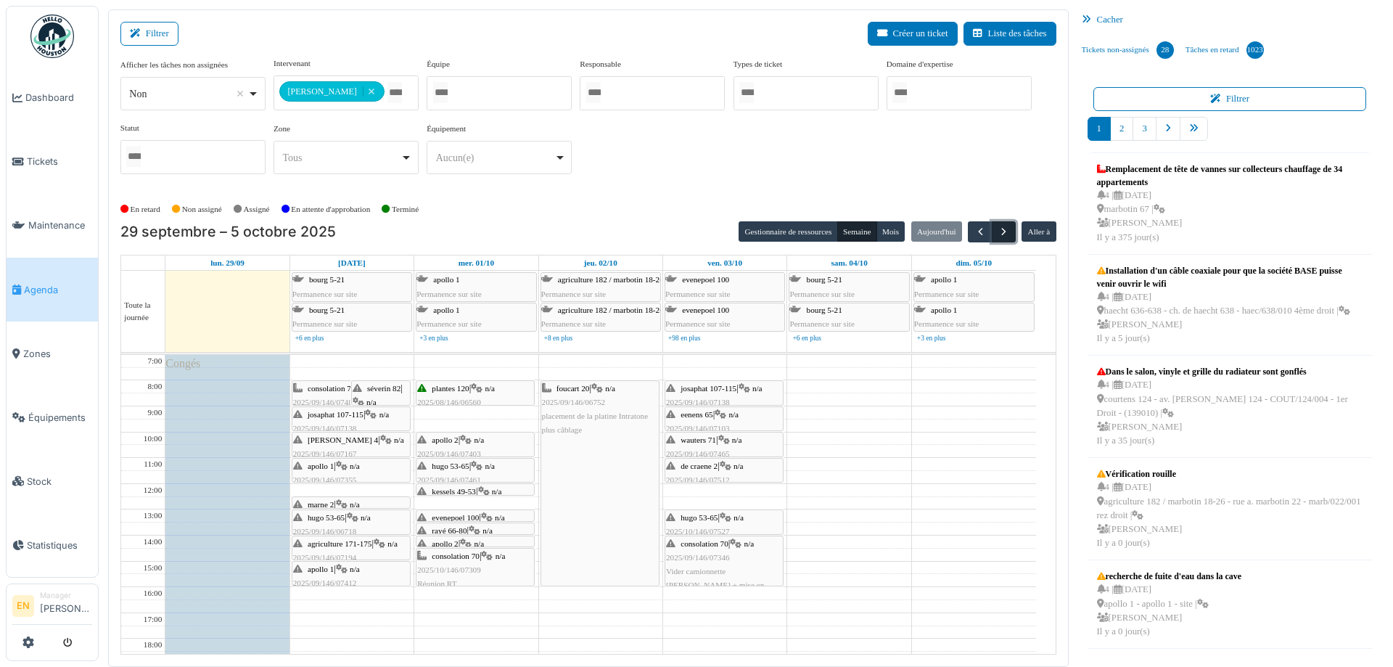
click at [1000, 234] on span "button" at bounding box center [1004, 232] width 12 height 12
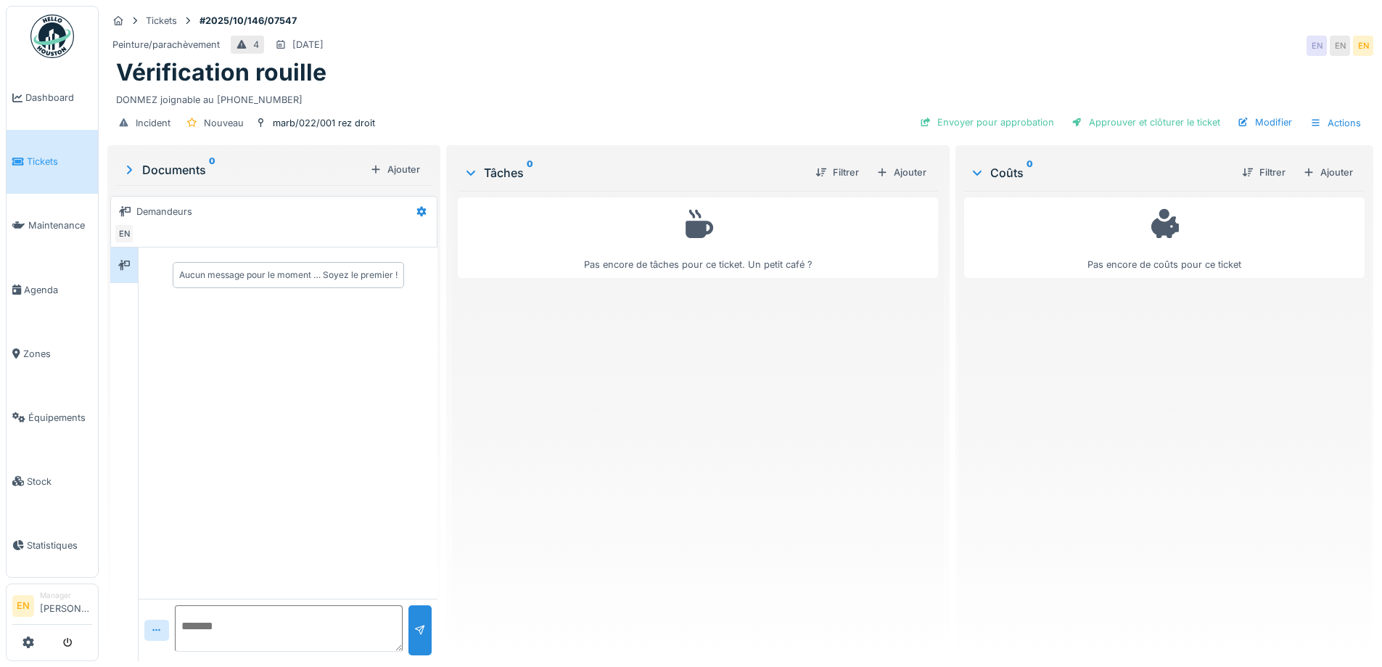
click at [628, 104] on div "DONMEZ joignable au 0485.94.75.27" at bounding box center [740, 97] width 1249 height 20
click at [911, 168] on div "Ajouter" at bounding box center [902, 173] width 62 height 20
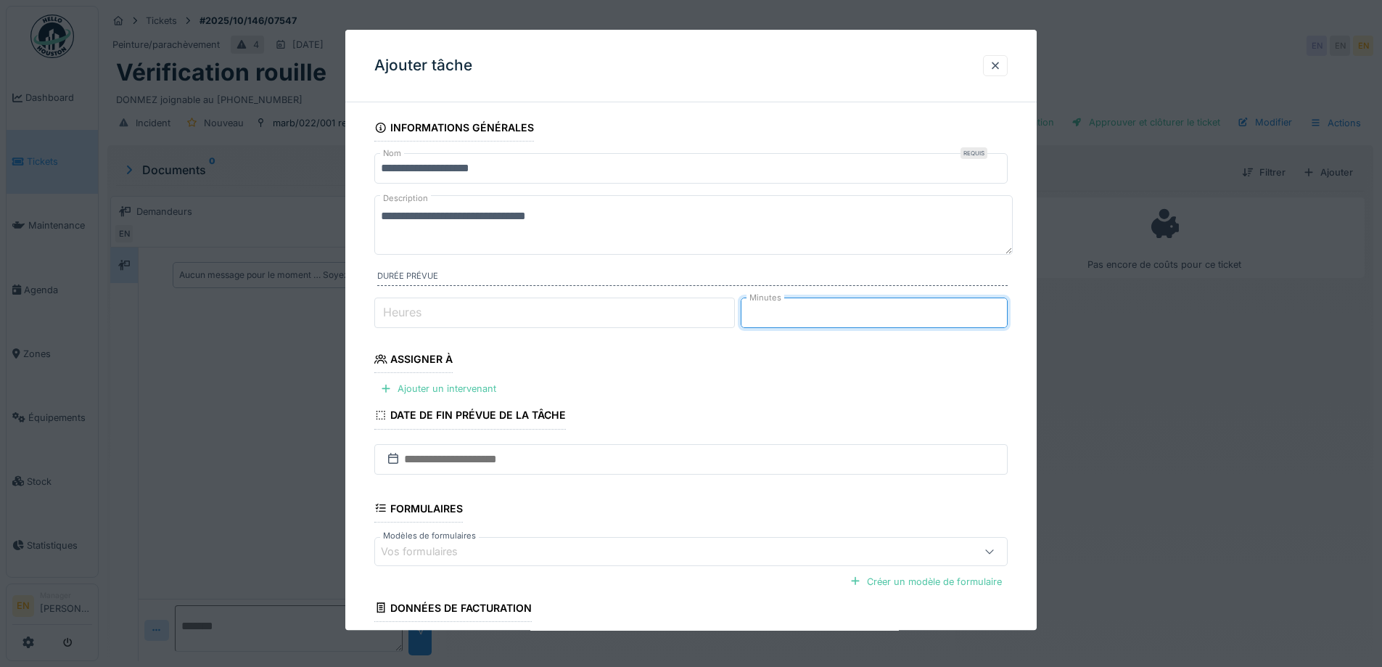
click at [1001, 308] on input "*" at bounding box center [874, 313] width 267 height 30
click at [1001, 308] on input "**" at bounding box center [874, 313] width 267 height 30
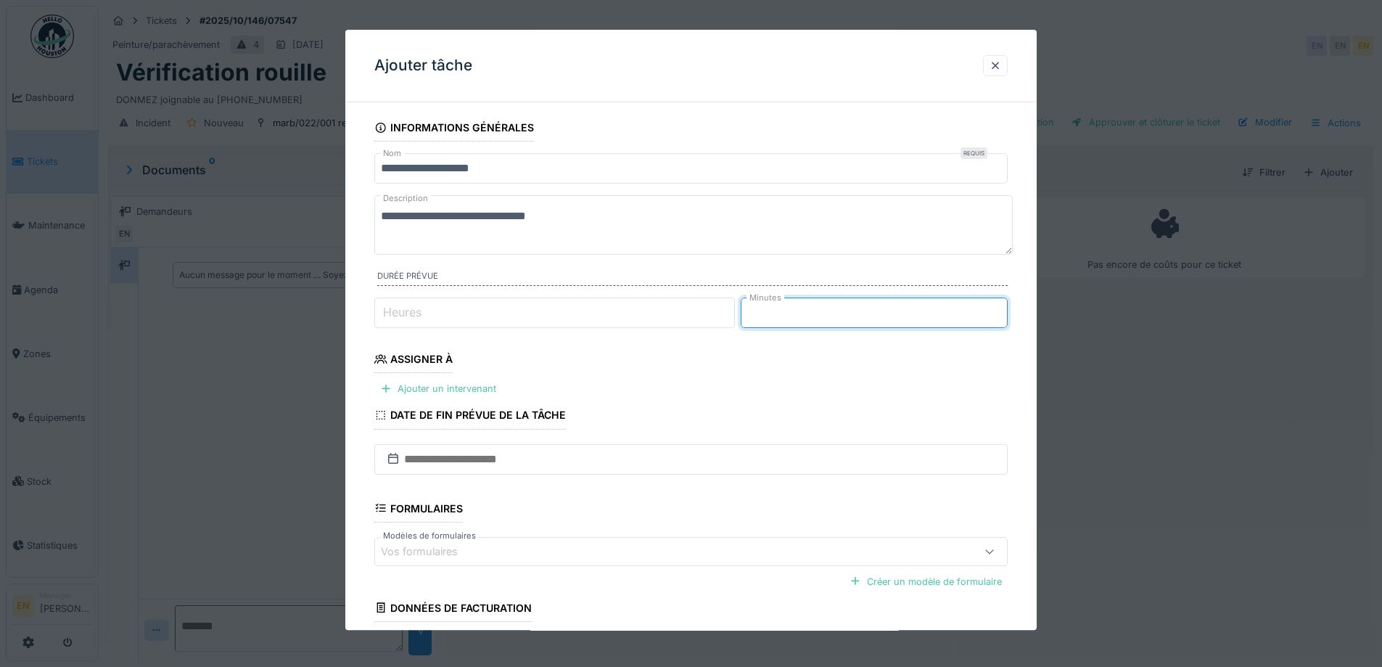
click at [1001, 308] on input "**" at bounding box center [874, 313] width 267 height 30
type input "**"
click at [1001, 308] on input "**" at bounding box center [874, 313] width 267 height 30
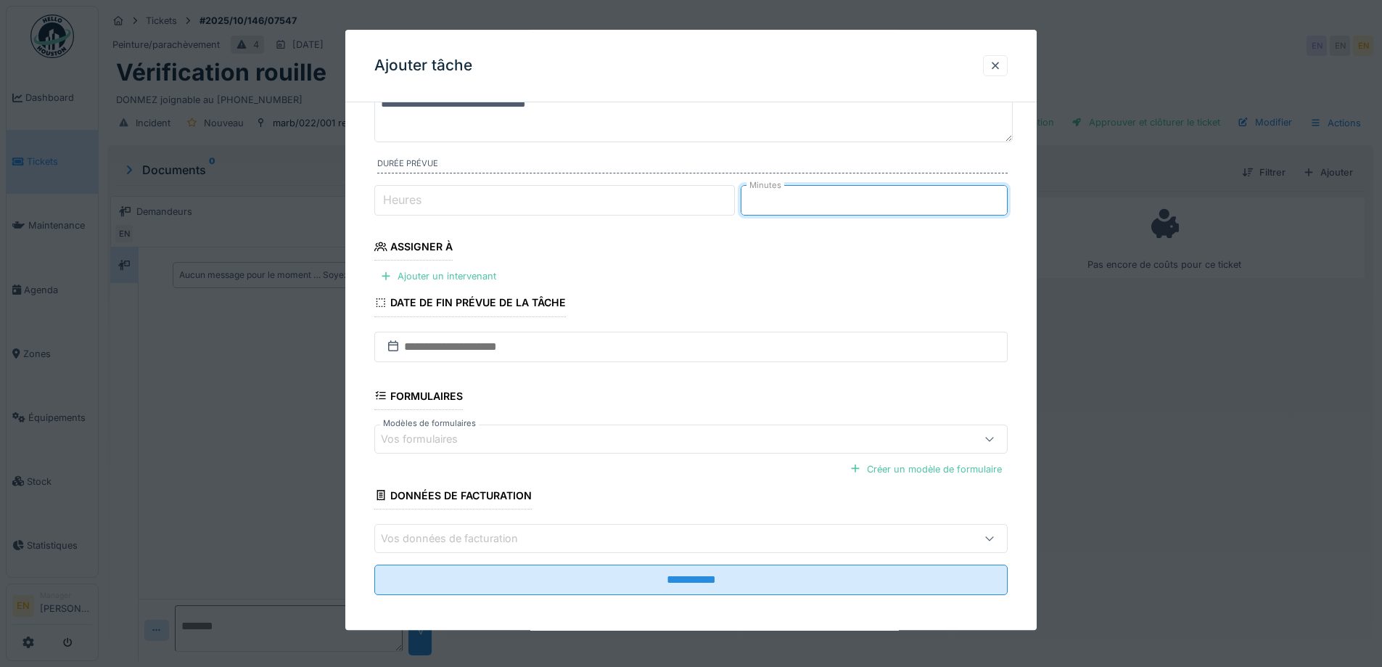
scroll to position [118, 0]
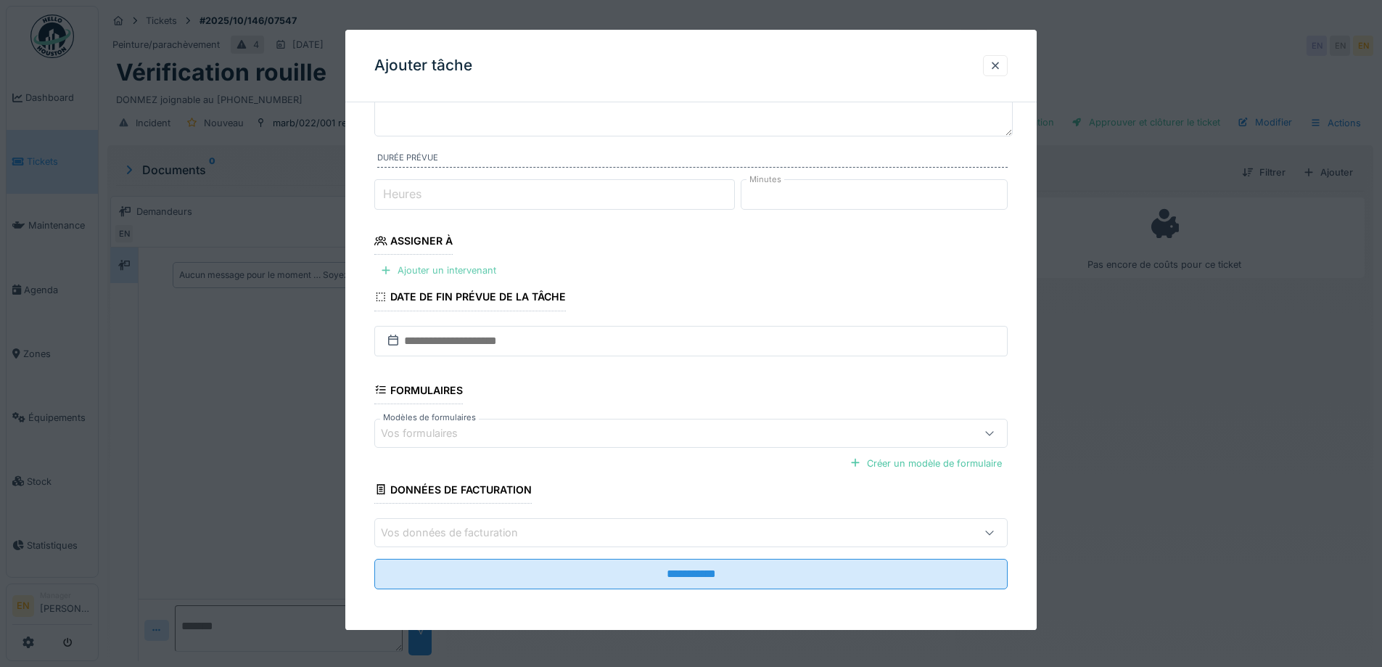
click at [483, 269] on div "Ajouter un intervenant" at bounding box center [438, 271] width 128 height 20
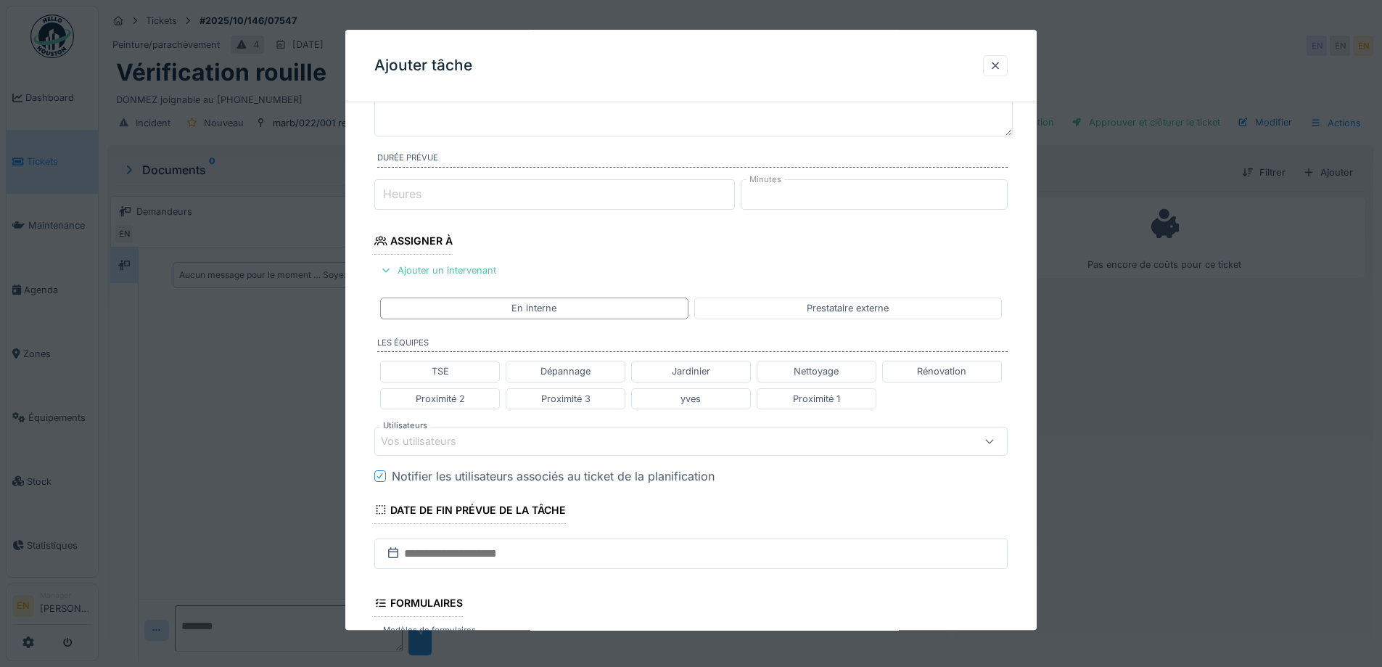
click at [523, 443] on div "Vos utilisateurs" at bounding box center [654, 441] width 546 height 16
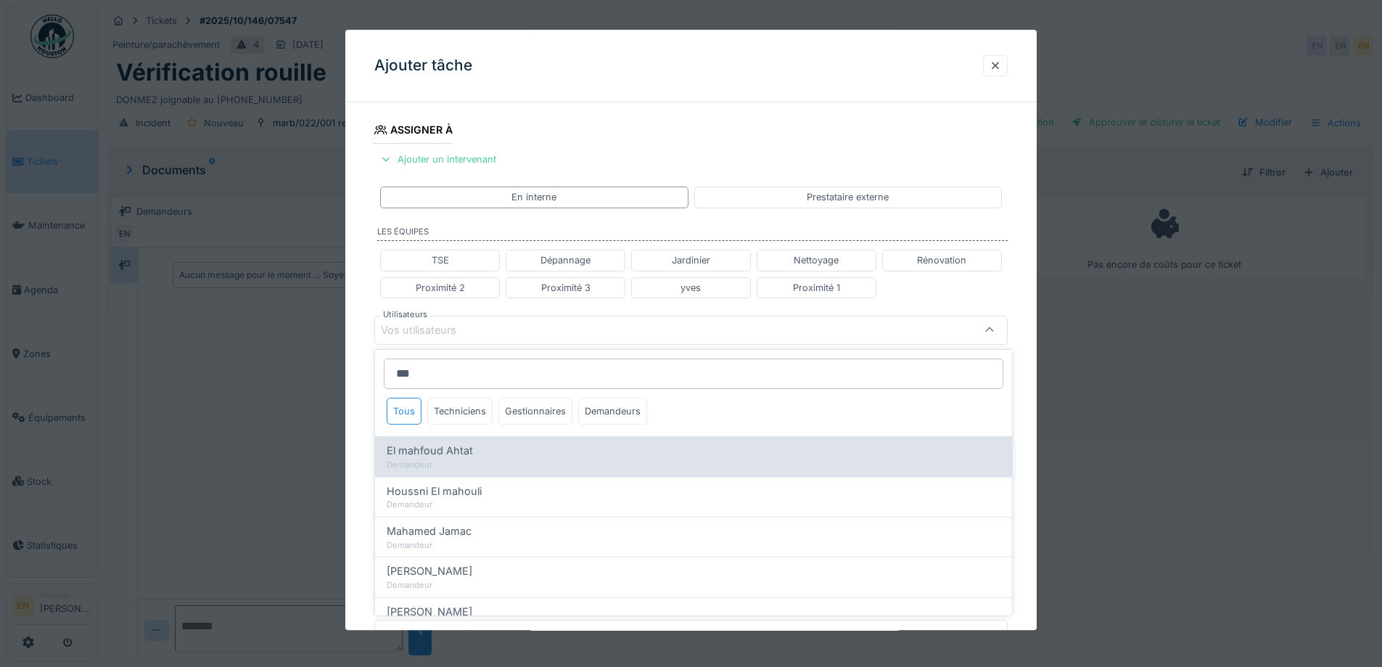
type input "***"
click at [456, 456] on span "El mahfoud Ahtat" at bounding box center [430, 451] width 86 height 16
type input "****"
click at [456, 456] on span "El mahfoud Ahtat" at bounding box center [430, 451] width 86 height 16
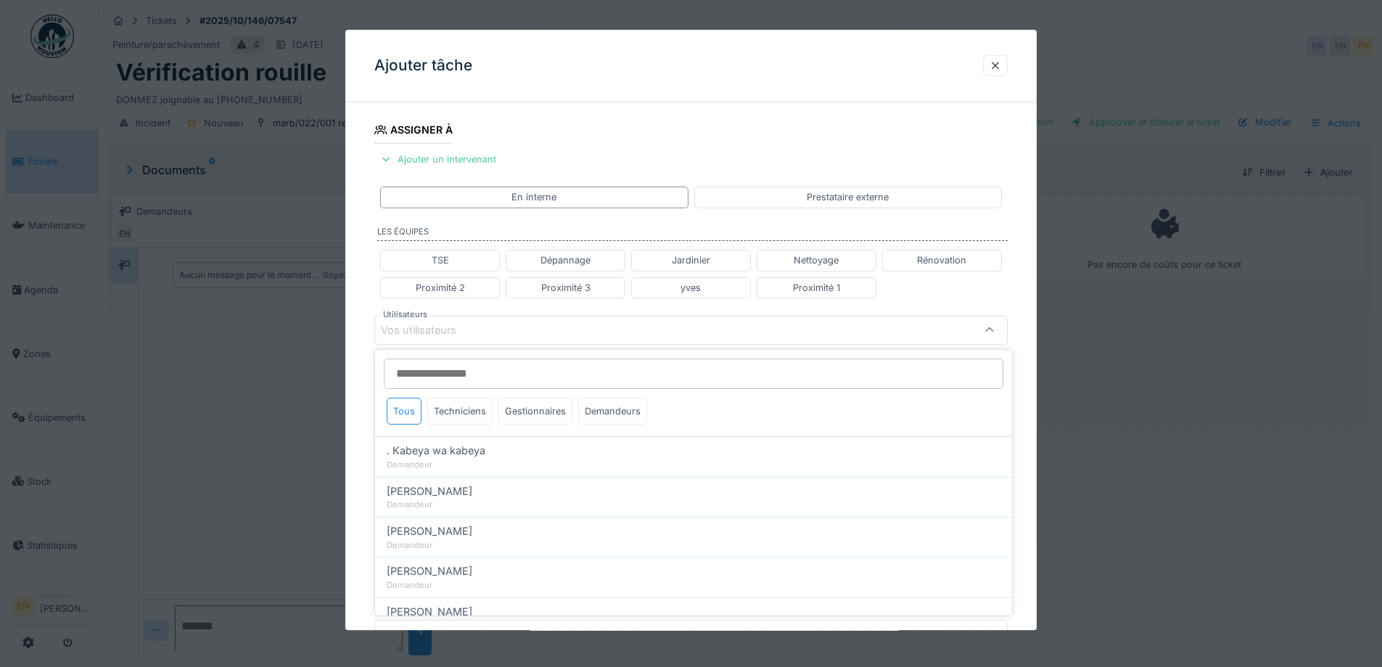
click at [1030, 404] on div "**********" at bounding box center [691, 308] width 692 height 847
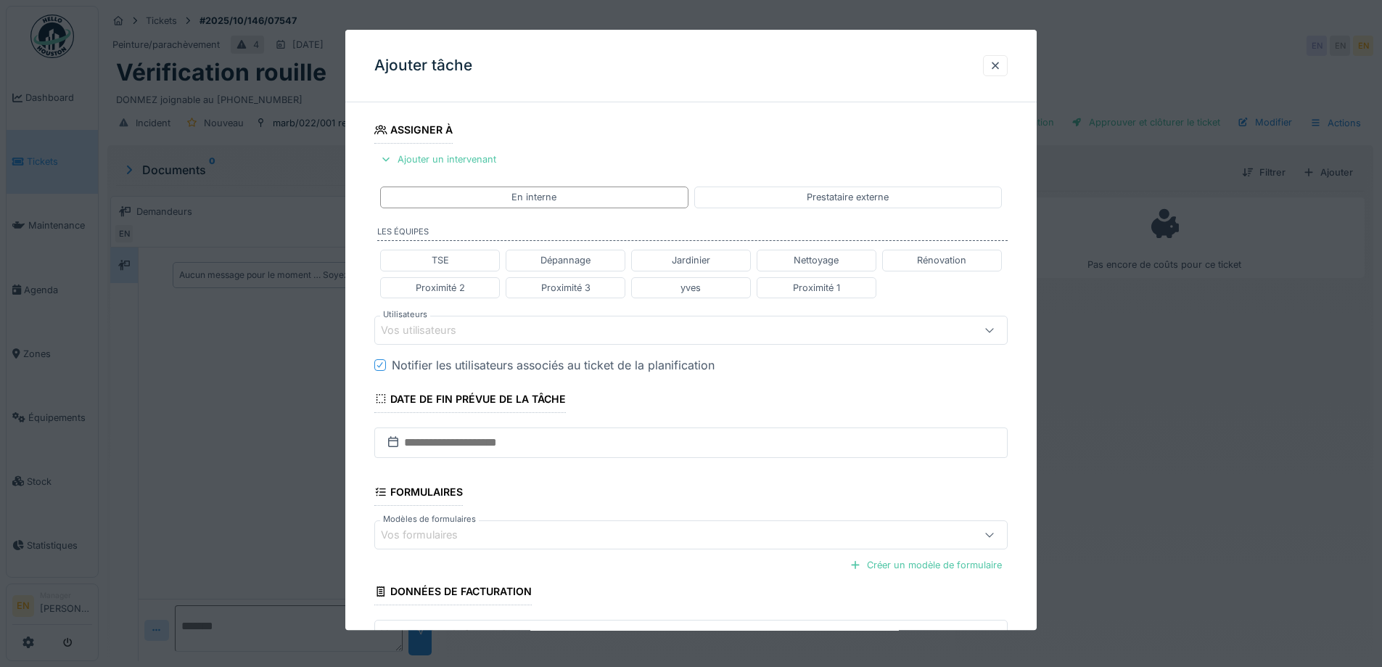
click at [551, 336] on div "Vos utilisateurs" at bounding box center [654, 330] width 546 height 16
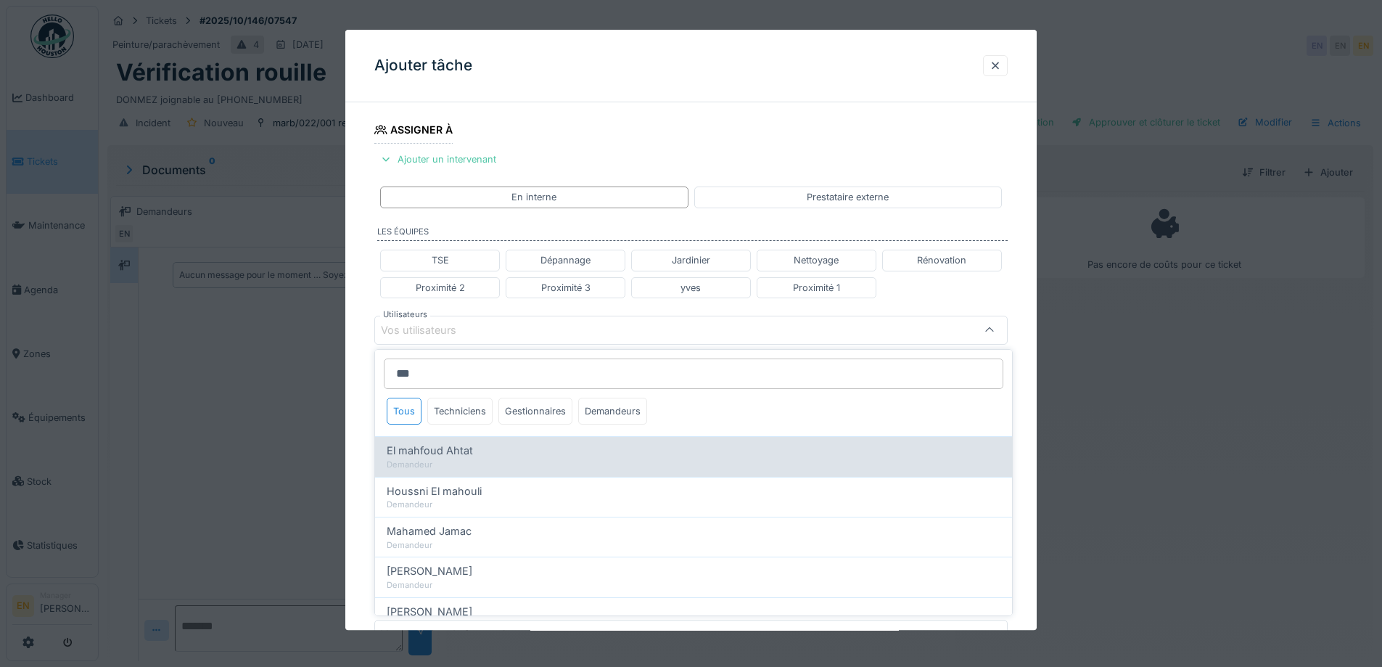
type input "***"
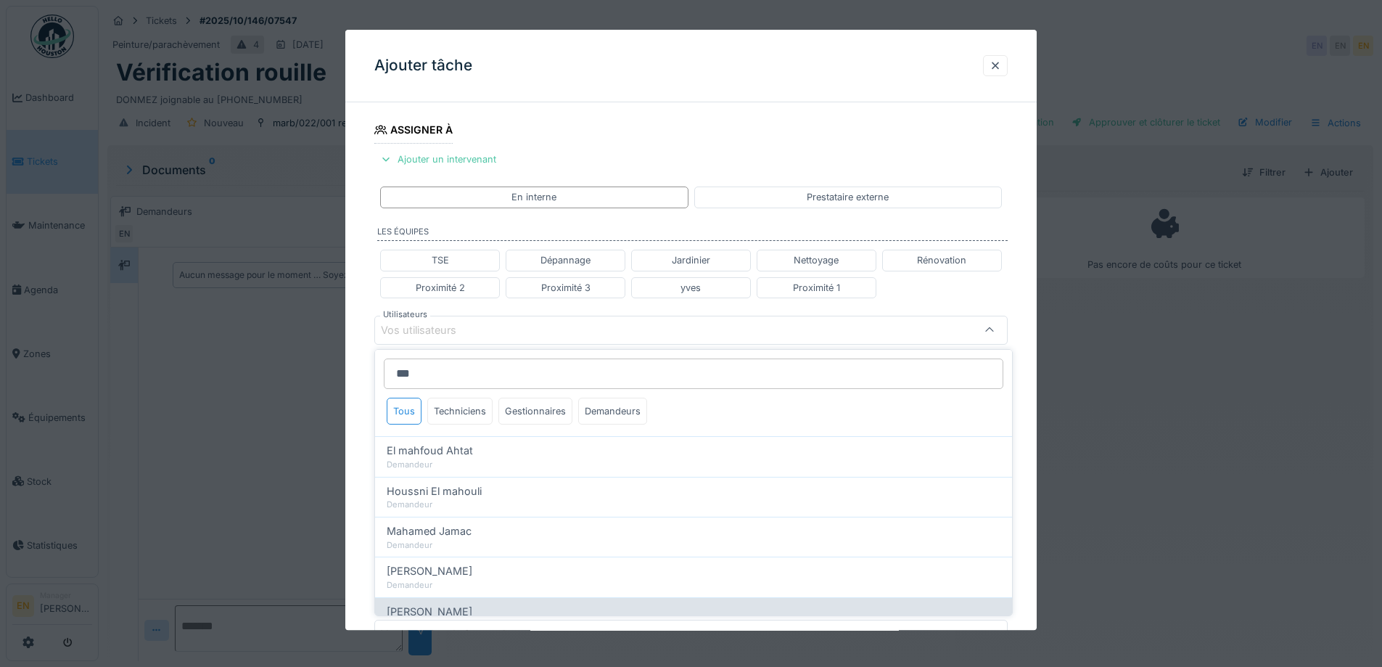
drag, startPoint x: 485, startPoint y: 452, endPoint x: 533, endPoint y: 612, distance: 166.7
click at [530, 611] on div "*** Tous Techniciens Gestionnaires Demandeurs El mahfoud Ahtat Demandeur Houssn…" at bounding box center [693, 627] width 637 height 555
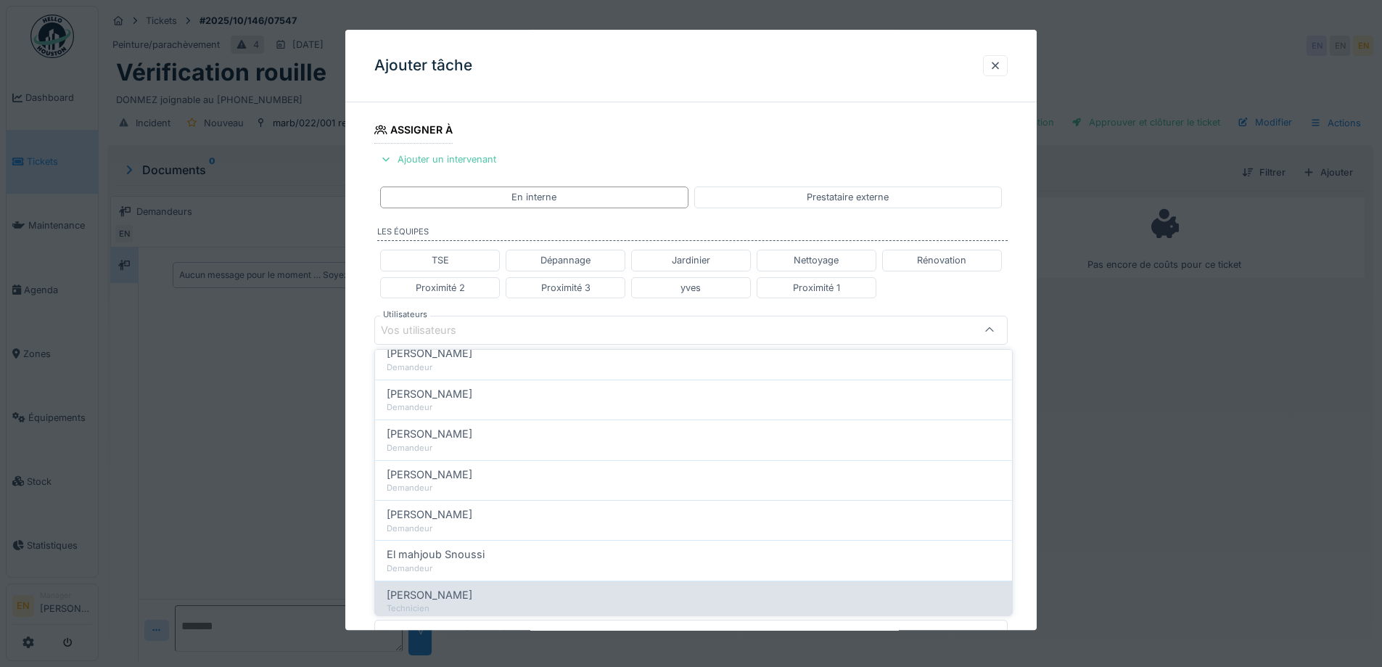
scroll to position [290, 0]
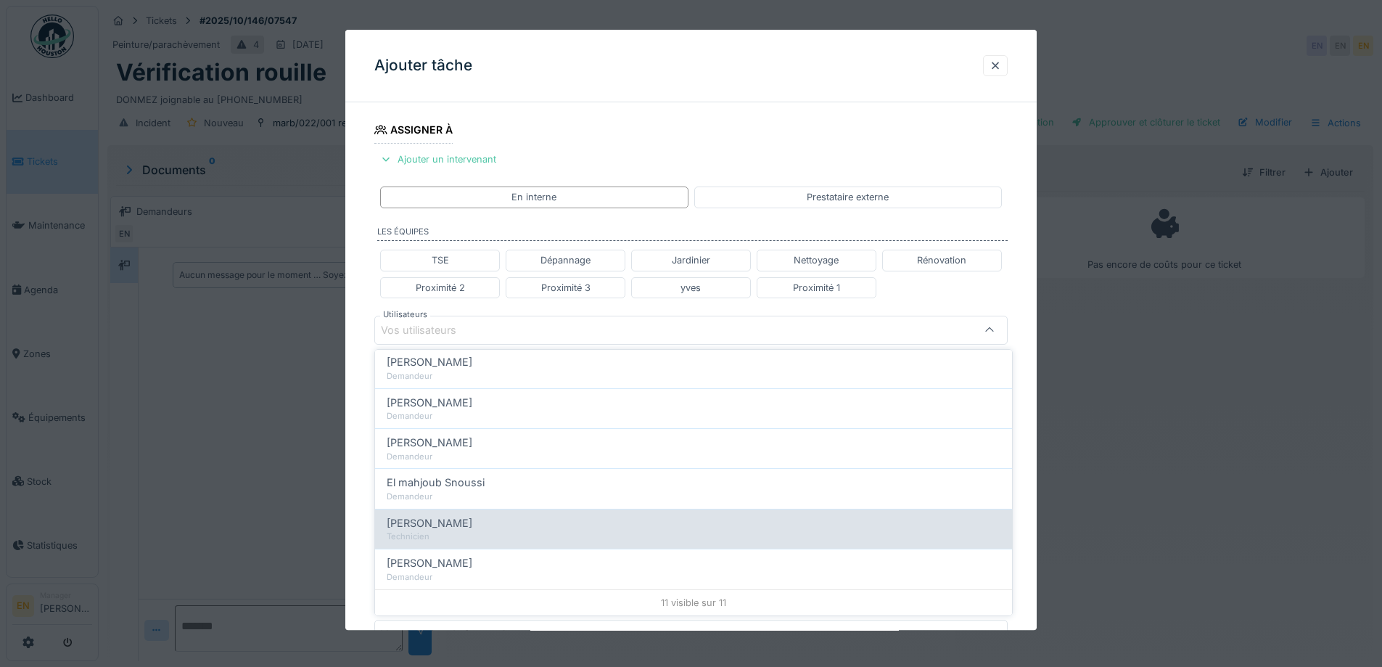
click at [471, 521] on span "Mahfoud Assajeri" at bounding box center [430, 523] width 86 height 16
type input "****"
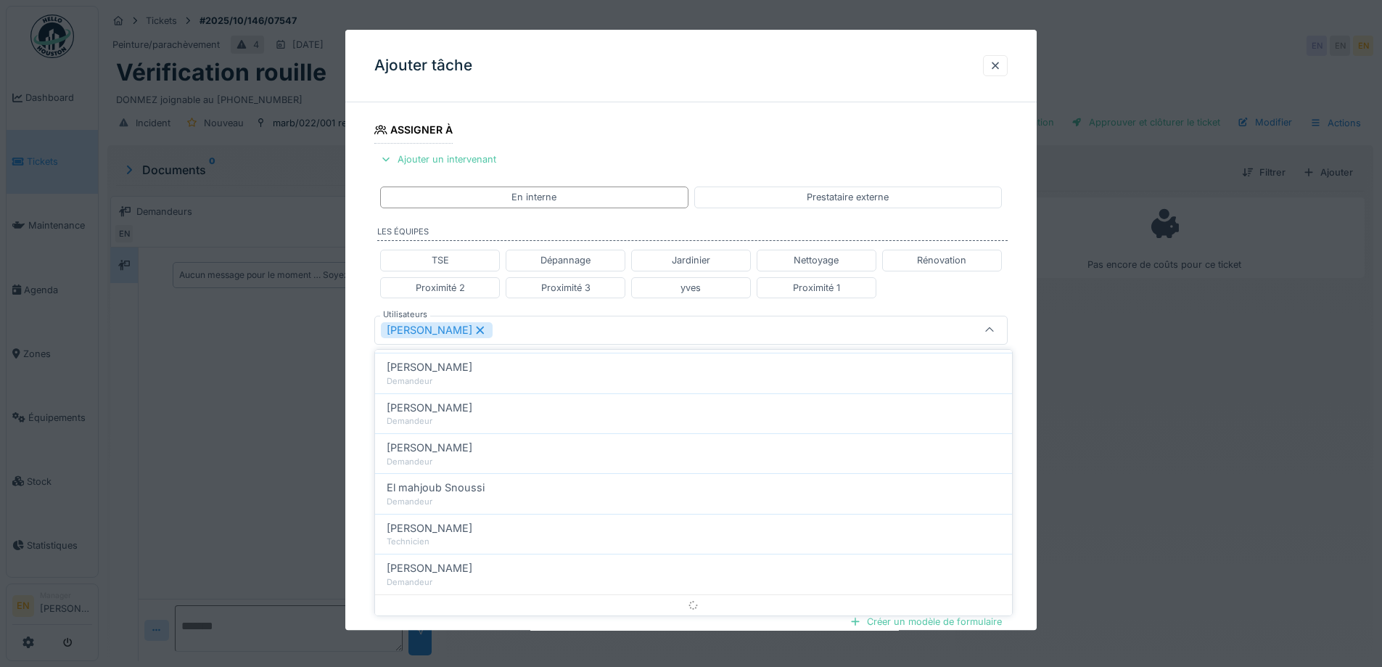
scroll to position [0, 0]
click at [1033, 354] on div "**********" at bounding box center [691, 336] width 692 height 903
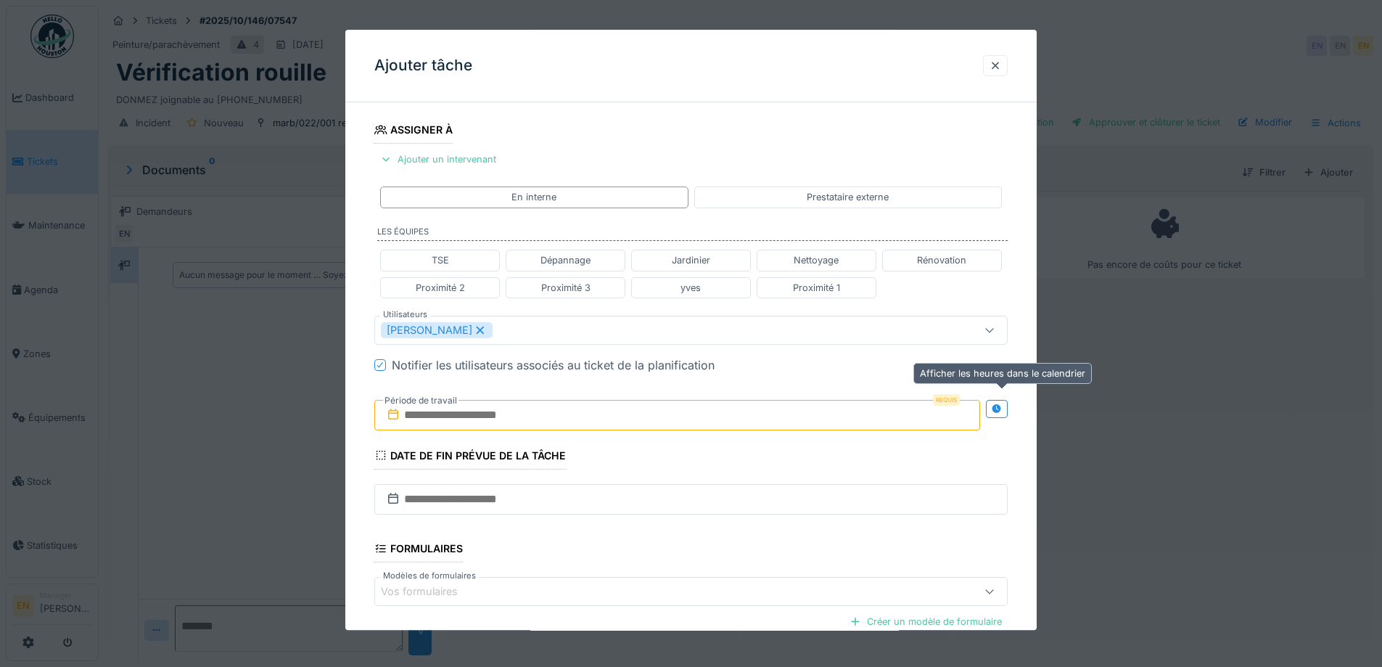
click at [1001, 409] on icon at bounding box center [996, 408] width 9 height 9
click at [482, 414] on input "text" at bounding box center [520, 415] width 292 height 30
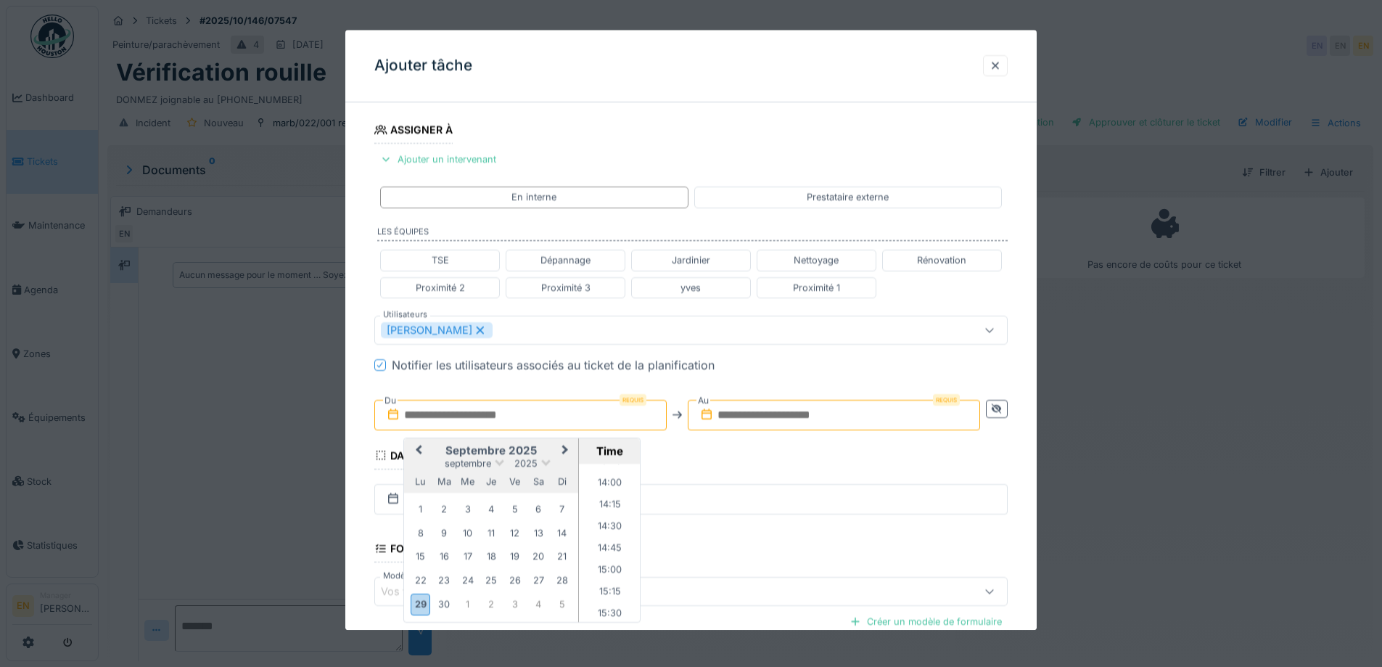
scroll to position [1165, 0]
click at [470, 607] on div "1" at bounding box center [468, 605] width 20 height 20
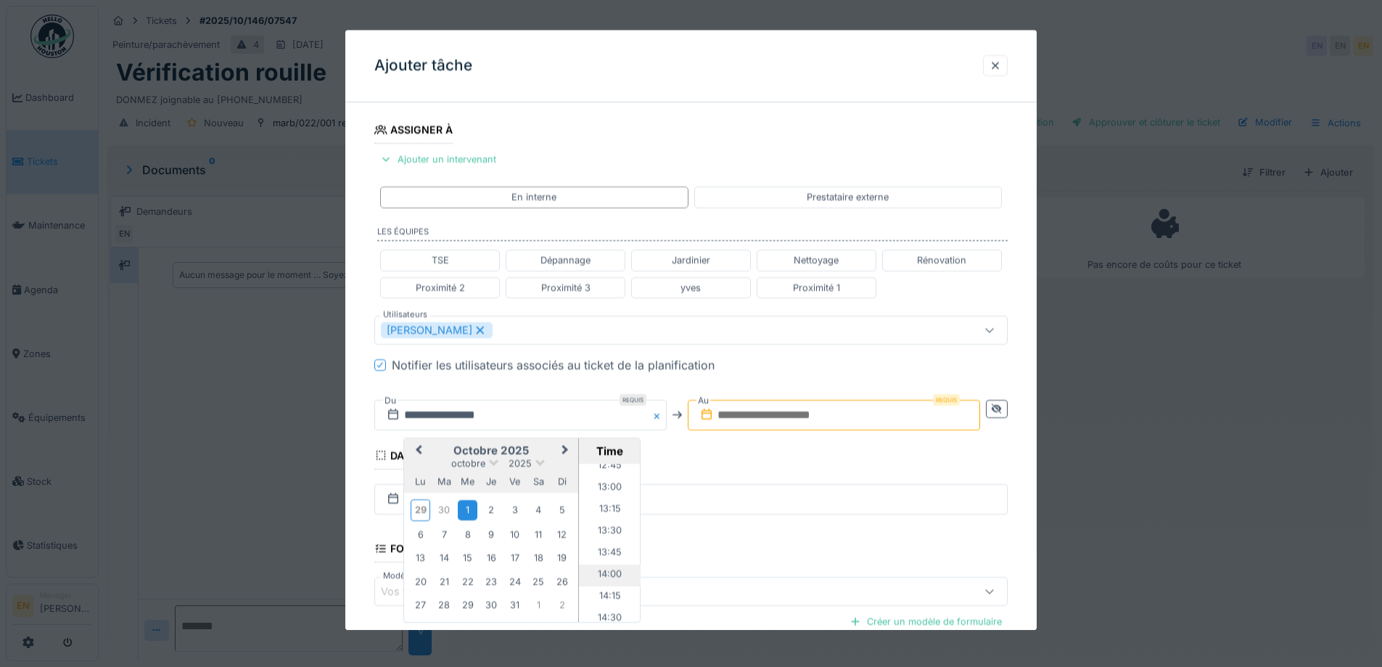
scroll to position [1093, 0]
drag, startPoint x: 606, startPoint y: 513, endPoint x: 689, endPoint y: 476, distance: 91.3
click at [606, 514] on li "13:00" at bounding box center [610, 514] width 62 height 22
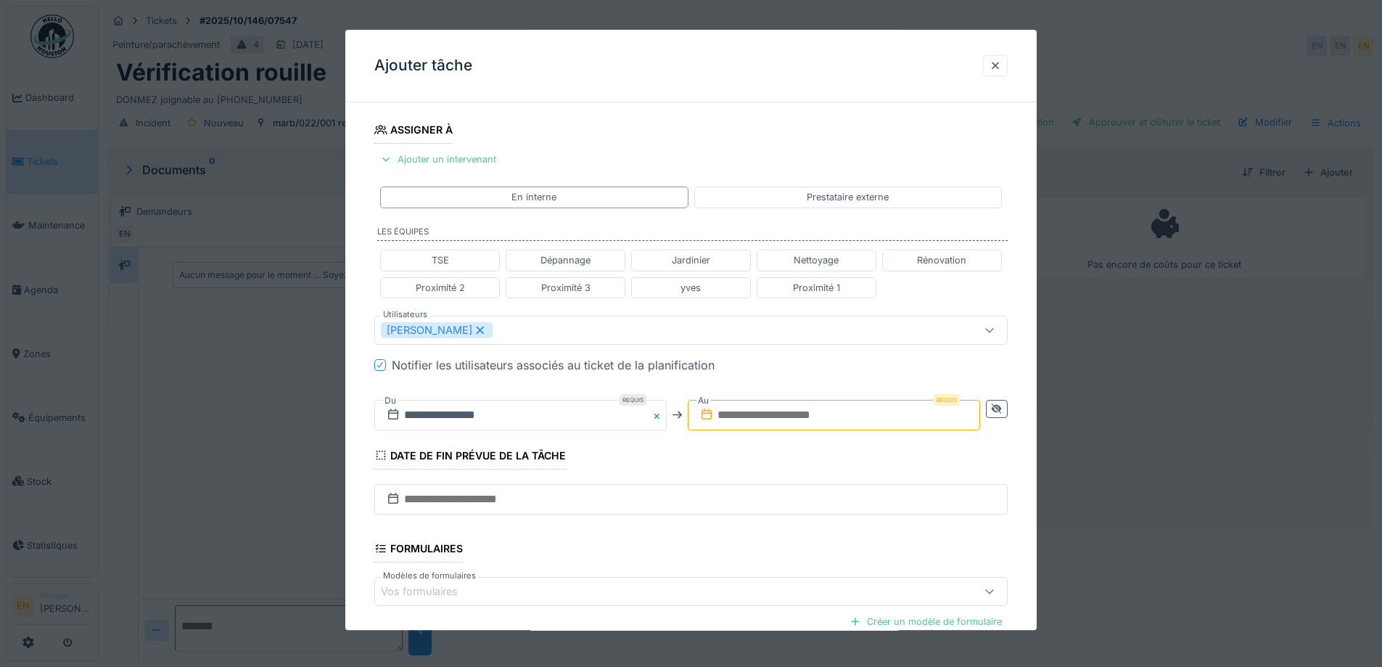
click at [768, 422] on input "text" at bounding box center [834, 415] width 292 height 30
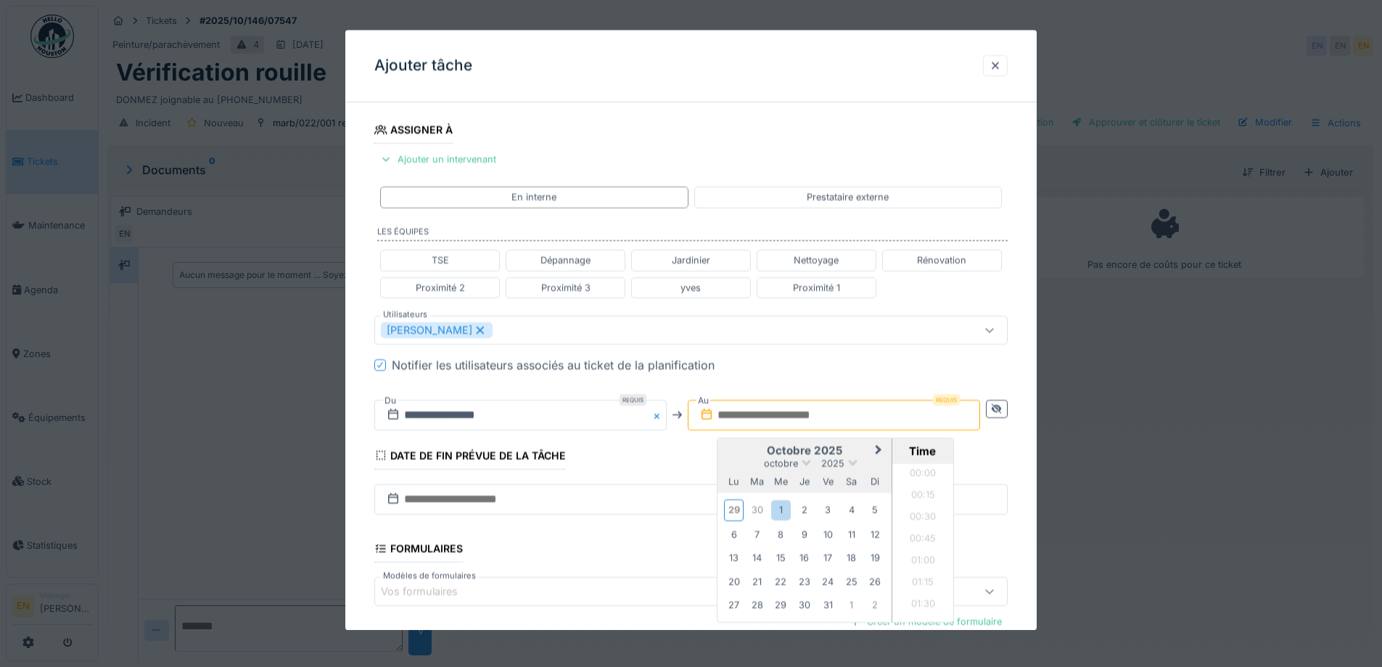
scroll to position [1303, 0]
click at [788, 511] on div "1" at bounding box center [781, 511] width 20 height 20
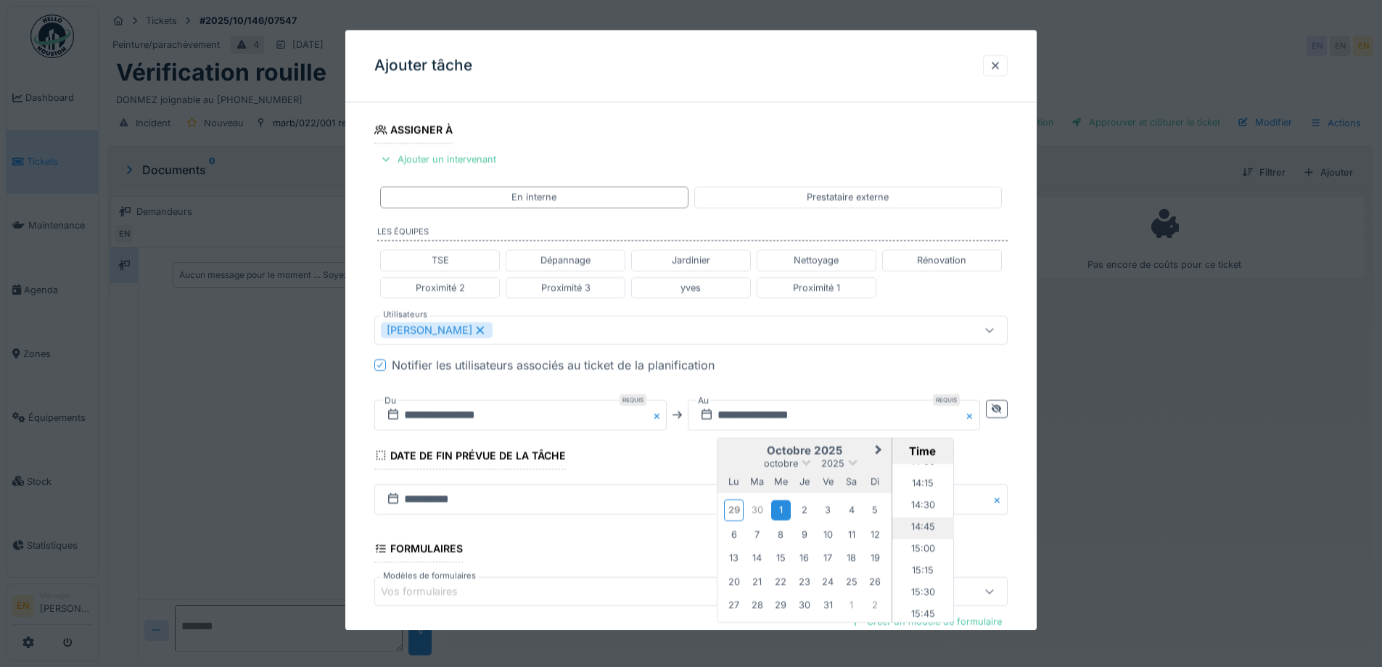
scroll to position [1158, 0]
click at [928, 537] on li "14:00" at bounding box center [924, 536] width 62 height 22
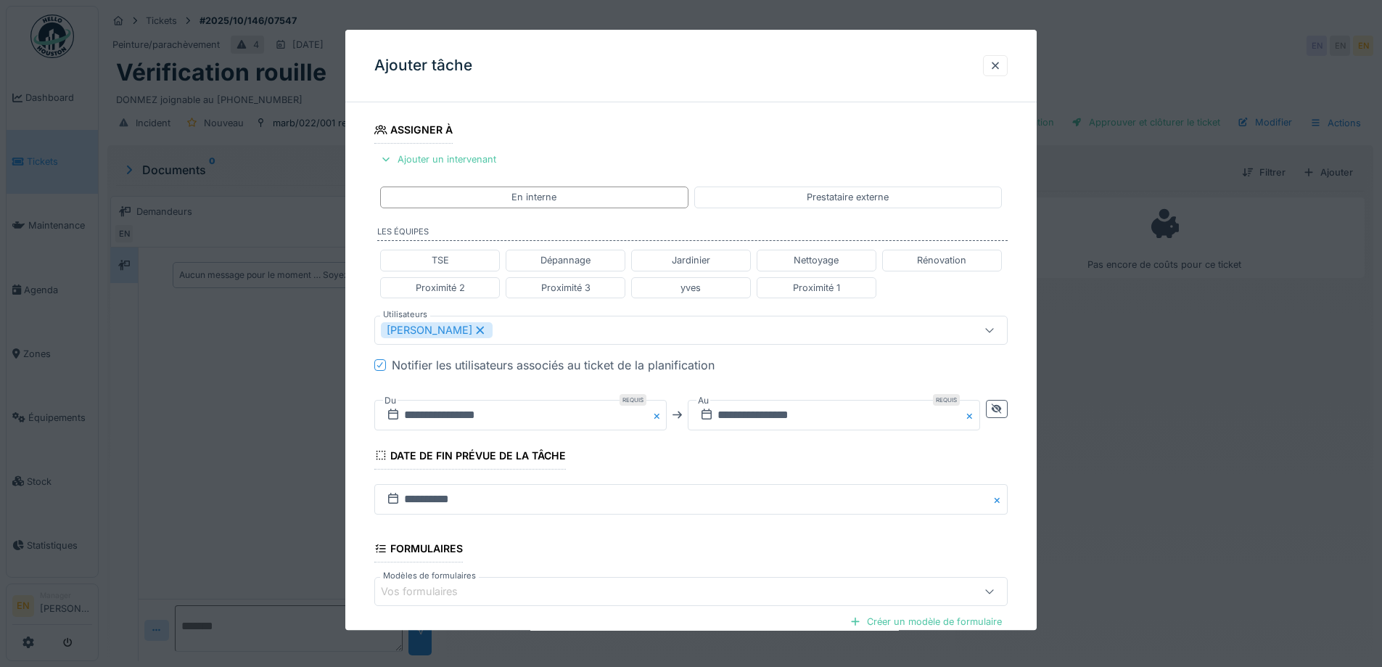
click at [763, 456] on fieldset "**********" at bounding box center [690, 322] width 633 height 874
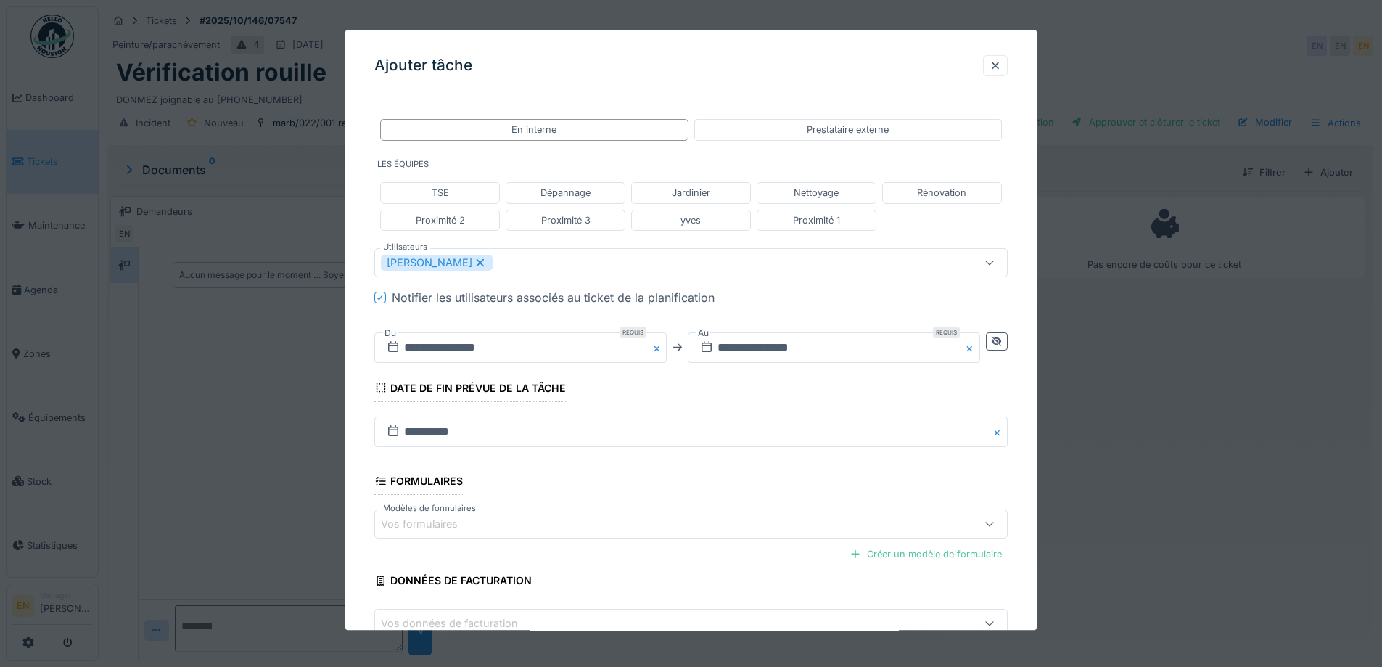
scroll to position [387, 0]
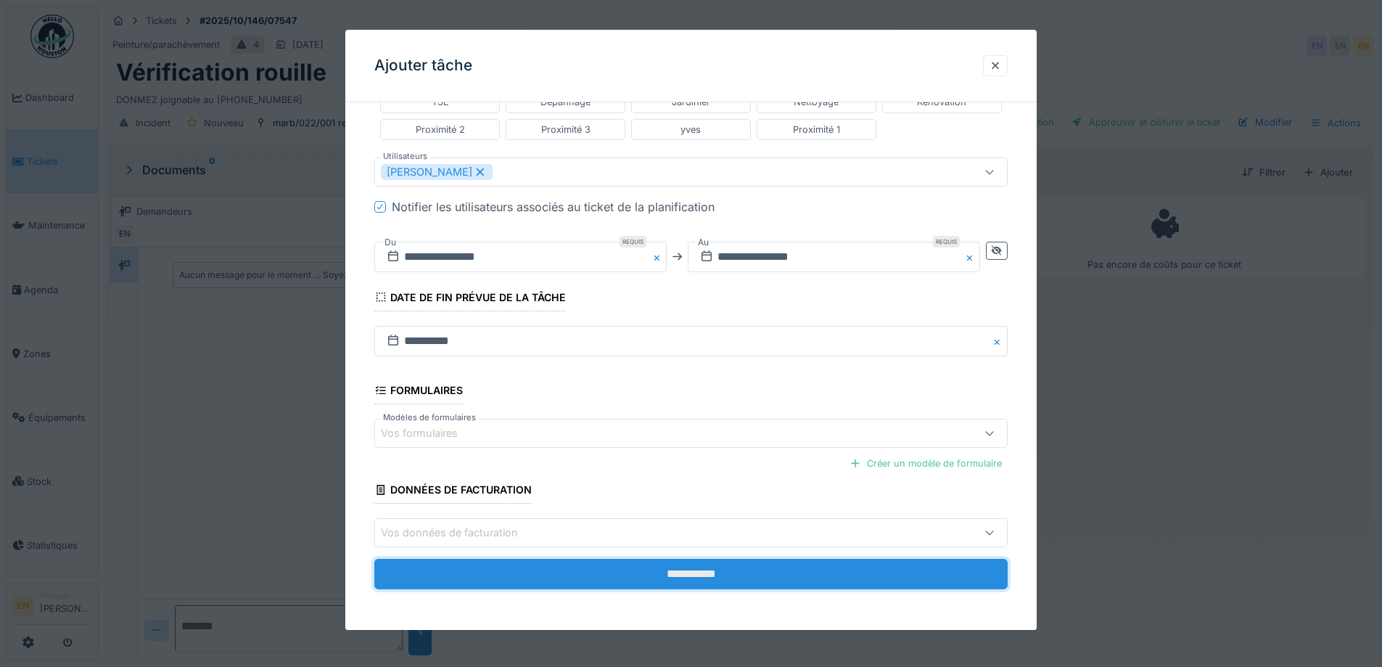
click at [684, 575] on input "**********" at bounding box center [690, 574] width 633 height 30
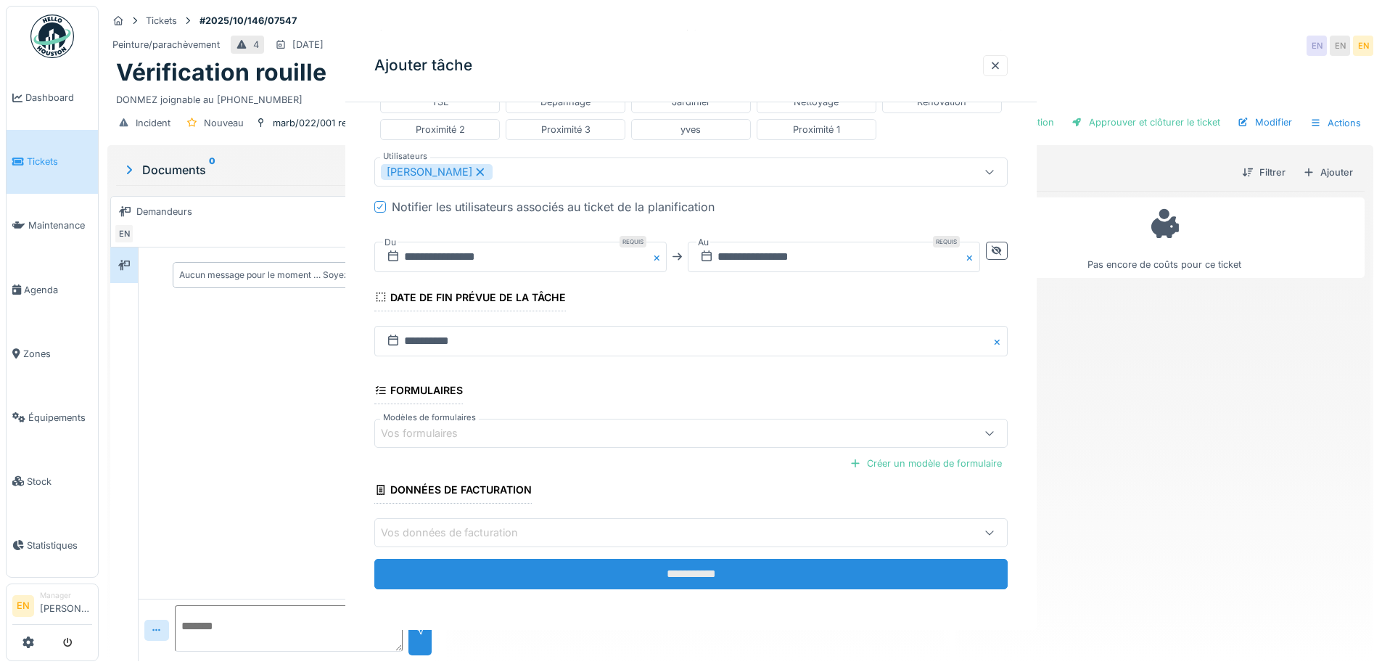
scroll to position [0, 0]
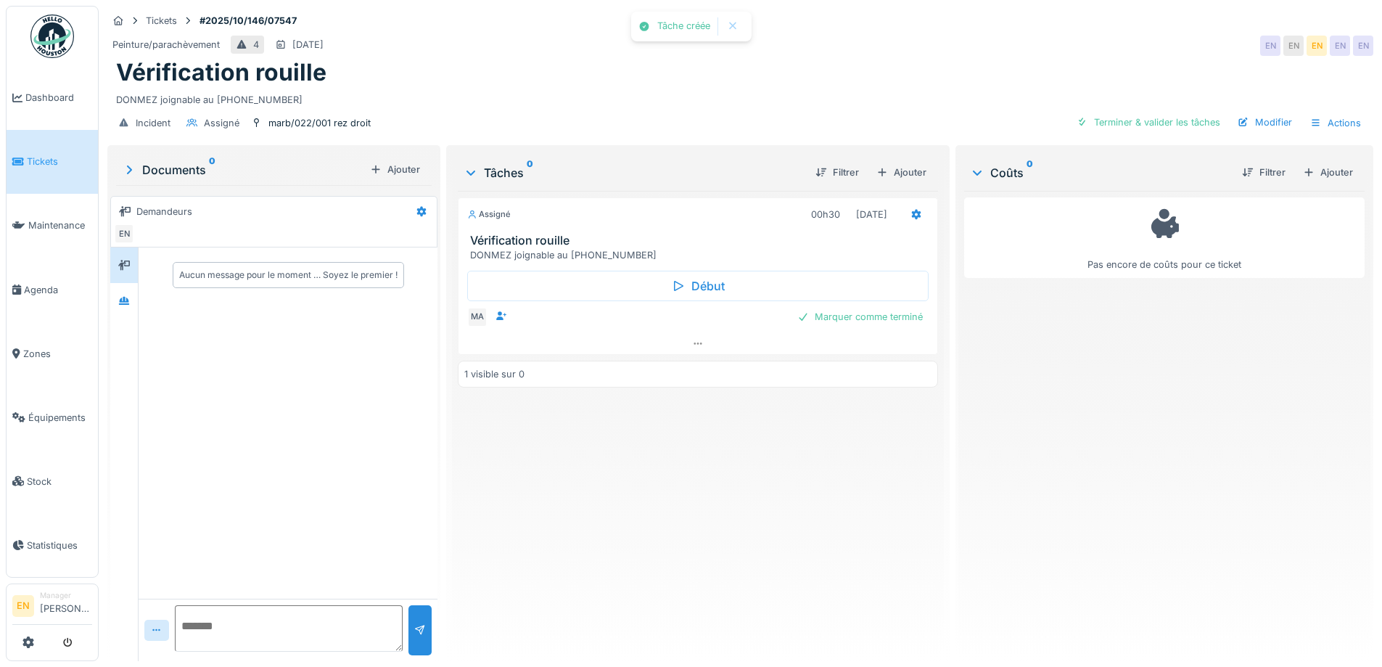
click at [691, 557] on div "Assigné 00h30 01/10/2025 Vérification rouille DONMEZ joignable au 0485.94.75.27…" at bounding box center [698, 420] width 480 height 459
click at [695, 84] on div "Vérification rouille" at bounding box center [740, 73] width 1249 height 28
click at [577, 486] on div "Assigné 00h30 01/10/2025 Vérification rouille DONMEZ joignable au 0485.94.75.27…" at bounding box center [698, 420] width 480 height 459
click at [721, 62] on div "Vérification rouille" at bounding box center [740, 73] width 1249 height 28
click at [581, 550] on div "Assigné 00h30 01/10/2025 Vérification rouille DONMEZ joignable au 0485.94.75.27…" at bounding box center [698, 420] width 480 height 459
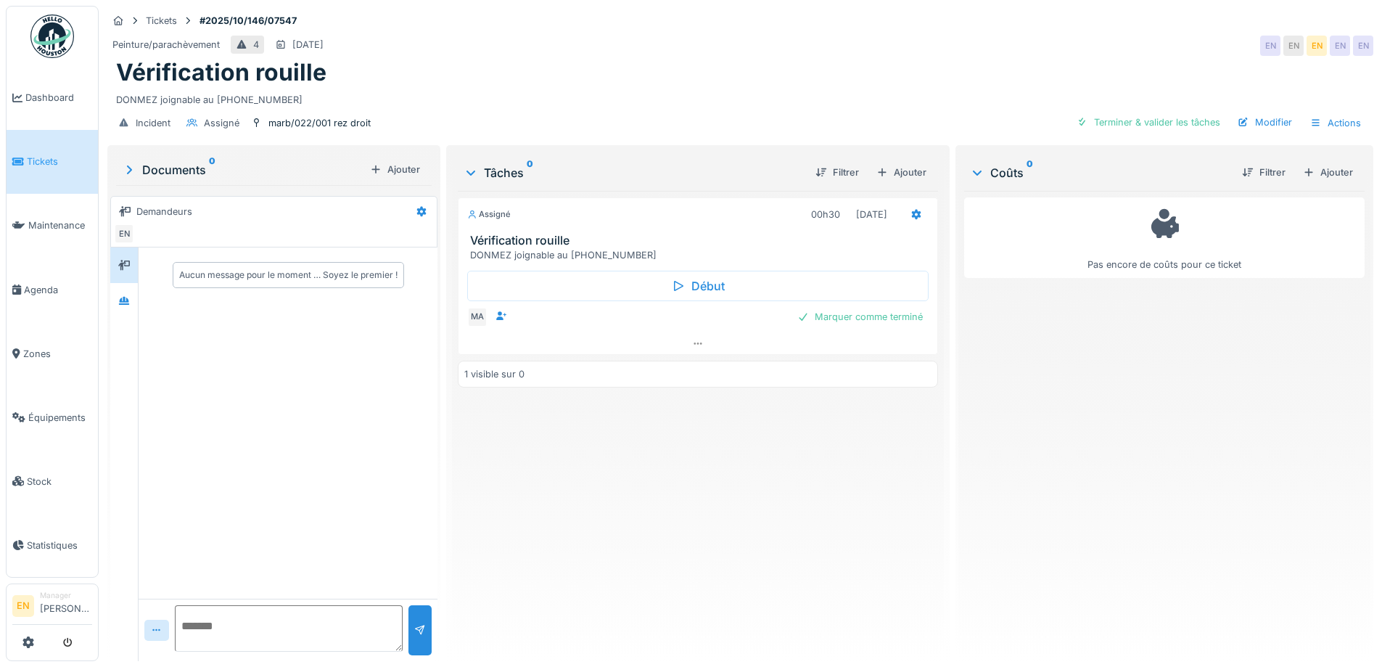
click at [319, 506] on div "Aucun message pour le moment … Soyez le premier !" at bounding box center [288, 422] width 299 height 351
click at [128, 304] on icon at bounding box center [124, 301] width 10 height 8
click at [544, 518] on div "Assigné 00h30 01/10/2025 Vérification rouille DONMEZ joignable au 0485.94.75.27…" at bounding box center [698, 420] width 480 height 459
click at [594, 535] on div "Assigné 00h30 01/10/2025 Vérification rouille DONMEZ joignable au 0485.94.75.27…" at bounding box center [698, 420] width 480 height 459
click at [787, 82] on div "Vérification rouille" at bounding box center [740, 73] width 1249 height 28
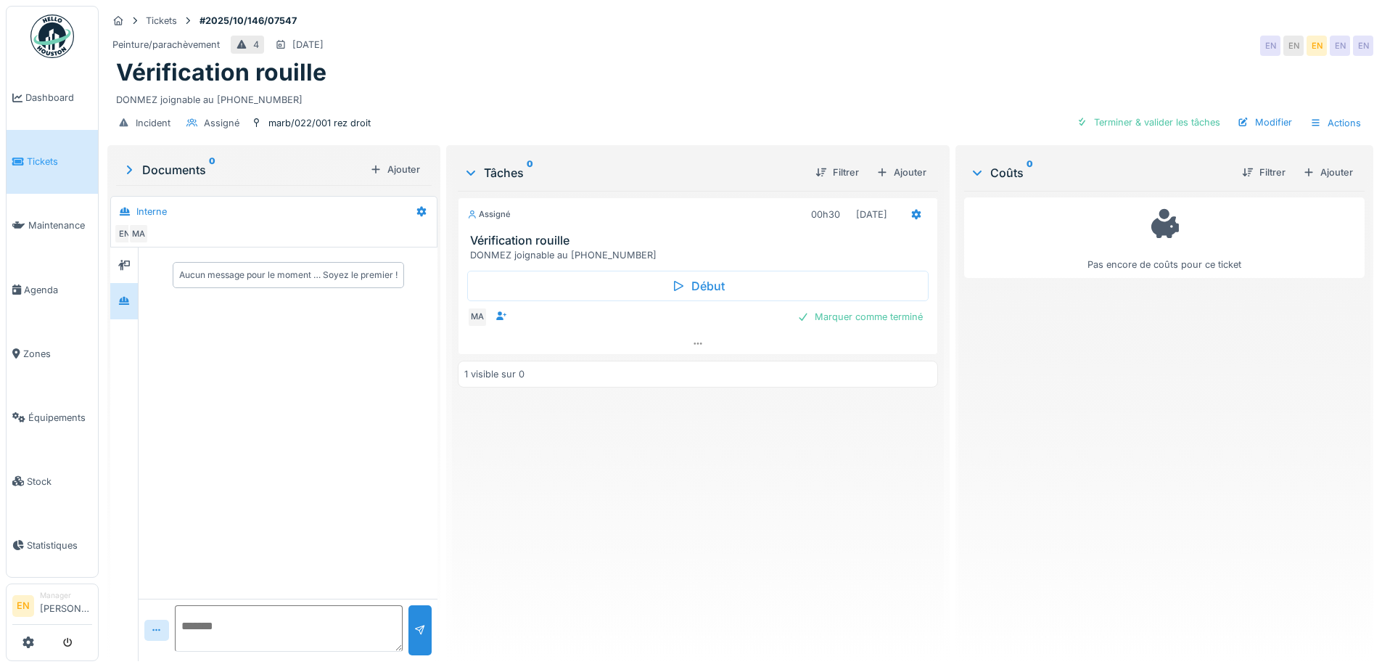
click at [556, 488] on div "Assigné 00h30 01/10/2025 Vérification rouille DONMEZ joignable au 0485.94.75.27…" at bounding box center [698, 420] width 480 height 459
click at [578, 485] on div "Assigné 00h30 01/10/2025 Vérification rouille DONMEZ joignable au 0485.94.75.27…" at bounding box center [698, 420] width 480 height 459
click at [760, 107] on div "Incident Assigné marb/022/001 rez droit Terminer & valider les tâches Modifier …" at bounding box center [740, 123] width 1266 height 33
click at [290, 623] on textarea at bounding box center [289, 628] width 228 height 46
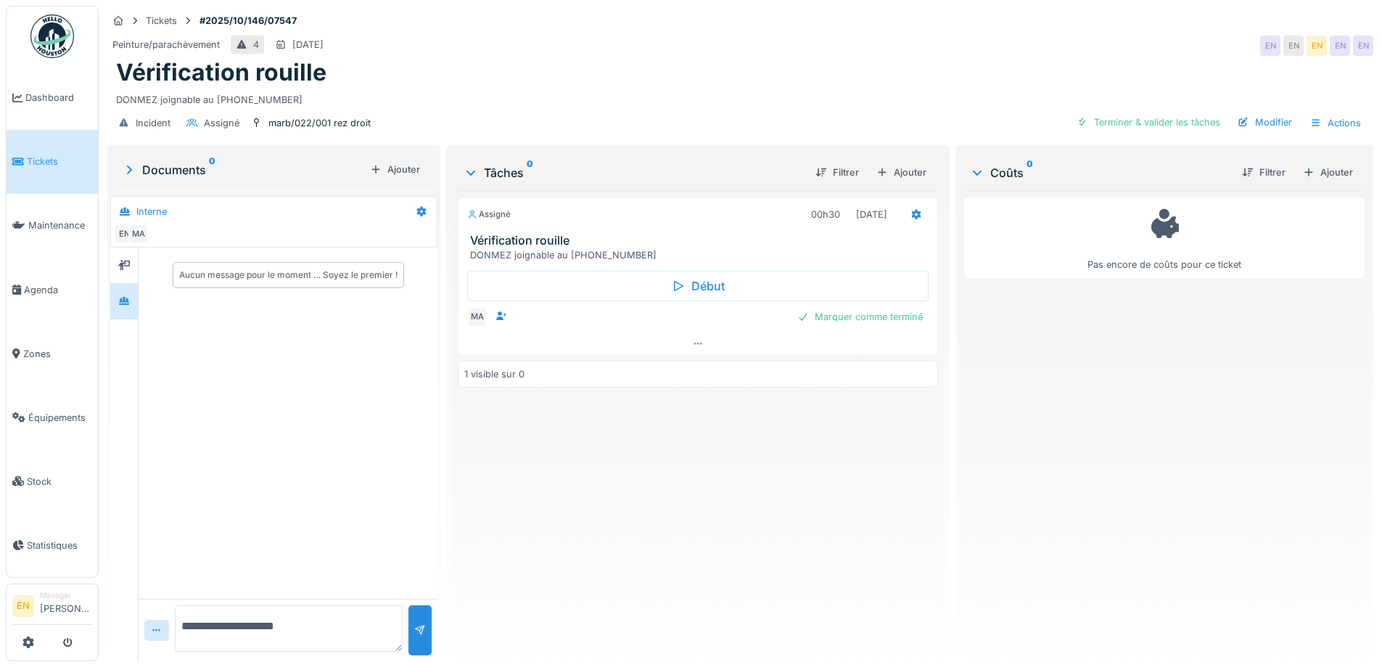
type textarea "**********"
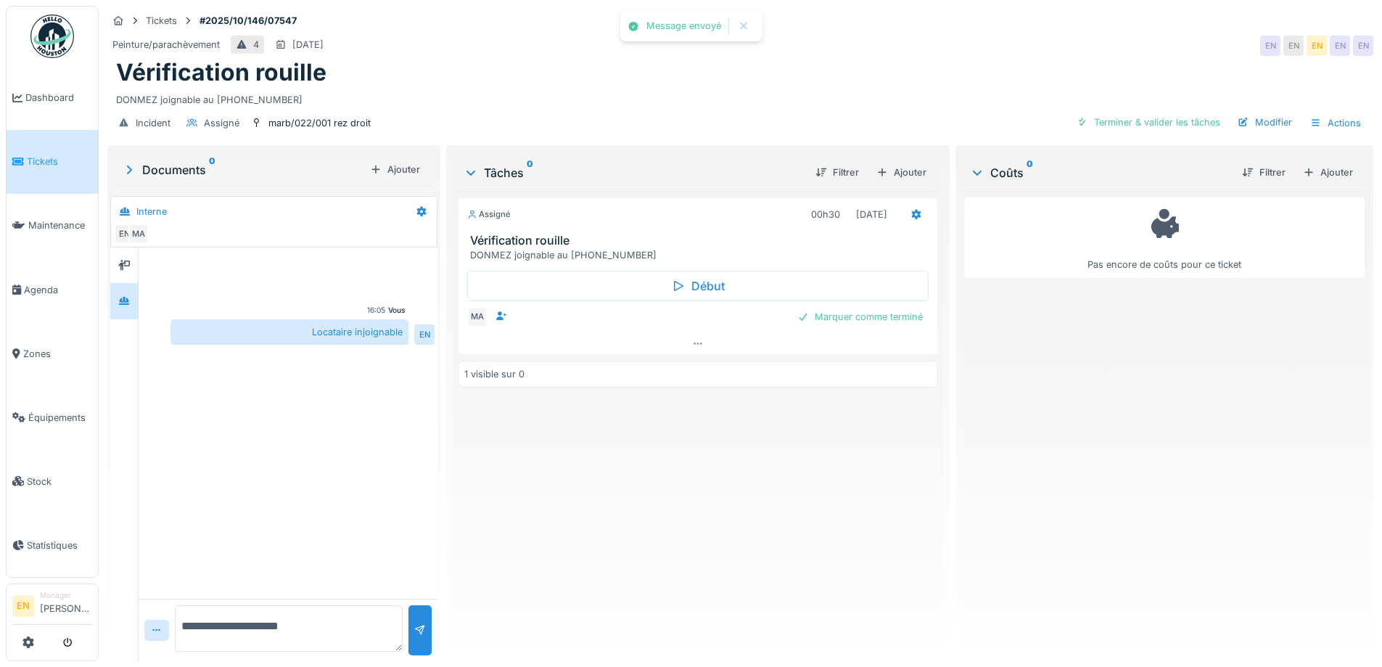
drag, startPoint x: 650, startPoint y: 557, endPoint x: 708, endPoint y: 575, distance: 60.8
click at [680, 573] on div "Assigné 00h30 01/10/2025 Vérification rouille DONMEZ joignable au 0485.94.75.27…" at bounding box center [698, 420] width 480 height 459
click at [631, 499] on div "Assigné 00h30 01/10/2025 Vérification rouille DONMEZ joignable au 0485.94.75.27…" at bounding box center [698, 420] width 480 height 459
click at [954, 59] on div "Vérification rouille" at bounding box center [740, 73] width 1249 height 28
click at [667, 495] on div "Assigné 00h30 01/10/2025 Vérification rouille DONMEZ joignable au 0485.94.75.27…" at bounding box center [698, 420] width 480 height 459
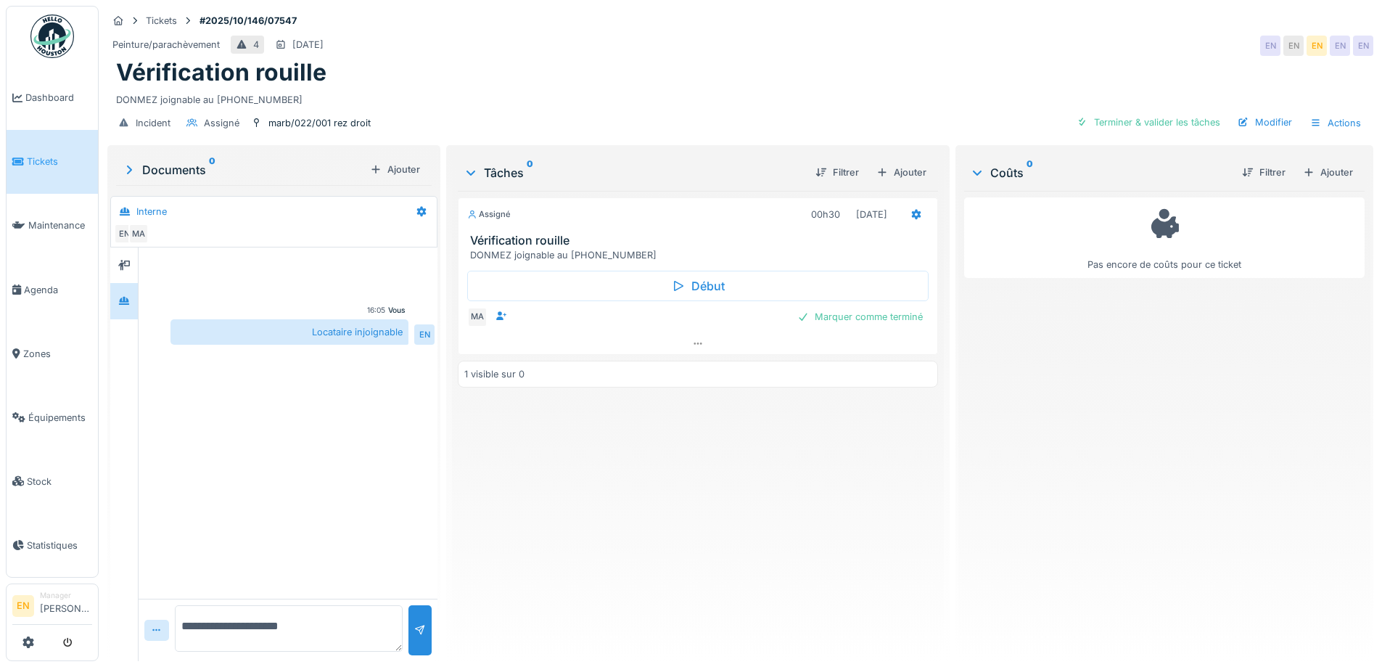
click at [672, 485] on div "Assigné 00h30 01/10/2025 Vérification rouille DONMEZ joignable au 0485.94.75.27…" at bounding box center [698, 420] width 480 height 459
drag, startPoint x: 689, startPoint y: 455, endPoint x: 734, endPoint y: 155, distance: 303.7
click at [693, 436] on div "Assigné 00h30 01/10/2025 Vérification rouille DONMEZ joignable au 0485.94.75.27…" at bounding box center [698, 420] width 480 height 459
click at [738, 88] on div "DONMEZ joignable au 0485.94.75.27" at bounding box center [740, 97] width 1249 height 20
click at [126, 298] on div at bounding box center [124, 301] width 22 height 18
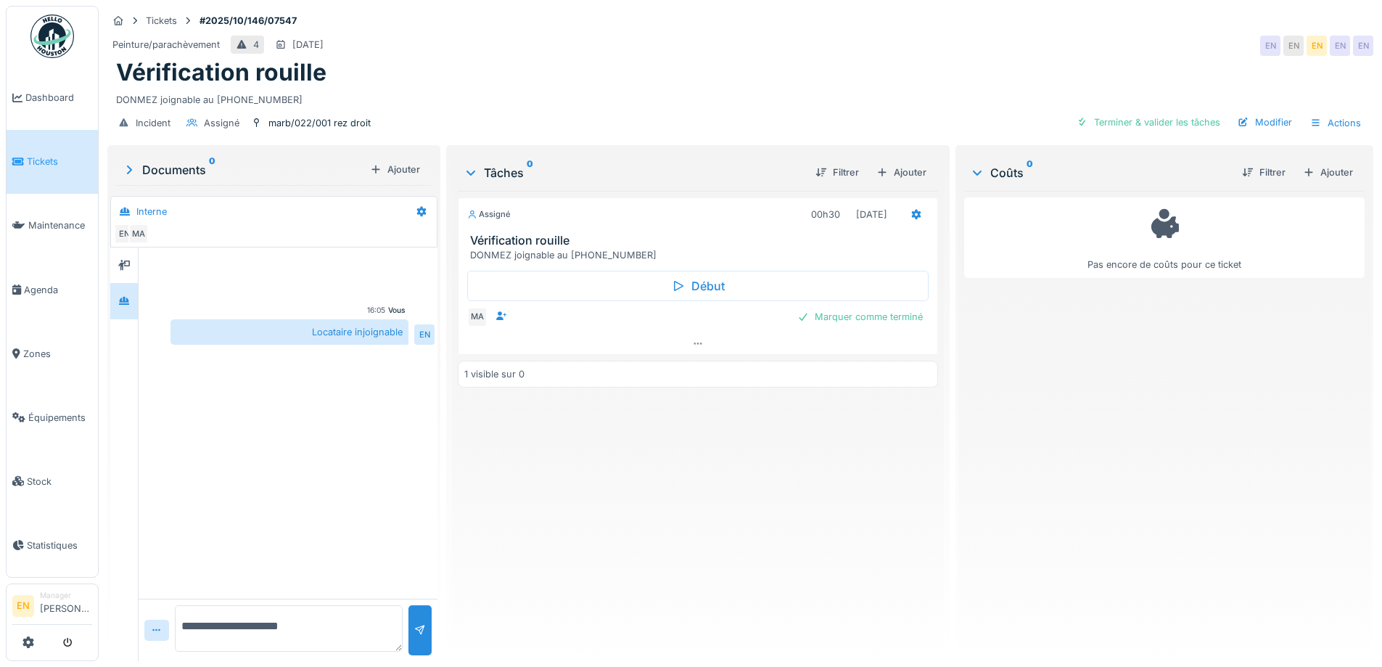
click at [653, 501] on div "Assigné 00h30 01/10/2025 Vérification rouille DONMEZ joignable au 0485.94.75.27…" at bounding box center [698, 420] width 480 height 459
click at [527, 487] on div "Assigné 00h30 01/10/2025 Vérification rouille DONMEZ joignable au 0485.94.75.27…" at bounding box center [698, 420] width 480 height 459
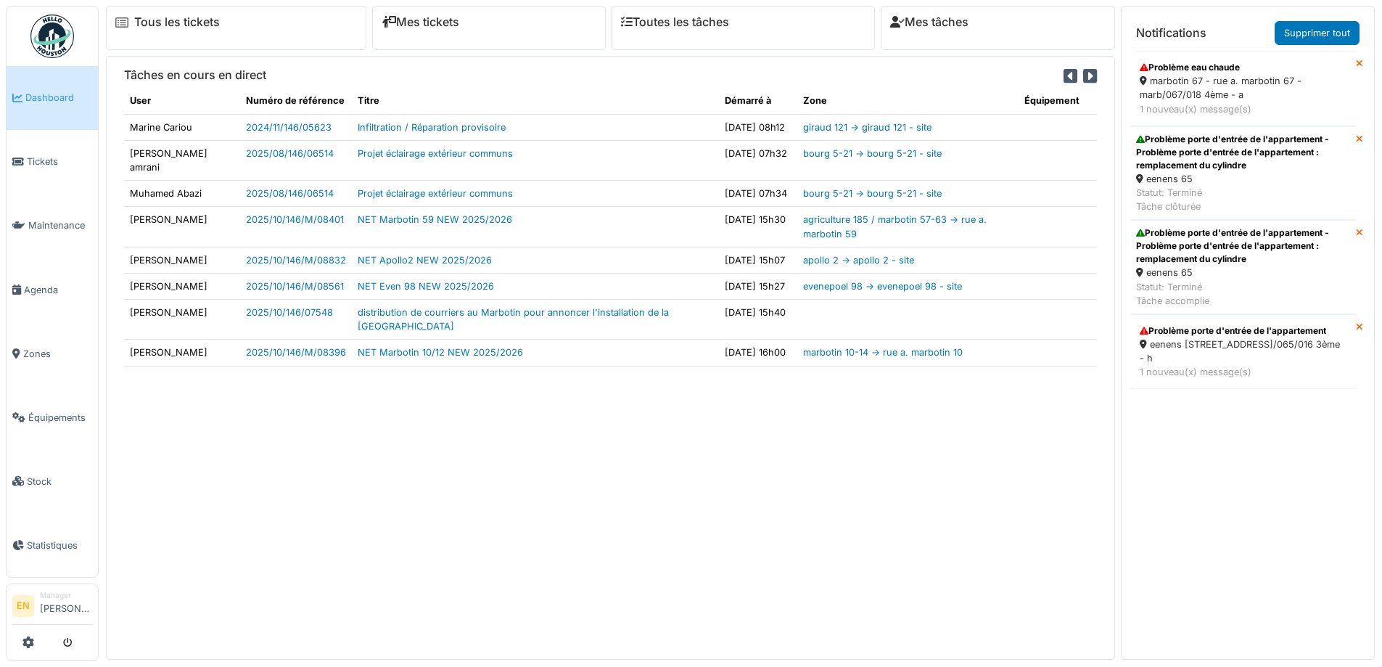
click at [1210, 78] on div "marbotin 67 - rue a. marbotin 67 - marb/067/018 4ème - a" at bounding box center [1243, 88] width 207 height 28
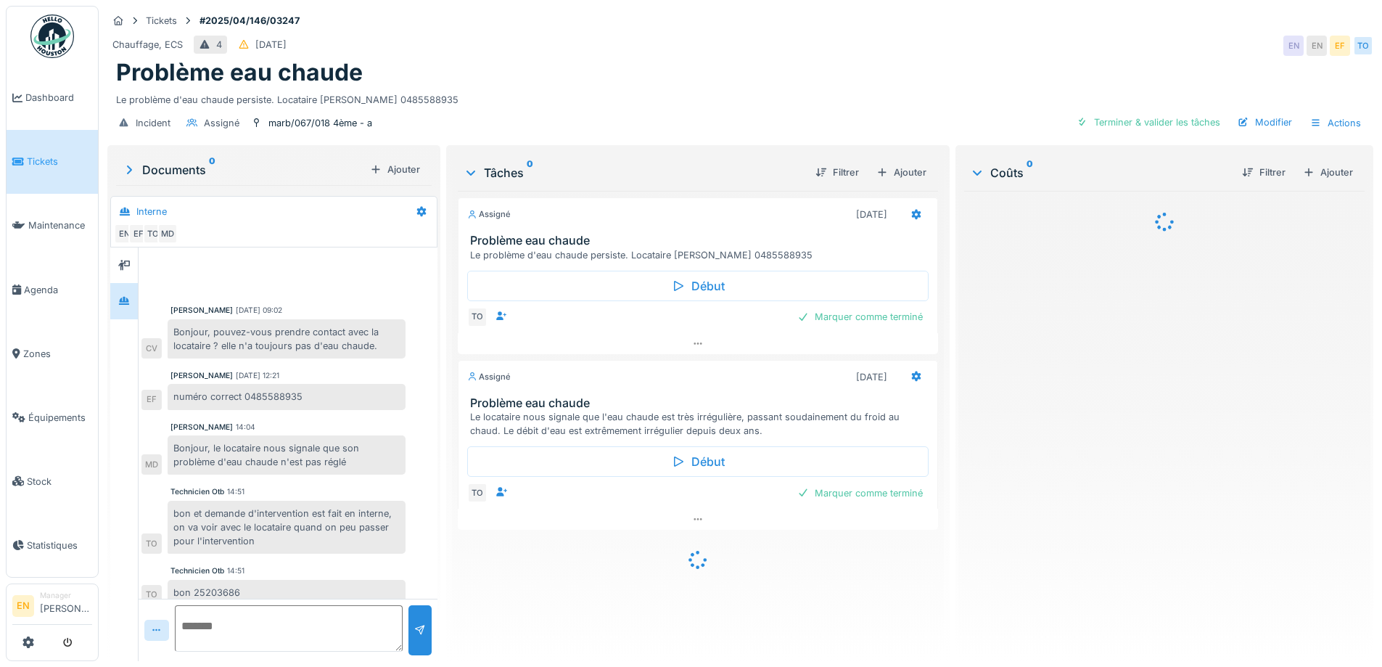
scroll to position [180, 0]
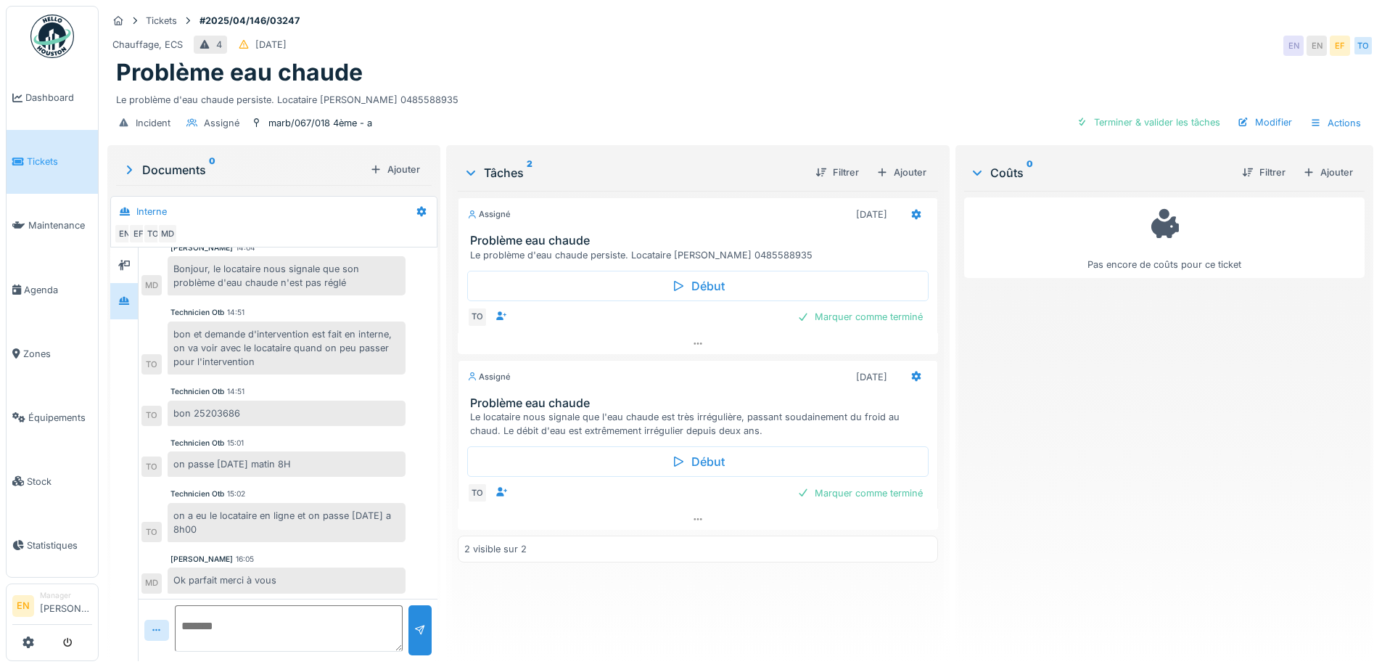
click at [1189, 476] on div "Pas encore de coûts pour ce ticket" at bounding box center [1164, 420] width 401 height 459
click at [1036, 443] on div "Pas encore de coûts pour ce ticket" at bounding box center [1164, 420] width 401 height 459
click at [1041, 431] on div "Pas encore de coûts pour ce ticket" at bounding box center [1164, 420] width 401 height 459
click at [57, 44] on img at bounding box center [52, 37] width 44 height 44
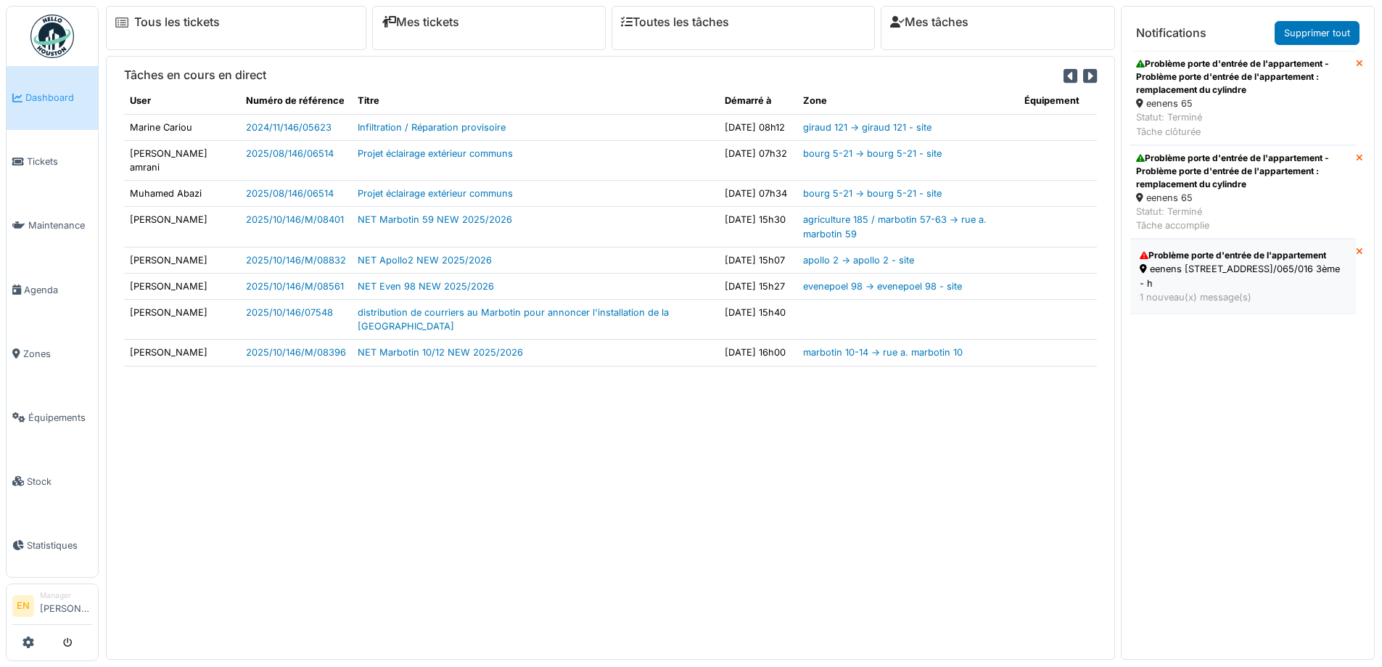
click at [1172, 279] on div "eenens [STREET_ADDRESS]/065/016 3ème - h" at bounding box center [1243, 276] width 207 height 28
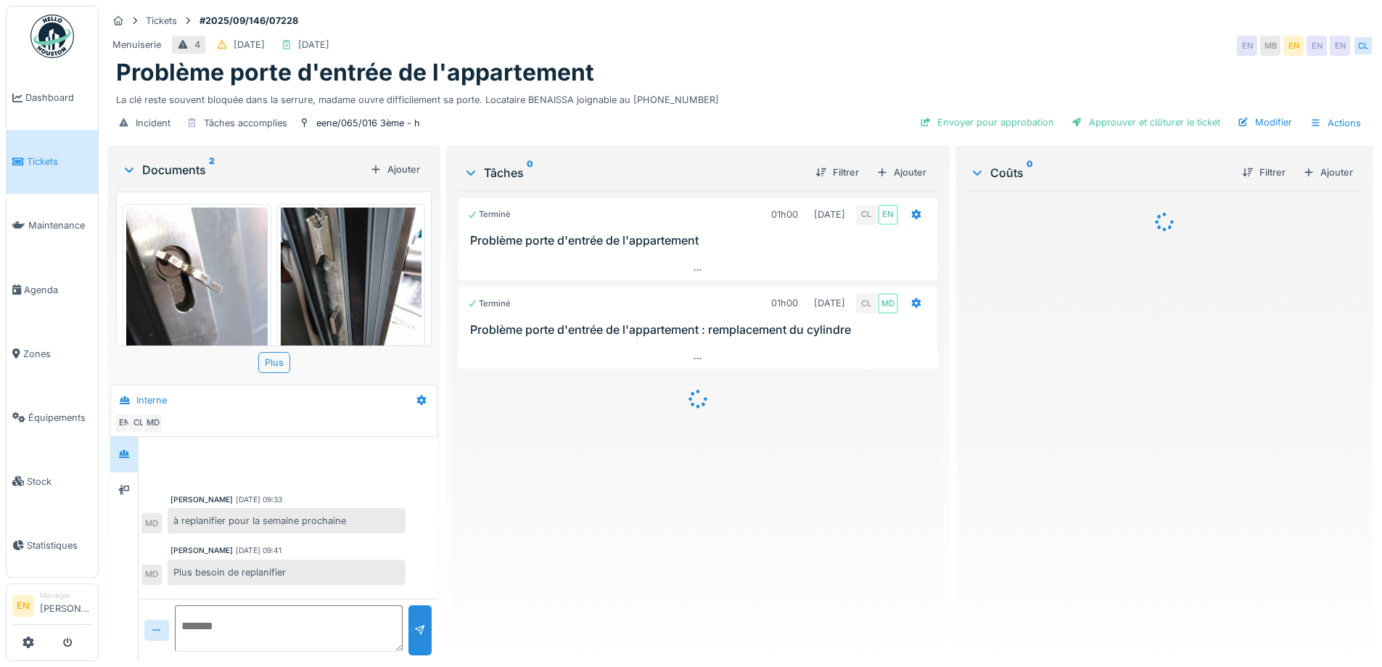
scroll to position [225, 0]
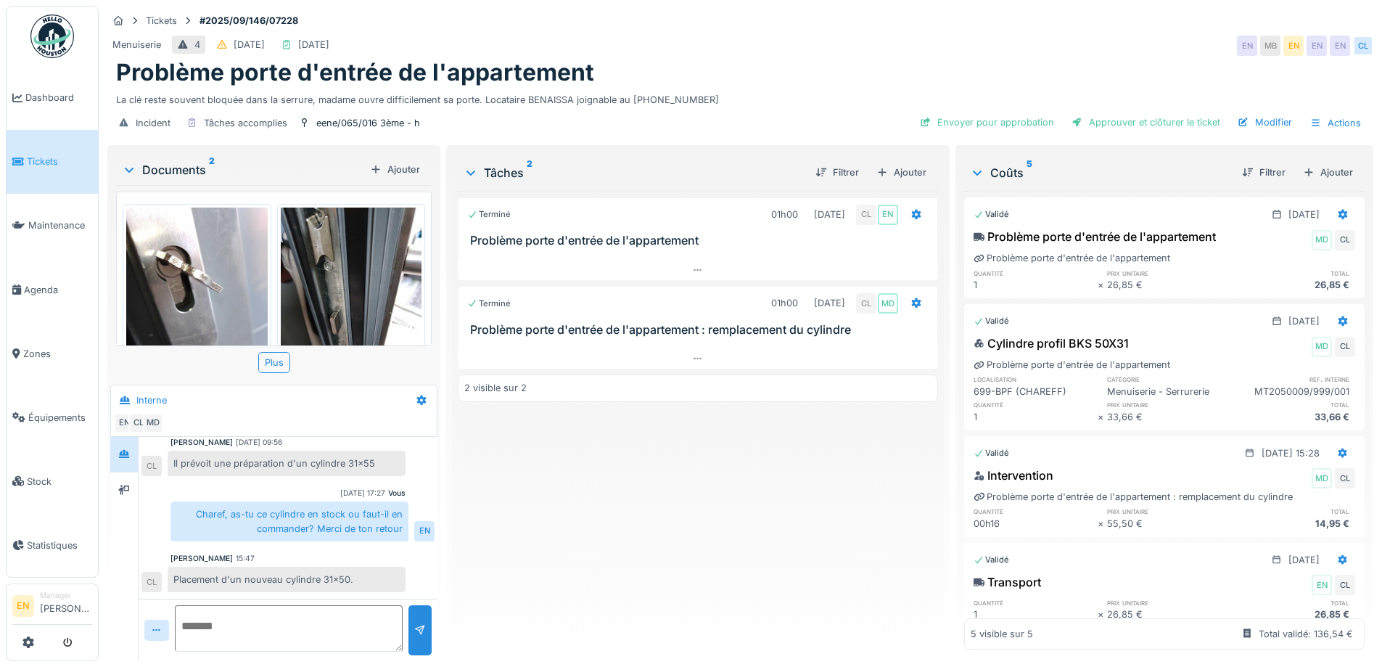
click at [602, 563] on div "Terminé 01h00 [DATE] CL EN Problème porte d'entrée de l'appartement Terminé 01h…" at bounding box center [698, 420] width 480 height 459
click at [647, 512] on div "Terminé 01h00 [DATE] CL EN Problème porte d'entrée de l'appartement Terminé 01h…" at bounding box center [698, 420] width 480 height 459
click at [606, 520] on div "Terminé 01h00 [DATE] CL EN Problème porte d'entrée de l'appartement Terminé 01h…" at bounding box center [698, 420] width 480 height 459
click at [579, 583] on div "Terminé 01h00 [DATE] CL EN Problème porte d'entrée de l'appartement Terminé 01h…" at bounding box center [698, 420] width 480 height 459
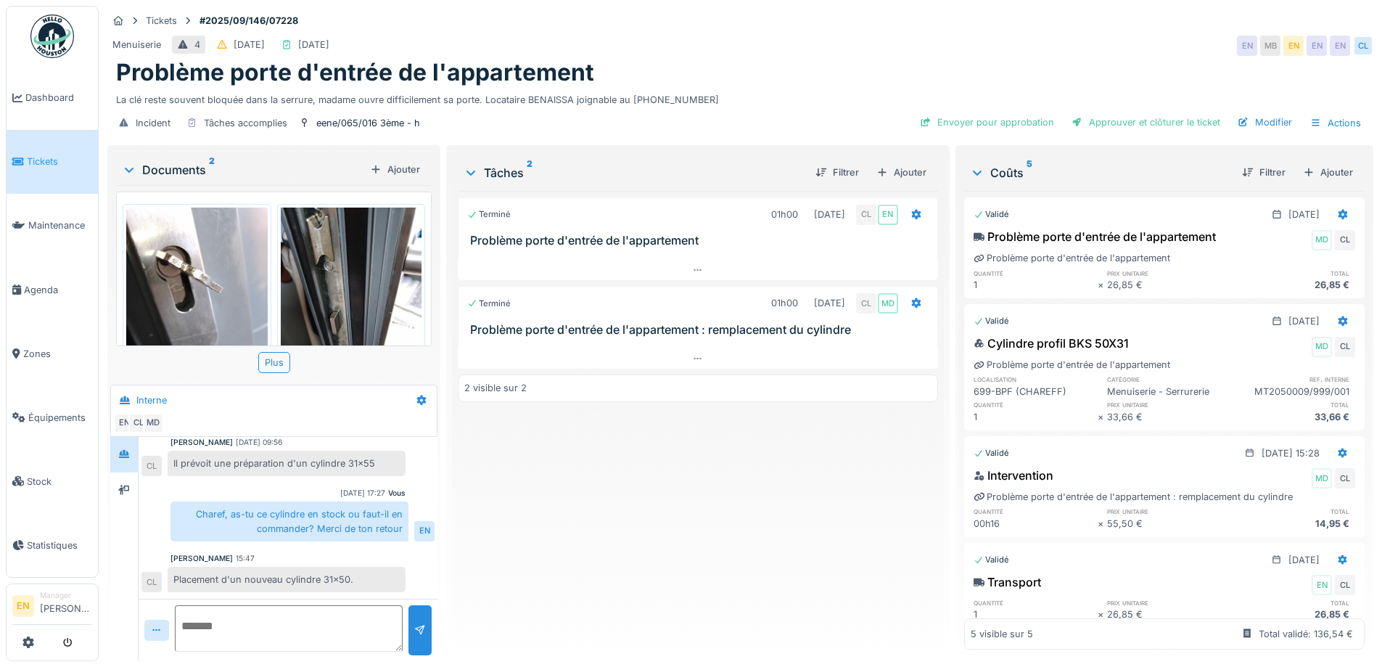
scroll to position [11, 0]
click at [638, 544] on div "Terminé 01h00 [DATE] CL EN Problème porte d'entrée de l'appartement Terminé 01h…" at bounding box center [698, 420] width 480 height 459
click at [977, 34] on div "Menuiserie 4 [DATE] [DATE] EN MB EN EN EN CL" at bounding box center [740, 46] width 1266 height 26
click at [1113, 16] on div "Tickets #2025/09/146/07228" at bounding box center [740, 21] width 1266 height 18
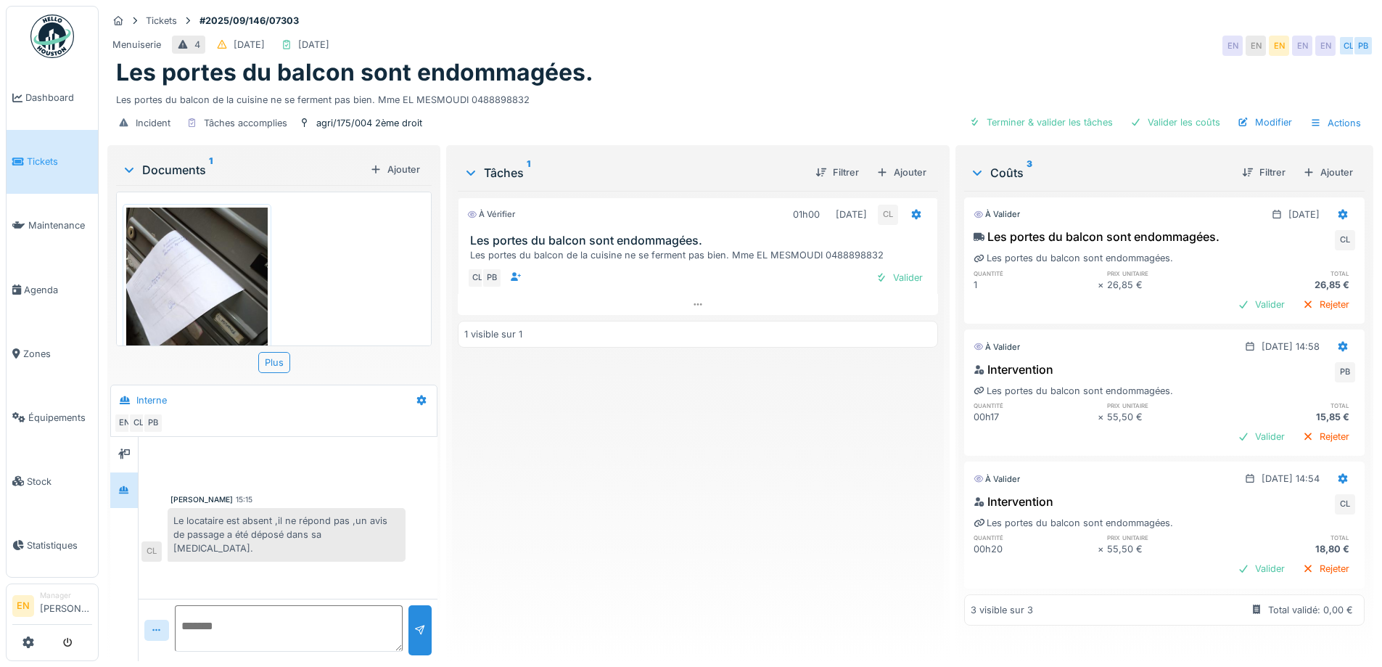
click at [675, 475] on div "À vérifier 01h00 29/09/2025 CL Les portes du balcon sont endommagées. Les porte…" at bounding box center [698, 420] width 480 height 459
click at [801, 50] on div "Menuiserie 4 22/09/2025 29/09/2025 EN EN EN EN EN CL PB" at bounding box center [740, 46] width 1266 height 26
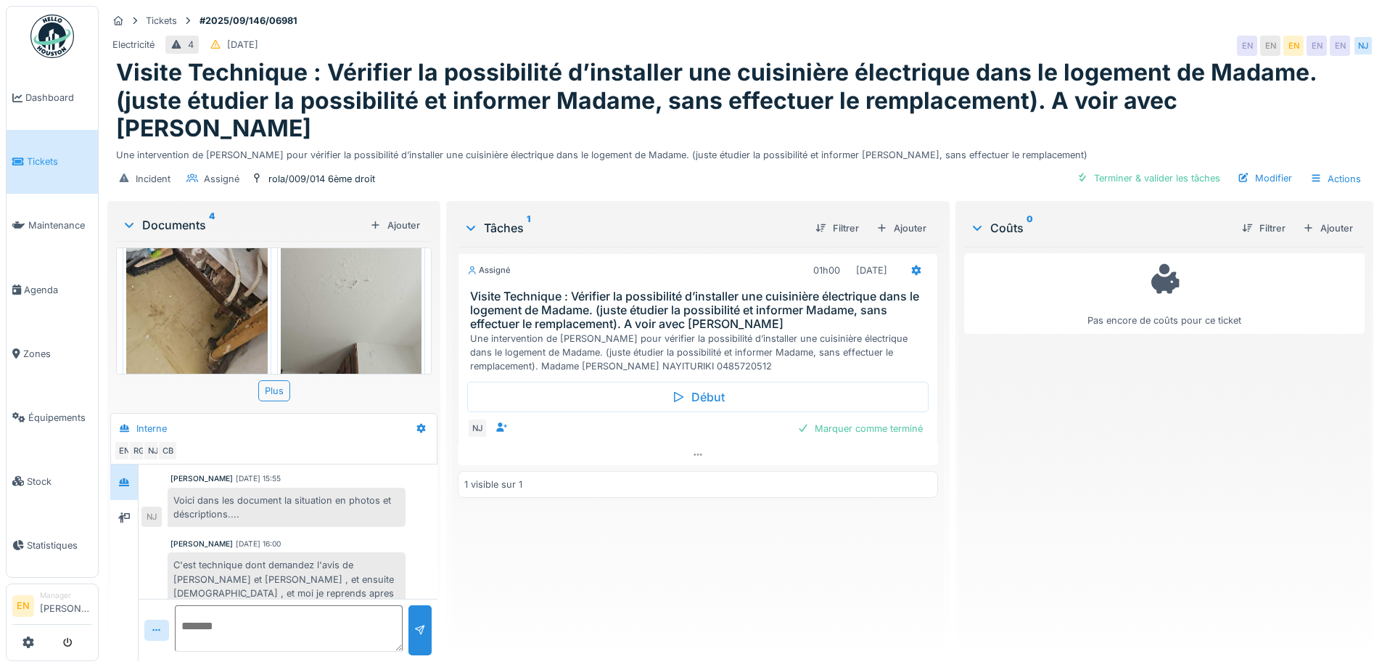
scroll to position [11, 0]
click at [668, 163] on div "Incident Assigné rola/009/014 6ème droit Terminer & valider les tâches Modifier…" at bounding box center [740, 179] width 1266 height 33
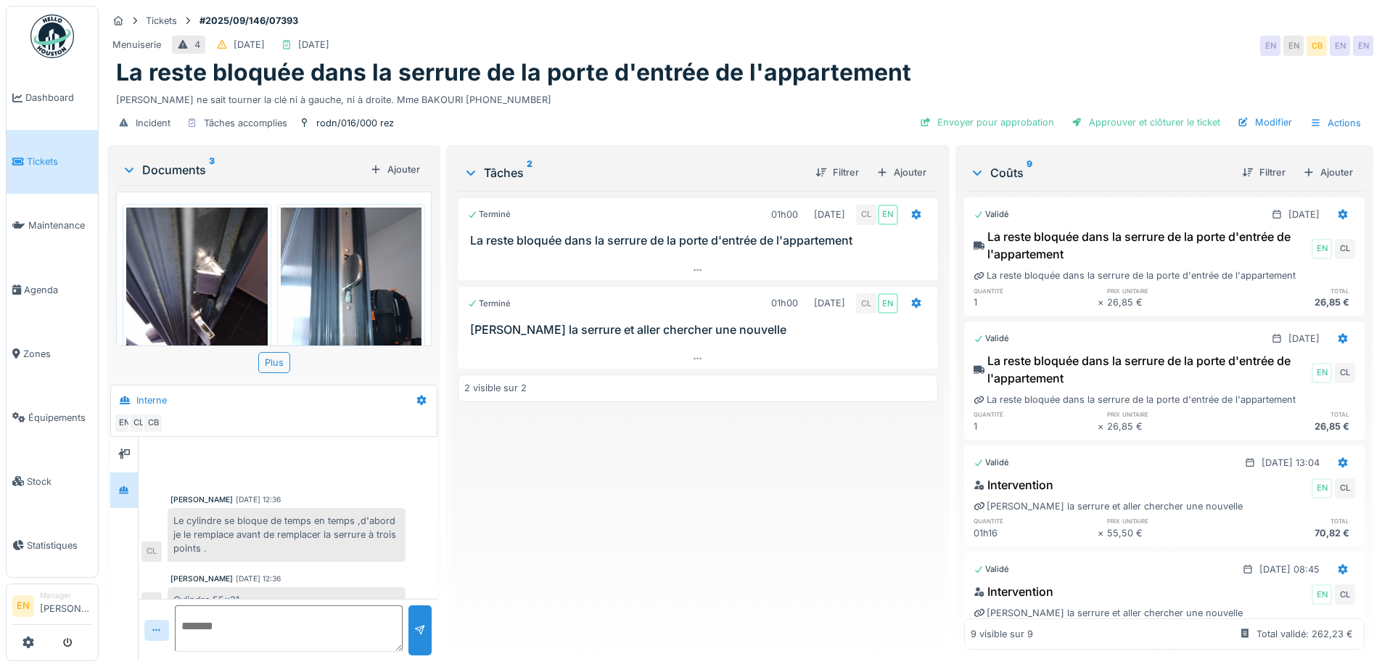
scroll to position [295, 0]
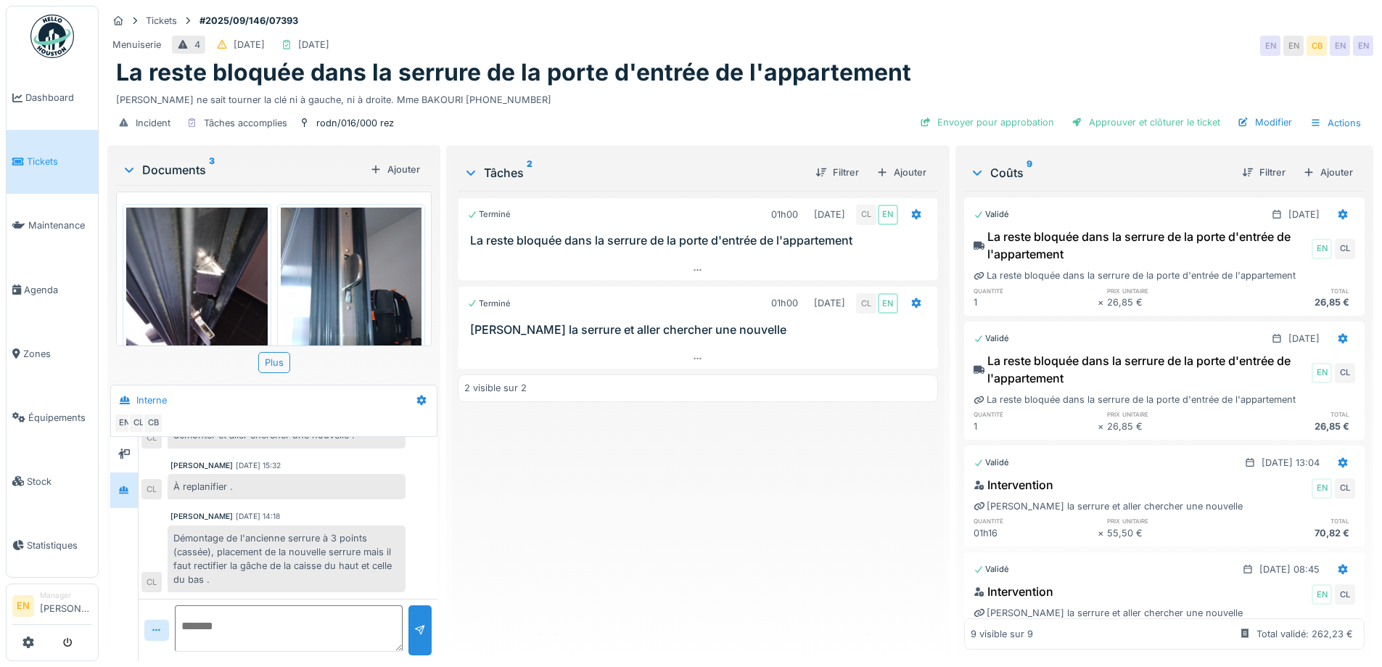
click at [583, 554] on div "Terminé 01h00 [DATE] CL EN La reste bloquée dans la serrure de la porte d'entré…" at bounding box center [698, 420] width 480 height 459
click at [506, 530] on div "Terminé 01h00 [DATE] CL EN La reste bloquée dans la serrure de la porte d'entré…" at bounding box center [698, 420] width 480 height 459
click at [504, 532] on div "Terminé 01h00 [DATE] CL EN La reste bloquée dans la serrure de la porte d'entré…" at bounding box center [698, 420] width 480 height 459
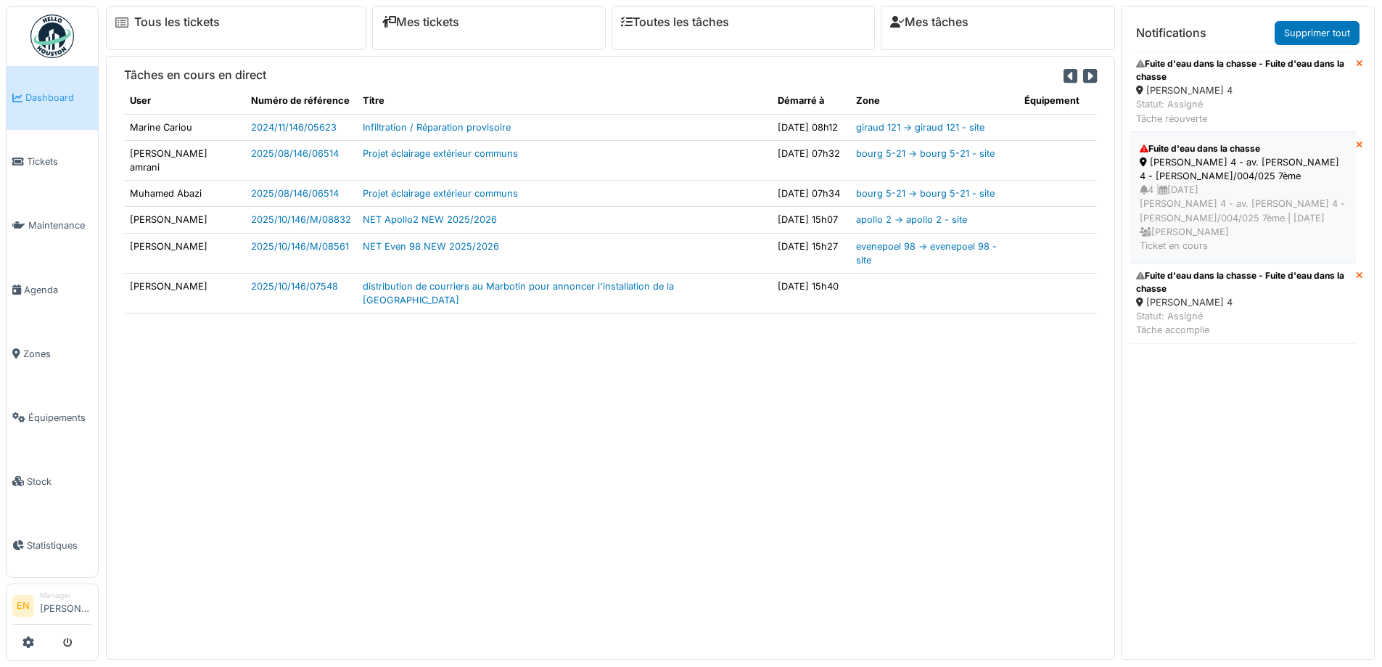
click at [1189, 155] on div "[PERSON_NAME] 4 - av. [PERSON_NAME] 4 - [PERSON_NAME]/004/025 7ème" at bounding box center [1243, 169] width 207 height 28
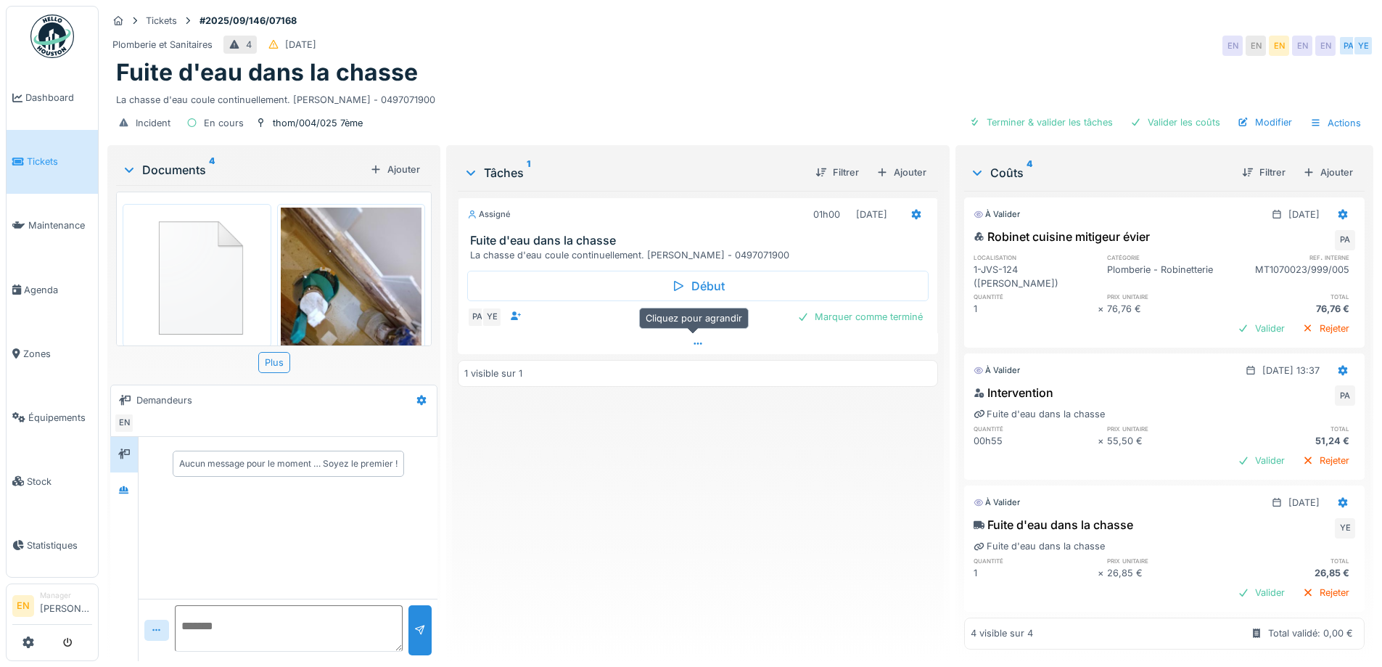
click at [699, 339] on icon at bounding box center [698, 343] width 12 height 9
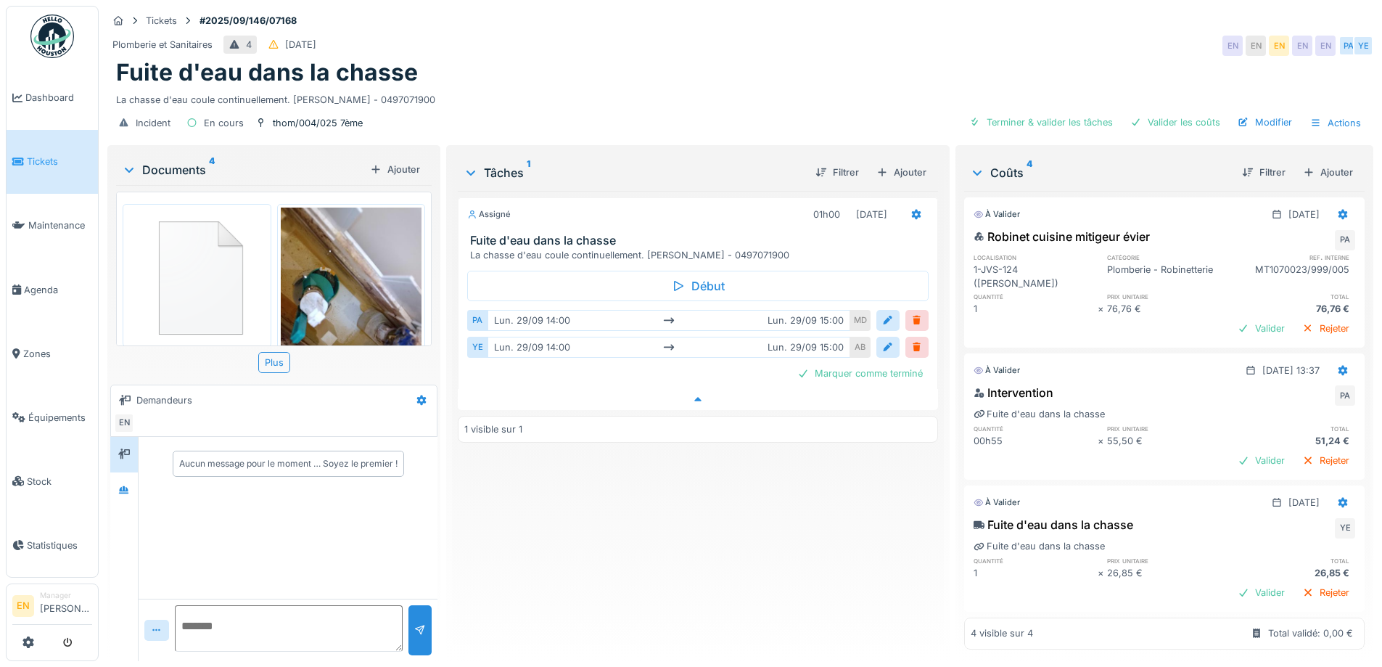
scroll to position [11, 0]
click at [123, 485] on icon at bounding box center [124, 489] width 12 height 9
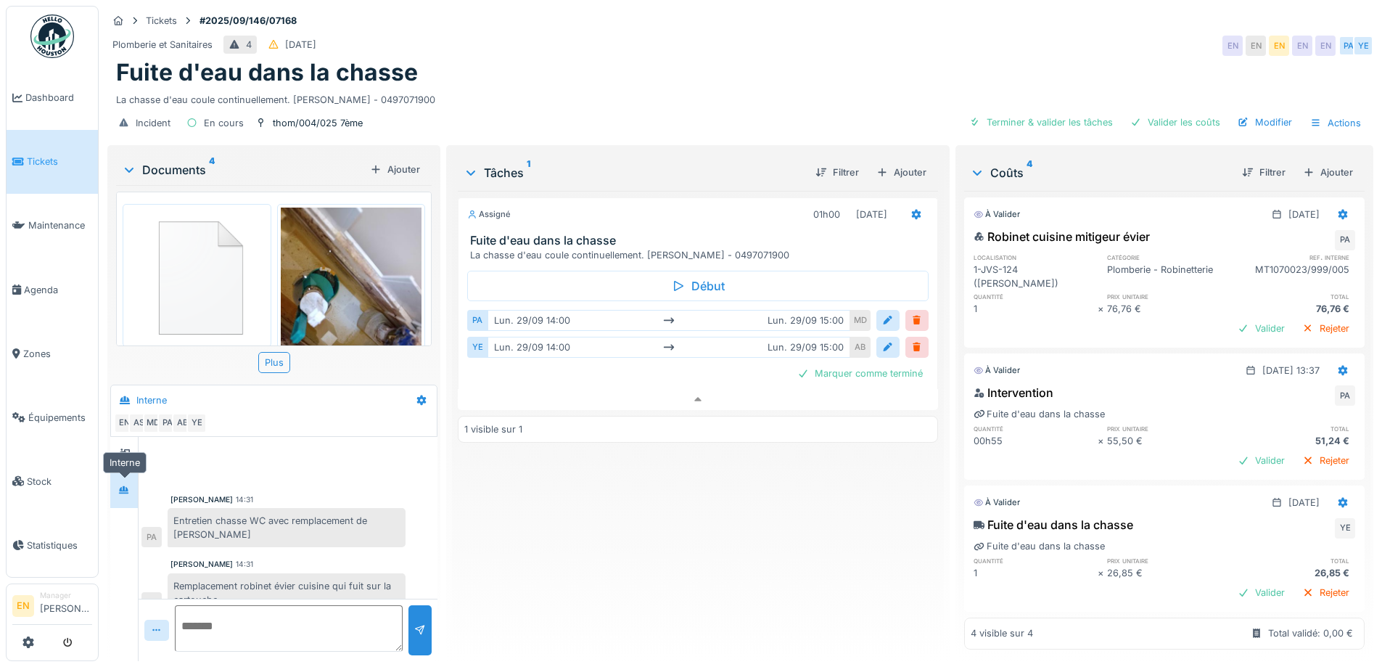
scroll to position [71, 0]
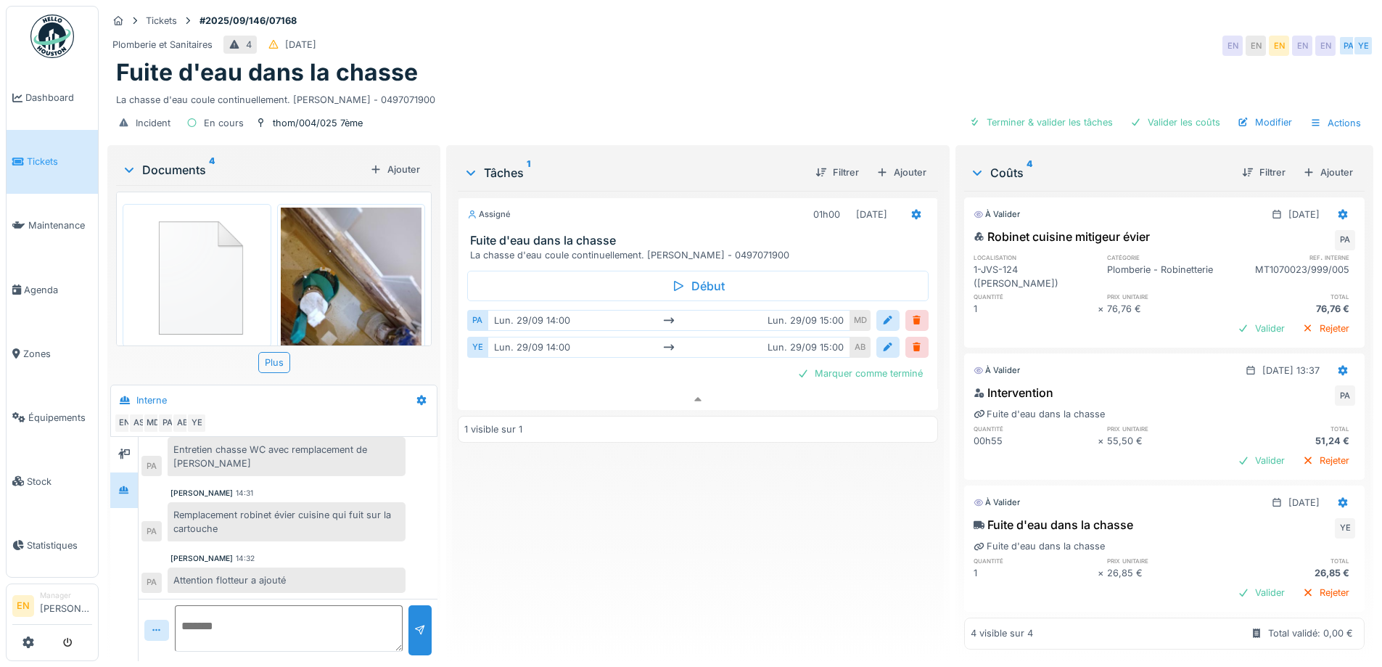
click at [541, 538] on div "Assigné 01h00 29/09/2025 Fuite d'eau dans la chasse La chasse d'eau coule conti…" at bounding box center [698, 420] width 480 height 459
click at [541, 536] on div "Assigné 01h00 29/09/2025 Fuite d'eau dans la chasse La chasse d'eau coule conti…" at bounding box center [698, 420] width 480 height 459
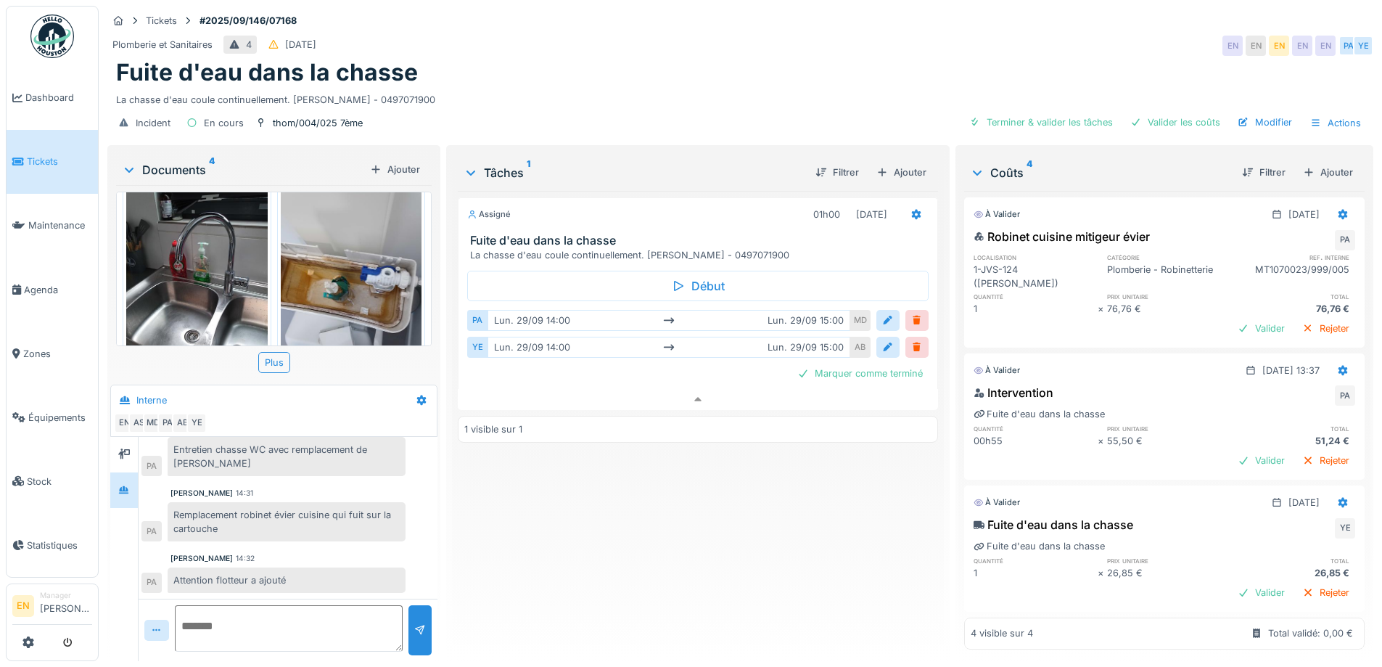
scroll to position [288, 0]
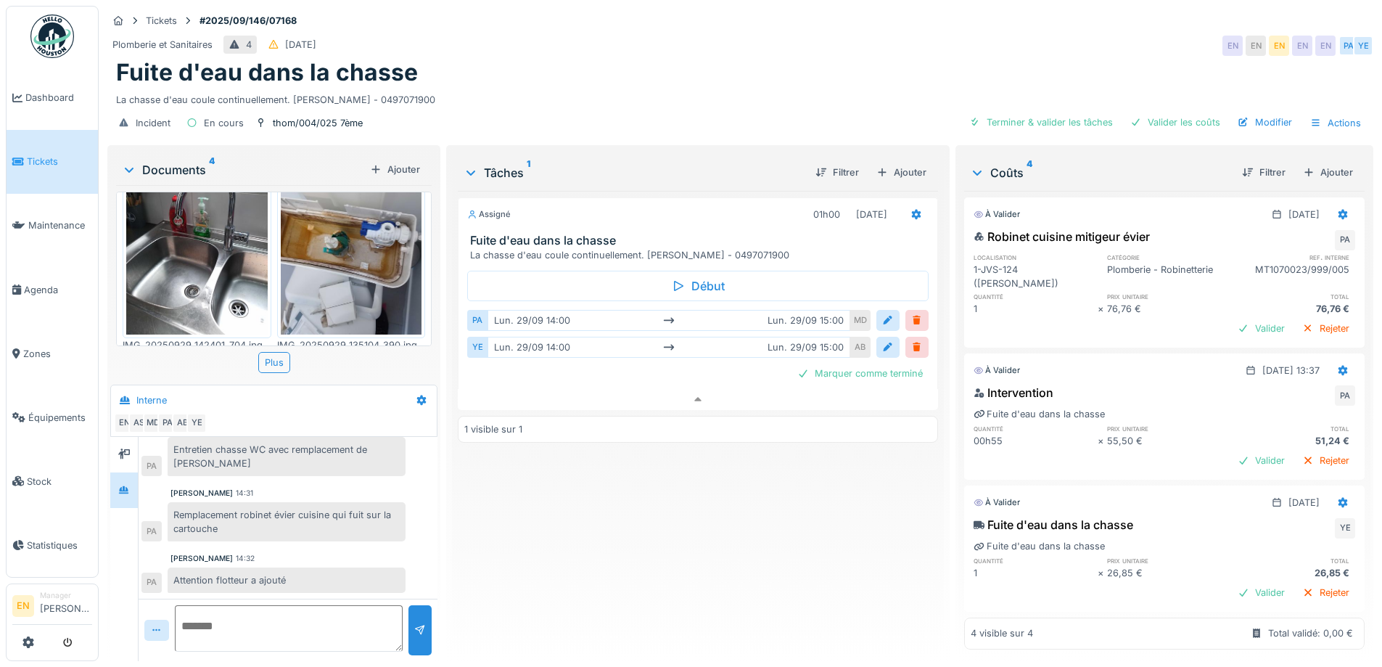
click at [604, 520] on div "Assigné 01h00 29/09/2025 Fuite d'eau dans la chasse La chasse d'eau coule conti…" at bounding box center [698, 420] width 480 height 459
click at [38, 36] on img at bounding box center [52, 37] width 44 height 44
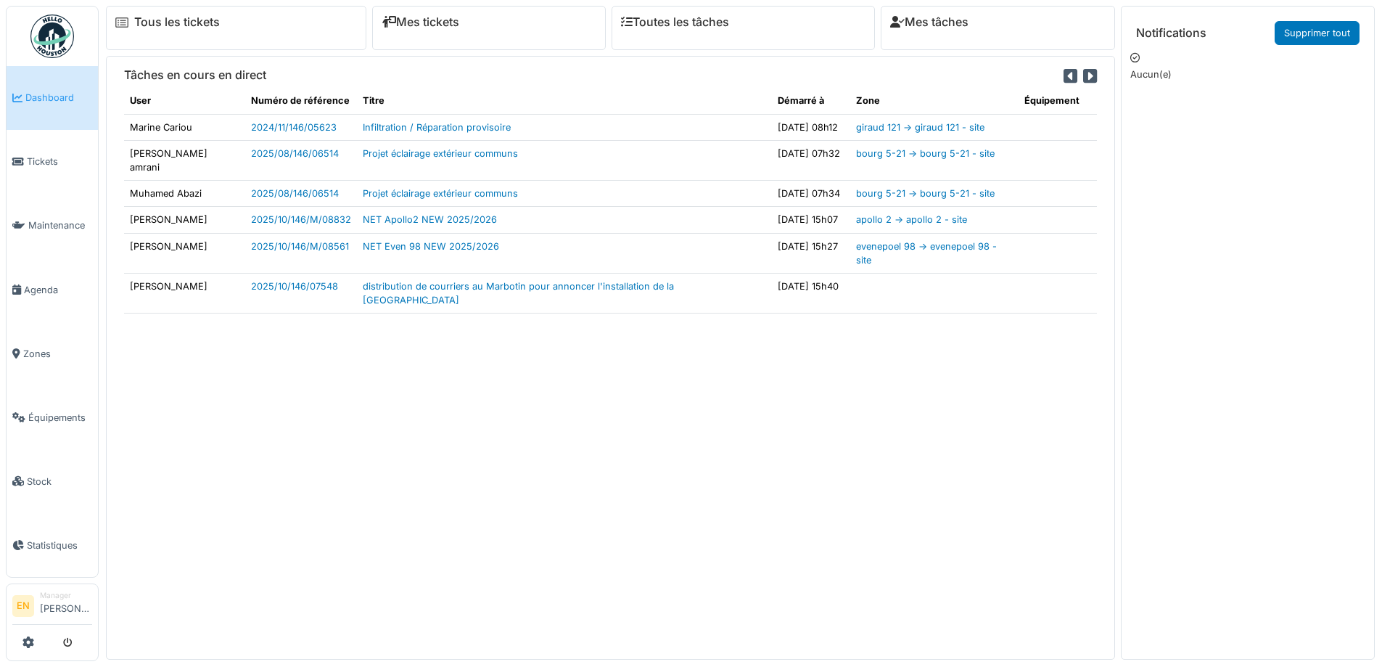
click at [689, 458] on div "Tâches en cours en direct User Numéro de référence Titre Démarré à Zone Équipem…" at bounding box center [610, 357] width 1009 height 603
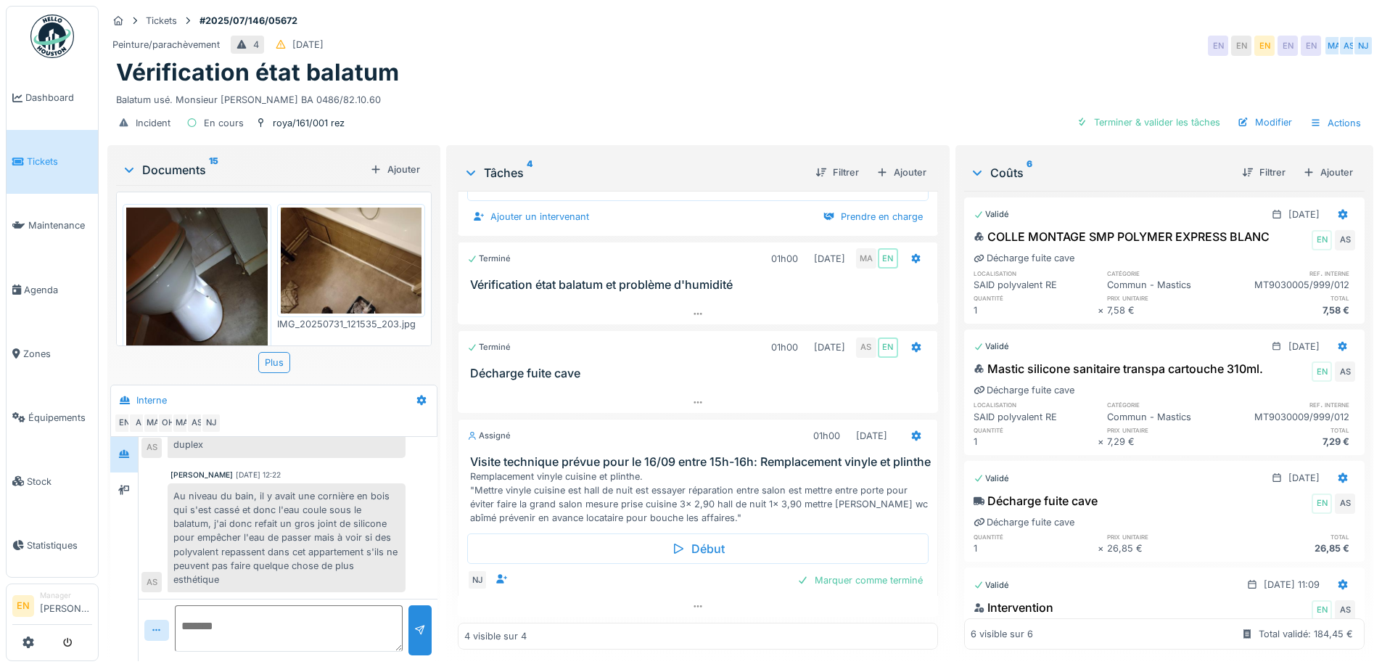
scroll to position [116, 0]
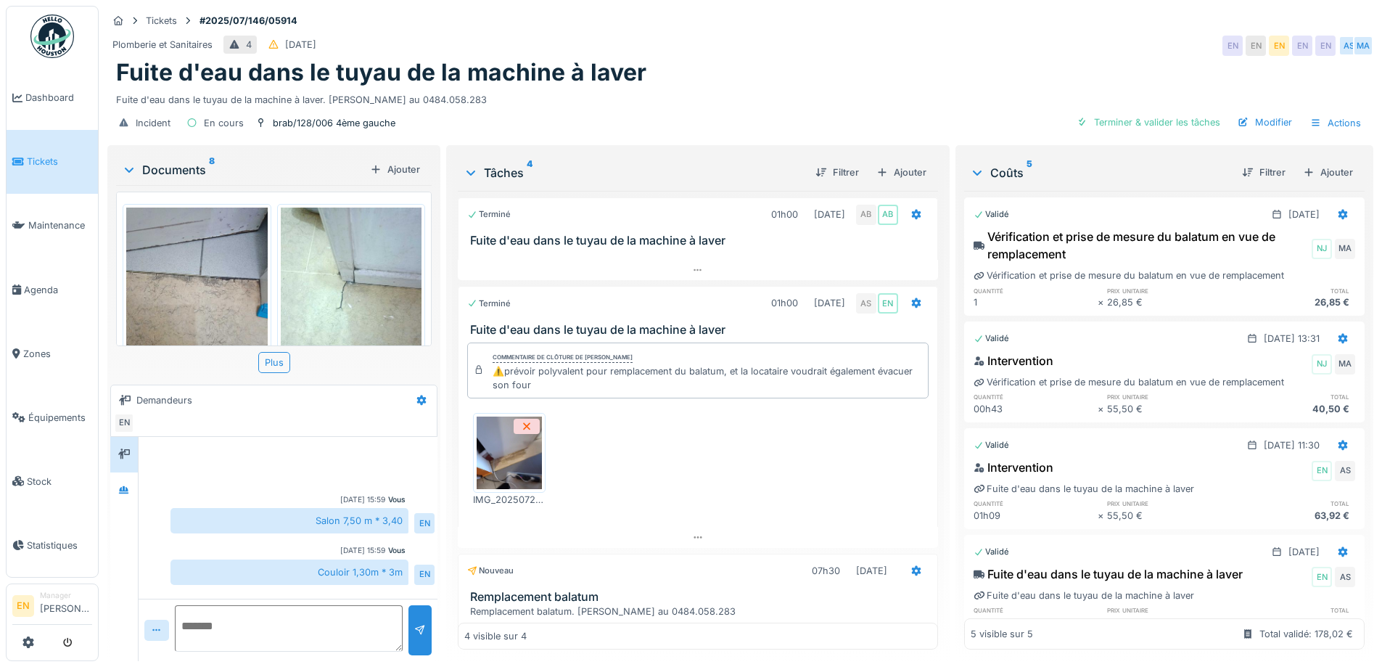
scroll to position [136, 0]
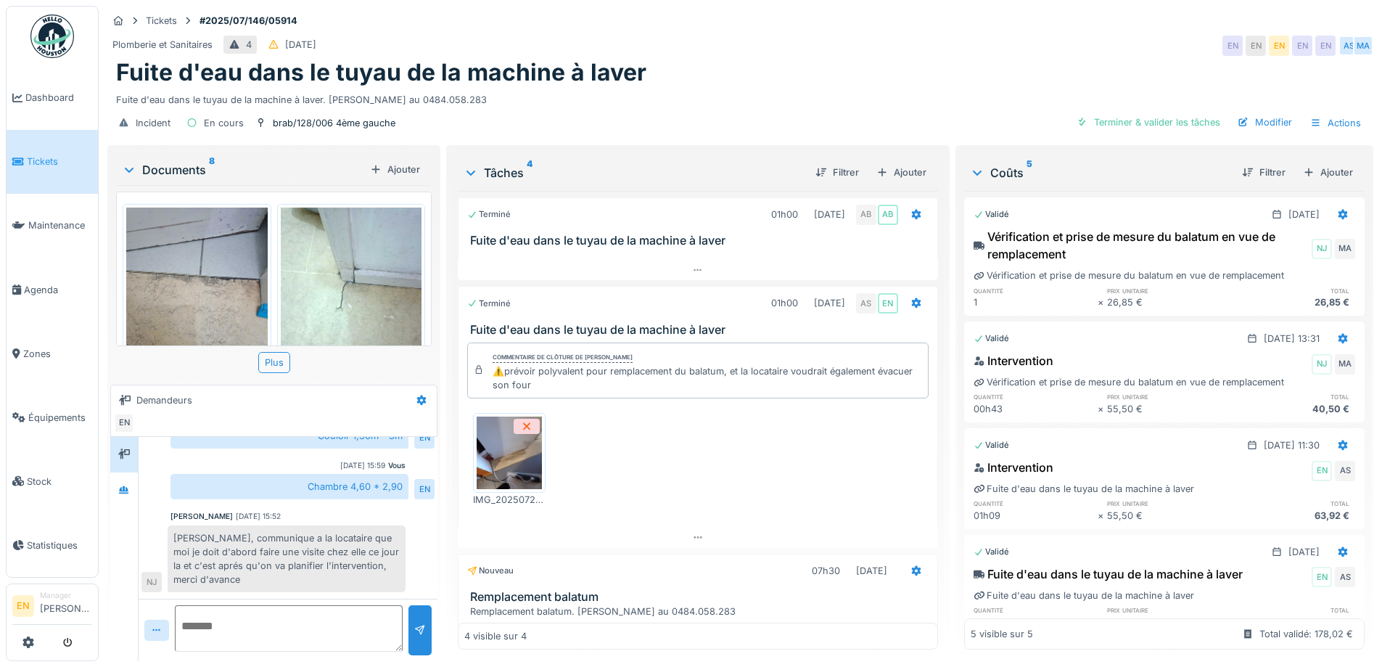
click at [759, 70] on div "Fuite d'eau dans le tuyau de la machine à laver" at bounding box center [740, 73] width 1249 height 28
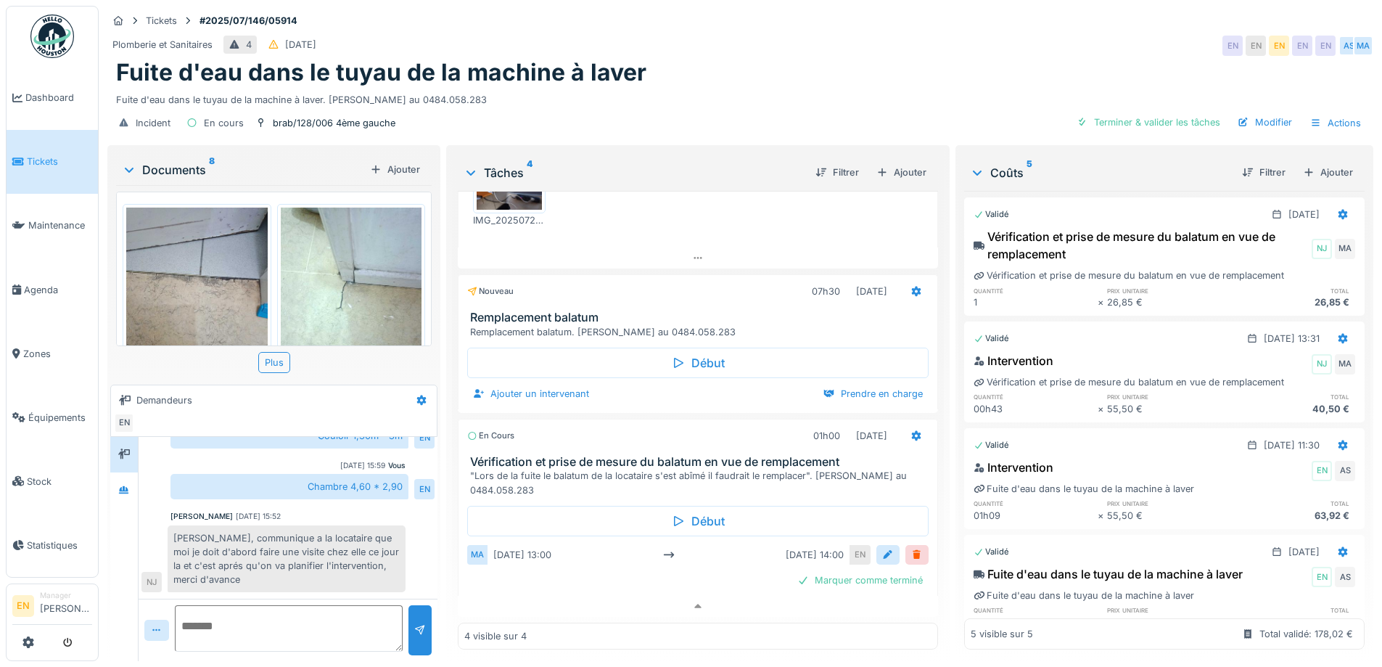
drag, startPoint x: 742, startPoint y: 55, endPoint x: 742, endPoint y: 2, distance: 53.0
click at [742, 59] on div "Fuite d'eau dans le tuyau de la machine à laver" at bounding box center [740, 73] width 1249 height 28
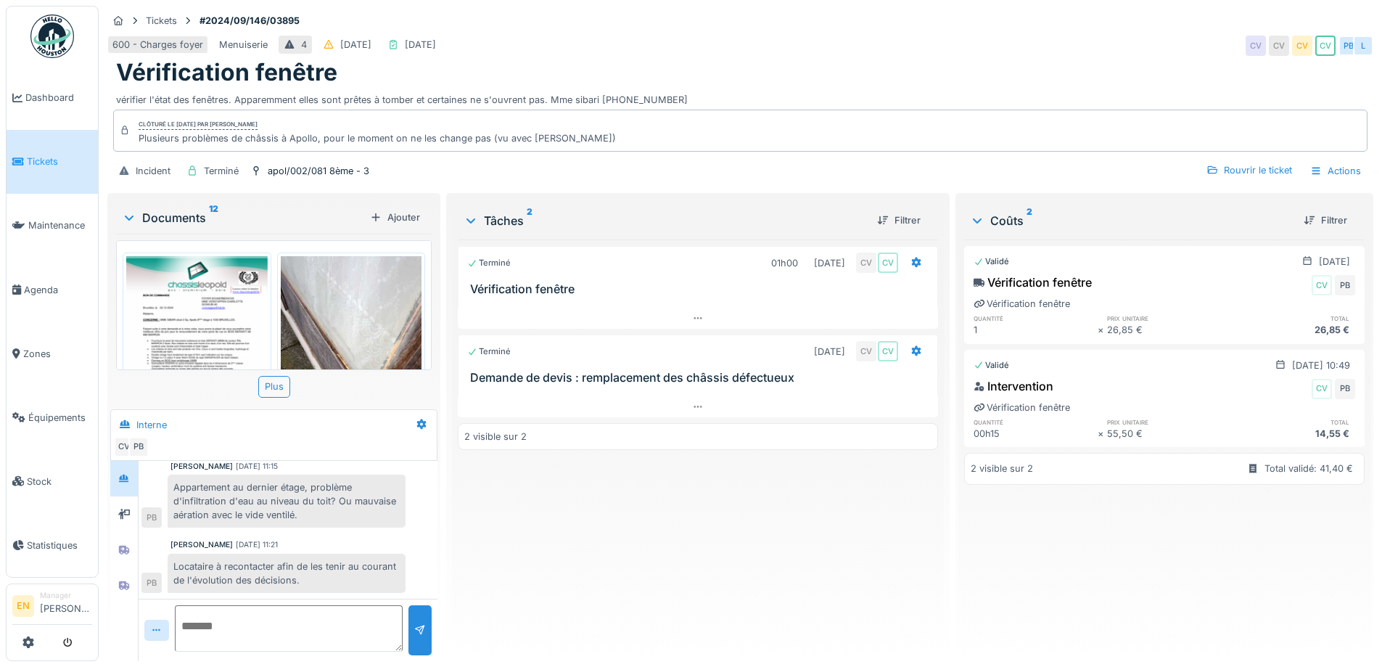
click at [832, 12] on div "Tickets #2024/09/146/03895" at bounding box center [740, 21] width 1266 height 18
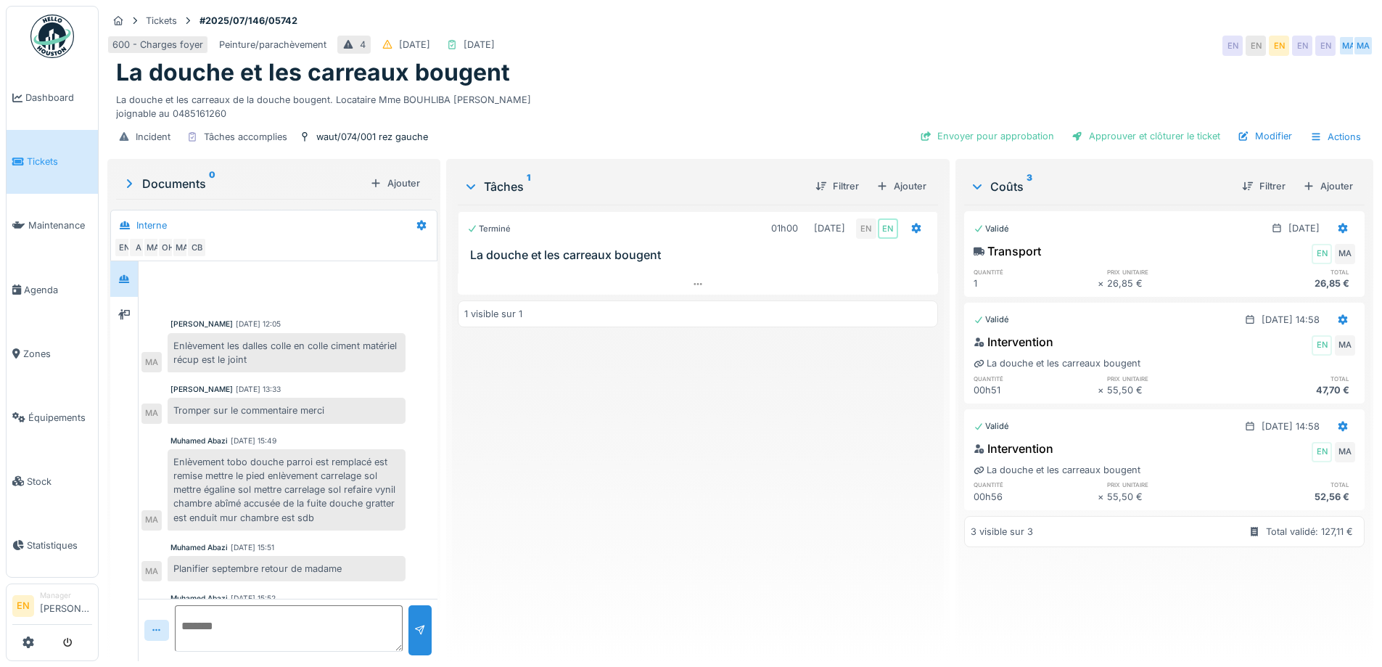
scroll to position [106, 0]
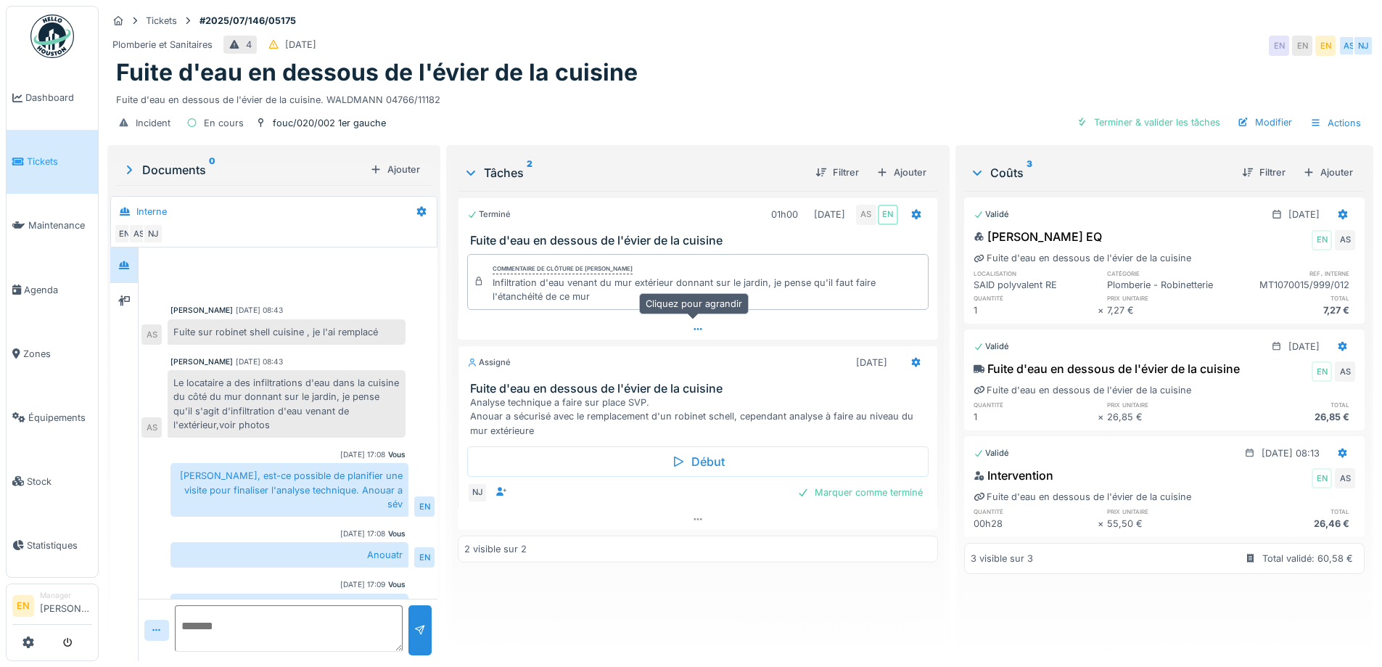
scroll to position [68, 0]
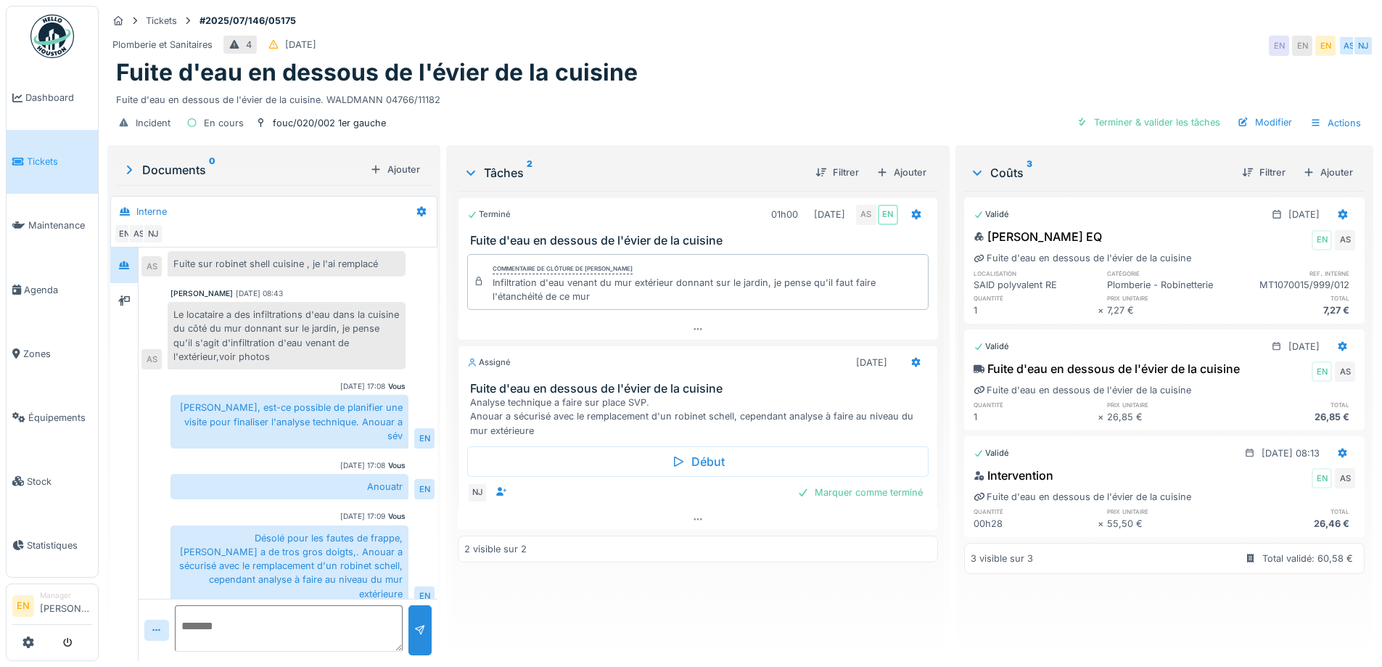
click at [648, 618] on div "Terminé 01h00 01/07/2025 AS EN Fuite d'eau en dessous de l'évier de la cuisine …" at bounding box center [698, 420] width 480 height 459
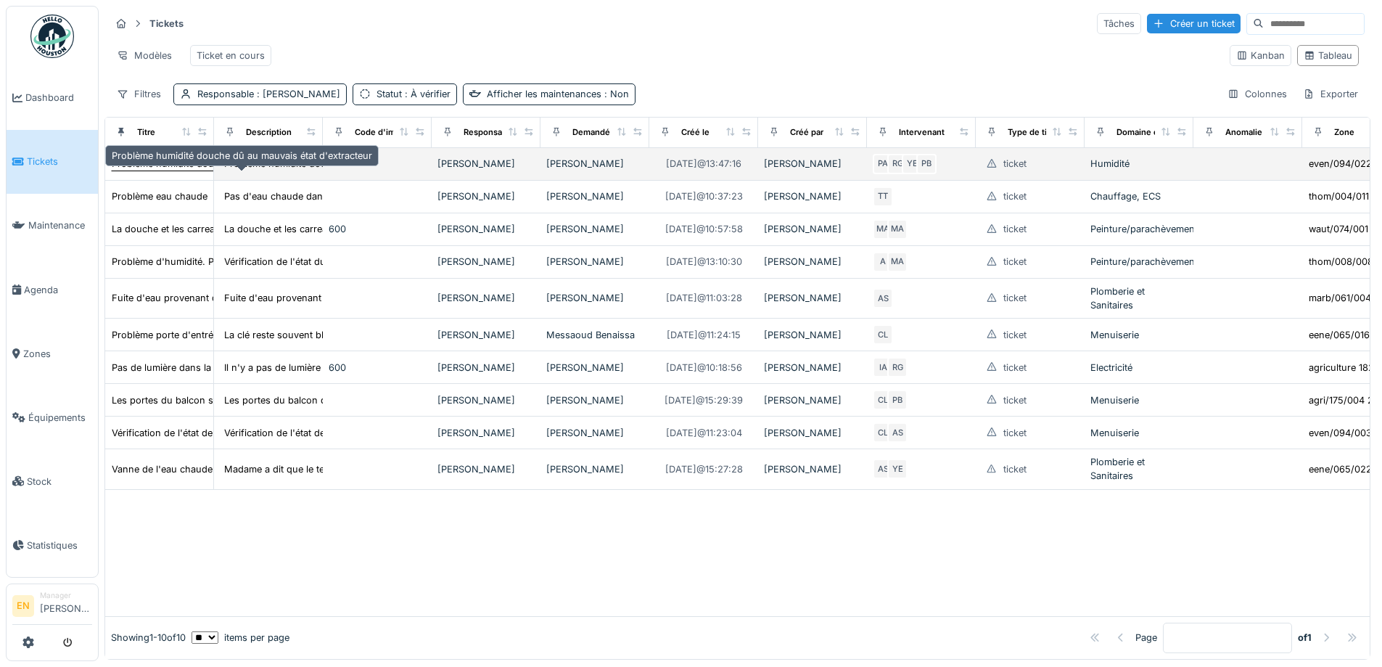
click at [175, 171] on div "Problème humidité douche dû au mauvais état d'extracteur" at bounding box center [242, 164] width 261 height 14
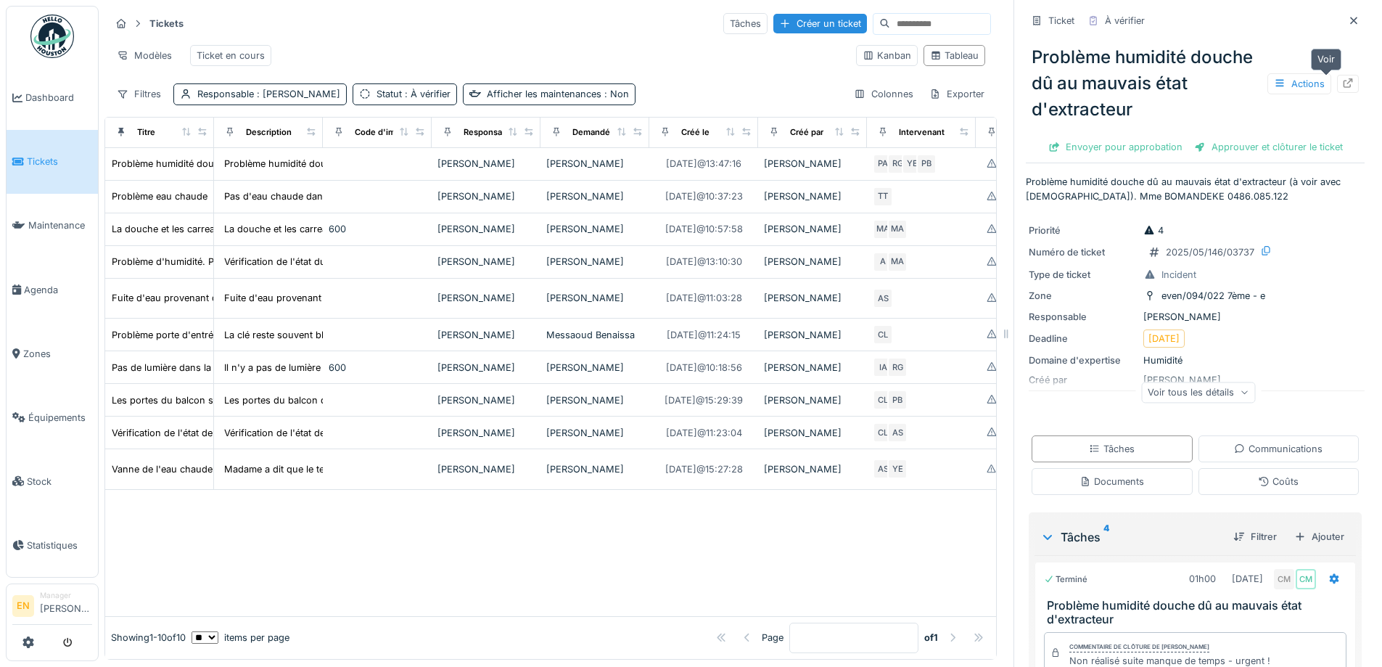
click at [1344, 81] on icon at bounding box center [1348, 82] width 9 height 9
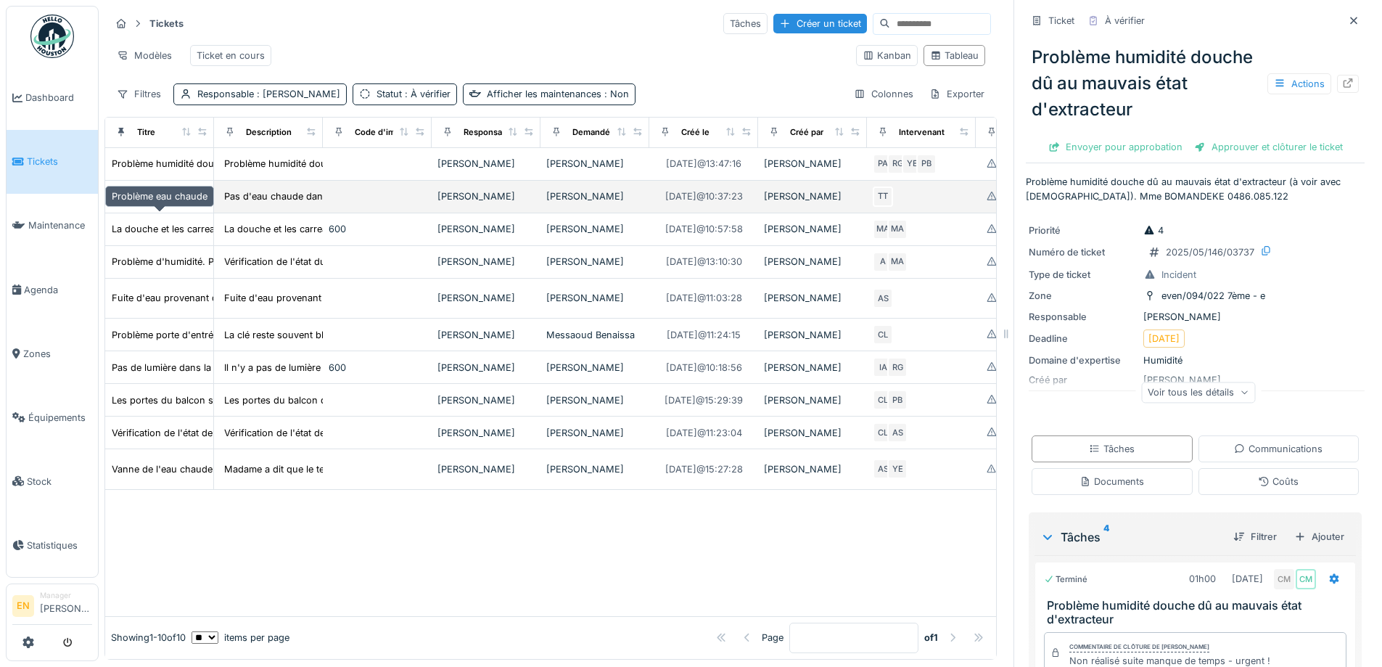
click at [183, 203] on div "Problème eau chaude" at bounding box center [160, 196] width 96 height 14
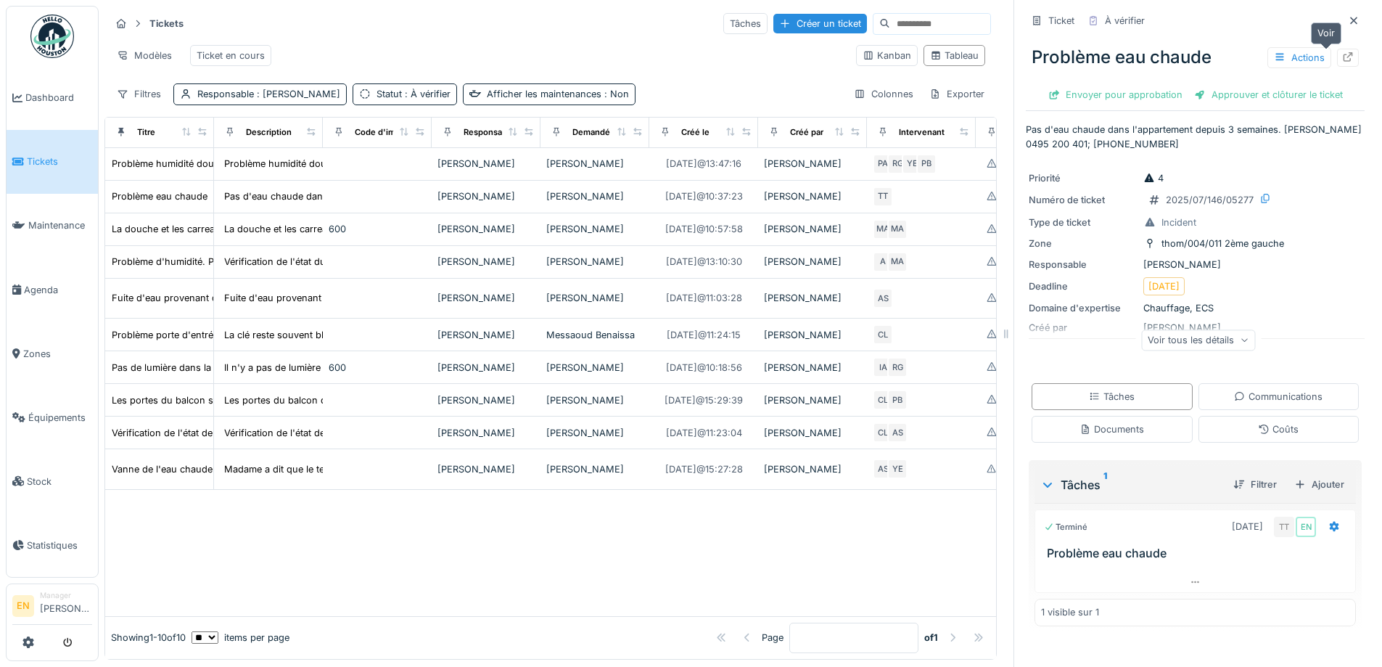
click at [1342, 54] on icon at bounding box center [1348, 56] width 12 height 9
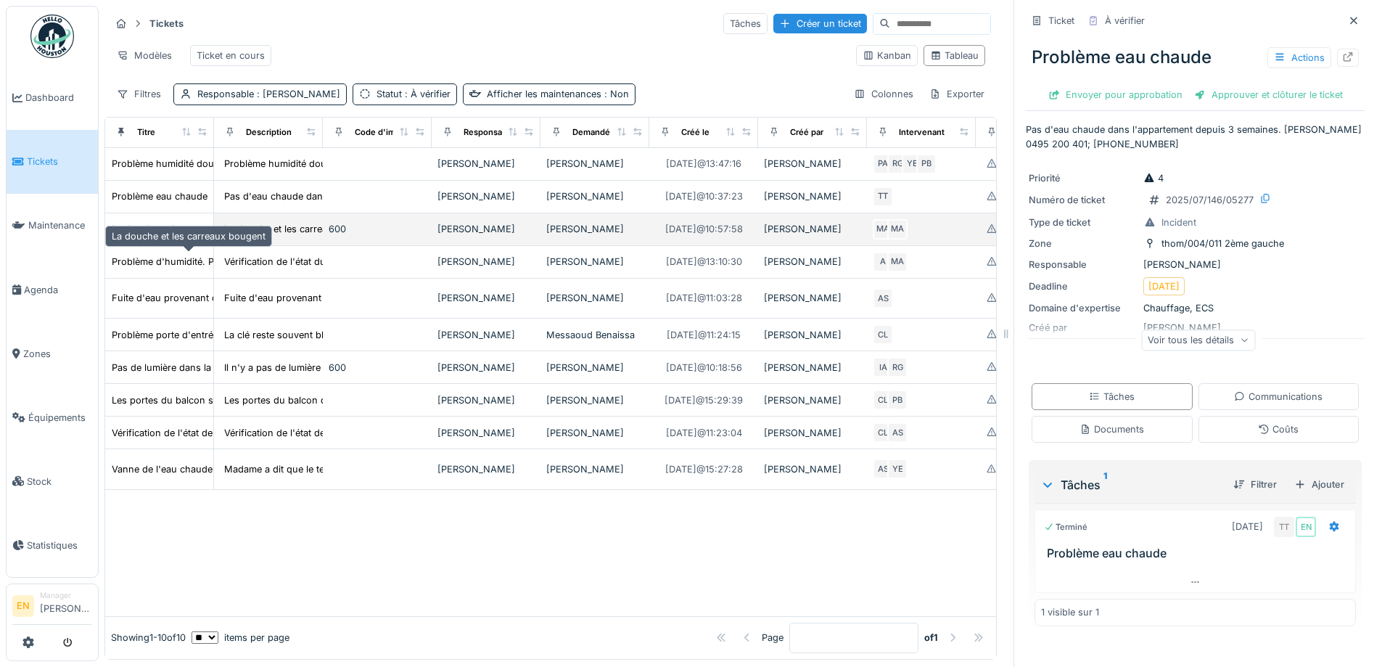
click at [192, 236] on div "La douche et les carreaux bougent" at bounding box center [189, 229] width 154 height 14
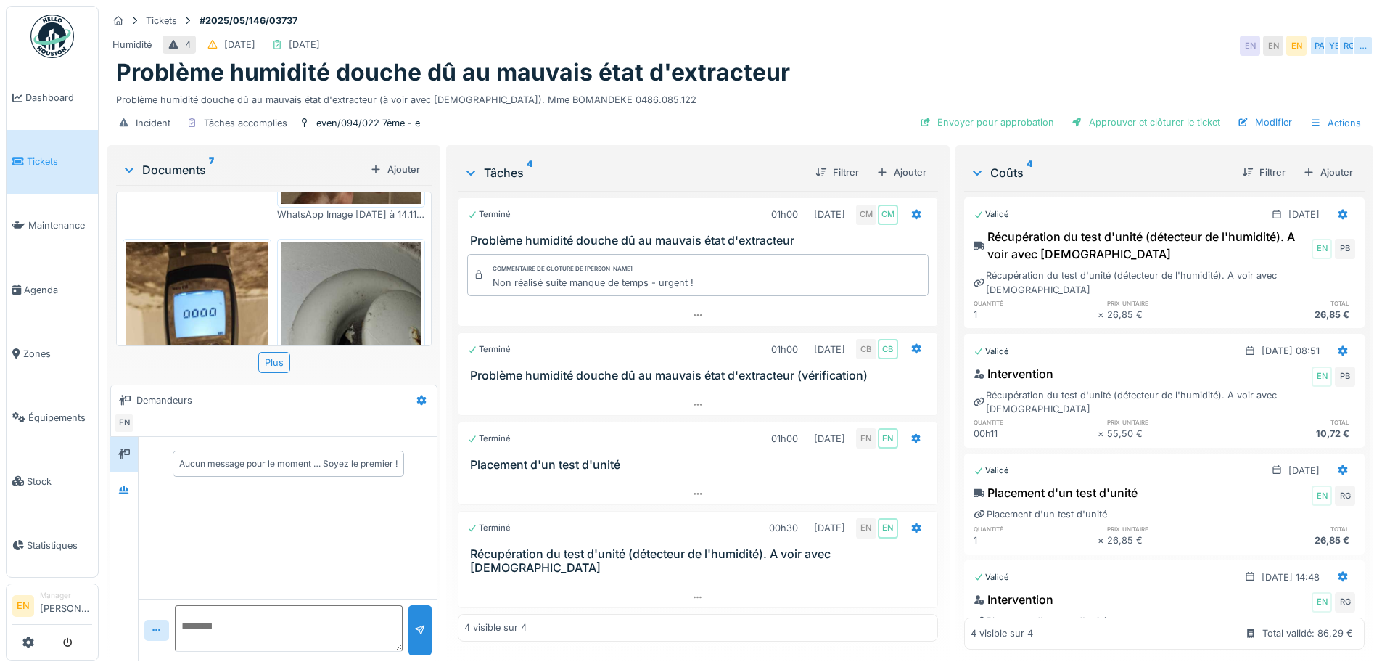
scroll to position [290, 0]
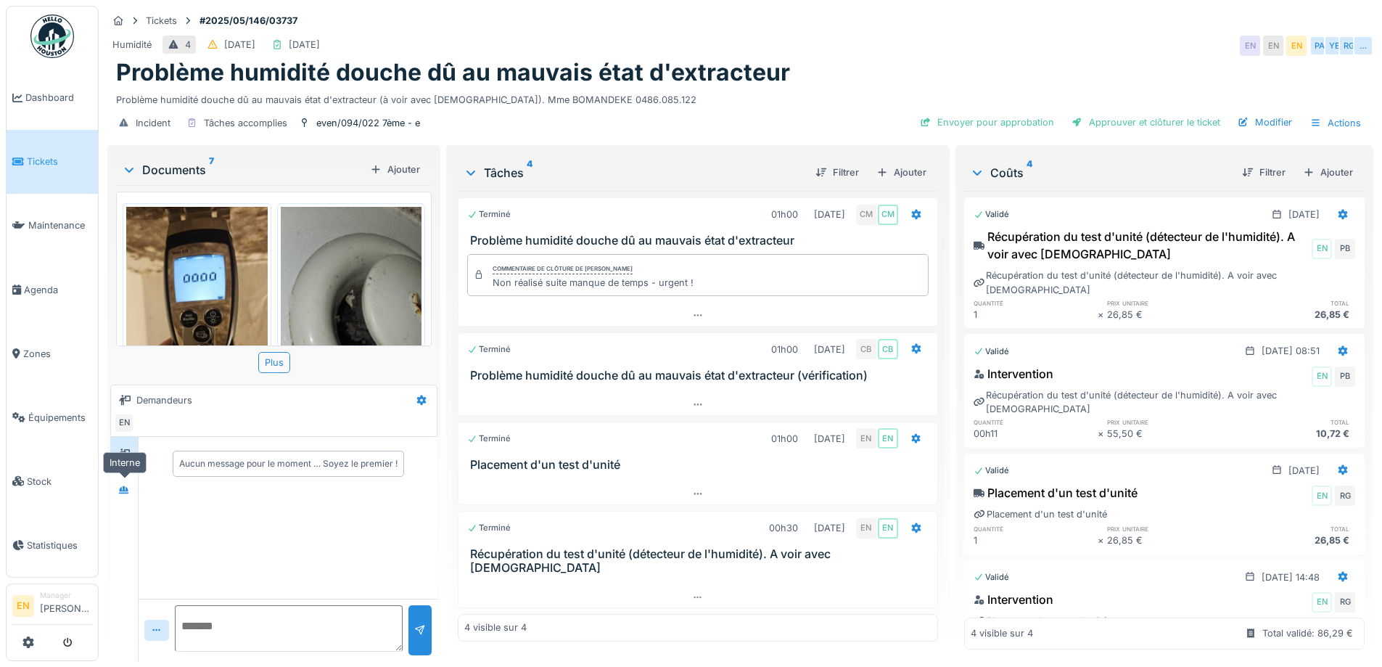
drag, startPoint x: 125, startPoint y: 489, endPoint x: 296, endPoint y: 433, distance: 180.1
click at [125, 488] on icon at bounding box center [124, 489] width 10 height 8
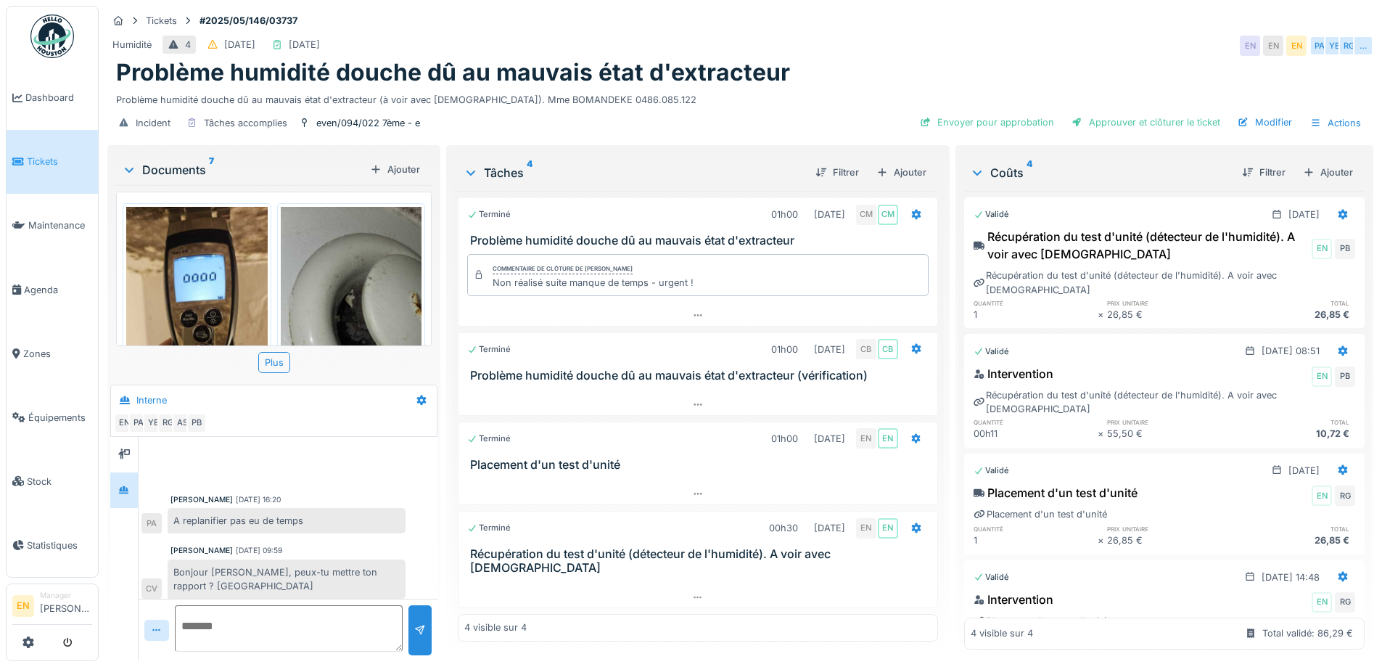
scroll to position [266, 0]
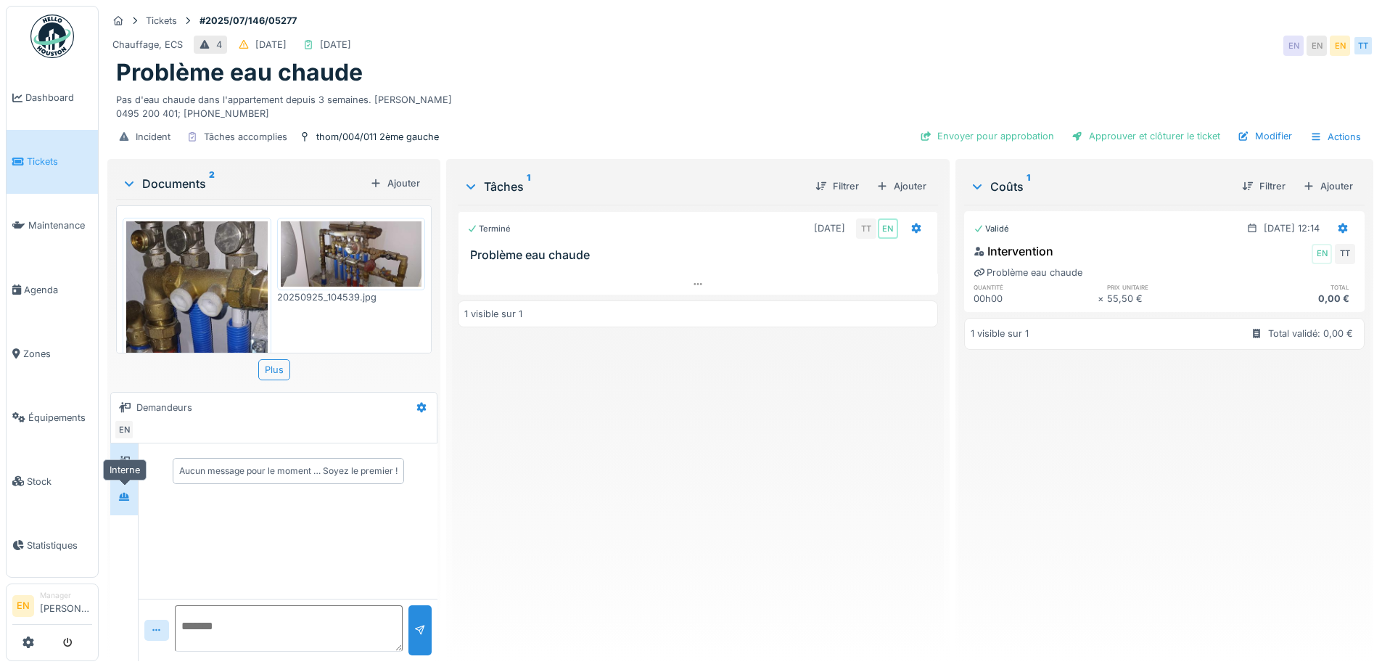
click at [122, 501] on div at bounding box center [124, 497] width 12 height 14
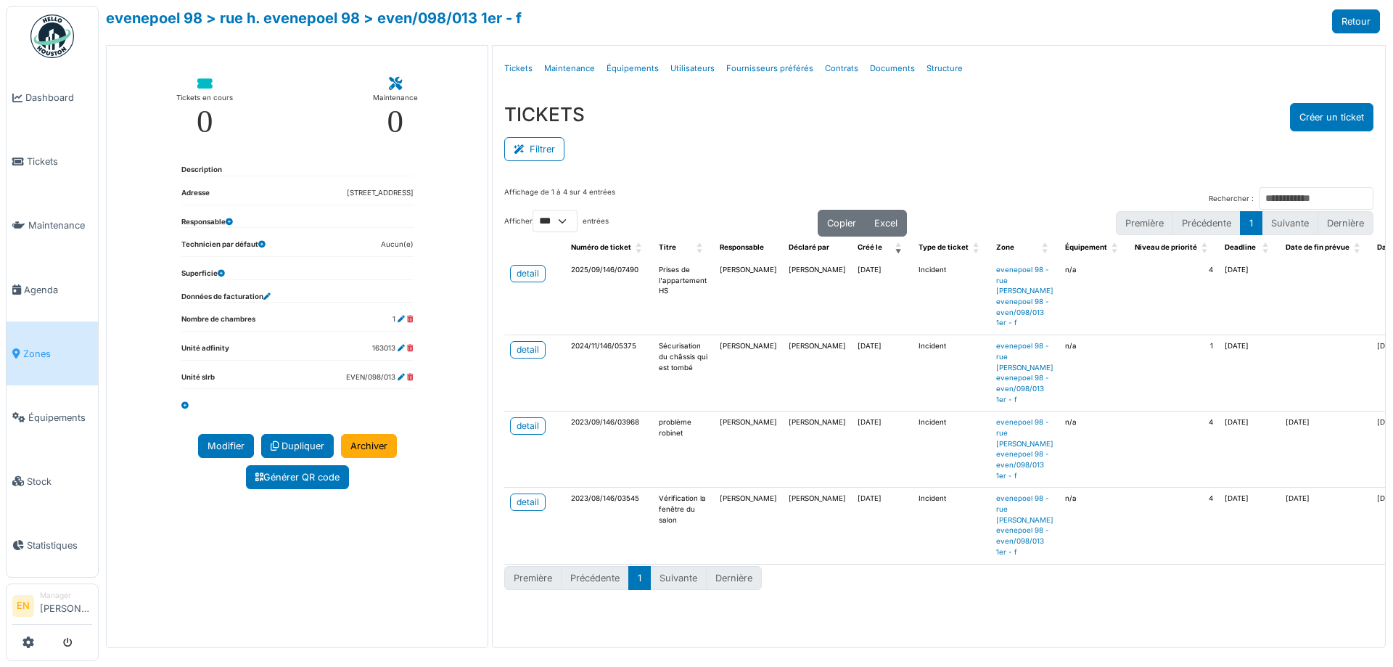
select select "***"
click at [536, 276] on div "detail" at bounding box center [528, 273] width 22 height 13
click at [972, 146] on div "Filtrer" at bounding box center [938, 147] width 869 height 33
click at [1028, 133] on div "Filtrer" at bounding box center [938, 147] width 869 height 33
click at [993, 118] on div "TICKETS Créer un ticket" at bounding box center [938, 117] width 869 height 28
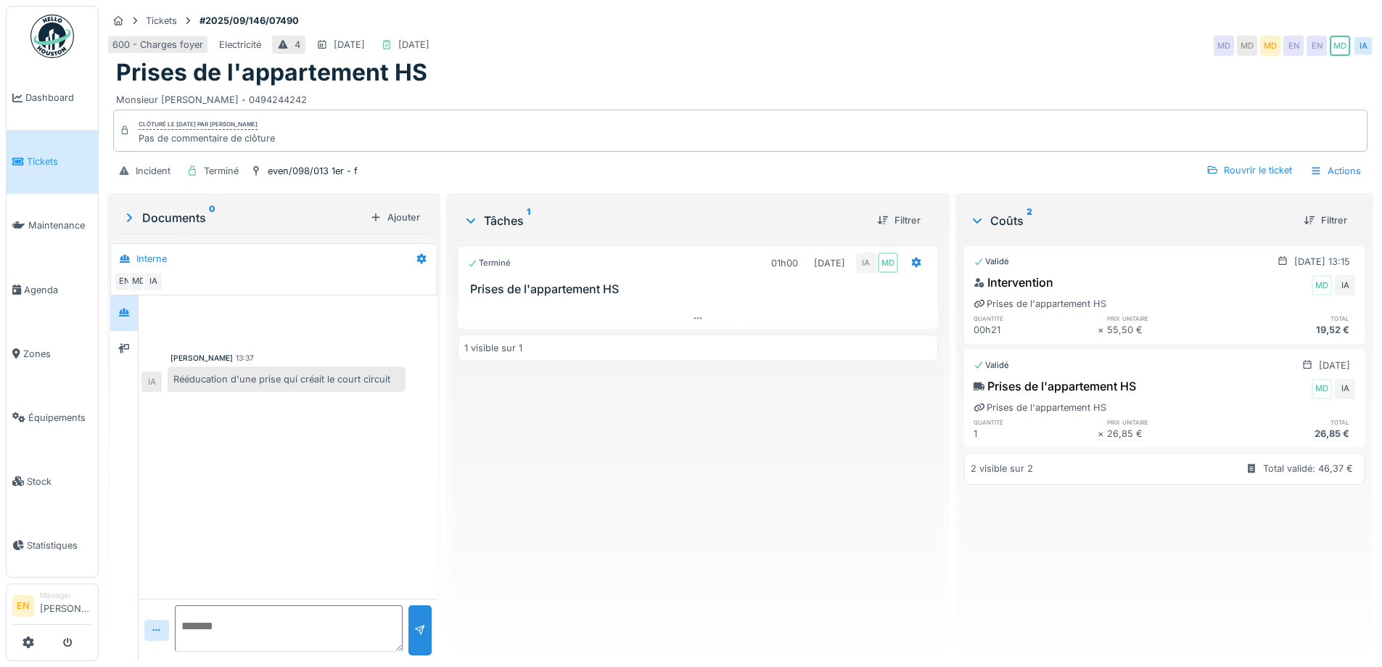
click at [916, 50] on div "600 - Charges foyer Electricité 4 [DATE] [DATE] MD MD MD EN EN MD [GEOGRAPHIC_D…" at bounding box center [740, 46] width 1266 height 26
click at [302, 171] on div "even/098/013 1er - f" at bounding box center [313, 171] width 90 height 14
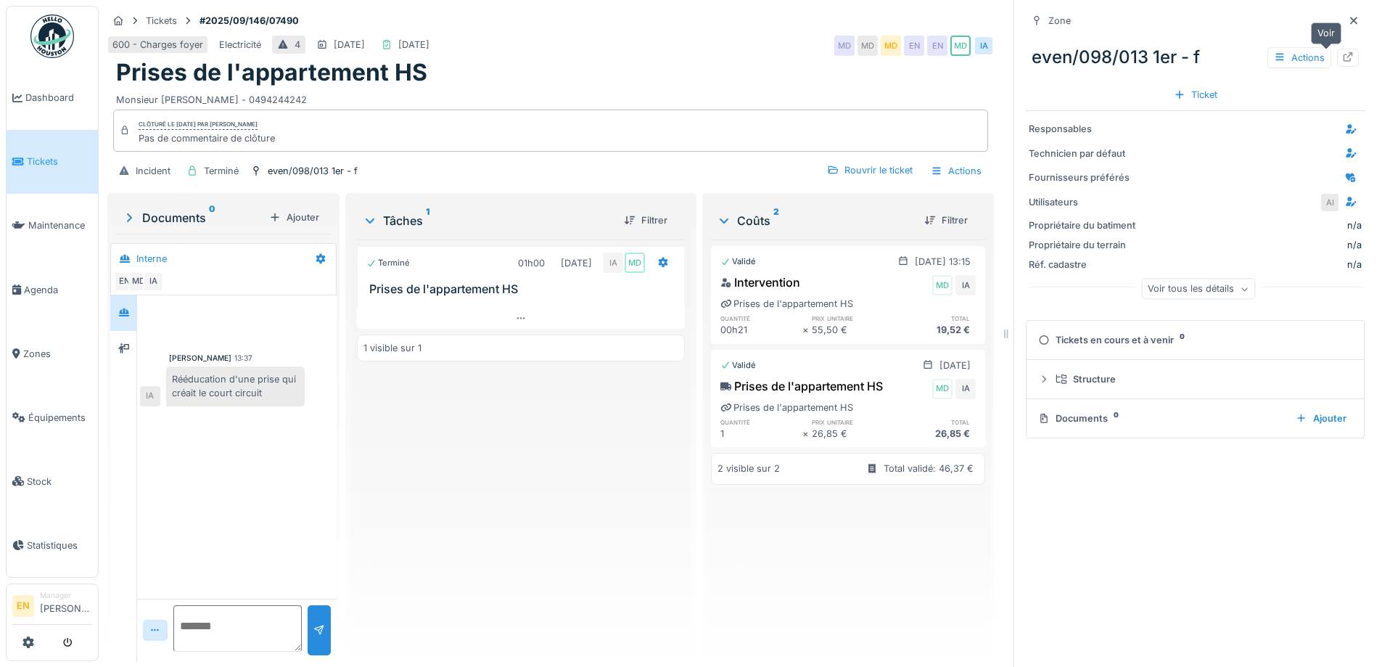
click at [1342, 57] on icon at bounding box center [1348, 56] width 12 height 9
click at [1348, 22] on icon at bounding box center [1354, 20] width 12 height 9
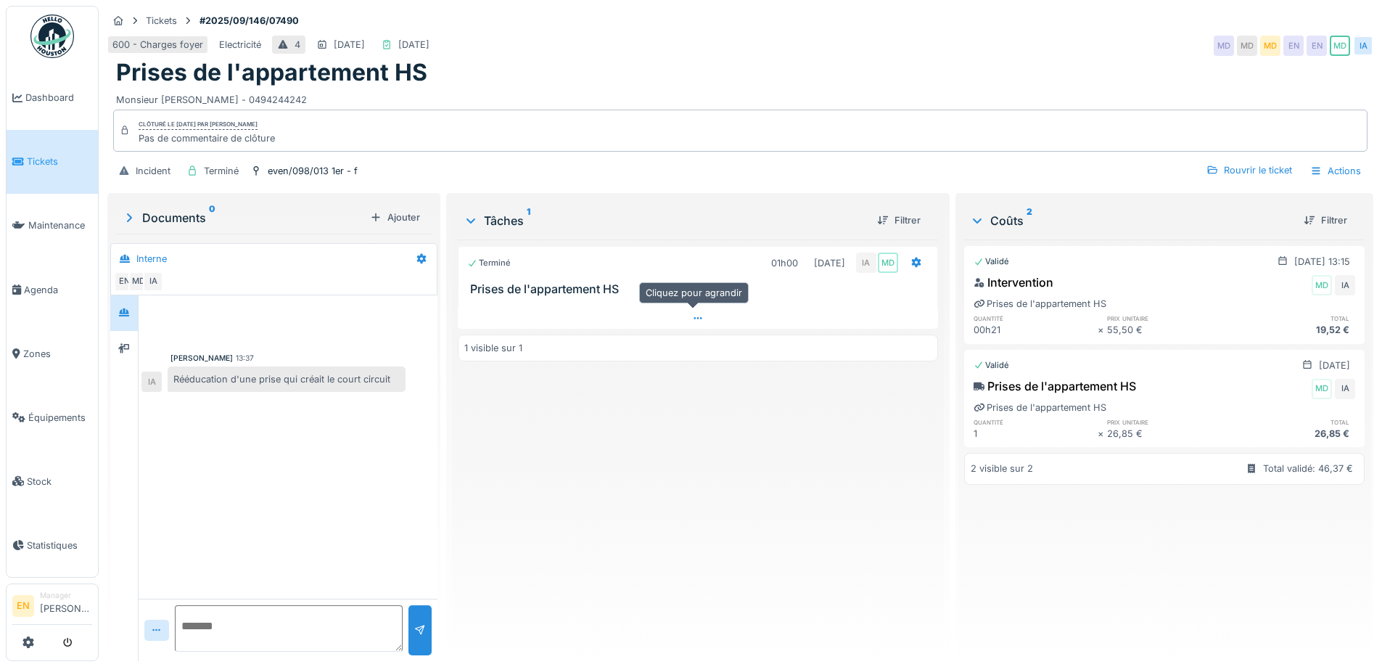
click at [695, 321] on icon at bounding box center [698, 317] width 12 height 9
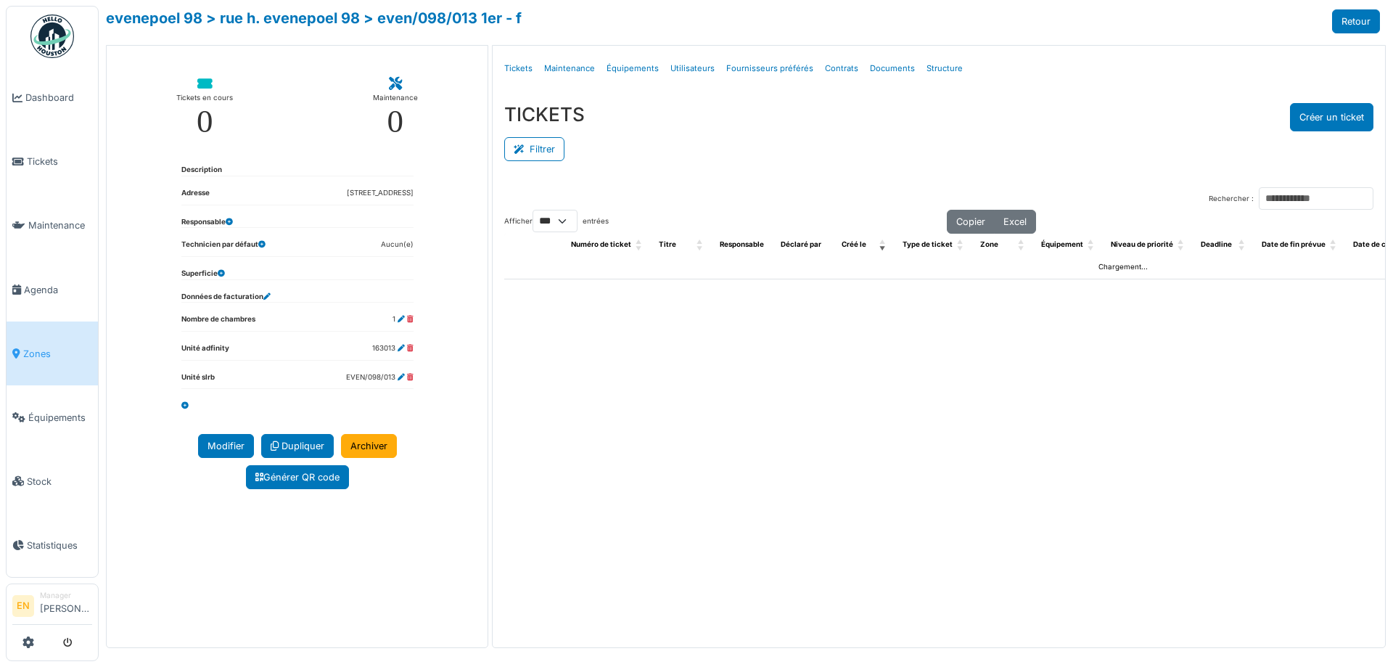
select select "***"
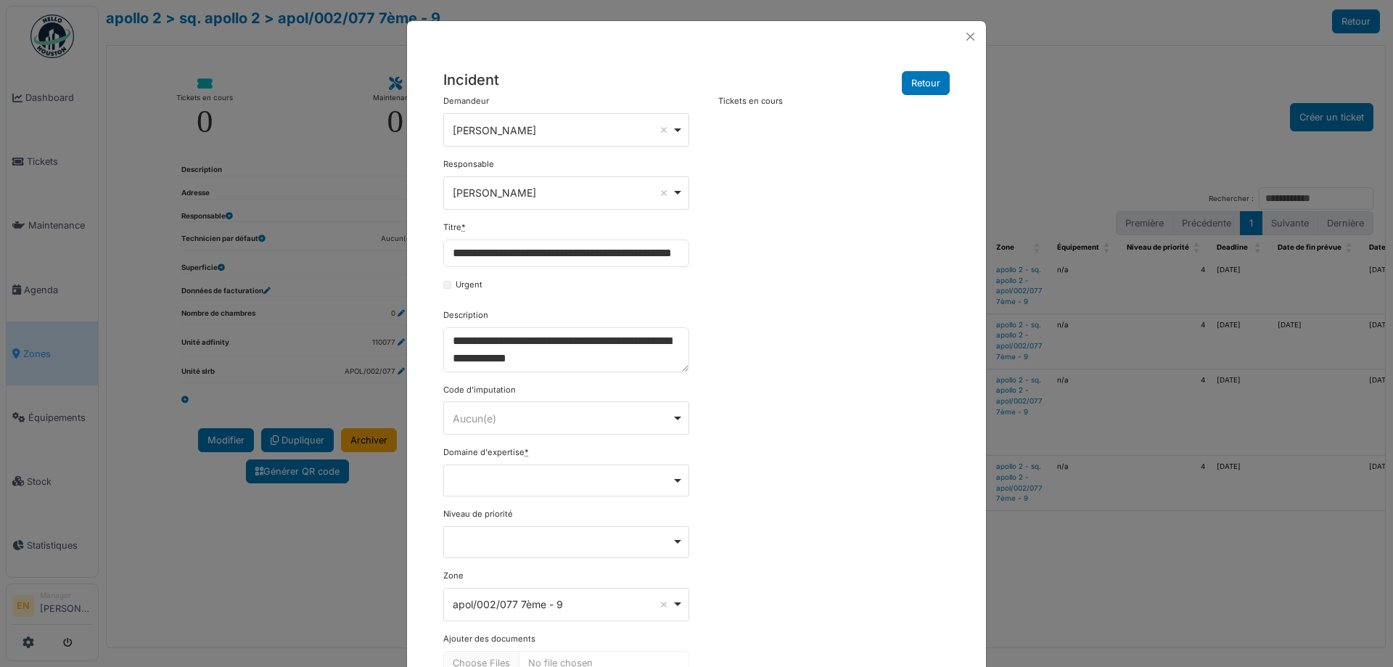
select select "***"
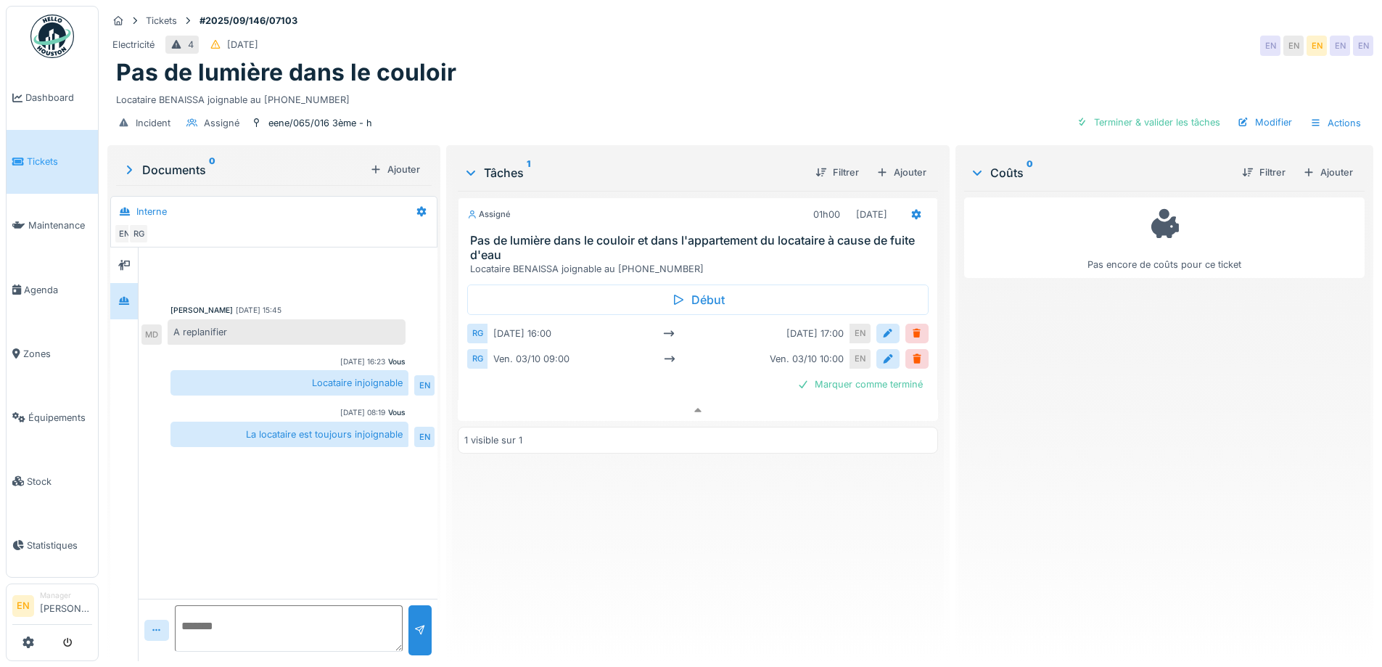
scroll to position [11, 0]
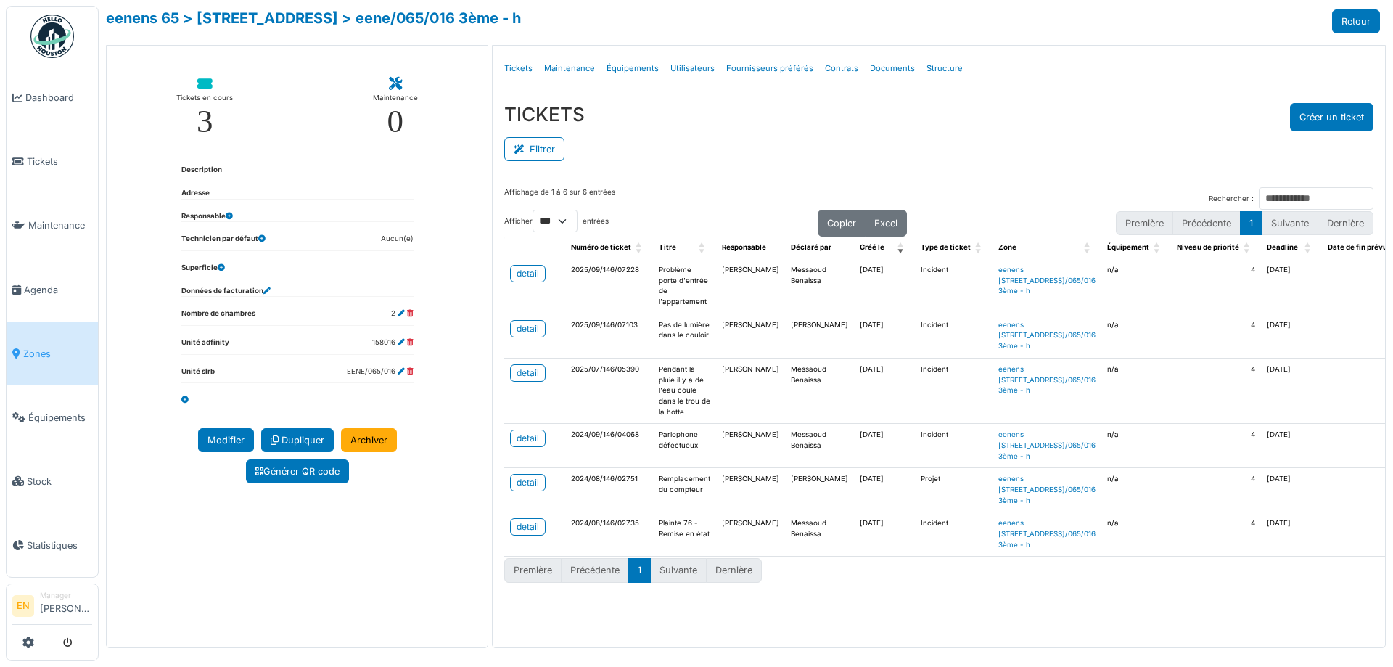
select select "***"
click at [653, 175] on div "TICKETS Créer un ticket Filtrer Responsable **** Tous Remove item Tous Ahmed Be…" at bounding box center [939, 133] width 893 height 84
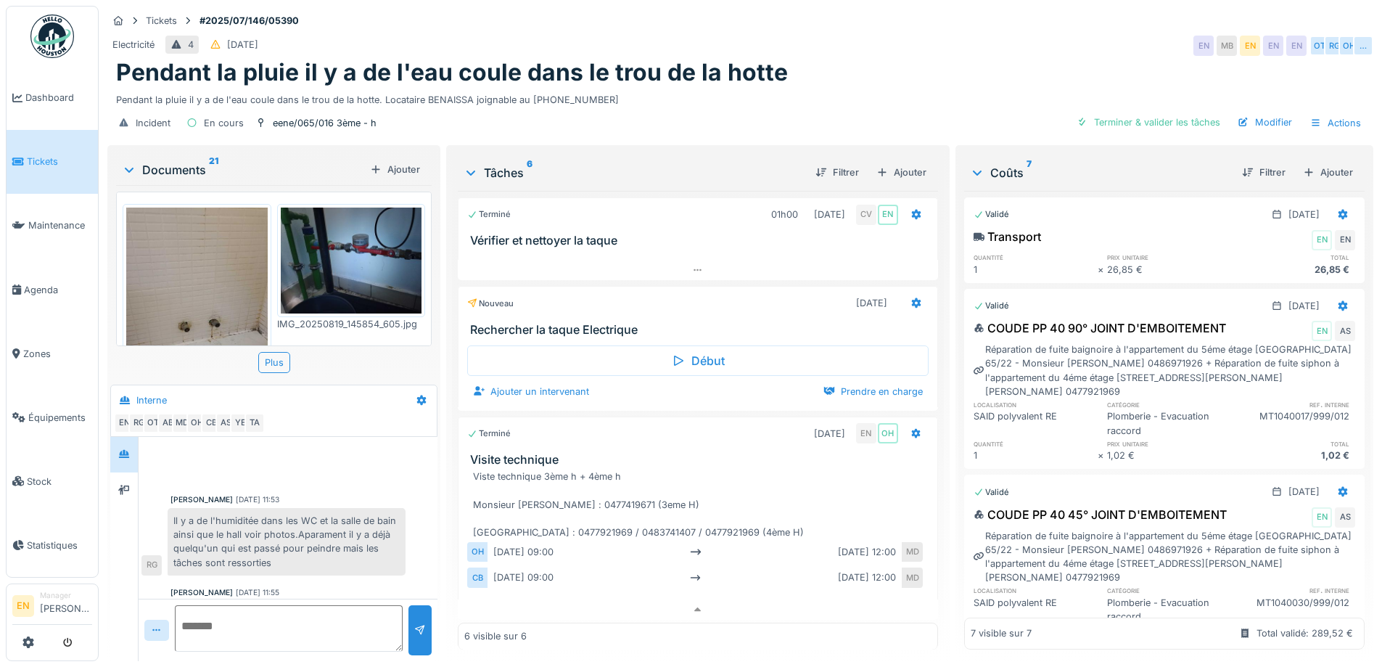
scroll to position [428, 0]
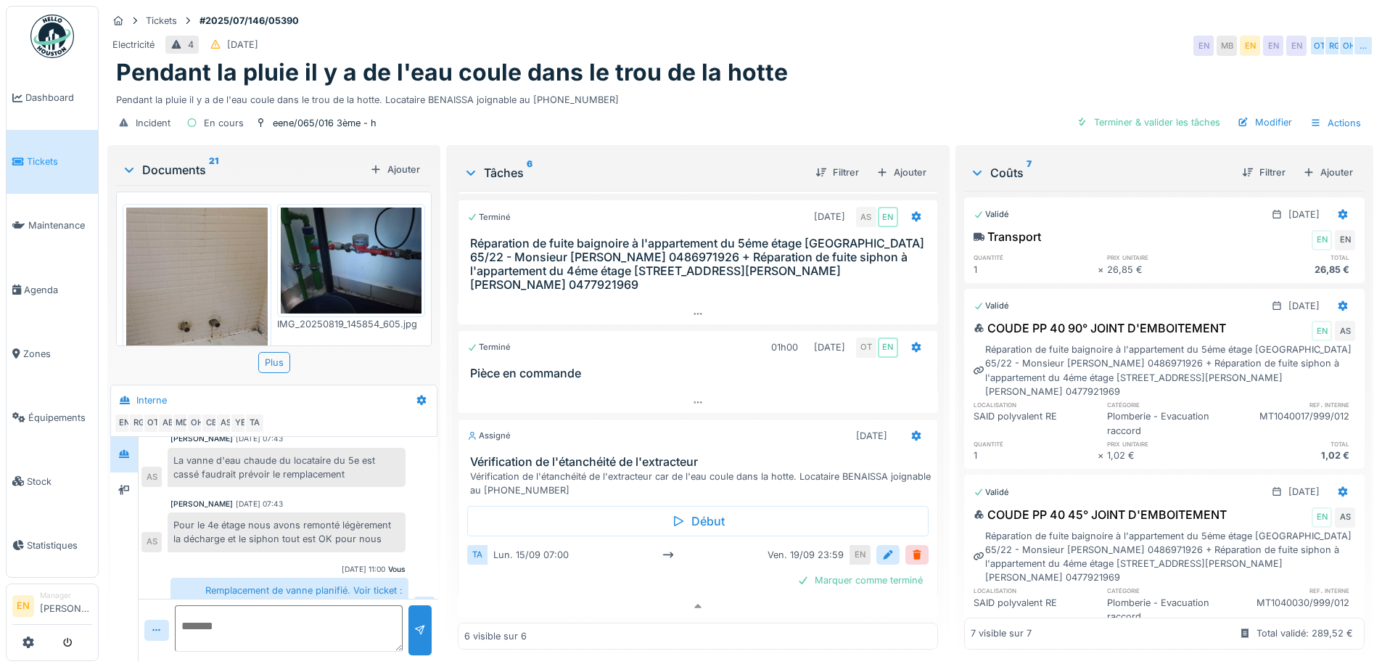
drag, startPoint x: 969, startPoint y: 69, endPoint x: 975, endPoint y: 63, distance: 7.7
click at [969, 69] on div "Pendant la pluie il y a de l'eau coule dans le trou de la hotte" at bounding box center [740, 73] width 1249 height 28
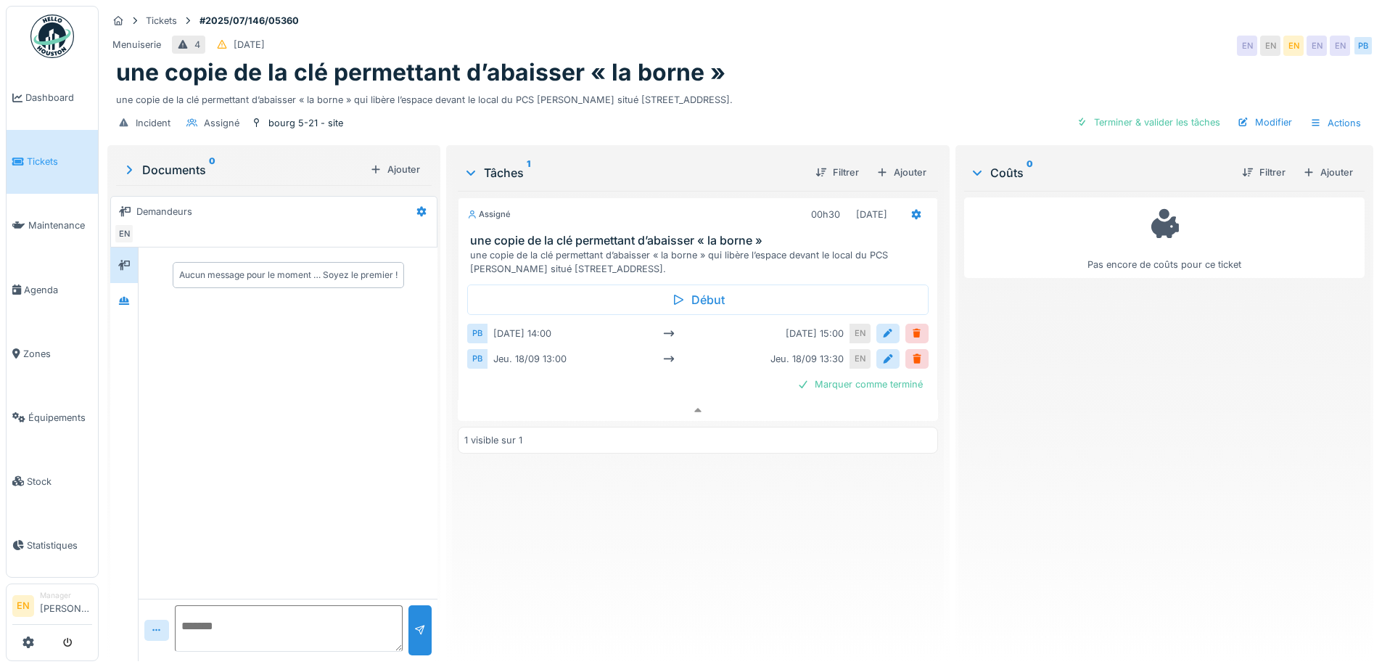
scroll to position [11, 0]
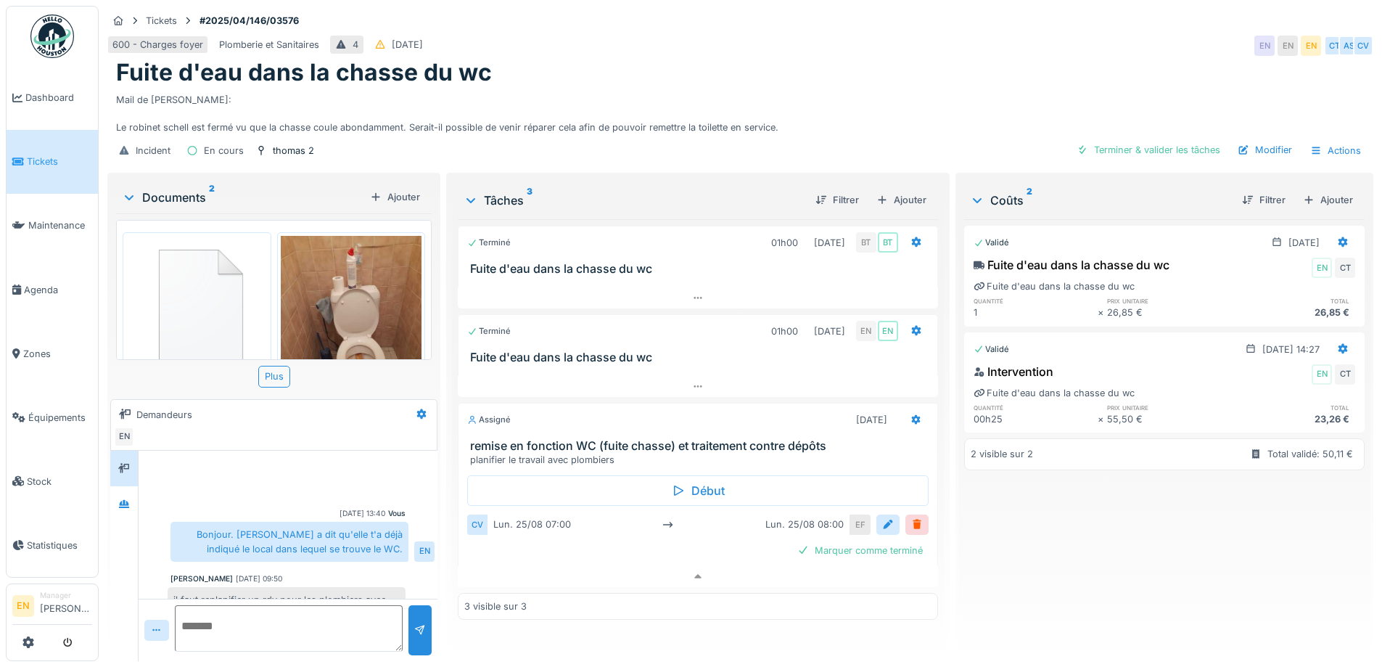
scroll to position [99, 0]
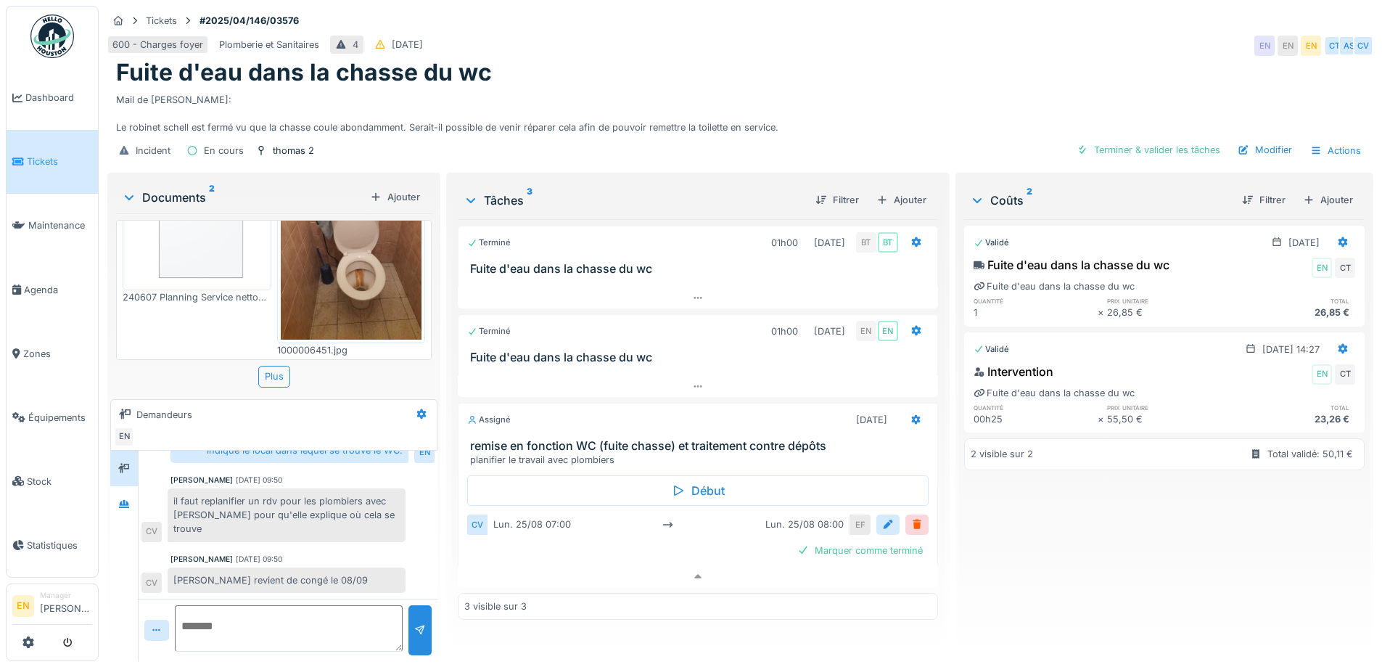
click at [694, 38] on div "600 - Charges foyer Plomberie et Sanitaires 4 30/04/2025 EN EN EN CT AS CV" at bounding box center [740, 46] width 1266 height 26
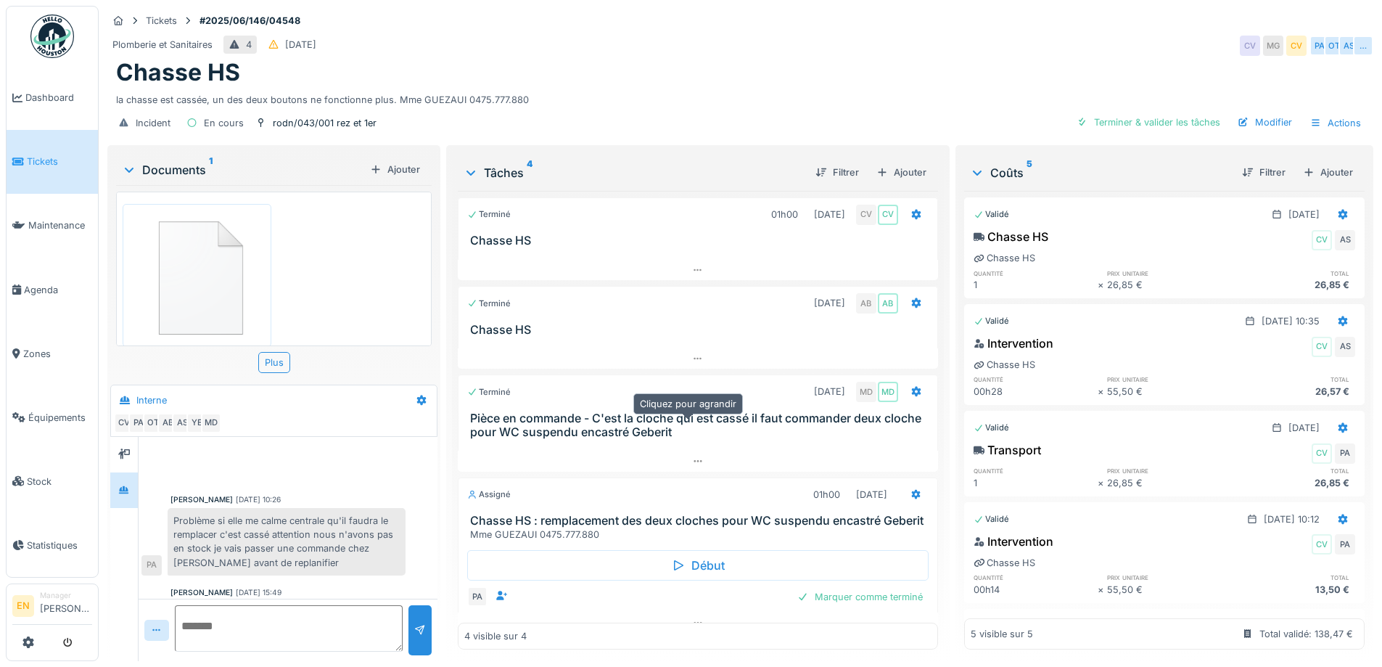
scroll to position [33, 0]
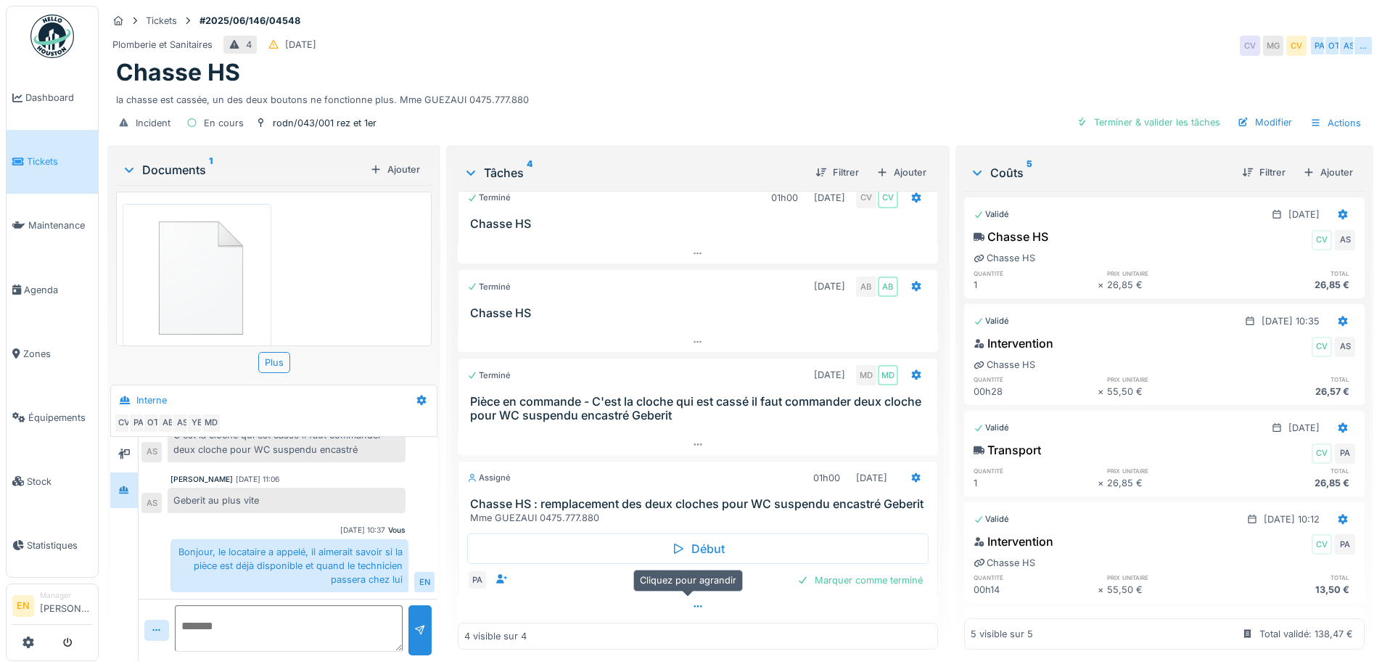
click at [692, 602] on icon at bounding box center [698, 606] width 12 height 9
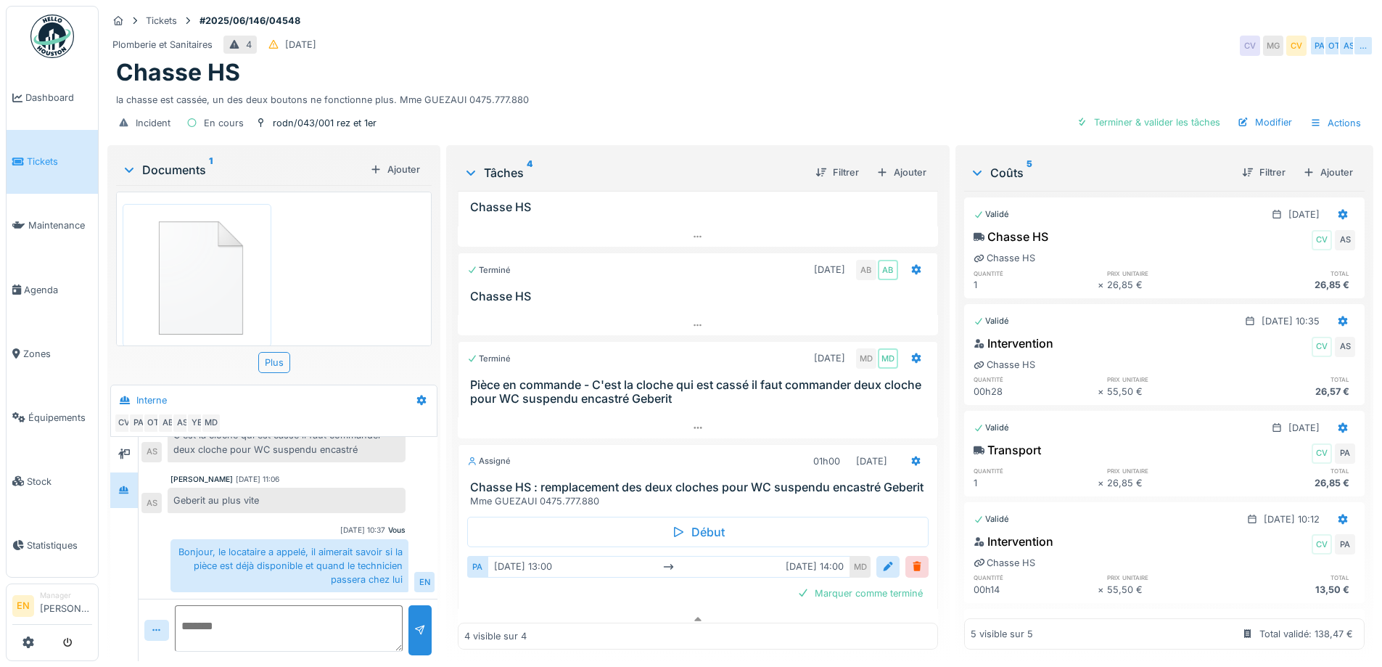
click at [662, 87] on div "la chasse est cassée, un des deux boutons ne fonctionne plus. Mme GUEZAUI 0475.…" at bounding box center [740, 97] width 1249 height 20
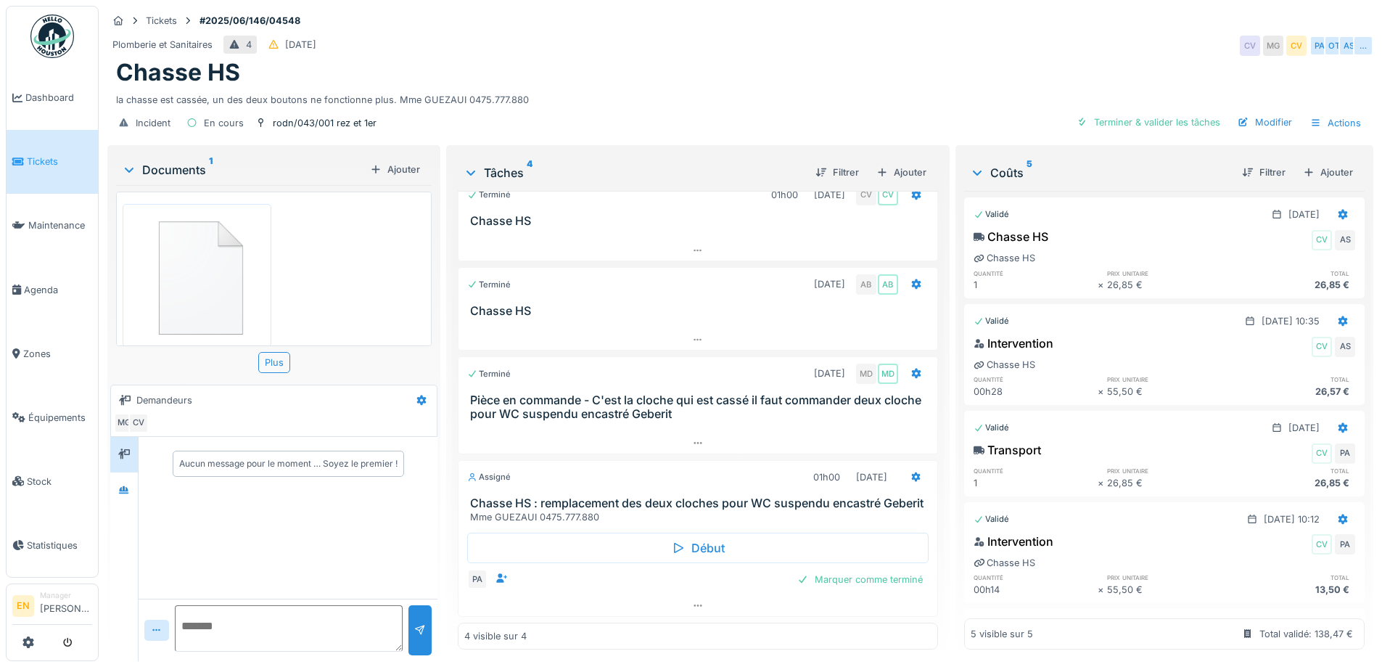
scroll to position [33, 0]
click at [692, 605] on icon at bounding box center [698, 605] width 12 height 9
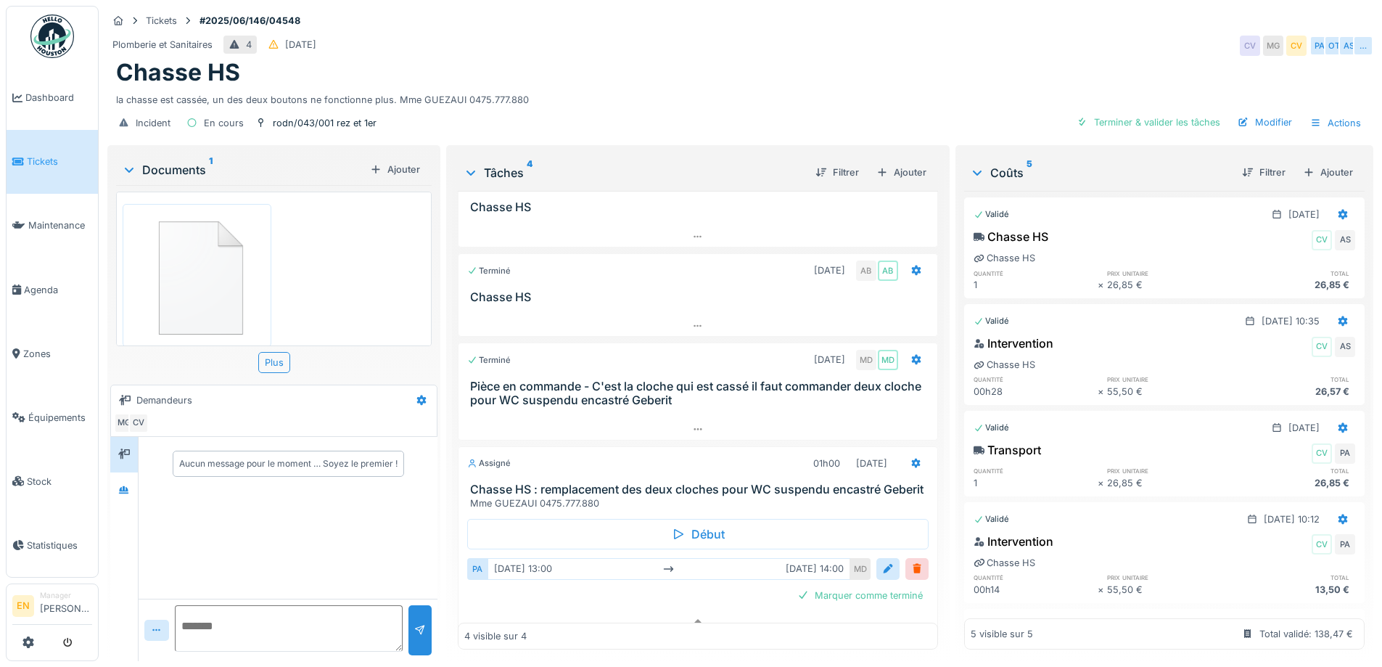
scroll to position [63, 0]
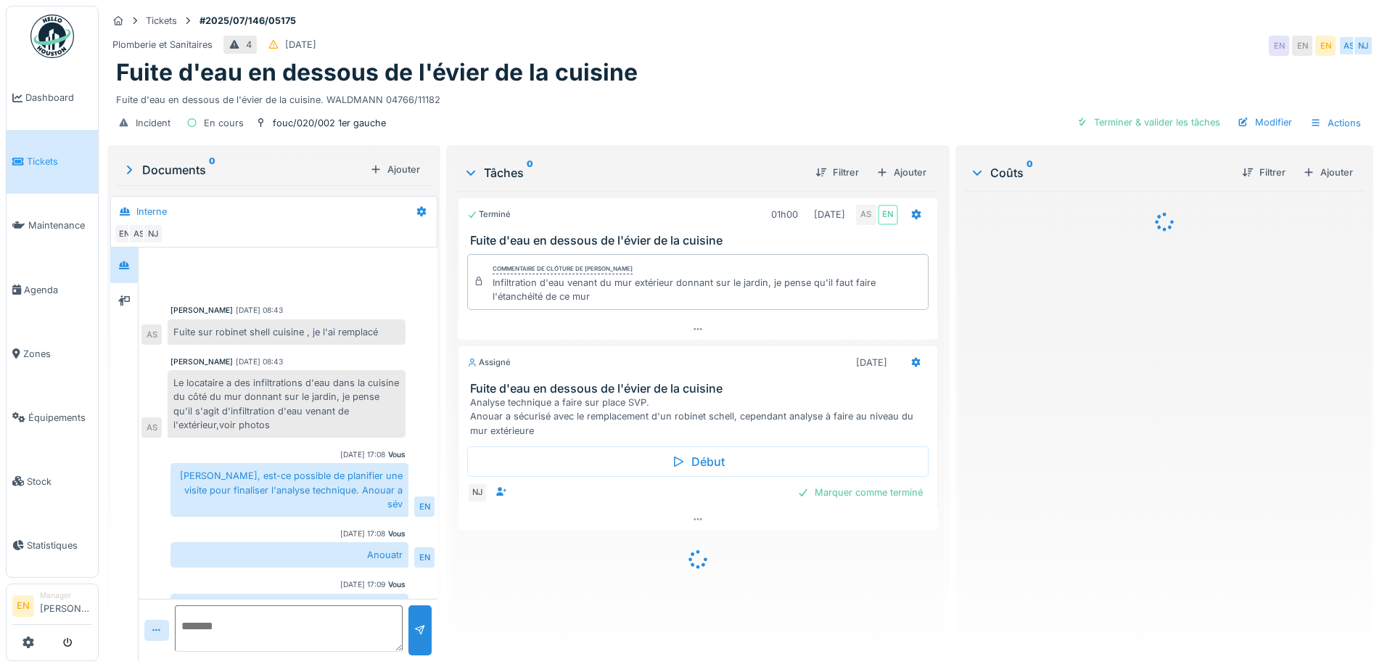
scroll to position [68, 0]
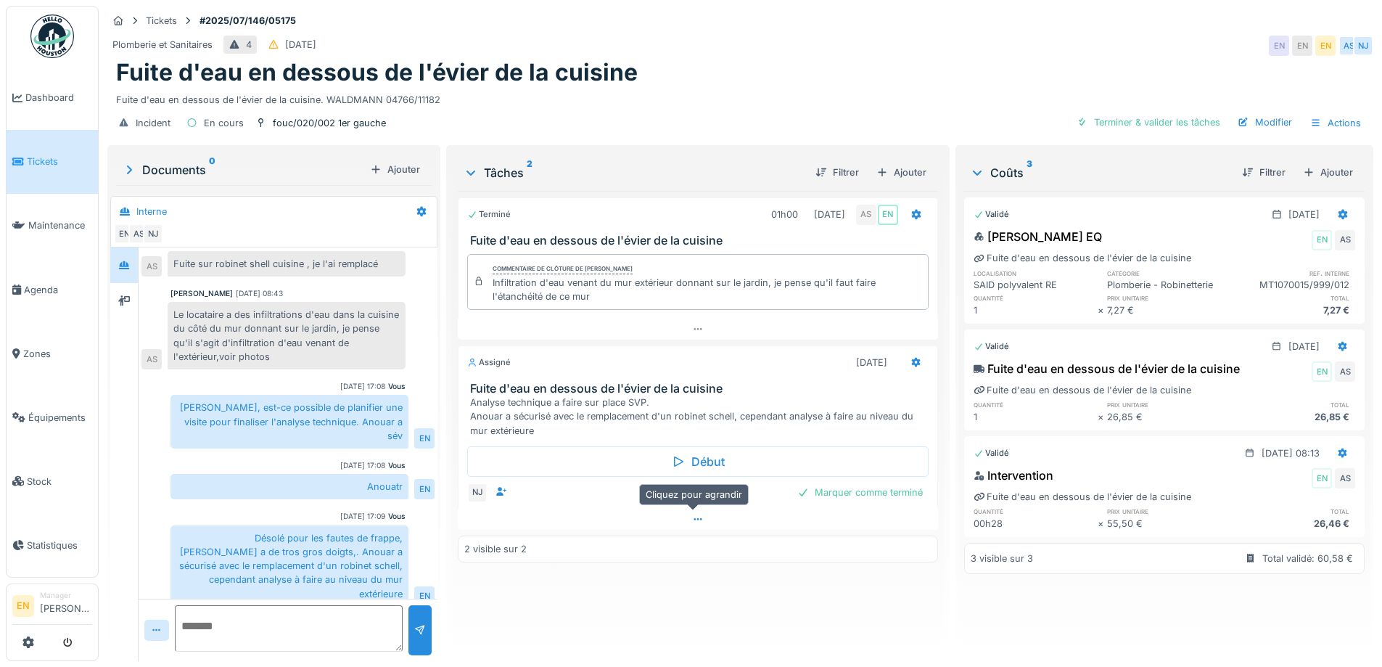
click at [692, 518] on icon at bounding box center [698, 518] width 12 height 9
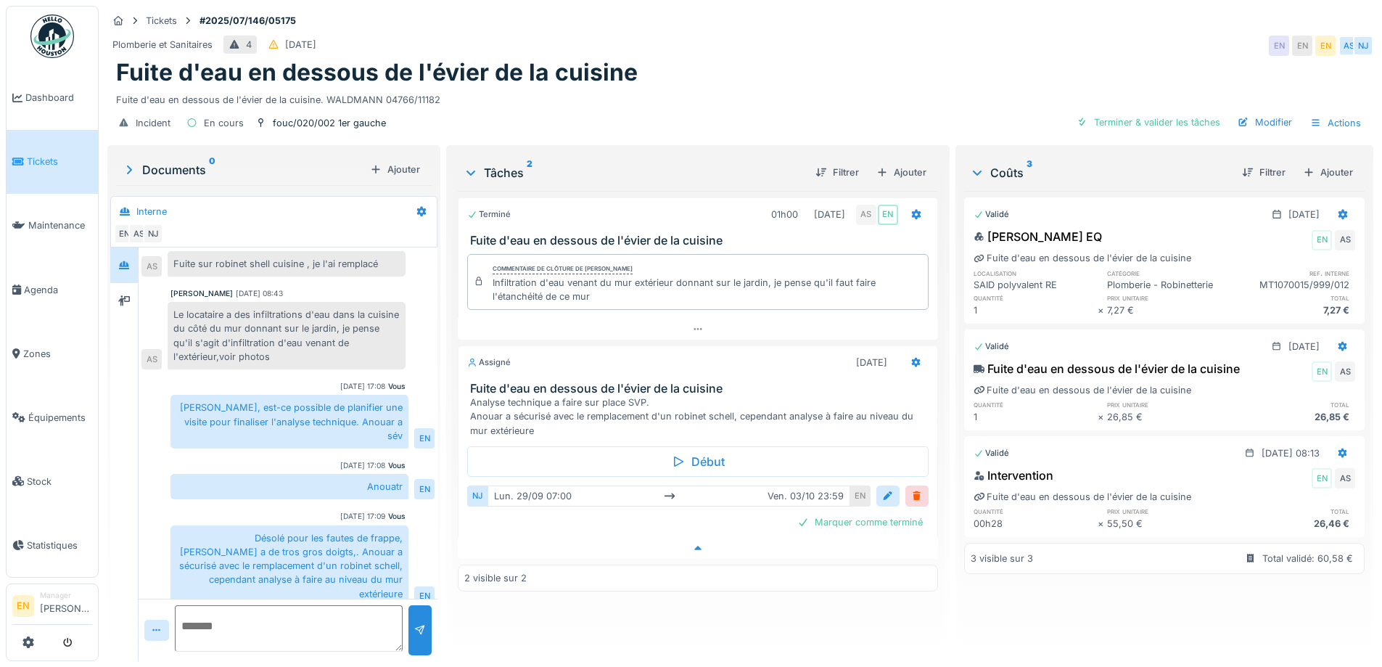
scroll to position [11, 0]
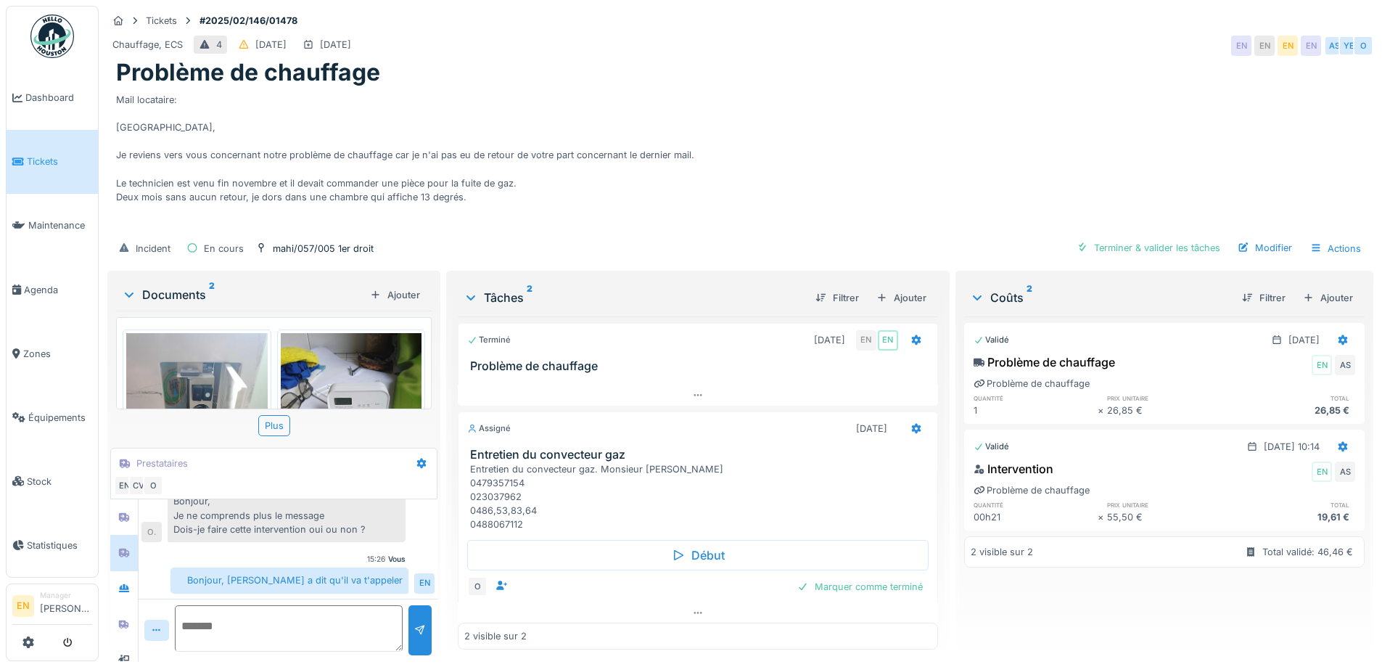
scroll to position [11, 0]
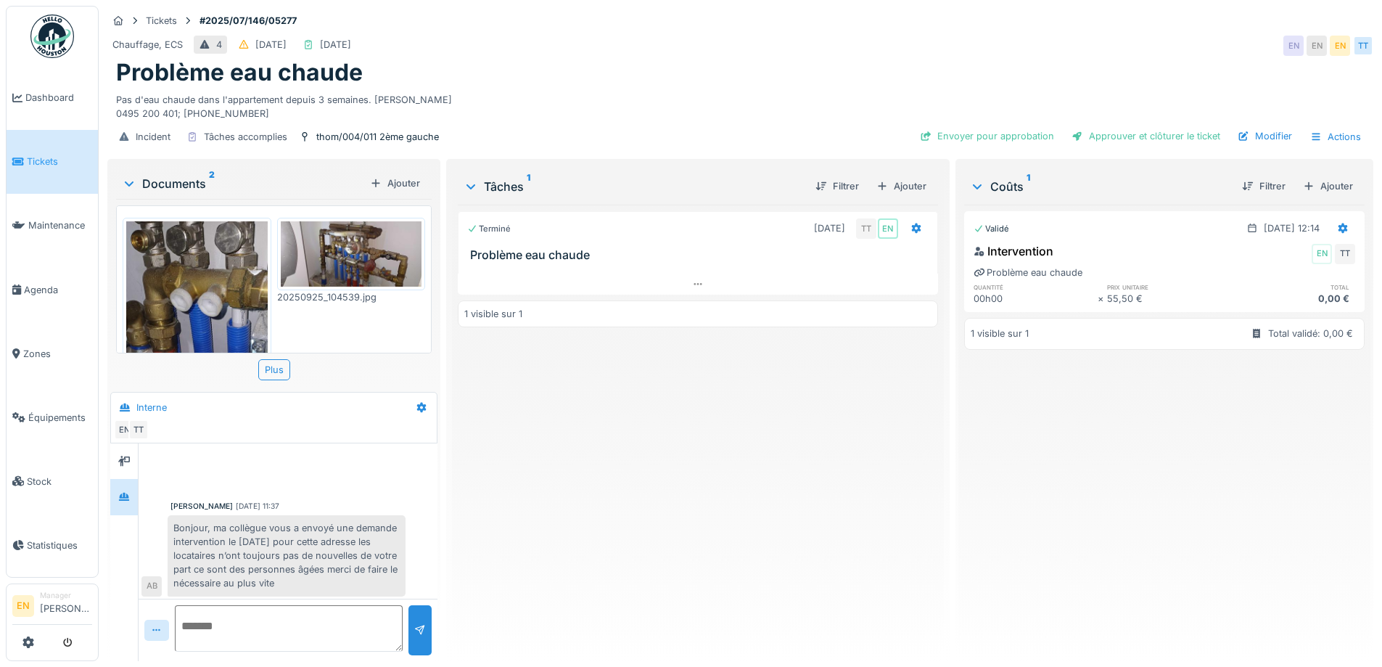
scroll to position [69, 0]
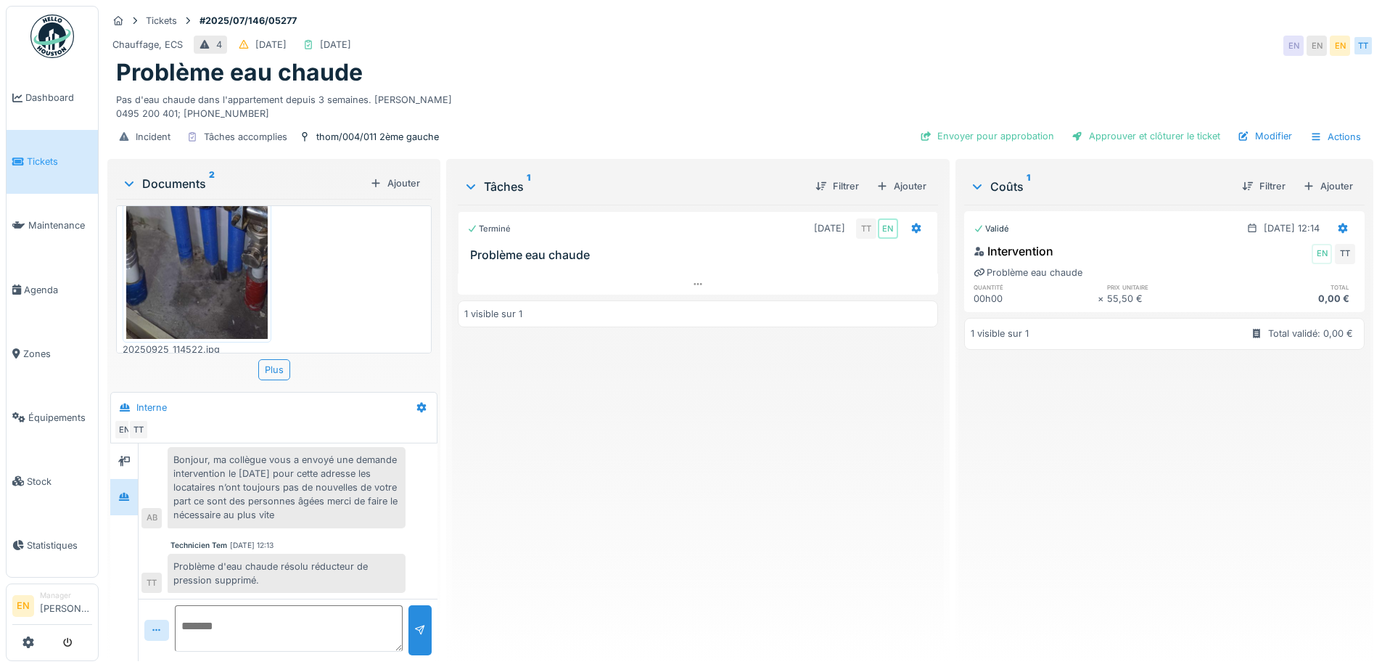
click at [332, 519] on div "Bonjour, ma collègue vous a envoyé une demande intervention le 2 juillet pour c…" at bounding box center [287, 487] width 238 height 81
click at [639, 515] on div "Terminé 02/07/2025 TT EN Problème eau chaude 1 visible sur 1" at bounding box center [698, 427] width 480 height 445
click at [292, 562] on div "Problème d'eau chaude résolu réducteur de pression supprimé." at bounding box center [287, 573] width 238 height 39
click at [335, 554] on div "Problème d'eau chaude résolu réducteur de pression supprimé." at bounding box center [287, 573] width 238 height 39
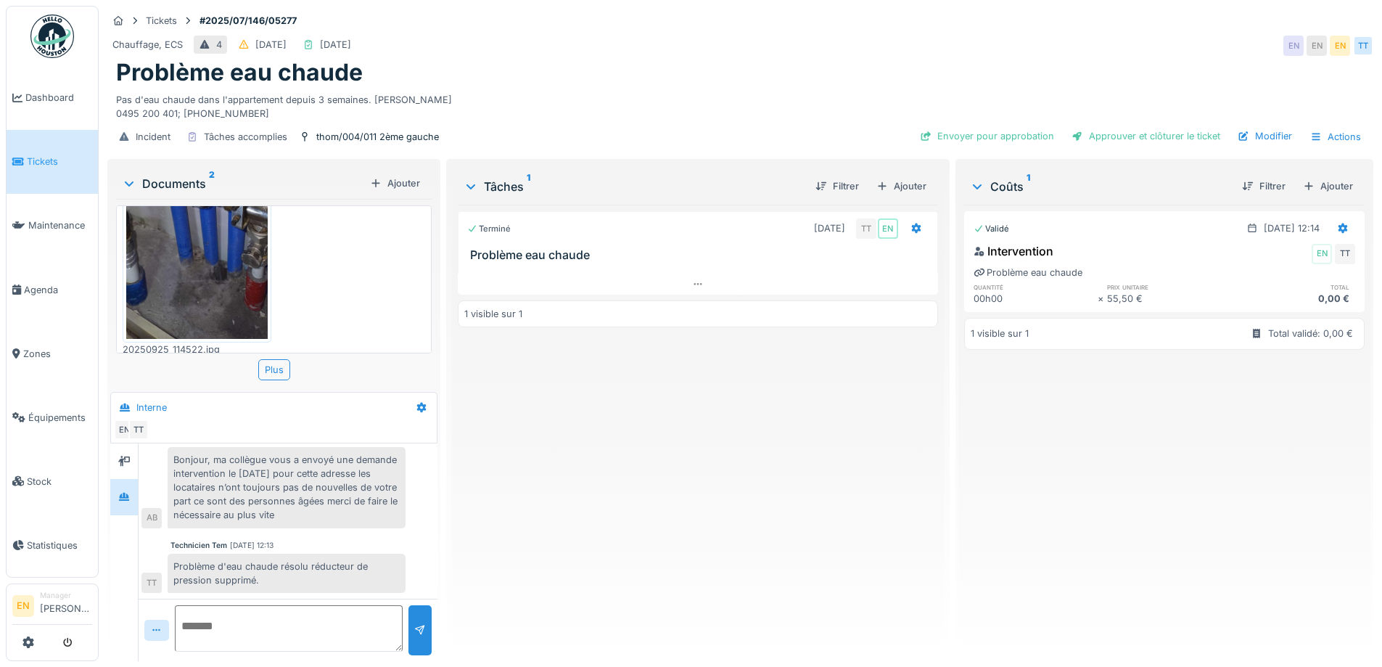
click at [557, 476] on div "Terminé 02/07/2025 TT EN Problème eau chaude 1 visible sur 1" at bounding box center [698, 427] width 480 height 445
click at [810, 33] on div "Chauffage, ECS 4 07/07/2025 25/09/2025 EN EN EN TT" at bounding box center [740, 46] width 1266 height 26
click at [668, 443] on div "Terminé 02/07/2025 TT EN Problème eau chaude 1 visible sur 1" at bounding box center [698, 427] width 480 height 445
click at [575, 488] on div "Terminé 02/07/2025 TT EN Problème eau chaude 1 visible sur 1" at bounding box center [698, 427] width 480 height 445
click at [571, 487] on div "Terminé 02/07/2025 TT EN Problème eau chaude 1 visible sur 1" at bounding box center [698, 427] width 480 height 445
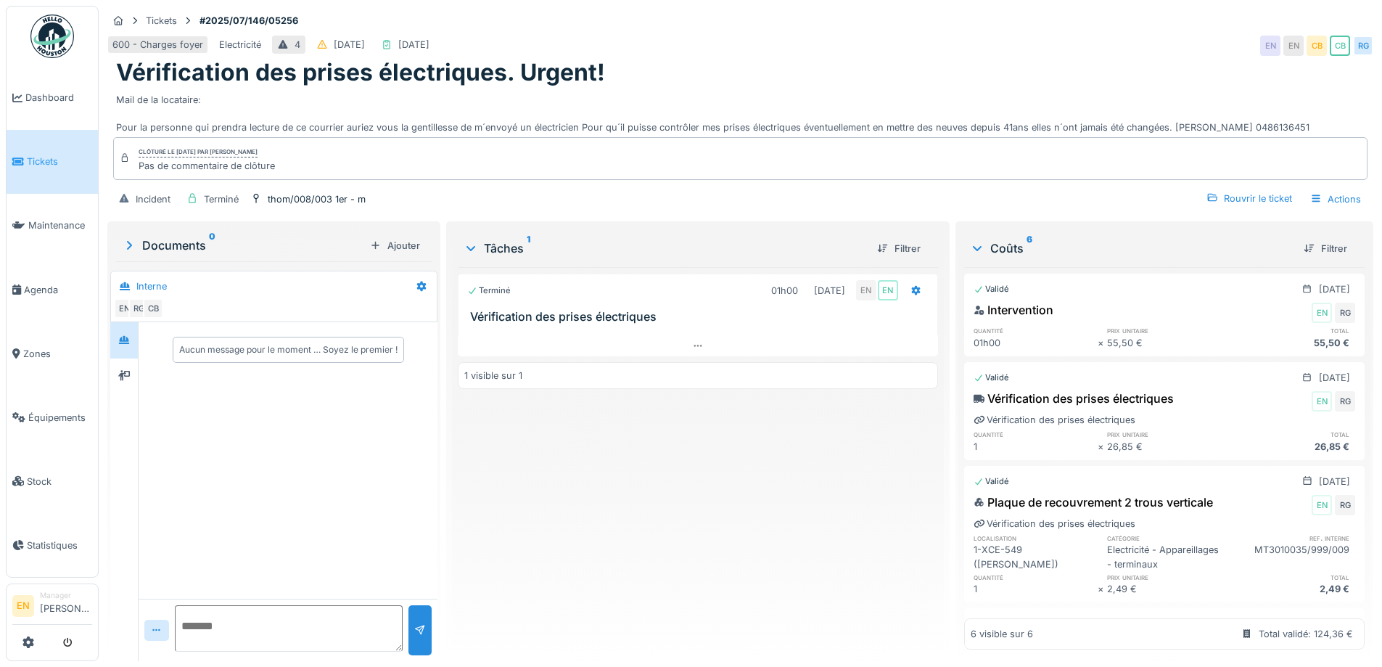
scroll to position [11, 0]
drag, startPoint x: 570, startPoint y: 494, endPoint x: 581, endPoint y: 465, distance: 31.3
click at [575, 488] on div "Terminé 01h00 [DATE] EN EN Vérification des prises électriques 1 visible sur 1" at bounding box center [698, 458] width 480 height 382
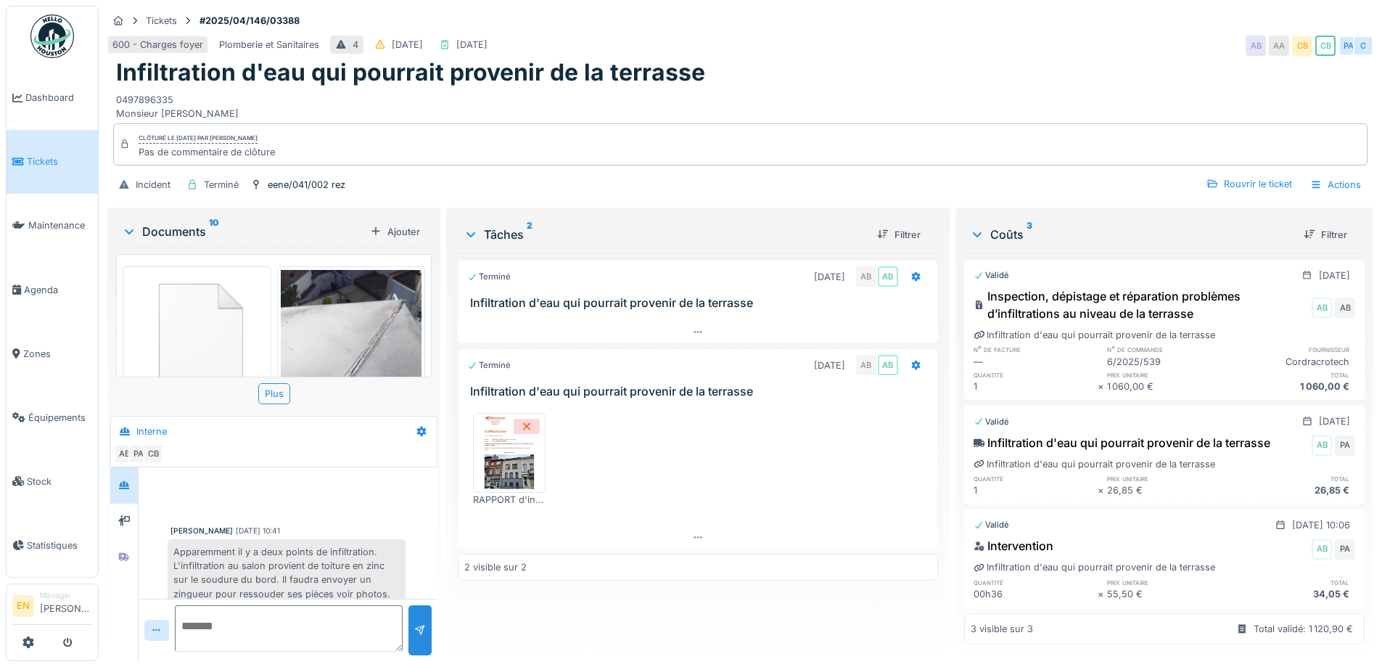
scroll to position [186, 0]
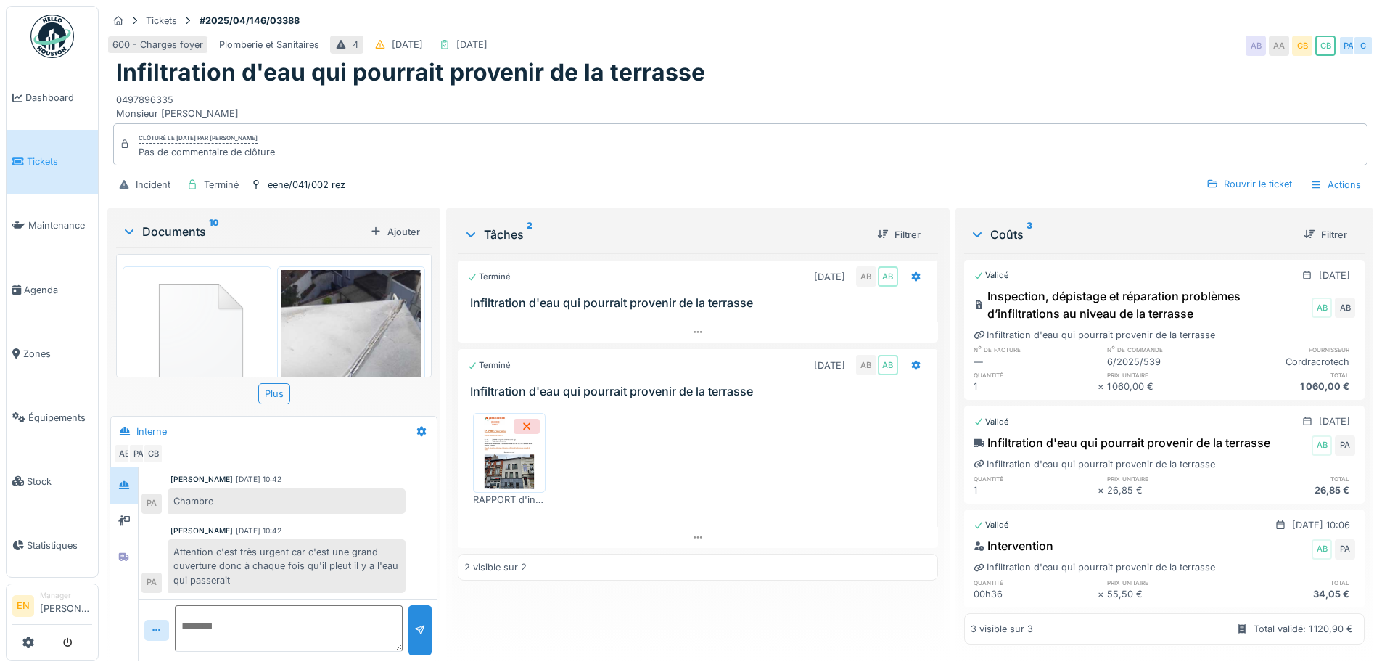
click at [729, 33] on div "600 - Charges foyer Plomberie et Sanitaires 4 [DATE] [DATE] AB AA CB CB PA C" at bounding box center [740, 46] width 1266 height 26
click at [660, 599] on div "Terminé [DATE] AB AB Infiltration d'eau qui pourrait provenir de la terrasse Te…" at bounding box center [698, 451] width 480 height 396
click at [807, 612] on div "Terminé [DATE] AB AB Infiltration d'eau qui pourrait provenir de la terrasse Te…" at bounding box center [698, 451] width 480 height 396
click at [1038, 59] on div "Infiltration d'eau qui pourrait provenir de la terrasse" at bounding box center [740, 73] width 1249 height 28
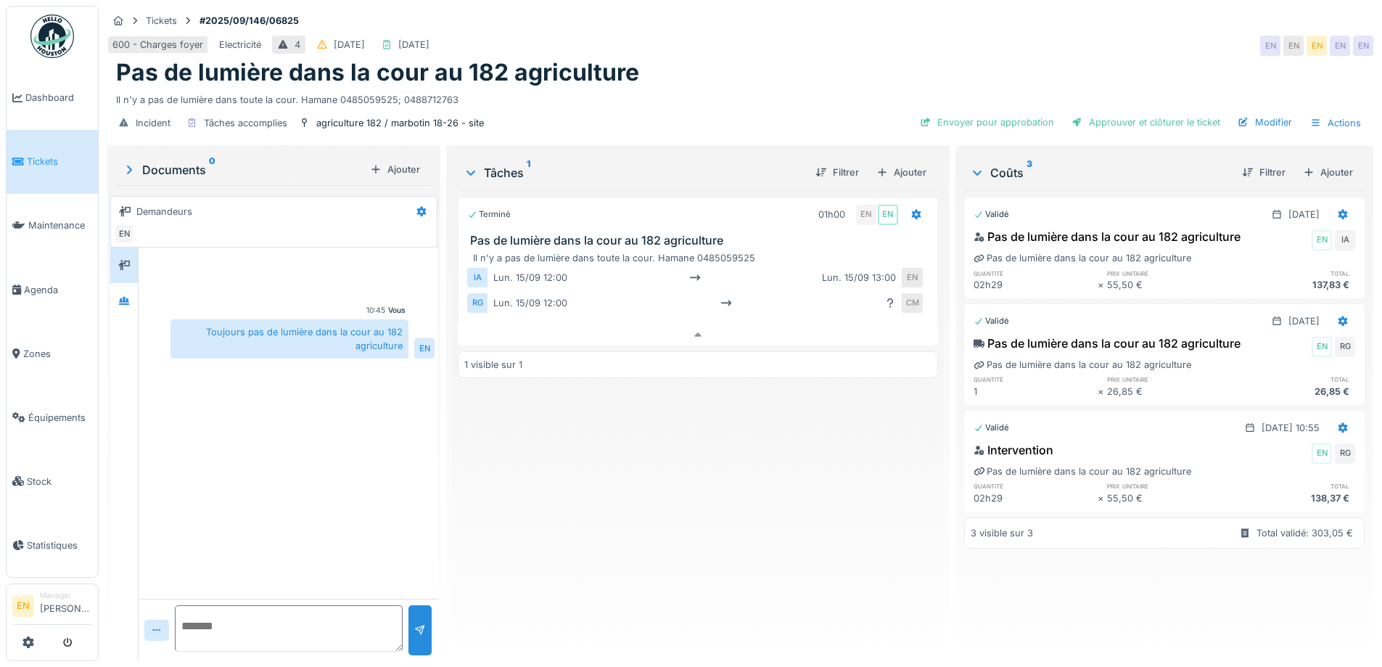
scroll to position [11, 0]
click at [758, 87] on div "Il n'y a pas de lumière dans toute la cour. Hamane 0485059525; 0488712763" at bounding box center [740, 97] width 1249 height 20
click at [618, 480] on div "Terminé 01h00 EN EN Pas de lumière dans la cour au 182 agriculture Il n'y a pas…" at bounding box center [698, 420] width 480 height 459
click at [746, 494] on div "Terminé 01h00 EN EN Pas de lumière dans la cour au 182 agriculture Il n'y a pas…" at bounding box center [698, 420] width 480 height 459
click at [723, 473] on div "Terminé 01h00 EN EN Pas de lumière dans la cour au 182 agriculture Il n'y a pas…" at bounding box center [698, 420] width 480 height 459
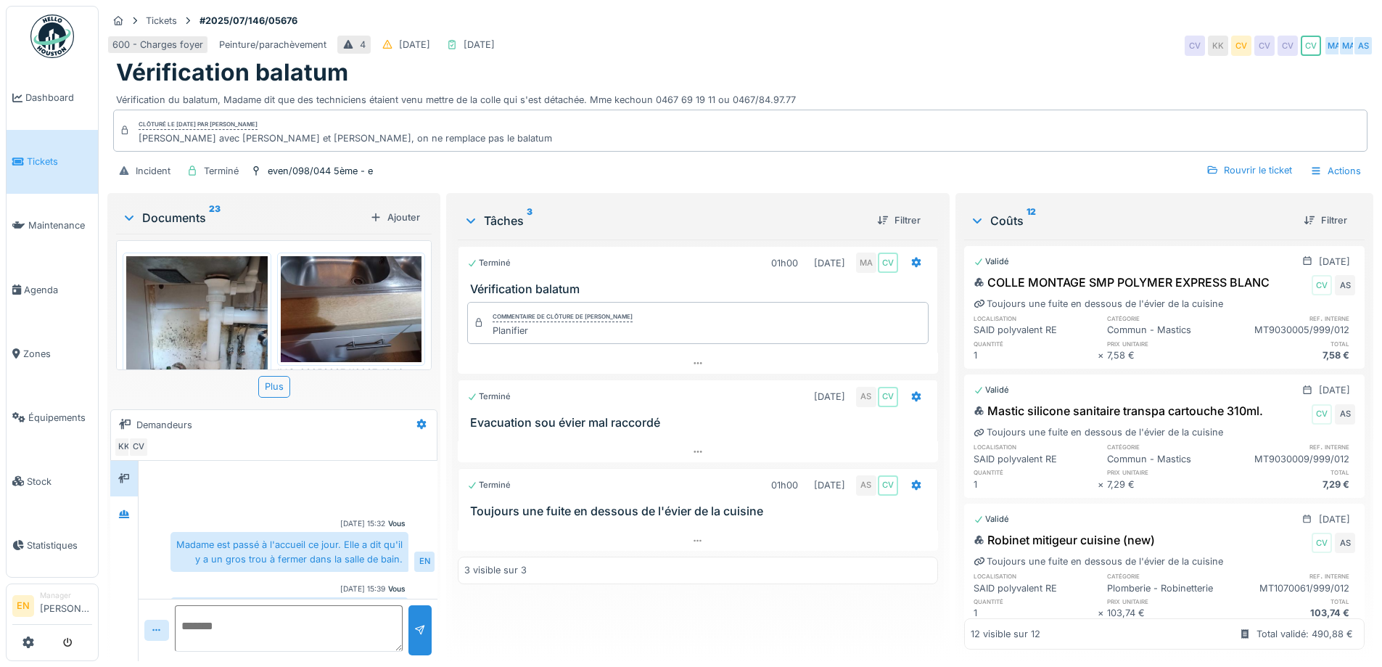
scroll to position [45, 0]
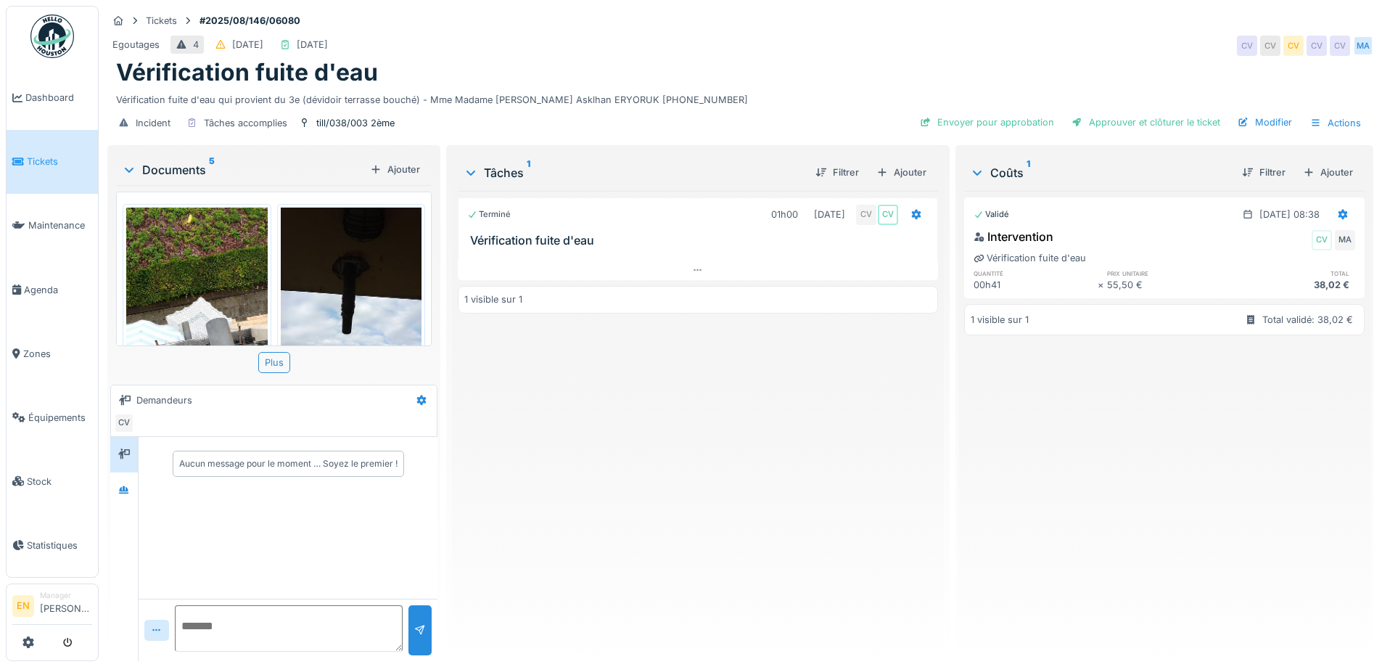
scroll to position [11, 0]
